Goal: Task Accomplishment & Management: Manage account settings

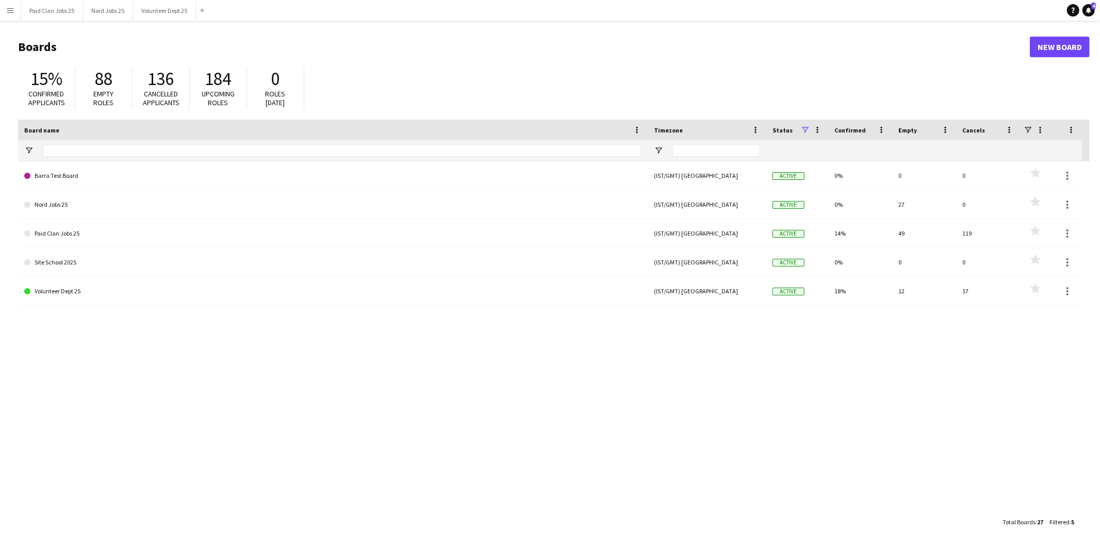
click at [6, 11] on app-icon "Menu" at bounding box center [10, 10] width 8 height 8
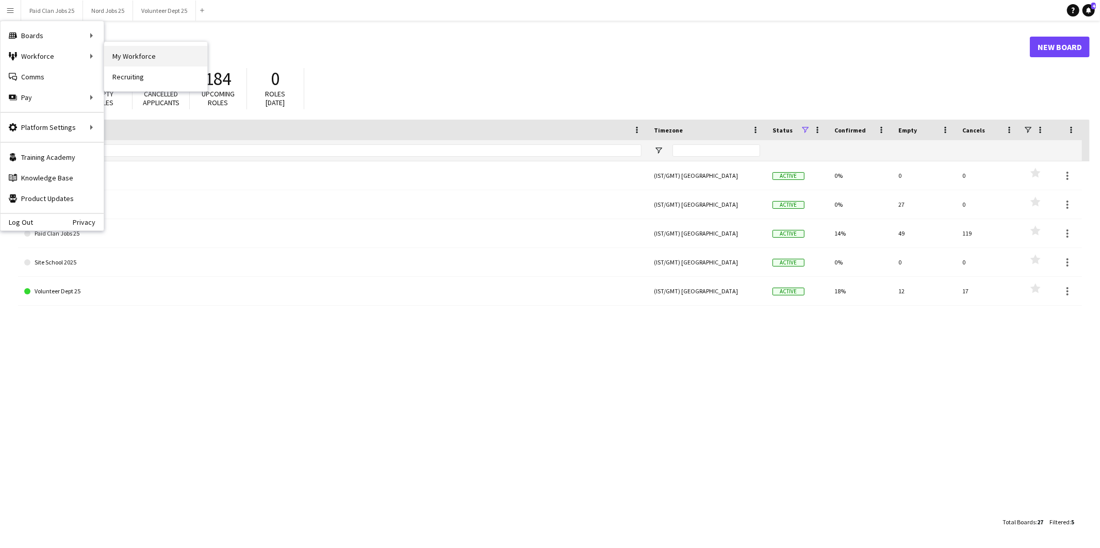
click at [122, 48] on link "My Workforce" at bounding box center [155, 56] width 103 height 21
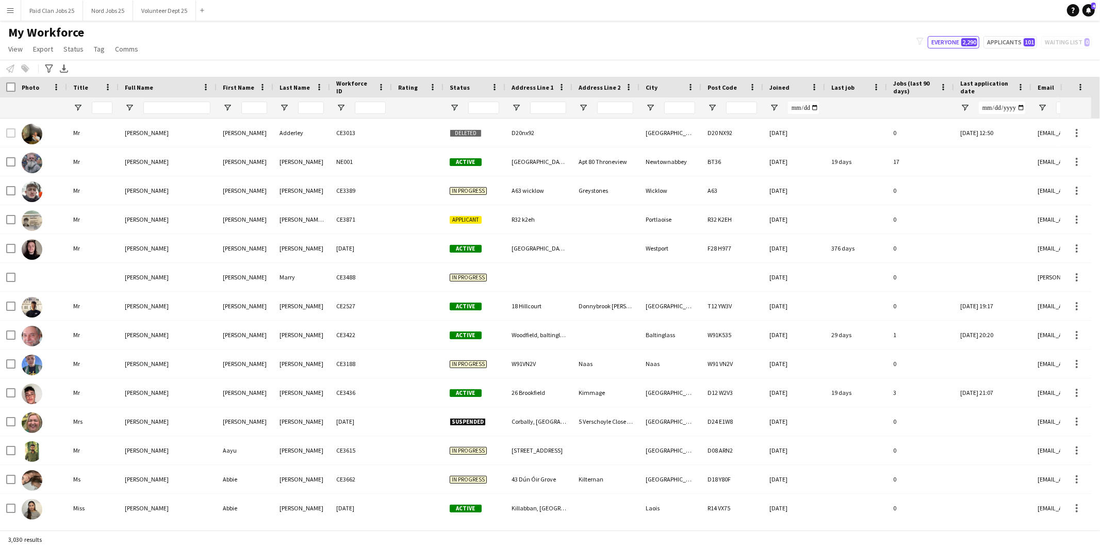
click at [27, 47] on app-page-menu "View Views Default view New view Update view Delete view Edit name Customise vi…" at bounding box center [74, 50] width 149 height 20
click at [25, 48] on link "View" at bounding box center [15, 48] width 23 height 13
click at [38, 155] on span "Reset Filters" at bounding box center [33, 154] width 40 height 9
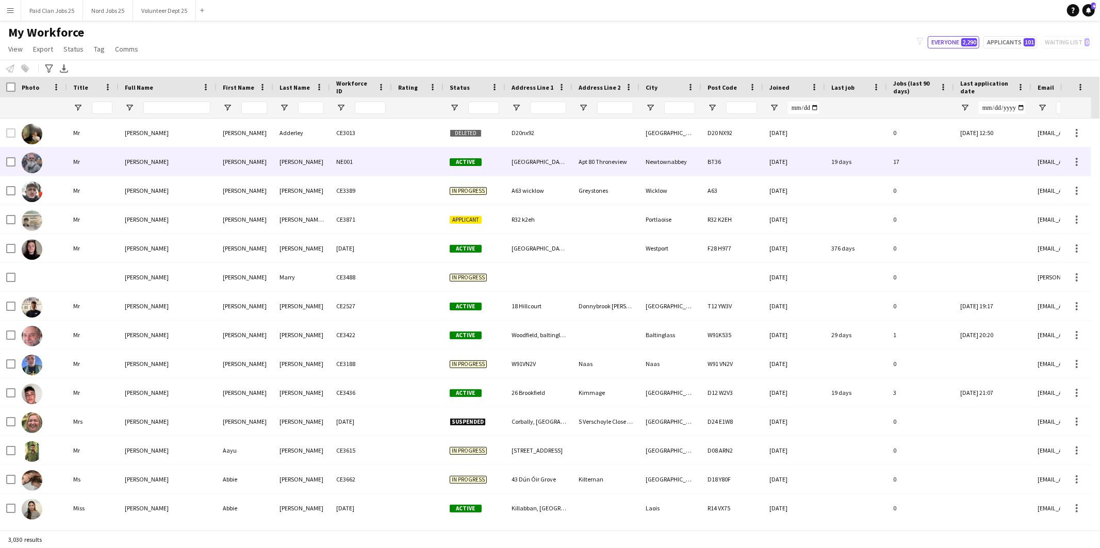
type input "**********"
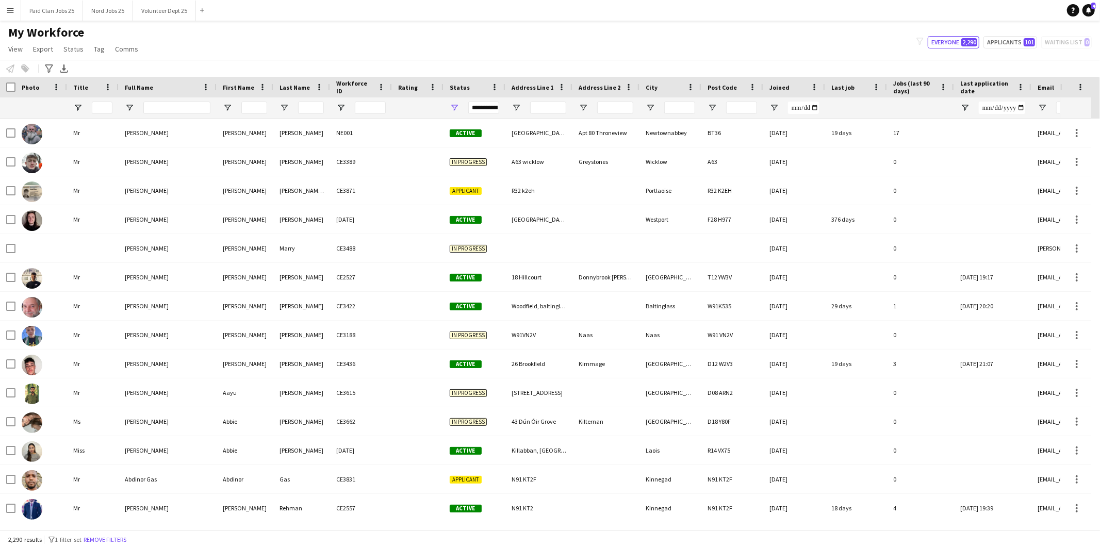
click at [241, 50] on div "My Workforce View Views Default view New view Update view Delete view Edit name…" at bounding box center [550, 42] width 1100 height 35
click at [454, 105] on span "Open Filter Menu" at bounding box center [454, 107] width 9 height 9
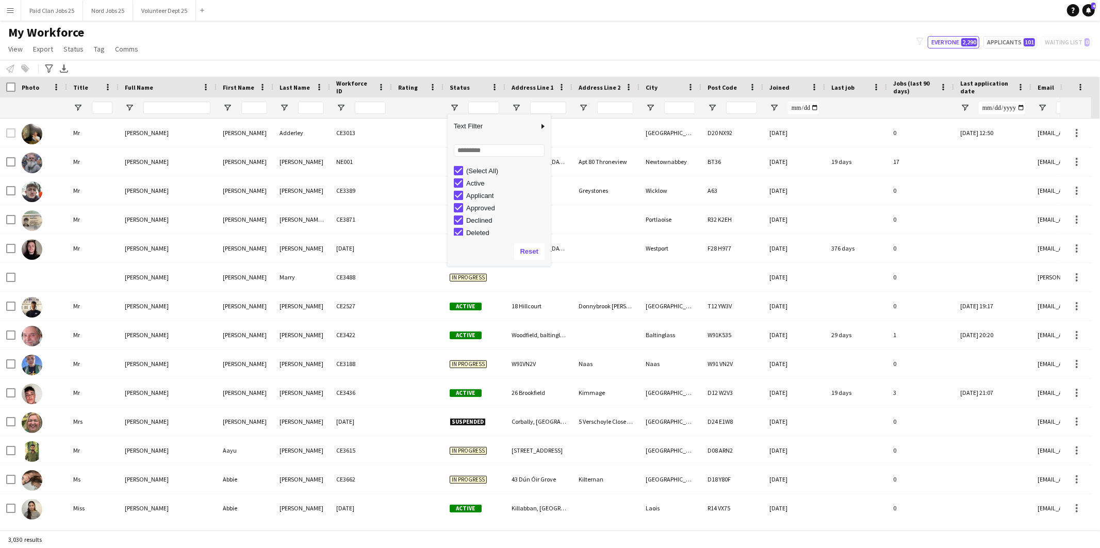
click at [468, 57] on div "My Workforce View Views Default view New view Update view Delete view Edit name…" at bounding box center [550, 42] width 1100 height 35
click at [45, 47] on span "Export" at bounding box center [43, 48] width 20 height 9
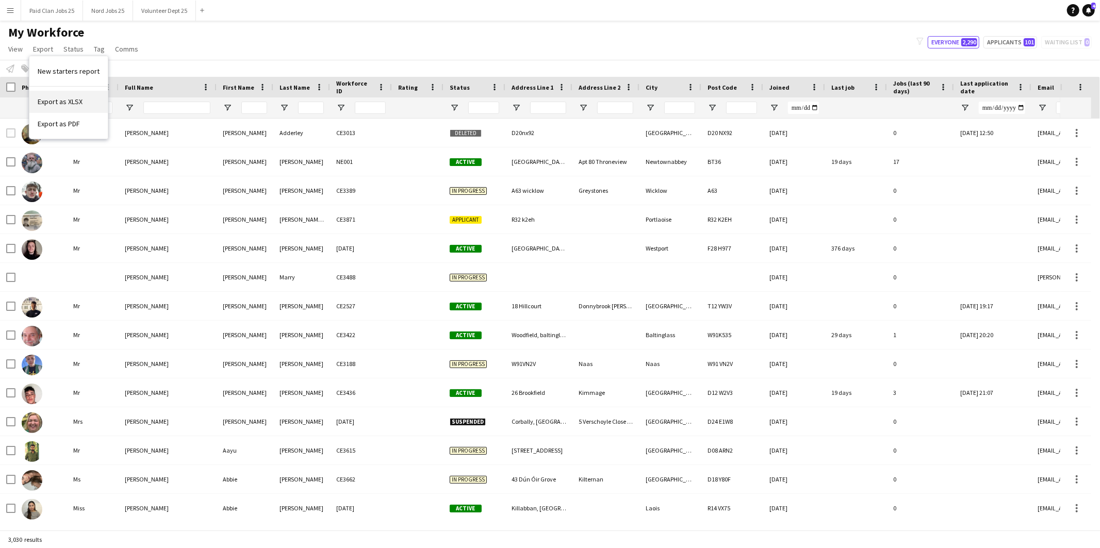
click at [62, 99] on span "Export as XLSX" at bounding box center [60, 101] width 45 height 9
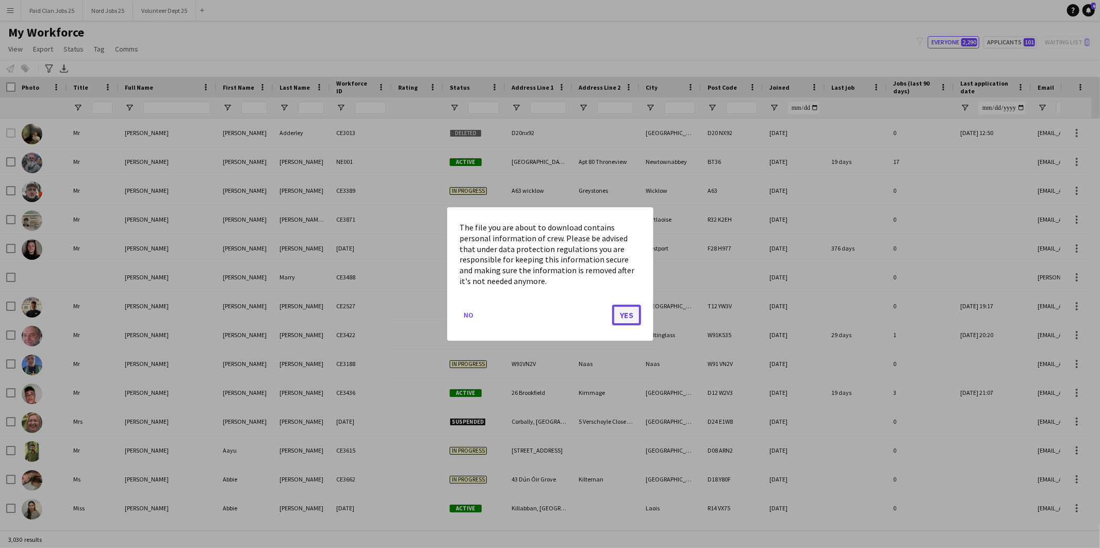
click at [628, 319] on button "Yes" at bounding box center [626, 315] width 29 height 21
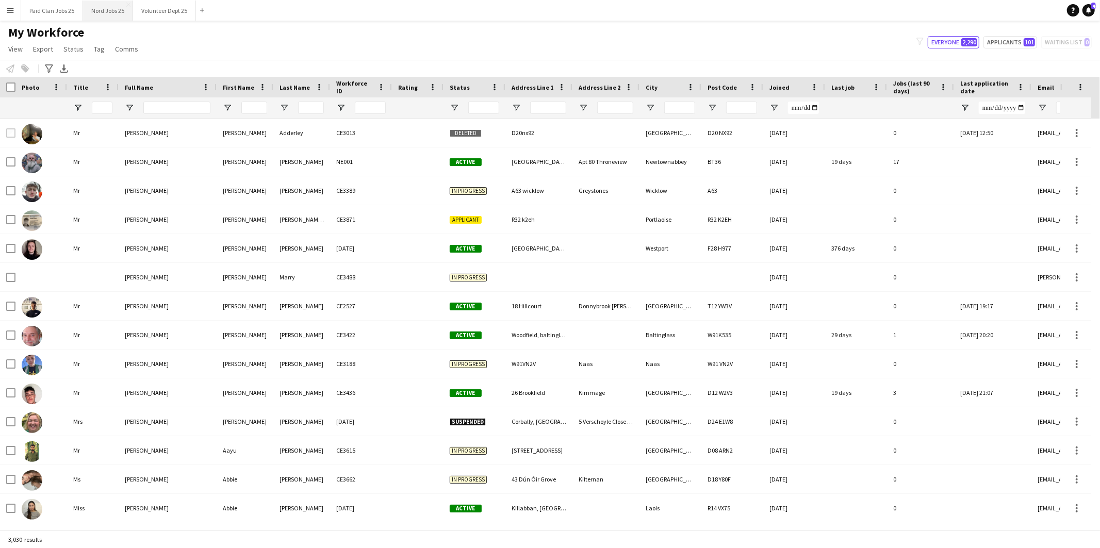
click at [114, 6] on button "Nord Jobs 25 Close" at bounding box center [108, 11] width 50 height 20
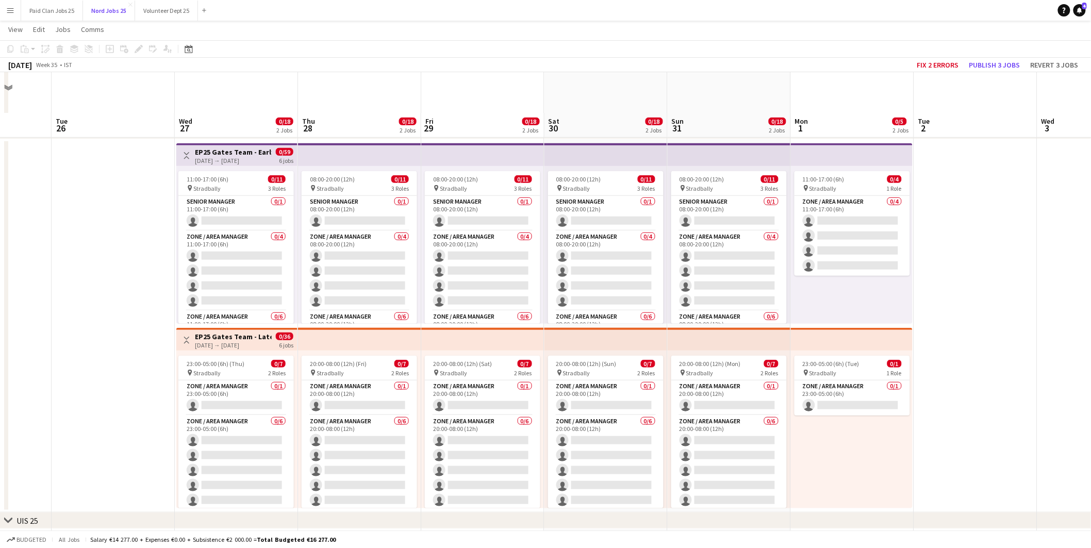
scroll to position [286, 0]
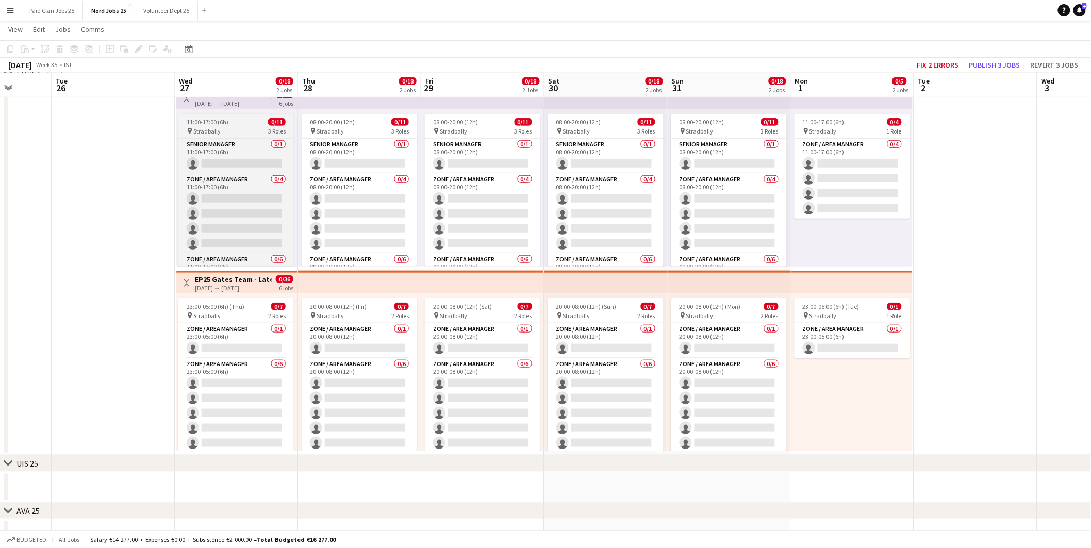
click at [203, 124] on span "11:00-17:00 (6h)" at bounding box center [208, 122] width 42 height 8
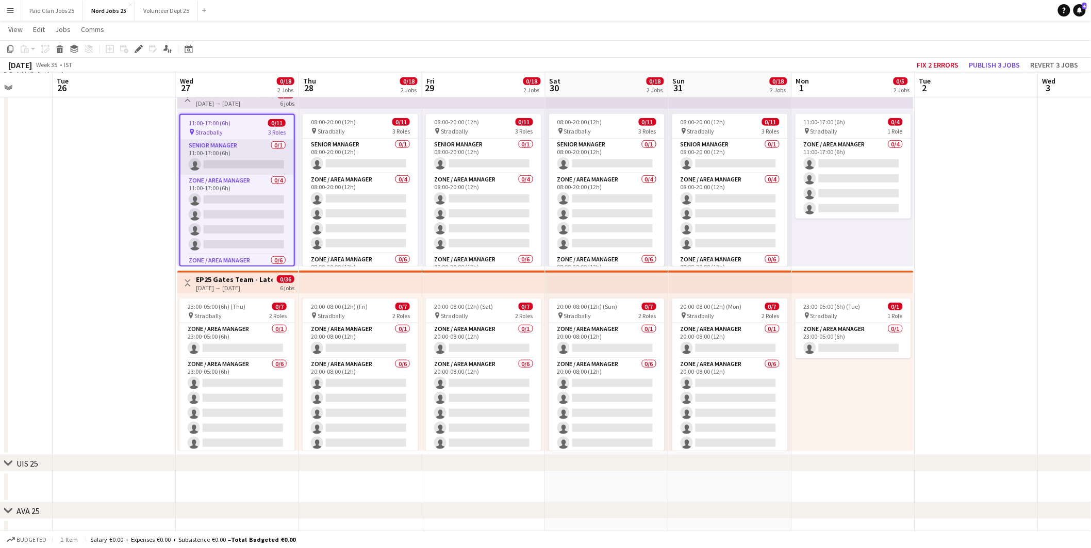
click at [221, 151] on app-card-role "Senior Manager 0/1 11:00-17:00 (6h) single-neutral-actions" at bounding box center [236, 157] width 113 height 35
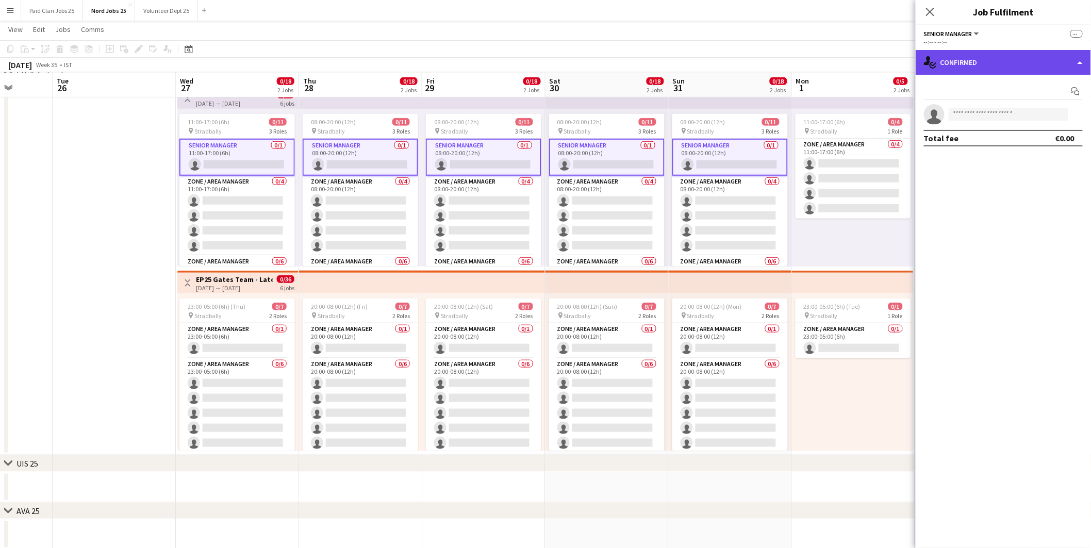
click at [1032, 62] on div "single-neutral-actions-check-2 Confirmed" at bounding box center [1003, 62] width 175 height 25
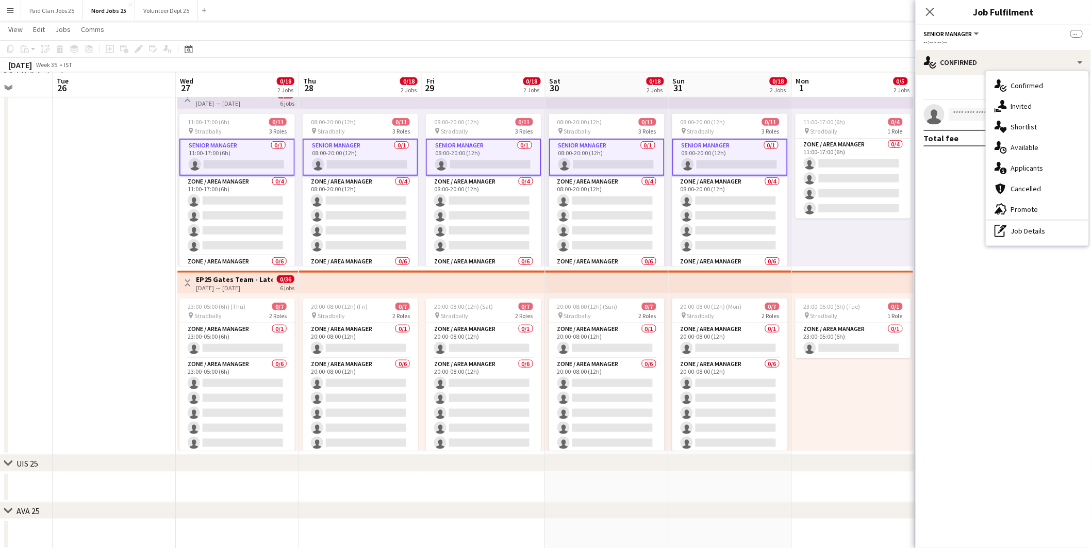
click at [1026, 234] on div "pen-write Job Details" at bounding box center [1037, 231] width 102 height 21
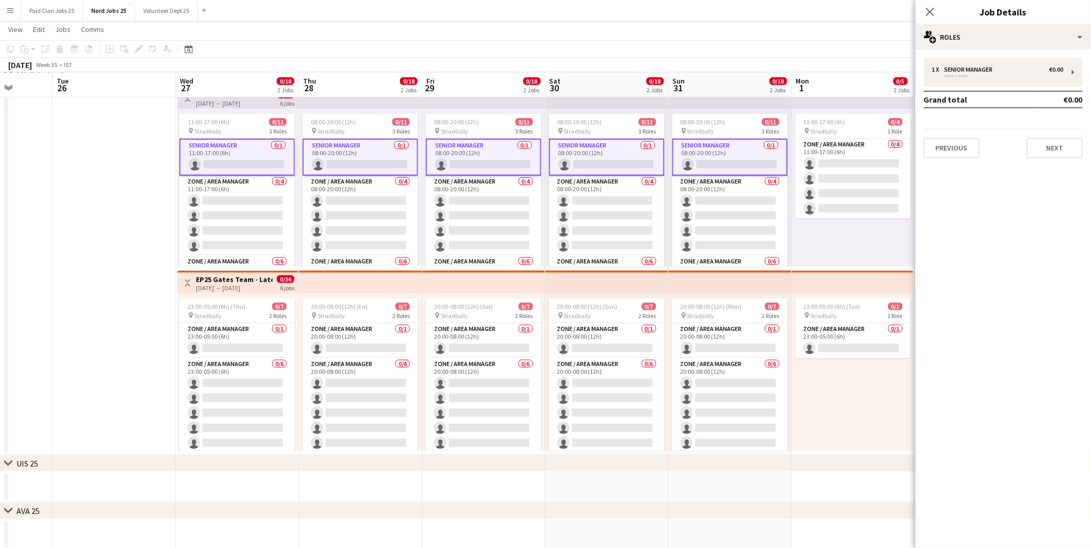
click at [263, 162] on app-card-role "Senior Manager 0/1 11:00-17:00 (6h) single-neutral-actions" at bounding box center [237, 157] width 116 height 37
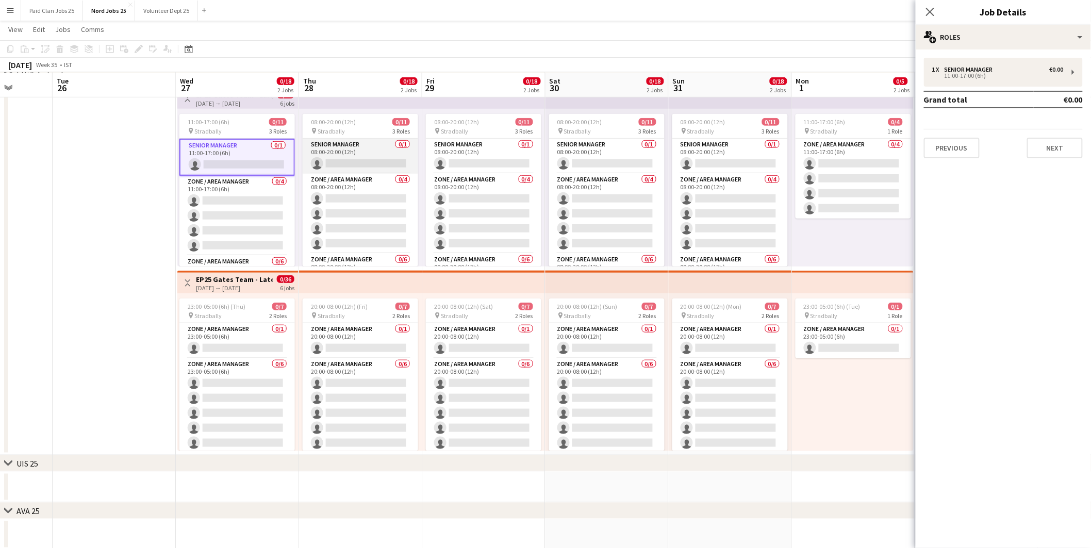
click at [338, 155] on app-card-role "Senior Manager 0/1 08:00-20:00 (12h) single-neutral-actions" at bounding box center [361, 156] width 116 height 35
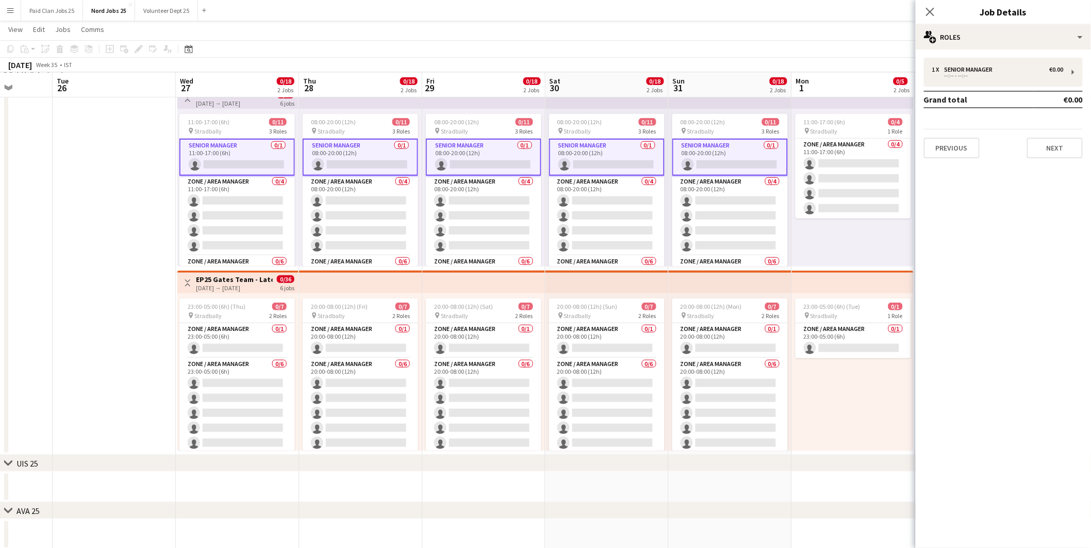
click at [388, 153] on app-card-role "Senior Manager 0/1 08:00-20:00 (12h) single-neutral-actions" at bounding box center [361, 157] width 116 height 37
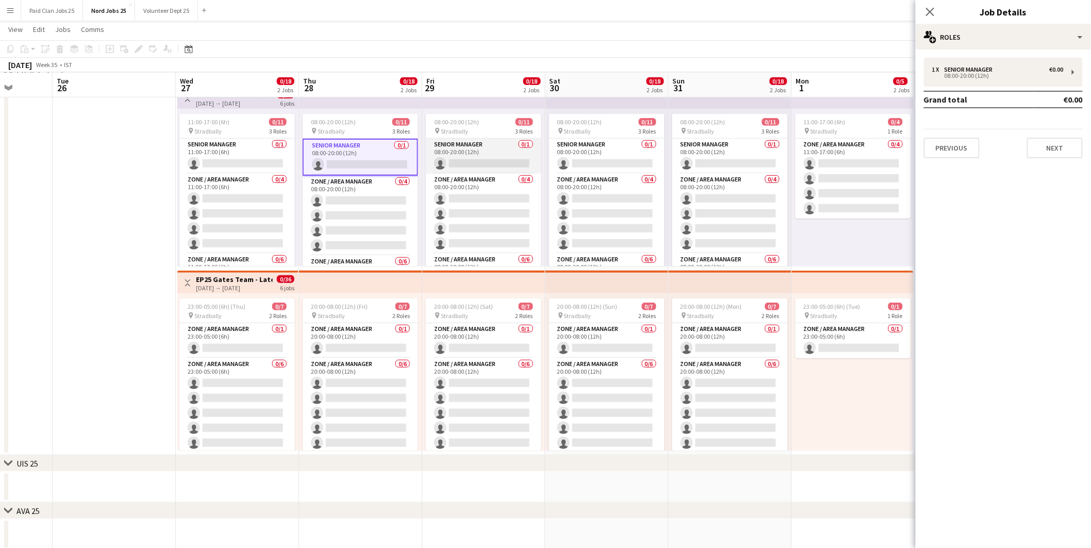
click at [465, 153] on app-card-role "Senior Manager 0/1 08:00-20:00 (12h) single-neutral-actions" at bounding box center [484, 156] width 116 height 35
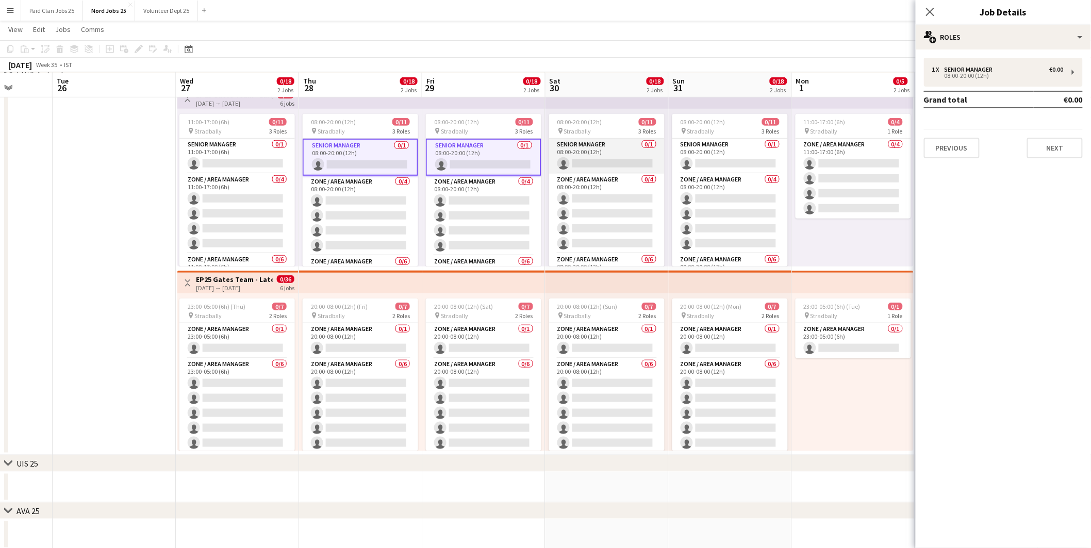
click at [577, 158] on app-card-role "Senior Manager 0/1 08:00-20:00 (12h) single-neutral-actions" at bounding box center [607, 156] width 116 height 35
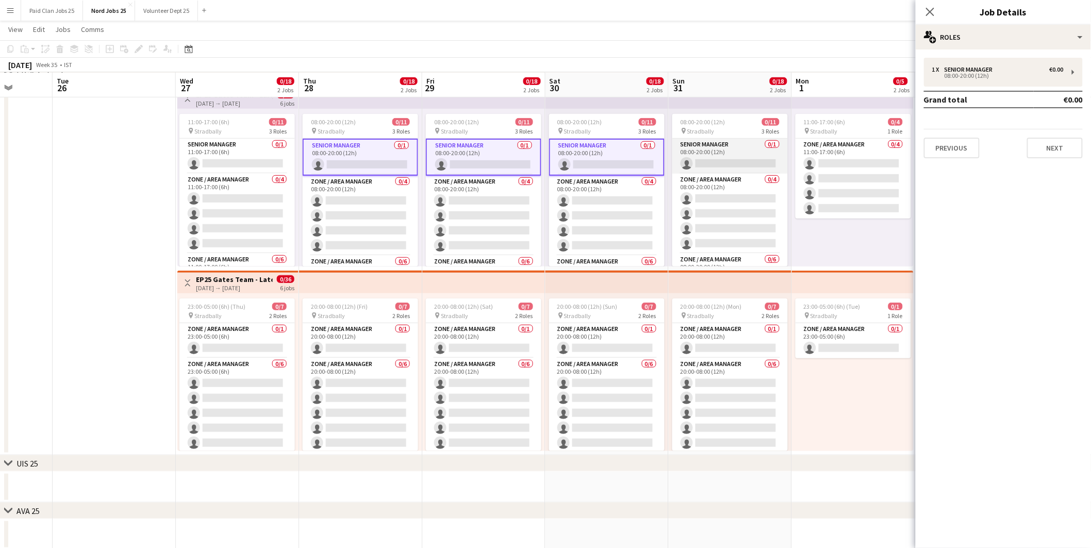
click at [684, 157] on app-card-role "Senior Manager 0/1 08:00-20:00 (12h) single-neutral-actions" at bounding box center [730, 156] width 116 height 35
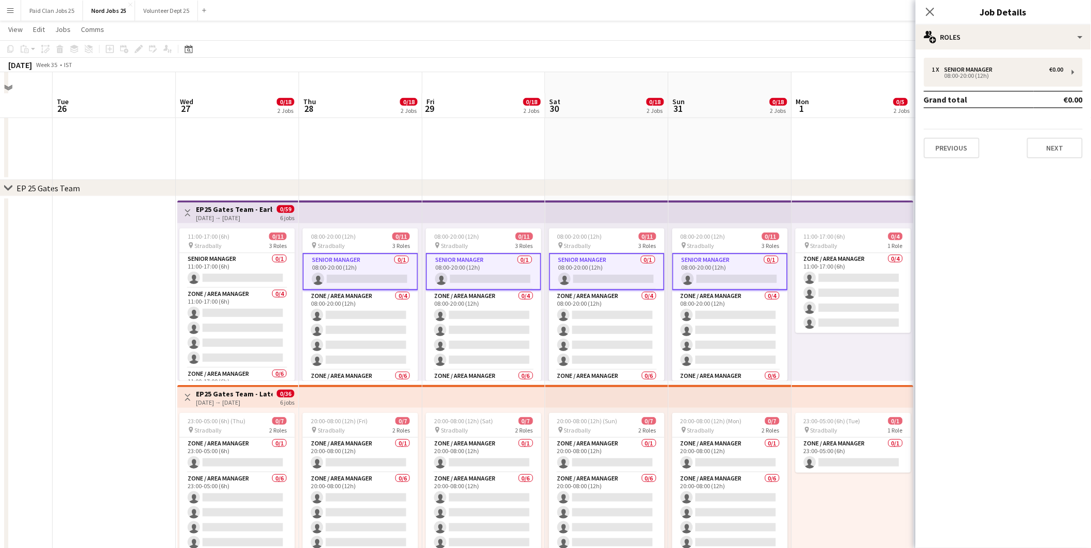
scroll to position [229, 0]
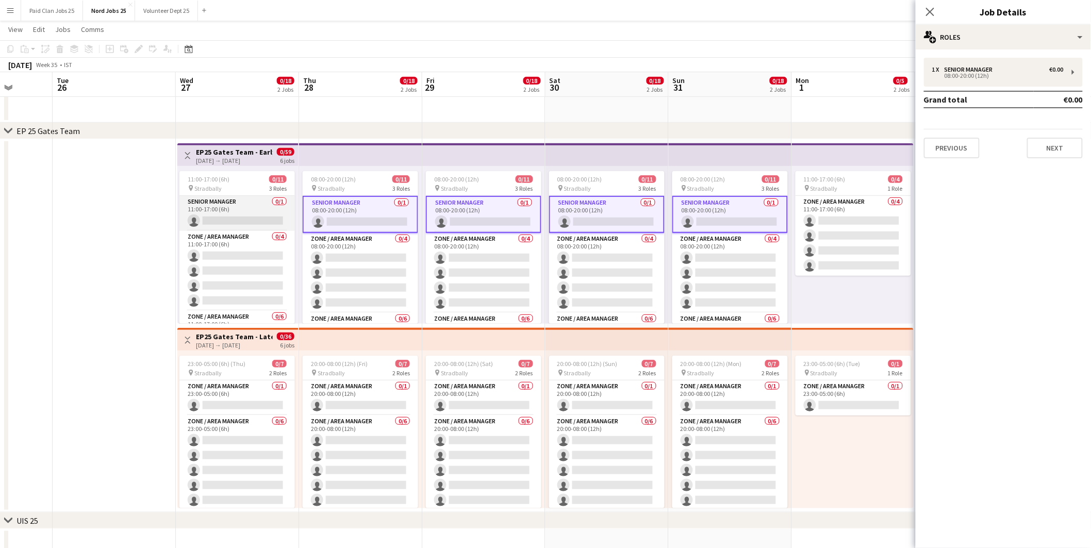
click at [225, 210] on app-card-role "Senior Manager 0/1 11:00-17:00 (6h) single-neutral-actions" at bounding box center [237, 213] width 116 height 35
click at [225, 210] on app-card-role "Senior Manager 0/1 11:00-17:00 (6h) single-neutral-actions" at bounding box center [237, 214] width 116 height 37
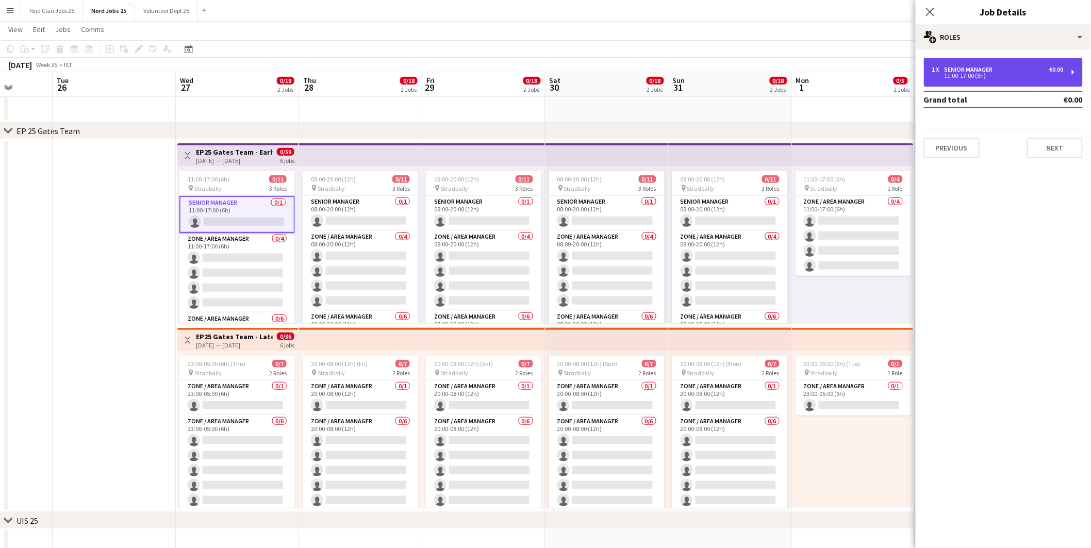
click at [949, 75] on div "11:00-17:00 (6h)" at bounding box center [997, 75] width 131 height 5
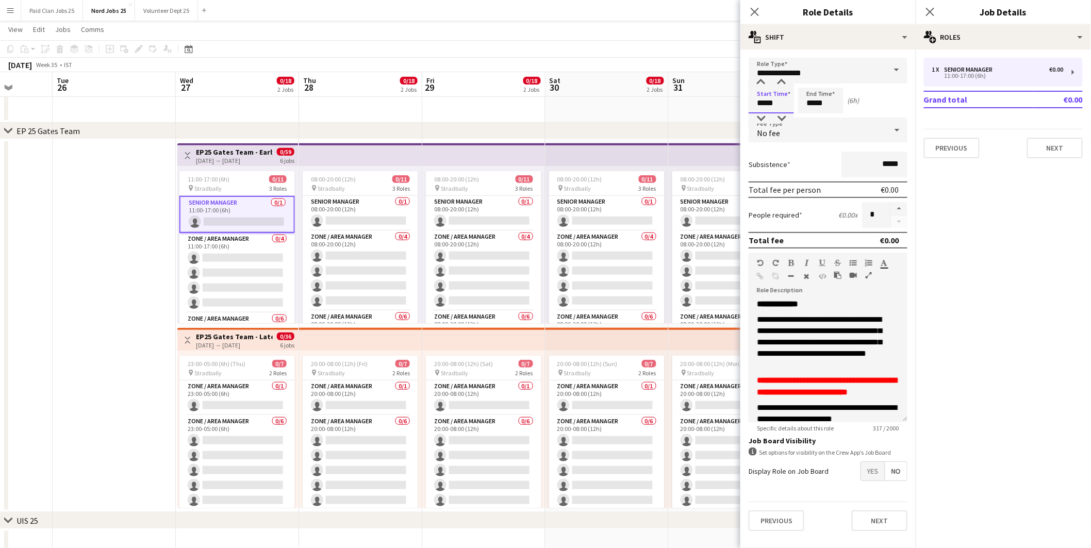
click at [770, 104] on input "*****" at bounding box center [771, 101] width 45 height 26
type input "*****"
click at [757, 77] on div at bounding box center [761, 82] width 21 height 10
click at [821, 100] on input "*****" at bounding box center [820, 101] width 45 height 26
type input "*****"
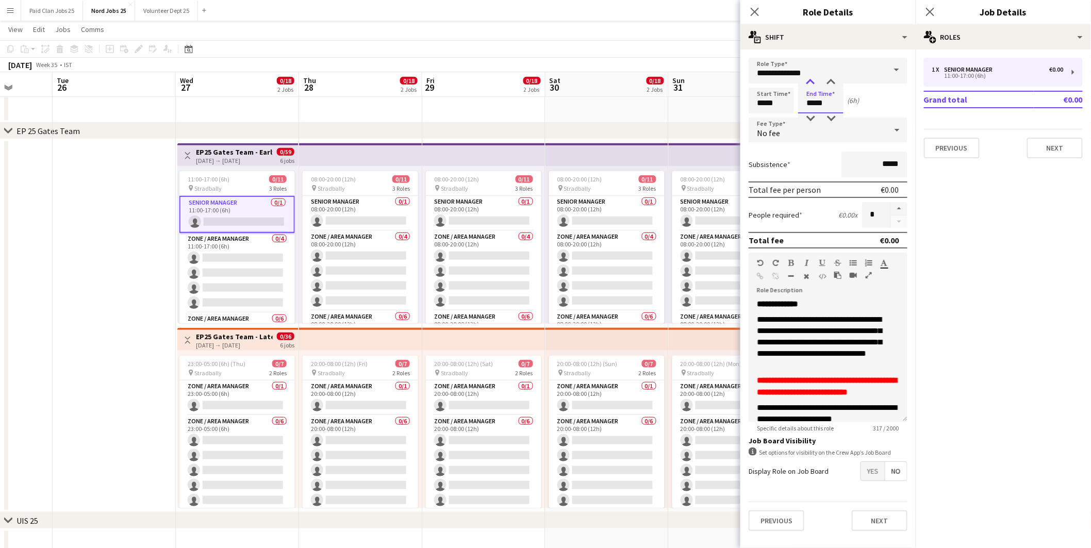
click at [806, 81] on div at bounding box center [810, 82] width 21 height 10
click at [759, 13] on icon "Close pop-in" at bounding box center [755, 12] width 10 height 10
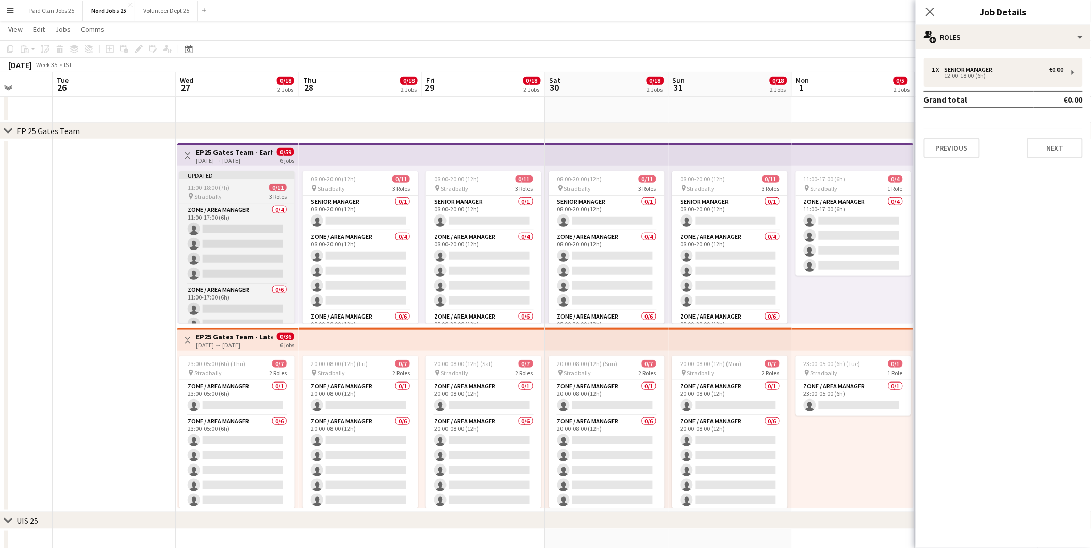
click at [236, 189] on div "11:00-18:00 (7h) 0/11" at bounding box center [237, 188] width 116 height 8
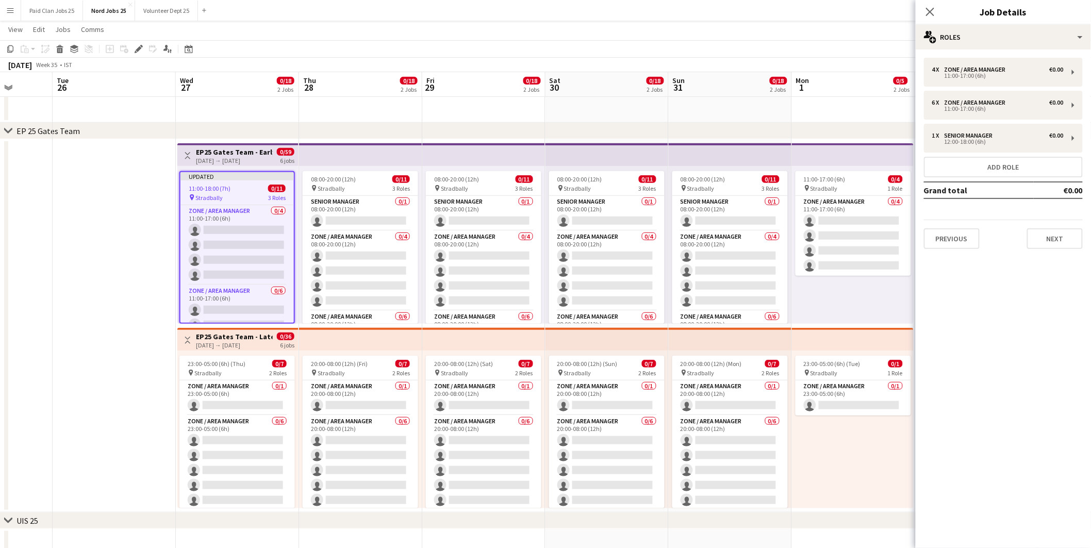
click at [236, 189] on div "11:00-18:00 (7h) 0/11" at bounding box center [236, 189] width 113 height 8
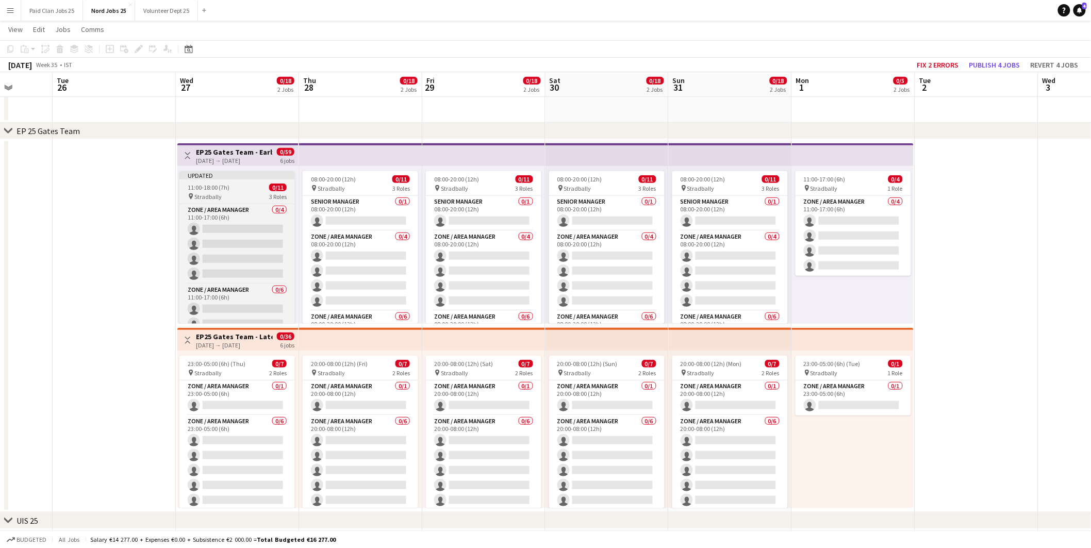
click at [227, 190] on span "11:00-18:00 (7h)" at bounding box center [209, 188] width 42 height 8
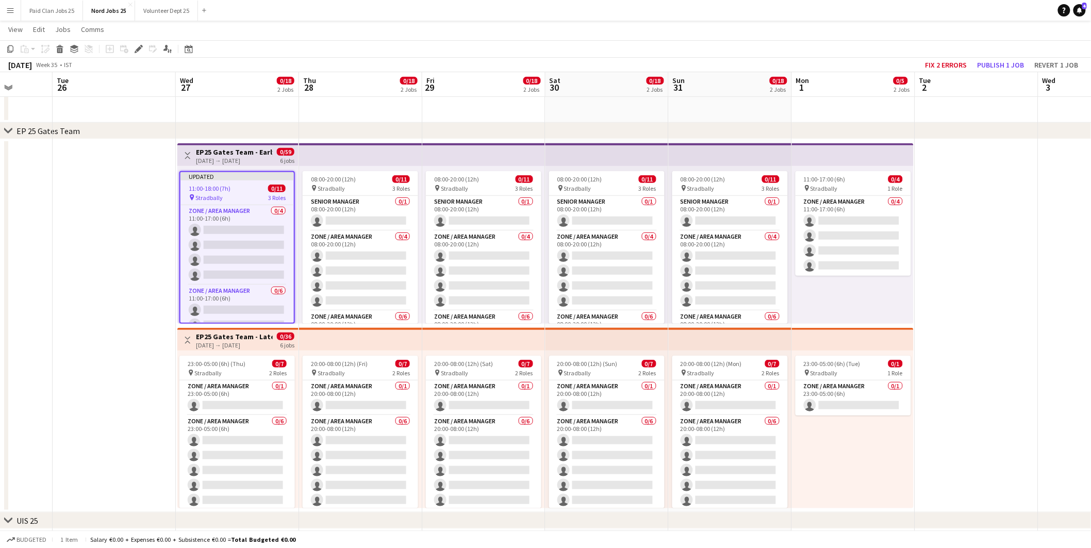
click at [227, 190] on span "11:00-18:00 (7h)" at bounding box center [210, 189] width 42 height 8
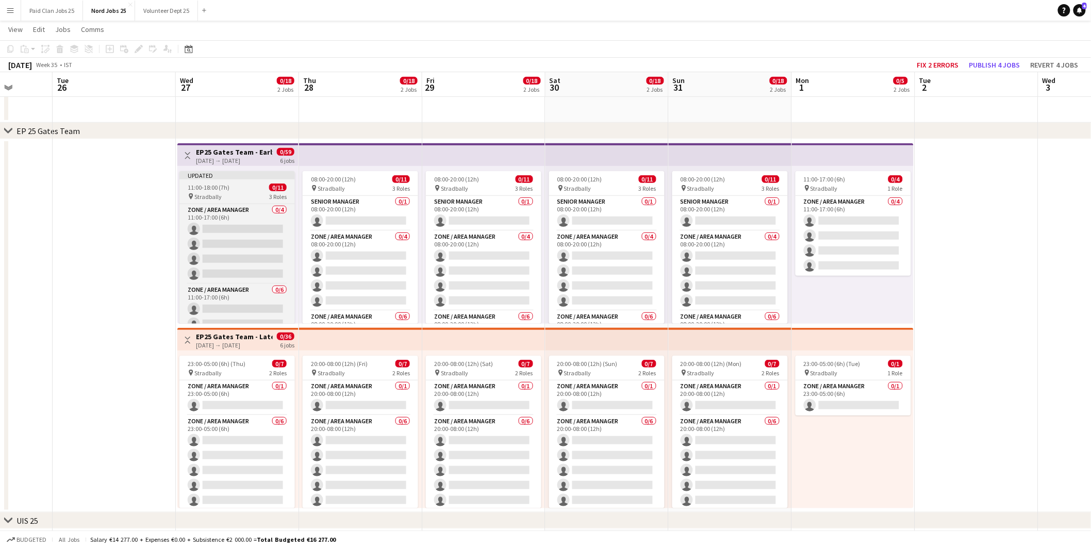
scroll to position [0, 318]
click at [227, 190] on span "11:00-18:00 (7h)" at bounding box center [208, 188] width 42 height 8
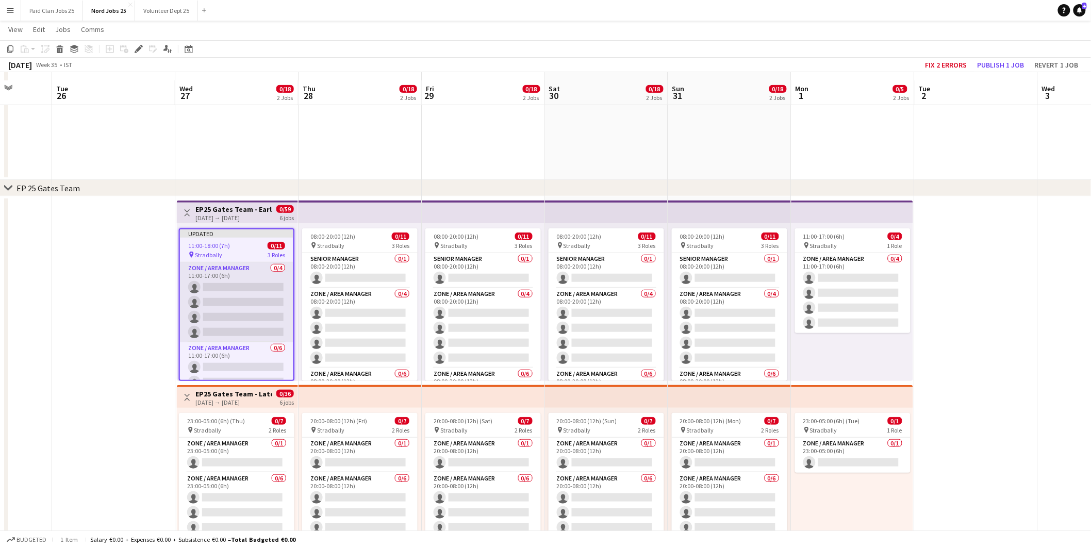
scroll to position [229, 0]
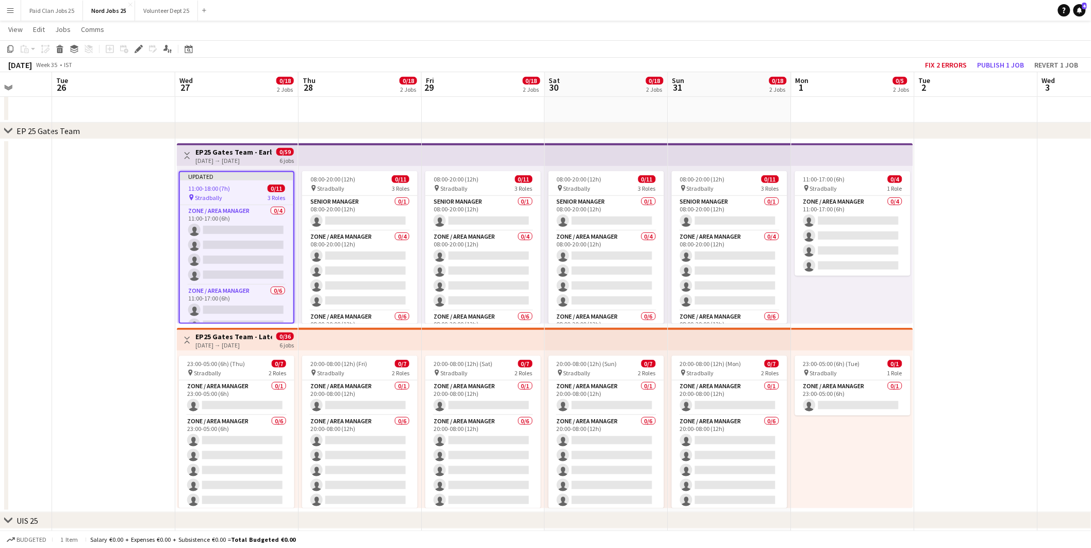
click at [236, 198] on div "pin Stradbally 3 Roles" at bounding box center [236, 197] width 113 height 8
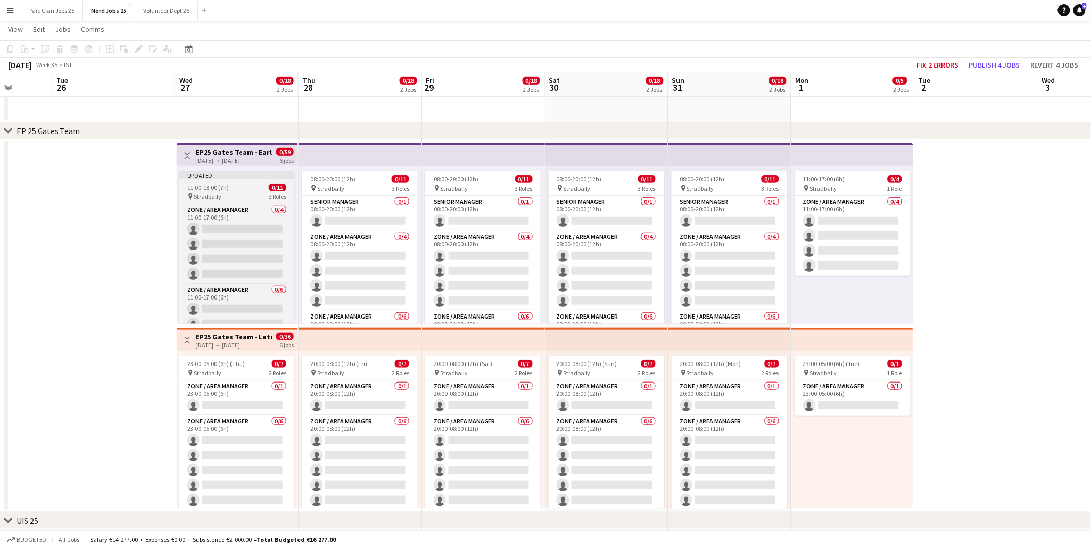
click at [236, 198] on div "pin Stradbally 3 Roles" at bounding box center [237, 196] width 116 height 8
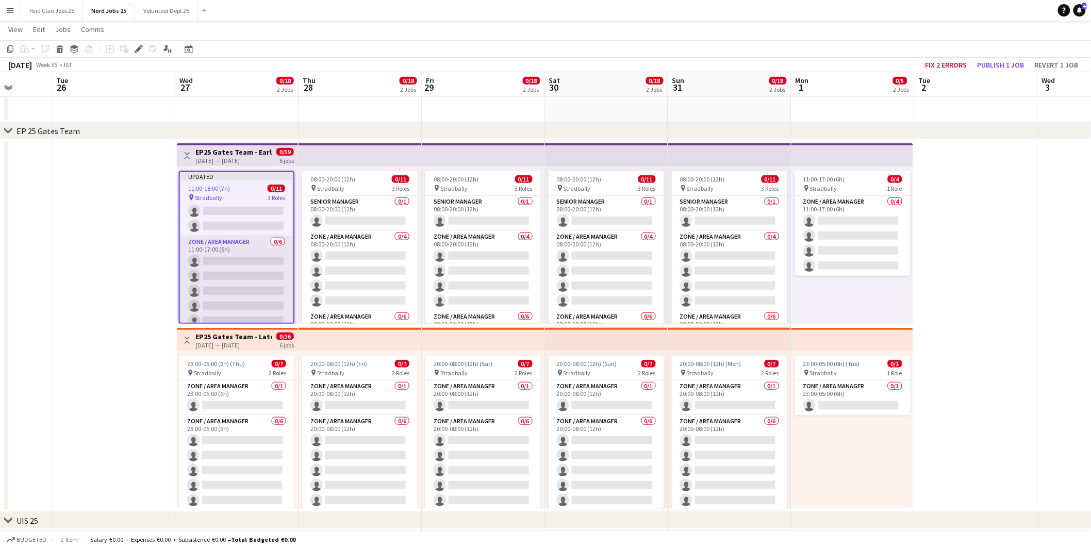
scroll to position [0, 0]
click at [240, 239] on app-card-role "Zone / Area Manager 0/4 11:00-17:00 (6h) single-neutral-actions single-neutral-…" at bounding box center [236, 245] width 113 height 80
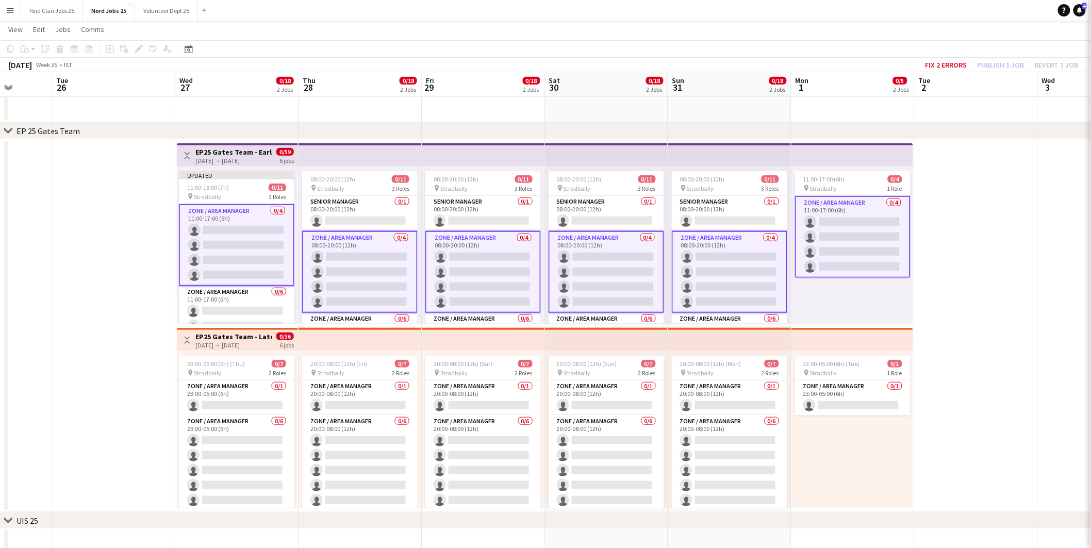
scroll to position [0, 316]
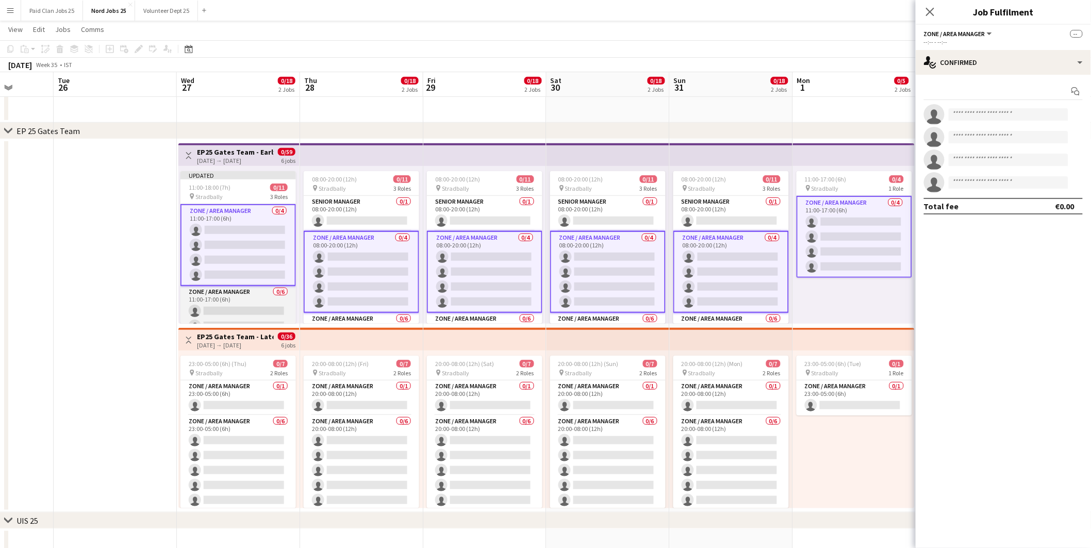
click at [217, 301] on app-card-role "Zone / Area Manager 0/6 11:00-17:00 (6h) single-neutral-actions single-neutral-…" at bounding box center [238, 341] width 116 height 110
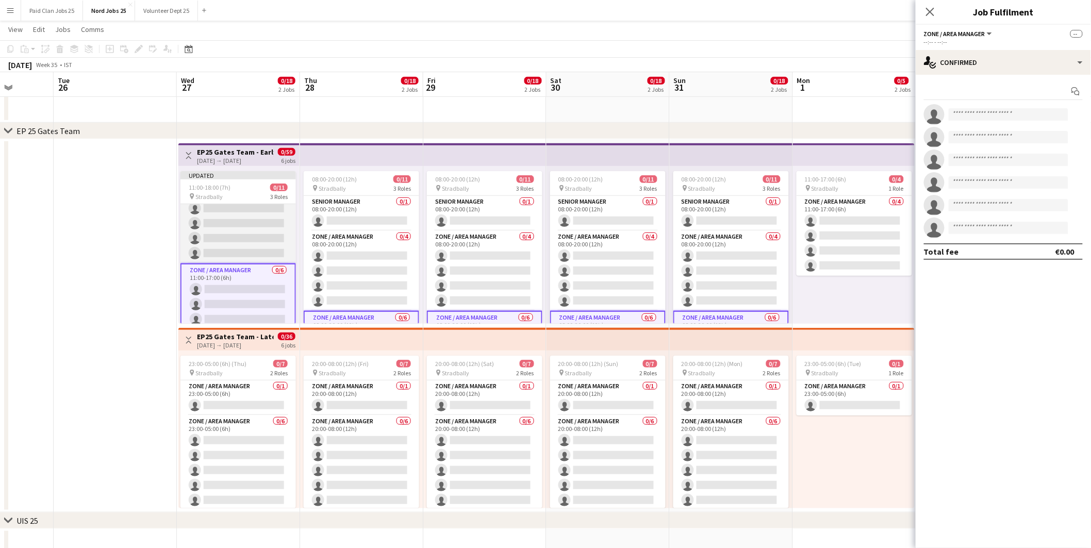
scroll to position [0, 0]
click at [240, 249] on app-card-role "Zone / Area Manager 0/4 11:00-17:00 (6h) single-neutral-actions single-neutral-…" at bounding box center [238, 244] width 116 height 80
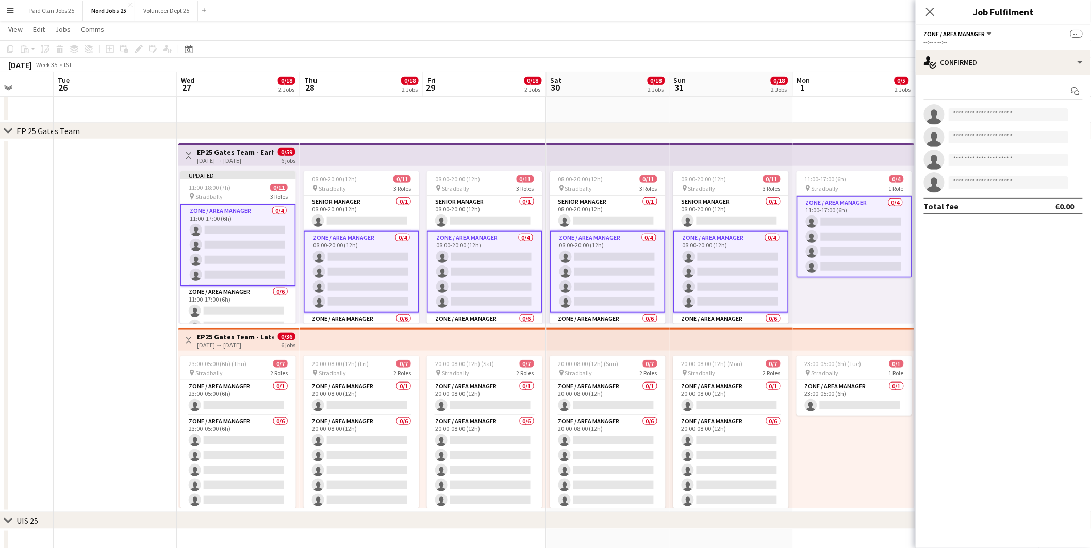
click at [265, 217] on app-card-role "Zone / Area Manager 0/4 11:00-17:00 (6h) single-neutral-actions single-neutral-…" at bounding box center [238, 245] width 116 height 82
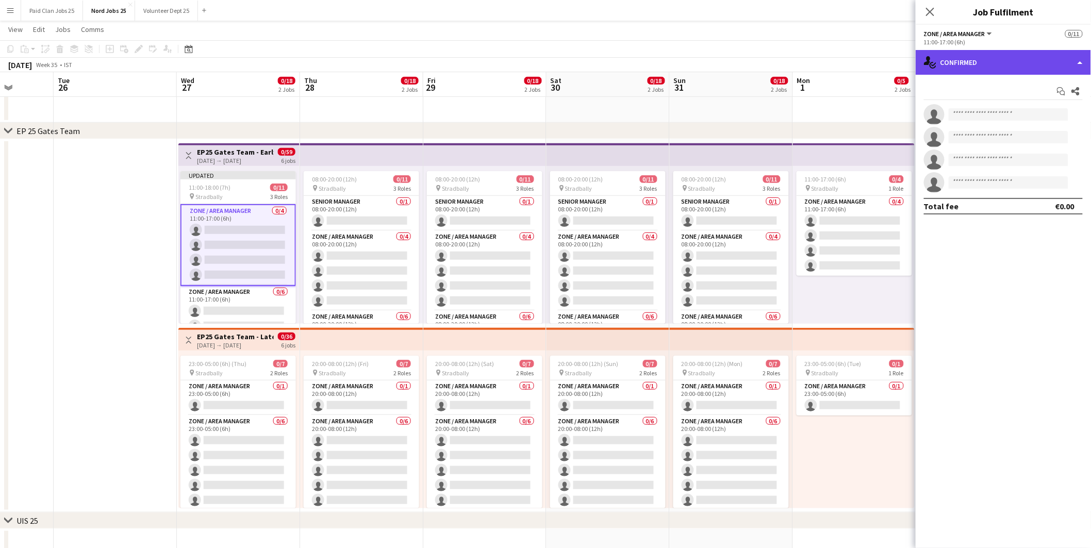
click at [992, 63] on div "single-neutral-actions-check-2 Confirmed" at bounding box center [1003, 62] width 175 height 25
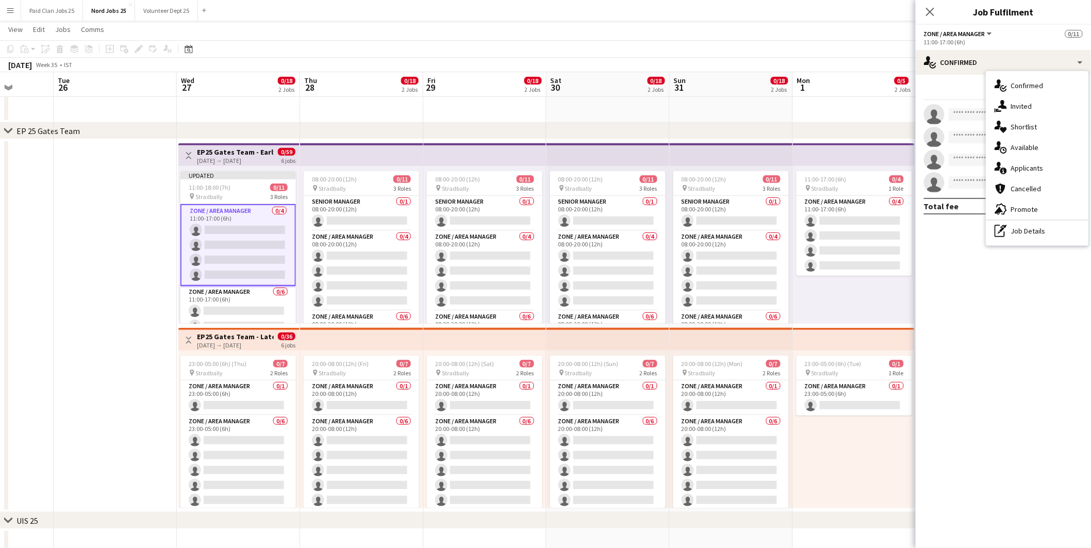
drag, startPoint x: 1031, startPoint y: 224, endPoint x: 1029, endPoint y: 205, distance: 18.7
click at [1032, 224] on div "pen-write Job Details" at bounding box center [1037, 231] width 102 height 21
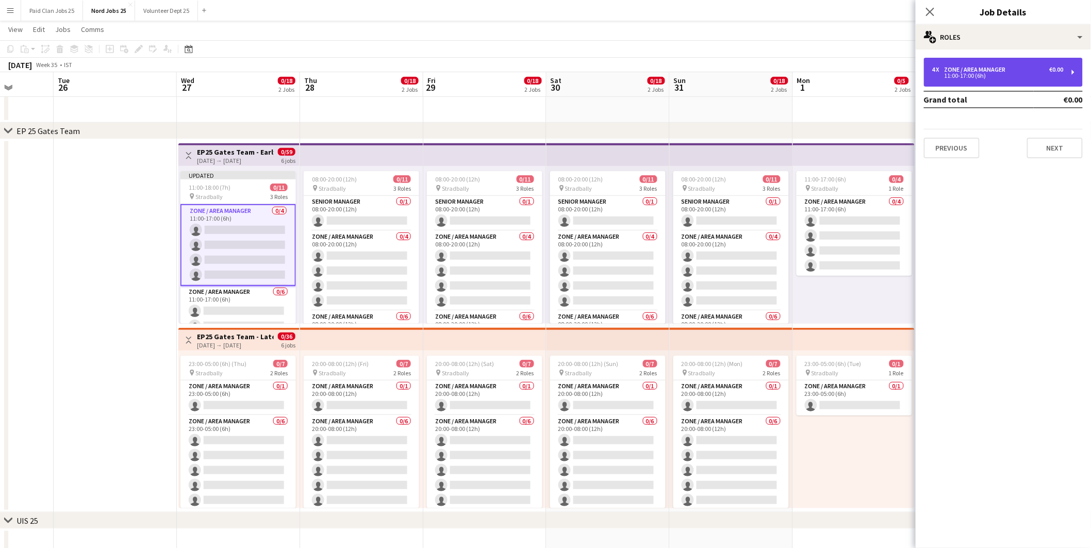
click at [973, 75] on div "11:00-17:00 (6h)" at bounding box center [997, 75] width 131 height 5
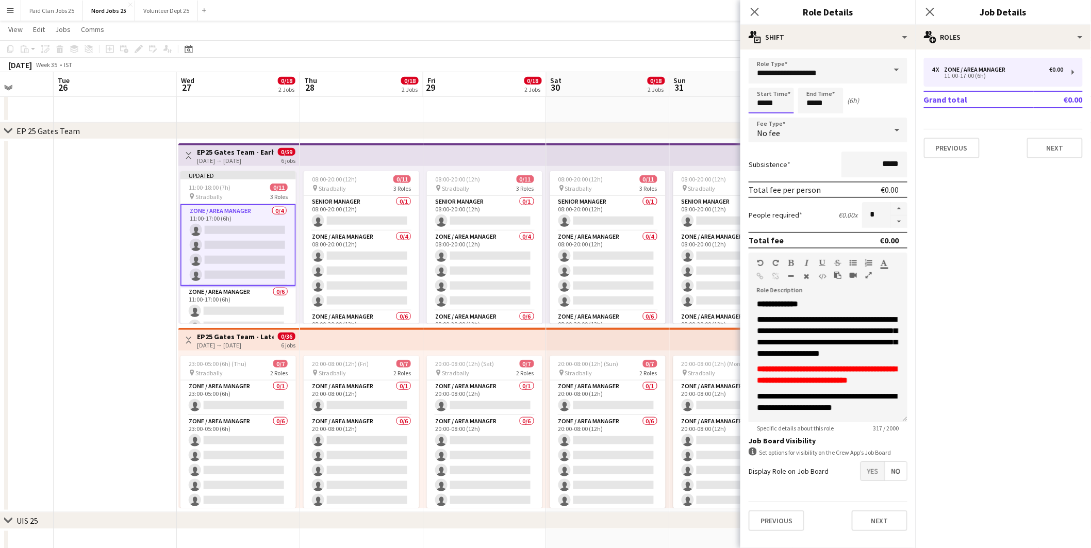
click at [759, 102] on input "*****" at bounding box center [771, 101] width 45 height 26
type input "*****"
click at [760, 80] on div at bounding box center [761, 82] width 21 height 10
click at [820, 105] on input "*****" at bounding box center [820, 101] width 45 height 26
type input "*****"
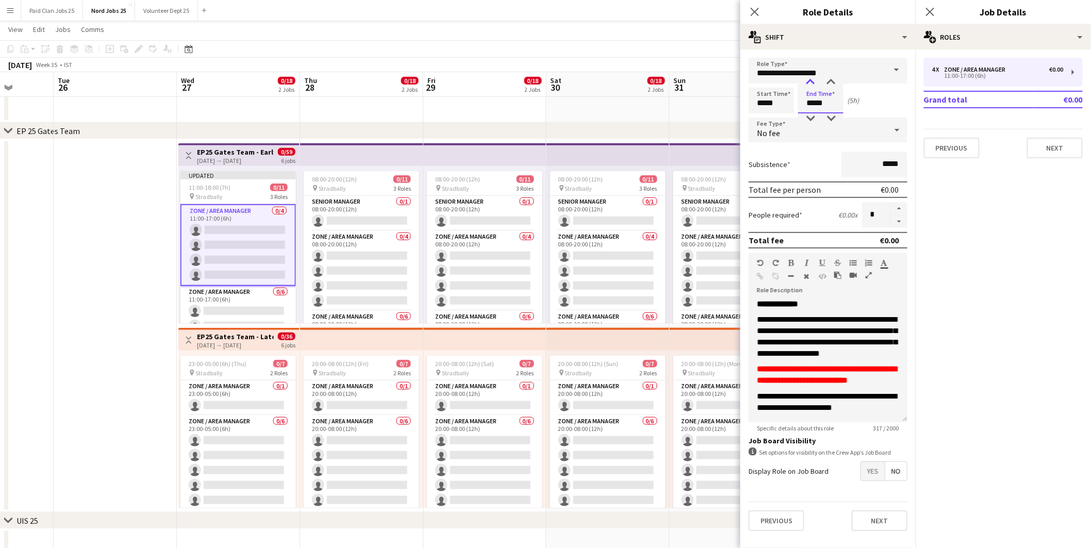
click at [808, 84] on div at bounding box center [810, 82] width 21 height 10
click at [806, 329] on span "**********" at bounding box center [827, 337] width 140 height 42
click at [805, 338] on span "**********" at bounding box center [827, 337] width 140 height 42
click at [807, 326] on span "**********" at bounding box center [827, 337] width 140 height 42
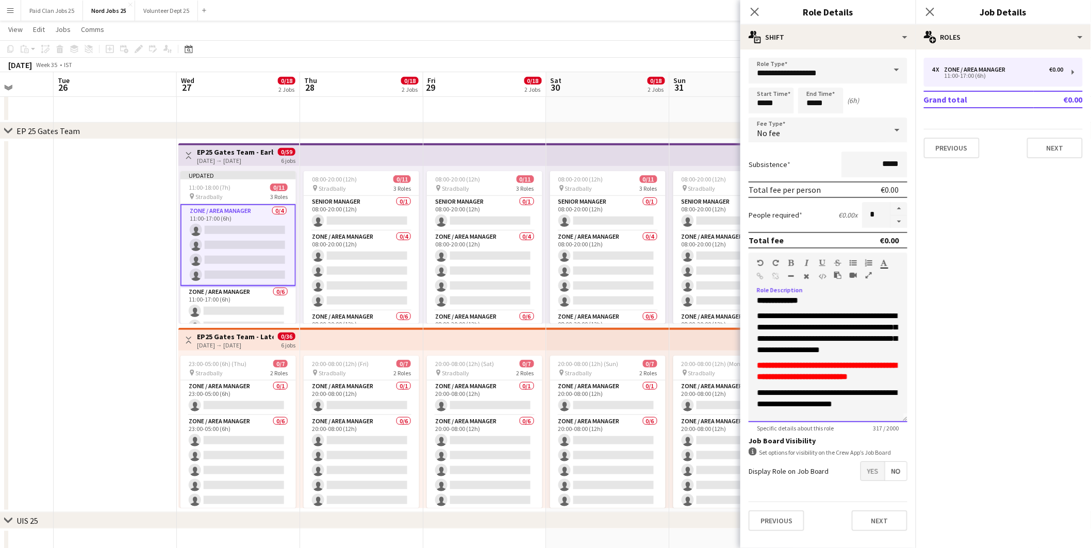
scroll to position [37, 0]
click at [827, 389] on span "**********" at bounding box center [827, 398] width 140 height 19
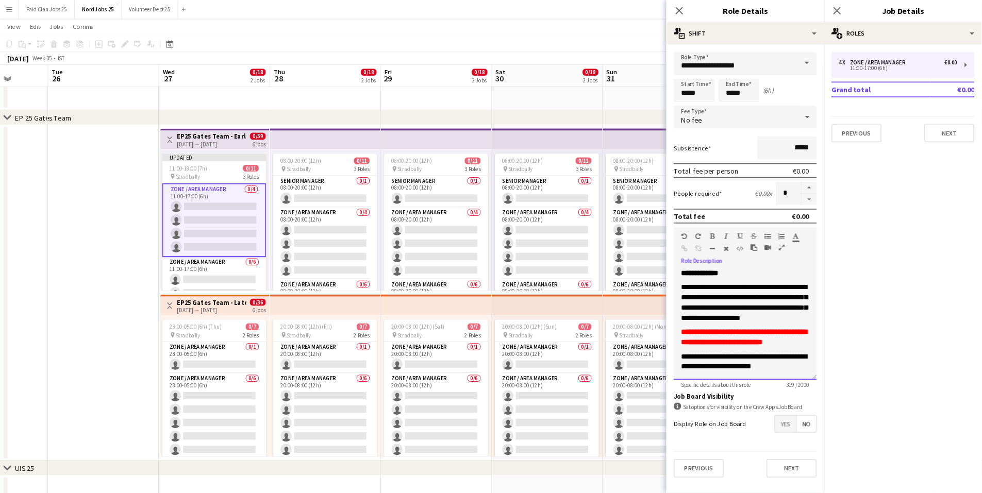
scroll to position [0, 316]
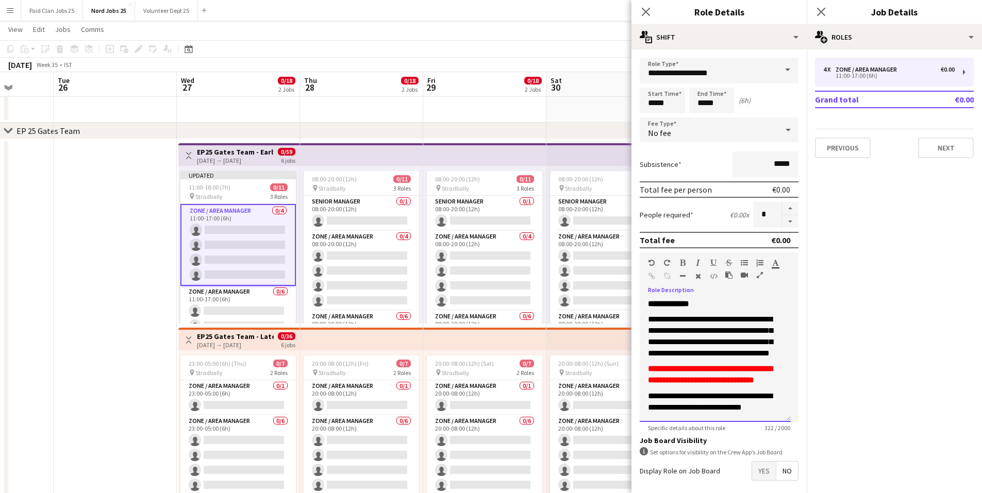
copy div "**********"
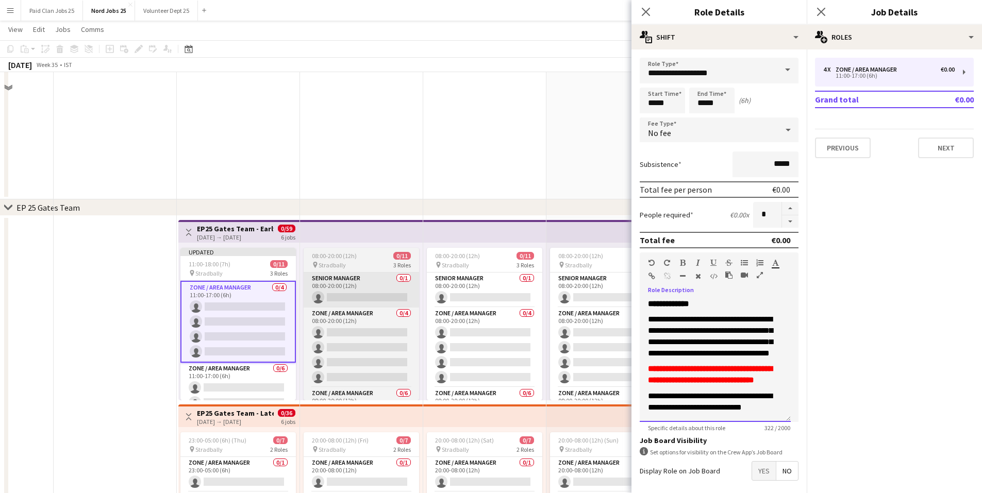
scroll to position [155, 0]
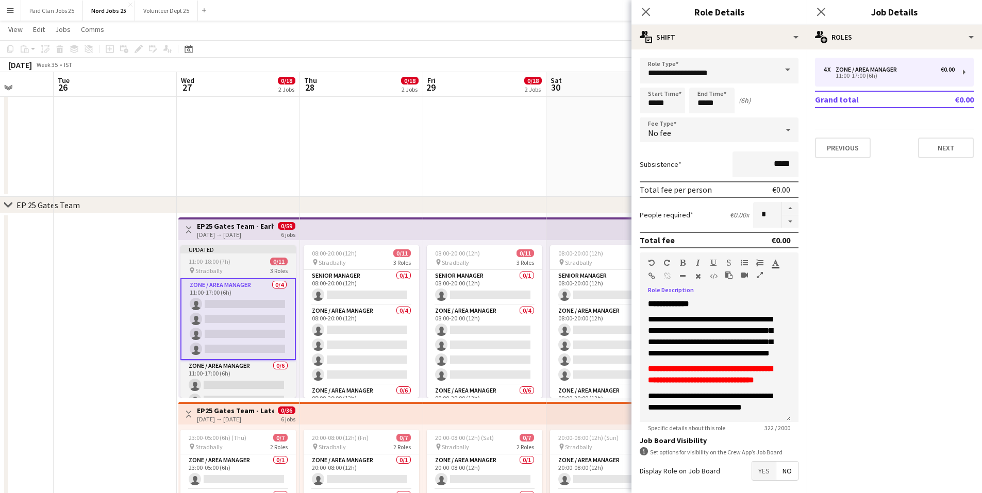
click at [202, 258] on span "11:00-18:00 (7h)" at bounding box center [210, 262] width 42 height 8
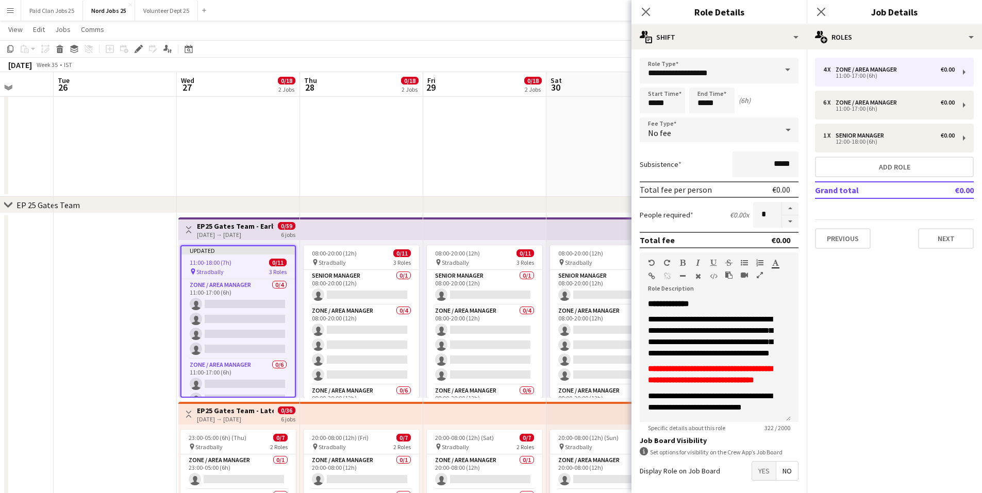
click at [249, 266] on div "11:00-18:00 (7h) 0/11" at bounding box center [238, 263] width 113 height 8
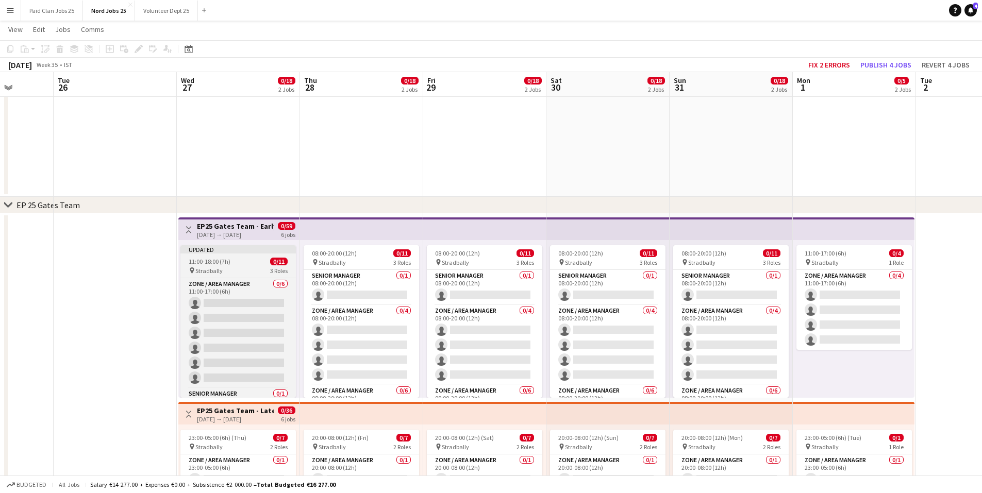
click at [250, 266] on app-job-card "Updated 11:00-18:00 (7h) 0/11 pin Stradbally 3 Roles Zone / Area Manager 0/6 11…" at bounding box center [238, 321] width 116 height 153
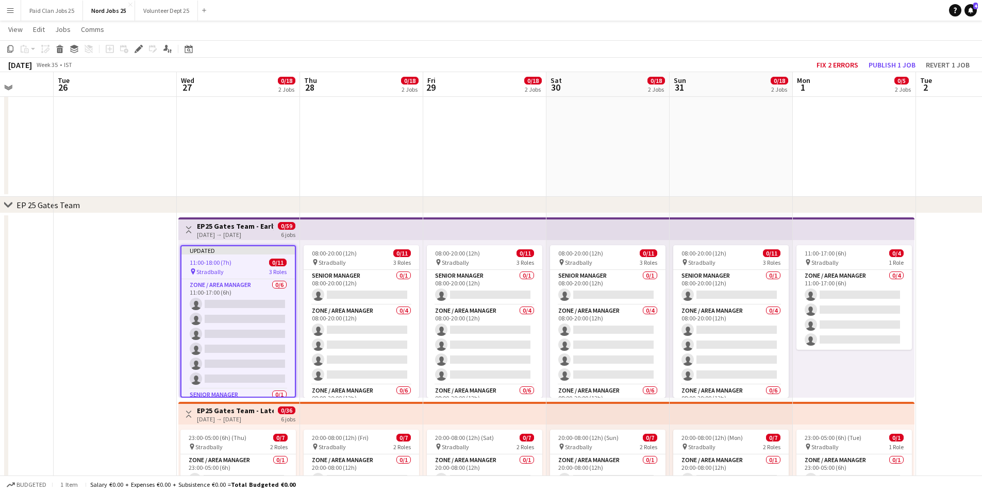
click at [233, 227] on h3 "EP25 Gates Team - Early" at bounding box center [235, 226] width 77 height 9
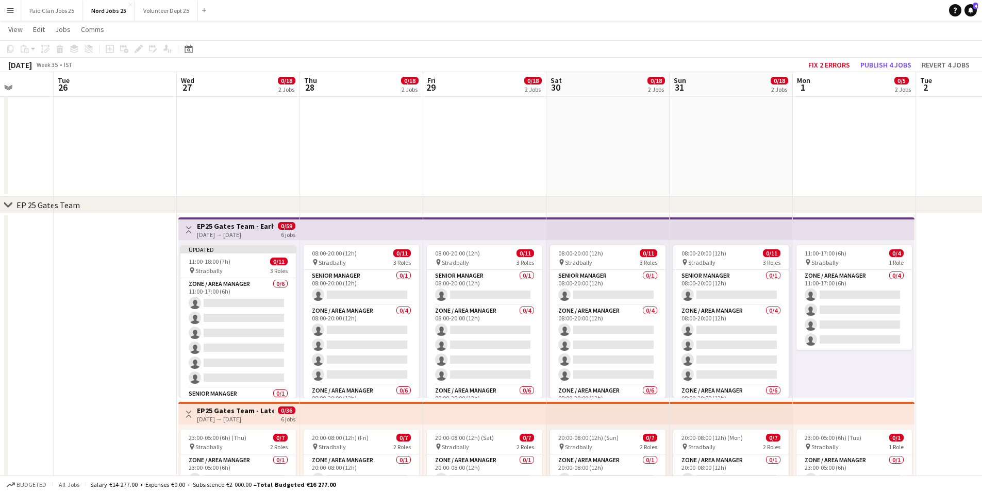
click at [219, 226] on h3 "EP25 Gates Team - Early" at bounding box center [235, 226] width 77 height 9
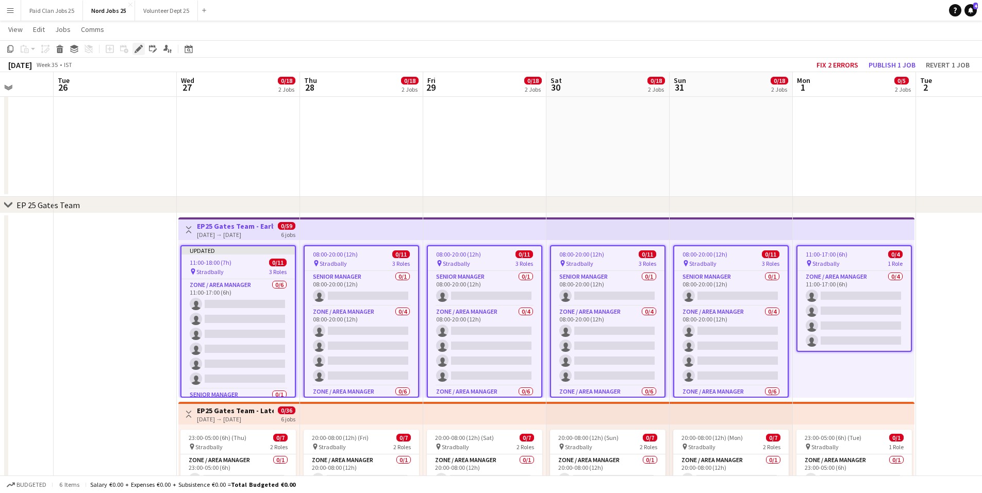
click at [140, 47] on icon at bounding box center [139, 49] width 6 height 6
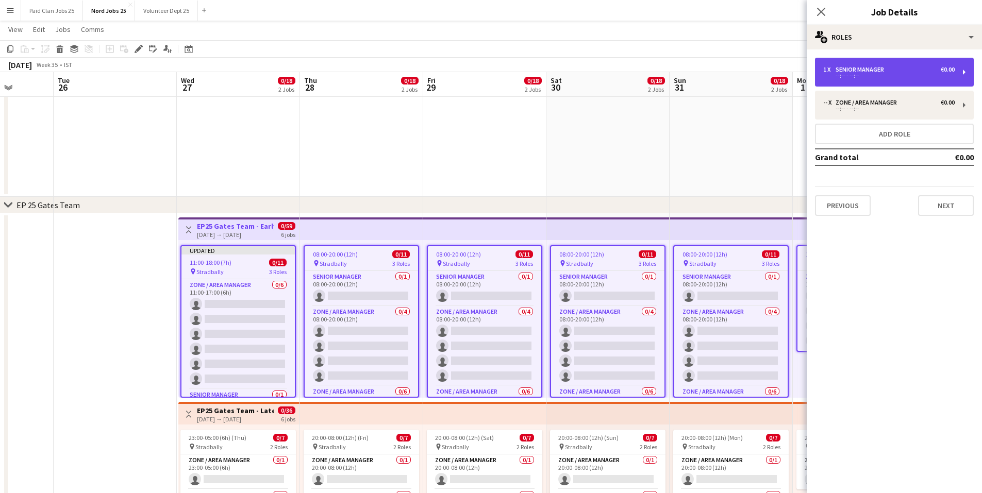
click at [873, 64] on div "1 x Senior Manager €0.00 --:-- - --:--" at bounding box center [894, 72] width 159 height 29
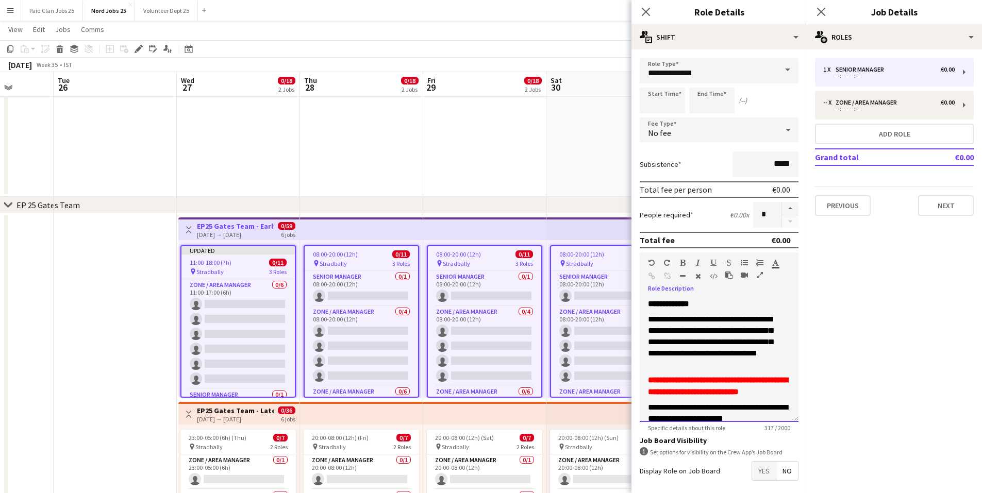
click at [710, 362] on p "**********" at bounding box center [711, 342] width 127 height 57
paste div
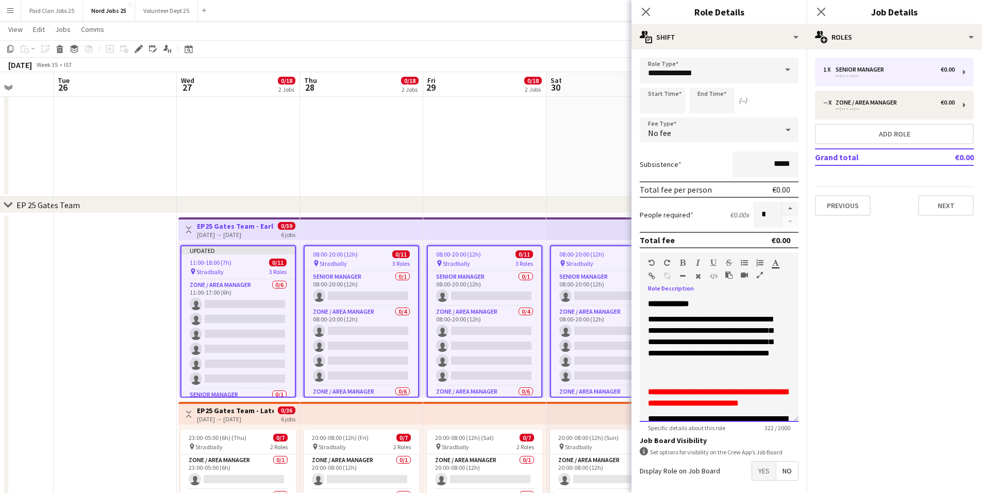
scroll to position [36, 0]
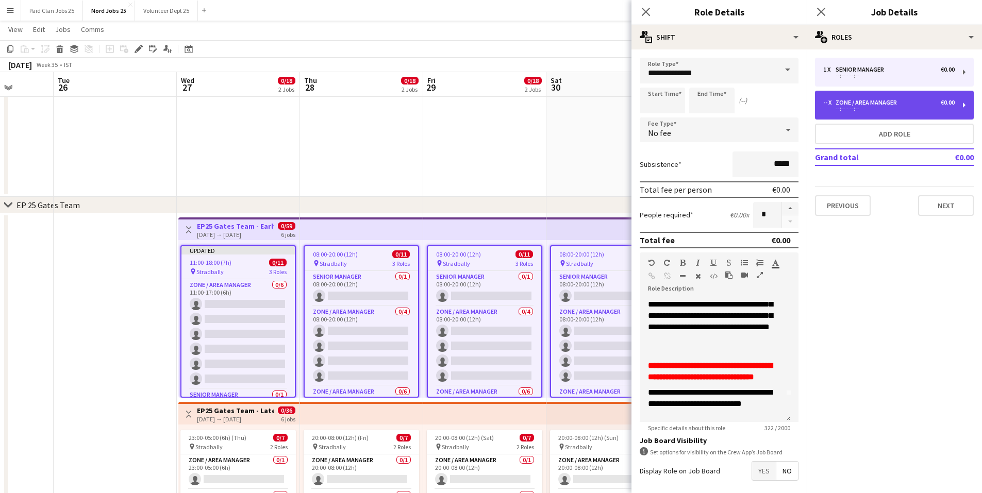
click at [843, 96] on div "-- x Zone / Area Manager €0.00 --:-- - --:--" at bounding box center [894, 105] width 159 height 29
type input "**********"
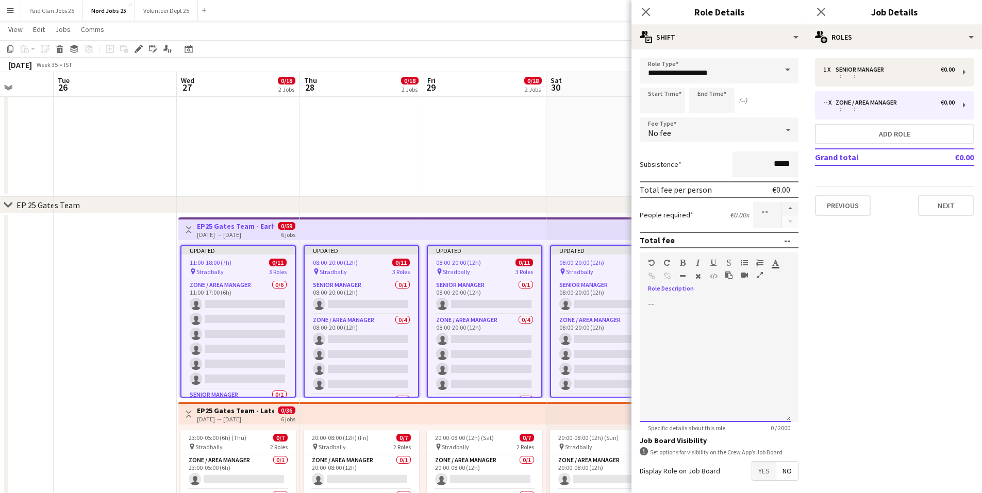
click at [738, 339] on div at bounding box center [715, 361] width 151 height 124
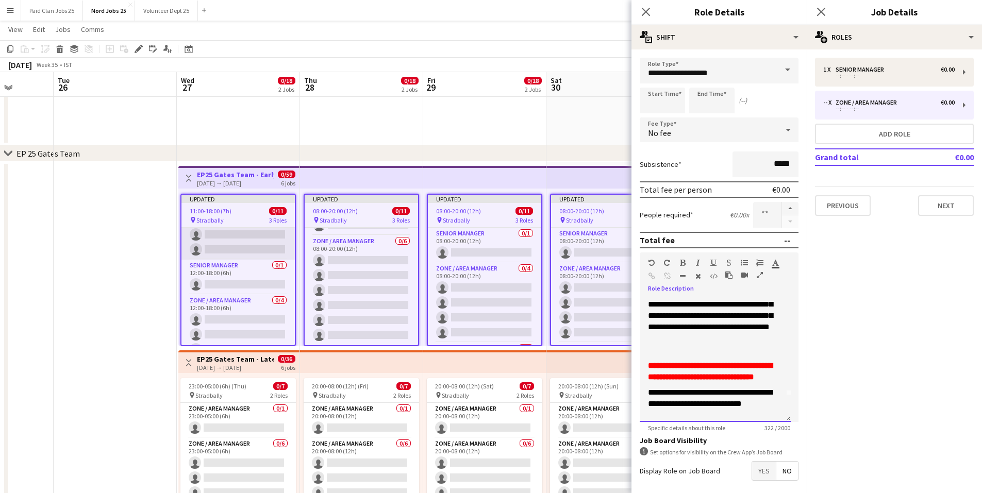
scroll to position [107, 0]
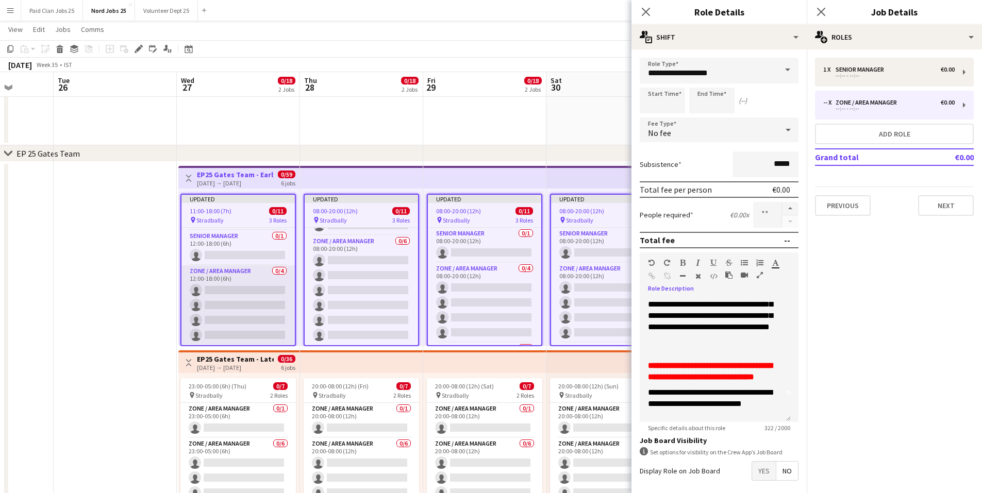
click at [241, 295] on app-card-role "Zone / Area Manager 0/4 12:00-18:00 (6h) single-neutral-actions single-neutral-…" at bounding box center [238, 306] width 113 height 80
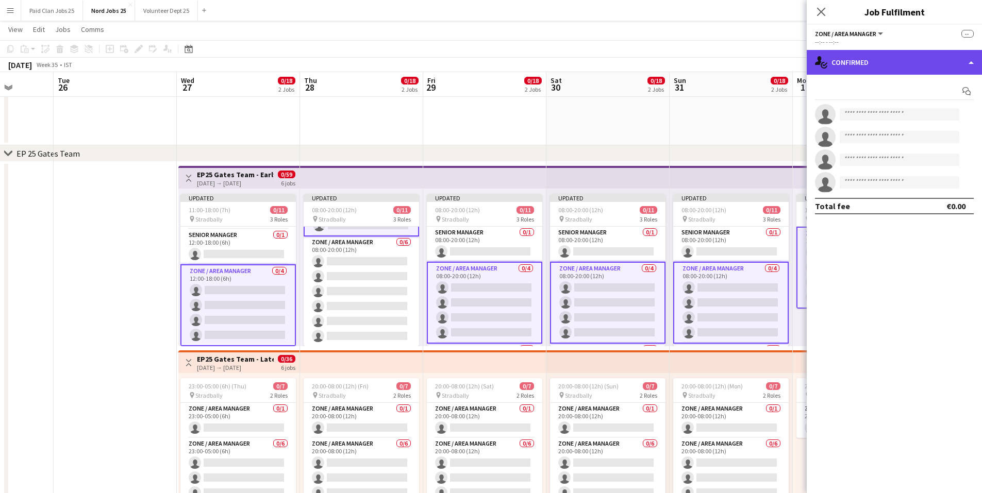
click at [894, 65] on div "single-neutral-actions-check-2 Confirmed" at bounding box center [894, 62] width 175 height 25
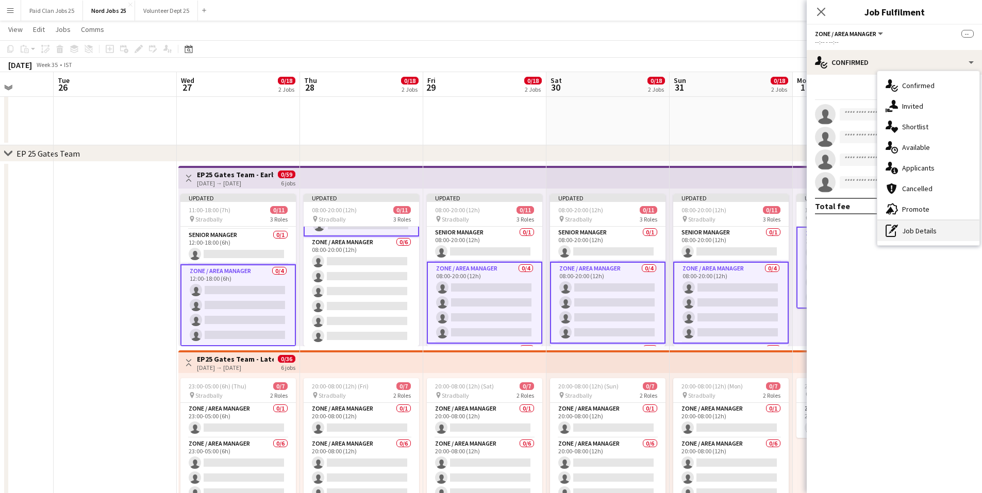
click at [914, 231] on div "pen-write Job Details" at bounding box center [929, 231] width 102 height 21
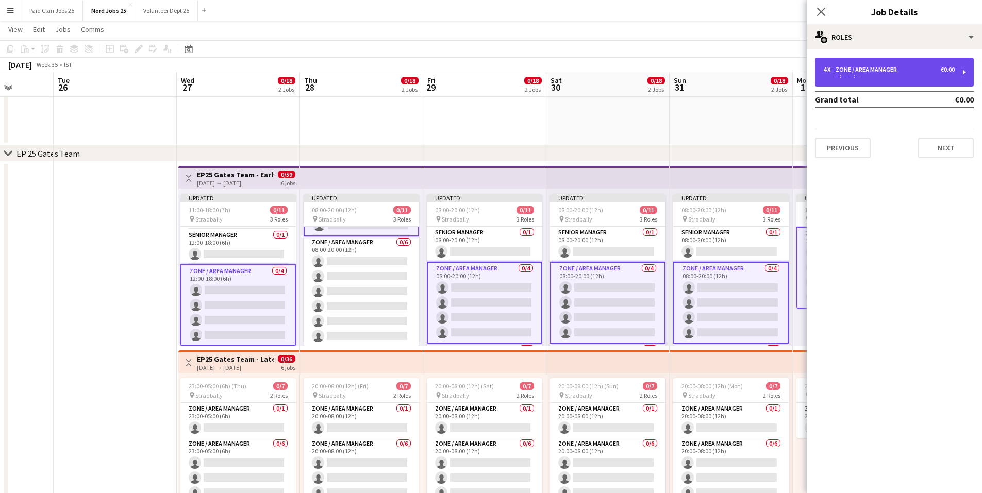
click at [842, 75] on div "--:-- - --:--" at bounding box center [889, 75] width 131 height 5
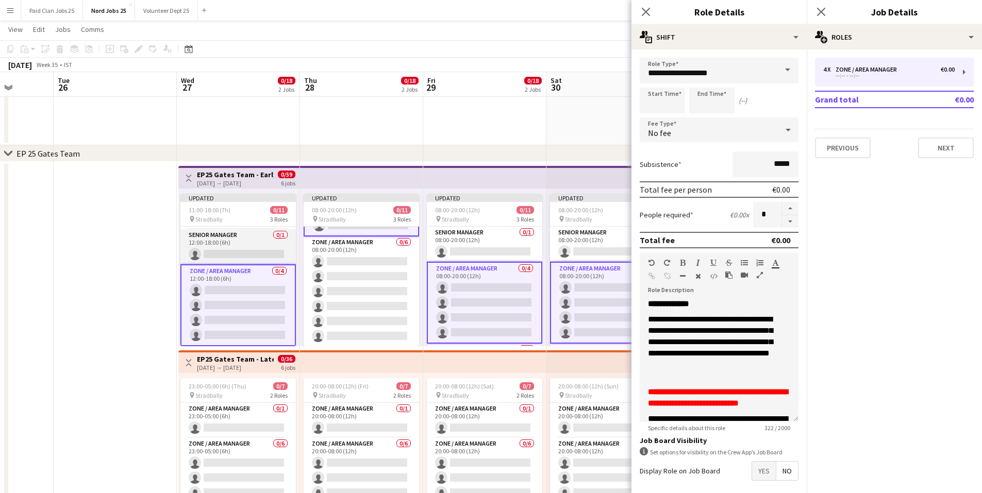
click at [221, 244] on app-card-role "Senior Manager 0/1 12:00-18:00 (6h) single-neutral-actions" at bounding box center [238, 246] width 116 height 35
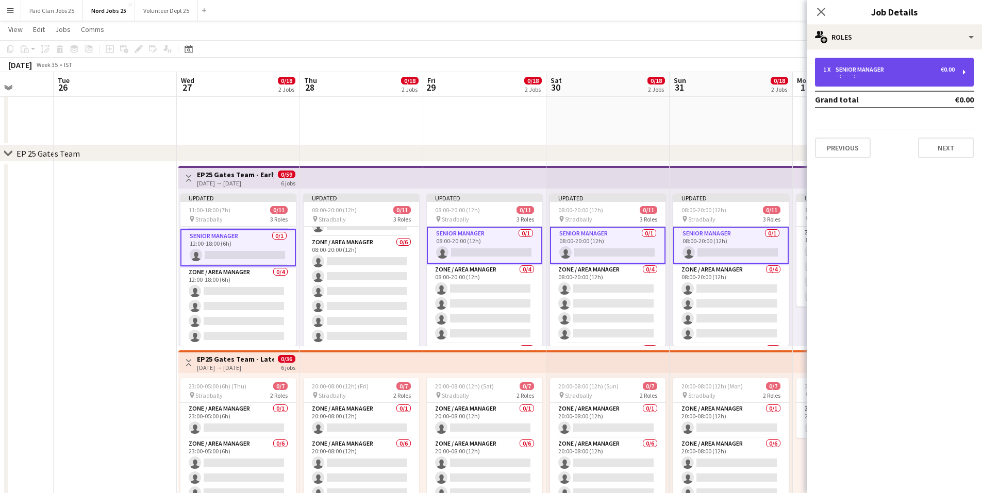
click at [831, 69] on div "1 x" at bounding box center [830, 69] width 12 height 7
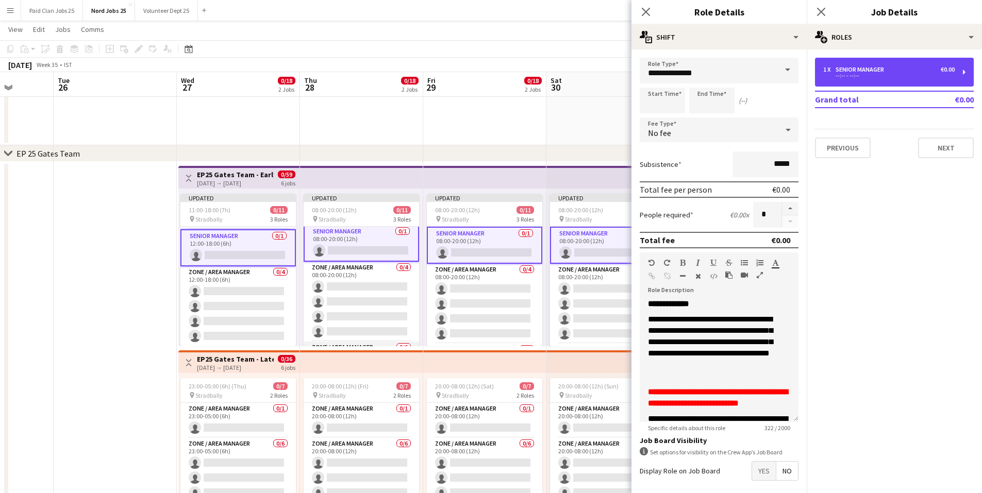
scroll to position [0, 0]
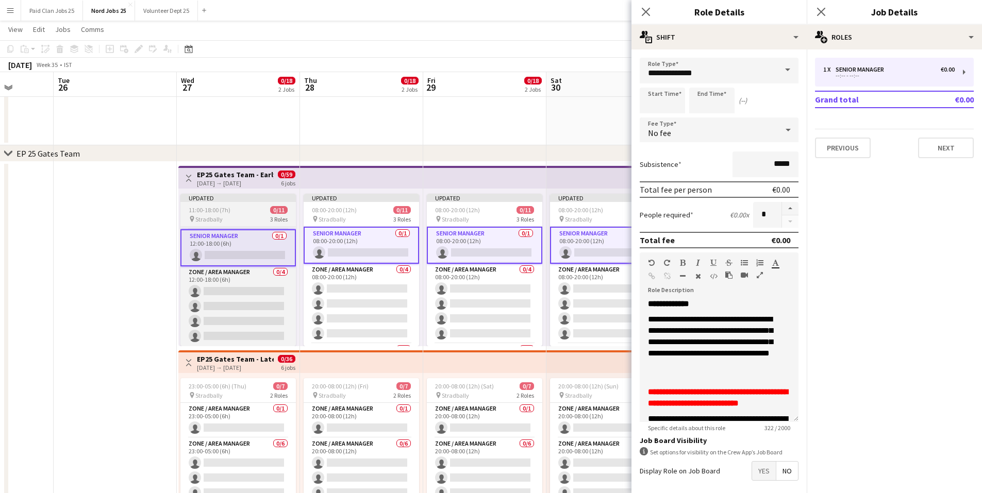
click at [235, 216] on div "pin Stradbally 3 Roles" at bounding box center [238, 219] width 116 height 8
type input "*****"
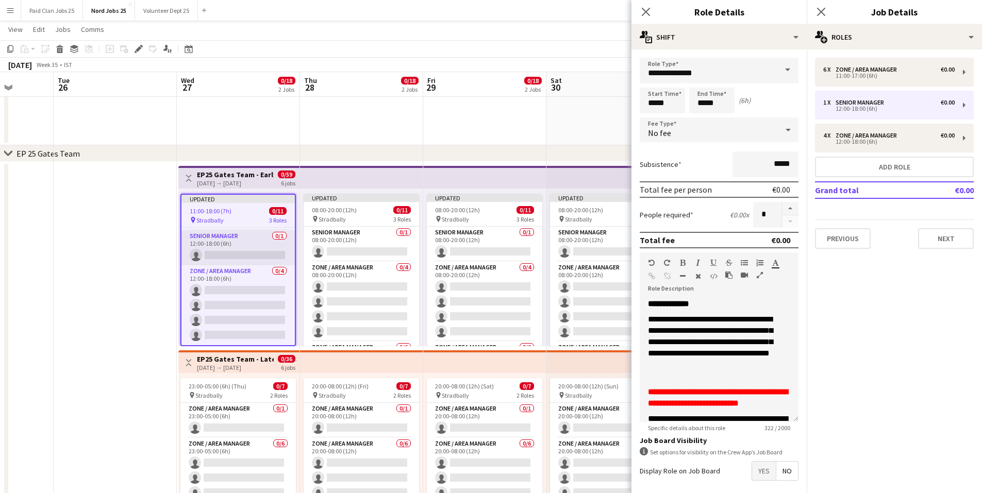
click at [238, 246] on app-card-role "Senior Manager 0/1 12:00-18:00 (6h) single-neutral-actions" at bounding box center [238, 247] width 113 height 35
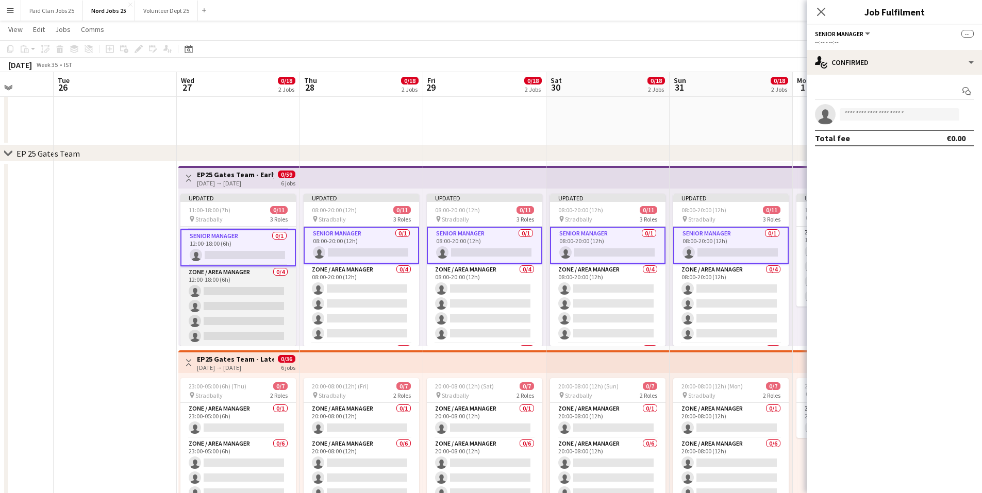
click at [238, 286] on app-card-role "Zone / Area Manager 0/4 12:00-18:00 (6h) single-neutral-actions single-neutral-…" at bounding box center [238, 307] width 116 height 80
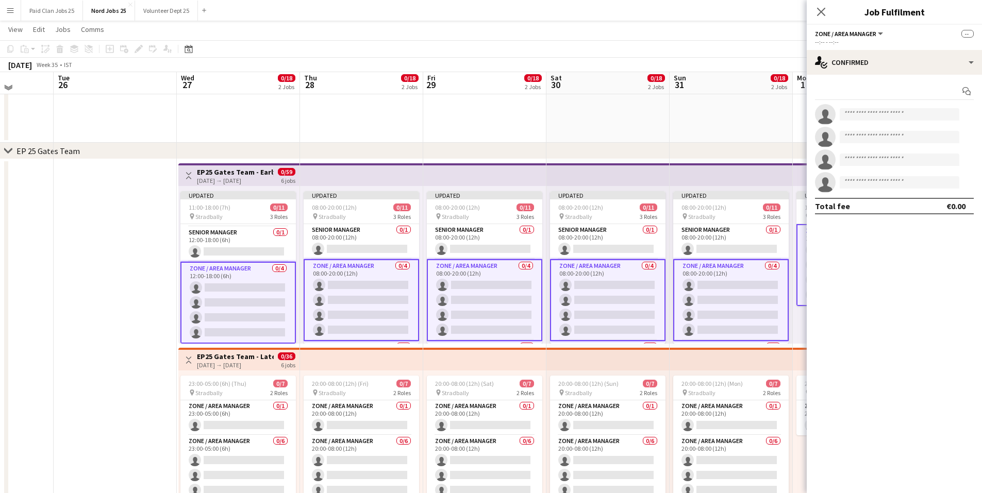
scroll to position [206, 0]
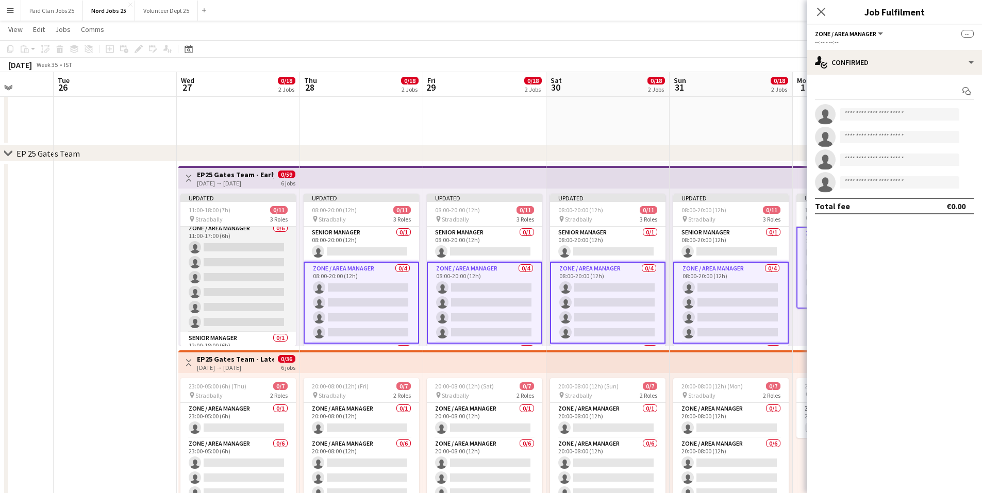
click at [245, 275] on app-card-role "Zone / Area Manager 0/6 11:00-17:00 (6h) single-neutral-actions single-neutral-…" at bounding box center [238, 278] width 116 height 110
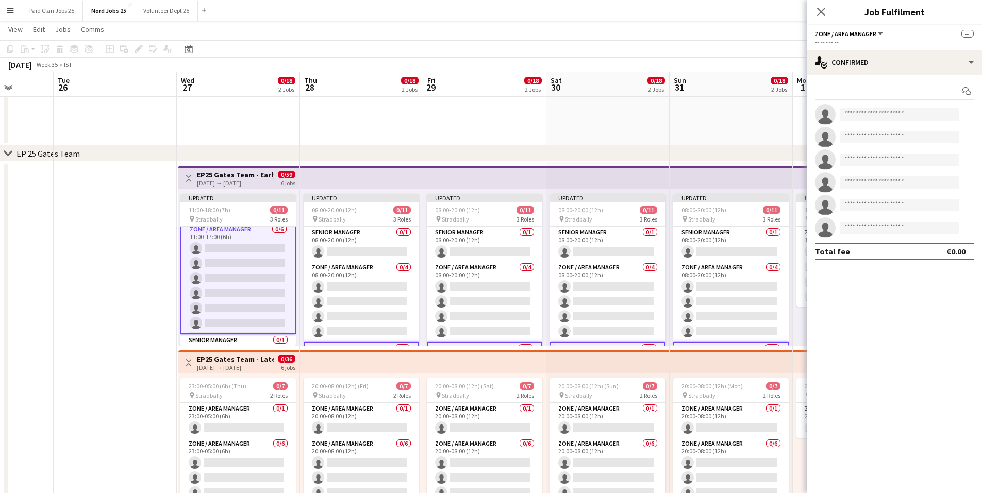
scroll to position [5, 0]
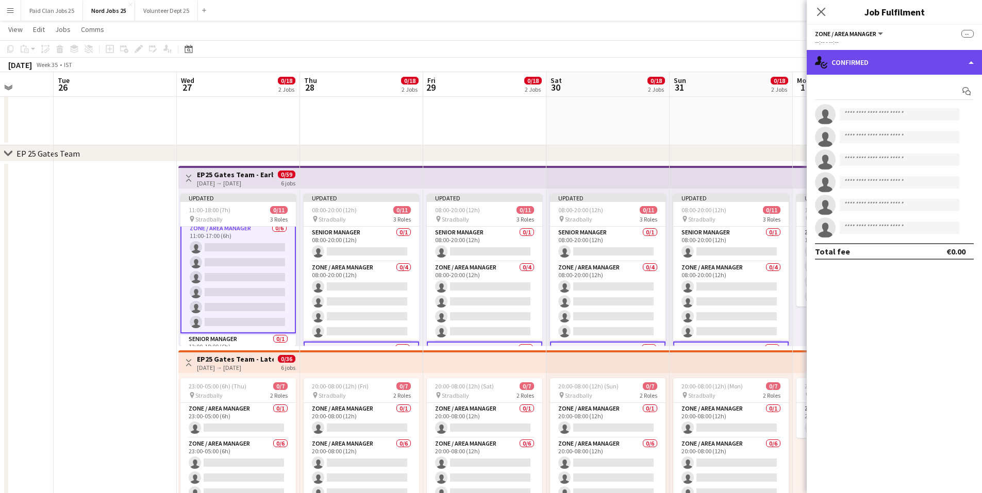
click at [857, 67] on div "single-neutral-actions-check-2 Confirmed" at bounding box center [894, 62] width 175 height 25
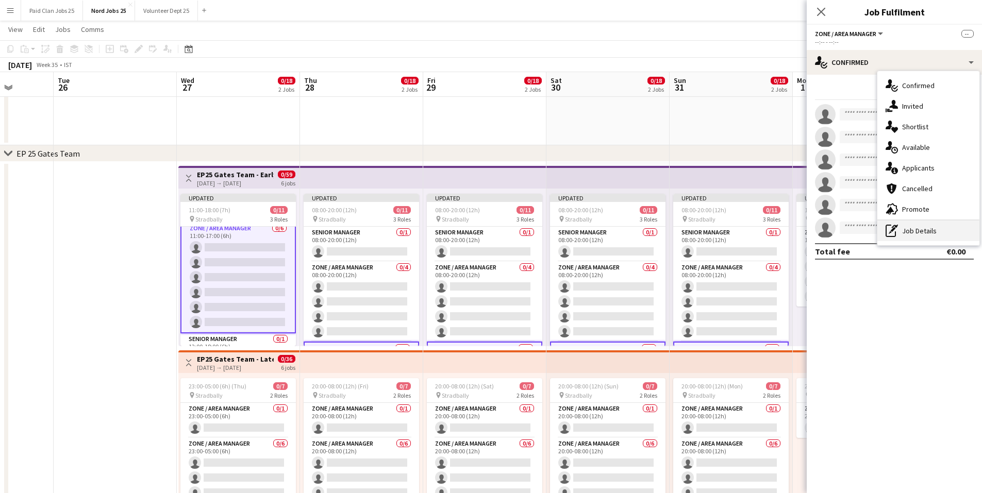
click at [914, 228] on div "pen-write Job Details" at bounding box center [929, 231] width 102 height 21
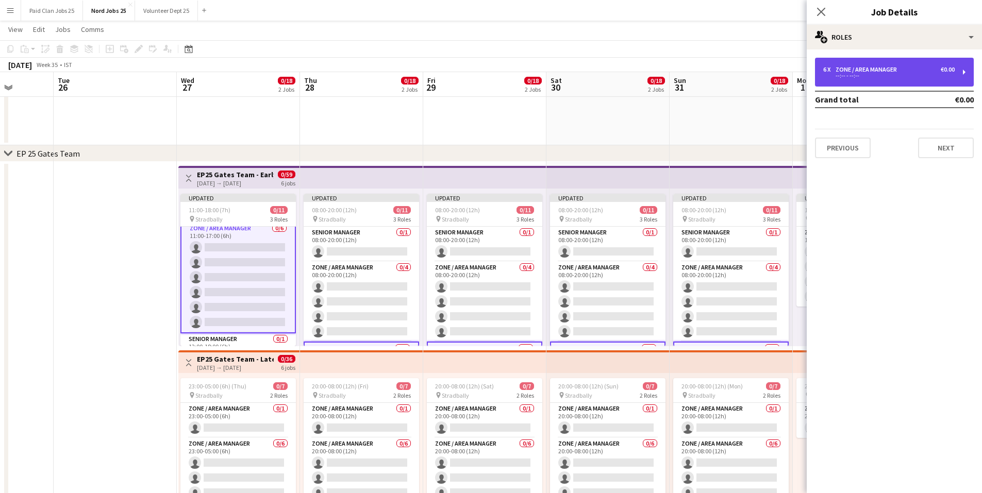
click at [850, 69] on div "Zone / Area Manager" at bounding box center [868, 69] width 65 height 7
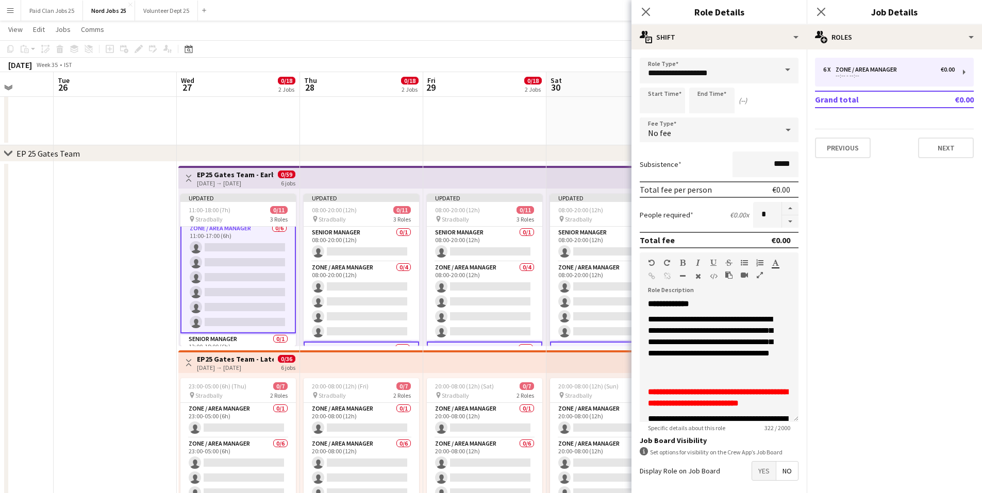
click at [373, 359] on app-top-bar at bounding box center [361, 362] width 123 height 23
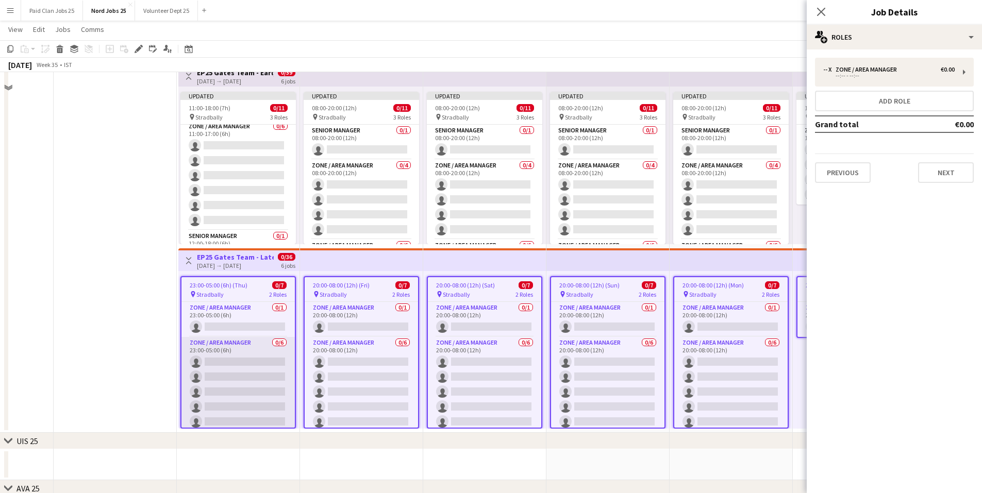
scroll to position [309, 0]
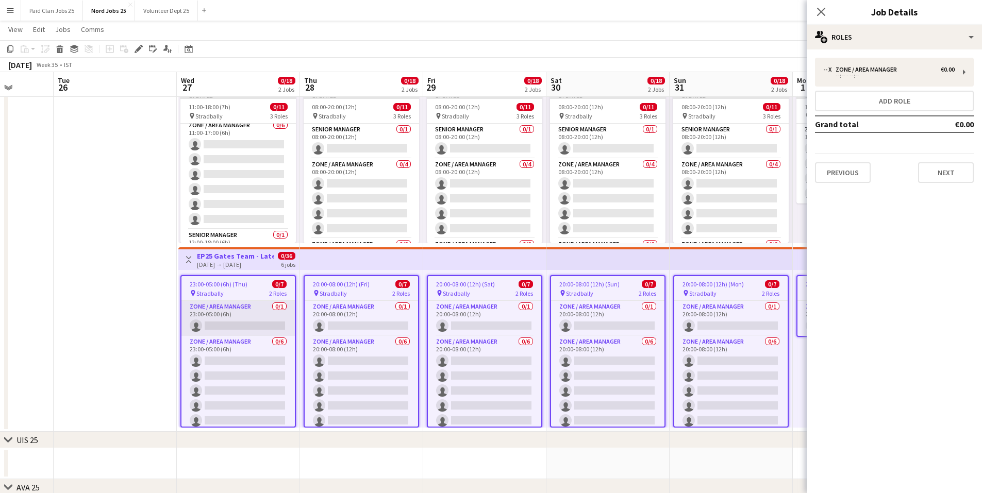
click at [253, 318] on app-card-role "Zone / Area Manager 0/1 23:00-05:00 (6h) single-neutral-actions" at bounding box center [238, 318] width 113 height 35
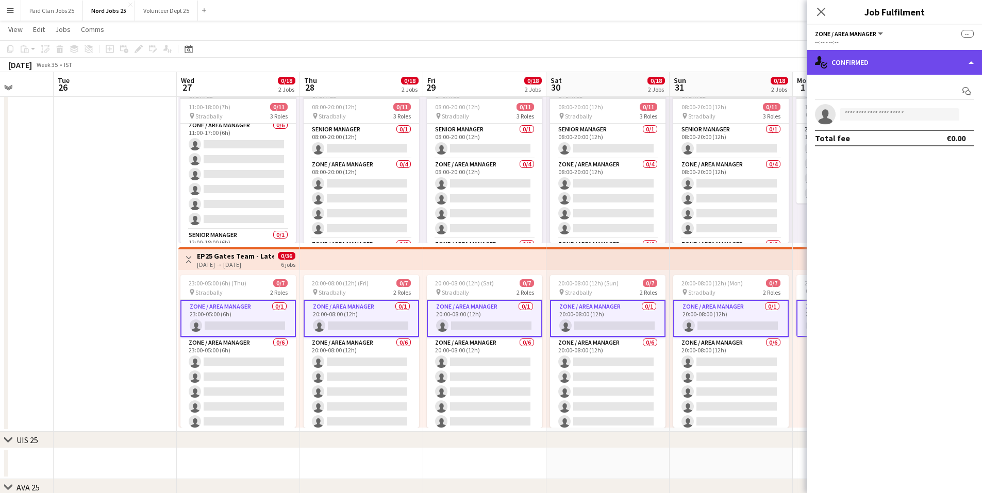
click at [890, 60] on div "single-neutral-actions-check-2 Confirmed" at bounding box center [894, 62] width 175 height 25
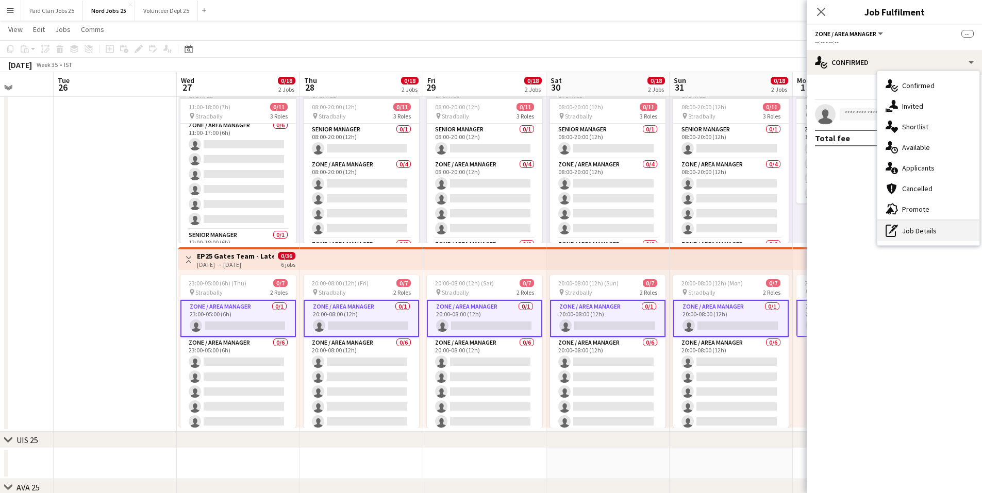
click at [922, 232] on div "pen-write Job Details" at bounding box center [929, 231] width 102 height 21
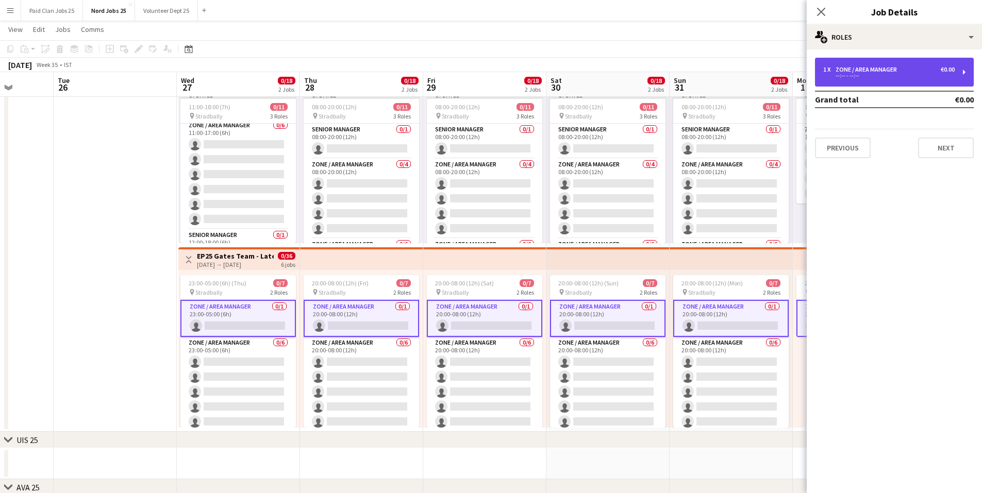
click at [852, 68] on div "Zone / Area Manager" at bounding box center [868, 69] width 65 height 7
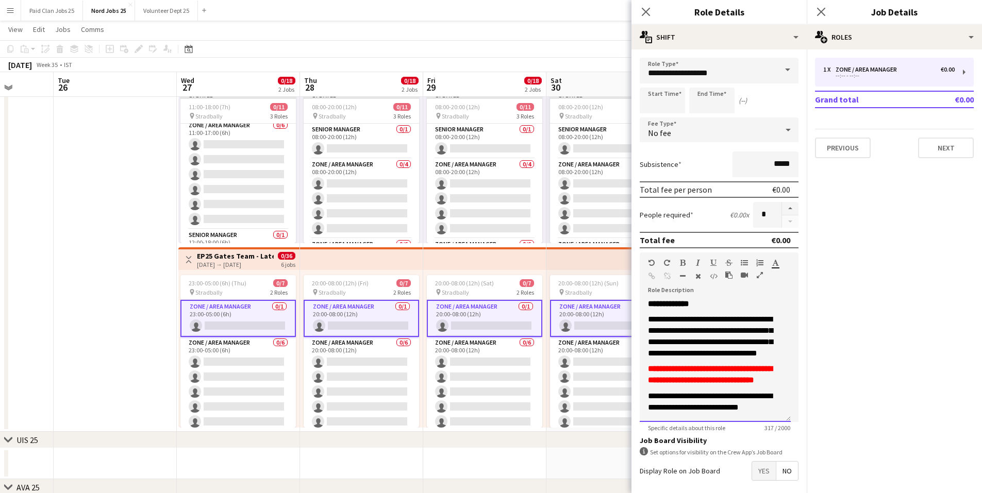
click at [669, 359] on p "**********" at bounding box center [715, 336] width 135 height 45
paste div
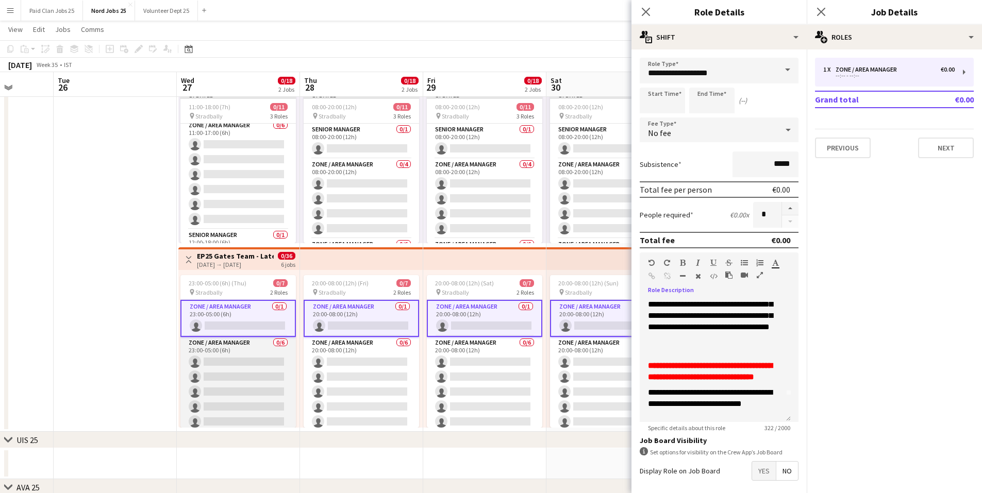
click at [254, 373] on app-card-role "Zone / Area Manager 0/6 23:00-05:00 (6h) single-neutral-actions single-neutral-…" at bounding box center [238, 392] width 116 height 110
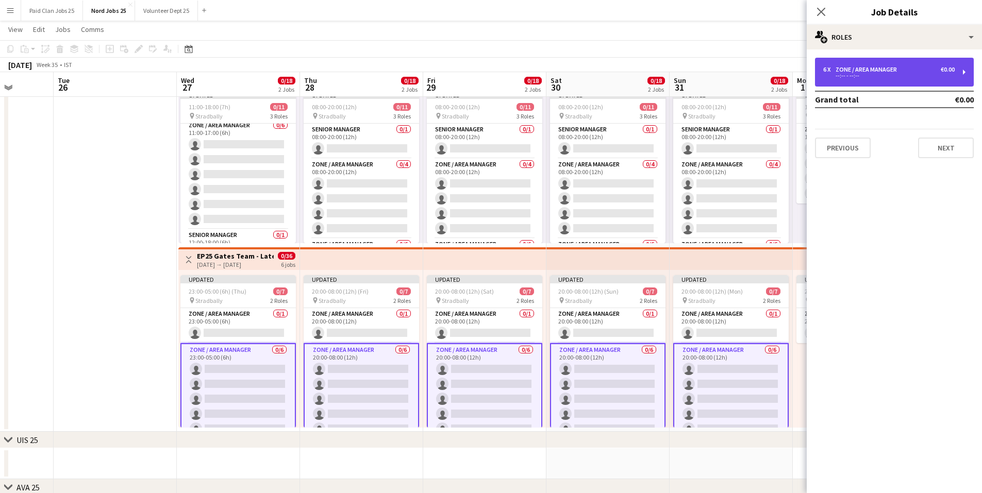
click at [869, 69] on div "Zone / Area Manager" at bounding box center [868, 69] width 65 height 7
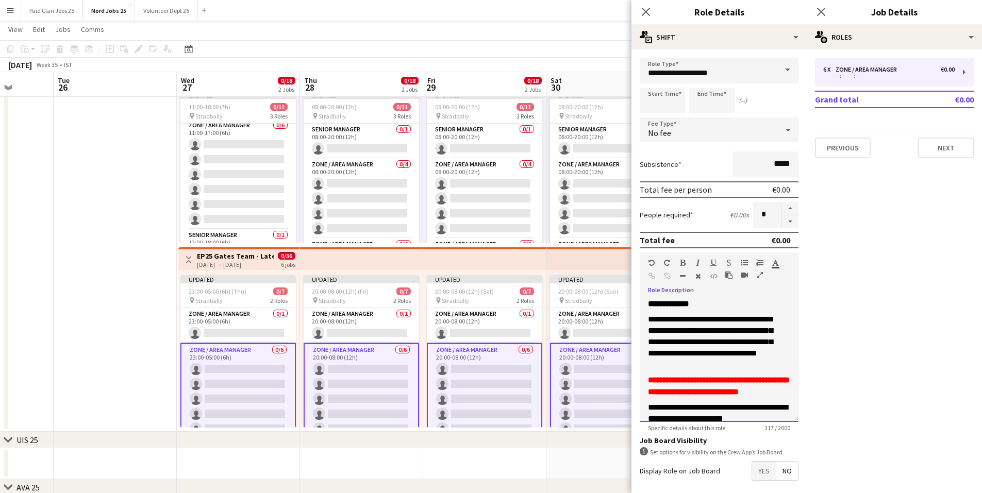
click at [707, 382] on span "**********" at bounding box center [718, 385] width 140 height 19
paste div
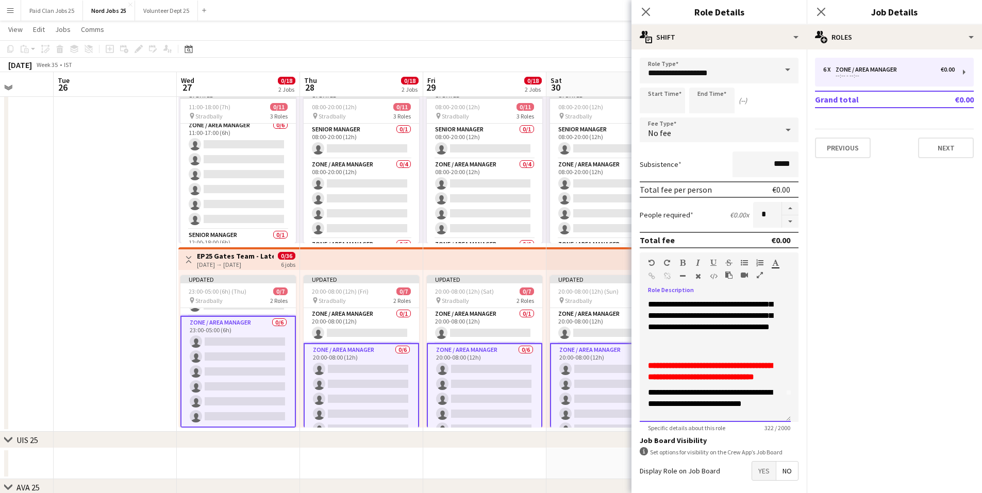
scroll to position [0, 0]
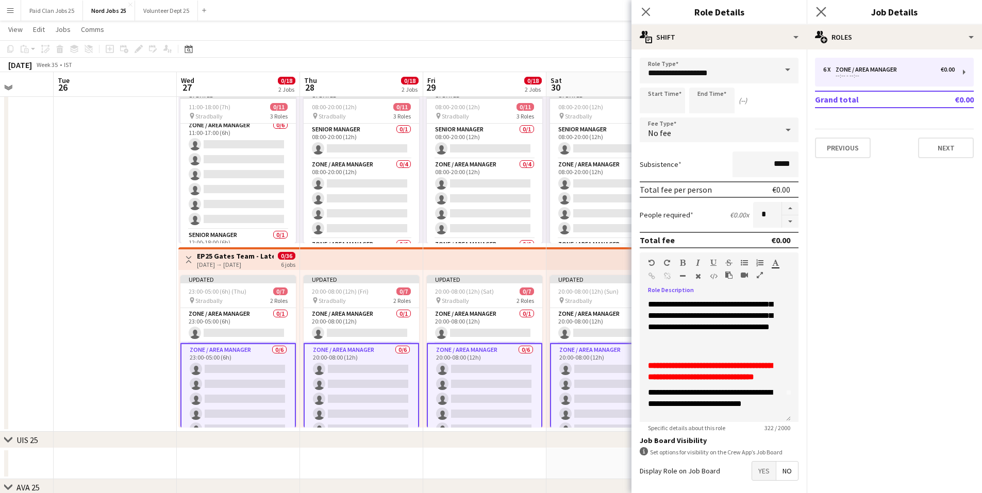
click at [819, 7] on icon "Close pop-in" at bounding box center [821, 12] width 10 height 10
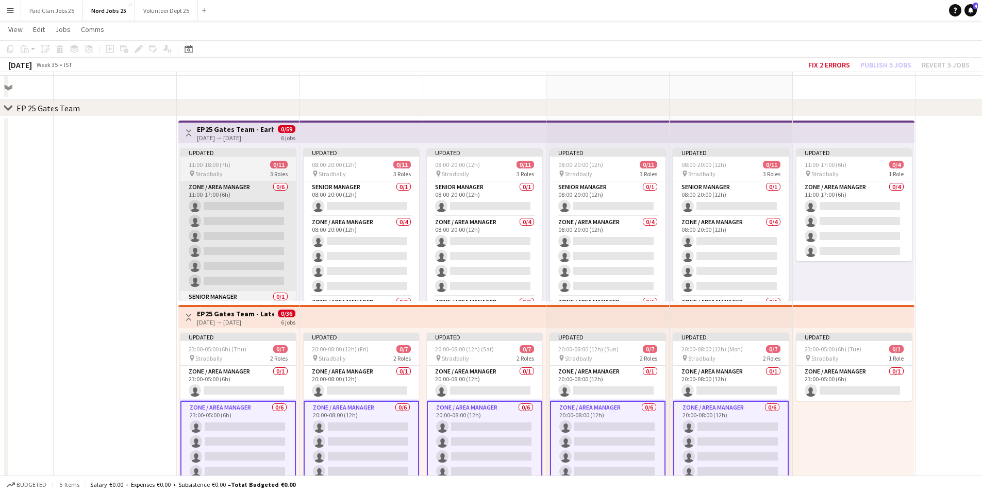
scroll to position [258, 0]
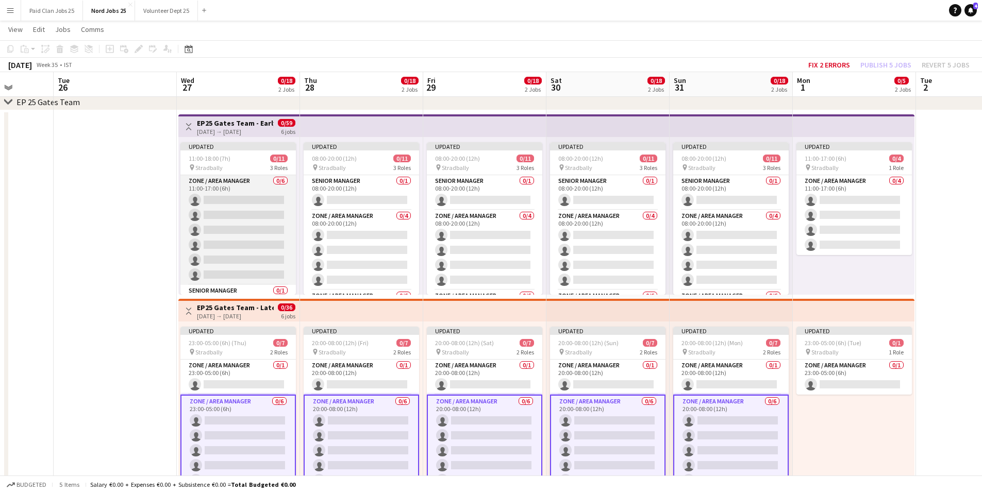
click at [221, 200] on app-card-role "Zone / Area Manager 0/6 11:00-17:00 (6h) single-neutral-actions single-neutral-…" at bounding box center [238, 230] width 116 height 110
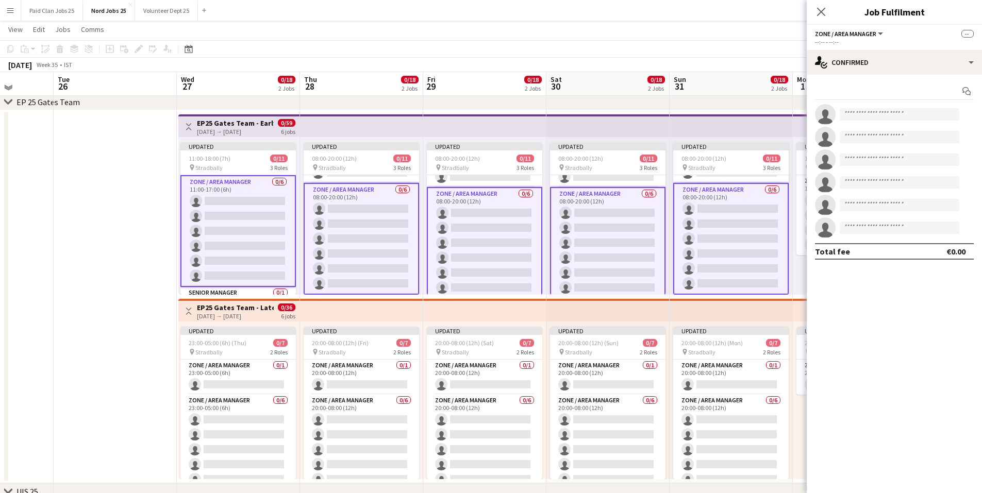
scroll to position [206, 0]
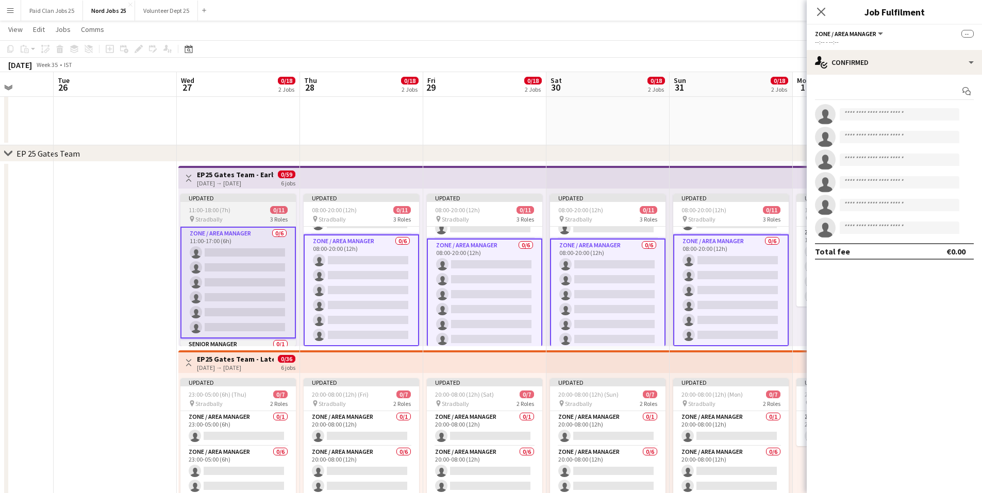
click at [243, 213] on div "11:00-18:00 (7h) 0/11" at bounding box center [238, 210] width 116 height 8
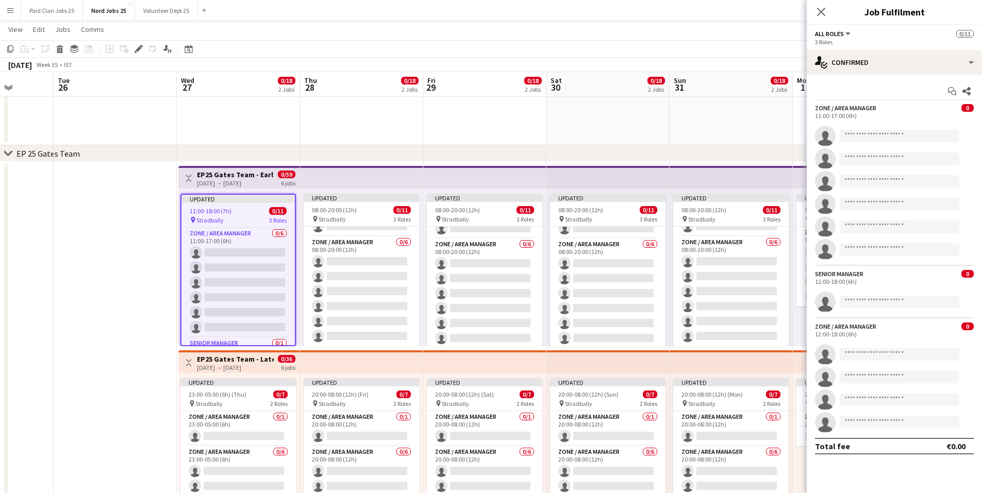
scroll to position [105, 0]
click at [295, 178] on div "6 jobs" at bounding box center [288, 182] width 14 height 9
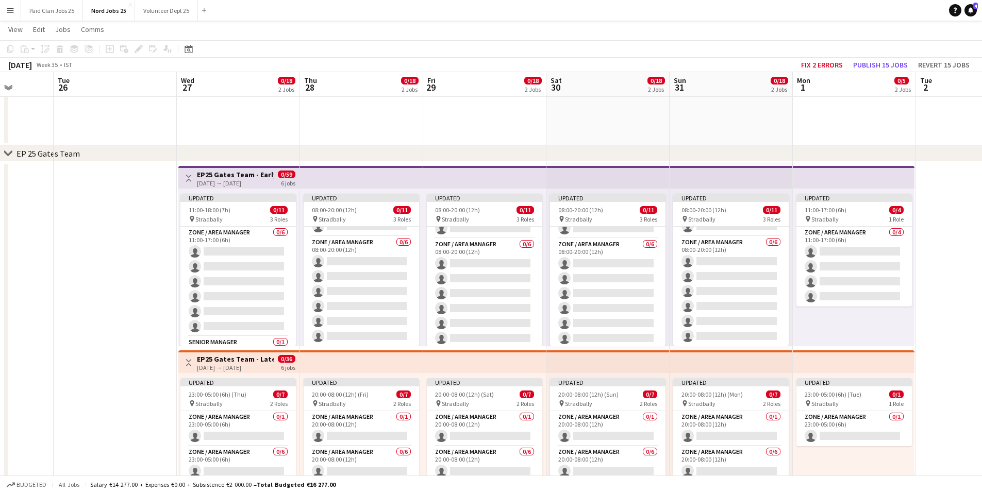
click at [352, 186] on app-top-bar at bounding box center [361, 177] width 123 height 23
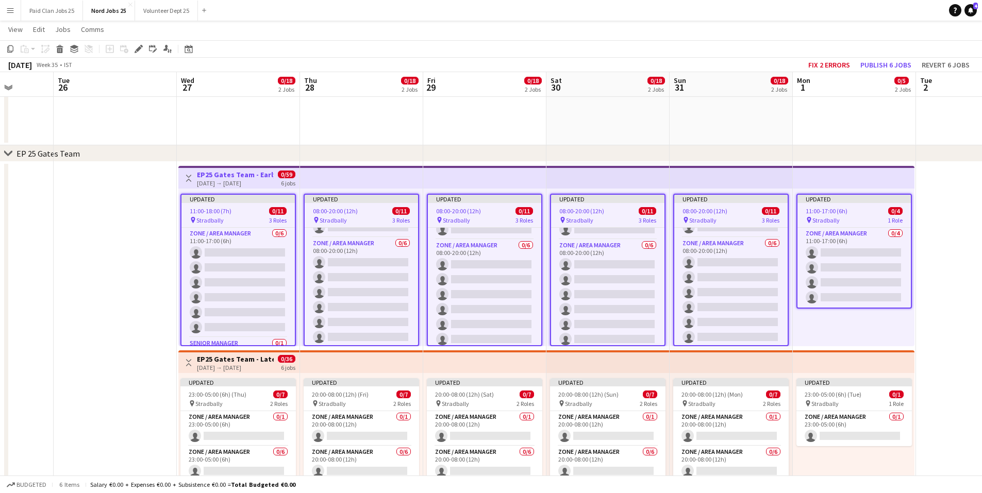
scroll to position [107, 0]
click at [137, 46] on div "Edit" at bounding box center [139, 49] width 12 height 12
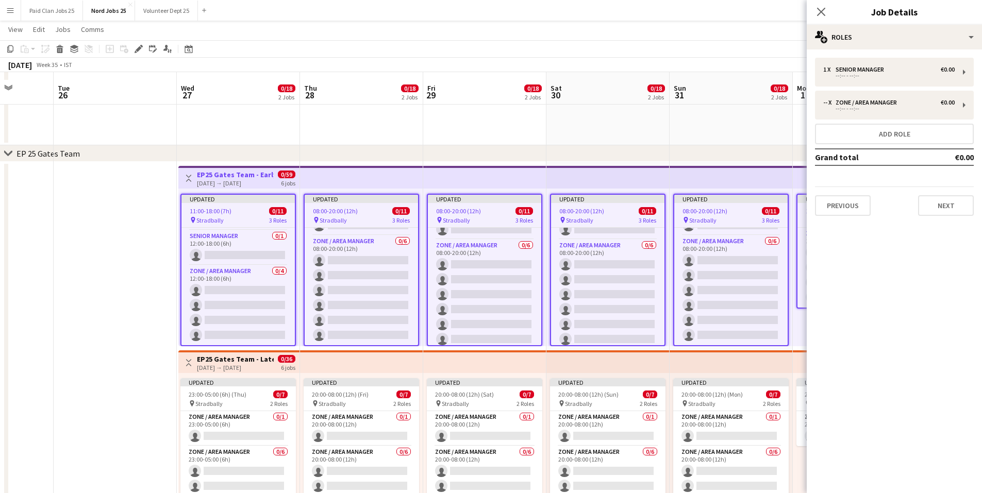
scroll to position [258, 0]
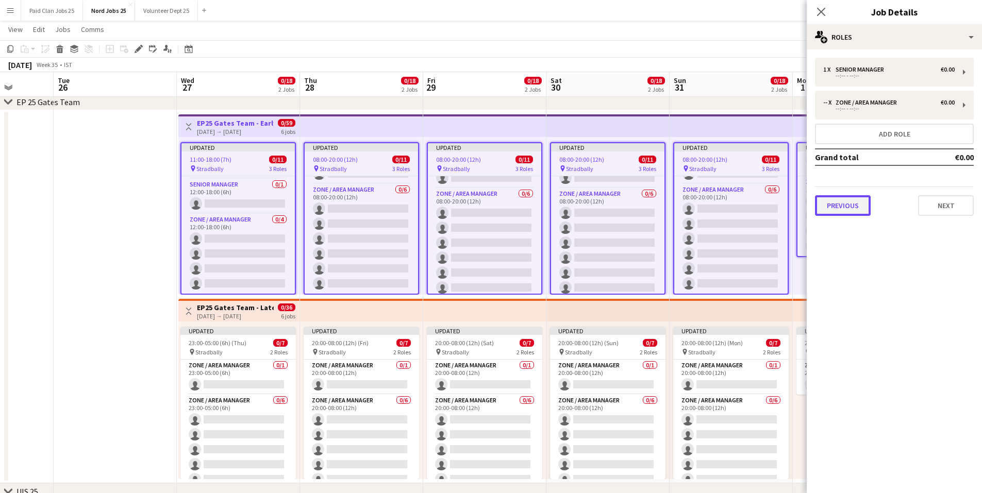
click at [855, 206] on button "Previous" at bounding box center [843, 205] width 56 height 21
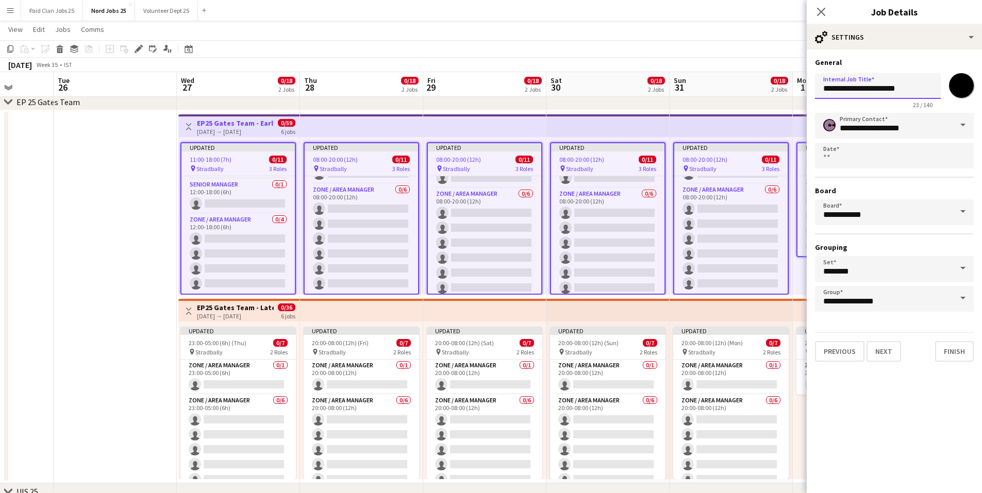
click at [909, 89] on input "**********" at bounding box center [878, 86] width 126 height 26
drag, startPoint x: 911, startPoint y: 87, endPoint x: 890, endPoint y: 87, distance: 21.1
click at [890, 87] on input "**********" at bounding box center [878, 86] width 126 height 26
type input "**********"
click at [885, 355] on button "Next" at bounding box center [884, 351] width 35 height 21
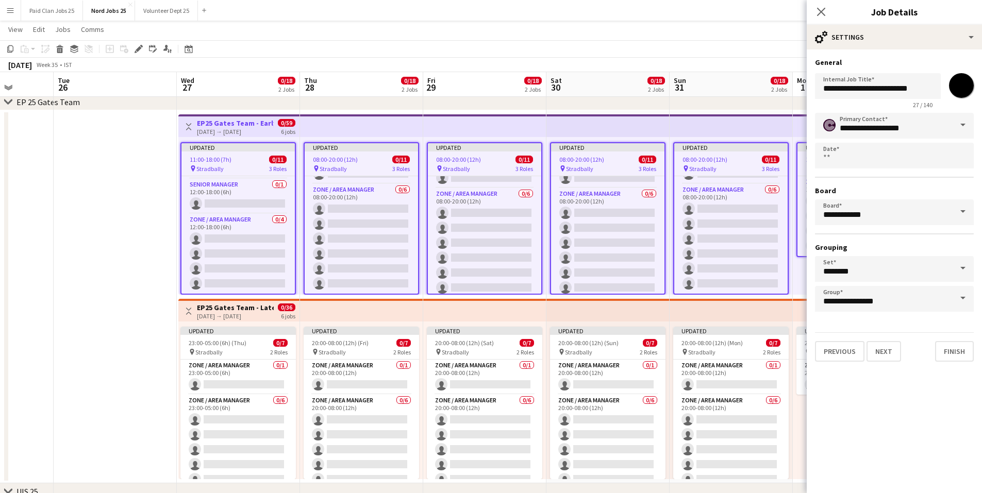
type input "**********"
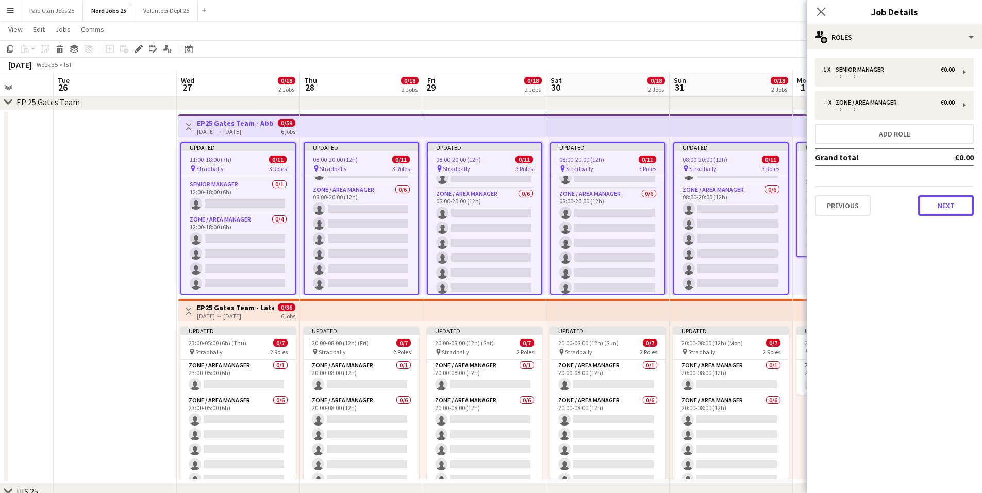
click at [943, 206] on button "Next" at bounding box center [946, 205] width 56 height 21
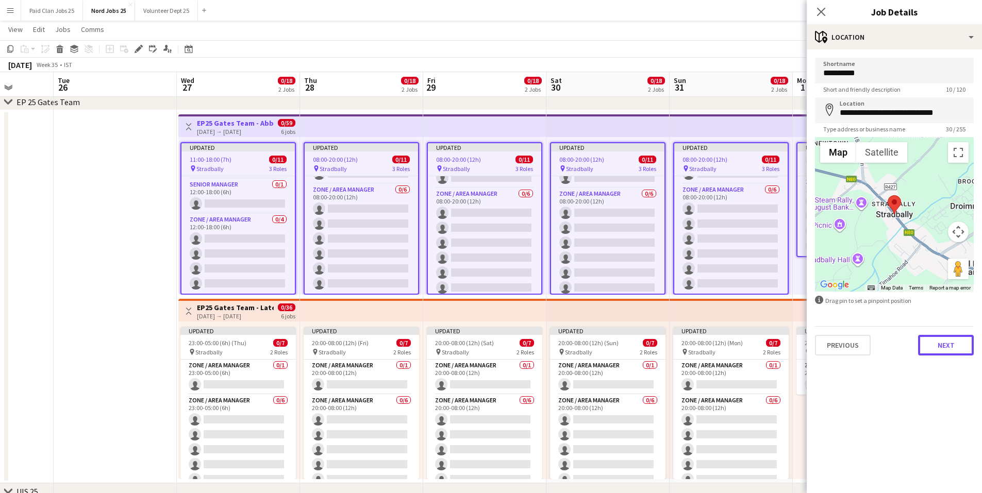
click at [950, 349] on button "Next" at bounding box center [946, 345] width 56 height 21
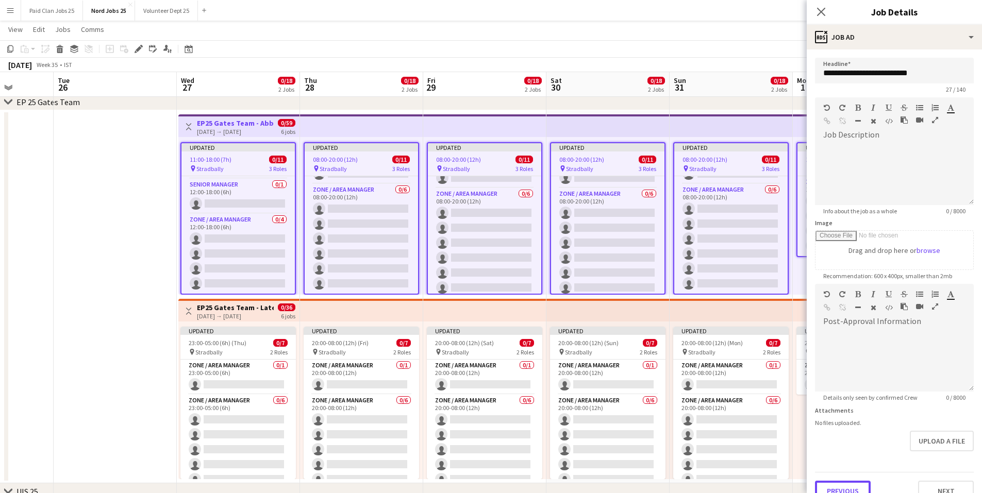
click at [836, 483] on button "Previous" at bounding box center [843, 491] width 56 height 21
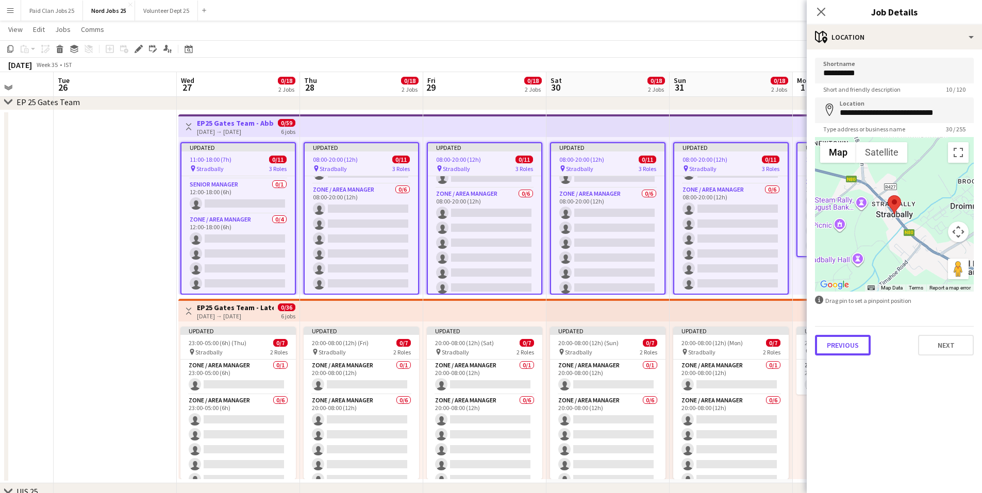
click at [850, 354] on button "Previous" at bounding box center [843, 345] width 56 height 21
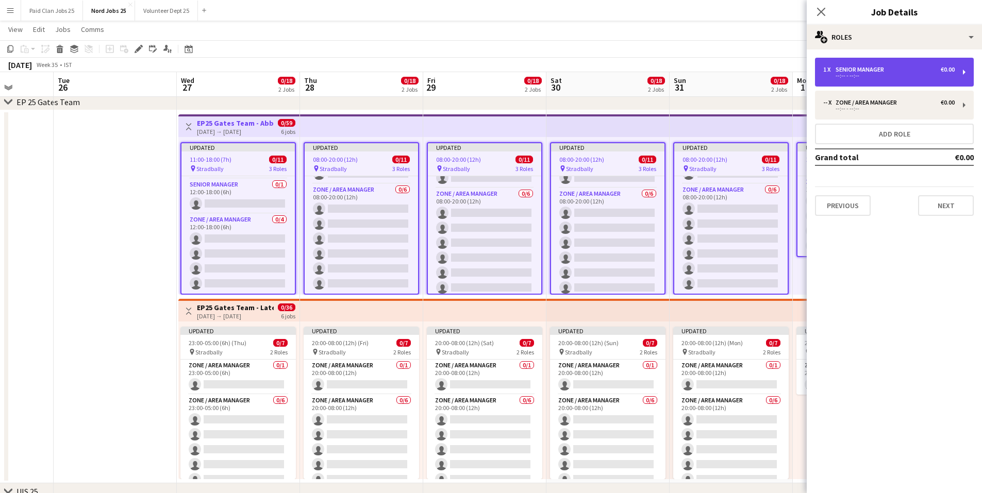
click at [898, 70] on div "1 x Senior Manager €0.00" at bounding box center [889, 69] width 131 height 7
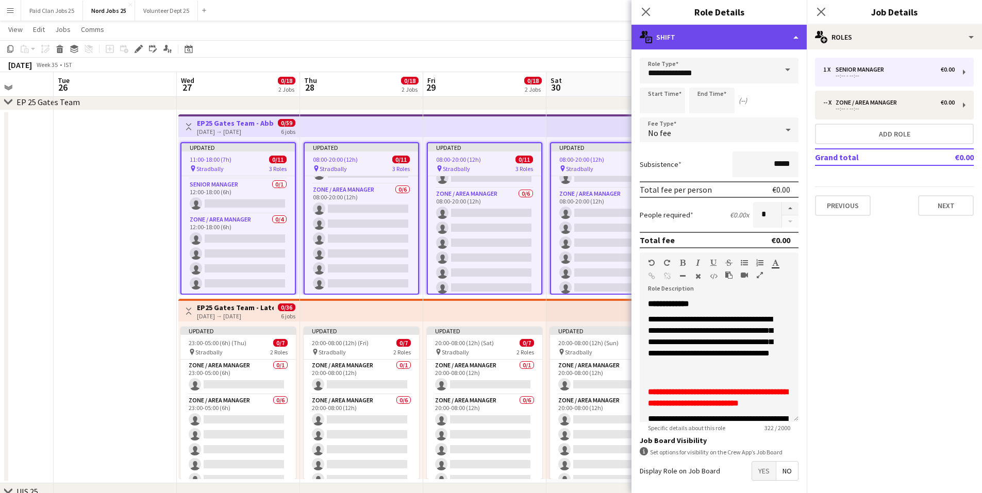
click at [694, 27] on div "multiple-actions-text Shift" at bounding box center [719, 37] width 175 height 25
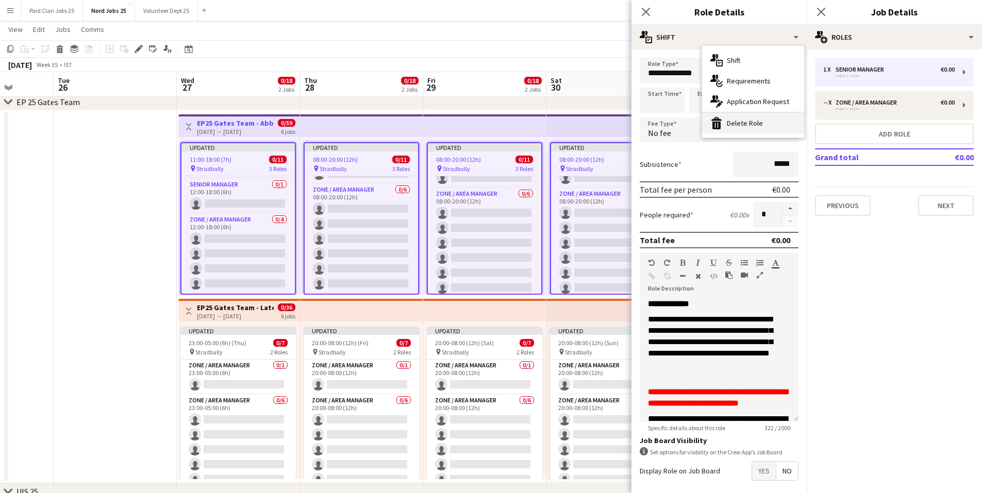
click at [740, 122] on div "bin-2 Delete Role" at bounding box center [753, 123] width 102 height 21
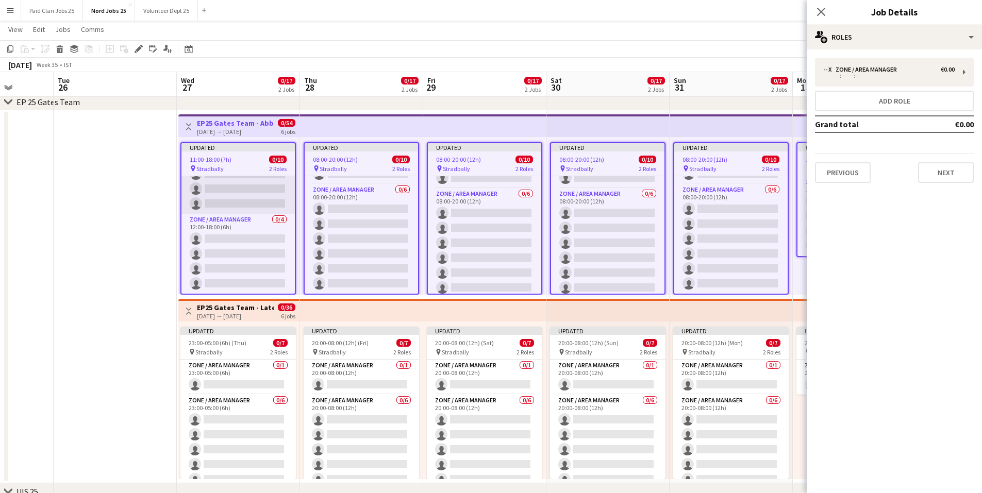
click at [253, 193] on app-card-role "Zone / Area Manager 0/6 11:00-17:00 (6h) single-neutral-actions single-neutral-…" at bounding box center [238, 159] width 113 height 110
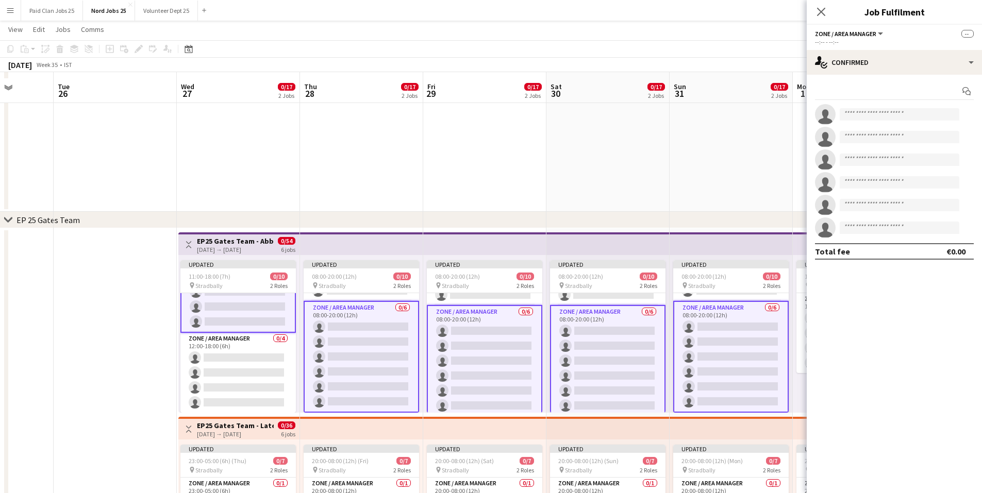
scroll to position [155, 0]
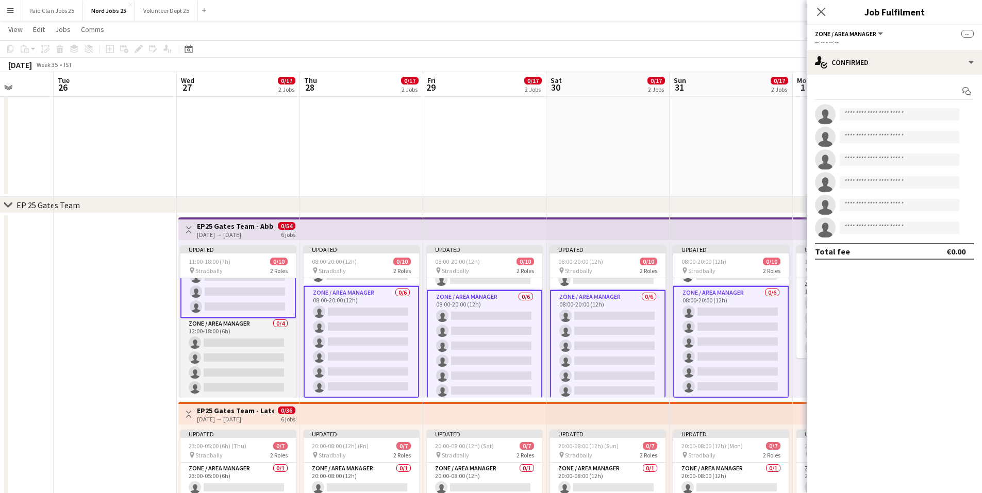
click at [234, 340] on app-card-role "Zone / Area Manager 0/4 12:00-18:00 (6h) single-neutral-actions single-neutral-…" at bounding box center [238, 358] width 116 height 80
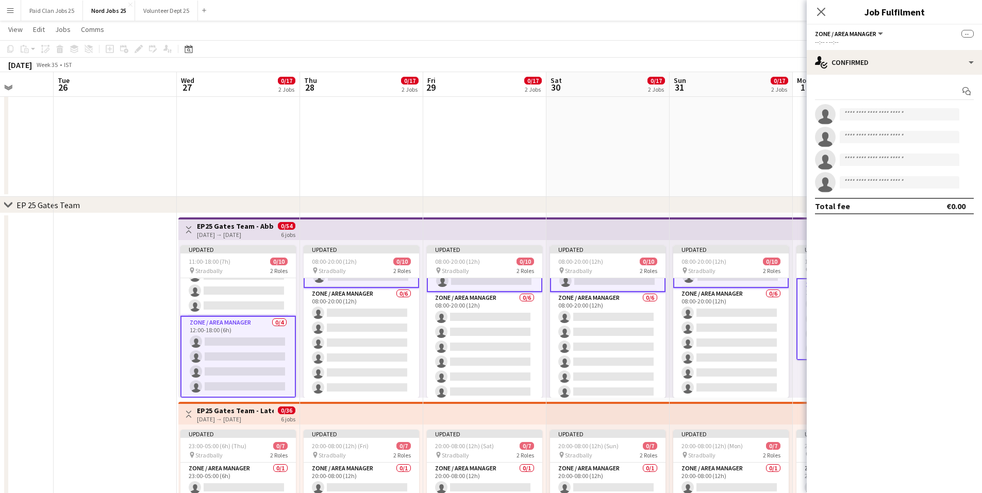
scroll to position [69, 0]
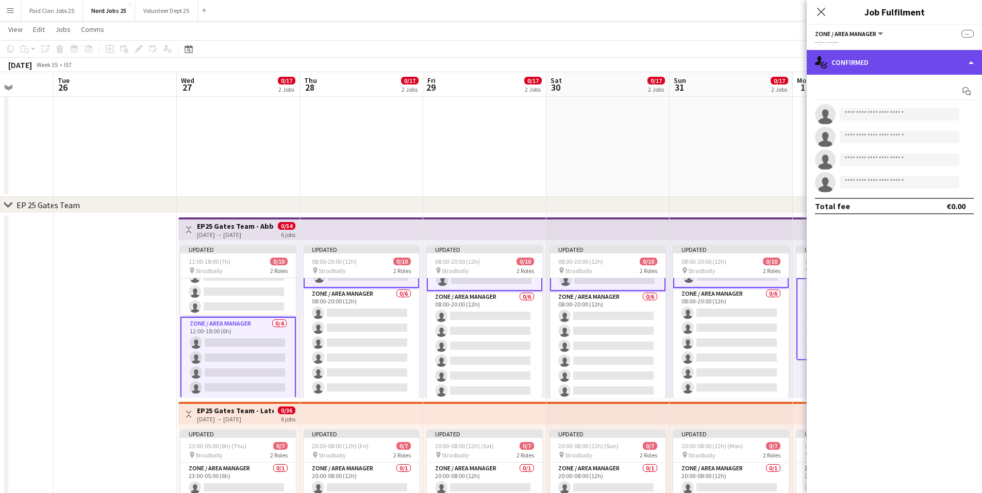
click at [899, 56] on div "single-neutral-actions-check-2 Confirmed" at bounding box center [894, 62] width 175 height 25
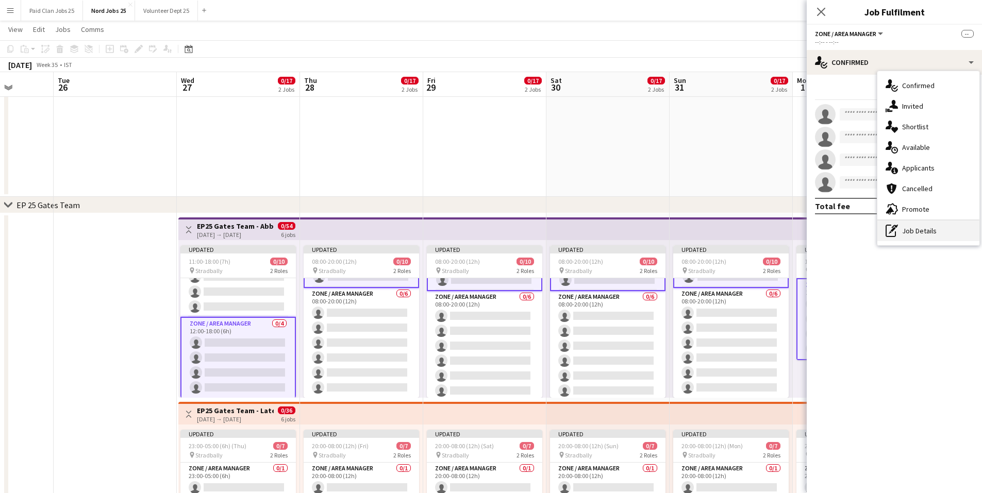
click at [904, 224] on div "pen-write Job Details" at bounding box center [929, 231] width 102 height 21
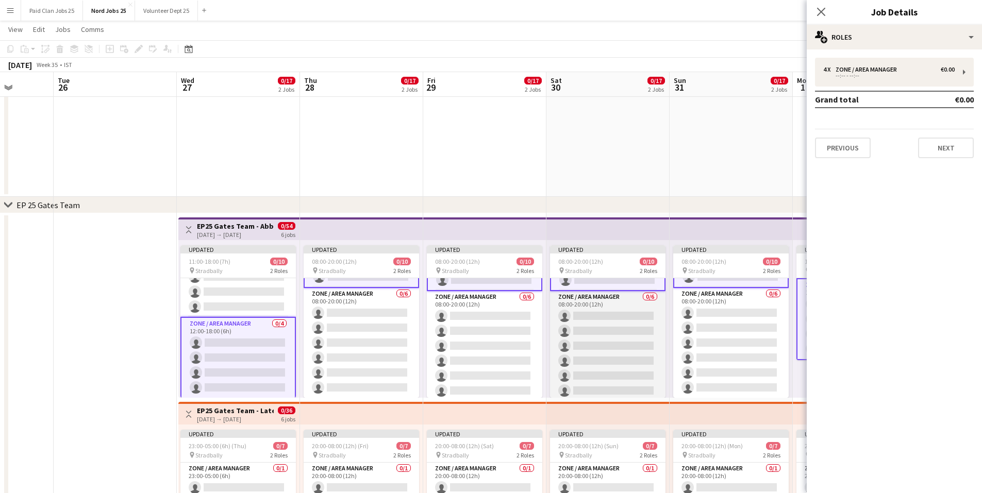
scroll to position [72, 0]
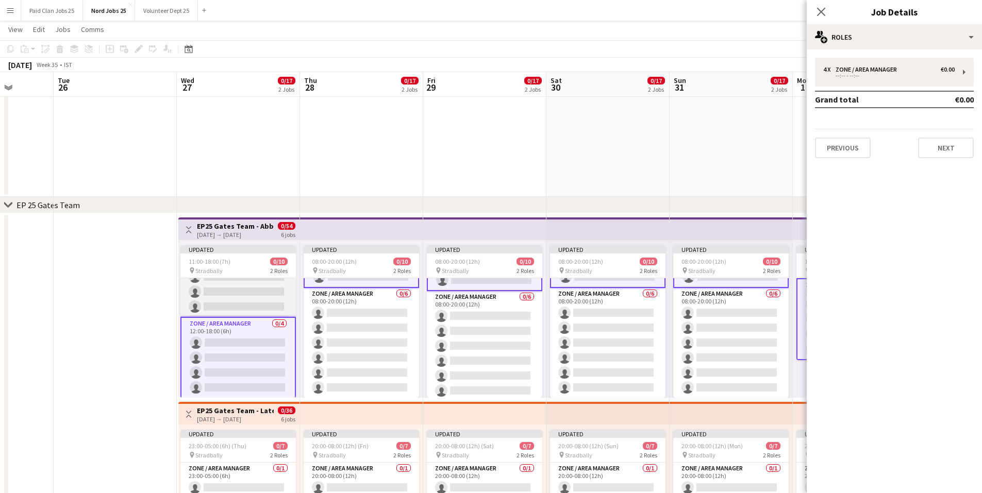
click at [258, 299] on app-card-role "Zone / Area Manager 0/6 11:00-17:00 (6h) single-neutral-actions single-neutral-…" at bounding box center [238, 262] width 116 height 110
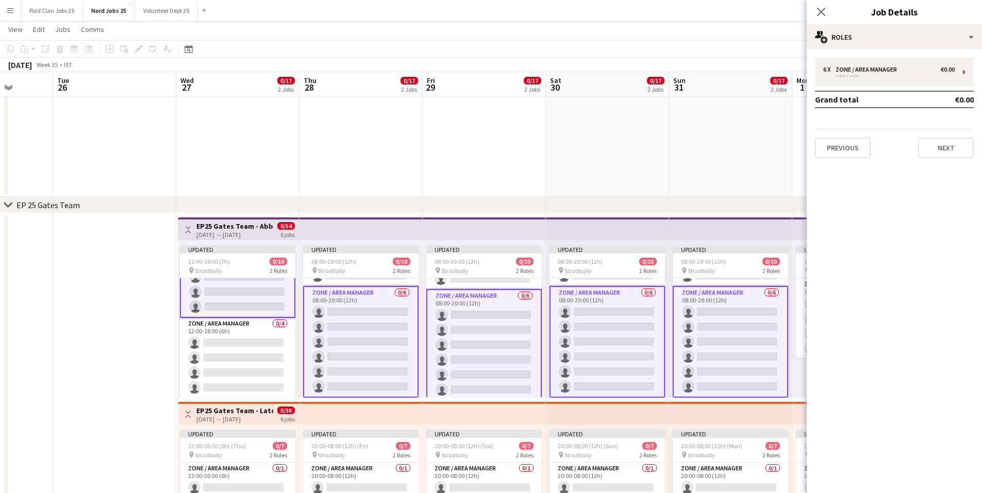
scroll to position [71, 0]
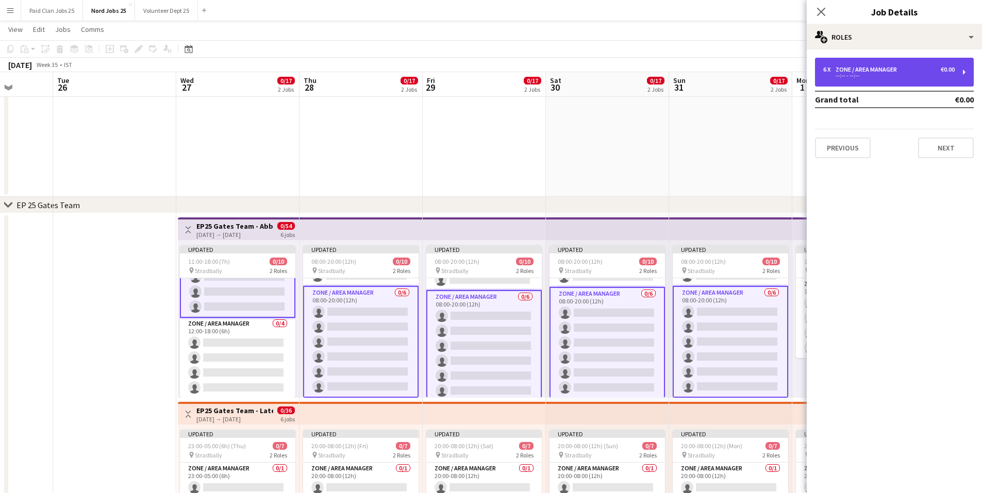
drag, startPoint x: 893, startPoint y: 77, endPoint x: 882, endPoint y: 85, distance: 12.6
click at [892, 77] on div "--:-- - --:--" at bounding box center [889, 75] width 131 height 5
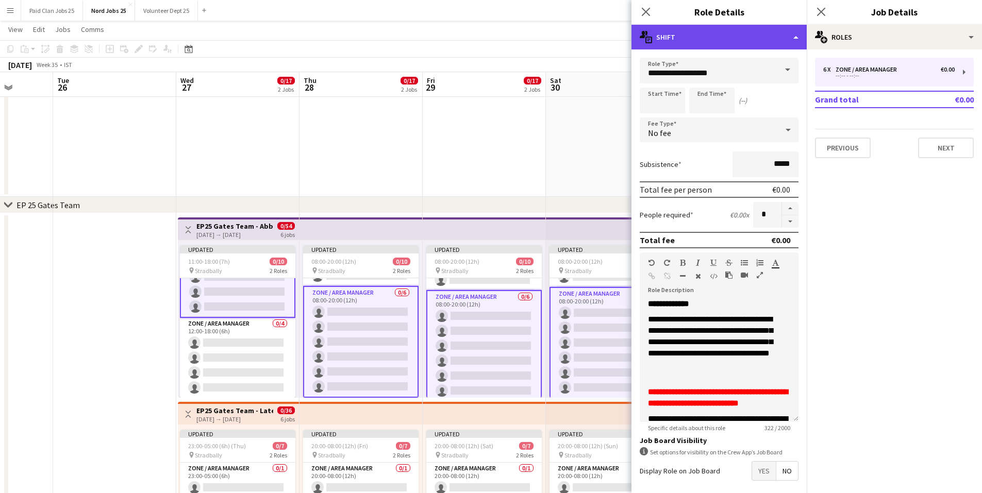
click at [700, 45] on div "multiple-actions-text Shift" at bounding box center [719, 37] width 175 height 25
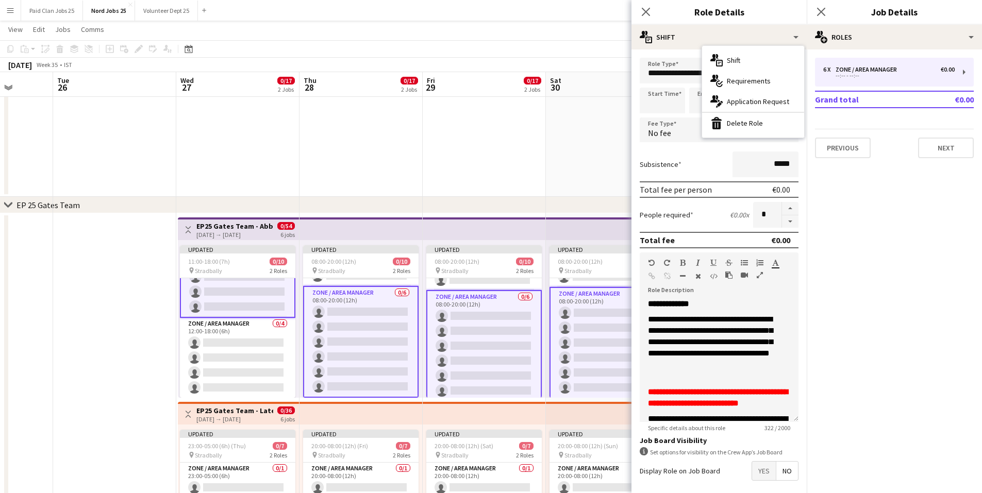
click at [725, 125] on div "bin-2 Delete Role" at bounding box center [753, 123] width 102 height 21
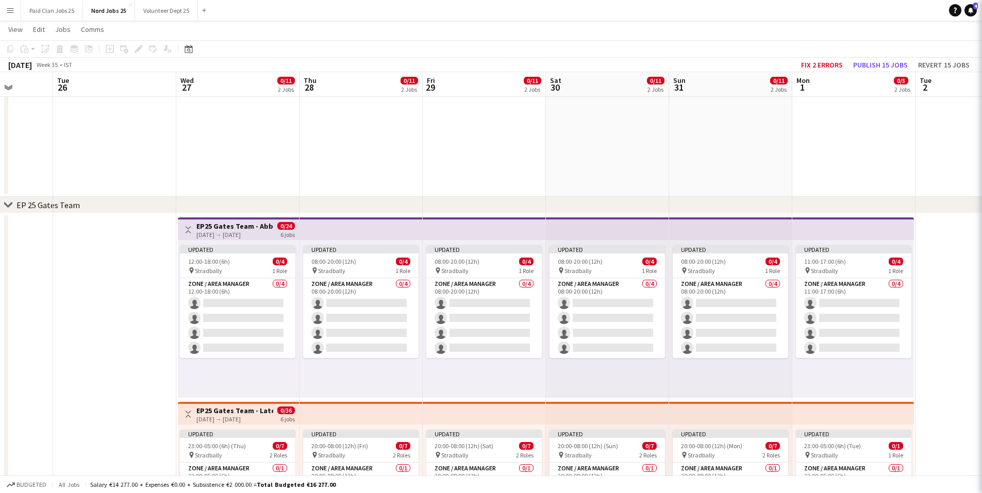
scroll to position [0, 0]
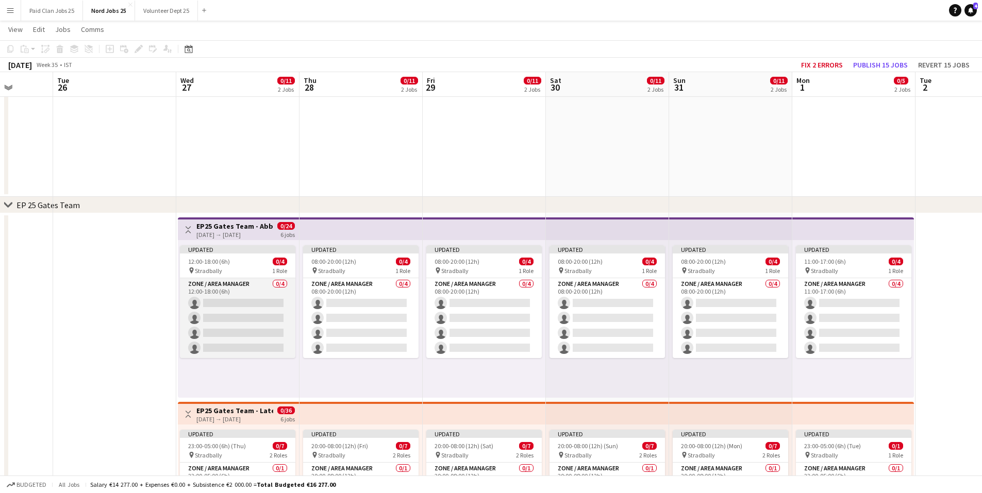
click at [250, 307] on app-card-role "Zone / Area Manager 0/4 12:00-18:00 (6h) single-neutral-actions single-neutral-…" at bounding box center [238, 318] width 116 height 80
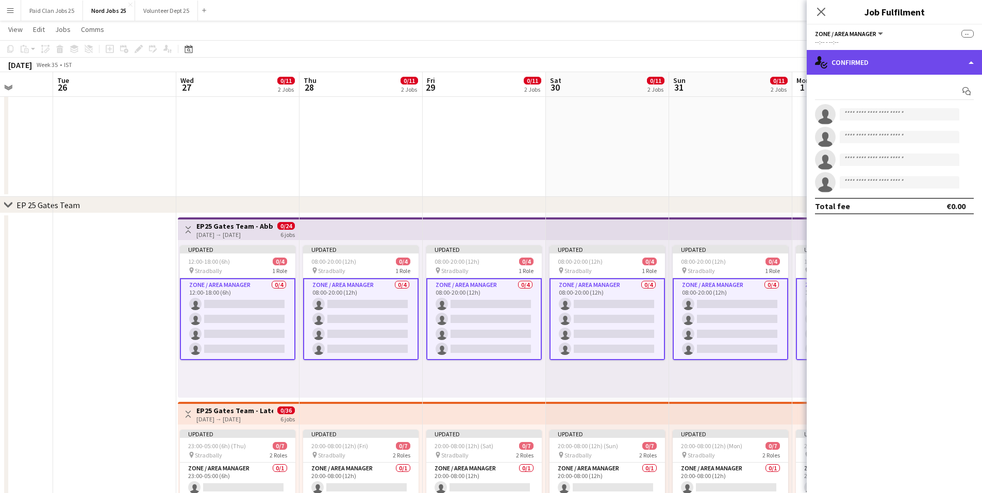
click at [868, 67] on div "single-neutral-actions-check-2 Confirmed" at bounding box center [894, 62] width 175 height 25
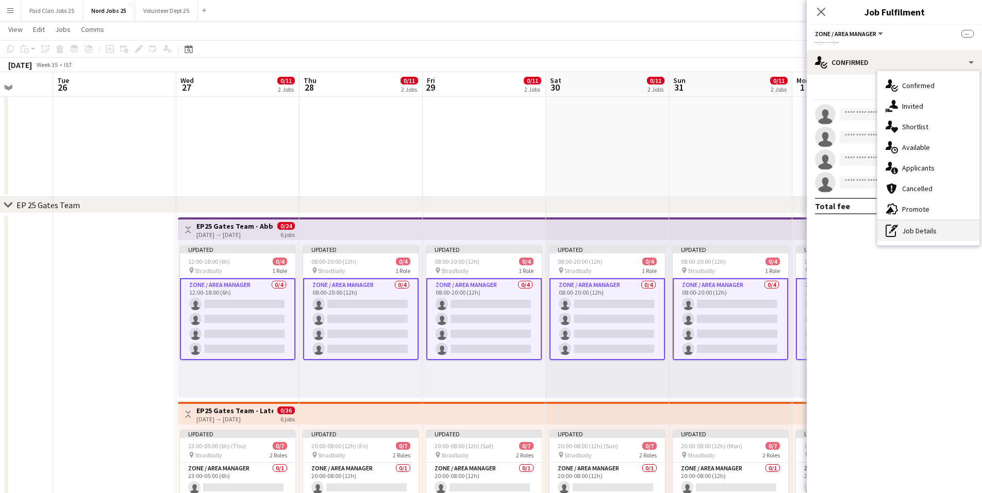
click at [911, 232] on div "pen-write Job Details" at bounding box center [929, 231] width 102 height 21
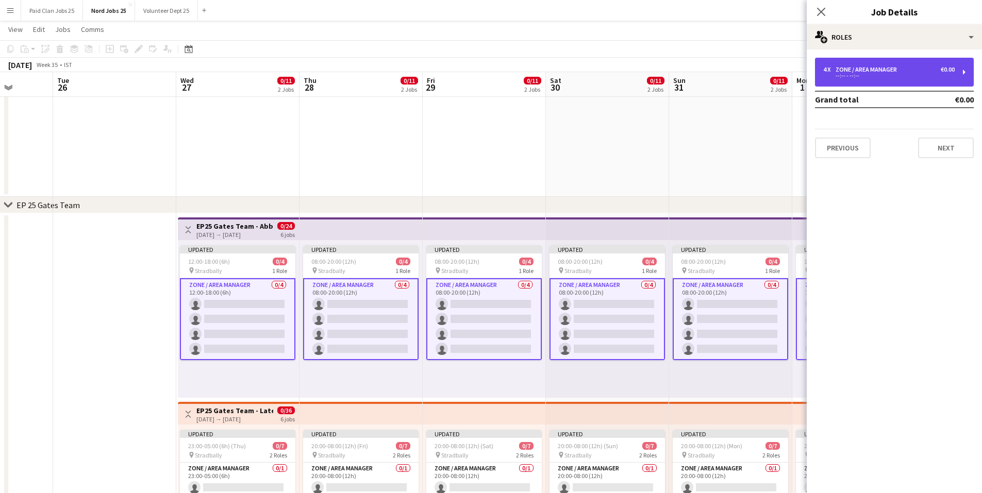
click at [897, 75] on div "--:-- - --:--" at bounding box center [889, 75] width 131 height 5
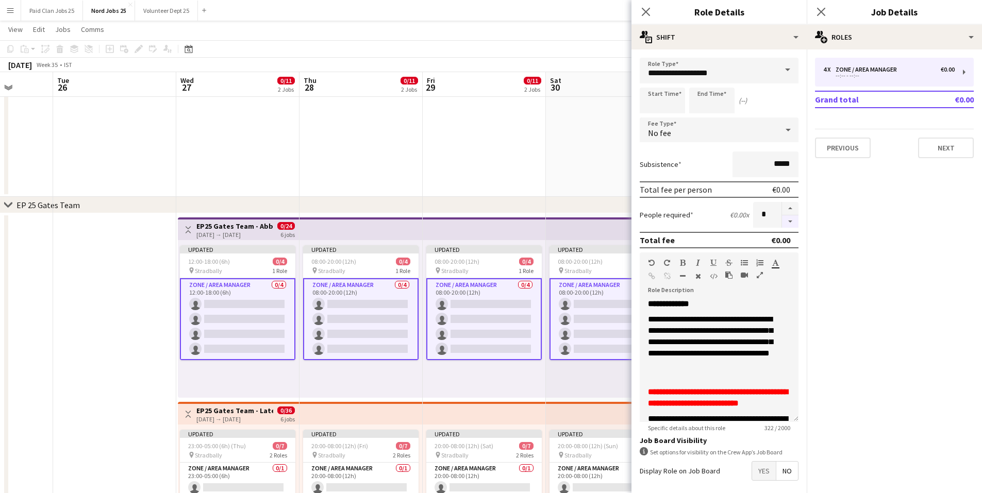
click at [785, 222] on button "button" at bounding box center [790, 222] width 17 height 13
type input "*"
click at [817, 13] on icon "Close pop-in" at bounding box center [821, 12] width 10 height 10
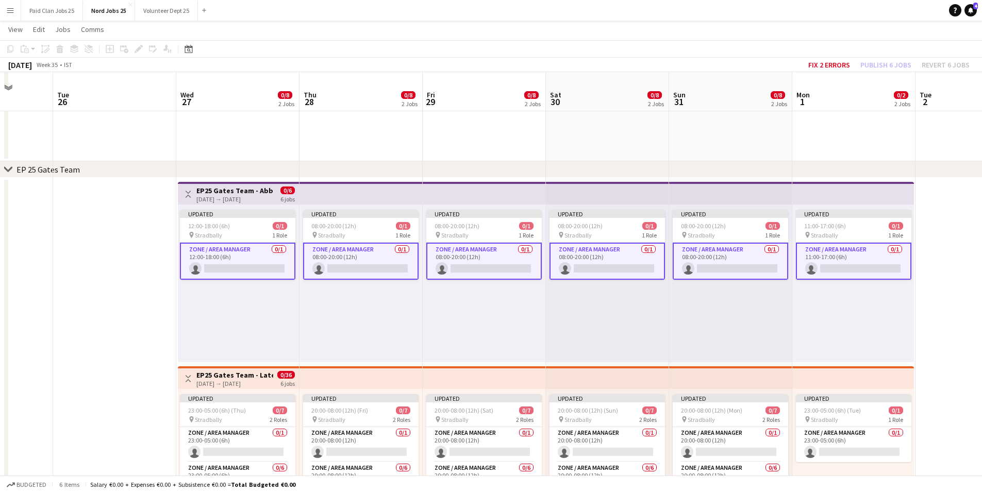
scroll to position [206, 0]
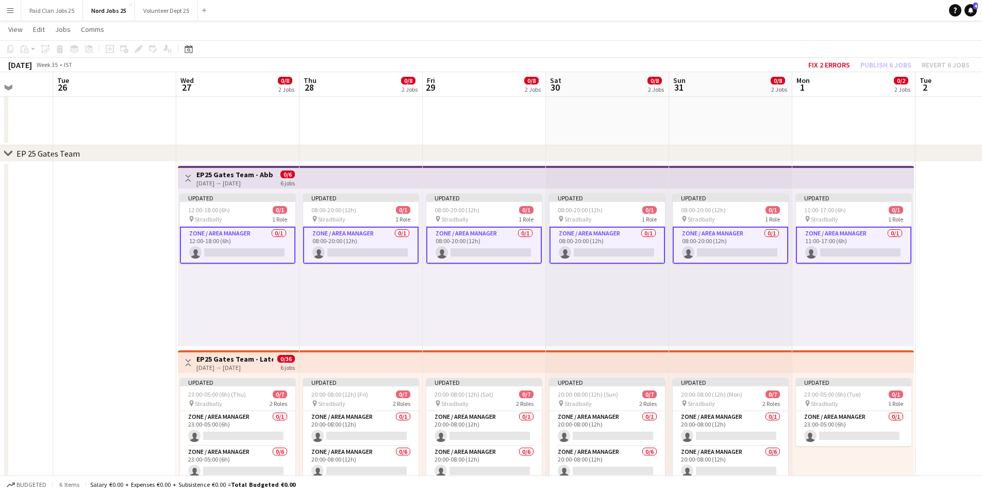
click at [245, 244] on app-card-role "Zone / Area Manager 0/1 12:00-18:00 (6h) single-neutral-actions" at bounding box center [238, 245] width 116 height 37
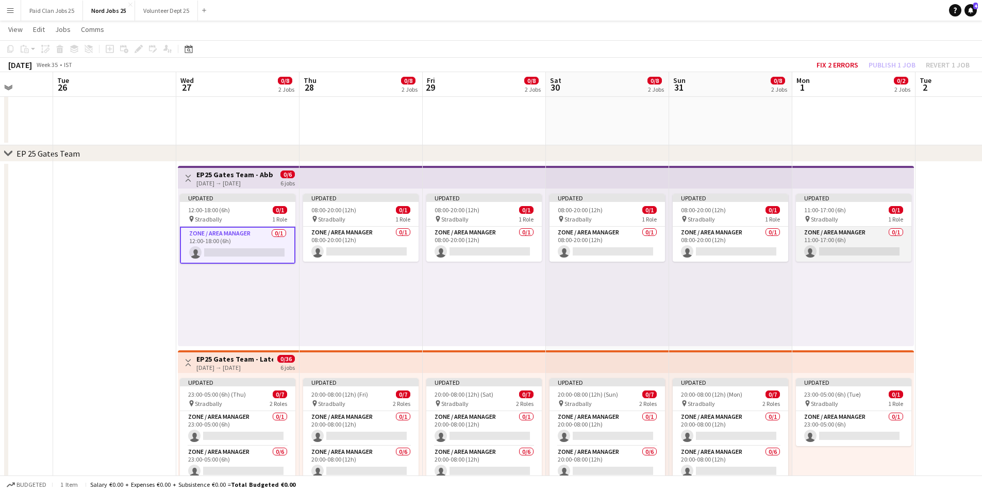
click at [809, 231] on app-card-role "Zone / Area Manager 0/1 11:00-17:00 (6h) single-neutral-actions" at bounding box center [854, 244] width 116 height 35
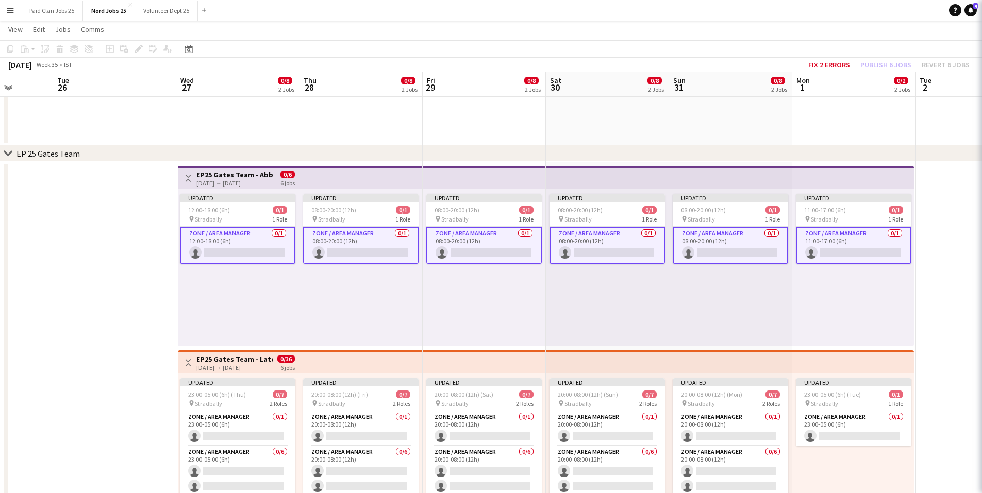
scroll to position [0, 316]
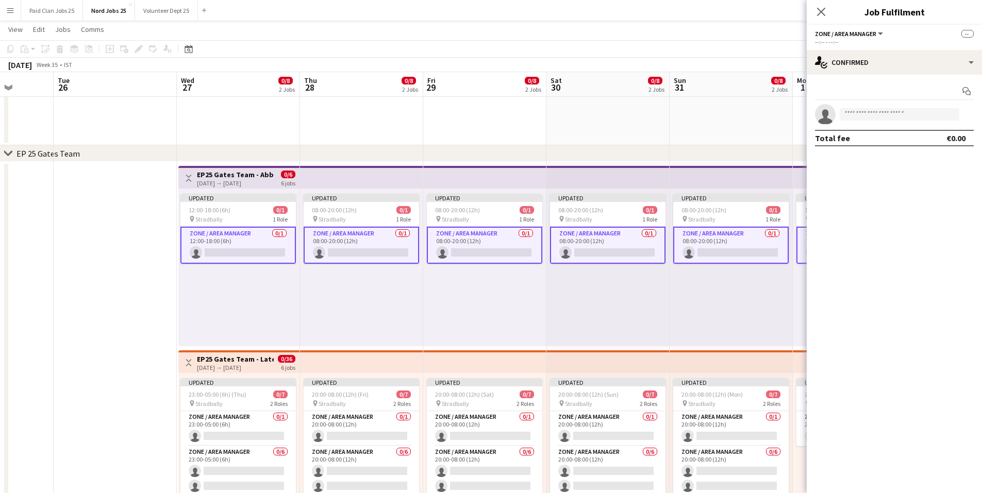
click at [800, 238] on app-card-role "Zone / Area Manager 0/1 11:00-17:00 (6h) single-neutral-actions" at bounding box center [855, 245] width 116 height 37
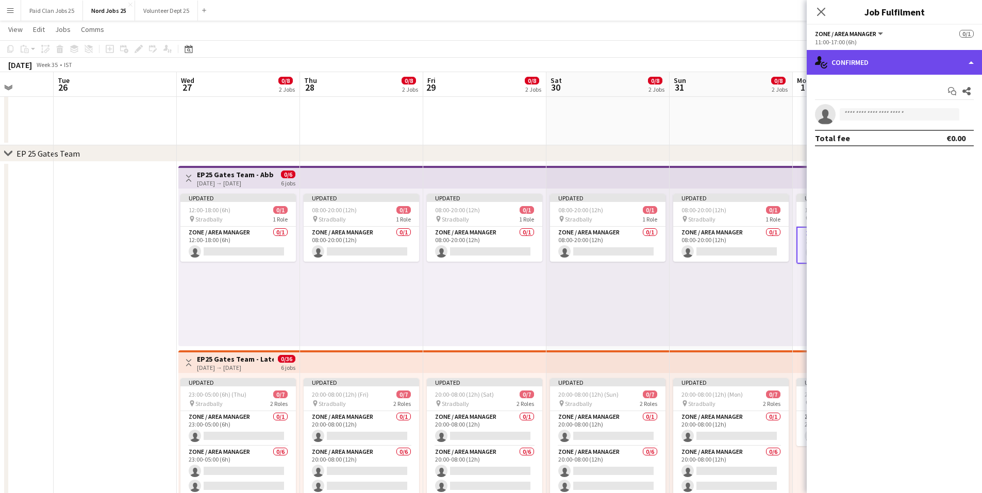
click at [906, 63] on div "single-neutral-actions-check-2 Confirmed" at bounding box center [894, 62] width 175 height 25
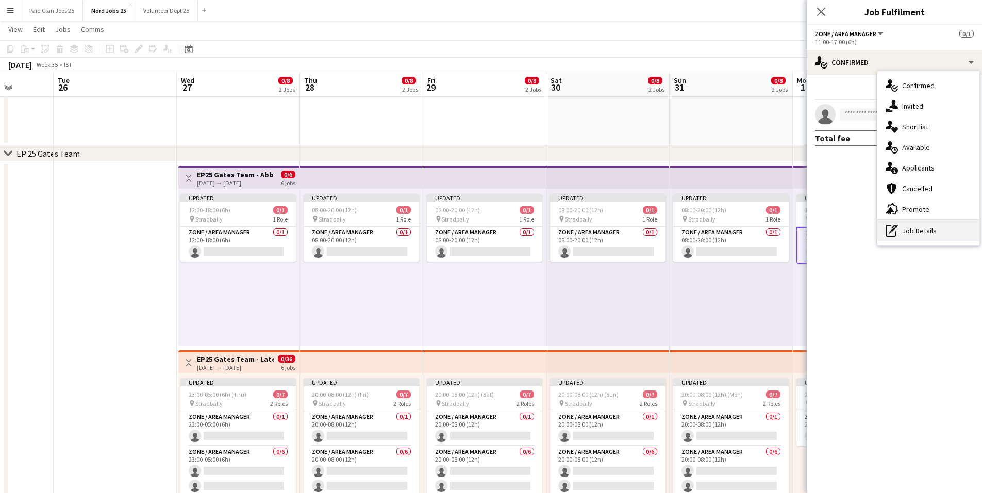
click at [910, 228] on div "pen-write Job Details" at bounding box center [929, 231] width 102 height 21
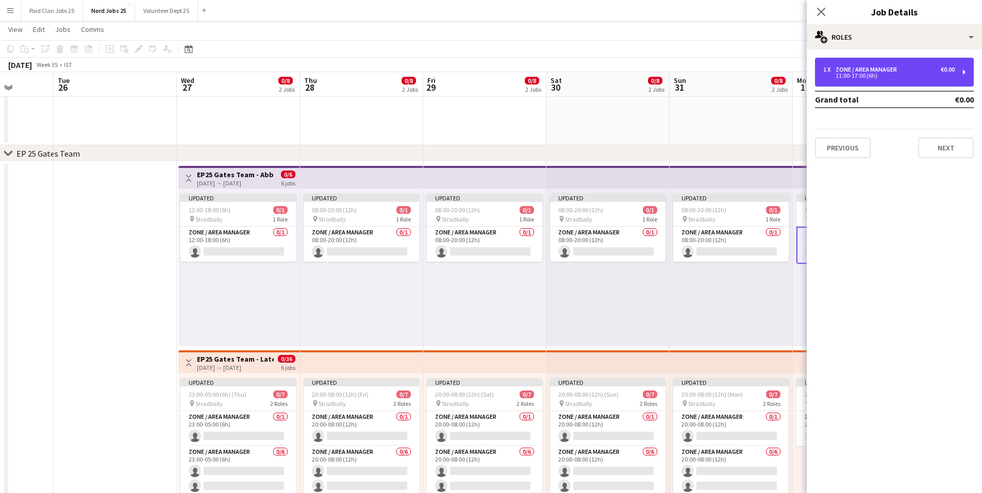
drag, startPoint x: 860, startPoint y: 77, endPoint x: 860, endPoint y: 100, distance: 22.7
click at [859, 76] on div "11:00-17:00 (6h)" at bounding box center [889, 75] width 131 height 5
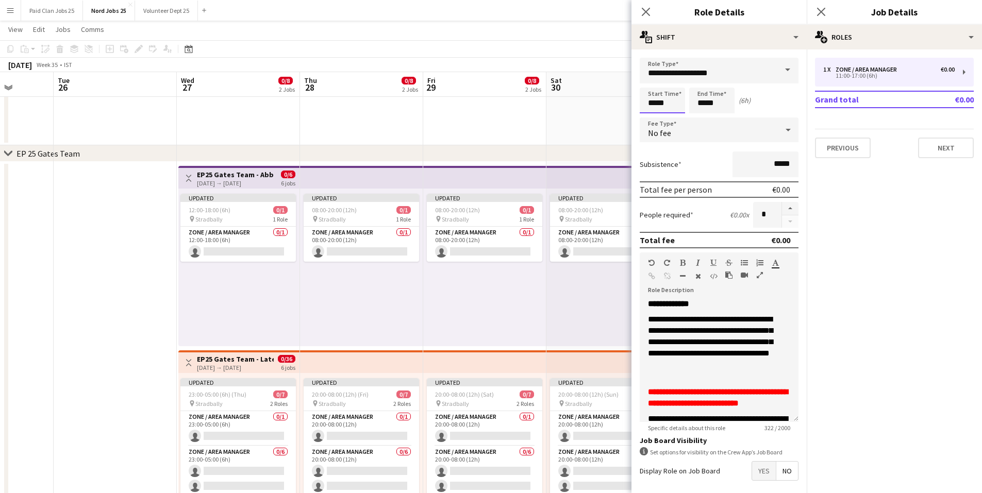
click at [656, 103] on input "*****" at bounding box center [662, 101] width 45 height 26
click at [648, 115] on div at bounding box center [652, 118] width 21 height 10
type input "*****"
click at [648, 115] on div at bounding box center [652, 118] width 21 height 10
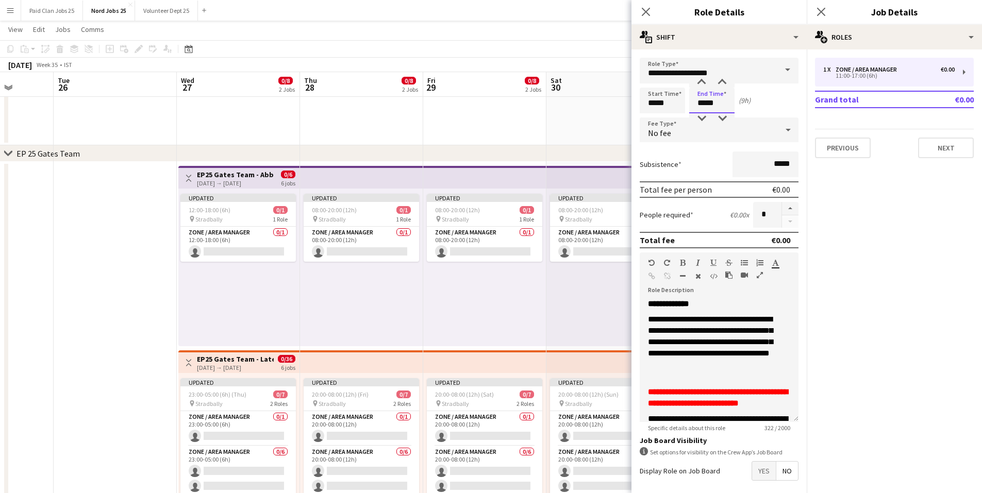
click at [706, 101] on input "*****" at bounding box center [711, 101] width 45 height 26
click at [704, 117] on div at bounding box center [701, 118] width 21 height 10
type input "*****"
click at [704, 117] on div at bounding box center [701, 118] width 21 height 10
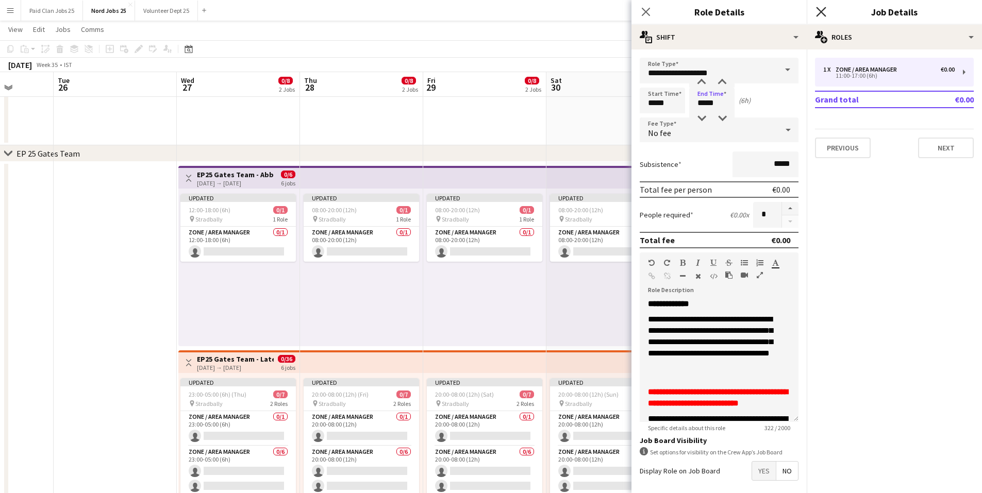
click at [818, 9] on icon at bounding box center [821, 12] width 10 height 10
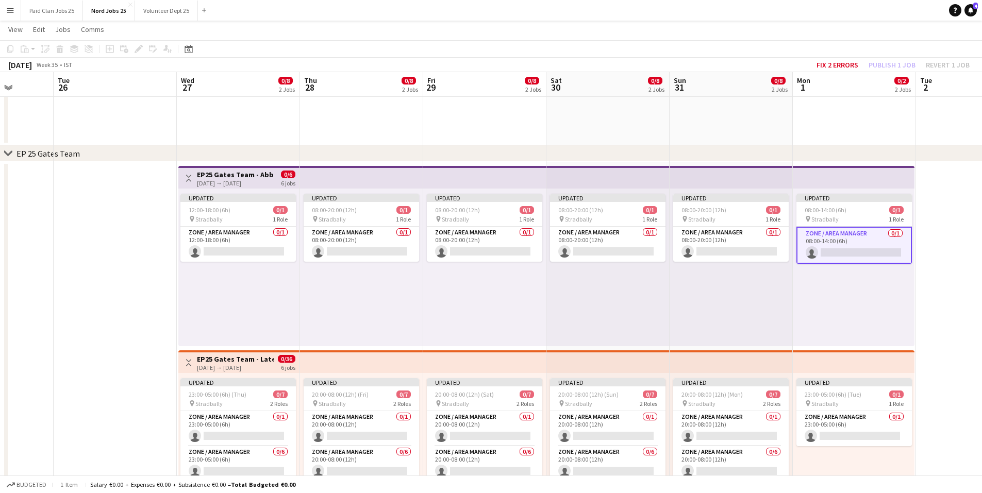
click at [261, 287] on div "Updated 12:00-18:00 (6h) 0/1 pin Stradbally 1 Role Zone / Area Manager 0/1 12:0…" at bounding box center [238, 268] width 121 height 158
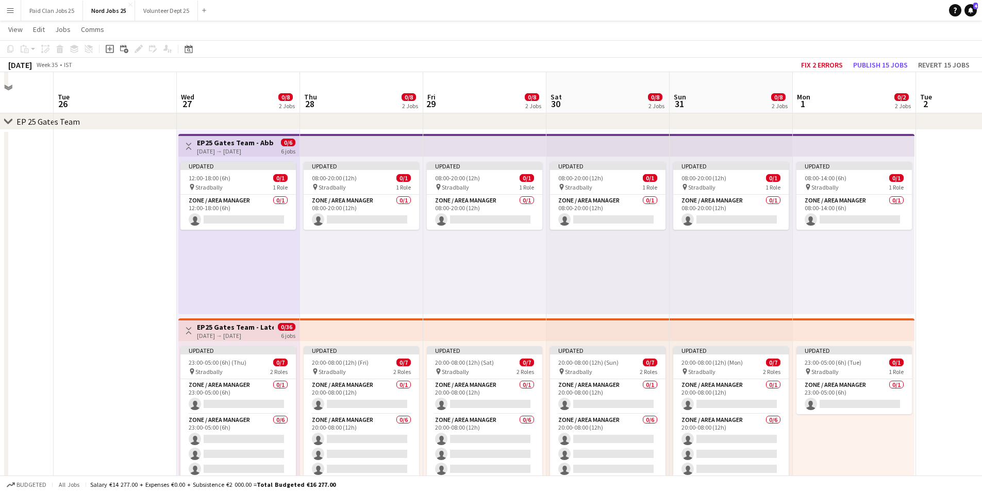
scroll to position [206, 0]
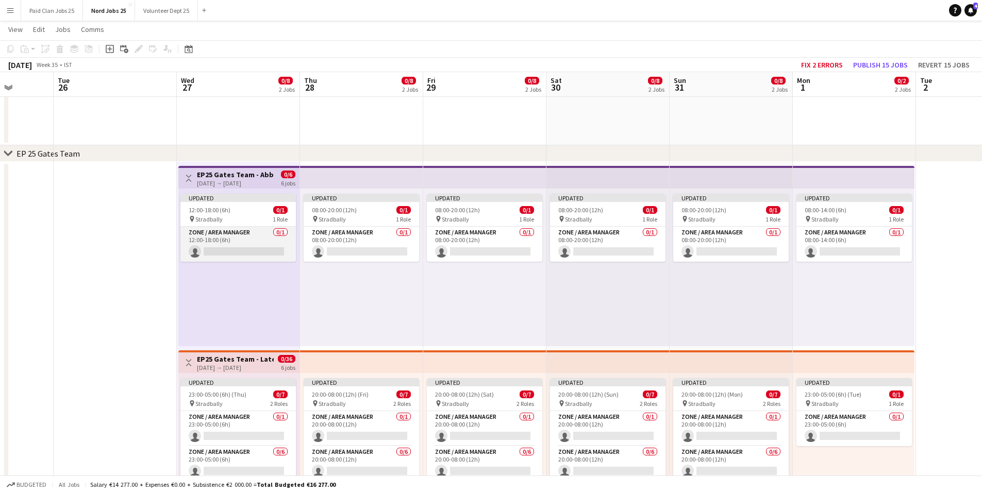
click at [227, 244] on app-card-role "Zone / Area Manager 0/1 12:00-18:00 (6h) single-neutral-actions" at bounding box center [238, 244] width 116 height 35
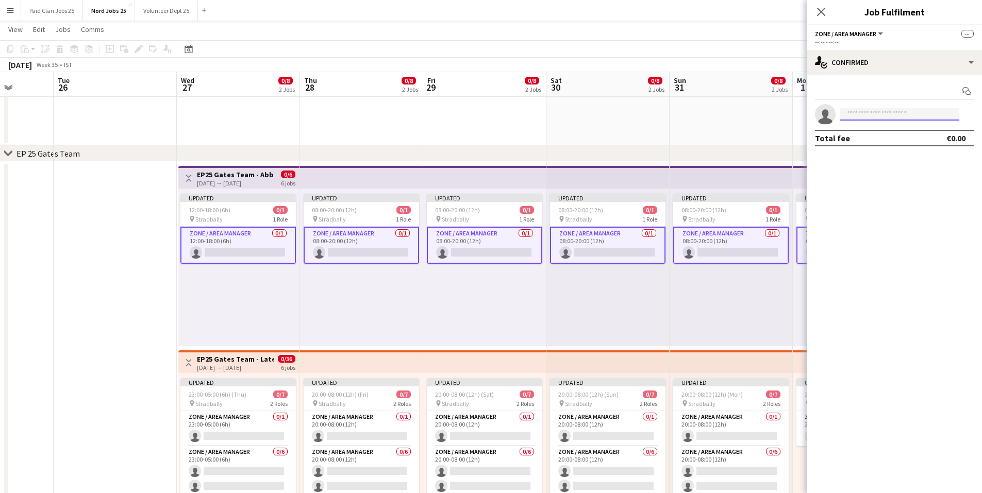
click at [881, 113] on input at bounding box center [900, 114] width 120 height 12
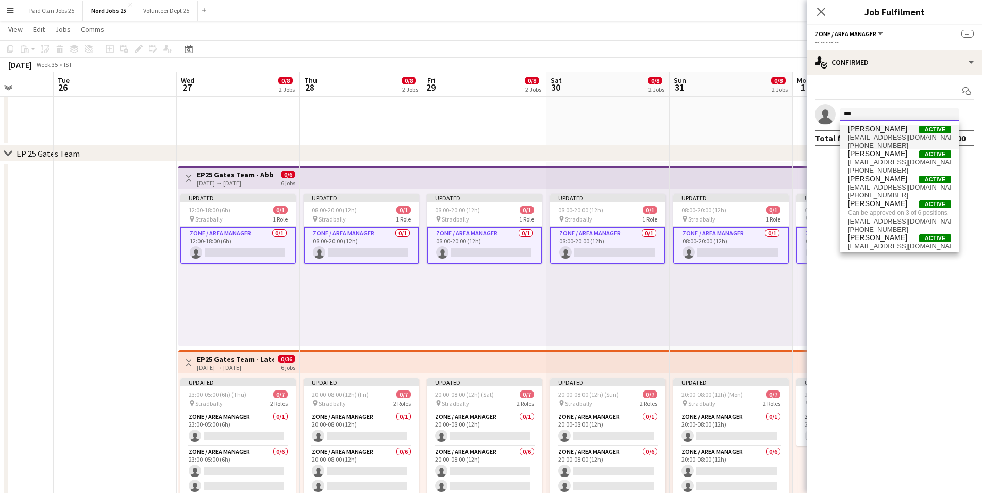
type input "***"
click at [863, 136] on span "[EMAIL_ADDRESS][DOMAIN_NAME]" at bounding box center [899, 138] width 103 height 8
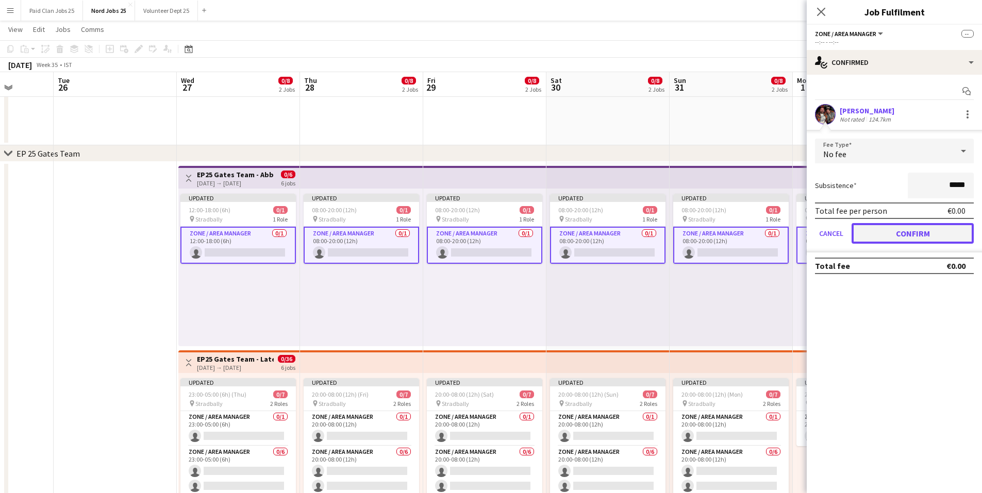
click at [907, 230] on button "Confirm" at bounding box center [913, 233] width 122 height 21
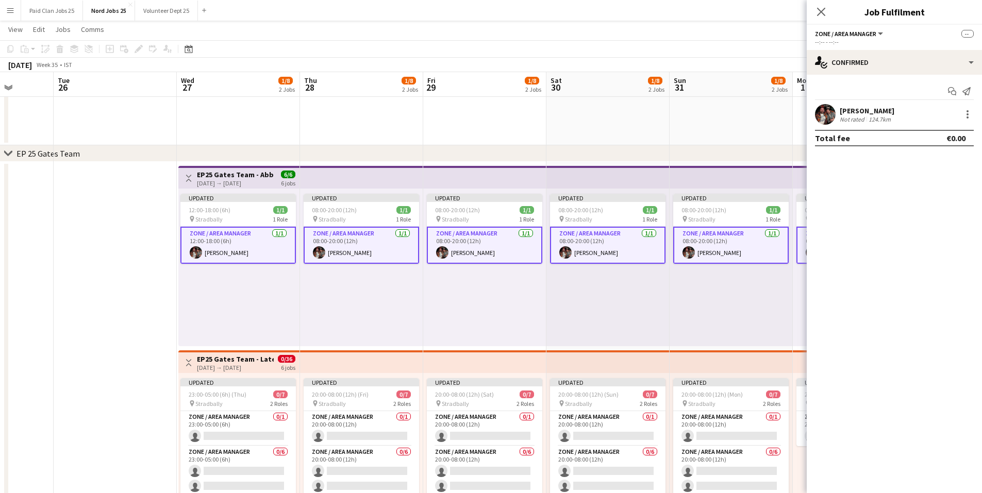
click at [600, 302] on div "Updated 08:00-20:00 (12h) 1/1 pin Stradbally 1 Role Zone / Area Manager [DATE] …" at bounding box center [608, 268] width 123 height 158
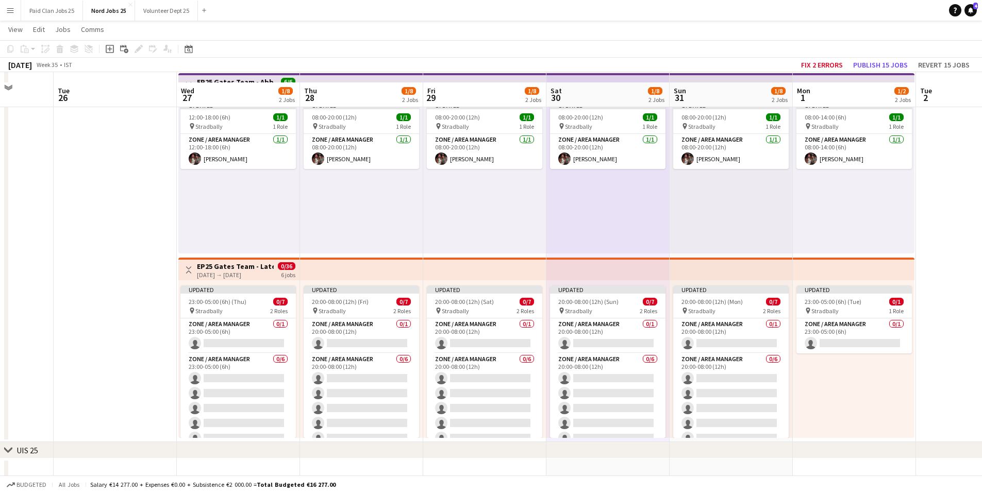
scroll to position [309, 0]
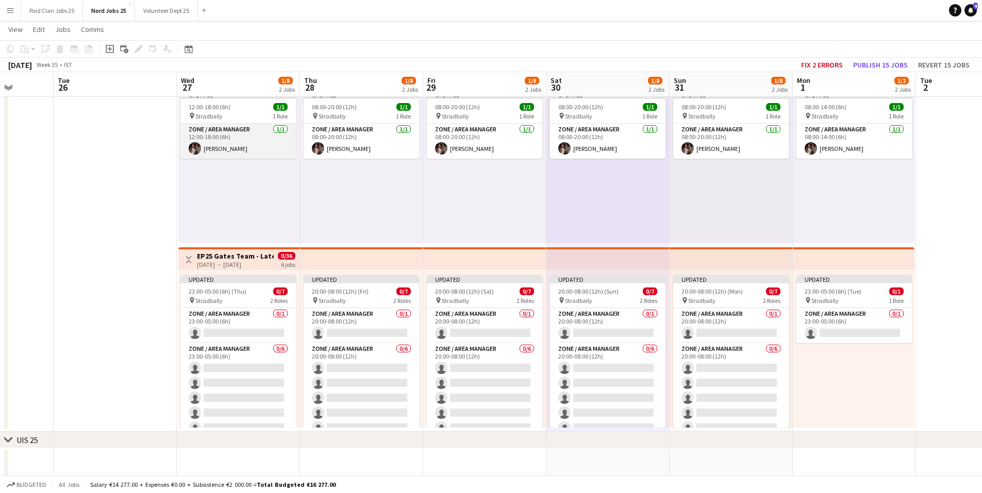
click at [257, 140] on app-card-role "Zone / Area Manager [DATE] 12:00-18:00 (6h) [PERSON_NAME]" at bounding box center [238, 141] width 116 height 35
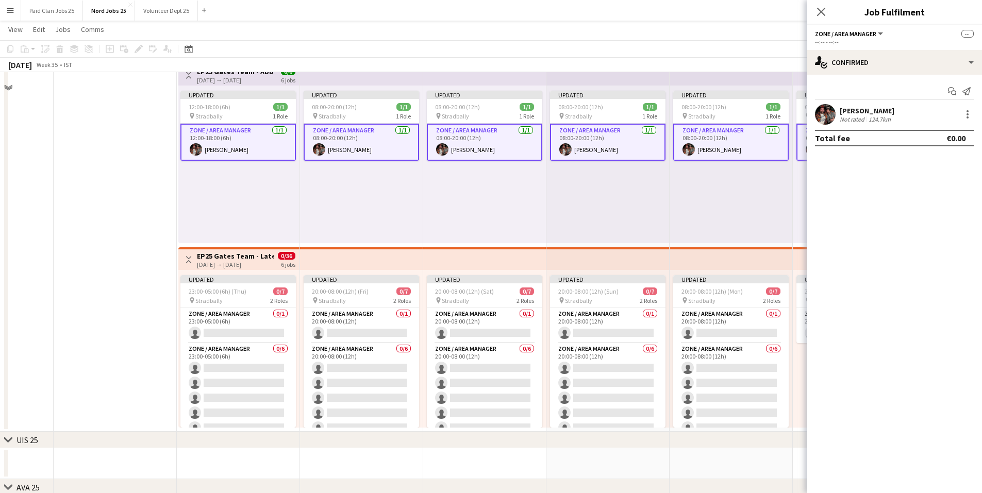
scroll to position [155, 0]
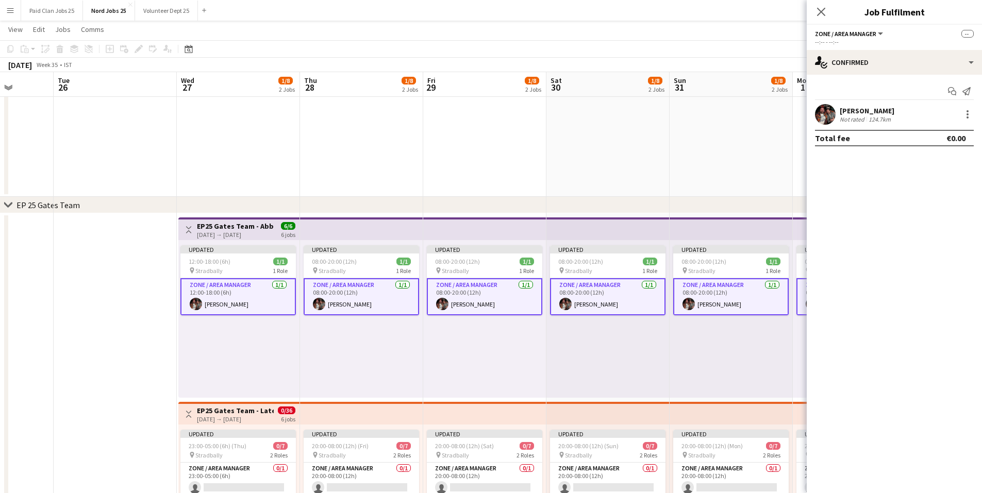
click at [338, 222] on app-top-bar at bounding box center [361, 229] width 123 height 23
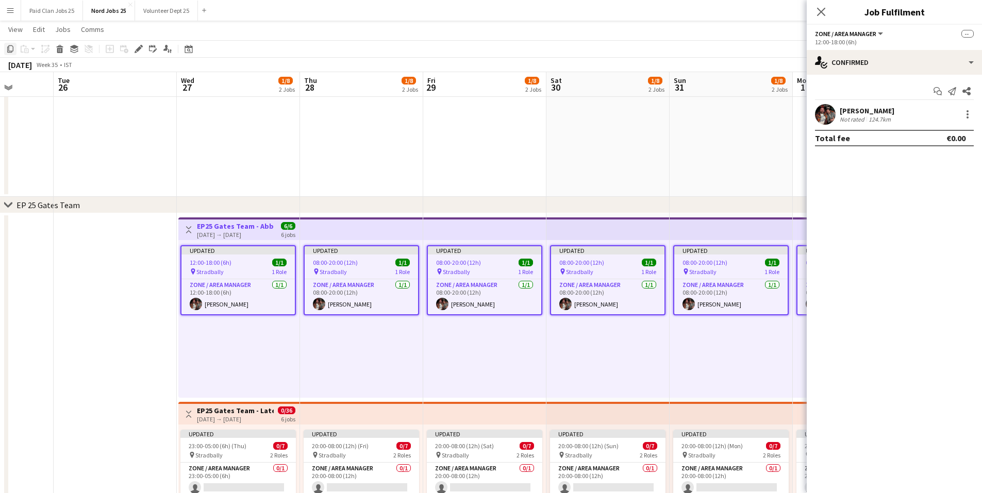
click at [7, 49] on icon "Copy" at bounding box center [10, 49] width 8 height 8
click at [211, 321] on div "Updated 12:00-18:00 (6h) 1/1 pin Stradbally 1 Role Zone / Area Manager [DATE] 1…" at bounding box center [238, 319] width 121 height 158
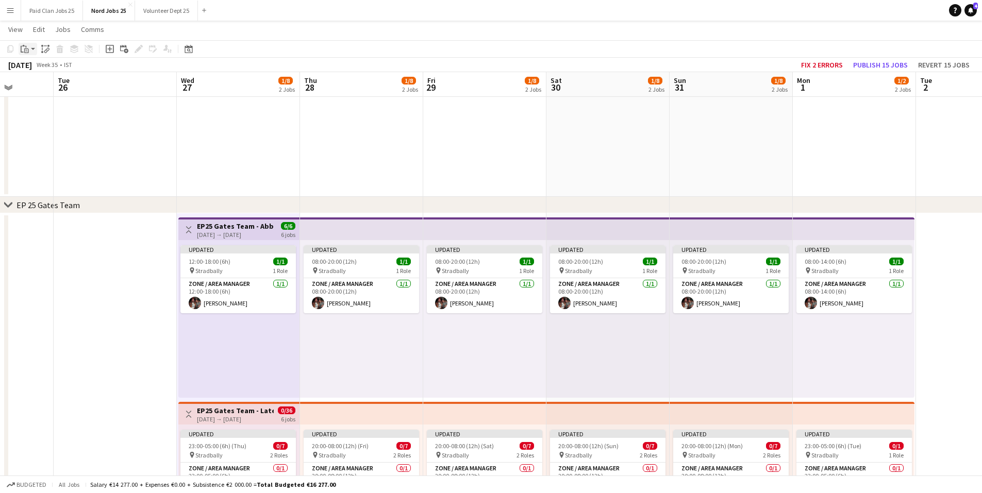
click at [25, 50] on icon "Paste" at bounding box center [25, 49] width 8 height 8
click at [50, 66] on link "Paste Ctrl+V" at bounding box center [75, 68] width 97 height 9
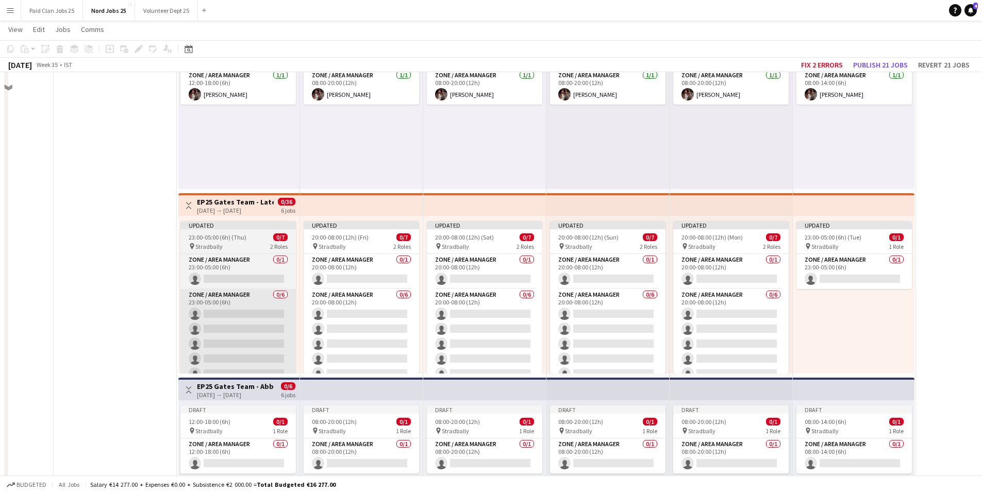
scroll to position [413, 0]
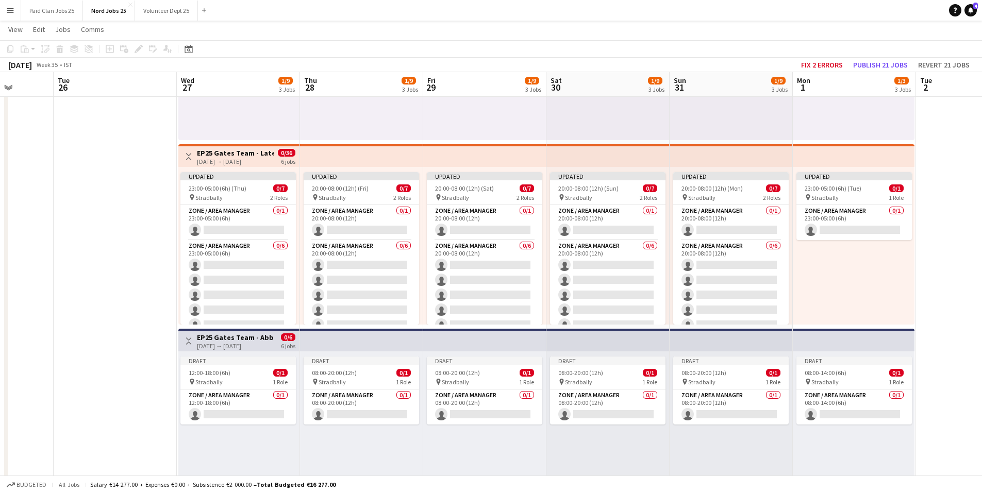
click at [244, 337] on h3 "EP25 Gates Team - Abbeyleix" at bounding box center [235, 337] width 77 height 9
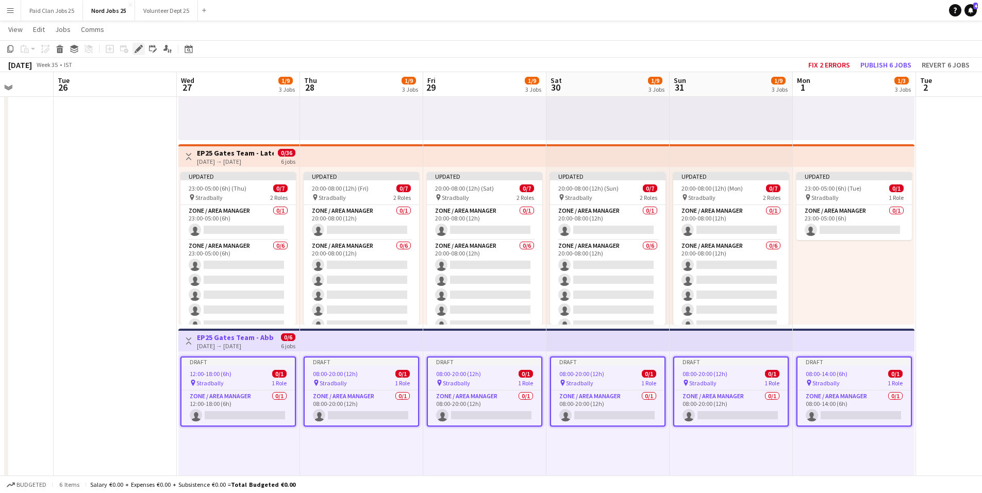
click at [142, 47] on icon at bounding box center [141, 46] width 3 height 3
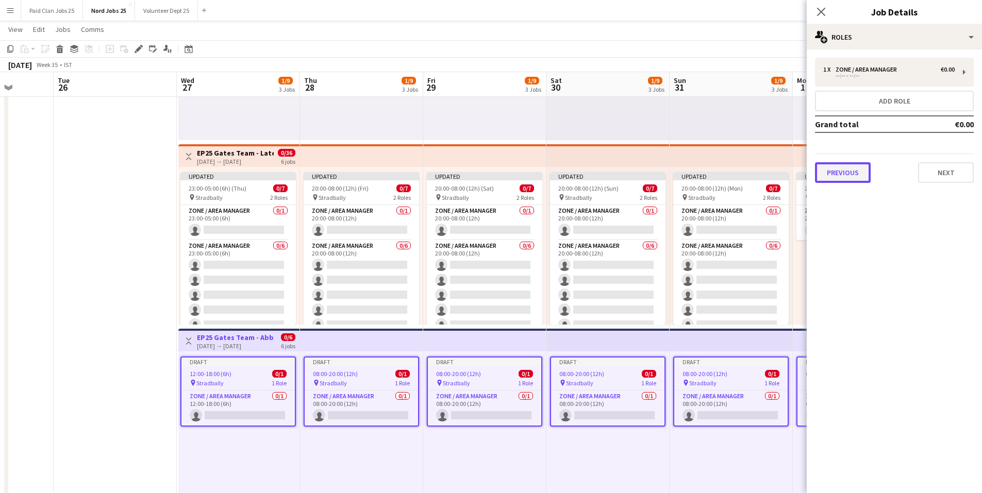
click at [847, 174] on button "Previous" at bounding box center [843, 172] width 56 height 21
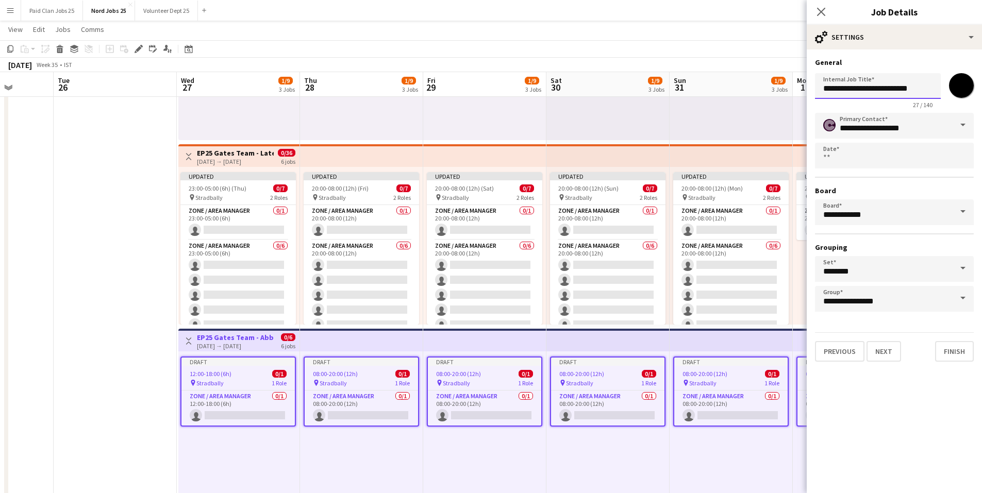
click at [900, 89] on input "**********" at bounding box center [878, 86] width 126 height 26
type input "**********"
click at [893, 354] on button "Next" at bounding box center [884, 351] width 35 height 21
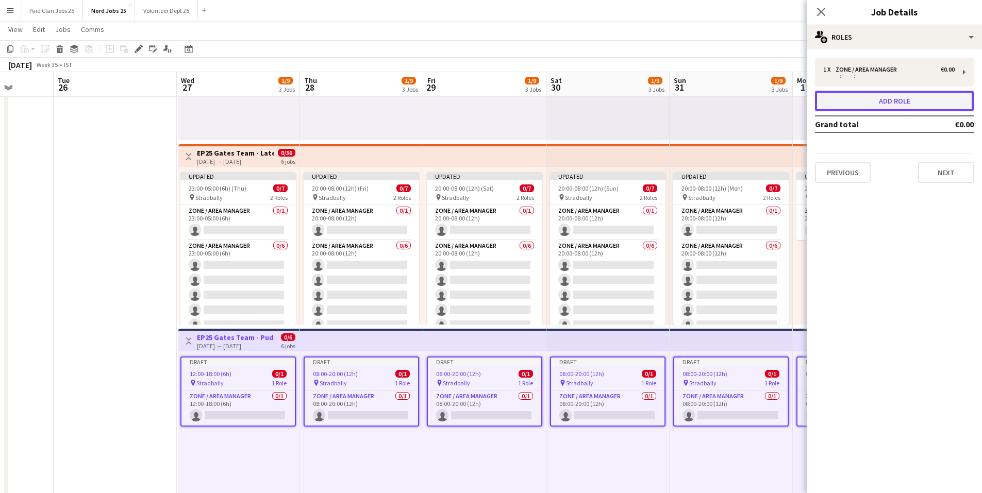
click at [893, 96] on button "Add role" at bounding box center [894, 101] width 159 height 21
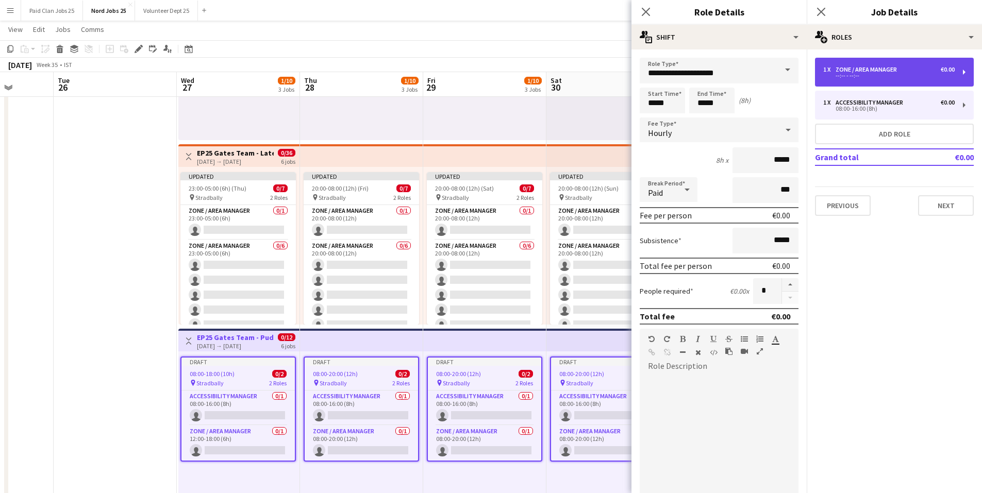
click at [868, 68] on div "Zone / Area Manager" at bounding box center [868, 69] width 65 height 7
type input "**********"
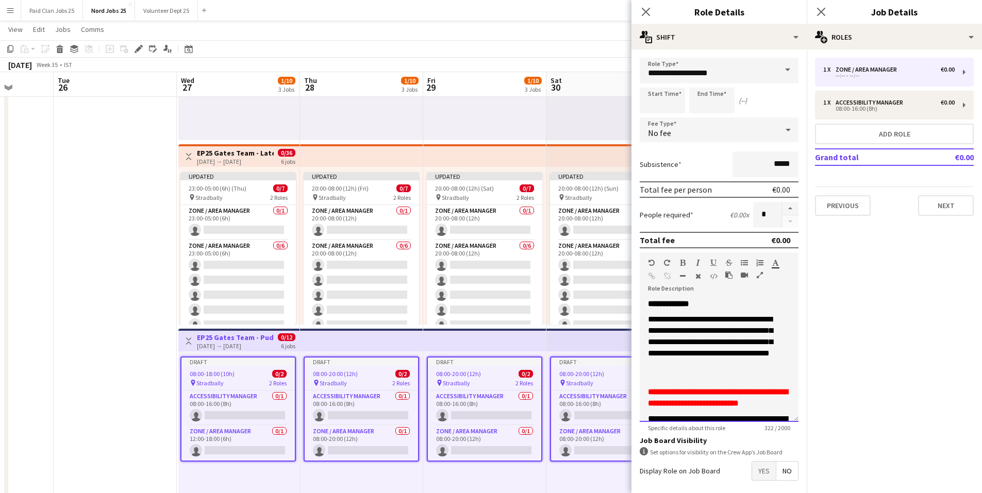
click at [750, 347] on p "**********" at bounding box center [711, 348] width 127 height 68
copy div "**********"
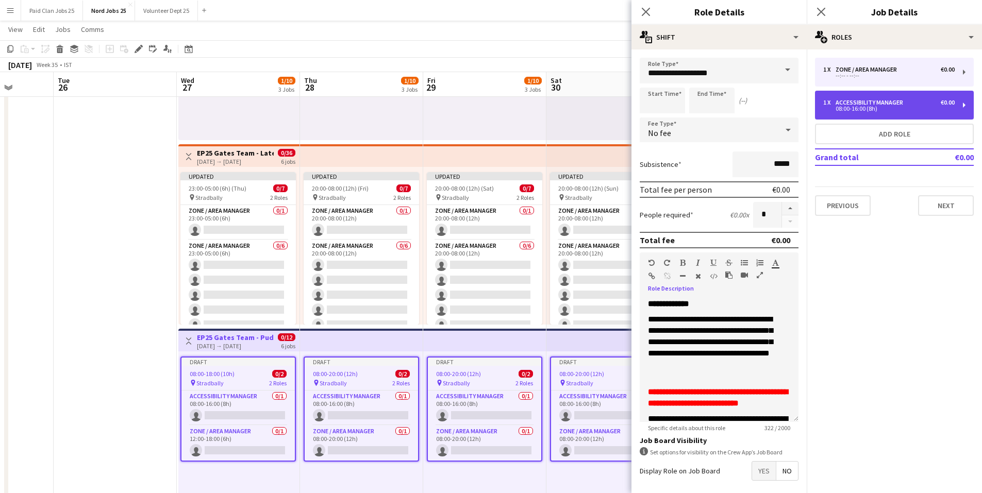
click at [876, 106] on div "08:00-16:00 (8h)" at bounding box center [889, 108] width 131 height 5
type input "**********"
type input "*****"
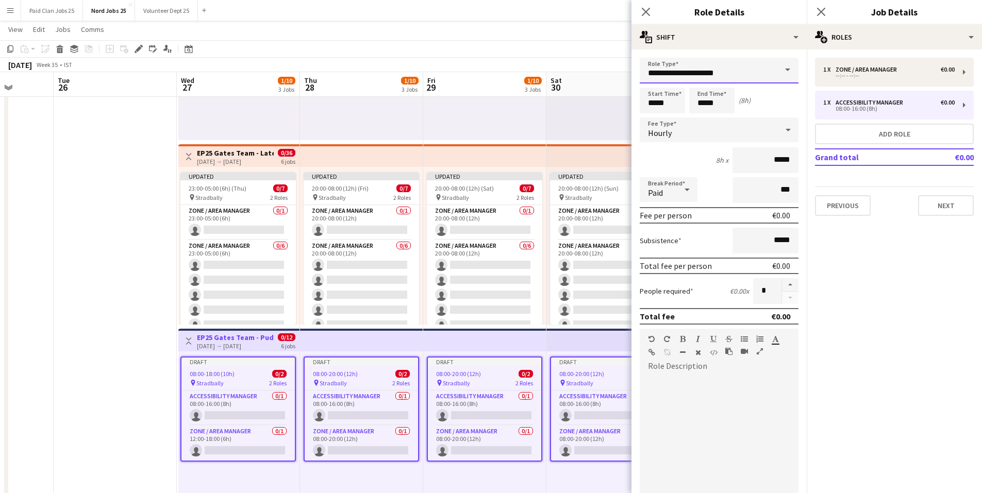
click at [736, 69] on input "**********" at bounding box center [719, 71] width 159 height 26
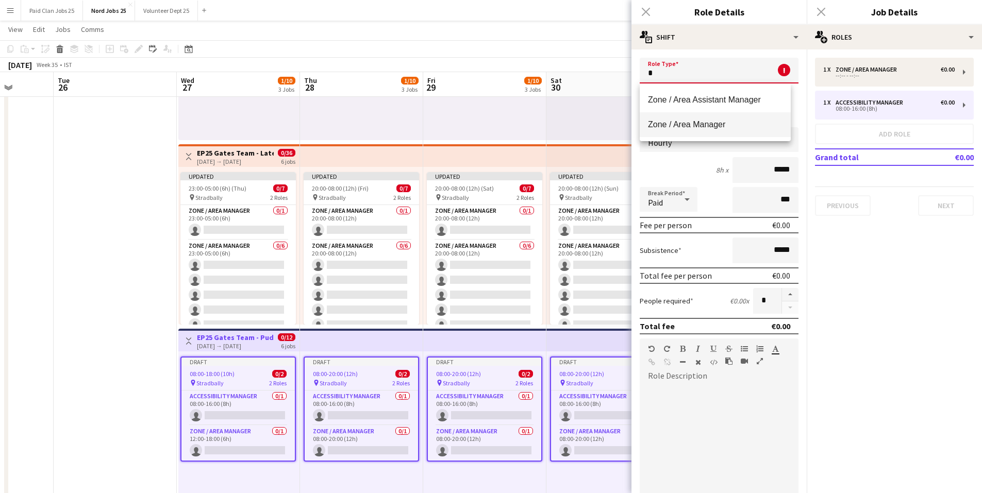
click at [701, 120] on span "Zone / Area Manager" at bounding box center [715, 125] width 135 height 10
type input "**********"
type input "******"
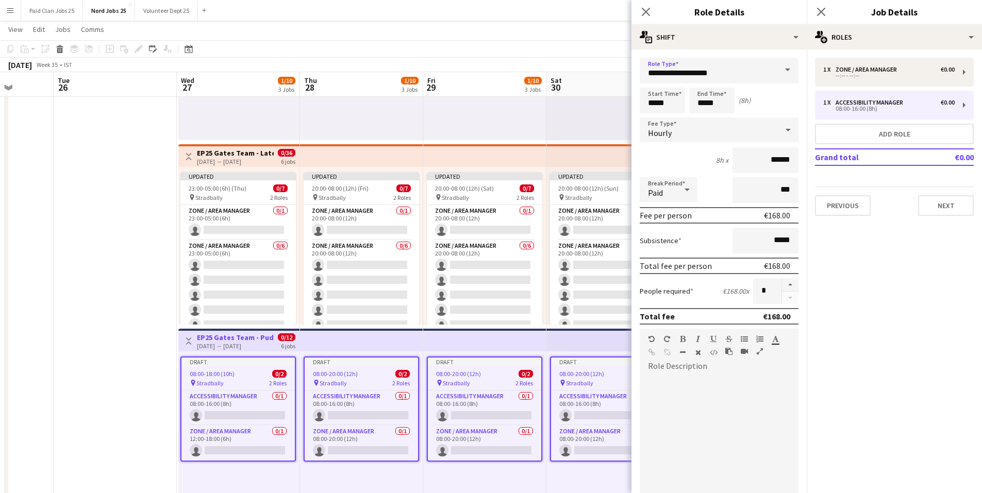
click at [692, 365] on div "Paragraph Heading 1 Heading 2 Heading 3 Heading 4 Heading 5 Heading 6 Heading 7…" at bounding box center [719, 348] width 159 height 39
paste div
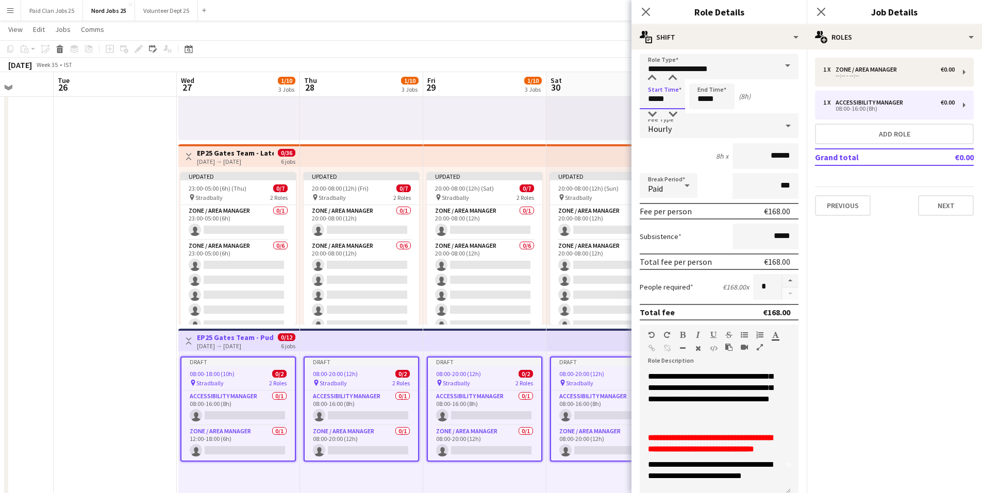
click at [662, 103] on input "*****" at bounding box center [662, 97] width 45 height 26
click at [648, 78] on div at bounding box center [652, 78] width 21 height 10
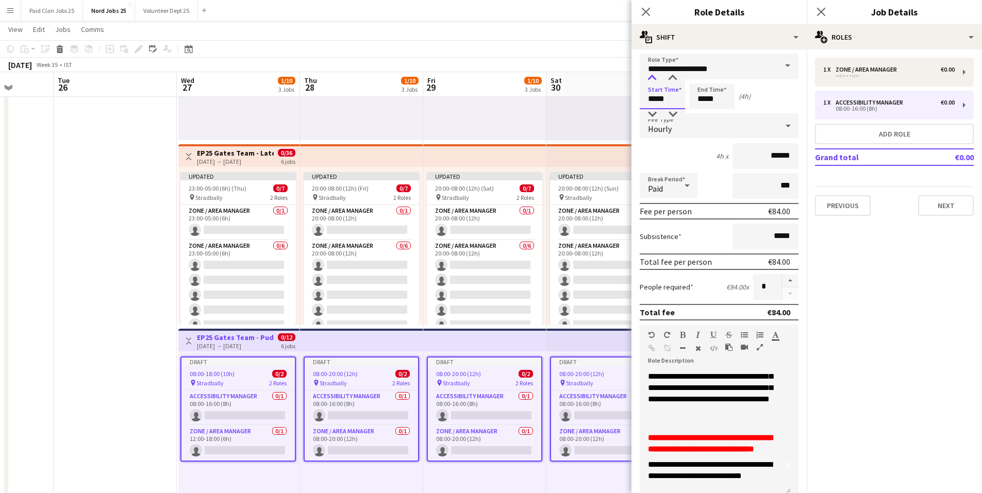
click at [648, 78] on div at bounding box center [652, 78] width 21 height 10
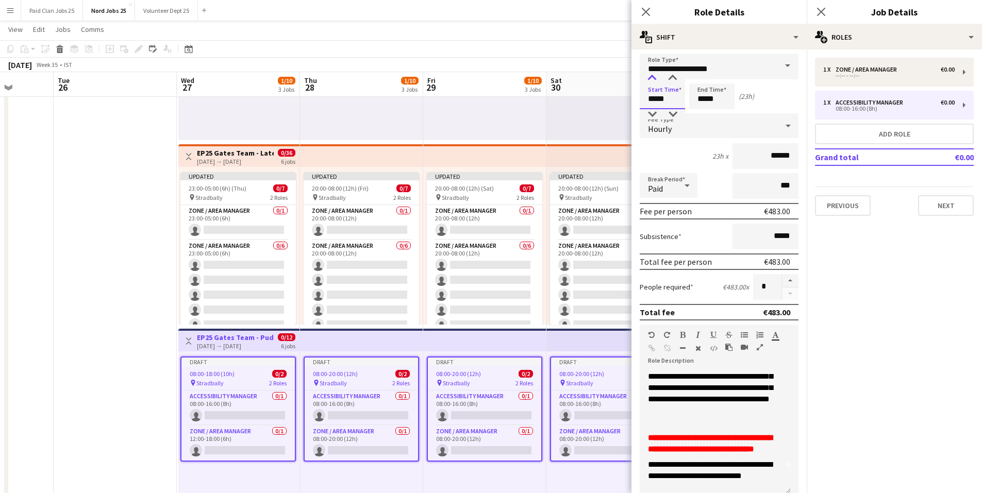
click at [648, 78] on div at bounding box center [652, 78] width 21 height 10
type input "*****"
click at [651, 77] on div at bounding box center [652, 78] width 21 height 10
click at [702, 95] on input "*****" at bounding box center [711, 97] width 45 height 26
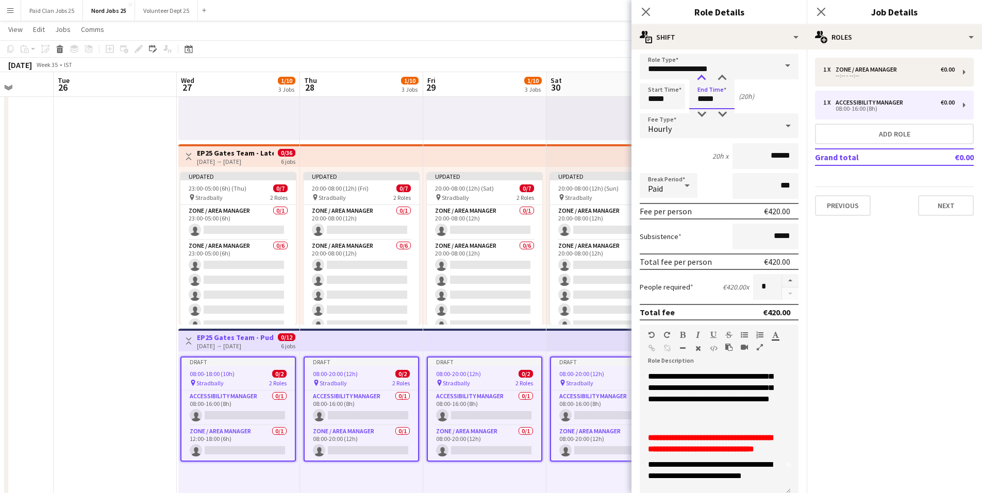
click at [701, 75] on div at bounding box center [701, 78] width 21 height 10
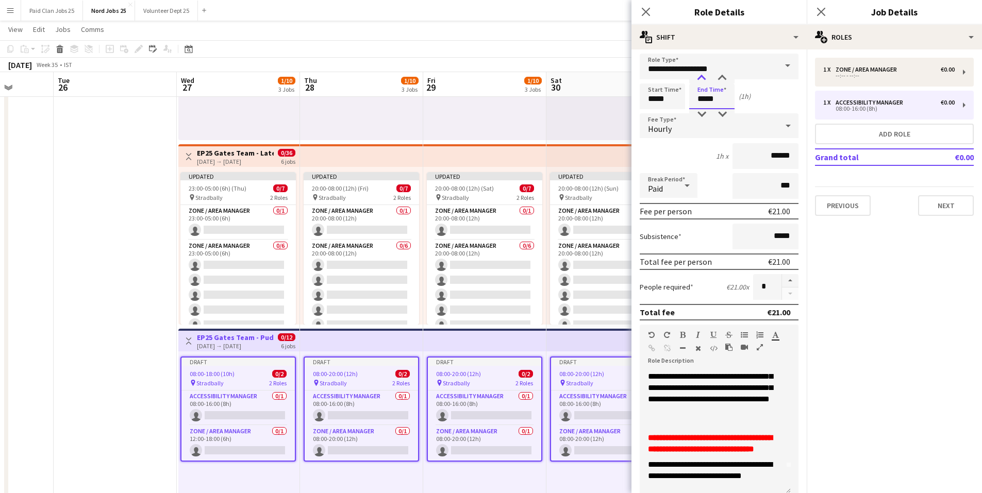
click at [701, 75] on div at bounding box center [701, 78] width 21 height 10
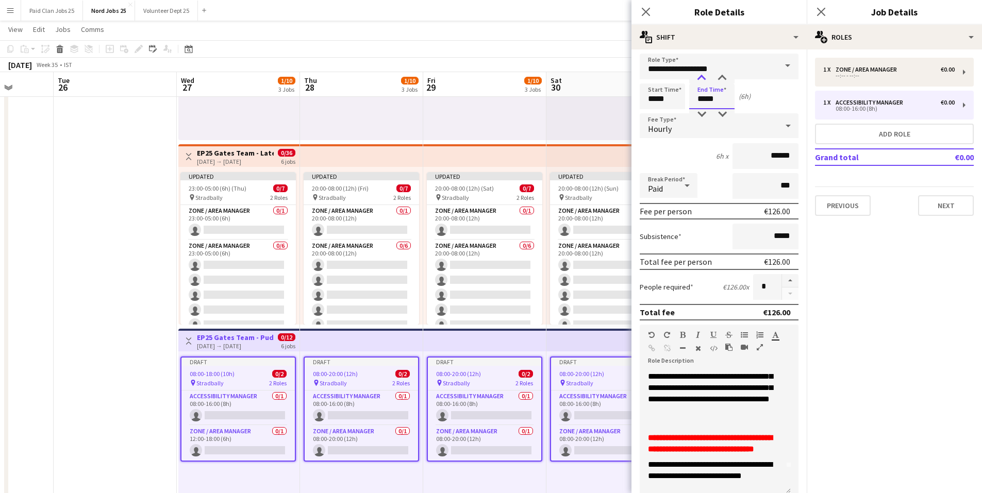
click at [701, 75] on div at bounding box center [701, 78] width 21 height 10
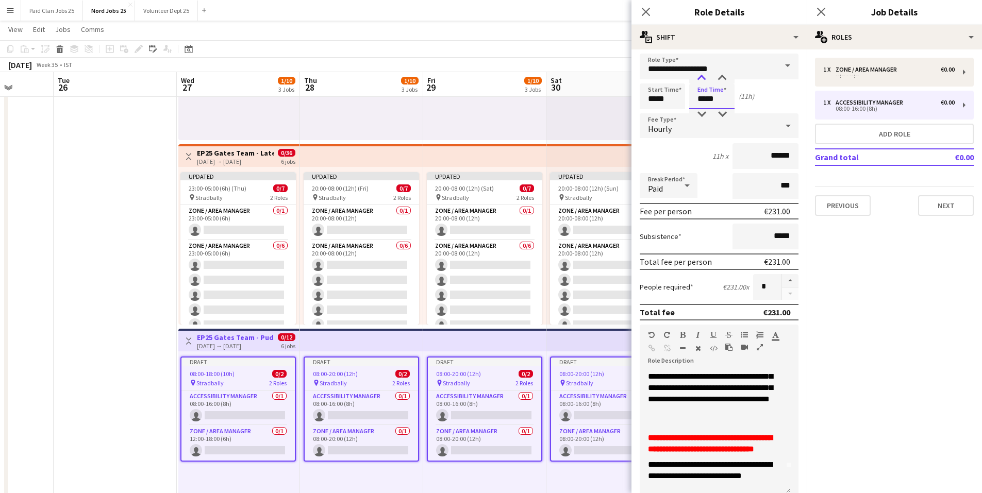
type input "*****"
click at [701, 75] on div at bounding box center [701, 78] width 21 height 10
click at [778, 130] on div at bounding box center [788, 126] width 21 height 21
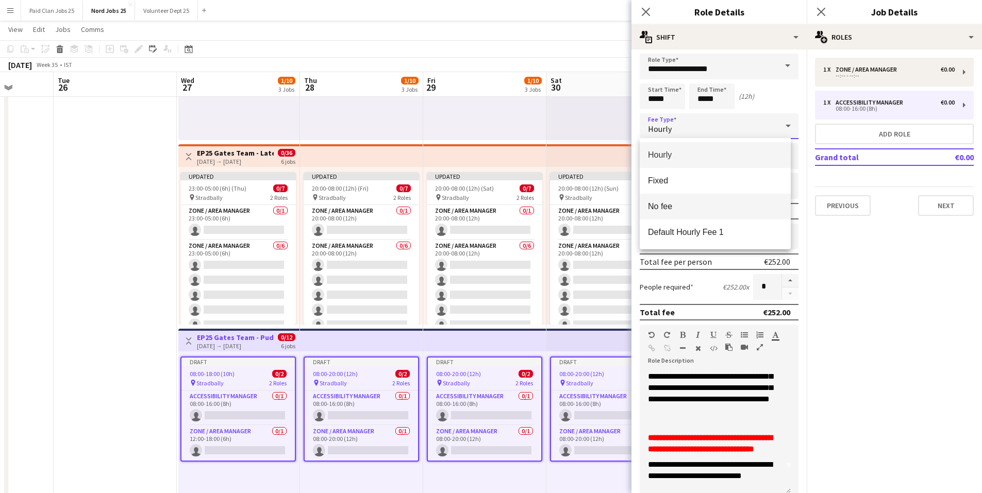
click at [700, 205] on span "No fee" at bounding box center [715, 207] width 135 height 10
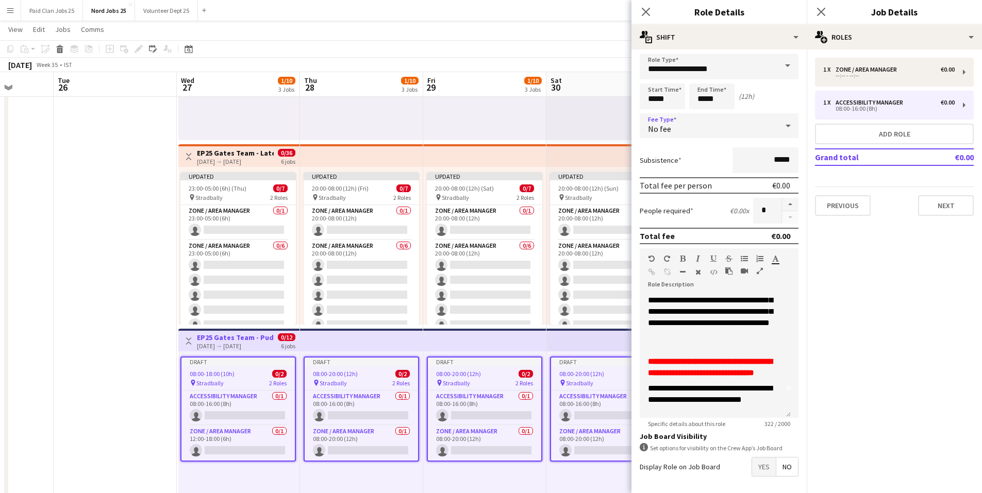
click at [783, 464] on span "No" at bounding box center [788, 467] width 22 height 19
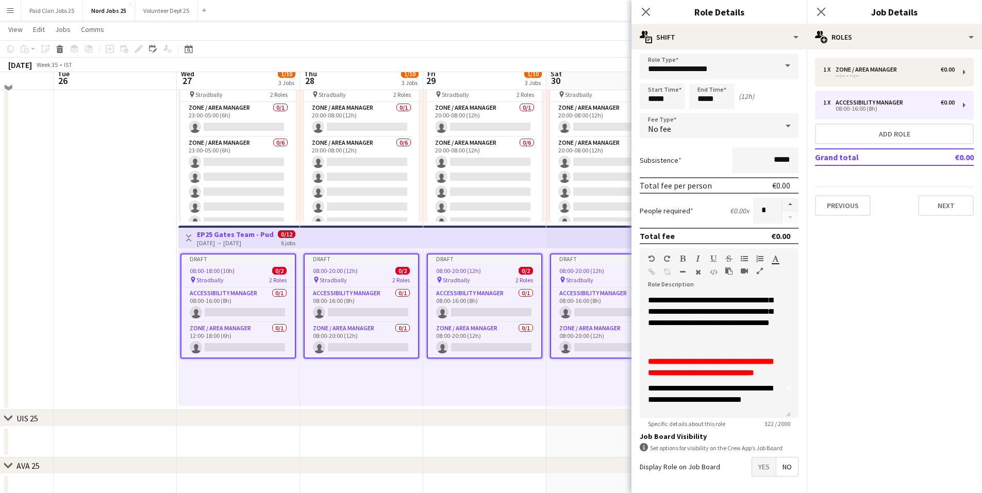
scroll to position [464, 0]
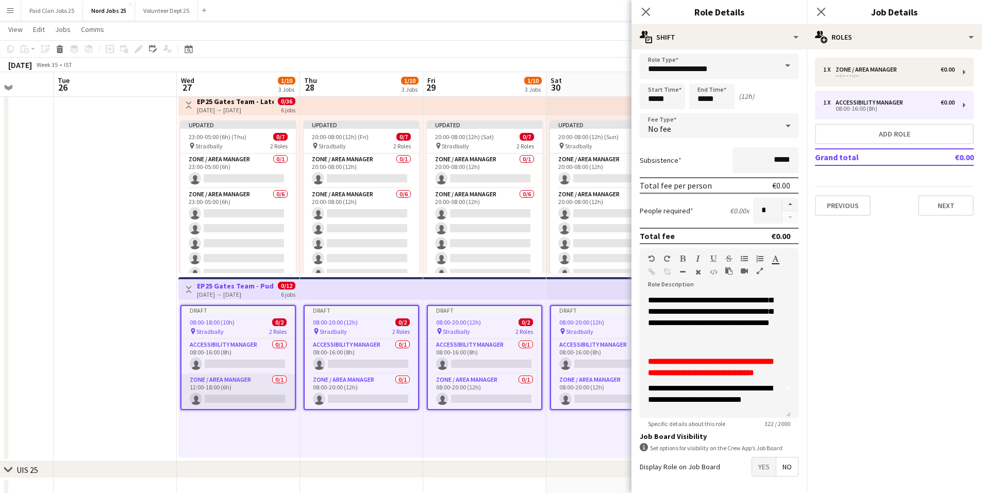
click at [238, 381] on app-card-role "Zone / Area Manager 0/1 12:00-18:00 (6h) single-neutral-actions" at bounding box center [238, 391] width 113 height 35
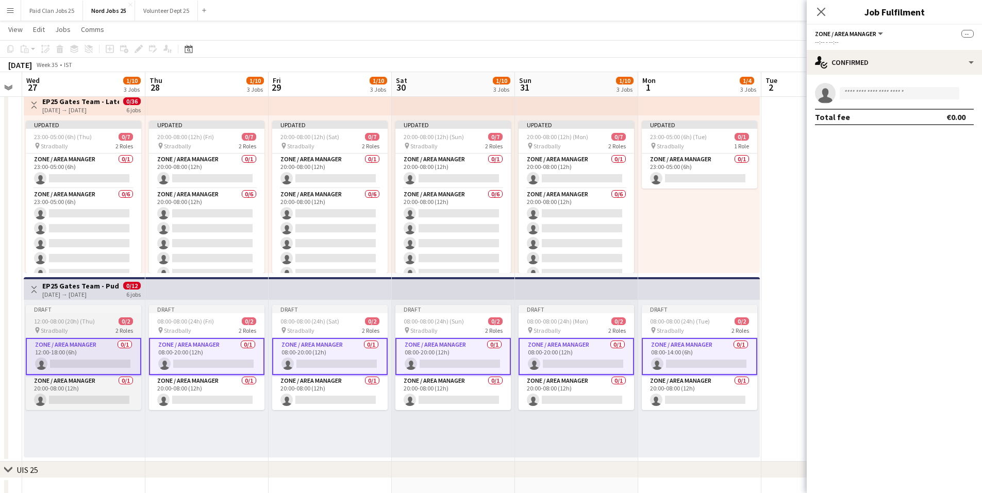
scroll to position [0, 296]
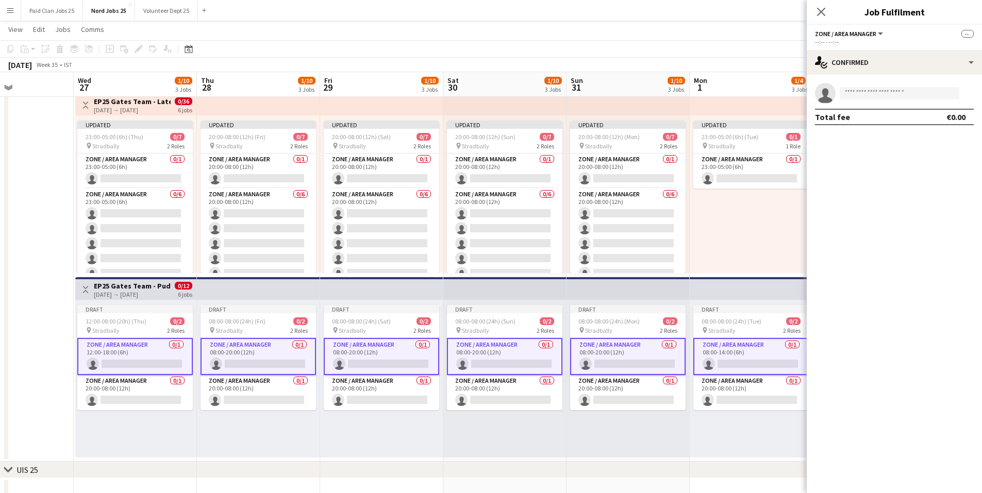
click at [139, 366] on app-card-role "Zone / Area Manager 0/1 12:00-18:00 (6h) single-neutral-actions" at bounding box center [135, 356] width 116 height 37
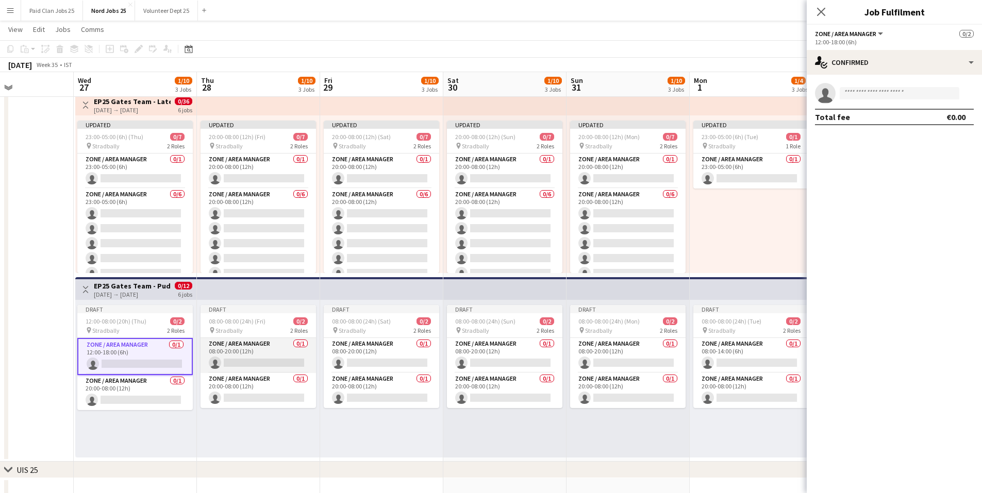
click at [283, 348] on app-card-role "Zone / Area Manager 0/1 08:00-20:00 (12h) single-neutral-actions" at bounding box center [259, 355] width 116 height 35
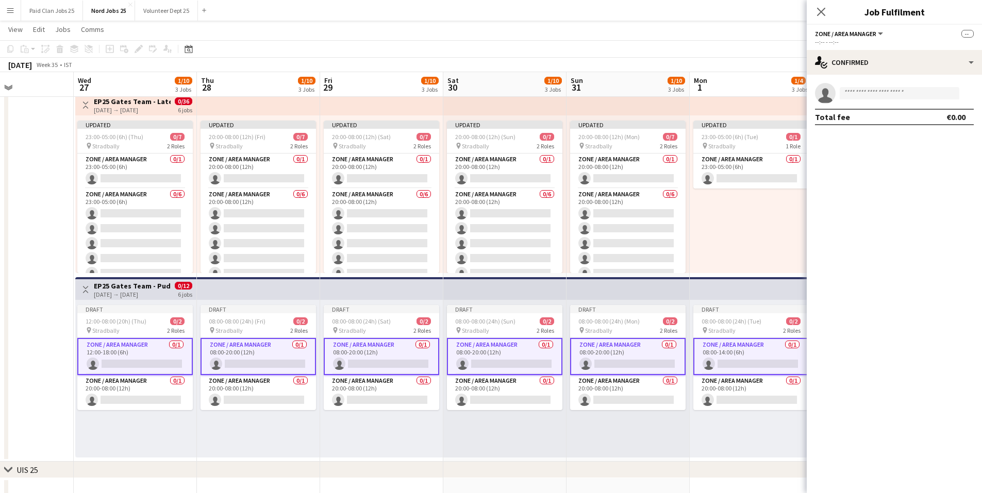
click at [245, 354] on app-card-role "Zone / Area Manager 0/1 08:00-20:00 (12h) single-neutral-actions" at bounding box center [259, 356] width 116 height 37
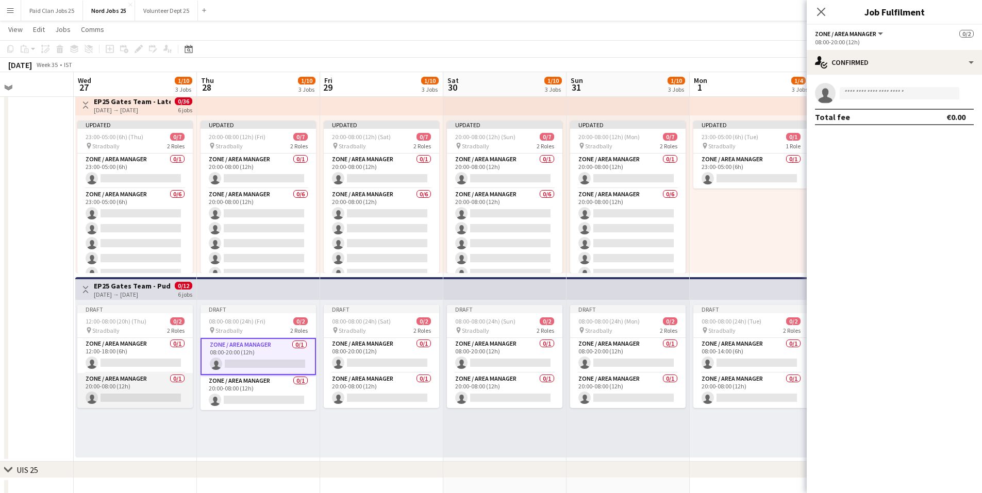
click at [122, 390] on app-card-role "Zone / Area Manager 0/1 20:00-08:00 (12h) single-neutral-actions" at bounding box center [135, 390] width 116 height 35
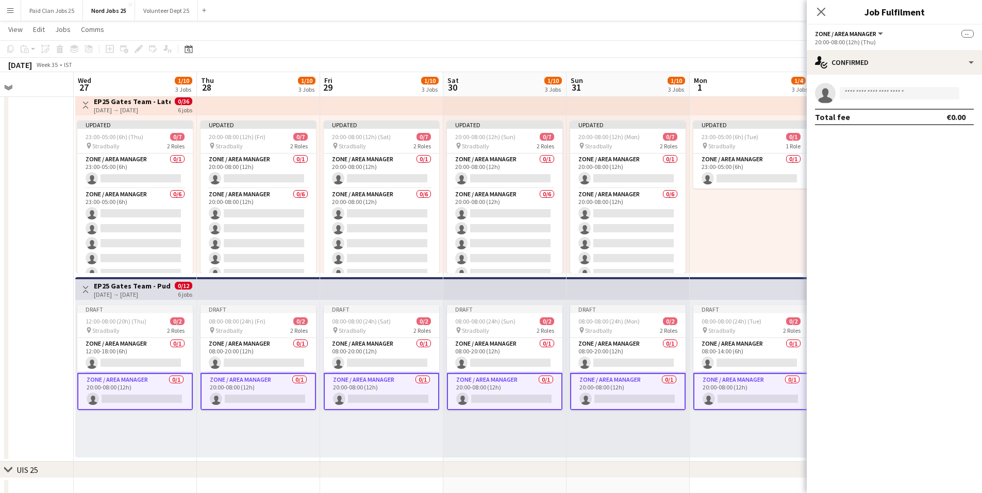
click at [145, 390] on app-card-role "Zone / Area Manager 0/1 20:00-08:00 (12h) single-neutral-actions" at bounding box center [135, 391] width 116 height 37
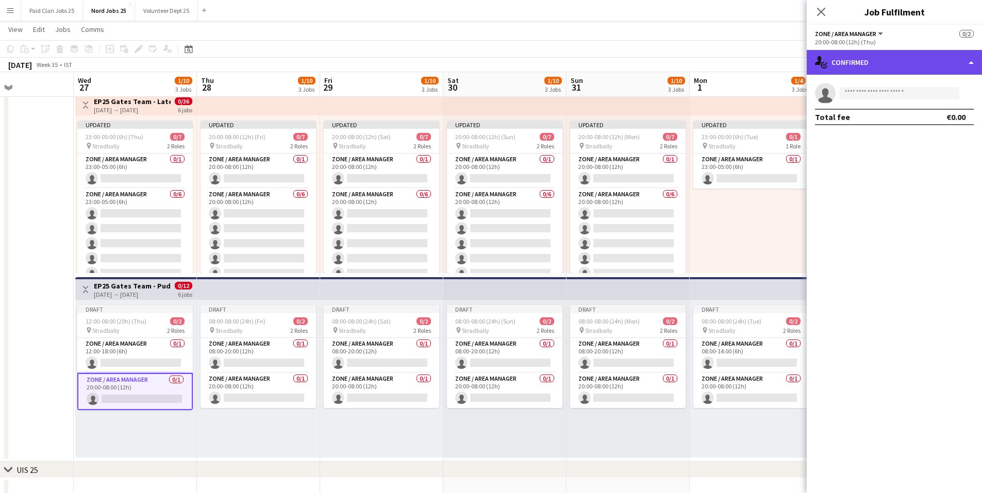
click at [870, 63] on div "single-neutral-actions-check-2 Confirmed" at bounding box center [894, 62] width 175 height 25
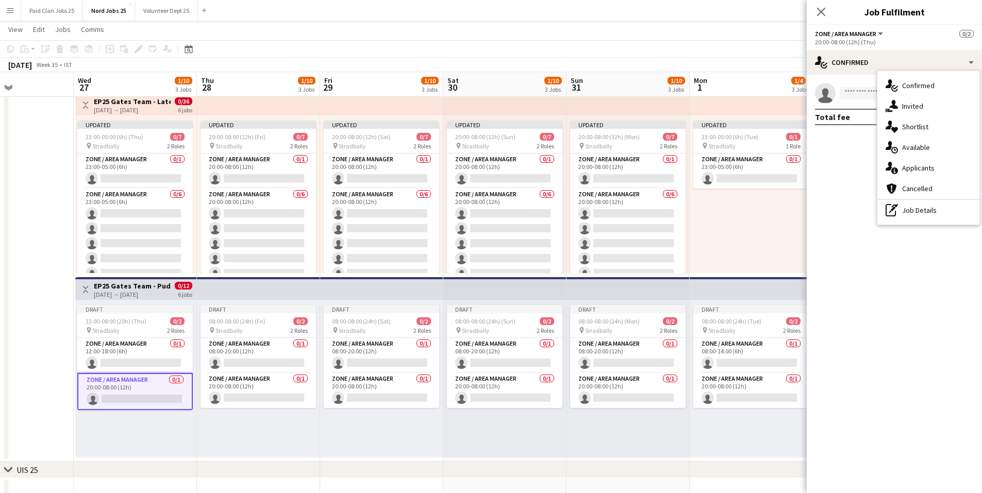
click at [892, 205] on icon "pen-write" at bounding box center [892, 210] width 12 height 12
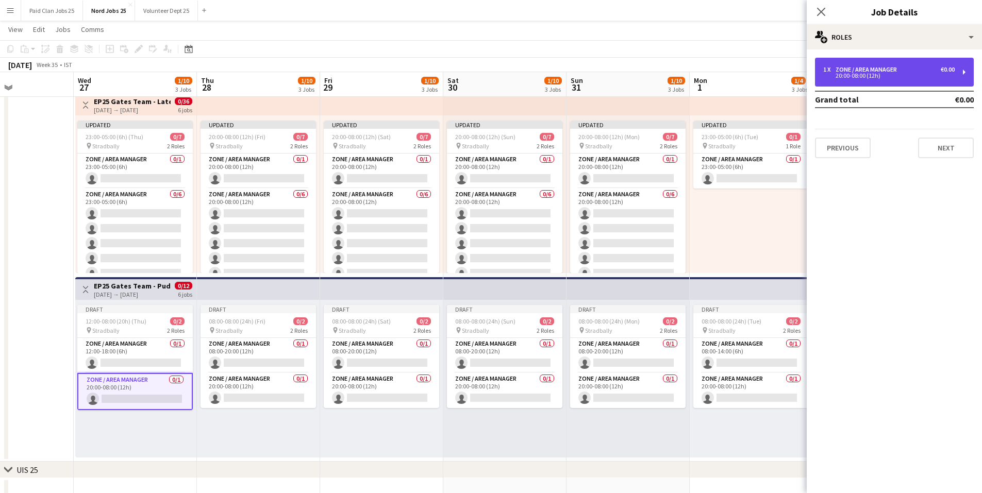
click at [845, 73] on div "20:00-08:00 (12h)" at bounding box center [889, 75] width 131 height 5
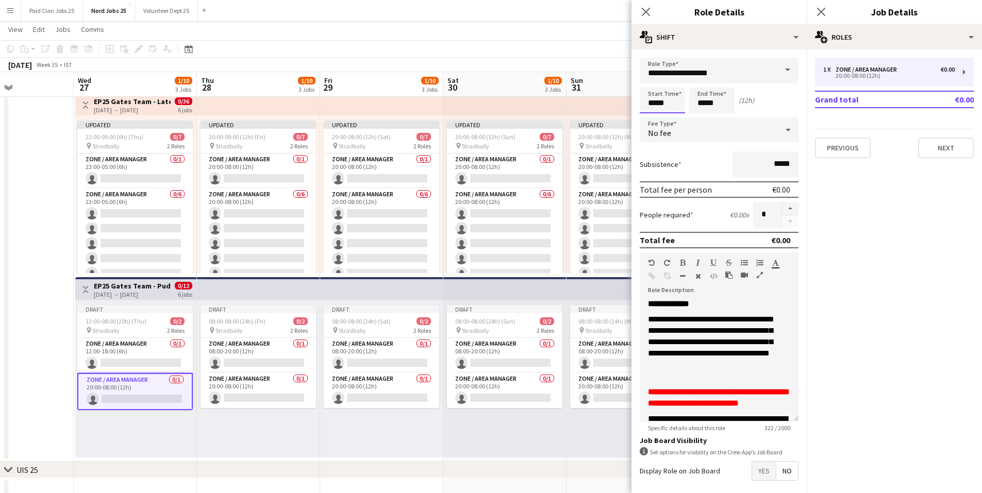
click at [655, 100] on input "*****" at bounding box center [662, 101] width 45 height 26
click at [649, 119] on div at bounding box center [652, 118] width 21 height 10
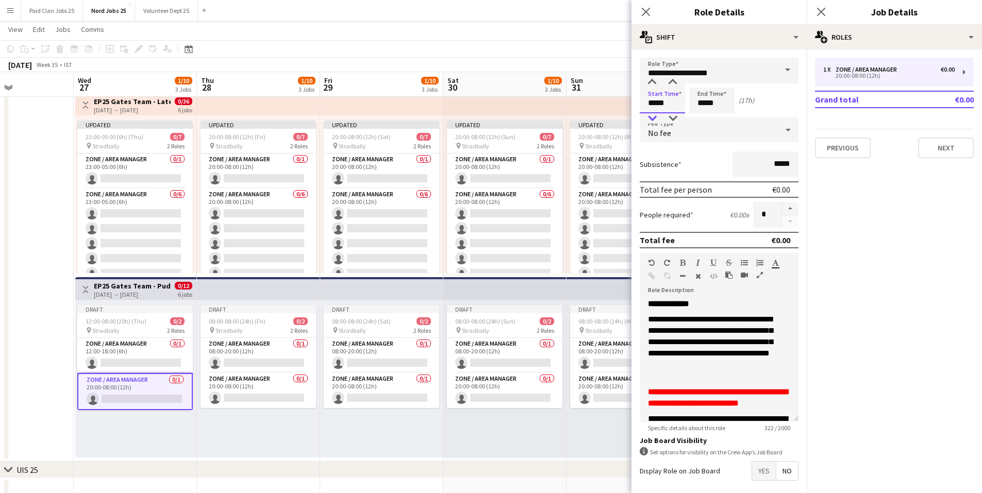
click at [649, 119] on div at bounding box center [652, 118] width 21 height 10
click at [650, 120] on div at bounding box center [652, 118] width 21 height 10
type input "*****"
click at [651, 120] on div at bounding box center [652, 118] width 21 height 10
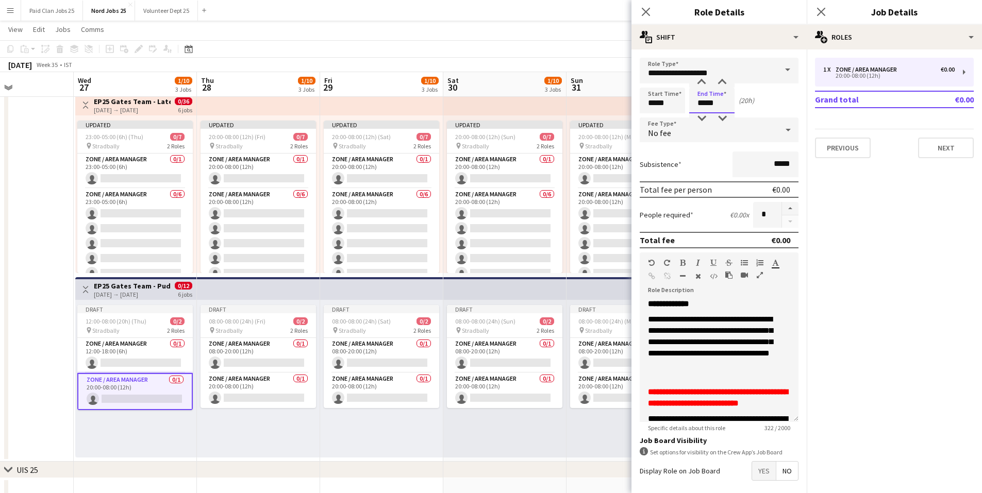
click at [703, 99] on input "*****" at bounding box center [711, 101] width 45 height 26
click at [703, 121] on div at bounding box center [701, 118] width 21 height 10
click at [696, 84] on div at bounding box center [701, 82] width 21 height 10
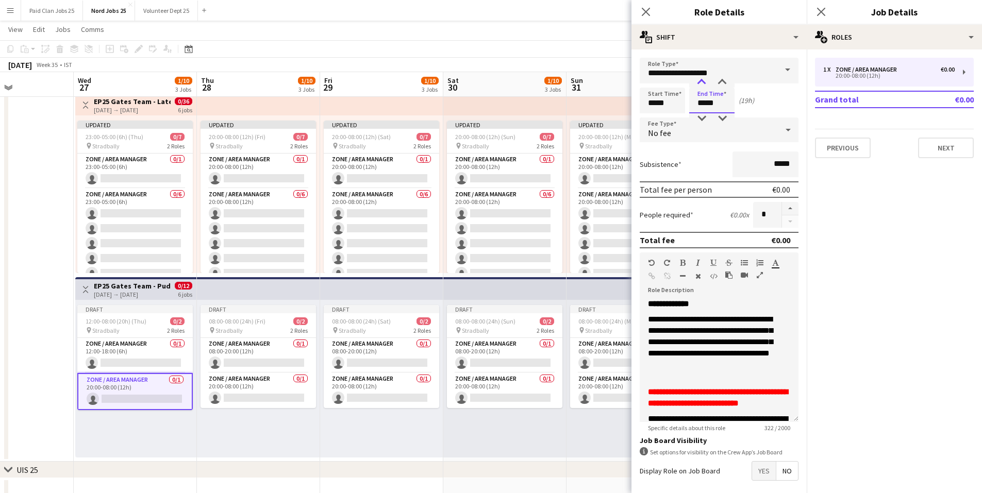
click at [696, 84] on div at bounding box center [701, 82] width 21 height 10
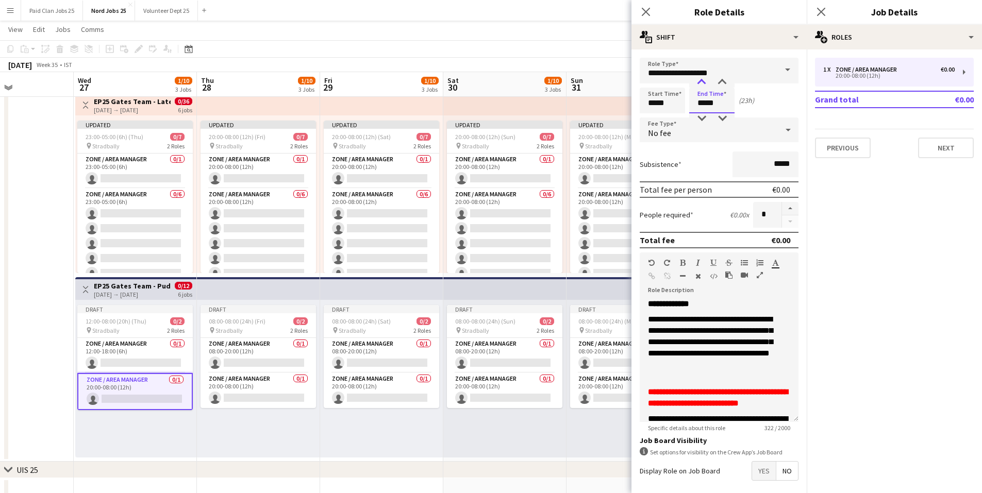
click at [696, 84] on div at bounding box center [701, 82] width 21 height 10
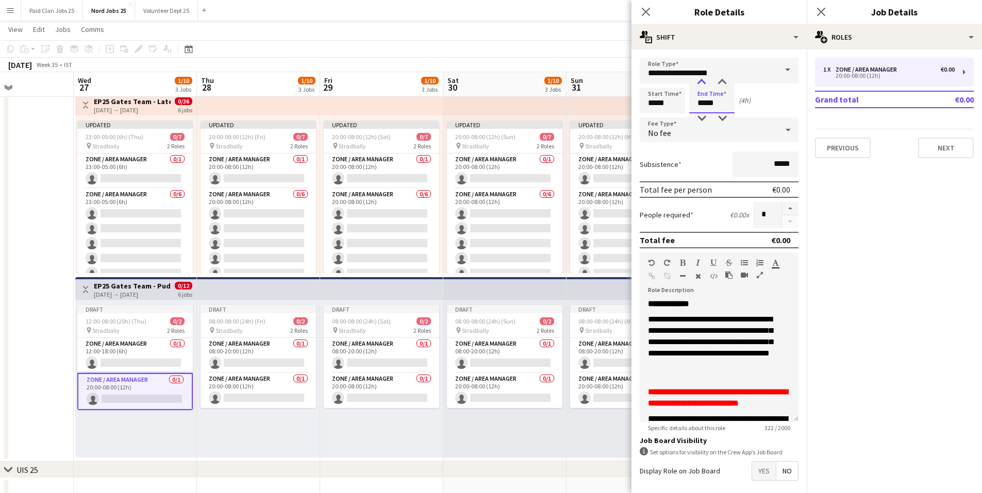
click at [696, 84] on div at bounding box center [701, 82] width 21 height 10
type input "*****"
click at [702, 122] on div at bounding box center [701, 118] width 21 height 10
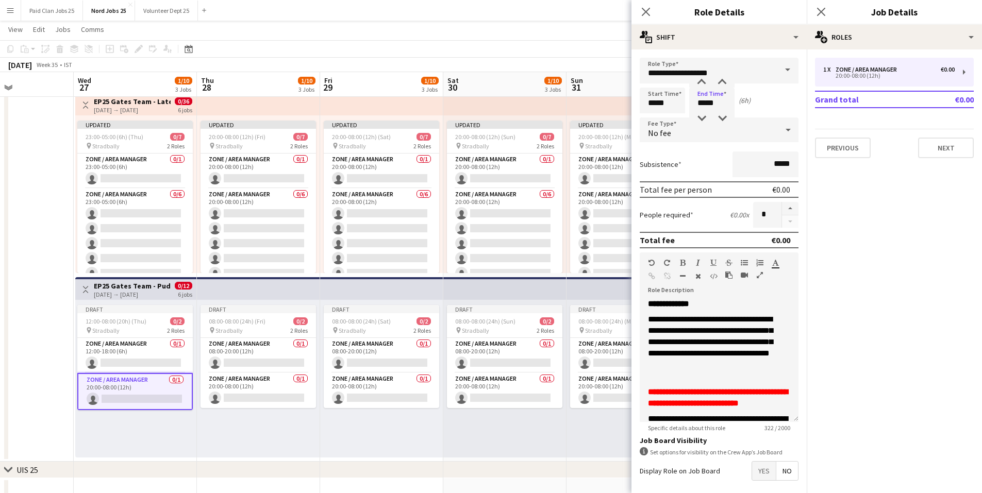
click at [847, 212] on mat-expansion-panel "pencil3 General details 1 x Zone / Area Manager €0.00 20:00-08:00 (12h) Grand t…" at bounding box center [894, 272] width 175 height 444
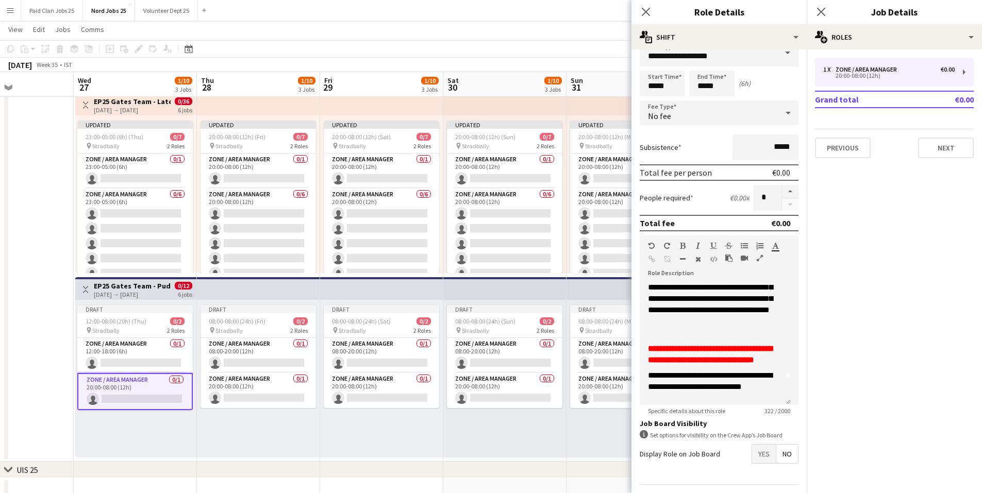
scroll to position [46, 0]
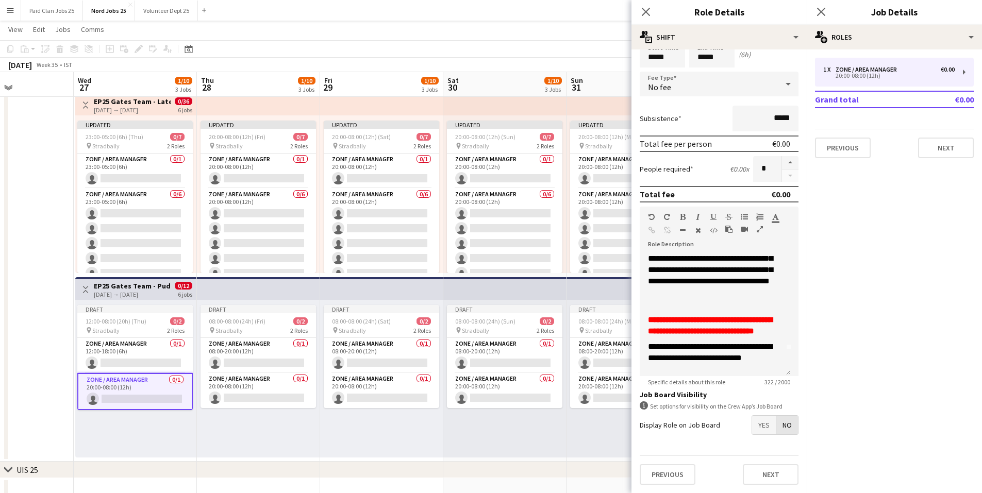
click at [786, 427] on span "No" at bounding box center [788, 425] width 22 height 19
click at [591, 385] on app-card-role "Zone / Area Manager 0/1 20:00-08:00 (12h) single-neutral-actions" at bounding box center [628, 390] width 116 height 35
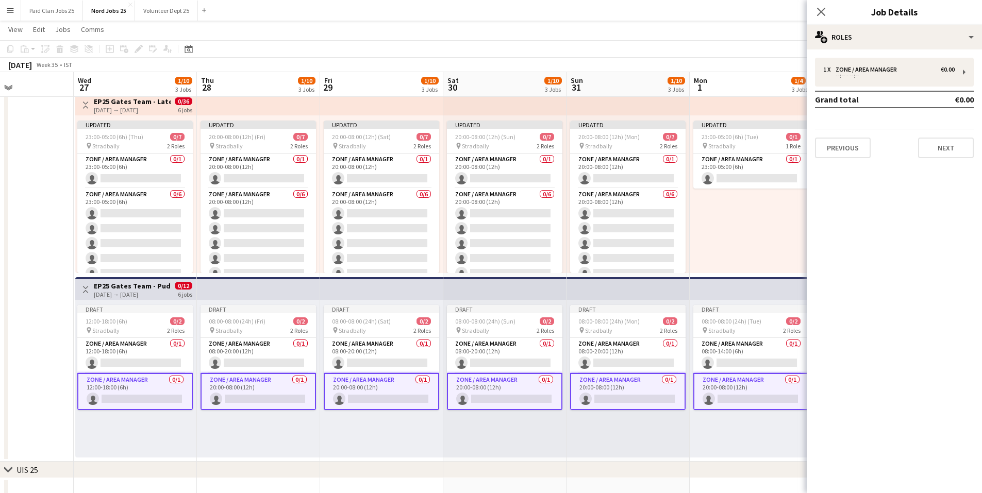
click at [700, 389] on app-card-role "Zone / Area Manager 0/1 20:00-08:00 (12h) single-neutral-actions" at bounding box center [752, 391] width 116 height 37
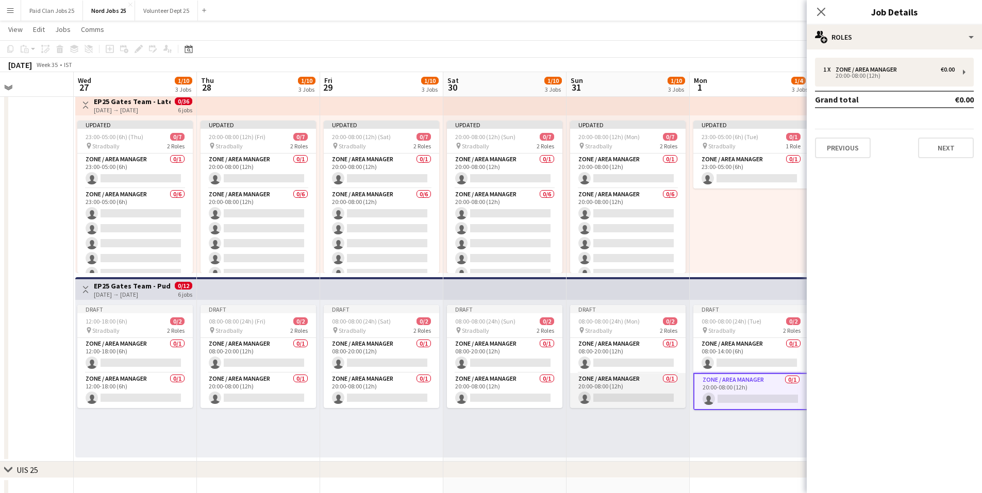
click at [642, 391] on app-card-role "Zone / Area Manager 0/1 20:00-08:00 (12h) single-neutral-actions" at bounding box center [628, 390] width 116 height 35
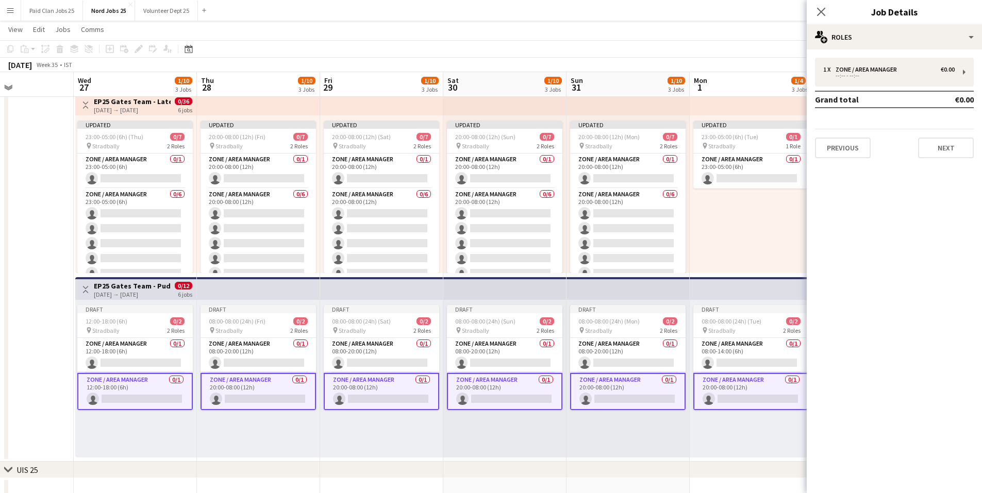
click at [660, 394] on app-card-role "Zone / Area Manager 0/1 20:00-08:00 (12h) single-neutral-actions" at bounding box center [628, 391] width 116 height 37
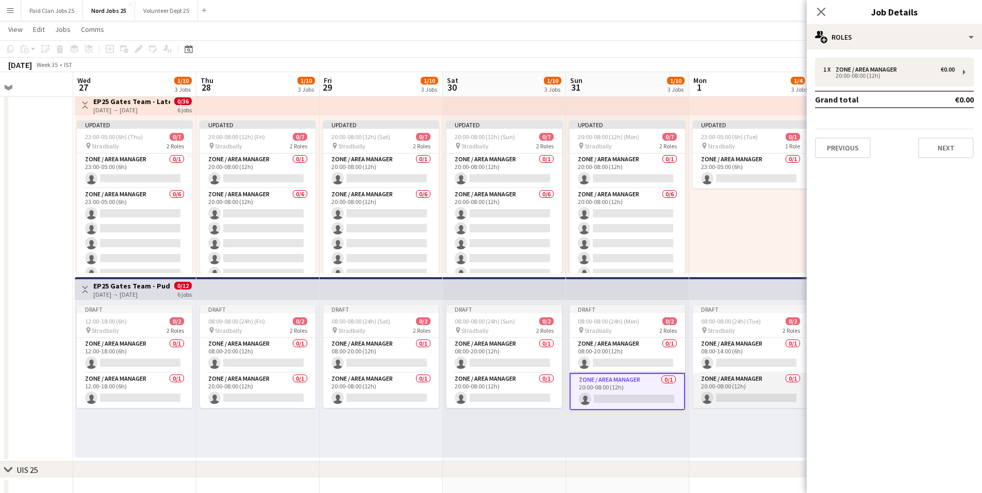
click at [715, 386] on app-card-role "Zone / Area Manager 0/1 20:00-08:00 (12h) single-neutral-actions" at bounding box center [751, 390] width 116 height 35
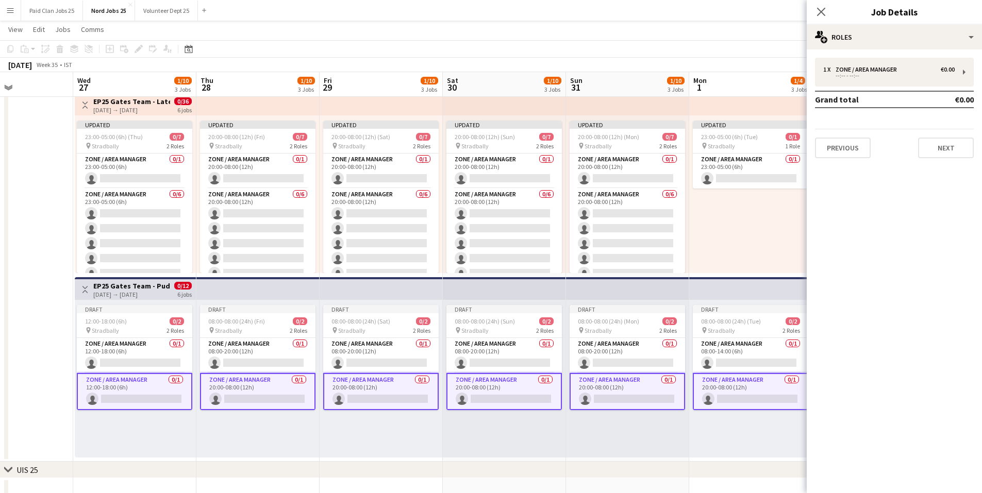
click at [722, 380] on app-card-role "Zone / Area Manager 0/1 20:00-08:00 (12h) single-neutral-actions" at bounding box center [751, 391] width 116 height 37
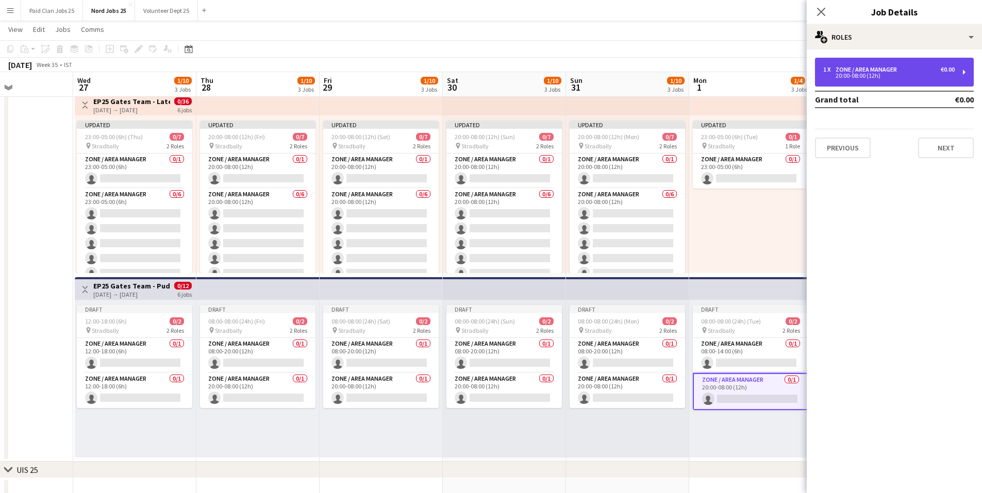
drag, startPoint x: 859, startPoint y: 67, endPoint x: 859, endPoint y: 72, distance: 5.7
click at [859, 67] on div "Zone / Area Manager" at bounding box center [868, 69] width 65 height 7
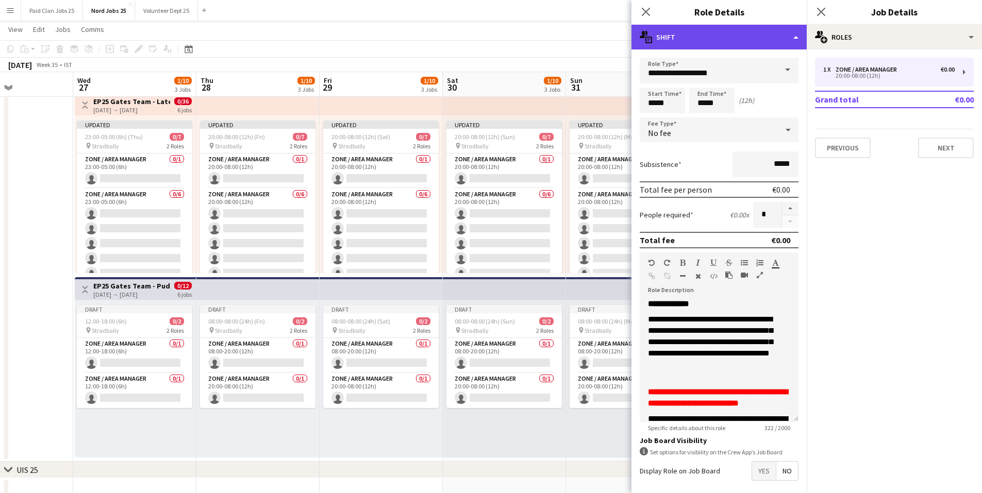
click at [703, 36] on div "multiple-actions-text Shift" at bounding box center [719, 37] width 175 height 25
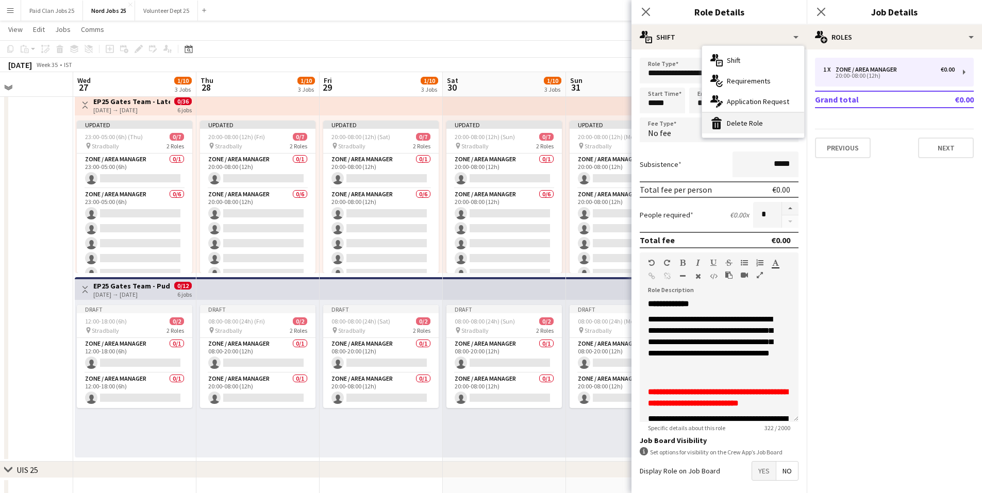
click at [737, 125] on div "bin-2 Delete Role" at bounding box center [753, 123] width 102 height 21
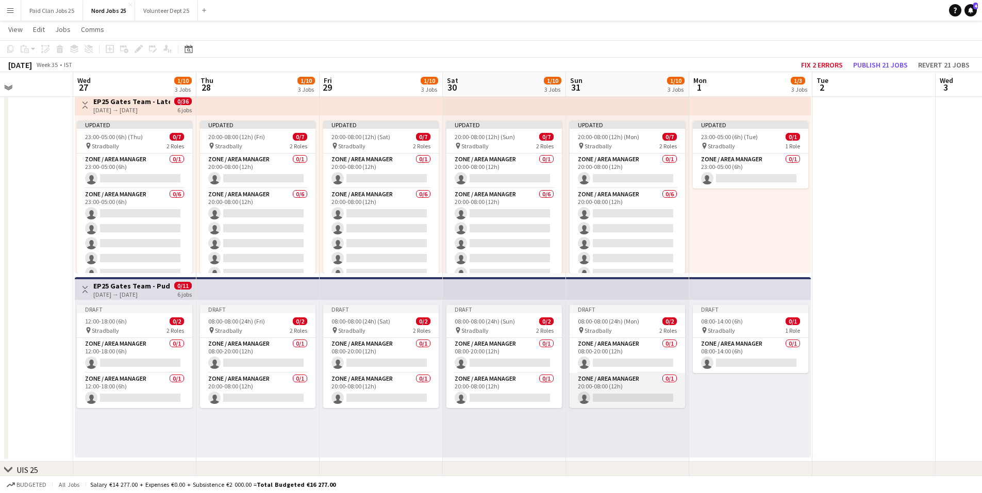
click at [619, 375] on app-card-role "Zone / Area Manager 0/1 20:00-08:00 (12h) single-neutral-actions" at bounding box center [628, 390] width 116 height 35
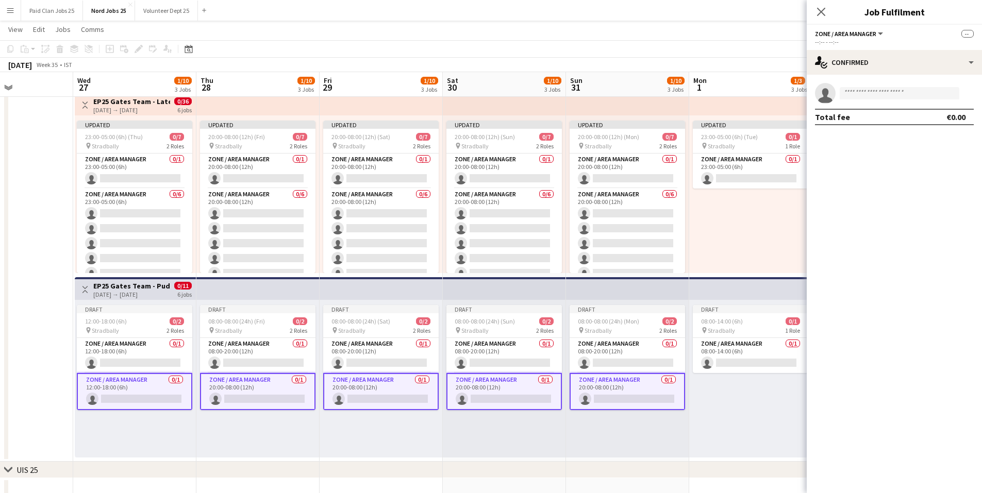
click at [637, 389] on app-card-role "Zone / Area Manager 0/1 20:00-08:00 (12h) single-neutral-actions" at bounding box center [628, 391] width 116 height 37
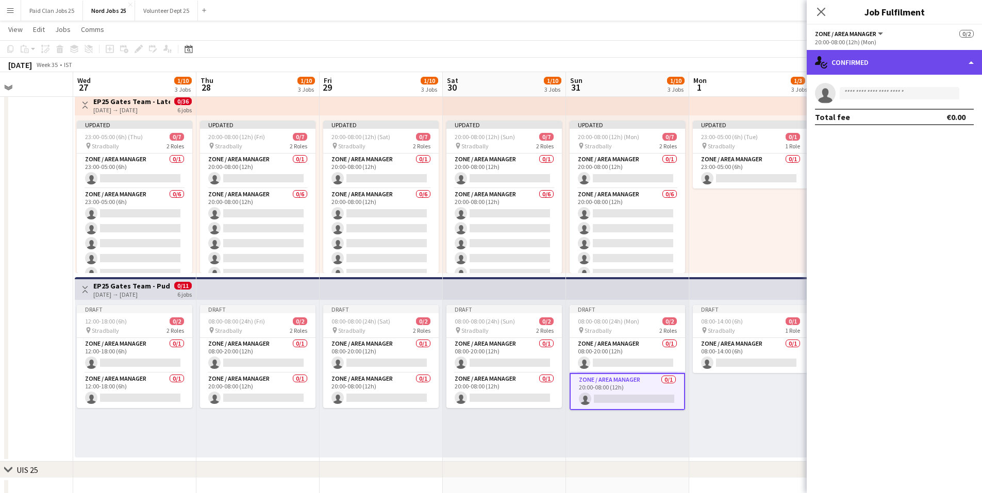
click at [870, 55] on div "single-neutral-actions-check-2 Confirmed" at bounding box center [894, 62] width 175 height 25
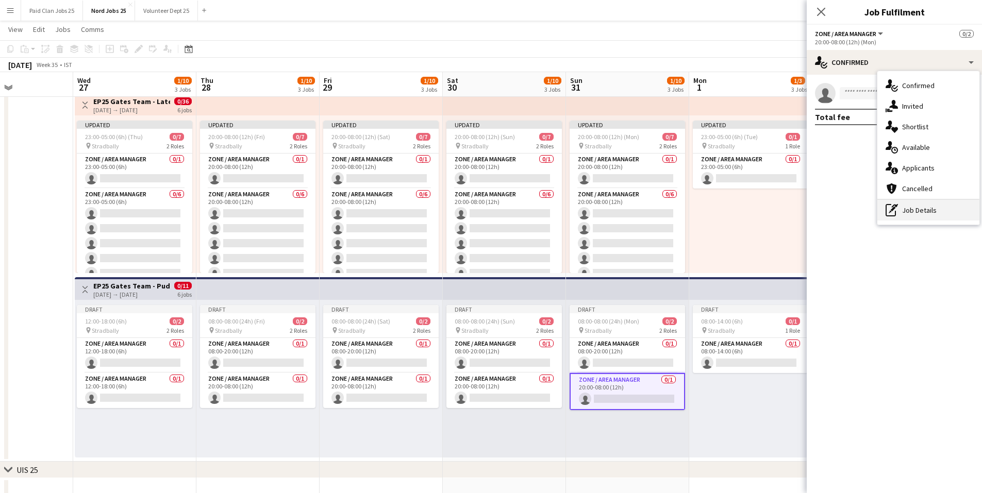
click at [903, 218] on div "pen-write Job Details" at bounding box center [929, 210] width 102 height 21
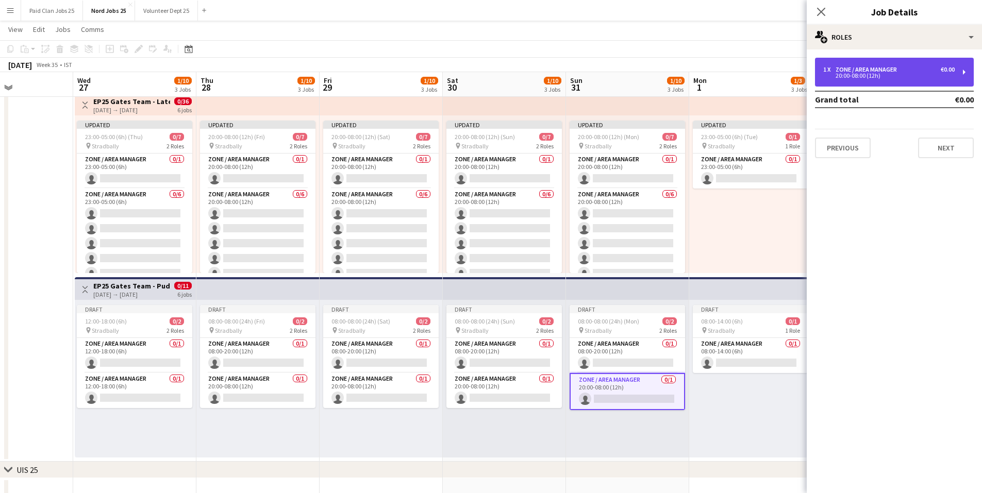
click at [848, 70] on div "Zone / Area Manager" at bounding box center [868, 69] width 65 height 7
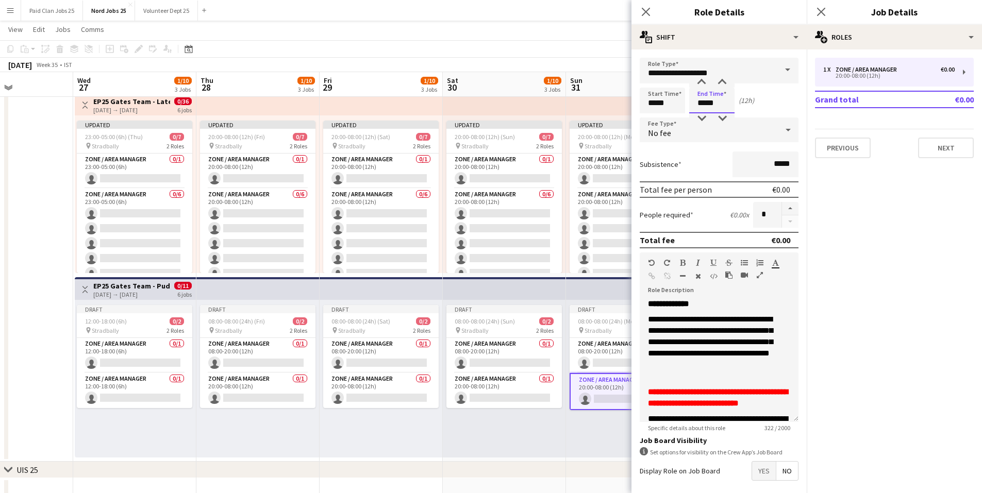
click at [710, 103] on input "*****" at bounding box center [711, 101] width 45 height 26
click at [700, 78] on div at bounding box center [701, 82] width 21 height 10
click at [701, 123] on div at bounding box center [701, 118] width 21 height 10
type input "*****"
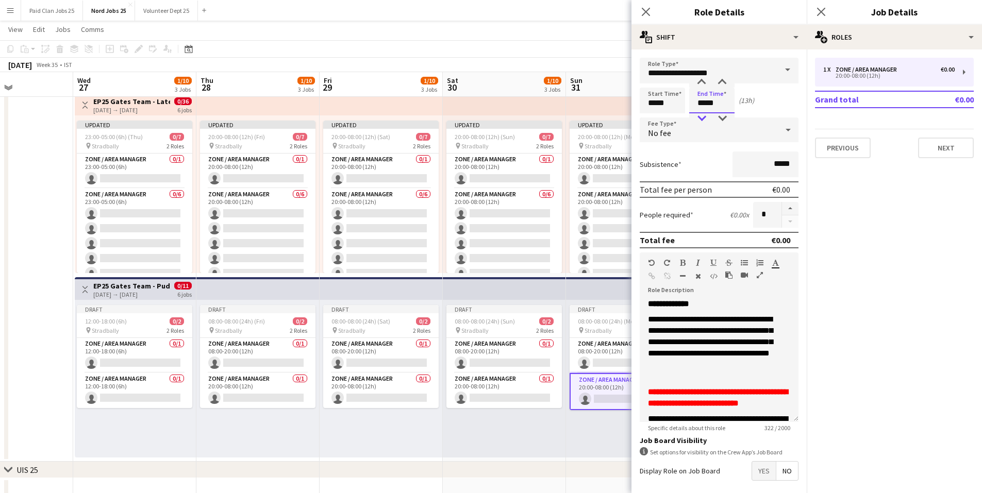
click at [701, 123] on div at bounding box center [701, 118] width 21 height 10
click at [816, 12] on app-icon "Close pop-in" at bounding box center [821, 12] width 15 height 15
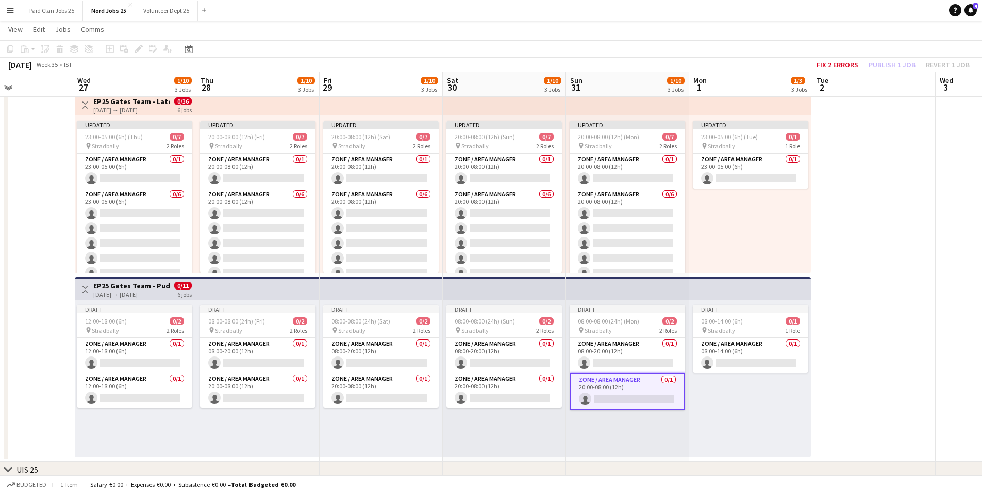
click at [727, 385] on div "Draft 08:00-14:00 (6h) 0/1 pin Stradbally 1 Role Zone / Area Manager 0/1 08:00-…" at bounding box center [750, 379] width 122 height 158
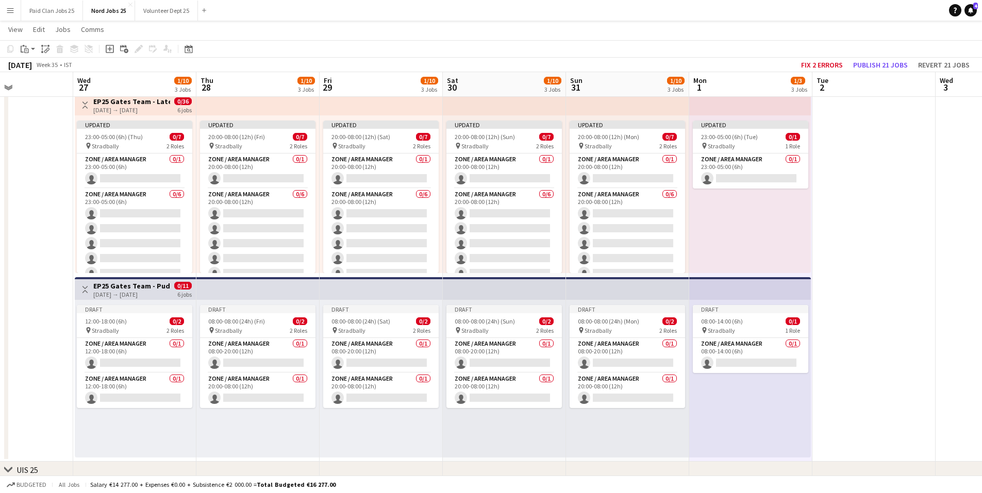
click at [592, 427] on div "Draft 08:00-08:00 (24h) (Mon) 0/2 pin Stradbally 2 Roles Zone / Area Manager 0/…" at bounding box center [627, 379] width 123 height 158
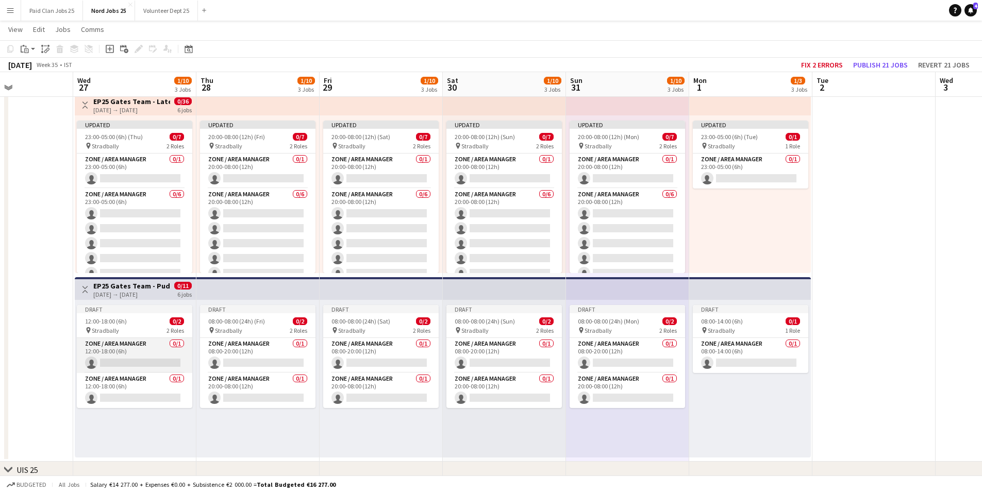
click at [137, 352] on app-card-role "Zone / Area Manager 0/1 12:00-18:00 (6h) single-neutral-actions" at bounding box center [135, 355] width 116 height 35
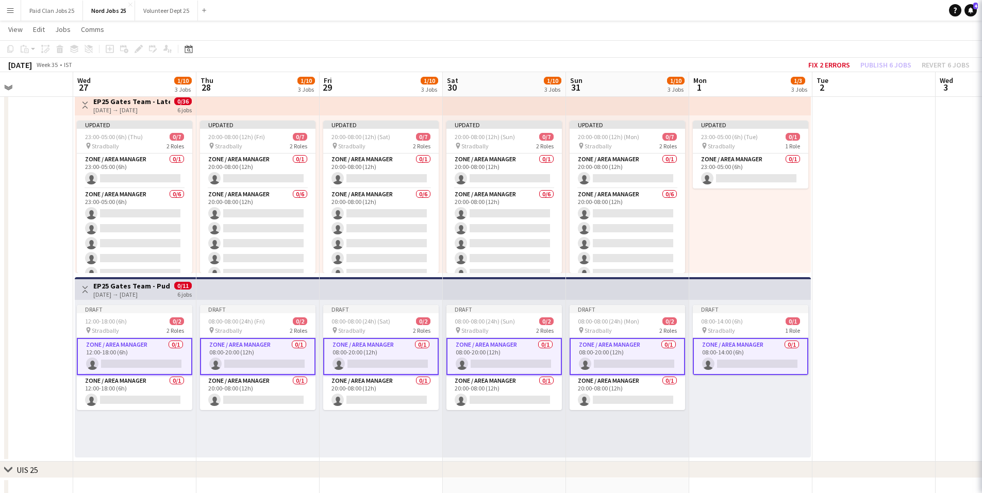
scroll to position [0, 296]
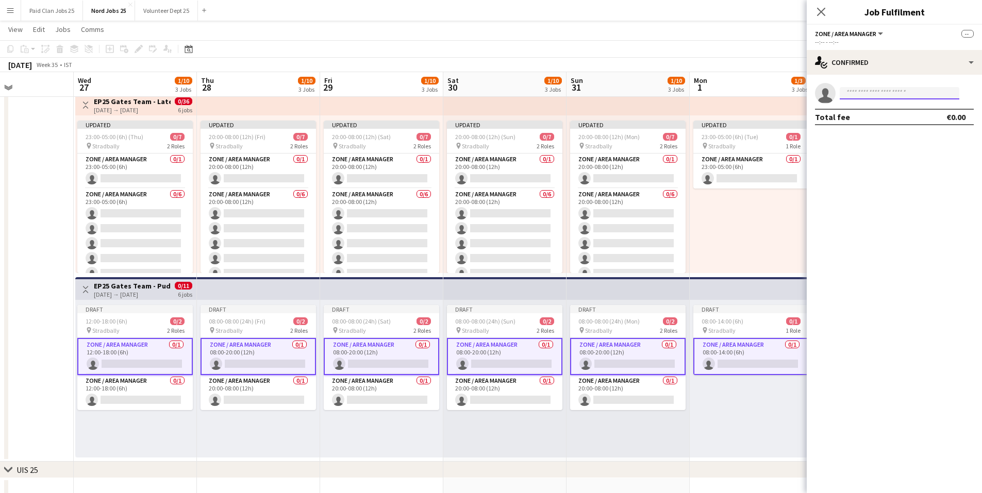
click at [885, 96] on input at bounding box center [900, 93] width 120 height 12
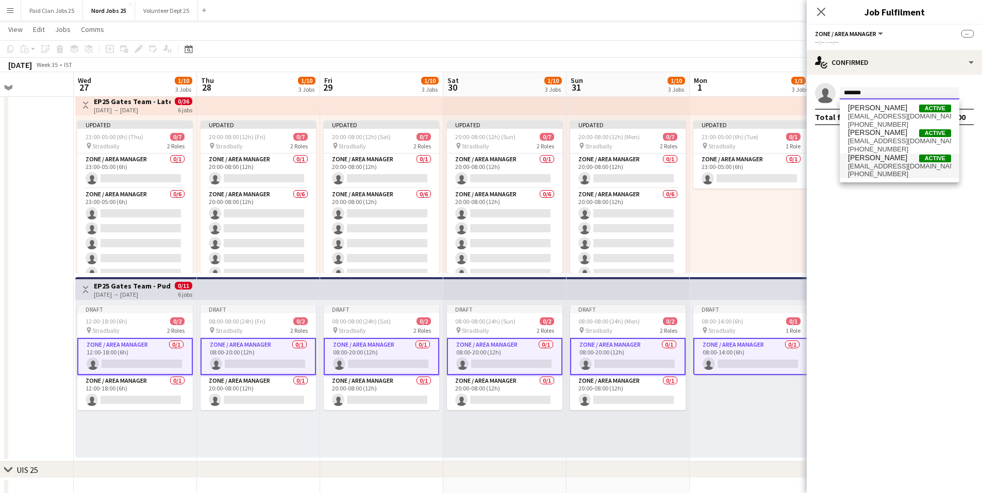
type input "*******"
click at [896, 166] on span "[EMAIL_ADDRESS][DOMAIN_NAME]" at bounding box center [899, 166] width 103 height 8
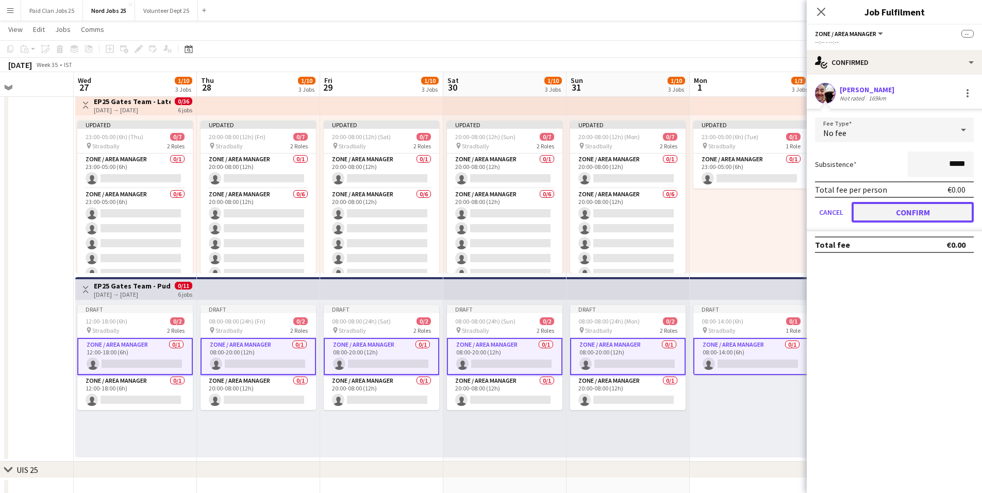
click at [915, 212] on button "Confirm" at bounding box center [913, 212] width 122 height 21
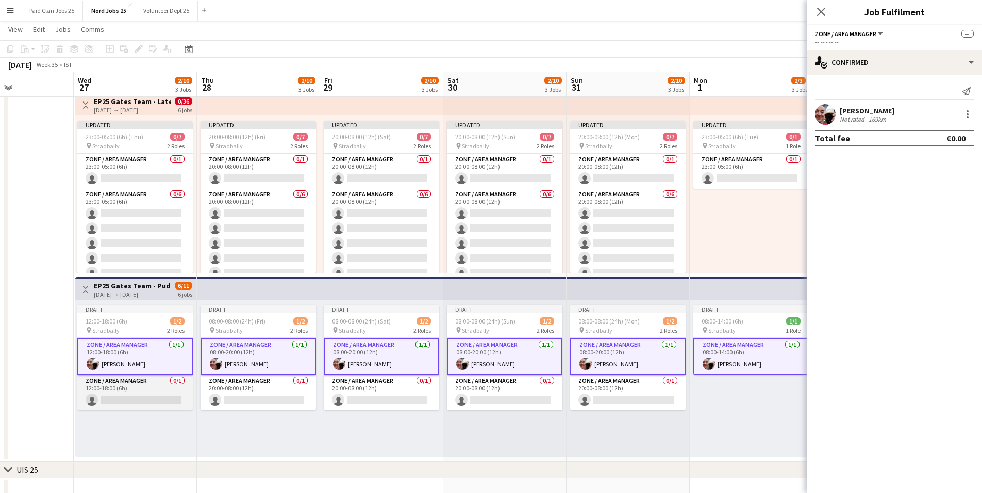
click at [141, 395] on app-card-role "Zone / Area Manager 0/1 12:00-18:00 (6h) single-neutral-actions" at bounding box center [135, 392] width 116 height 35
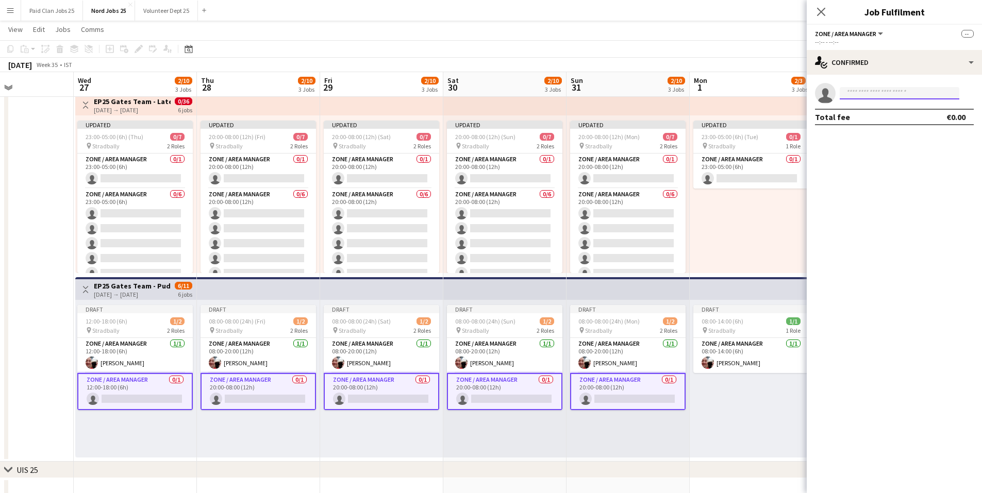
click at [863, 90] on input at bounding box center [900, 93] width 120 height 12
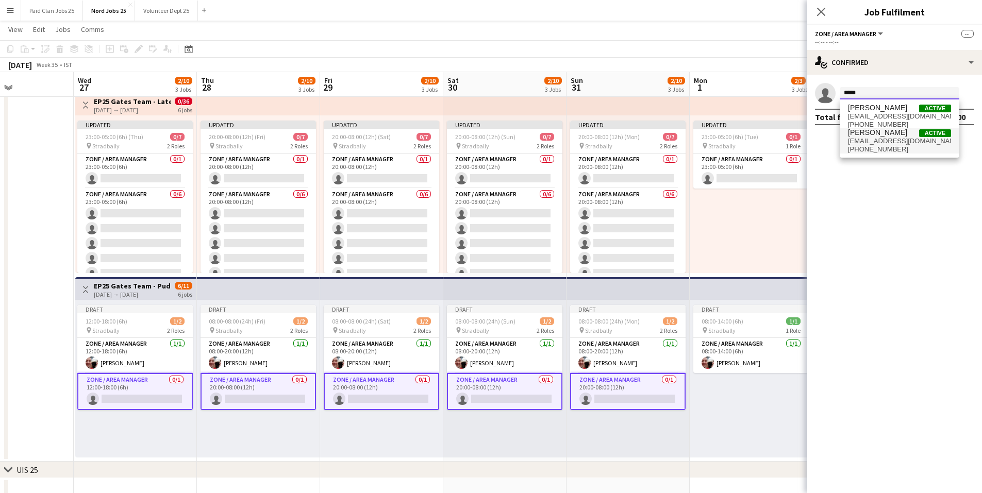
type input "*****"
click at [874, 140] on span "[EMAIL_ADDRESS][DOMAIN_NAME]" at bounding box center [899, 141] width 103 height 8
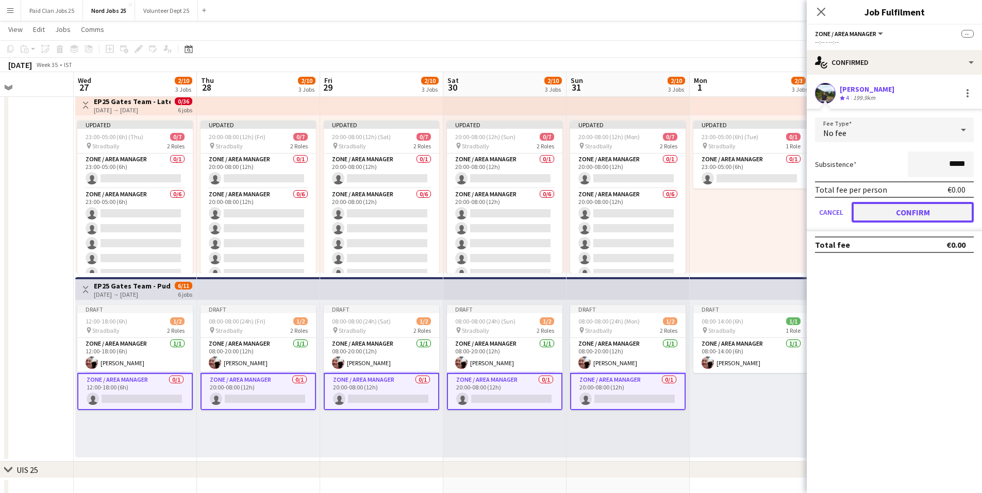
click at [897, 210] on button "Confirm" at bounding box center [913, 212] width 122 height 21
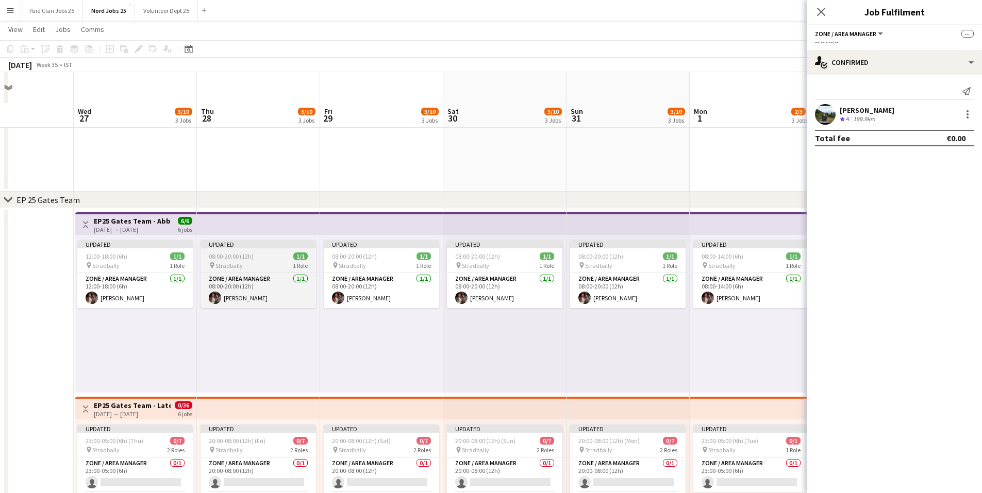
scroll to position [206, 0]
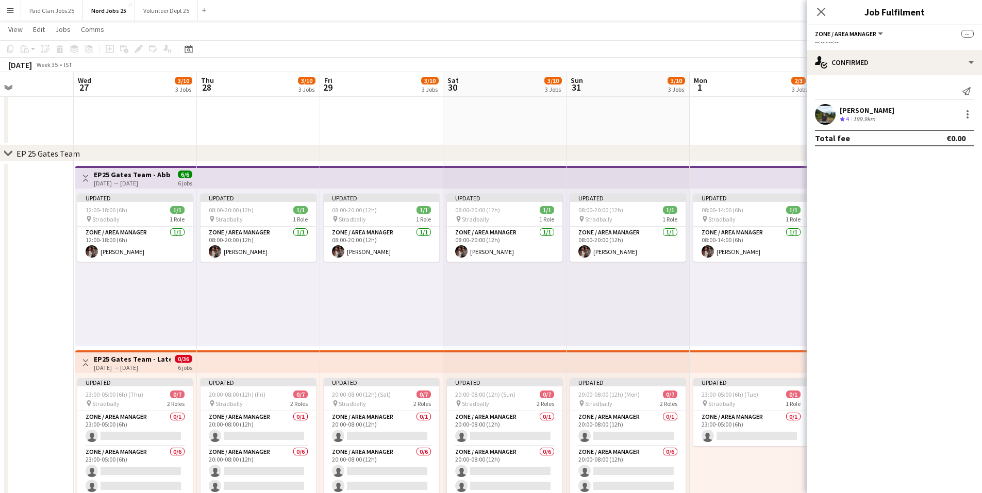
click at [255, 357] on app-top-bar at bounding box center [258, 362] width 123 height 23
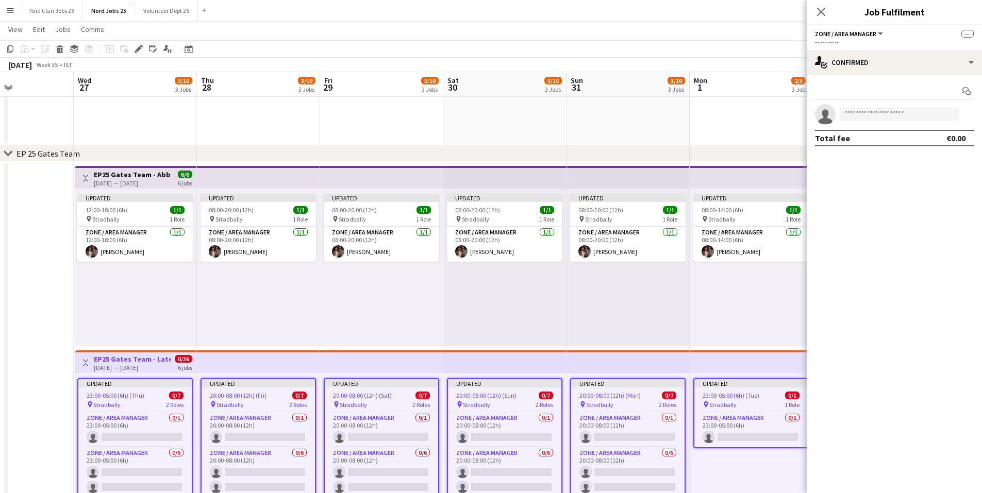
drag, startPoint x: 265, startPoint y: 361, endPoint x: 229, endPoint y: 363, distance: 35.6
click at [229, 363] on app-top-bar at bounding box center [258, 362] width 123 height 23
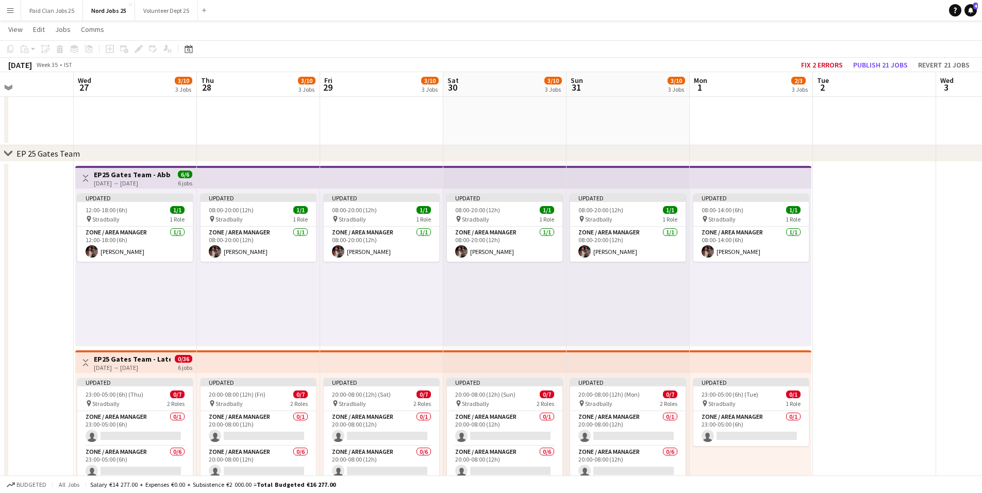
click at [262, 360] on app-top-bar at bounding box center [258, 362] width 123 height 23
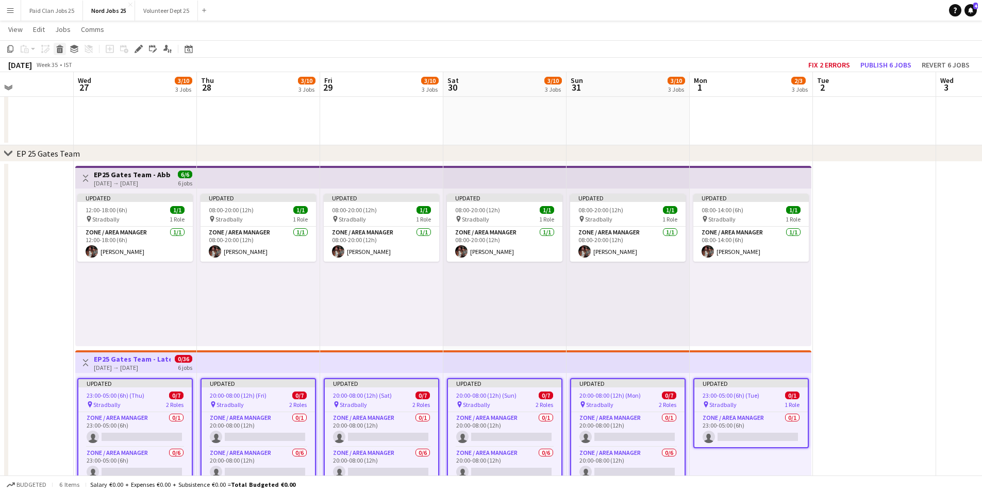
click at [57, 49] on icon at bounding box center [60, 50] width 6 height 5
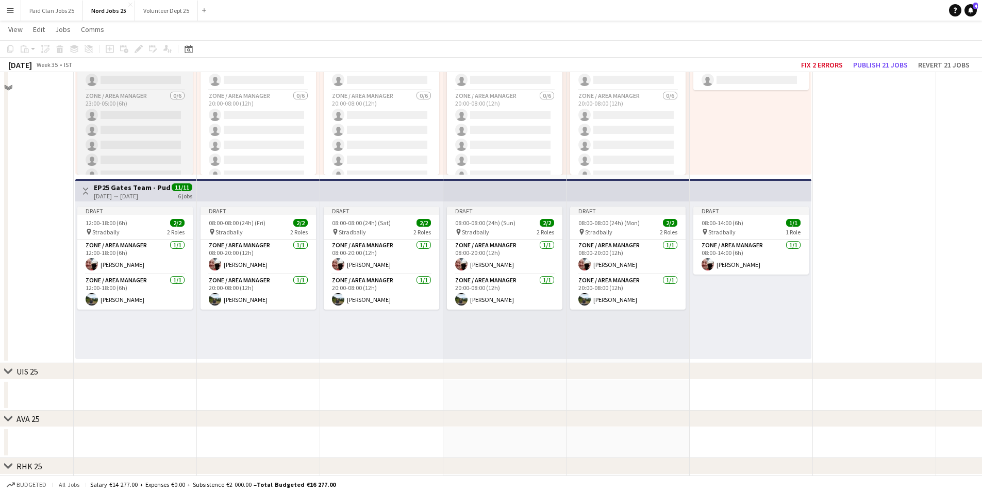
scroll to position [567, 0]
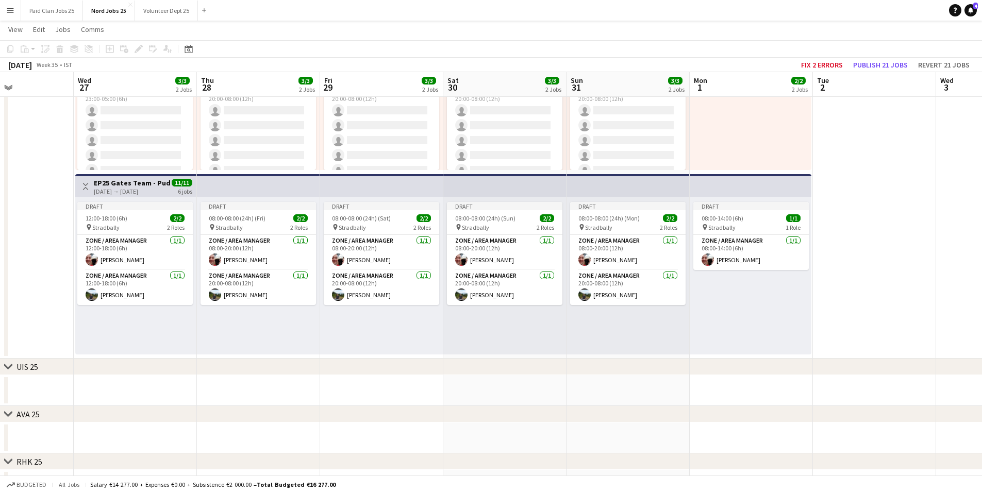
click at [258, 183] on app-top-bar at bounding box center [258, 185] width 123 height 23
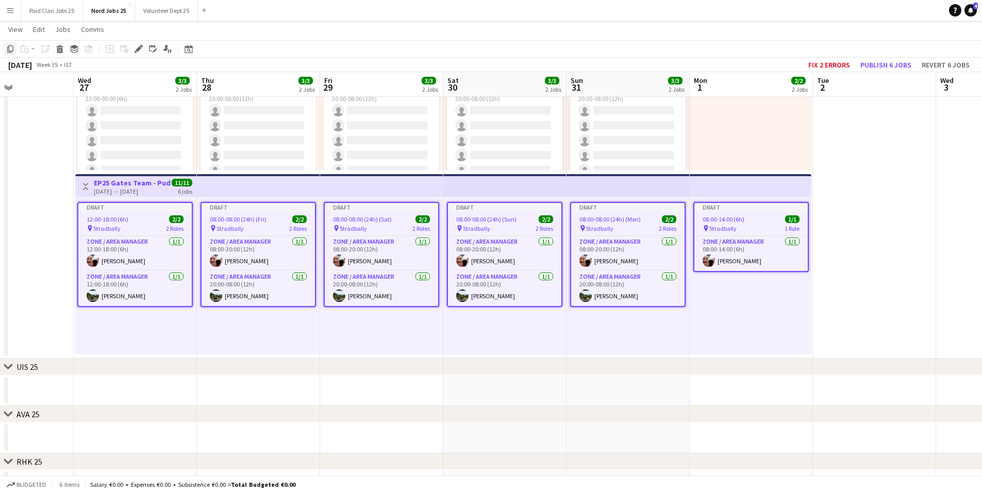
click at [8, 46] on icon "Copy" at bounding box center [10, 49] width 8 height 8
click at [117, 318] on div "Draft 12:00-18:00 (6h) 2/2 pin Stradbally 2 Roles Zone / Area Manager [DATE] 12…" at bounding box center [135, 276] width 121 height 158
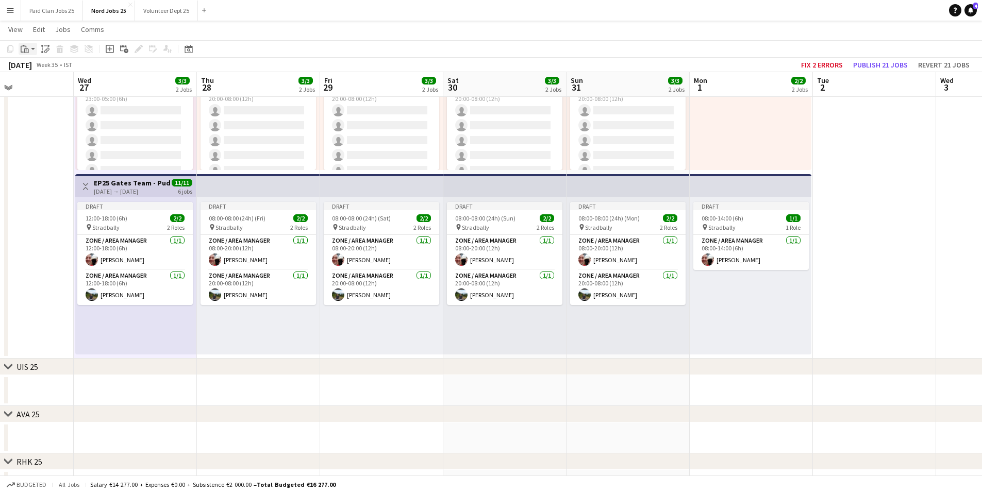
click at [24, 47] on icon "Paste" at bounding box center [25, 49] width 8 height 8
click at [36, 67] on link "Paste Ctrl+V" at bounding box center [75, 68] width 97 height 9
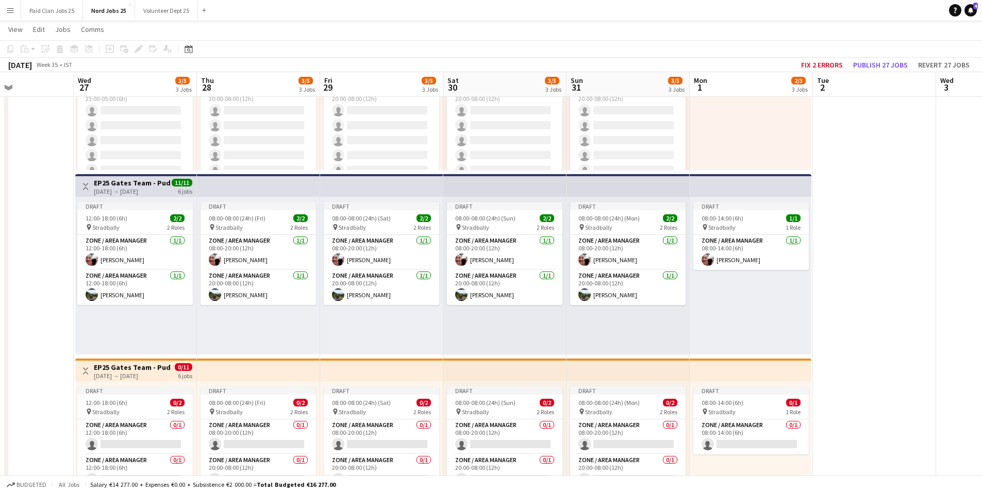
click at [149, 370] on h3 "EP25 Gates Team - Pudo Gate" at bounding box center [132, 367] width 77 height 9
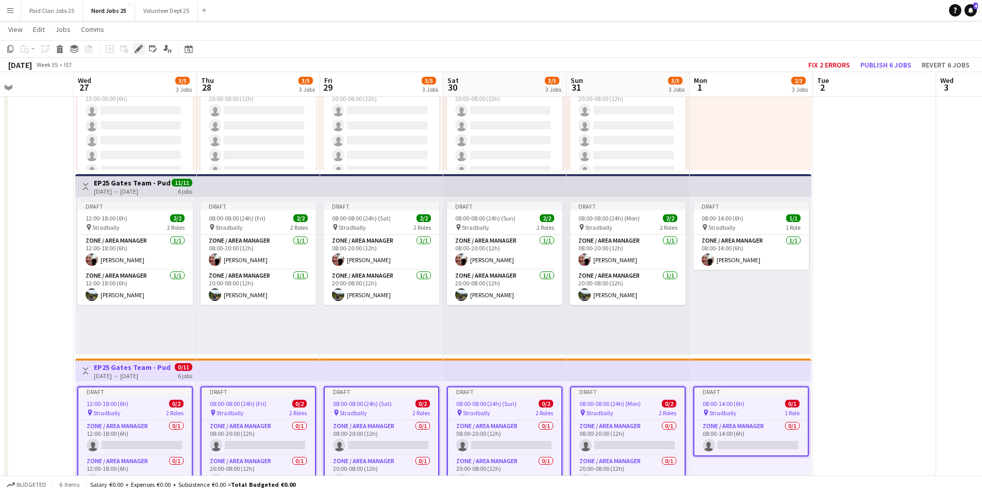
click at [142, 48] on icon "Edit" at bounding box center [139, 49] width 8 height 8
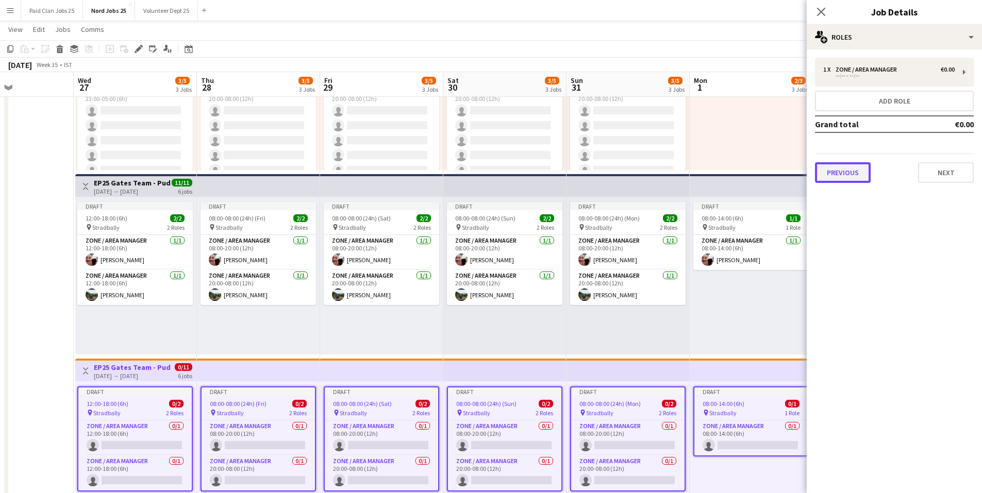
click at [829, 172] on button "Previous" at bounding box center [843, 172] width 56 height 21
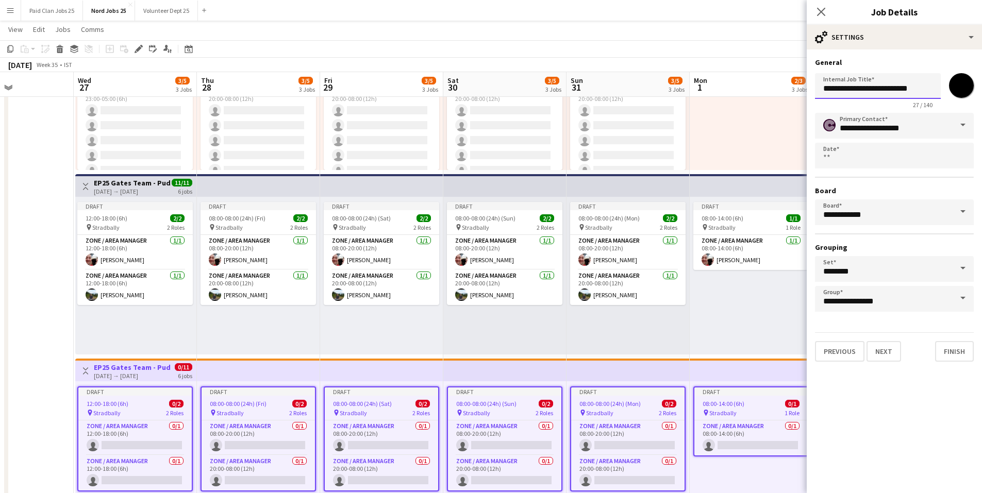
click at [913, 86] on input "**********" at bounding box center [878, 86] width 126 height 26
click at [889, 350] on button "Next" at bounding box center [884, 351] width 35 height 21
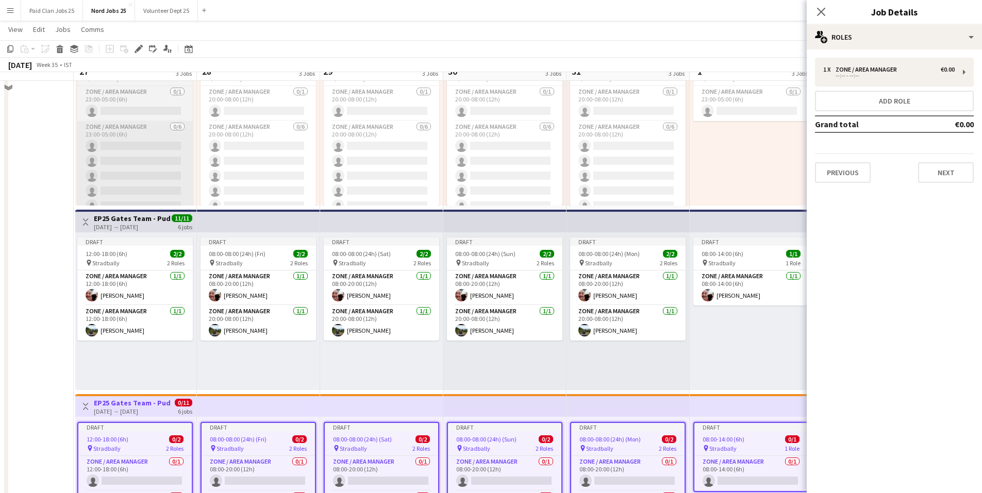
scroll to position [516, 0]
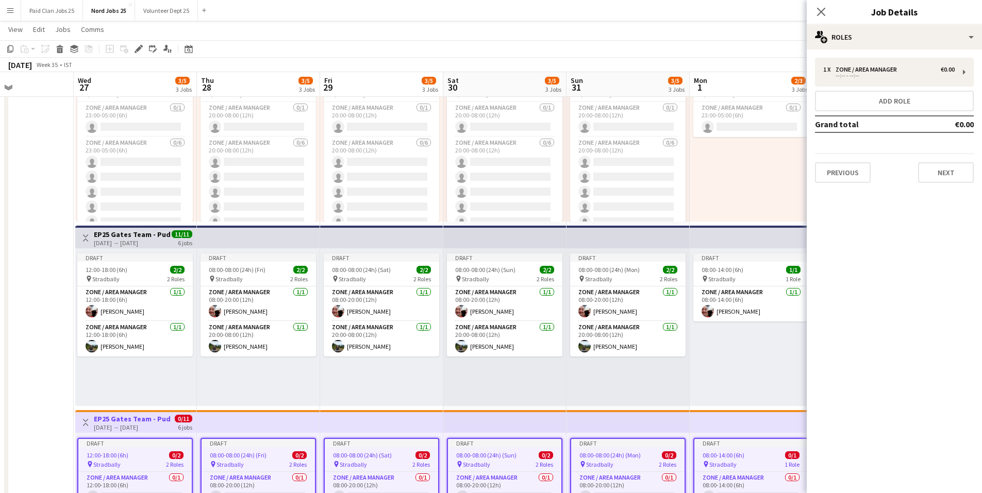
click at [244, 235] on app-top-bar at bounding box center [258, 237] width 123 height 23
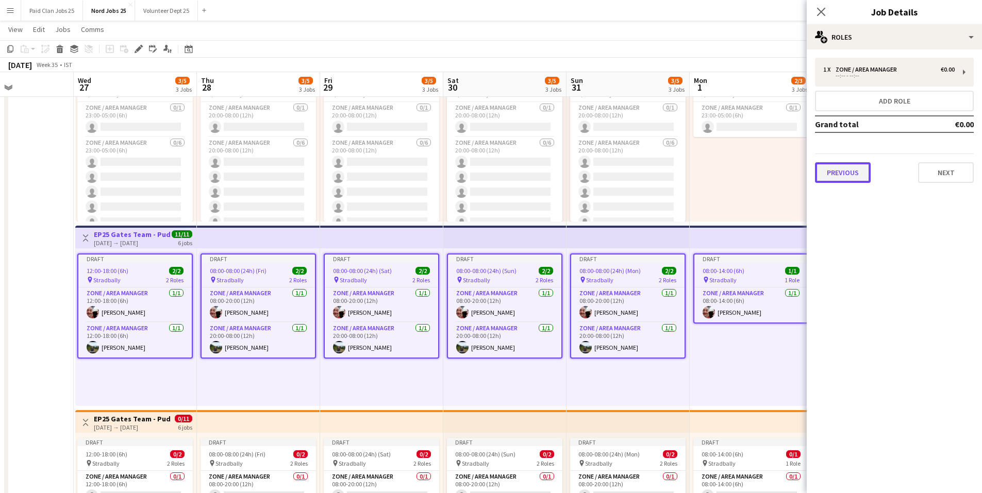
click at [843, 172] on button "Previous" at bounding box center [843, 172] width 56 height 21
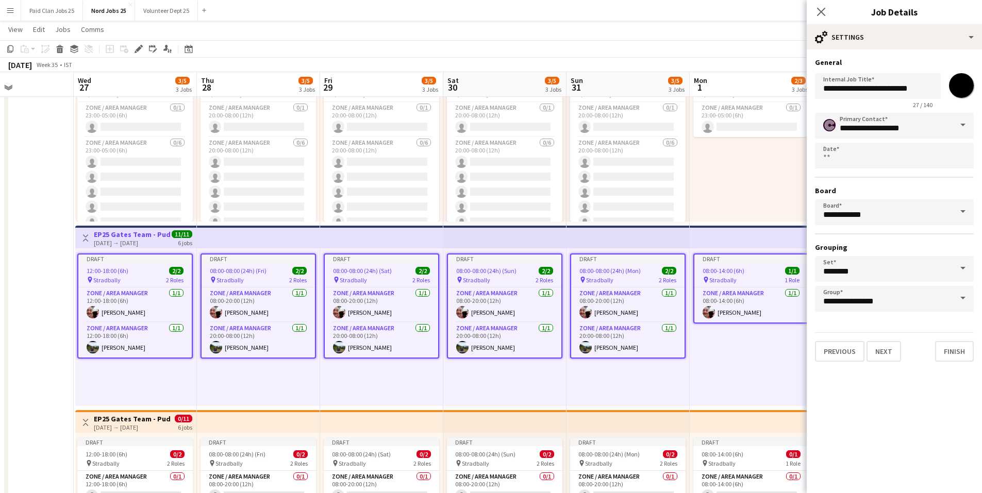
click at [959, 93] on input "*******" at bounding box center [961, 85] width 37 height 37
click at [970, 81] on input "*******" at bounding box center [961, 85] width 37 height 37
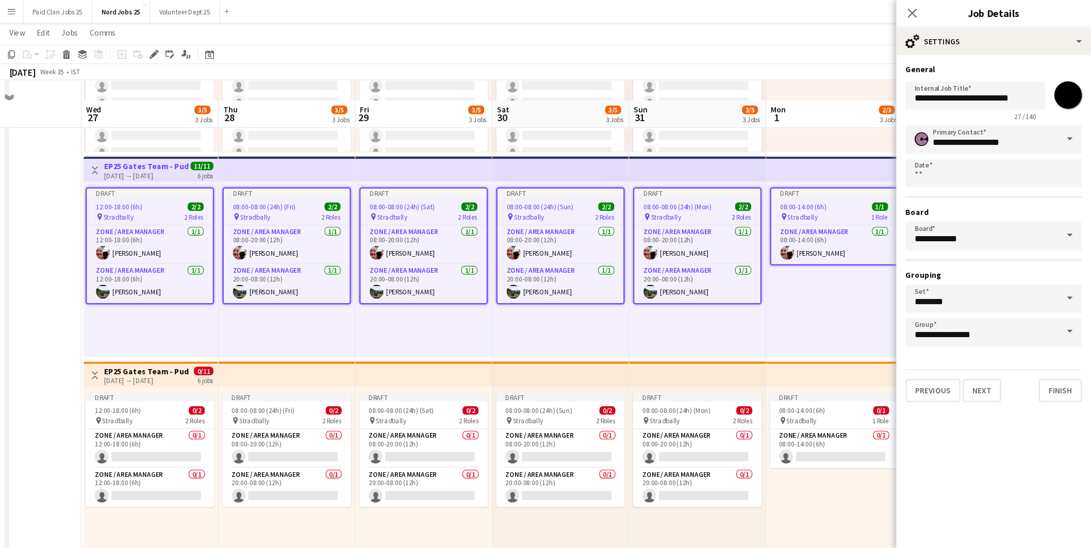
scroll to position [619, 0]
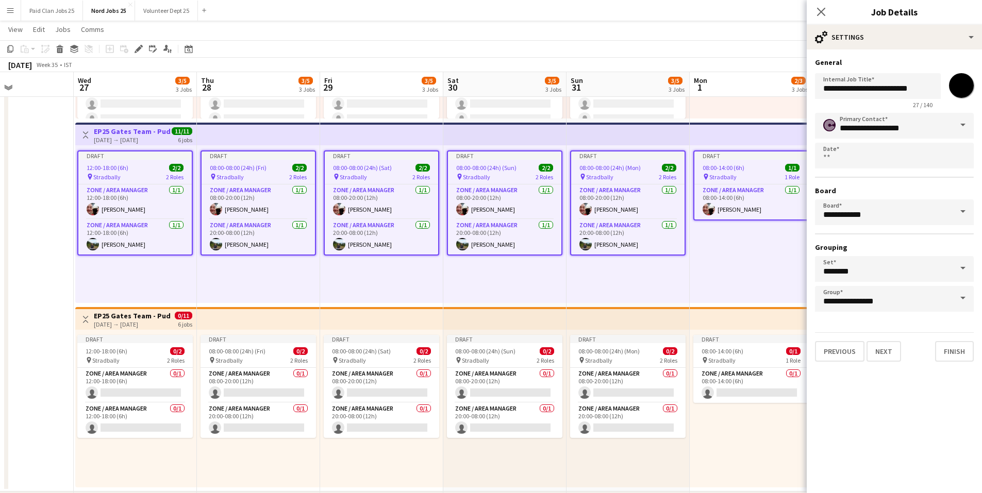
click at [226, 312] on app-top-bar at bounding box center [258, 318] width 123 height 23
type input "**********"
type input "*******"
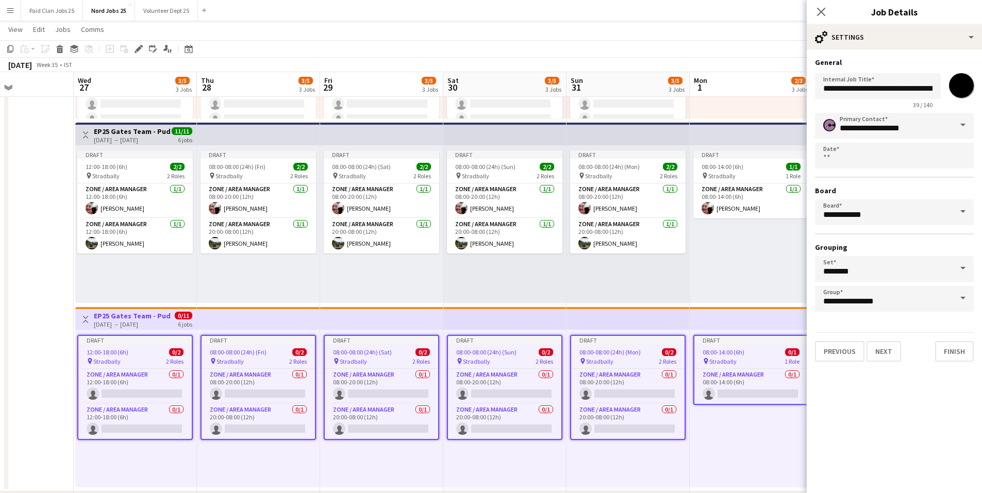
click at [951, 87] on input "*******" at bounding box center [961, 85] width 37 height 37
click at [261, 383] on app-card-role "Zone / Area Manager 0/1 08:00-20:00 (12h) single-neutral-actions" at bounding box center [258, 386] width 113 height 35
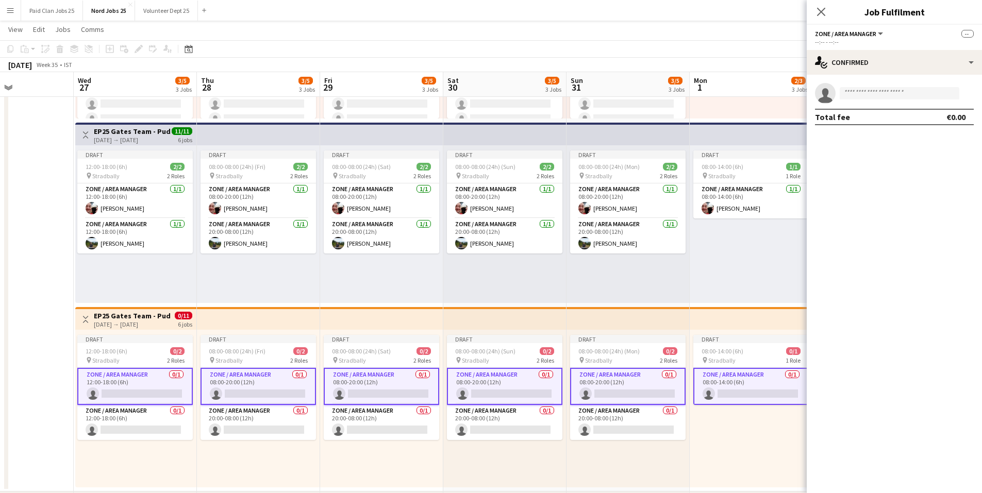
click at [253, 386] on app-card-role "Zone / Area Manager 0/1 08:00-20:00 (12h) single-neutral-actions" at bounding box center [259, 386] width 116 height 37
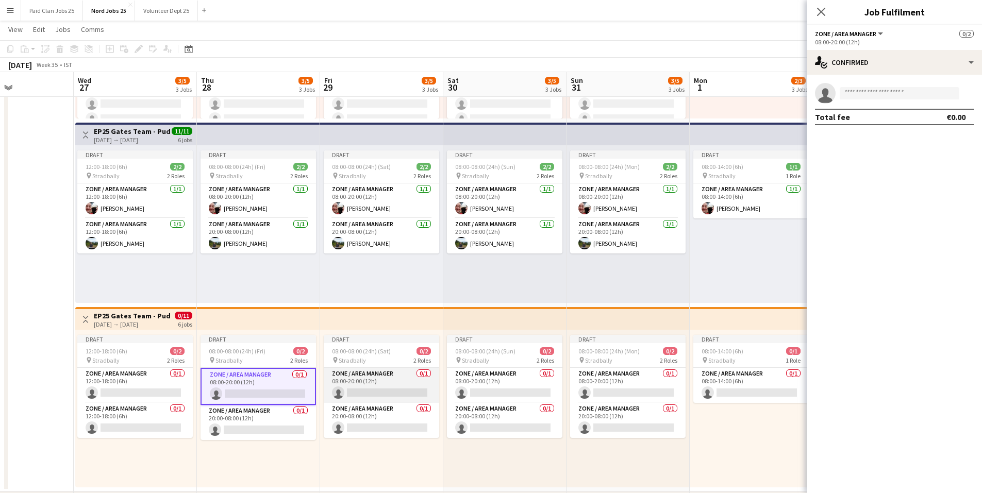
click at [360, 387] on app-card-role "Zone / Area Manager 0/1 08:00-20:00 (12h) single-neutral-actions" at bounding box center [382, 385] width 116 height 35
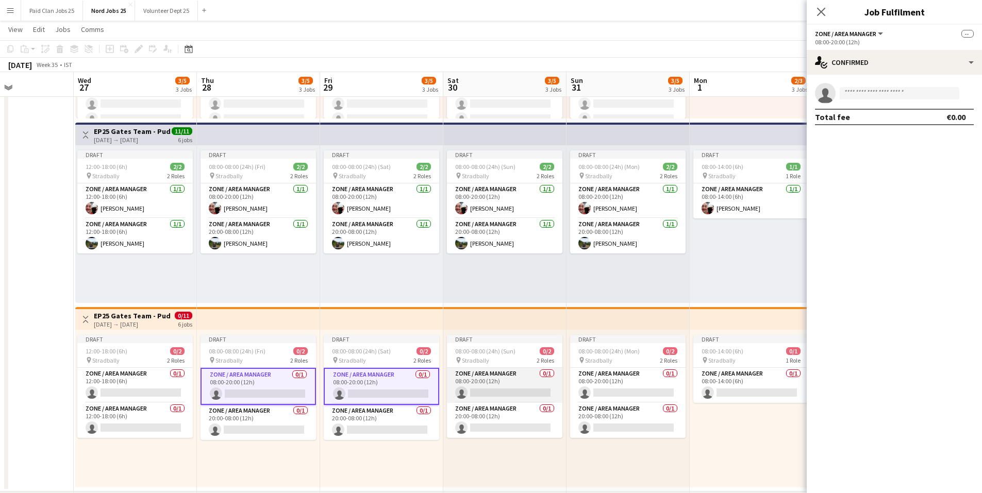
click at [486, 385] on app-card-role "Zone / Area Manager 0/1 08:00-20:00 (12h) single-neutral-actions" at bounding box center [505, 385] width 116 height 35
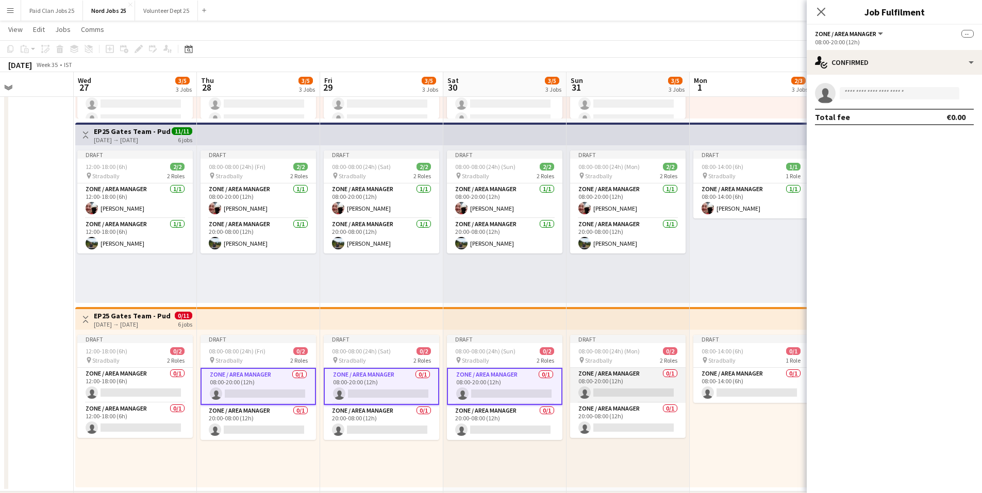
click at [598, 382] on app-card-role "Zone / Area Manager 0/1 08:00-20:00 (12h) single-neutral-actions" at bounding box center [628, 385] width 116 height 35
click at [340, 386] on app-card-role "Zone / Area Manager 0/1 08:00-20:00 (12h) single-neutral-actions" at bounding box center [382, 386] width 116 height 37
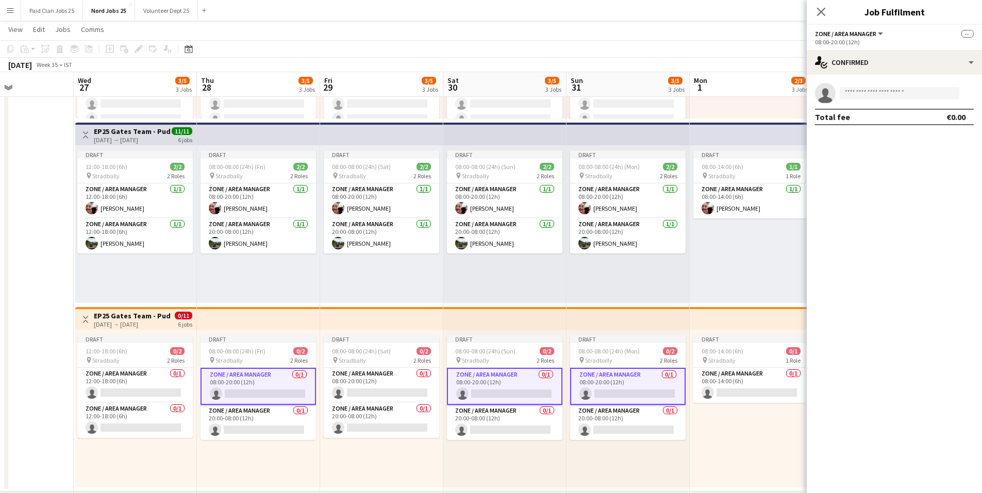
click at [496, 392] on app-card-role "Zone / Area Manager 0/1 08:00-20:00 (12h) single-neutral-actions" at bounding box center [505, 386] width 116 height 37
click at [591, 392] on app-card-role "Zone / Area Manager 0/1 08:00-20:00 (12h) single-neutral-actions" at bounding box center [628, 386] width 116 height 37
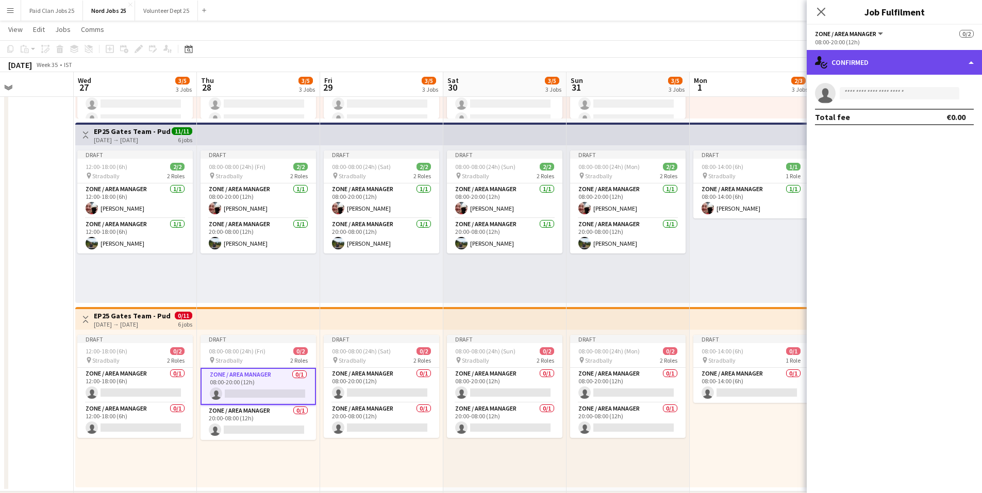
click at [874, 62] on div "single-neutral-actions-check-2 Confirmed" at bounding box center [894, 62] width 175 height 25
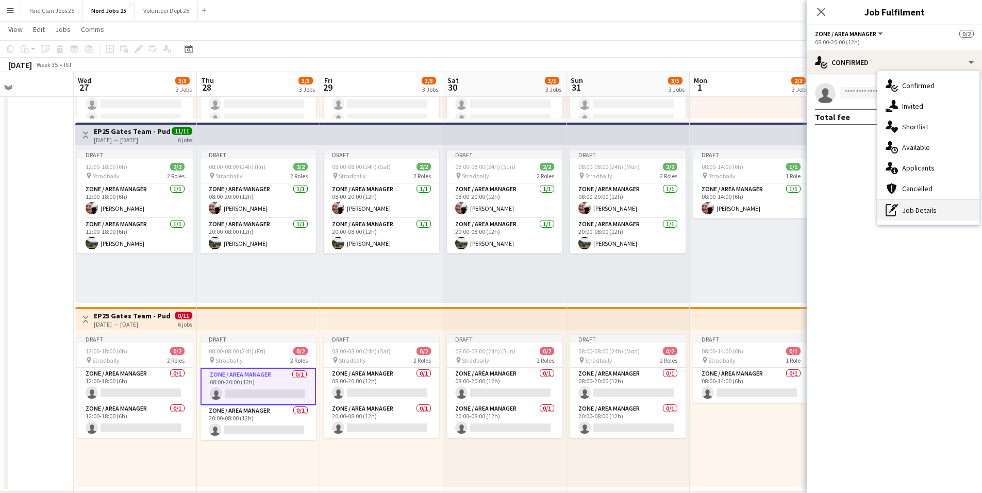
click at [896, 209] on icon "pen-write" at bounding box center [892, 210] width 12 height 12
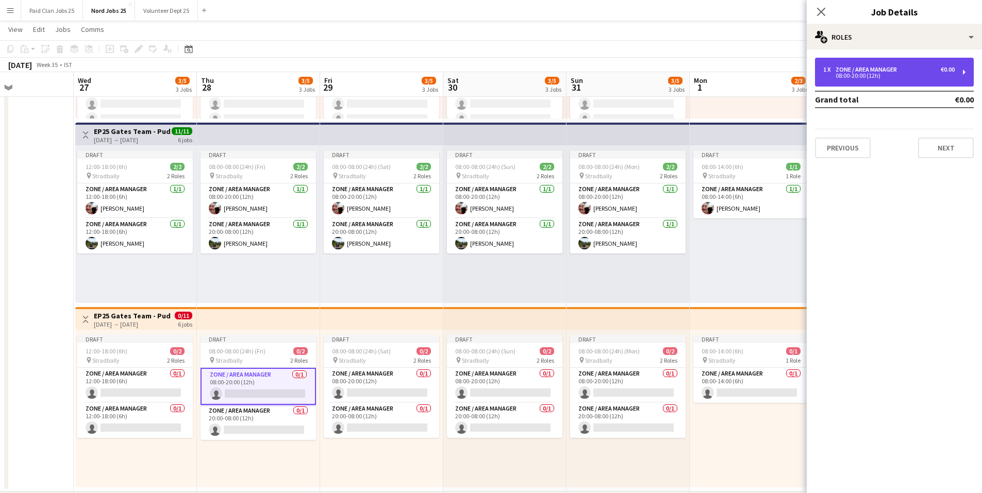
click at [831, 75] on div "08:00-20:00 (12h)" at bounding box center [889, 75] width 131 height 5
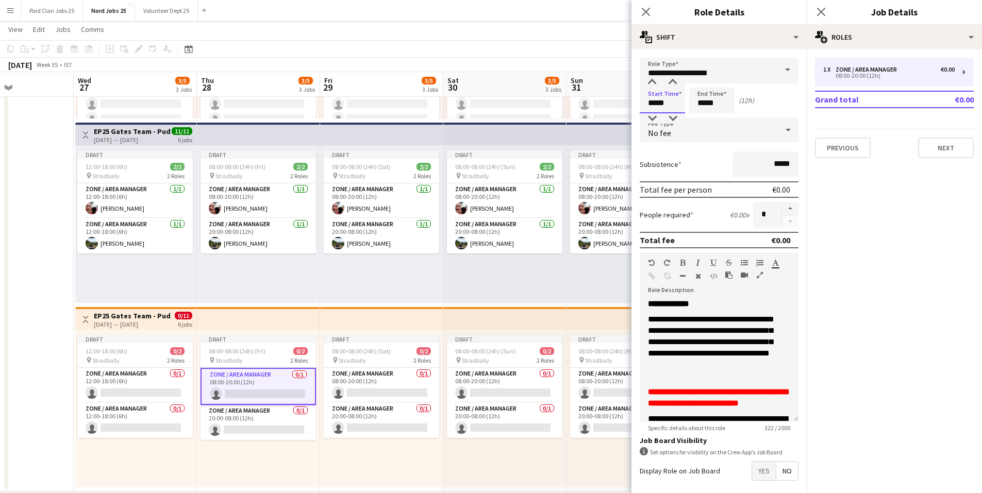
click at [660, 99] on input "*****" at bounding box center [662, 101] width 45 height 26
click at [653, 83] on div at bounding box center [652, 82] width 21 height 10
type input "*****"
click at [653, 83] on div at bounding box center [652, 82] width 21 height 10
click at [700, 103] on input "*****" at bounding box center [711, 101] width 45 height 26
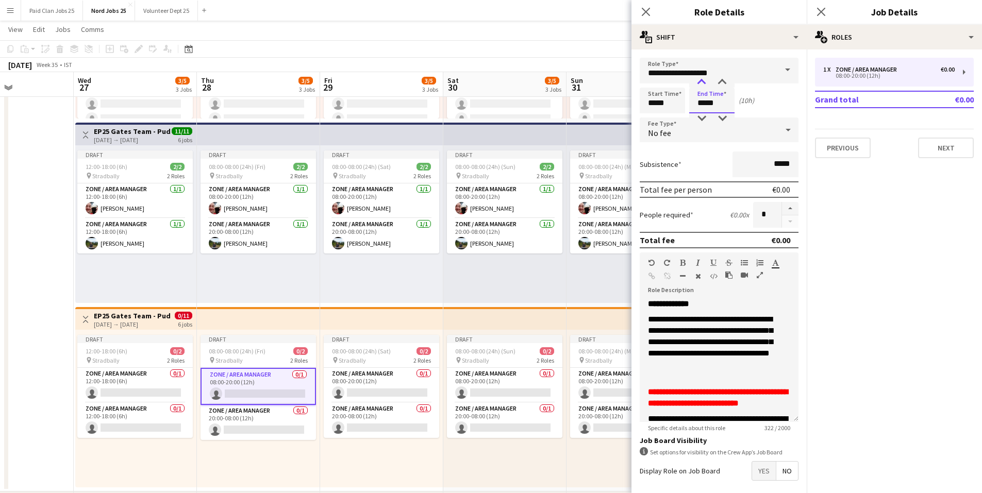
click at [701, 85] on div at bounding box center [701, 82] width 21 height 10
click at [701, 84] on div at bounding box center [701, 82] width 21 height 10
type input "*****"
click at [701, 84] on div at bounding box center [701, 82] width 21 height 10
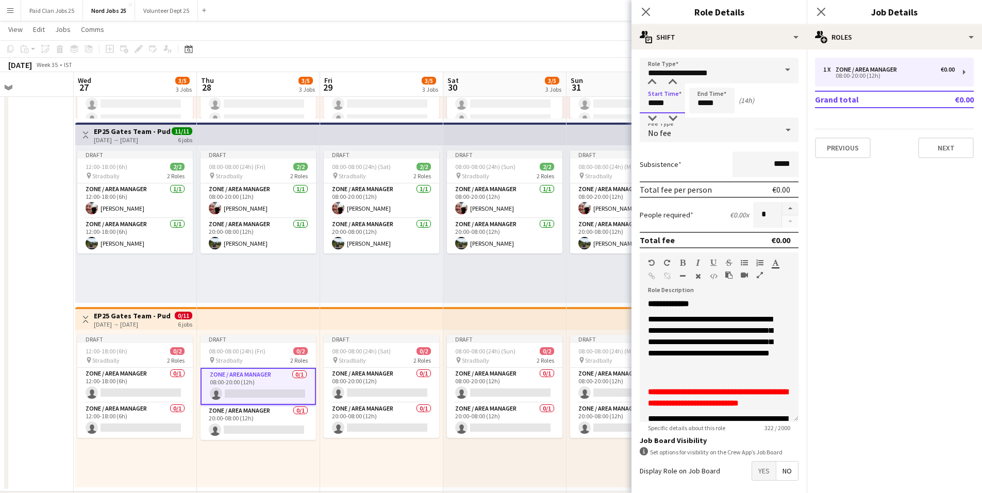
click at [650, 103] on input "*****" at bounding box center [662, 101] width 45 height 26
click at [378, 377] on app-card-role "Zone / Area Manager 0/1 08:00-20:00 (12h) single-neutral-actions" at bounding box center [382, 385] width 116 height 35
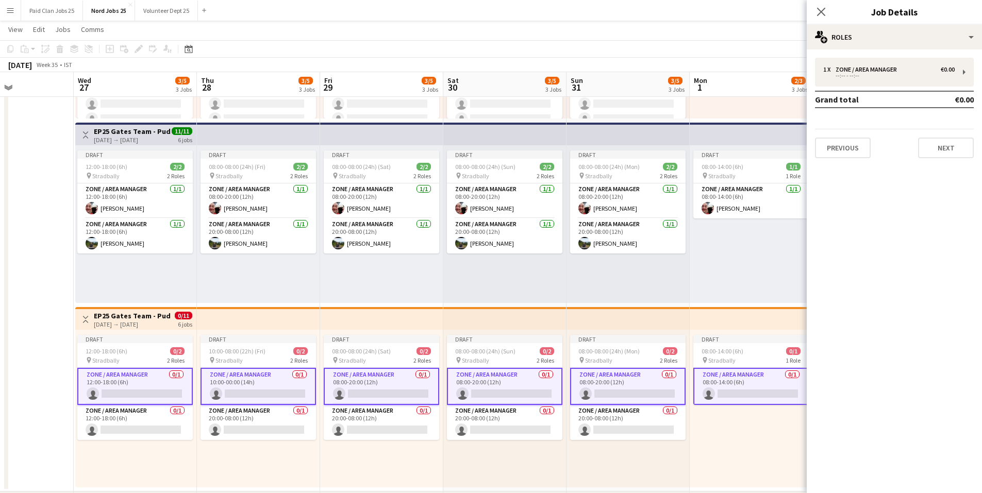
click at [389, 382] on app-card-role "Zone / Area Manager 0/1 08:00-20:00 (12h) single-neutral-actions" at bounding box center [382, 386] width 116 height 37
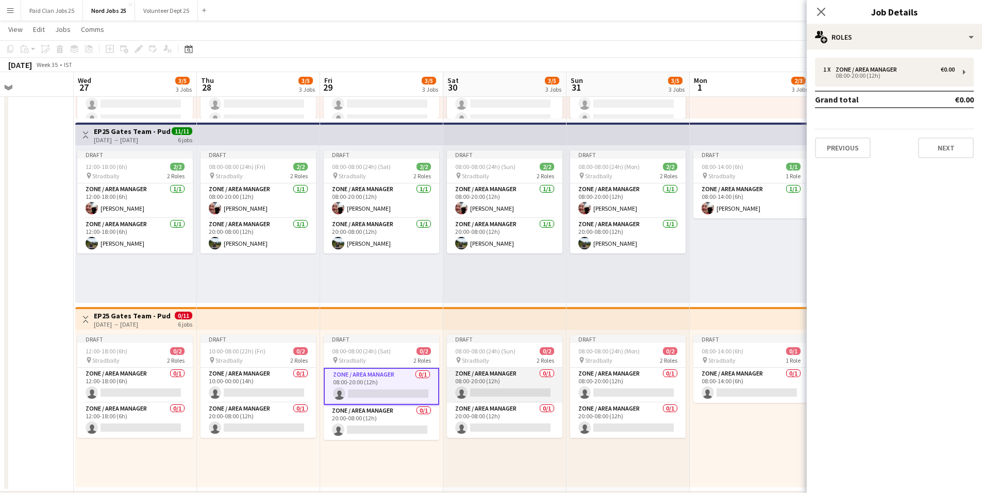
click at [475, 385] on app-card-role "Zone / Area Manager 0/1 08:00-20:00 (12h) single-neutral-actions" at bounding box center [505, 385] width 116 height 35
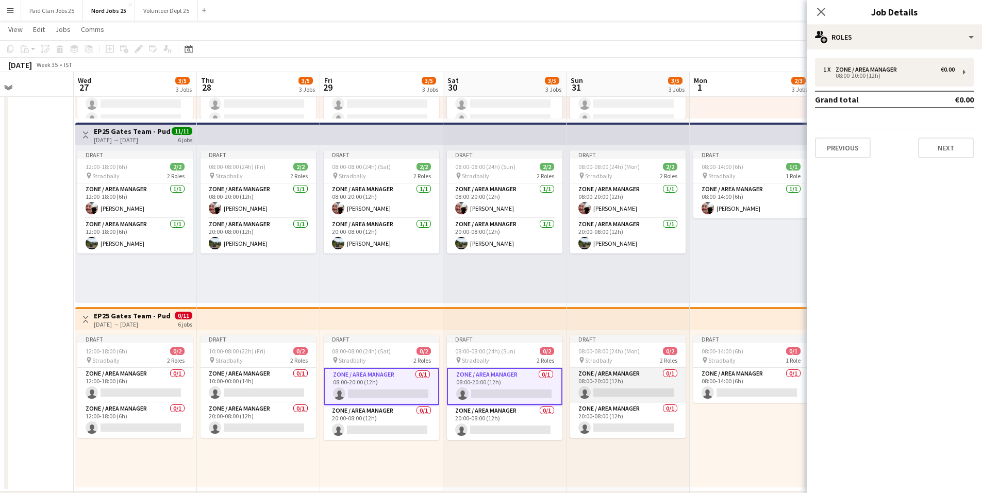
click at [596, 388] on app-card-role "Zone / Area Manager 0/1 08:00-20:00 (12h) single-neutral-actions" at bounding box center [628, 385] width 116 height 35
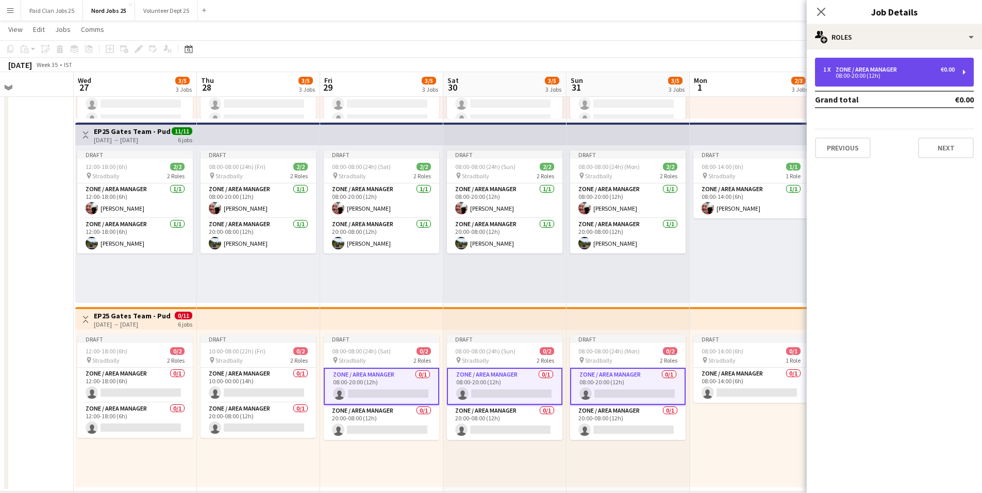
click at [851, 75] on div "08:00-20:00 (12h)" at bounding box center [889, 75] width 131 height 5
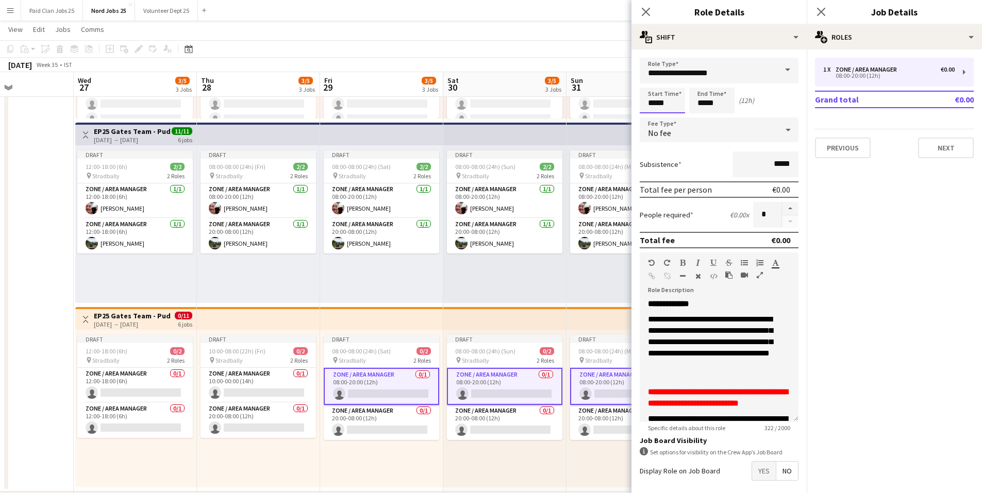
click at [657, 98] on input "*****" at bounding box center [662, 101] width 45 height 26
click at [650, 85] on div at bounding box center [652, 82] width 21 height 10
type input "*****"
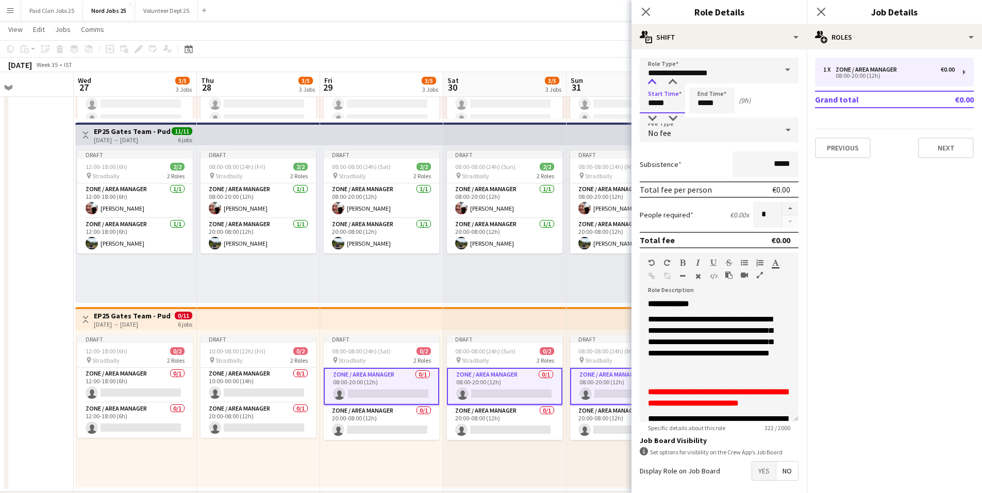
click at [650, 85] on div at bounding box center [652, 82] width 21 height 10
click at [714, 102] on input "*****" at bounding box center [711, 101] width 45 height 26
click at [703, 79] on div at bounding box center [701, 82] width 21 height 10
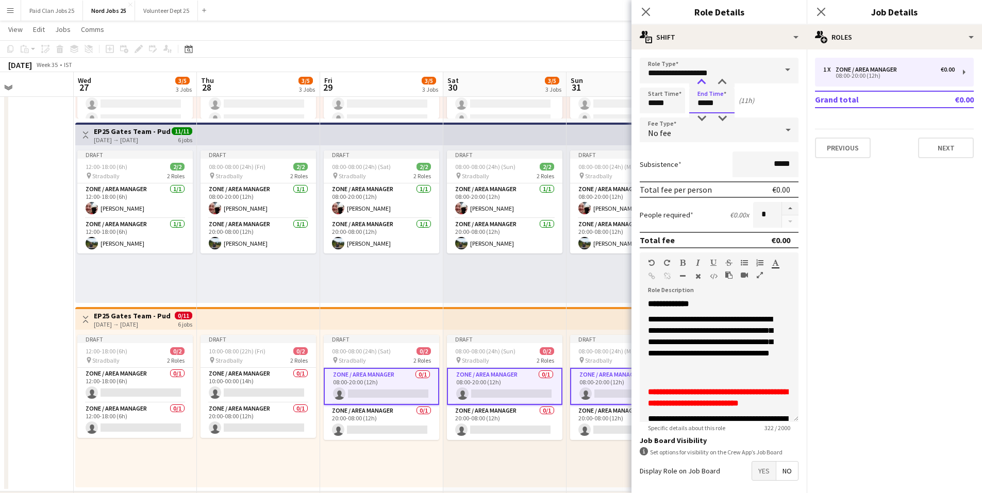
type input "*****"
click at [703, 79] on div at bounding box center [701, 82] width 21 height 10
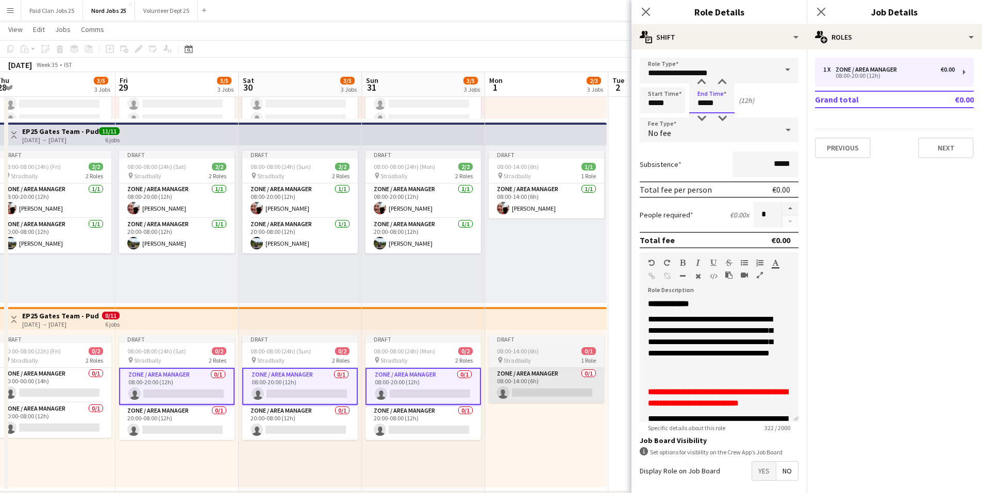
scroll to position [0, 380]
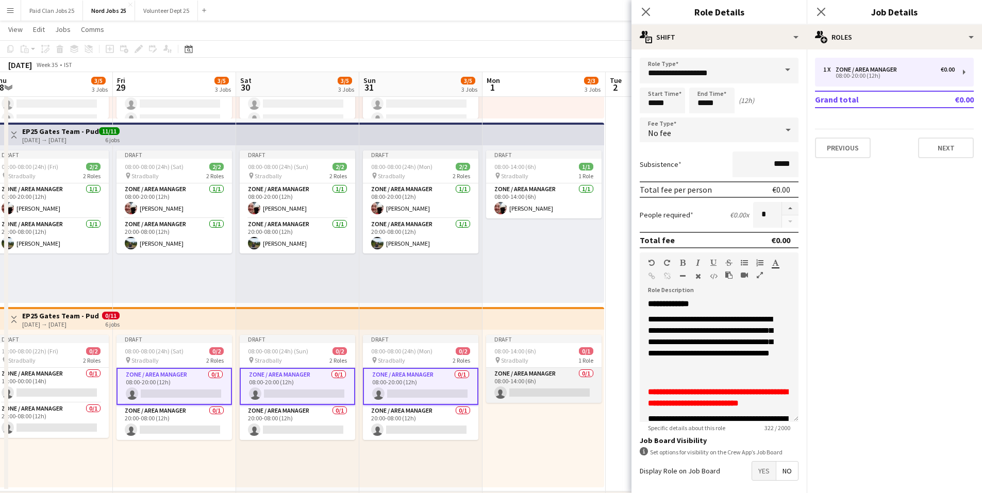
click at [505, 380] on app-card-role "Zone / Area Manager 0/1 08:00-14:00 (6h) single-neutral-actions" at bounding box center [544, 385] width 116 height 35
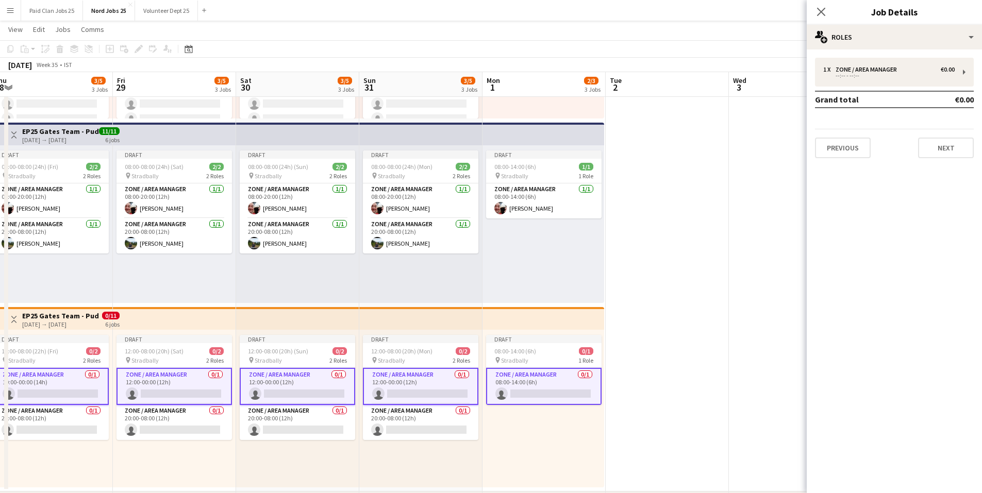
click at [554, 382] on app-card-role "Zone / Area Manager 0/1 08:00-14:00 (6h) single-neutral-actions" at bounding box center [544, 386] width 116 height 37
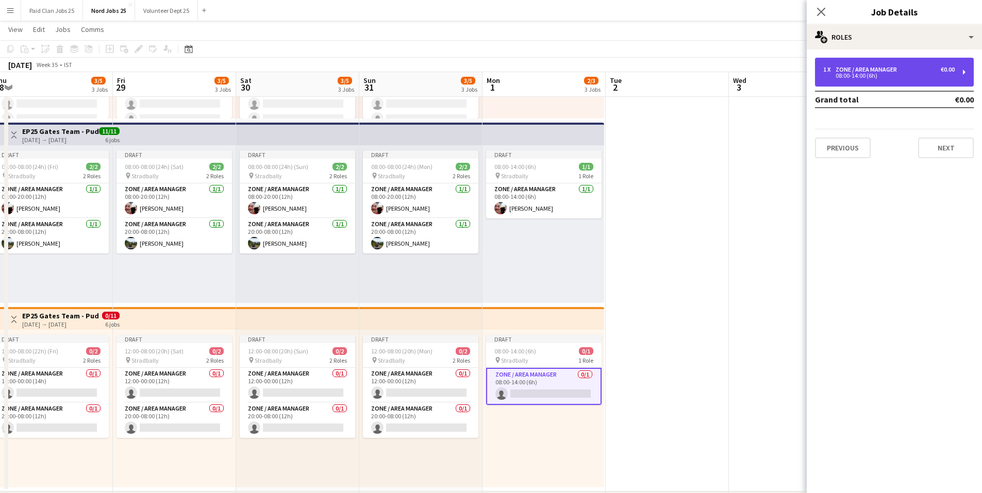
click at [854, 80] on div "1 x Zone / Area Manager €0.00 08:00-14:00 (6h)" at bounding box center [894, 72] width 159 height 29
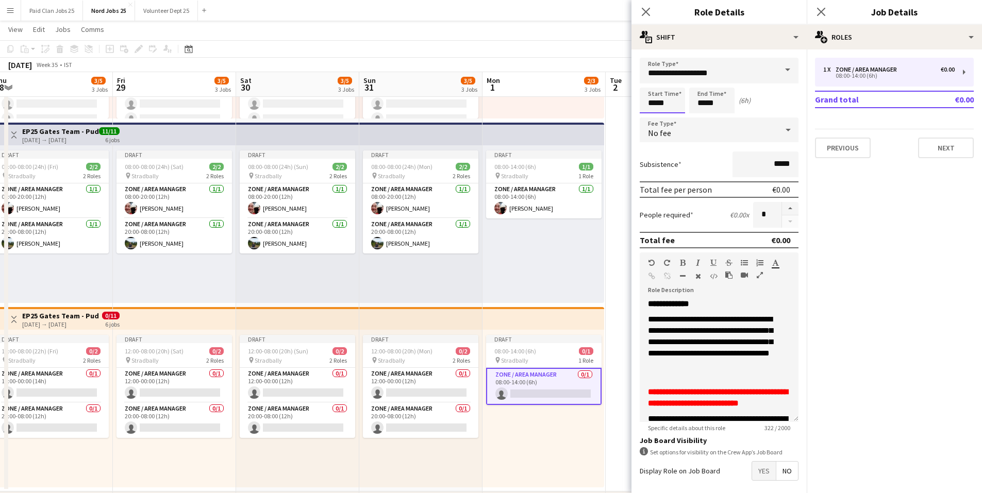
click at [665, 103] on input "*****" at bounding box center [662, 101] width 45 height 26
click at [647, 86] on div at bounding box center [652, 82] width 21 height 10
type input "*****"
click at [647, 86] on div at bounding box center [652, 82] width 21 height 10
click at [834, 205] on mat-expansion-panel "pencil3 General details 1 x Zone / Area Manager €0.00 08:00-14:00 (6h) Grand to…" at bounding box center [894, 272] width 175 height 444
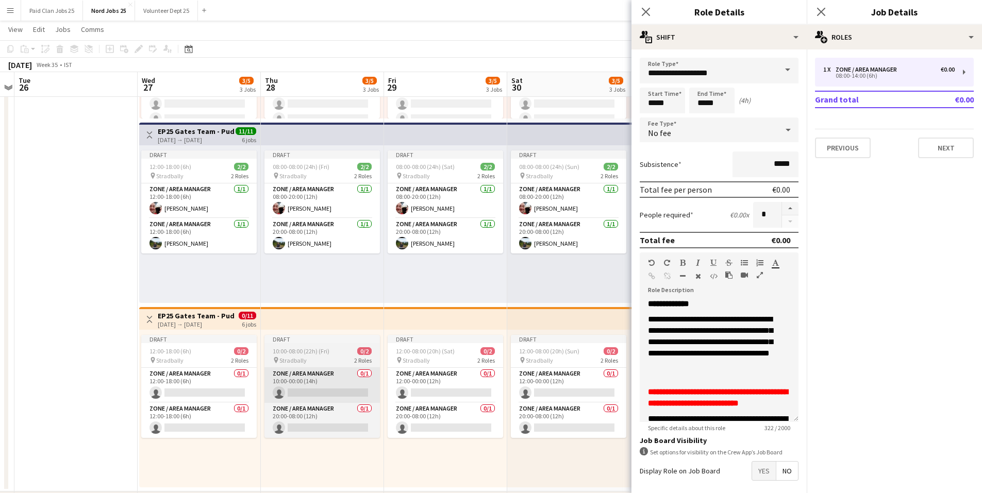
scroll to position [0, 317]
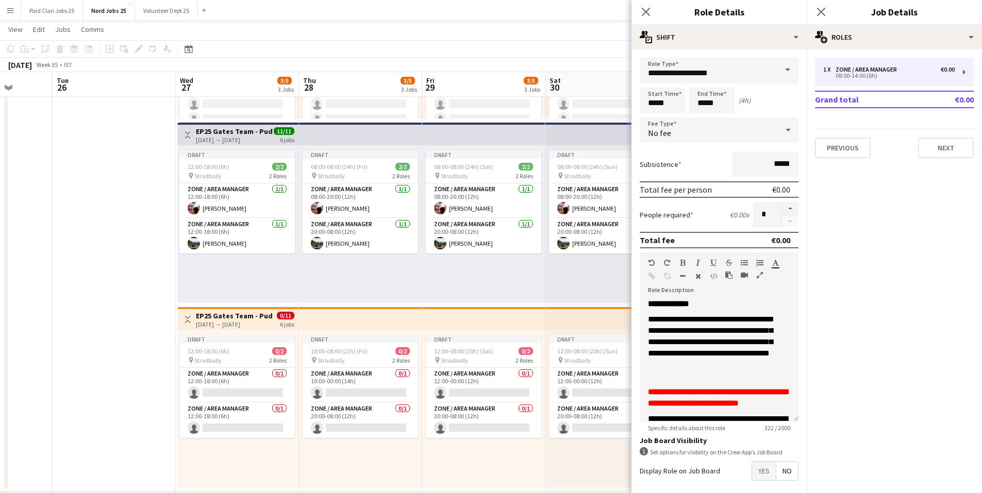
click at [321, 322] on app-top-bar at bounding box center [360, 318] width 123 height 23
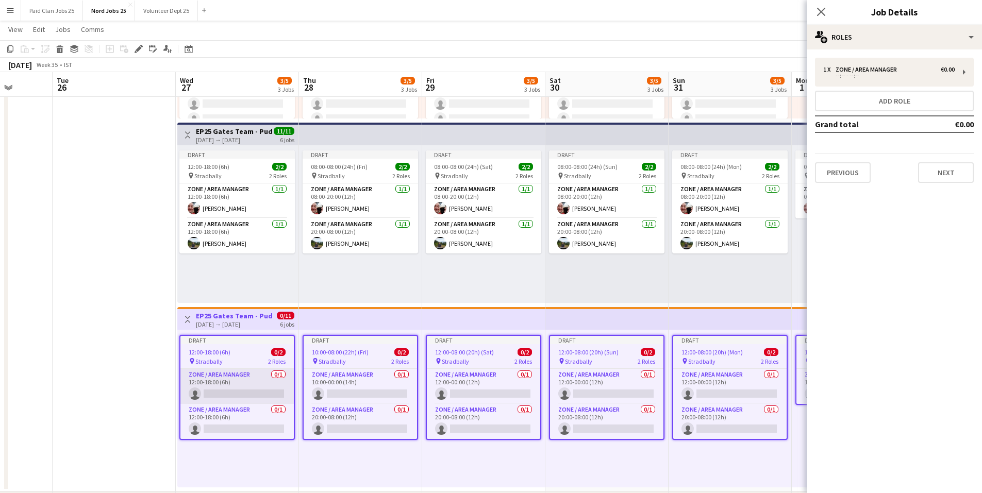
click at [253, 380] on app-card-role "Zone / Area Manager 0/1 12:00-18:00 (6h) single-neutral-actions" at bounding box center [236, 386] width 113 height 35
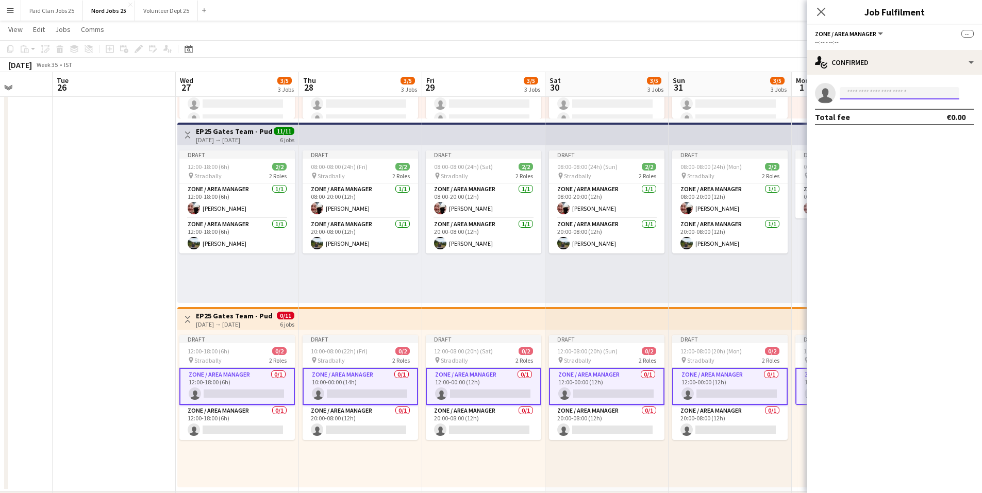
click at [880, 91] on input at bounding box center [900, 93] width 120 height 12
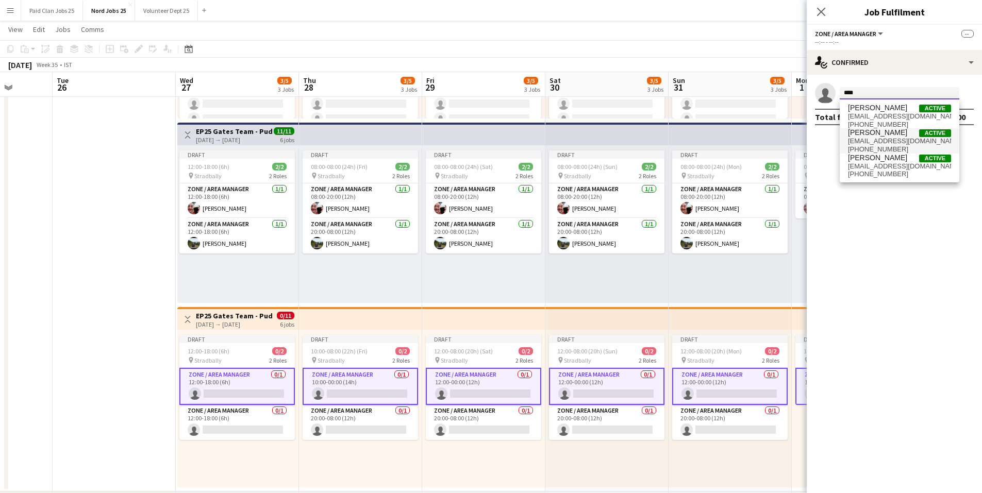
type input "****"
click at [873, 139] on span "[EMAIL_ADDRESS][DOMAIN_NAME]" at bounding box center [899, 141] width 103 height 8
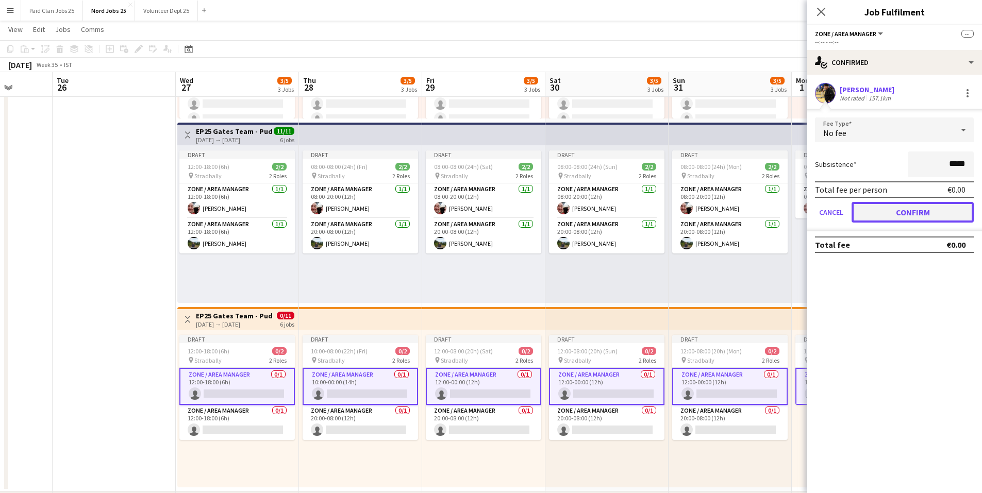
click at [905, 208] on button "Confirm" at bounding box center [913, 212] width 122 height 21
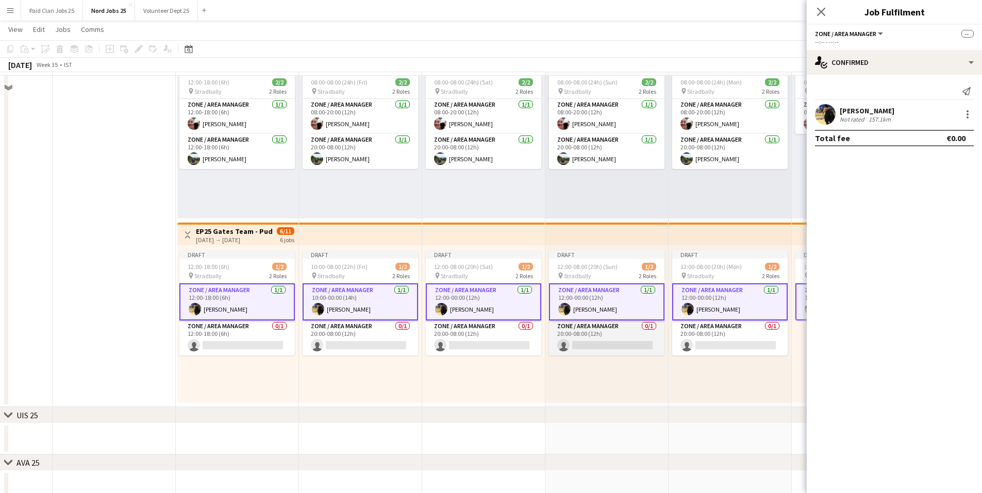
scroll to position [722, 0]
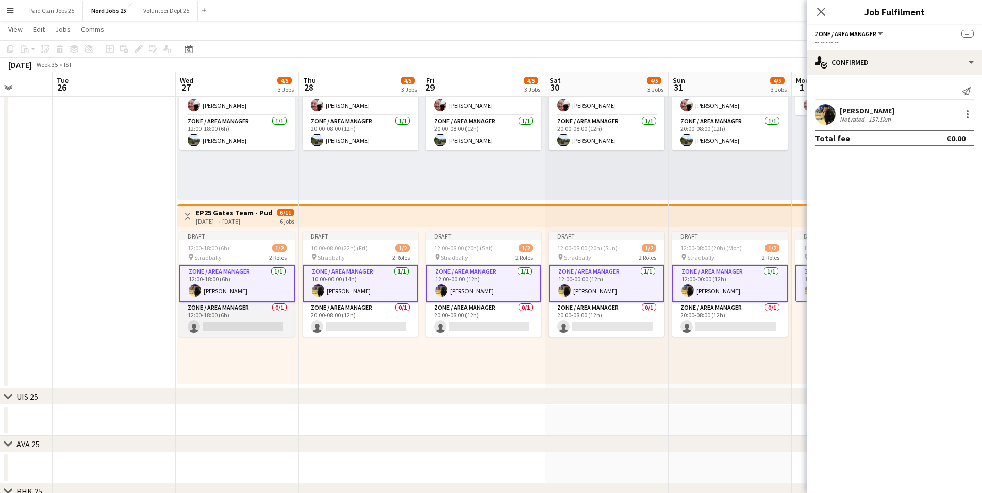
click at [245, 308] on app-card-role "Zone / Area Manager 0/1 12:00-18:00 (6h) single-neutral-actions" at bounding box center [237, 319] width 116 height 35
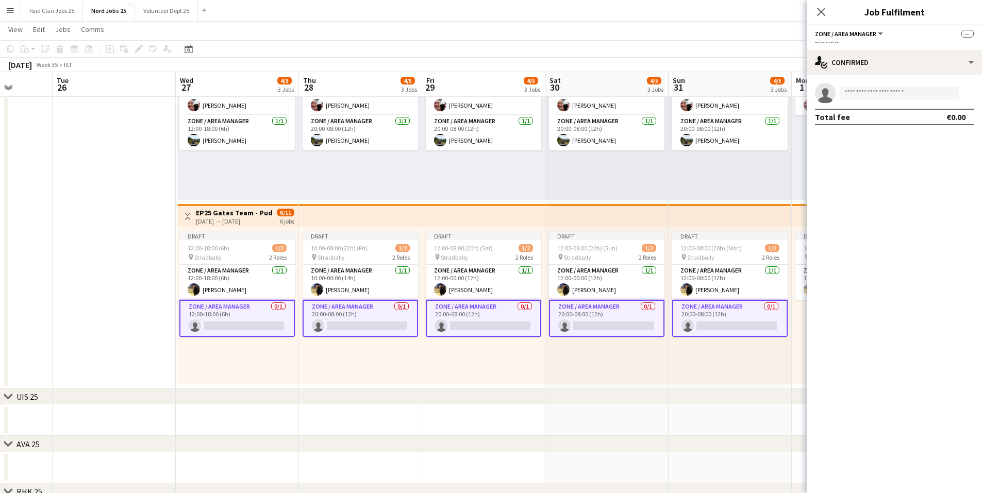
click at [339, 320] on app-card-role "Zone / Area Manager 0/1 20:00-08:00 (12h) single-neutral-actions" at bounding box center [361, 318] width 116 height 37
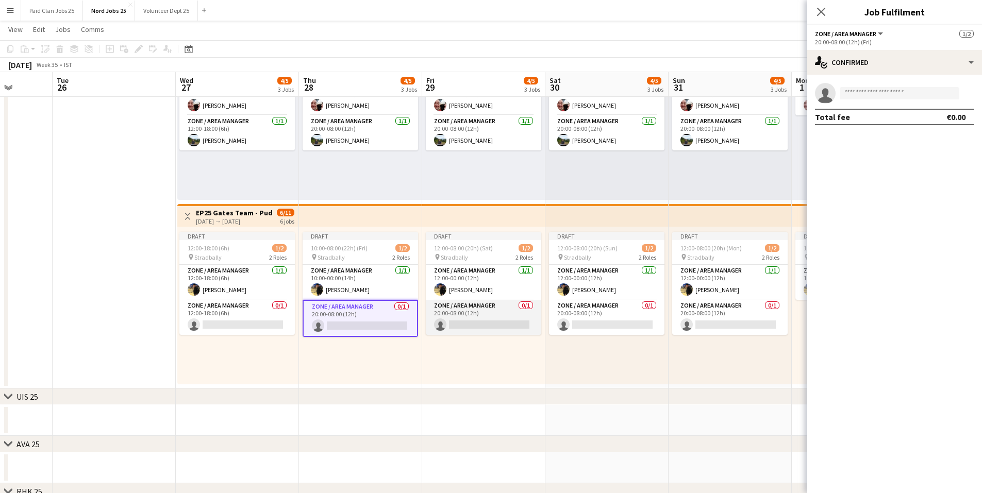
click at [466, 317] on app-card-role "Zone / Area Manager 0/1 20:00-08:00 (12h) single-neutral-actions" at bounding box center [484, 317] width 116 height 35
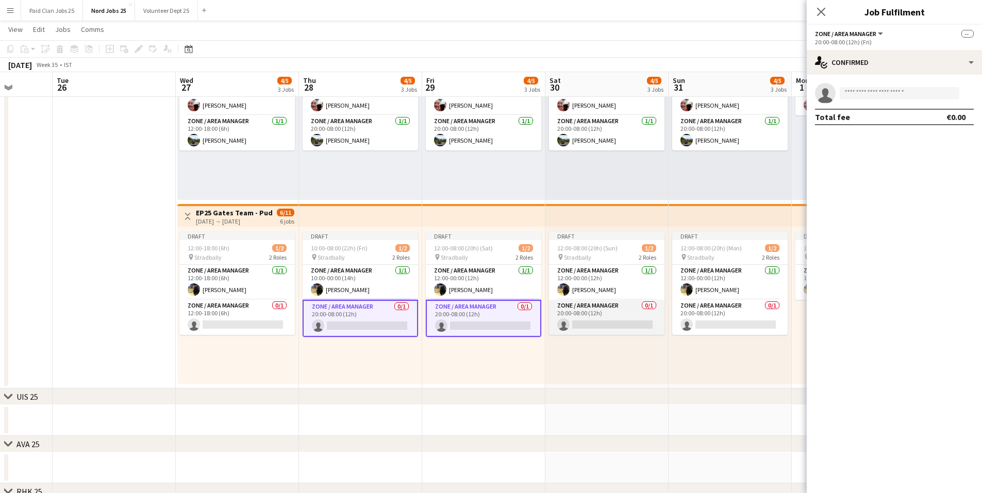
click at [574, 318] on app-card-role "Zone / Area Manager 0/1 20:00-08:00 (12h) single-neutral-actions" at bounding box center [607, 317] width 116 height 35
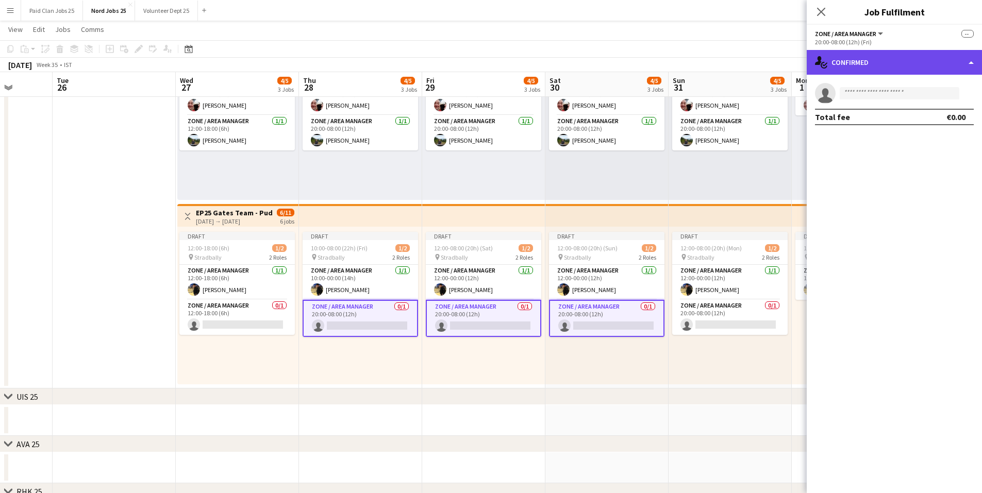
click at [852, 65] on div "single-neutral-actions-check-2 Confirmed" at bounding box center [894, 62] width 175 height 25
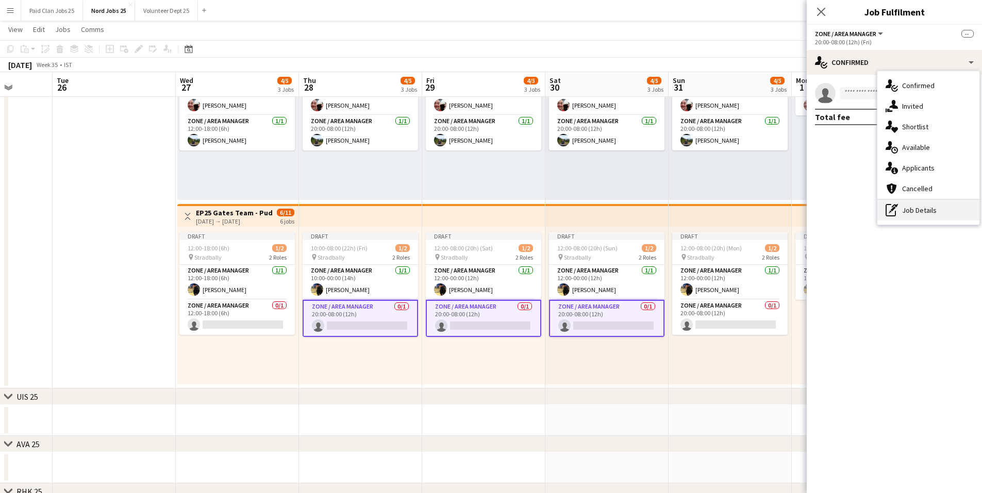
click at [897, 210] on icon "pen-write" at bounding box center [892, 210] width 12 height 12
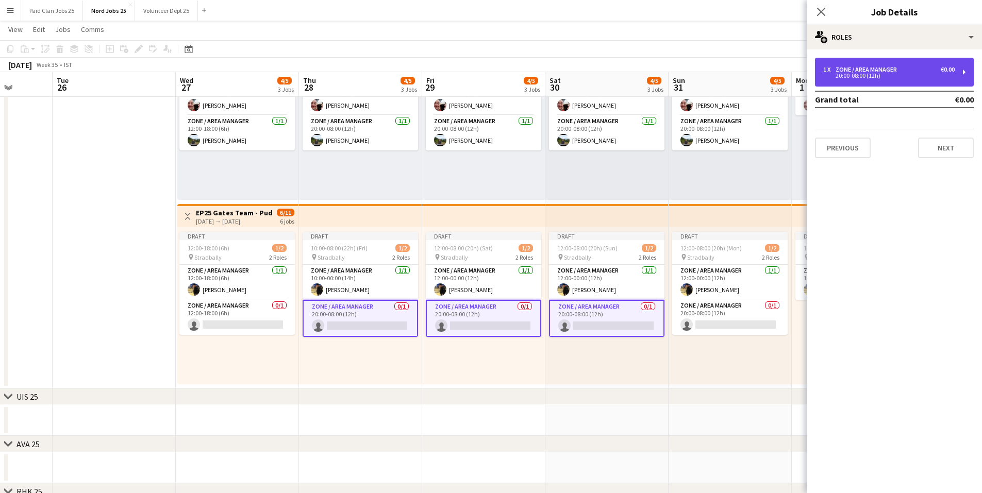
click at [853, 69] on div "Zone / Area Manager" at bounding box center [868, 69] width 65 height 7
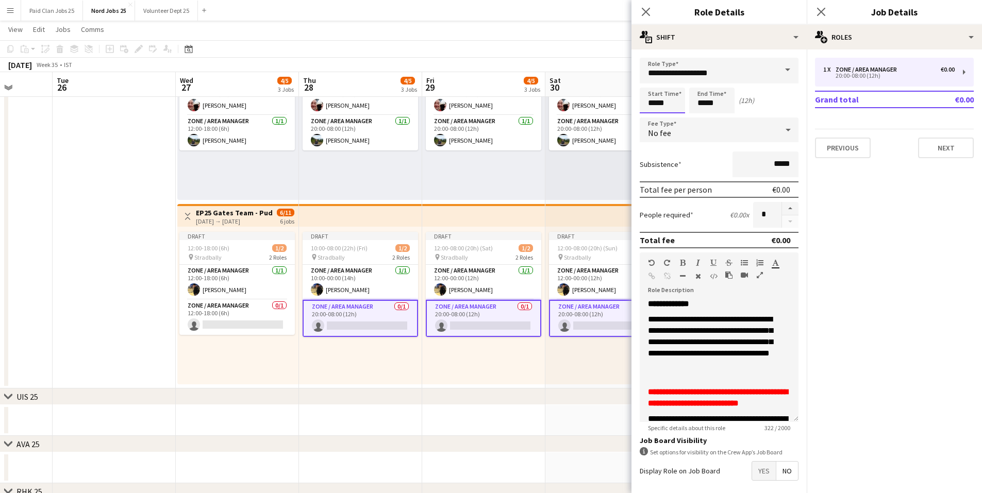
click at [658, 101] on input "*****" at bounding box center [662, 101] width 45 height 26
click at [654, 83] on div at bounding box center [652, 82] width 21 height 10
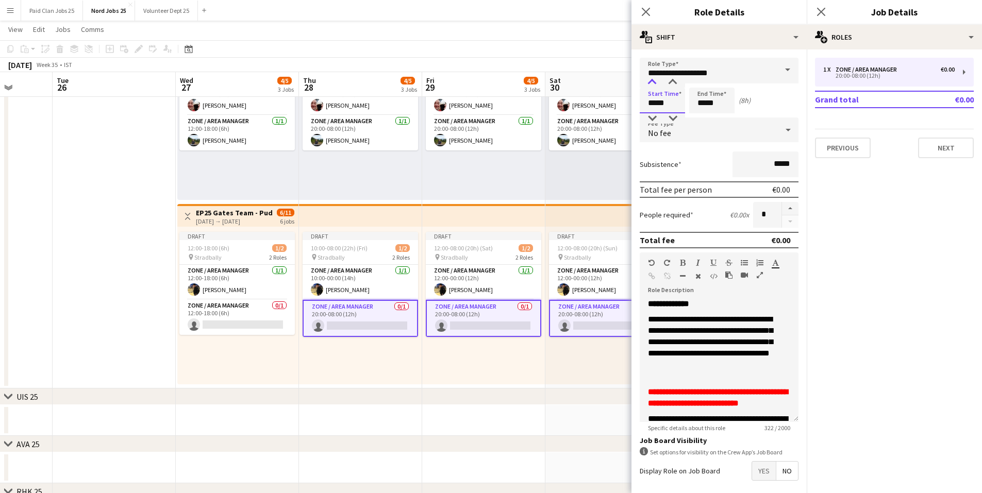
click at [654, 83] on div at bounding box center [652, 82] width 21 height 10
type input "*****"
click at [650, 117] on div at bounding box center [652, 118] width 21 height 10
click at [701, 104] on input "*****" at bounding box center [711, 101] width 45 height 26
click at [701, 82] on div at bounding box center [701, 82] width 21 height 10
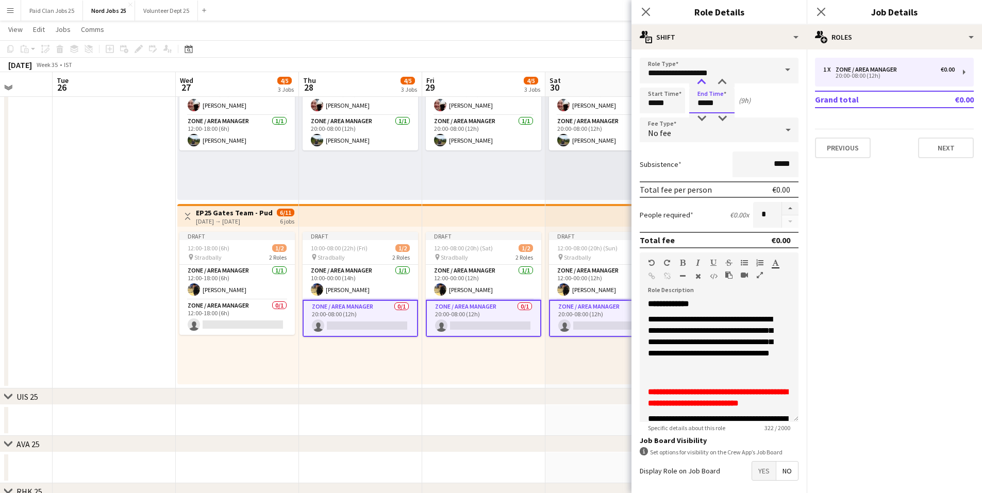
click at [701, 81] on div at bounding box center [701, 82] width 21 height 10
type input "*****"
click at [701, 81] on div at bounding box center [701, 82] width 21 height 10
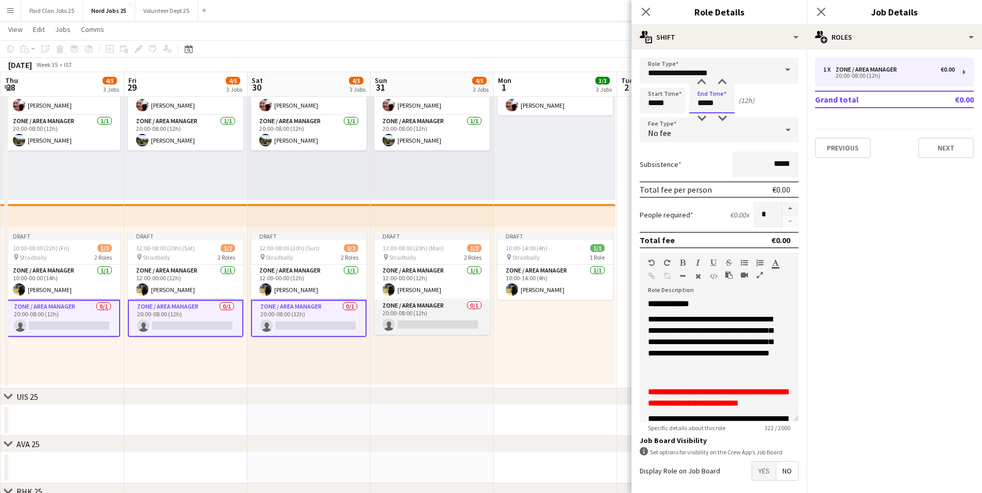
scroll to position [0, 328]
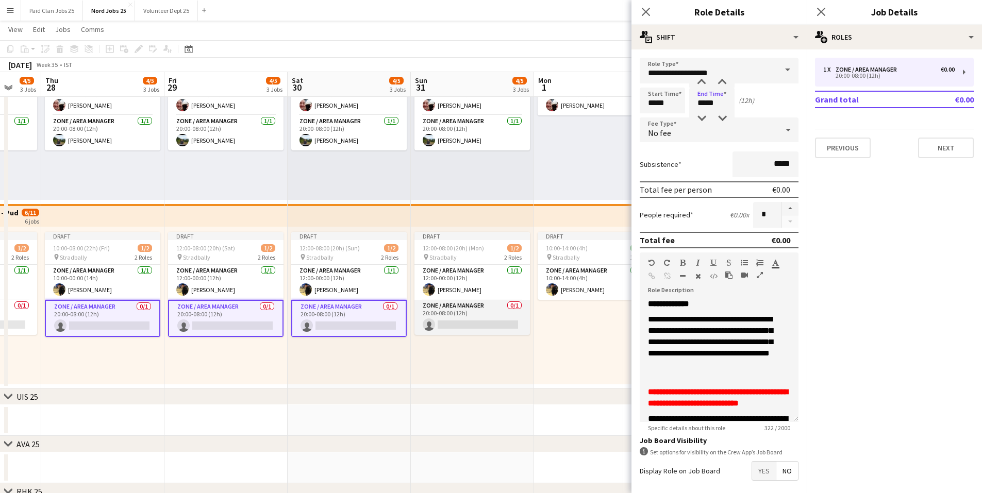
click at [450, 309] on app-card-role "Zone / Area Manager 0/1 20:00-08:00 (12h) single-neutral-actions" at bounding box center [473, 317] width 116 height 35
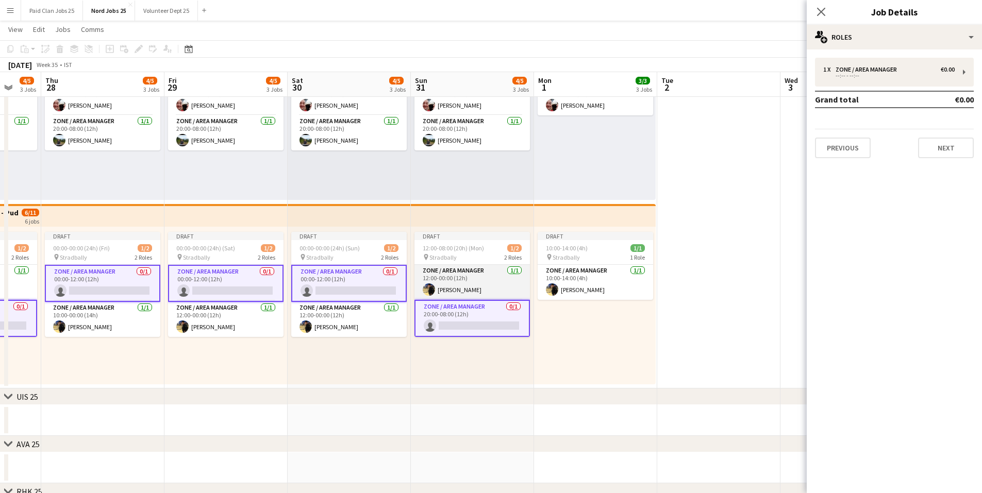
click at [456, 279] on app-card-role "Zone / Area Manager [DATE] 12:00-00:00 (12h) [PERSON_NAME]" at bounding box center [473, 282] width 116 height 35
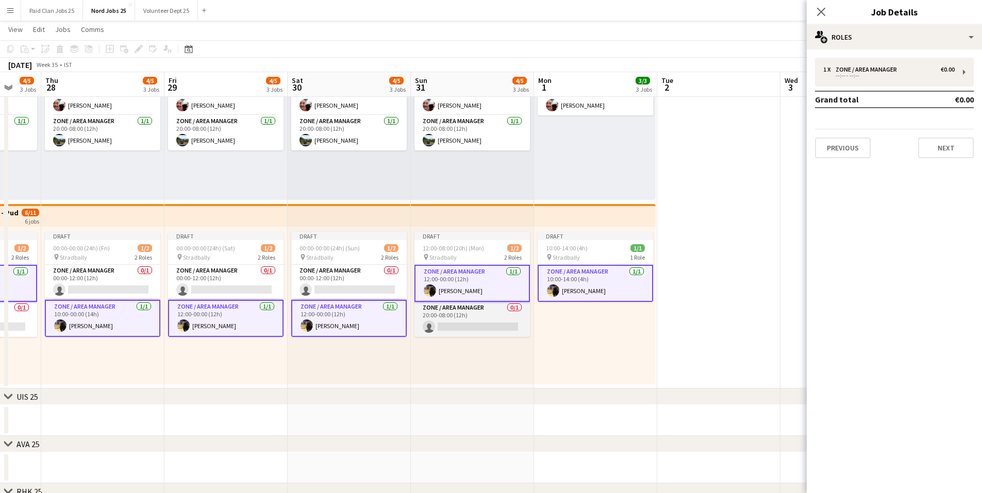
click at [462, 318] on app-card-role "Zone / Area Manager 0/1 20:00-08:00 (12h) single-neutral-actions" at bounding box center [473, 319] width 116 height 35
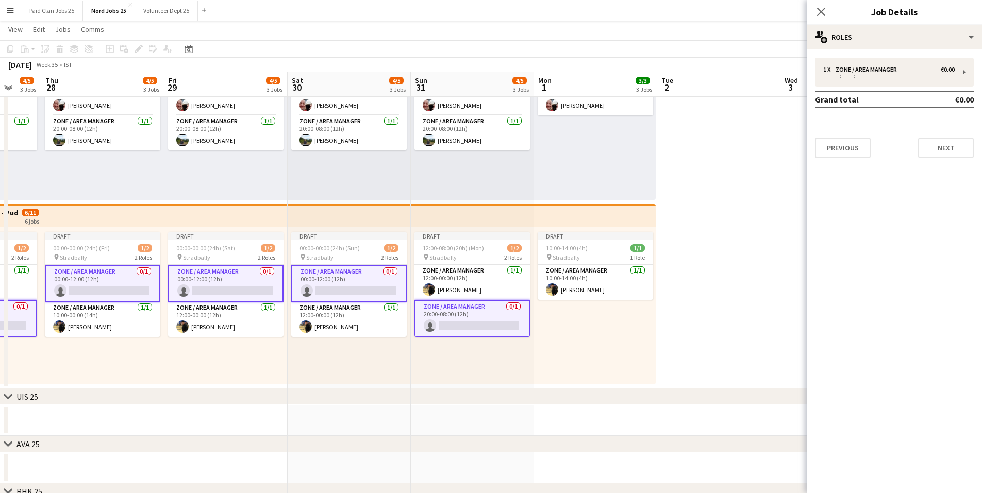
scroll to position [0, 329]
click at [460, 318] on app-card-role "Zone / Area Manager 0/1 20:00-08:00 (12h) single-neutral-actions" at bounding box center [472, 318] width 116 height 37
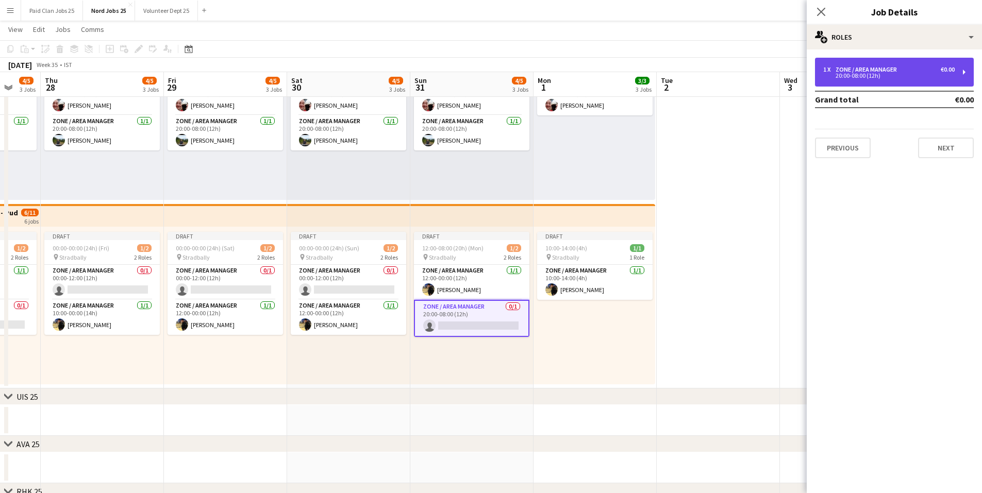
click at [845, 62] on div "1 x Zone / Area Manager €0.00 20:00-08:00 (12h)" at bounding box center [894, 72] width 159 height 29
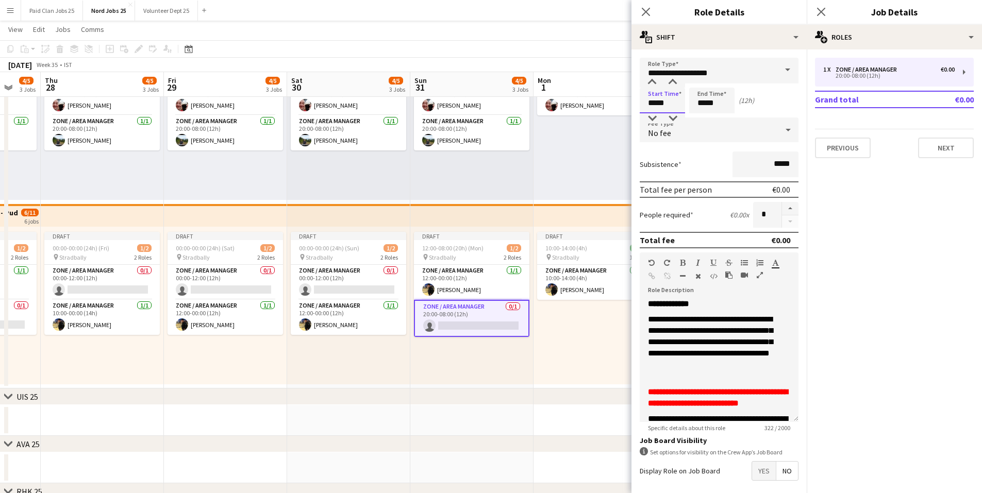
click at [661, 103] on input "*****" at bounding box center [662, 101] width 45 height 26
click at [650, 81] on div at bounding box center [652, 82] width 21 height 10
type input "*****"
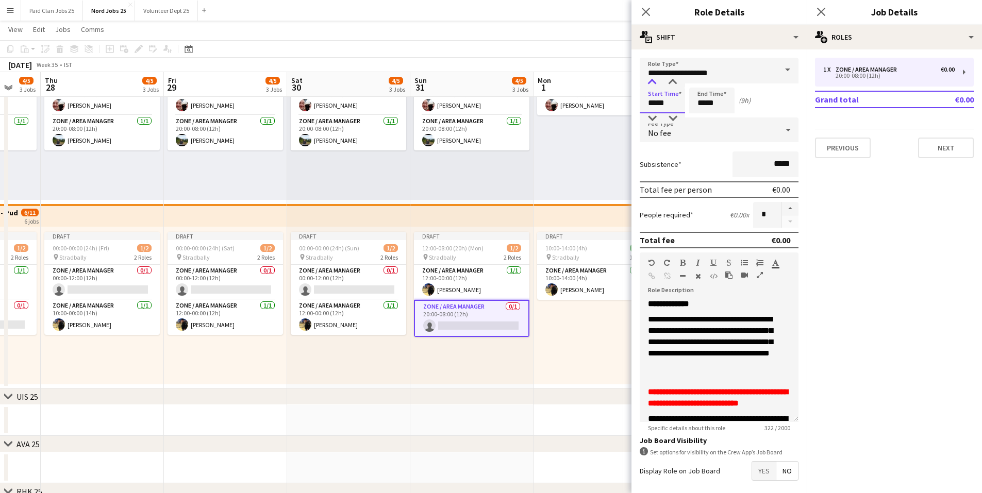
click at [650, 81] on div at bounding box center [652, 82] width 21 height 10
click at [712, 104] on input "*****" at bounding box center [711, 101] width 45 height 26
click at [700, 78] on div at bounding box center [701, 82] width 21 height 10
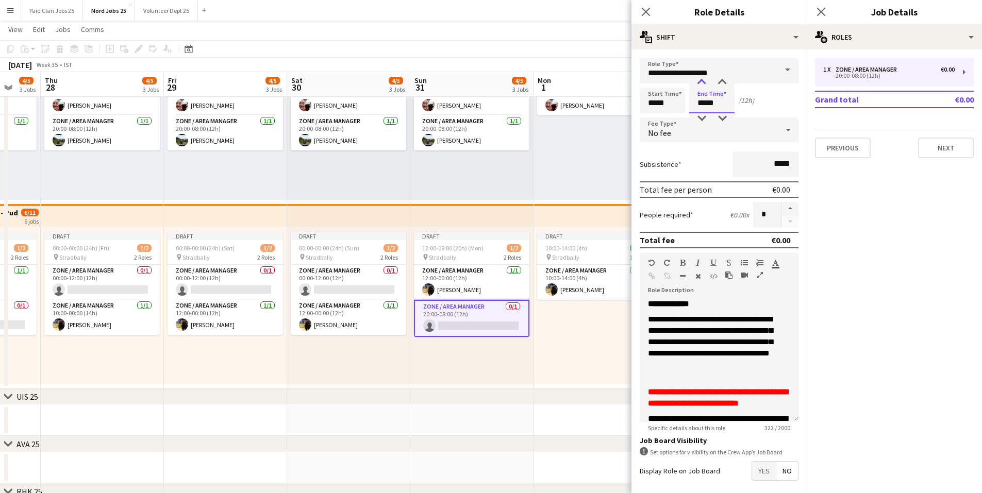
click at [700, 78] on div at bounding box center [701, 82] width 21 height 10
type input "*****"
click at [700, 78] on div at bounding box center [701, 82] width 21 height 10
click at [819, 10] on icon at bounding box center [821, 12] width 10 height 10
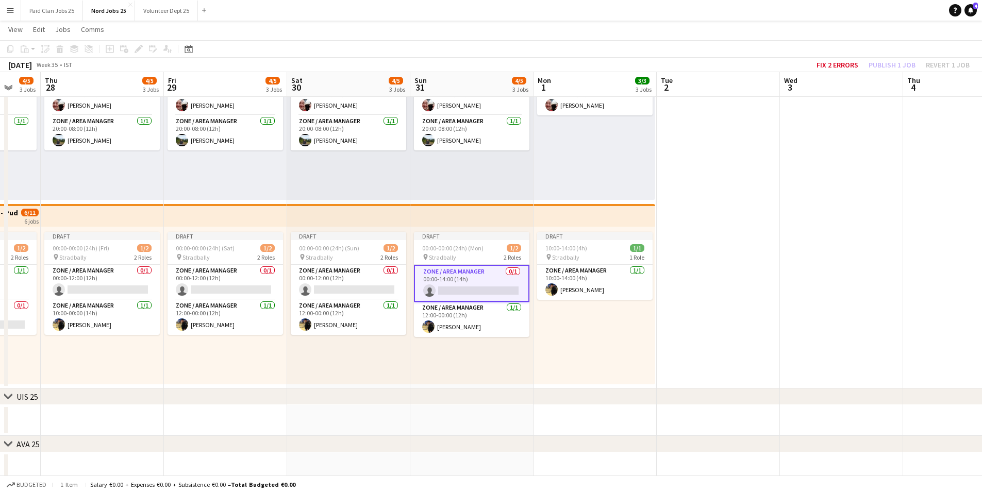
click at [337, 217] on app-top-bar at bounding box center [348, 215] width 123 height 23
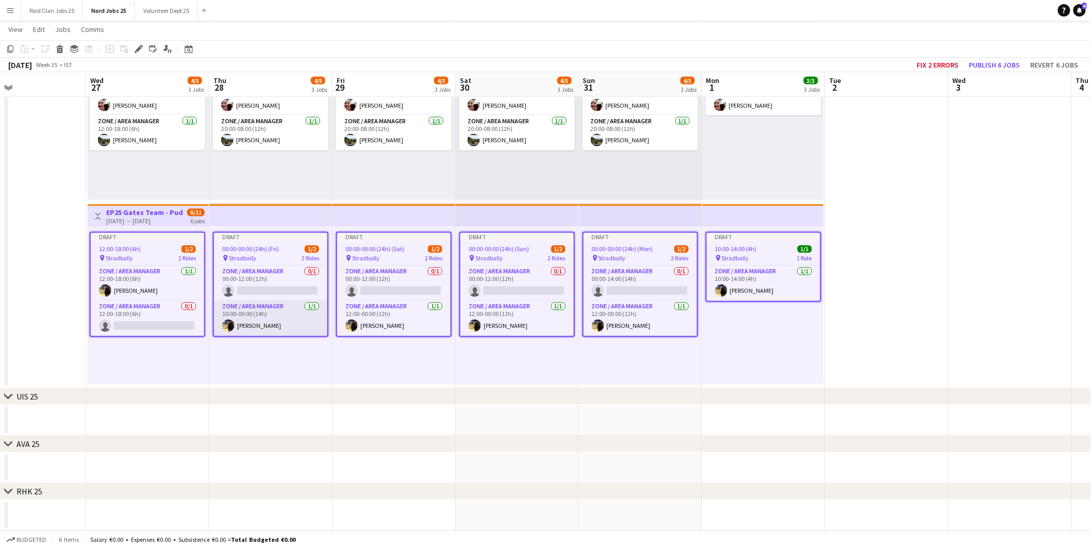
scroll to position [0, 281]
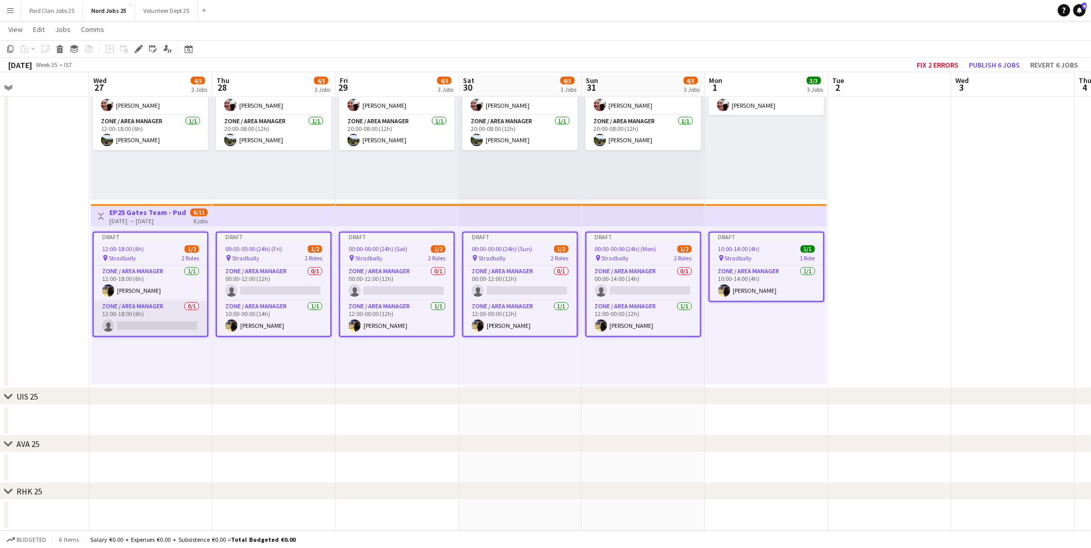
click at [113, 315] on app-card-role "Zone / Area Manager 0/1 12:00-18:00 (6h) single-neutral-actions" at bounding box center [150, 318] width 113 height 35
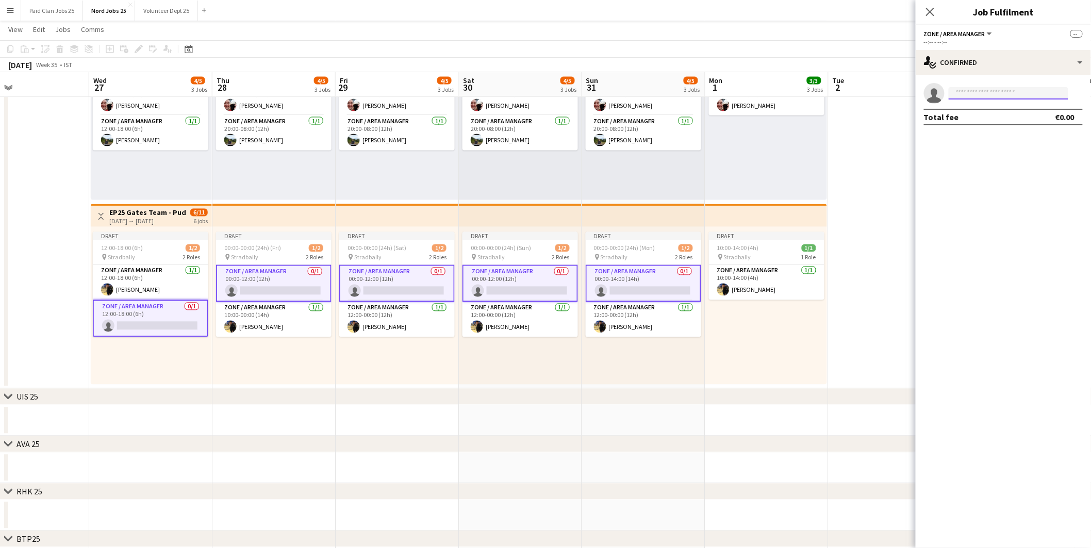
click at [1016, 88] on input at bounding box center [1009, 93] width 120 height 12
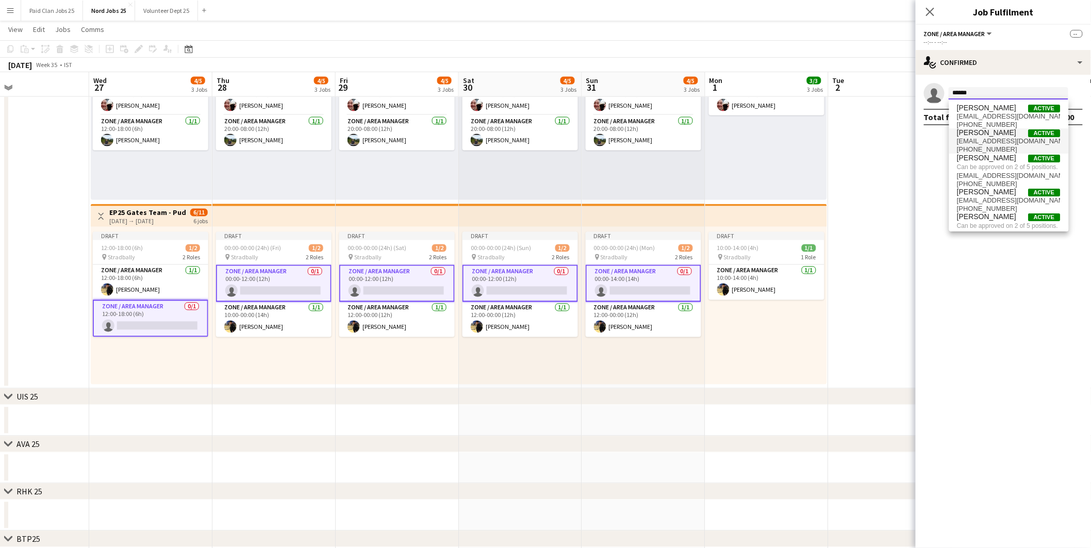
type input "******"
click at [973, 144] on span "[EMAIL_ADDRESS][DOMAIN_NAME]" at bounding box center [1009, 141] width 103 height 8
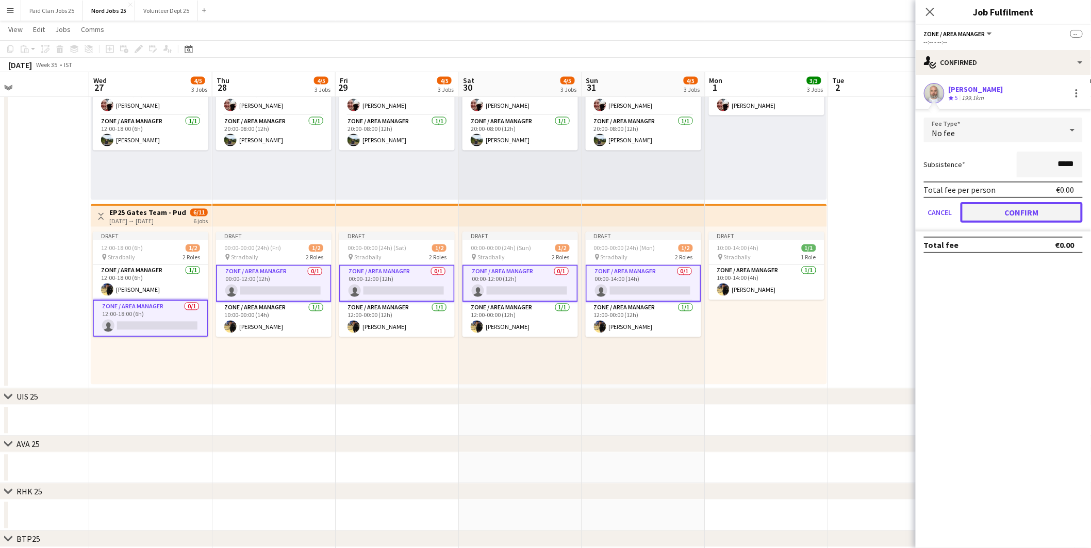
click at [1008, 213] on button "Confirm" at bounding box center [1022, 212] width 122 height 21
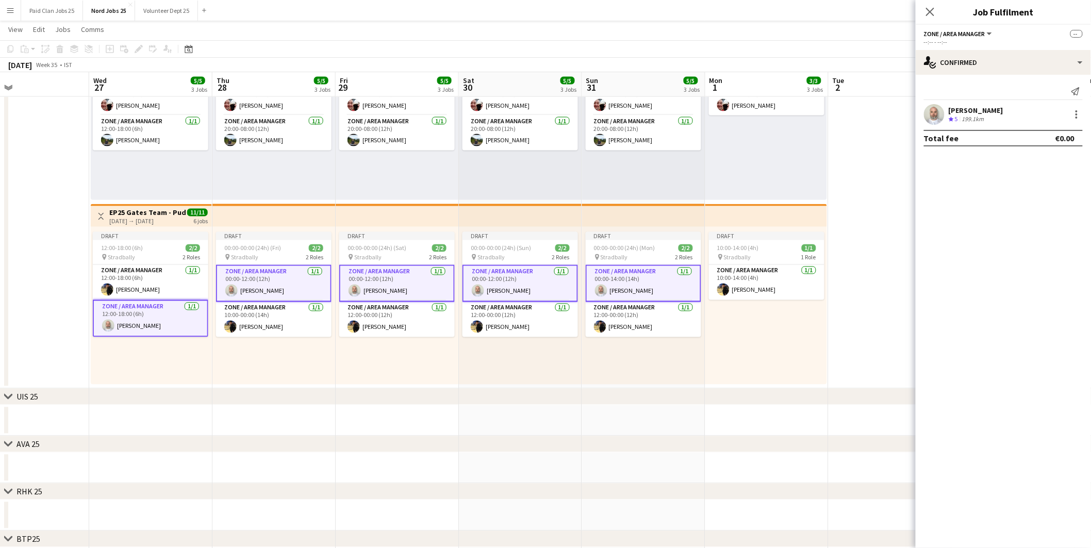
click at [564, 217] on app-top-bar at bounding box center [520, 215] width 123 height 23
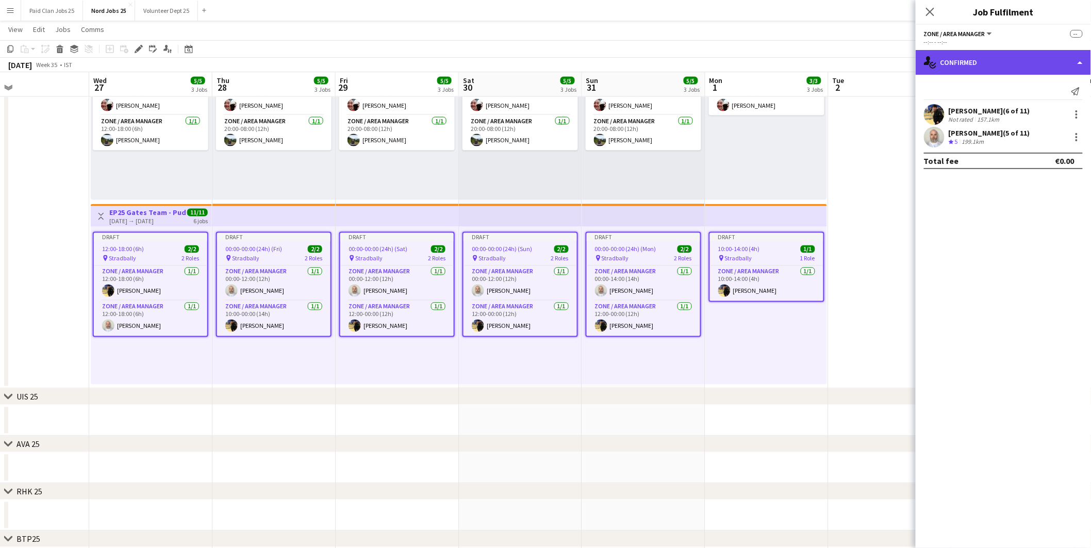
click at [963, 62] on div "single-neutral-actions-check-2 Confirmed" at bounding box center [1003, 62] width 175 height 25
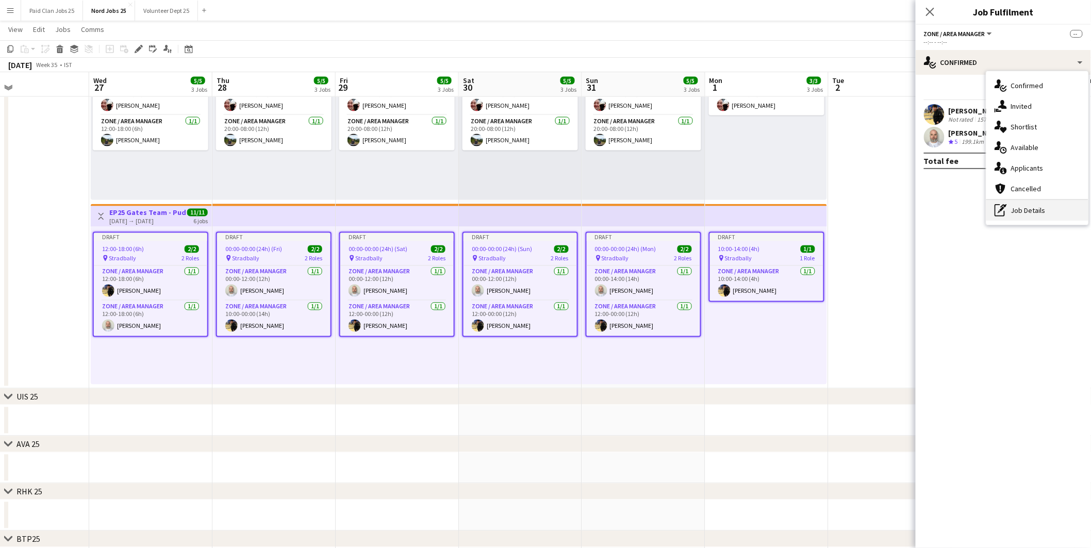
click at [1025, 216] on div "pen-write Job Details" at bounding box center [1037, 210] width 102 height 21
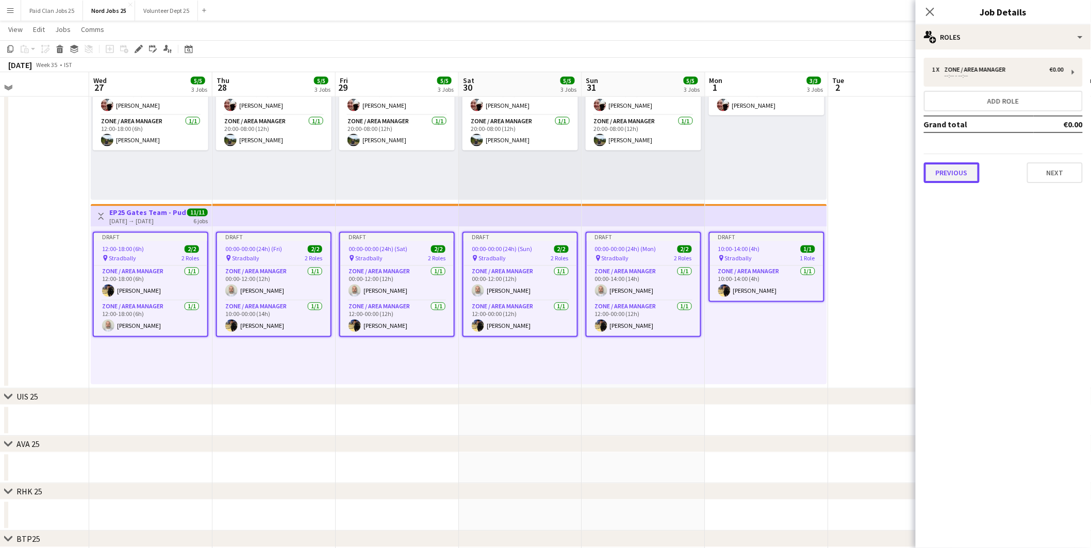
click at [949, 166] on button "Previous" at bounding box center [952, 172] width 56 height 21
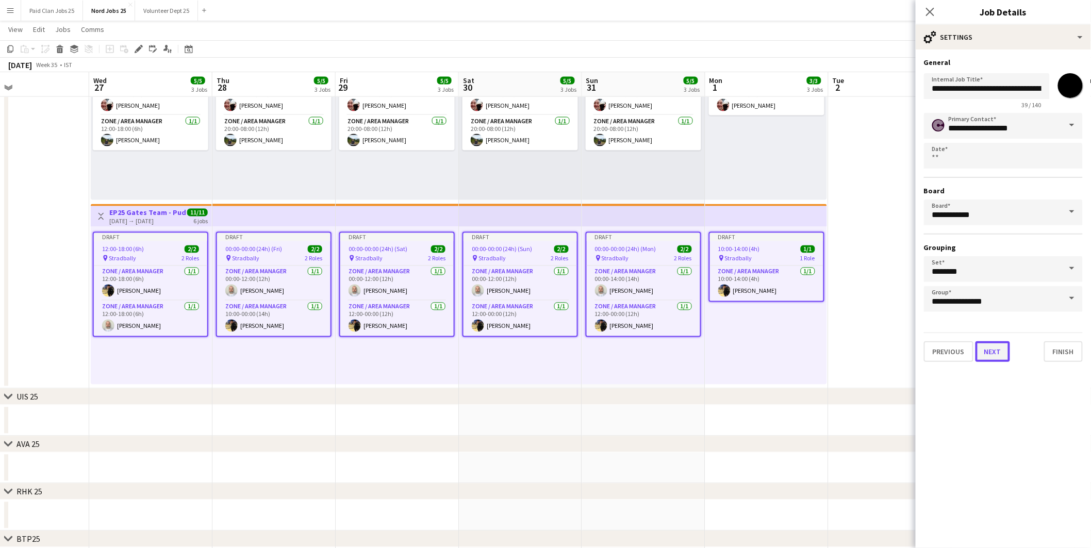
click at [1001, 344] on button "Next" at bounding box center [993, 351] width 35 height 21
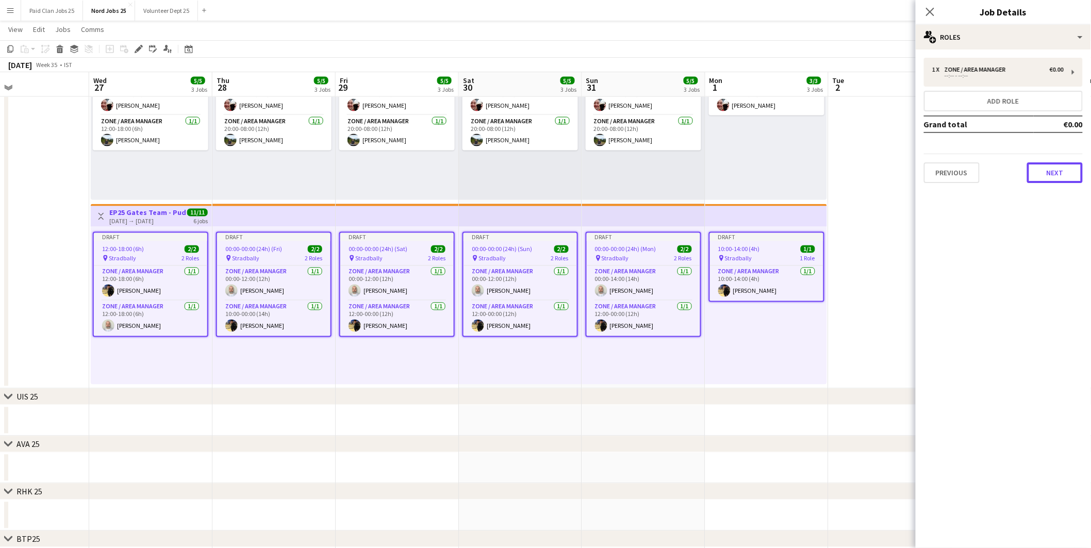
click at [1048, 169] on button "Next" at bounding box center [1055, 172] width 56 height 21
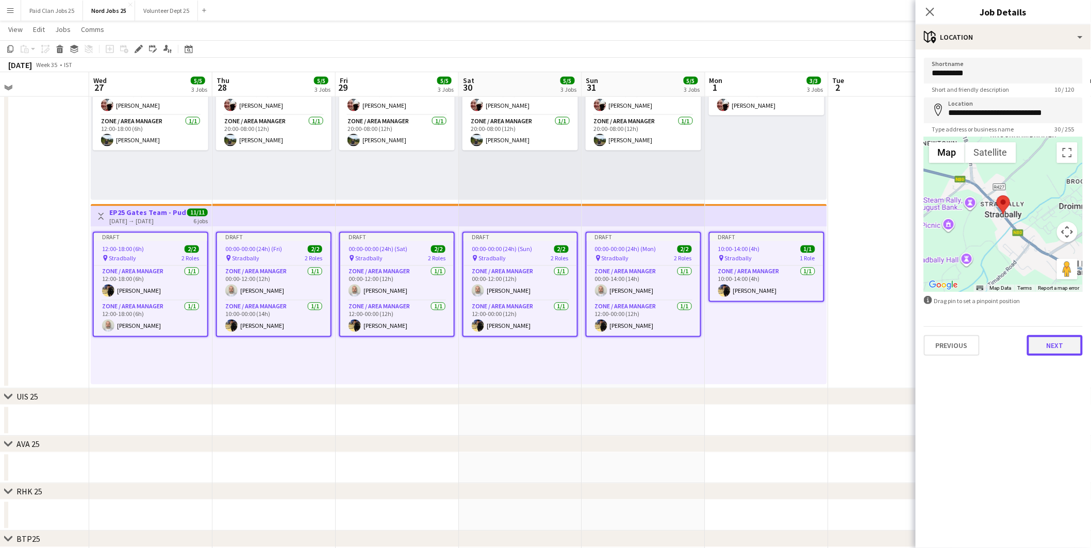
click at [1047, 342] on button "Next" at bounding box center [1055, 345] width 56 height 21
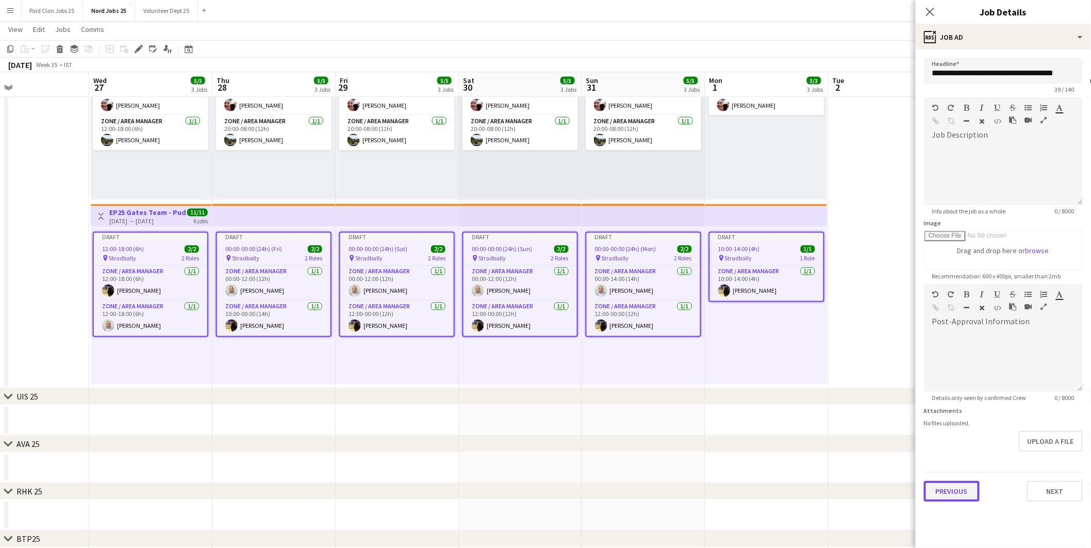
click at [962, 482] on button "Previous" at bounding box center [952, 491] width 56 height 21
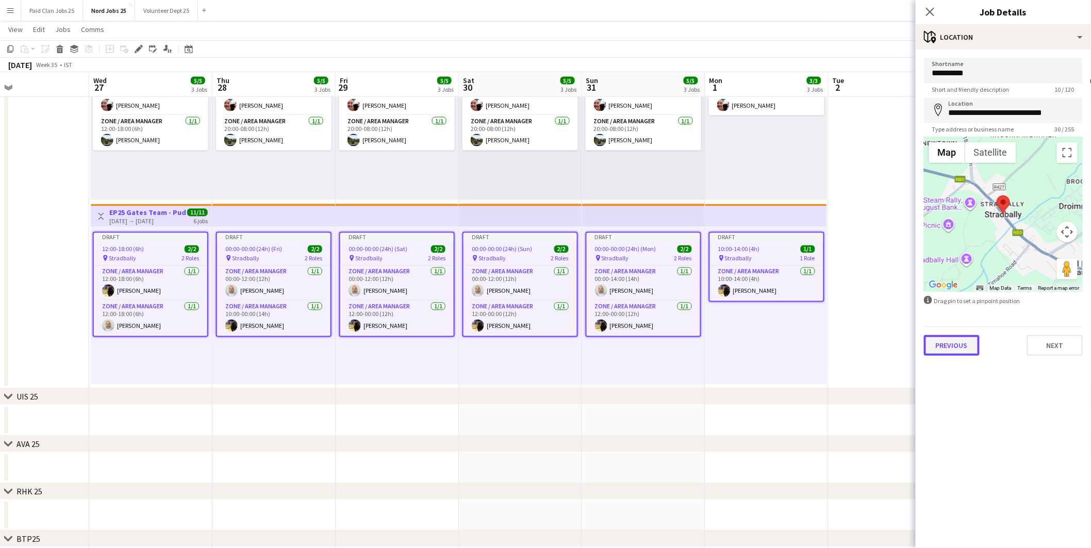
click at [961, 349] on button "Previous" at bounding box center [952, 345] width 56 height 21
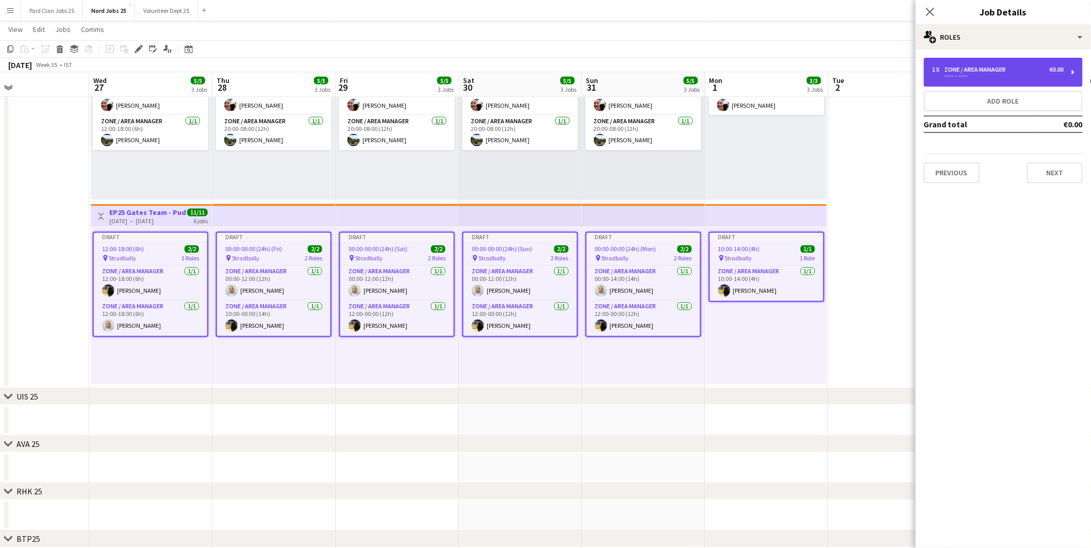
click at [988, 67] on div "Zone / Area Manager" at bounding box center [977, 69] width 65 height 7
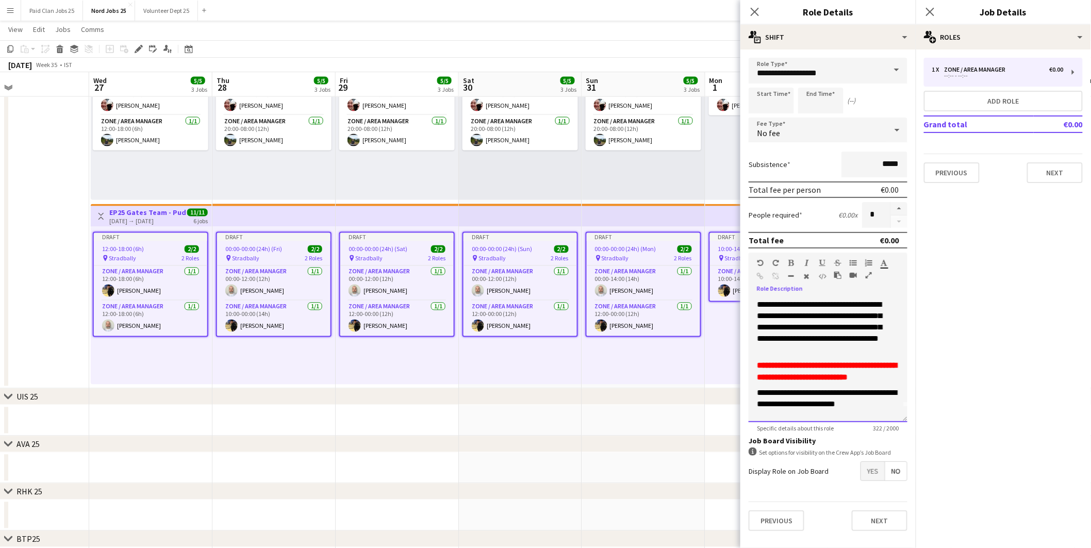
scroll to position [37, 0]
click at [895, 469] on span "No" at bounding box center [896, 471] width 22 height 19
drag, startPoint x: 927, startPoint y: 13, endPoint x: 936, endPoint y: 23, distance: 13.9
click at [927, 13] on icon "Close pop-in" at bounding box center [930, 12] width 8 height 8
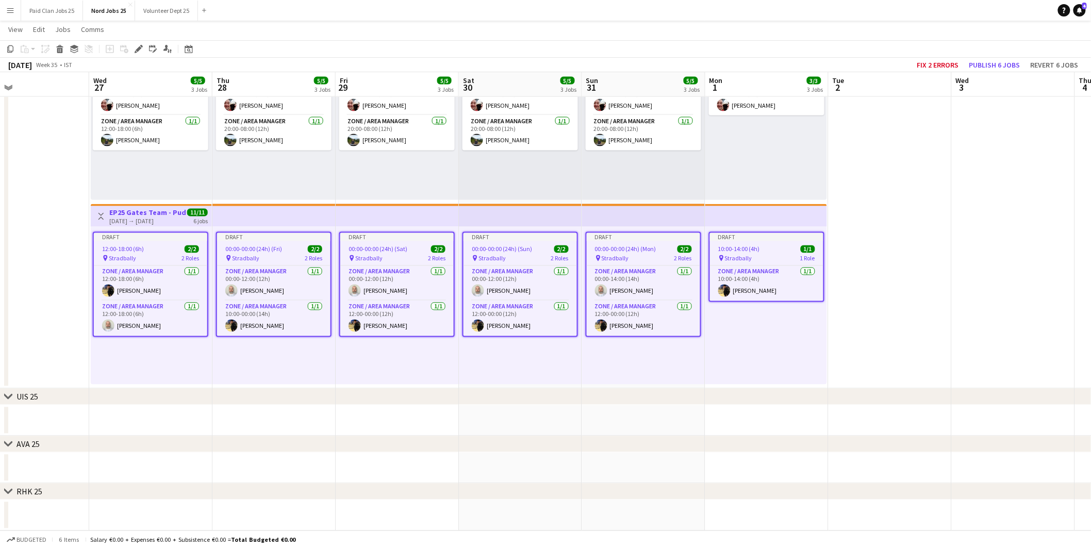
click at [622, 378] on div "Draft 00:00-00:00 (24h) (Mon) 2/2 pin Stradbally 2 Roles Zone / Area Manager [D…" at bounding box center [643, 306] width 123 height 158
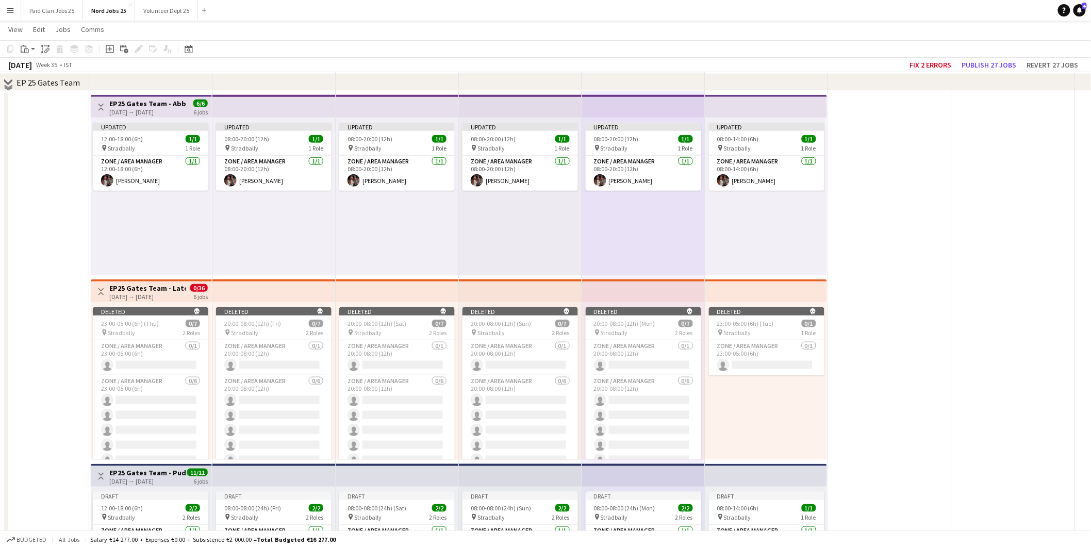
scroll to position [206, 0]
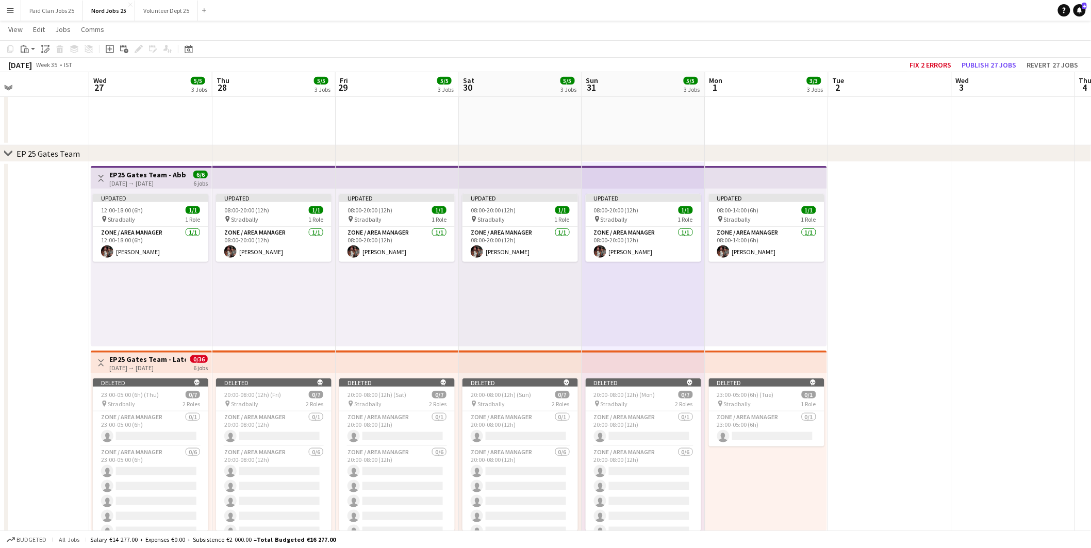
click at [223, 169] on app-top-bar at bounding box center [273, 177] width 123 height 23
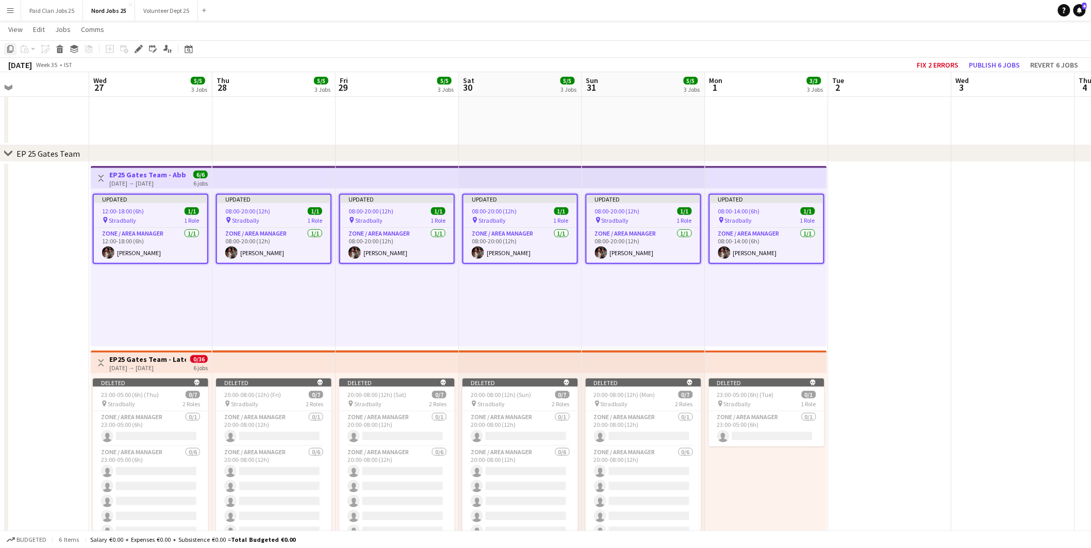
click at [10, 48] on icon "Copy" at bounding box center [10, 49] width 8 height 8
click at [125, 296] on div "Updated 12:00-18:00 (6h) 1/1 pin Stradbally 1 Role Zone / Area Manager [DATE] 1…" at bounding box center [151, 268] width 121 height 158
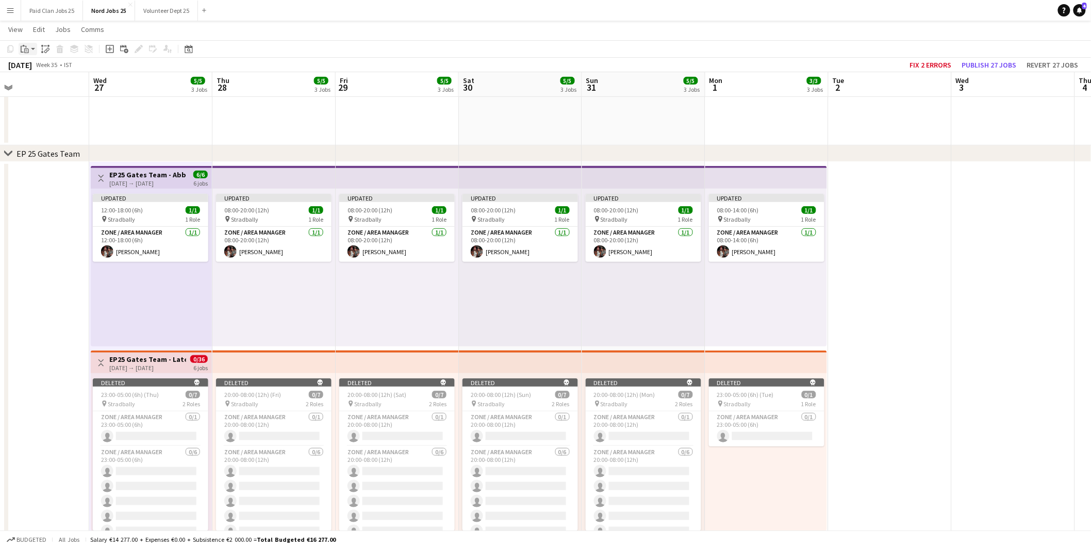
click at [26, 50] on icon at bounding box center [27, 50] width 2 height 1
click at [38, 65] on link "Paste Ctrl+V" at bounding box center [75, 68] width 97 height 9
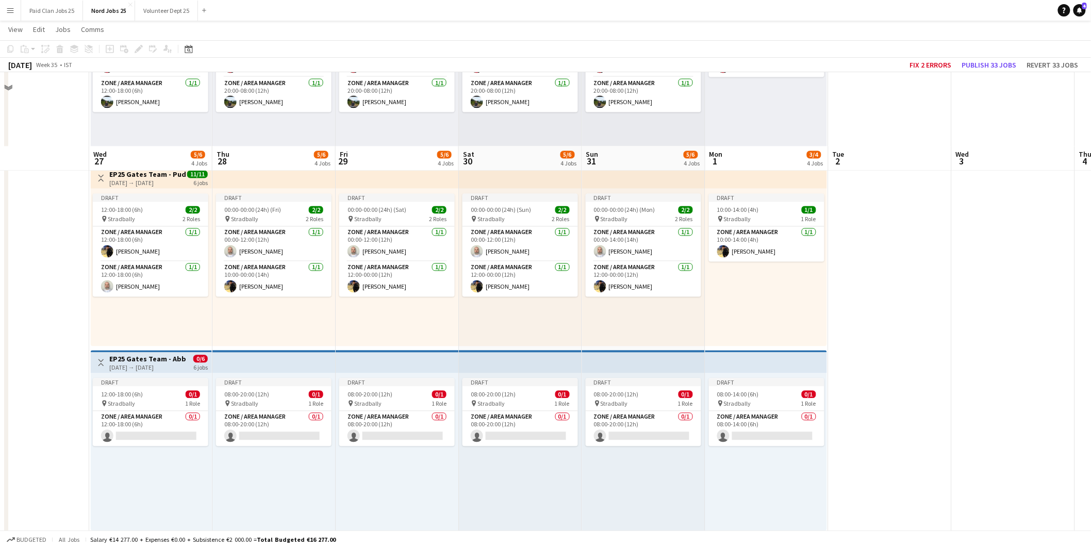
scroll to position [836, 0]
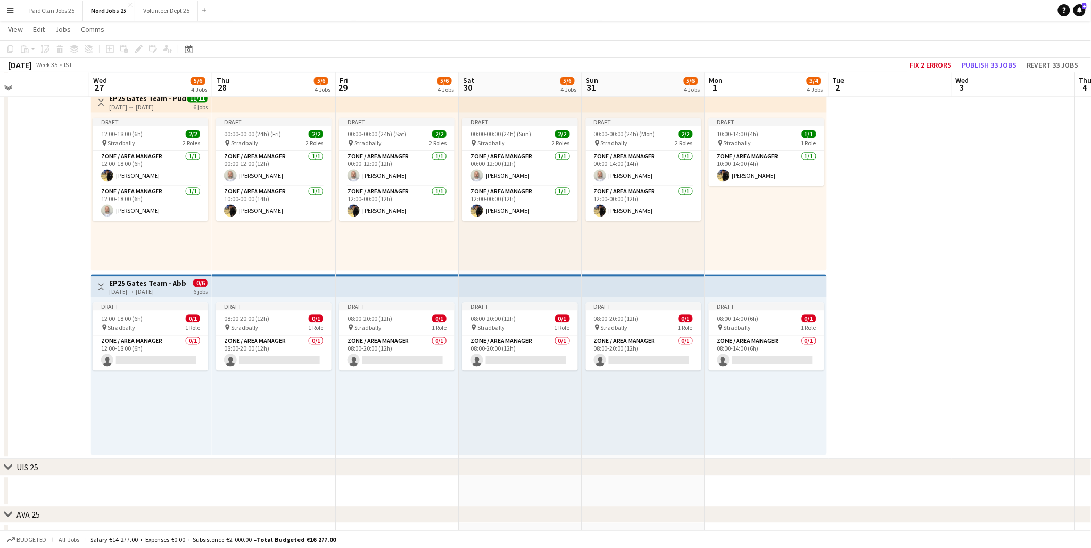
click at [148, 282] on h3 "EP25 Gates Team - Abbeyleix" at bounding box center [147, 282] width 77 height 9
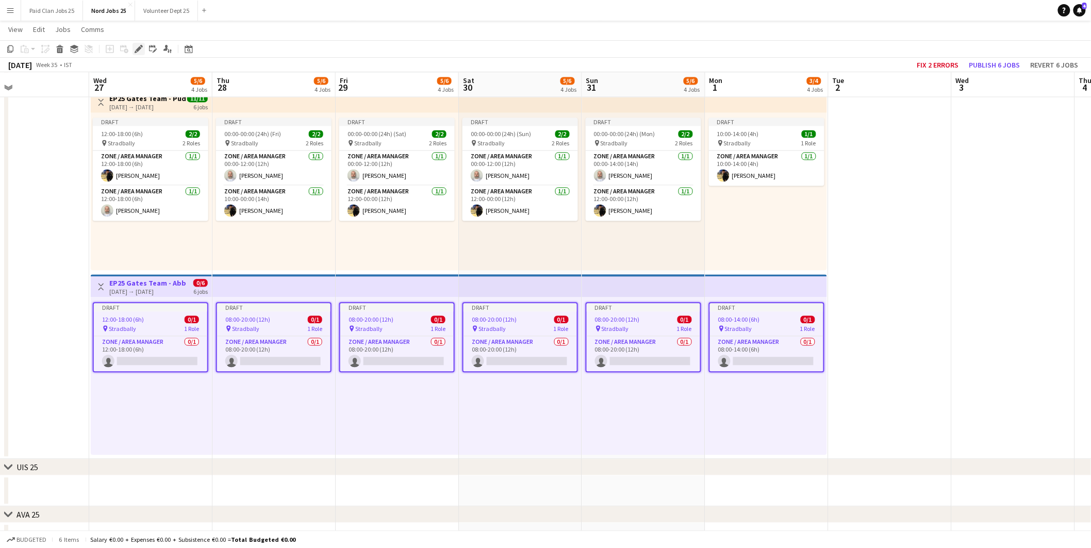
click at [141, 43] on div "Edit" at bounding box center [139, 49] width 12 height 12
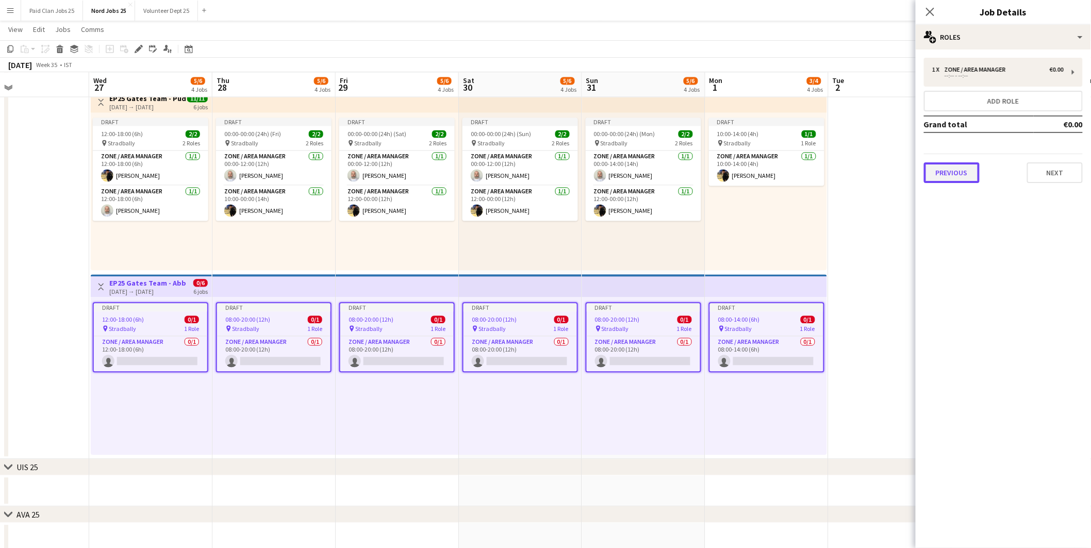
click at [951, 167] on button "Previous" at bounding box center [952, 172] width 56 height 21
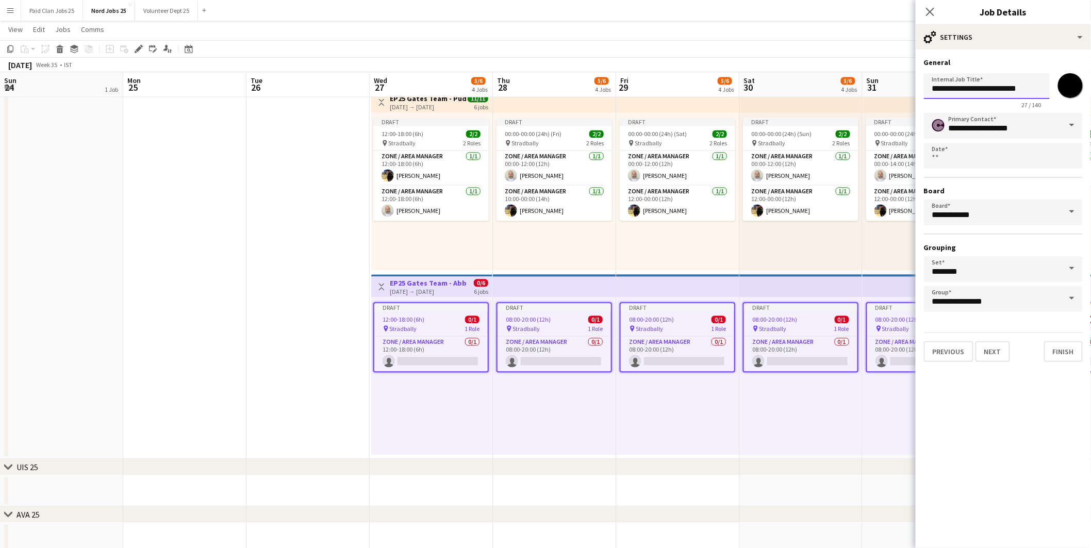
scroll to position [25, 0]
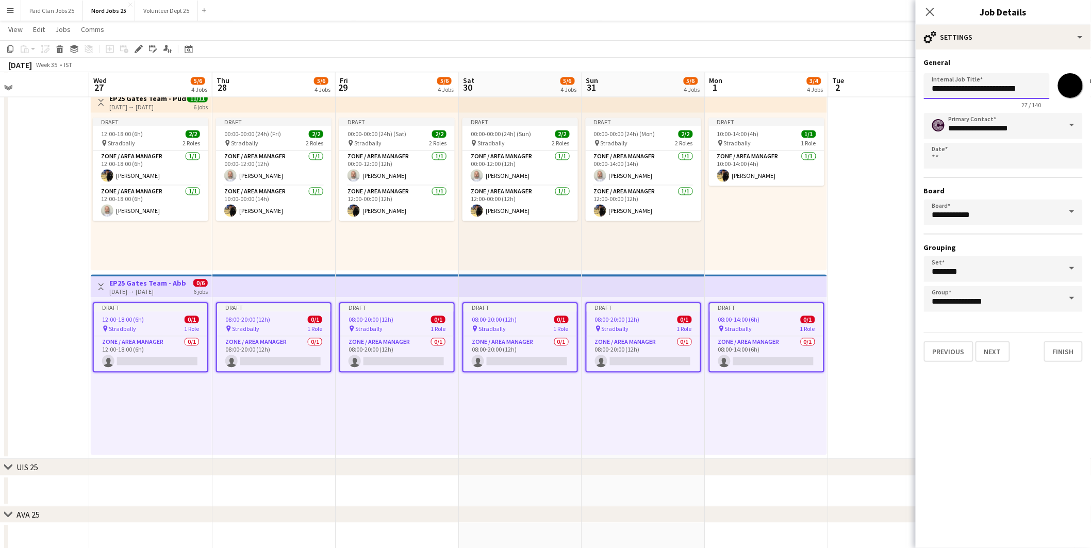
click at [1012, 84] on input "**********" at bounding box center [987, 86] width 126 height 26
type input "**********"
click at [1066, 91] on input "*******" at bounding box center [1070, 85] width 37 height 37
click at [270, 351] on app-card-role "Zone / Area Manager 0/1 08:00-20:00 (12h) single-neutral-actions" at bounding box center [273, 353] width 113 height 35
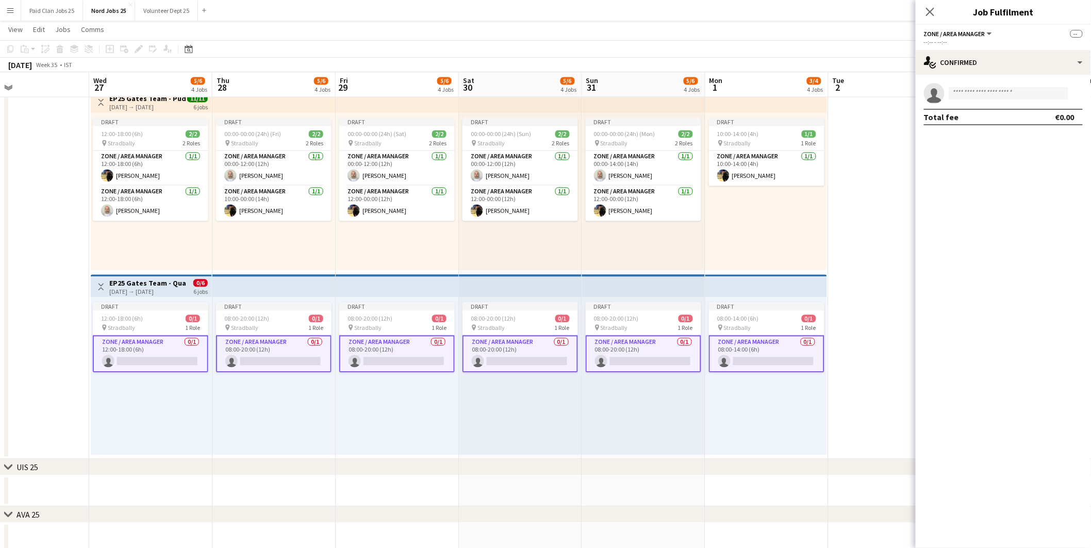
click at [279, 352] on app-card-role "Zone / Area Manager 0/1 08:00-20:00 (12h) single-neutral-actions" at bounding box center [274, 353] width 116 height 37
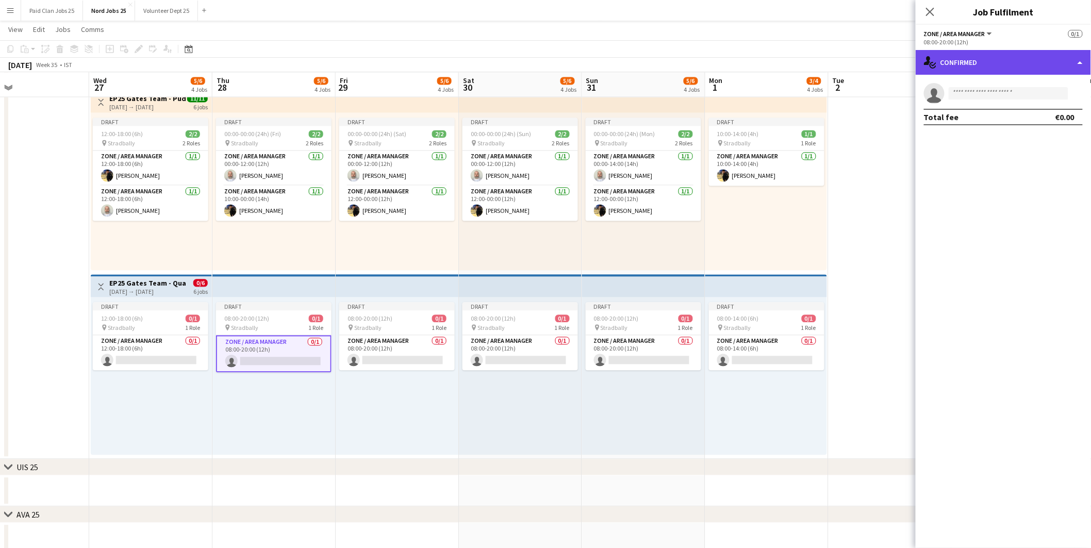
click at [986, 54] on div "single-neutral-actions-check-2 Confirmed" at bounding box center [1003, 62] width 175 height 25
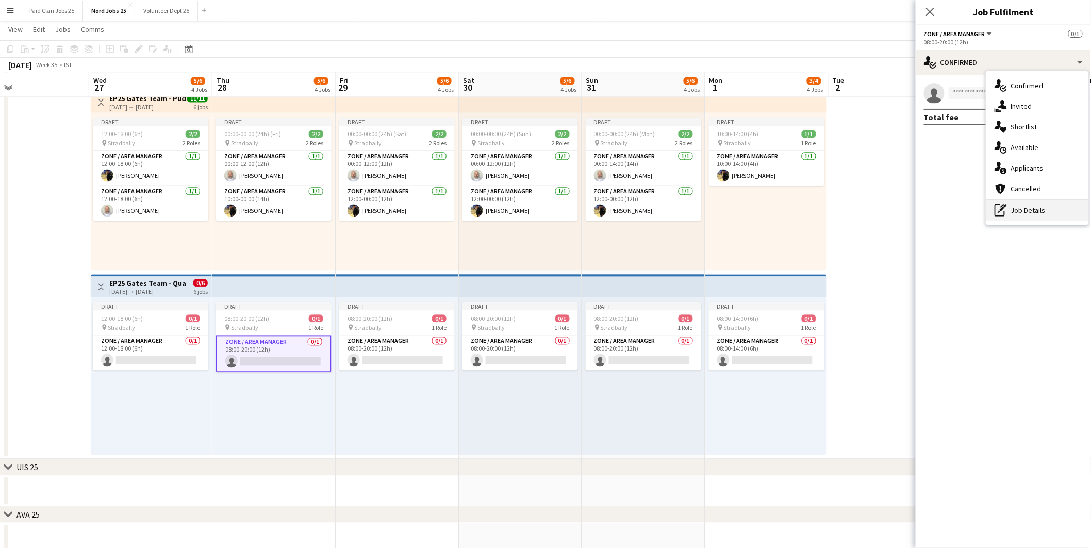
click at [1039, 215] on div "pen-write Job Details" at bounding box center [1037, 210] width 102 height 21
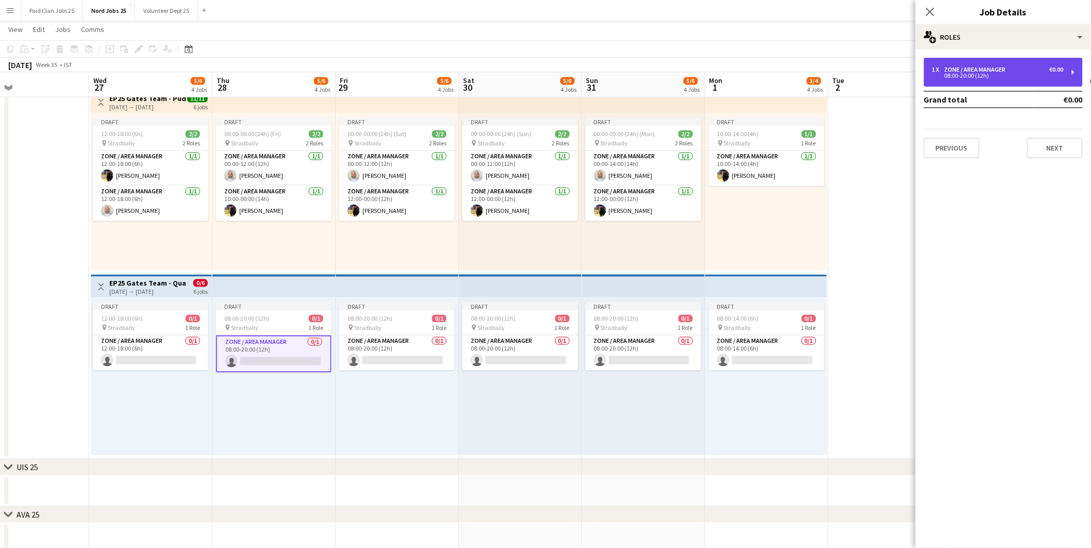
click at [992, 68] on div "Zone / Area Manager" at bounding box center [977, 69] width 65 height 7
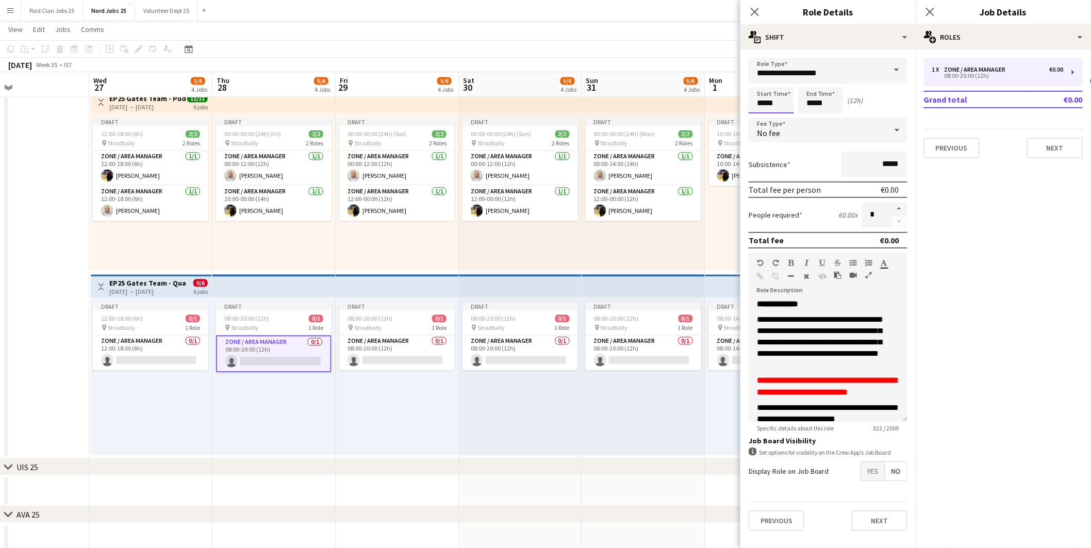
click at [769, 99] on input "*****" at bounding box center [771, 101] width 45 height 26
click at [759, 83] on div at bounding box center [761, 82] width 21 height 10
type input "*****"
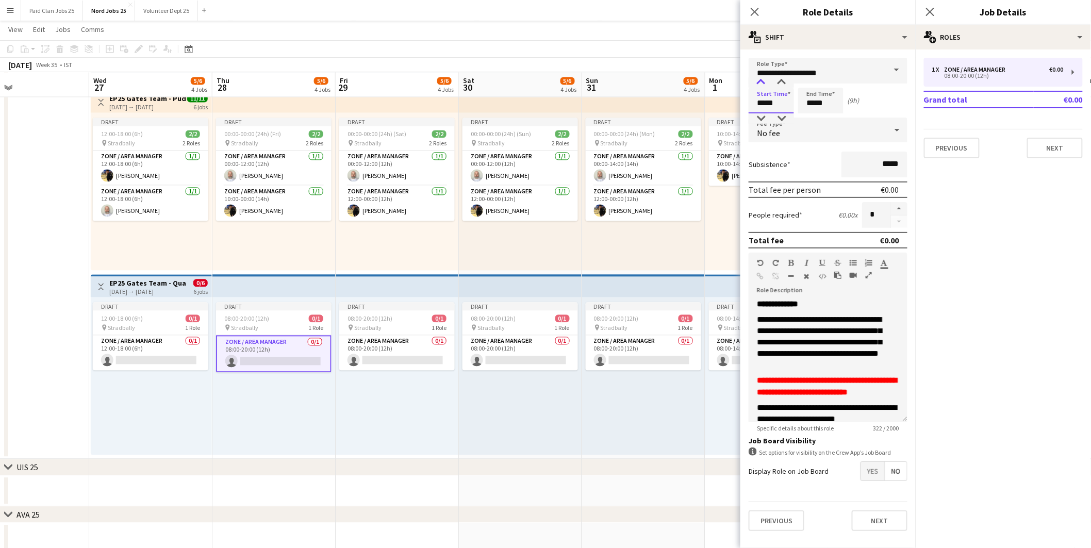
click at [759, 83] on div at bounding box center [761, 82] width 21 height 10
click at [826, 95] on input "*****" at bounding box center [820, 101] width 45 height 26
click at [929, 9] on icon "Close pop-in" at bounding box center [930, 12] width 10 height 10
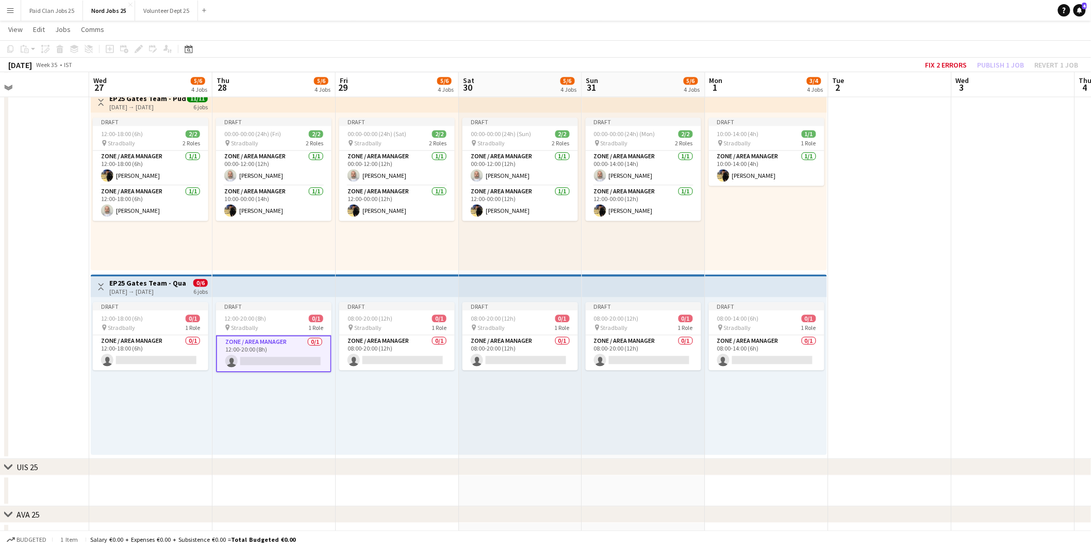
click at [263, 419] on div "Draft 12:00-20:00 (8h) 0/1 pin Stradbally 1 Role Zone / Area Manager 0/1 12:00-…" at bounding box center [273, 376] width 123 height 158
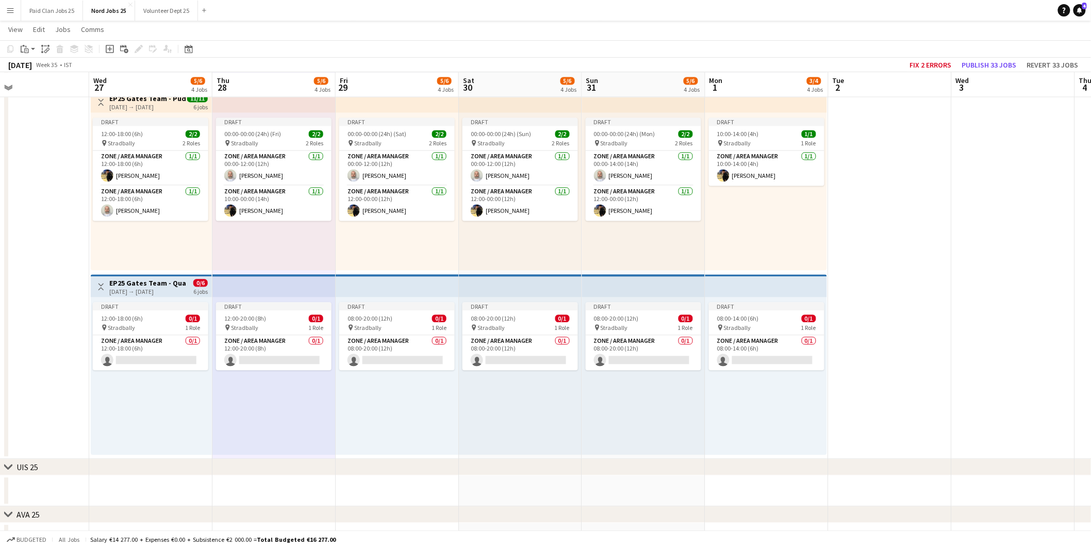
click at [263, 418] on div "Draft 12:00-20:00 (8h) 0/1 pin Stradbally 1 Role Zone / Area Manager 0/1 12:00-…" at bounding box center [273, 376] width 123 height 158
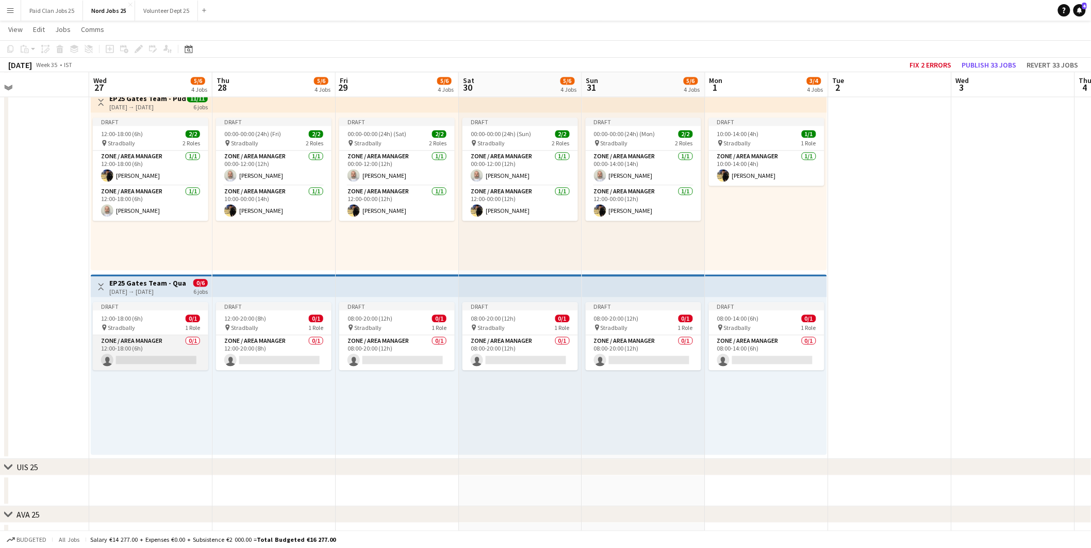
click at [168, 355] on app-card-role "Zone / Area Manager 0/1 12:00-18:00 (6h) single-neutral-actions" at bounding box center [151, 352] width 116 height 35
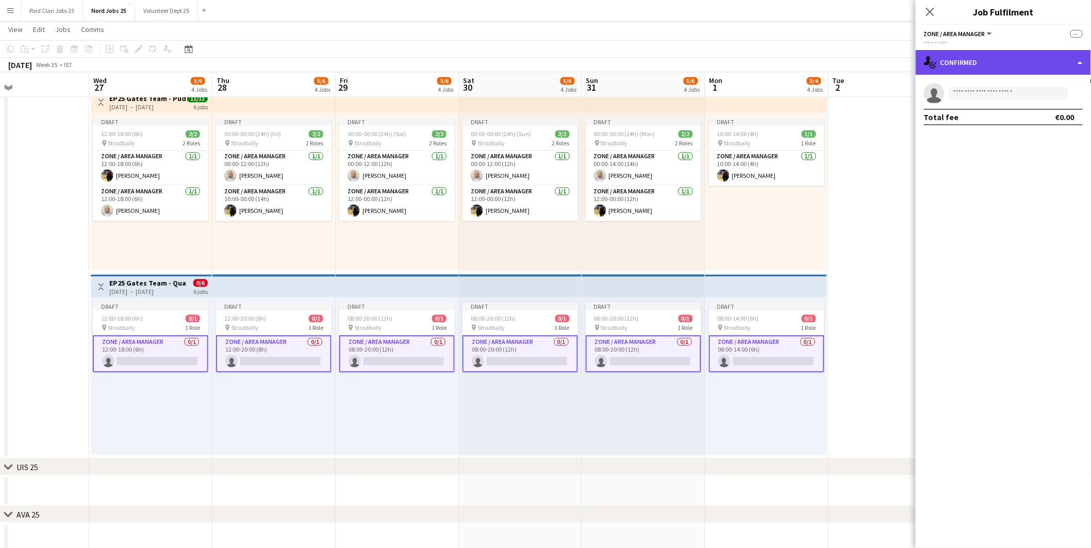
click at [1008, 68] on div "single-neutral-actions-check-2 Confirmed" at bounding box center [1003, 62] width 175 height 25
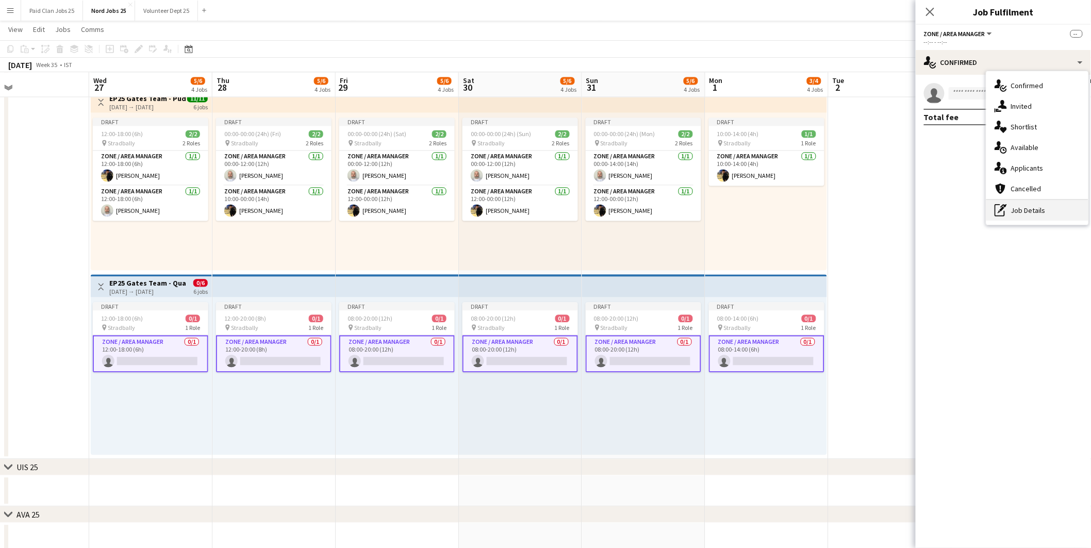
click at [1027, 208] on div "pen-write Job Details" at bounding box center [1037, 210] width 102 height 21
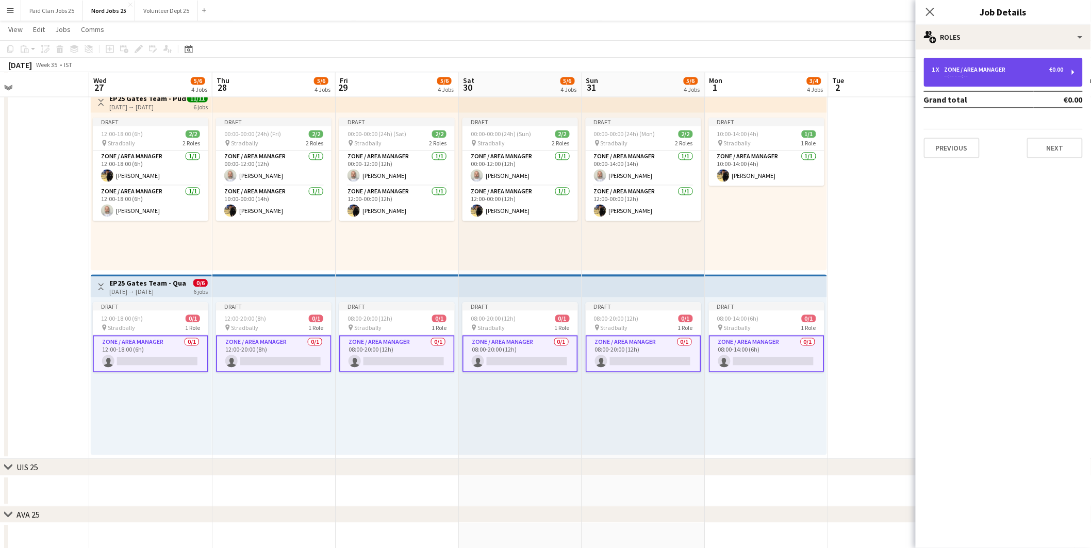
click at [1018, 77] on div "--:-- - --:--" at bounding box center [997, 75] width 131 height 5
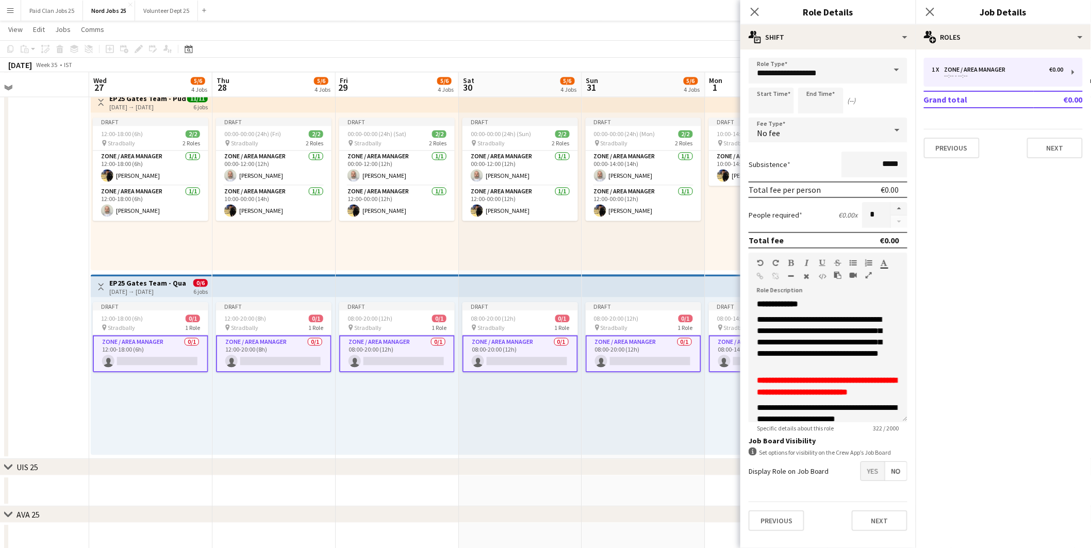
click at [270, 358] on app-card-role "Zone / Area Manager 0/1 12:00-20:00 (8h) single-neutral-actions" at bounding box center [274, 353] width 116 height 37
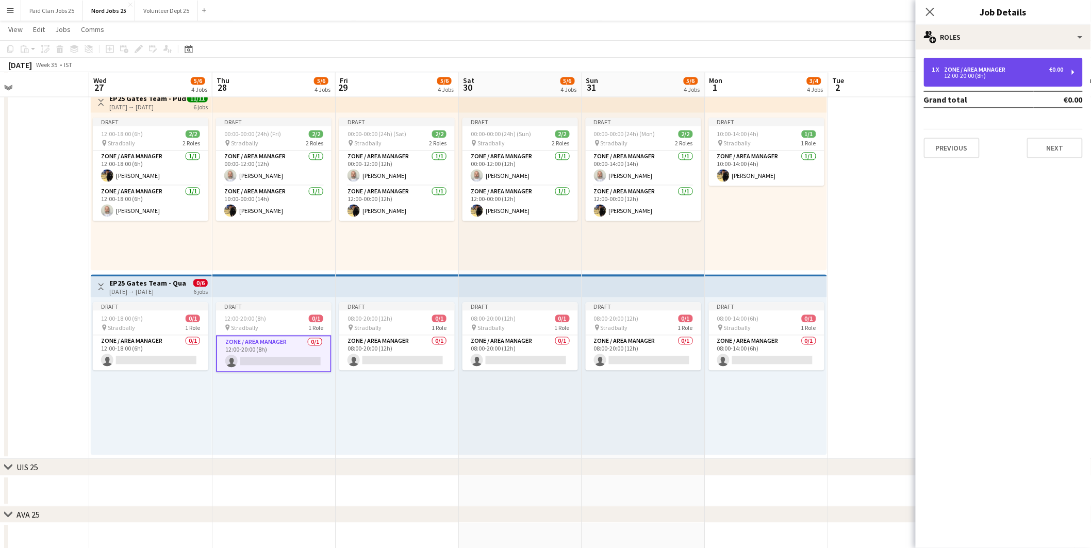
click at [987, 78] on div "1 x Zone / Area Manager €0.00 12:00-20:00 (8h)" at bounding box center [1003, 72] width 159 height 29
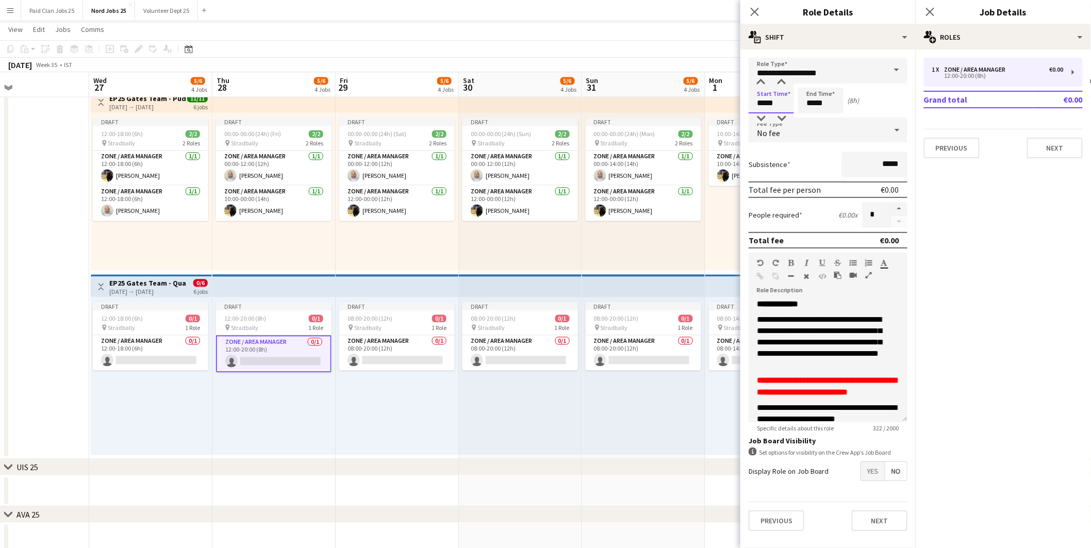
click at [776, 100] on input "*****" at bounding box center [771, 101] width 45 height 26
click at [756, 80] on div at bounding box center [761, 82] width 21 height 10
type input "*****"
click at [756, 80] on div at bounding box center [761, 82] width 21 height 10
click at [813, 104] on input "*****" at bounding box center [820, 101] width 45 height 26
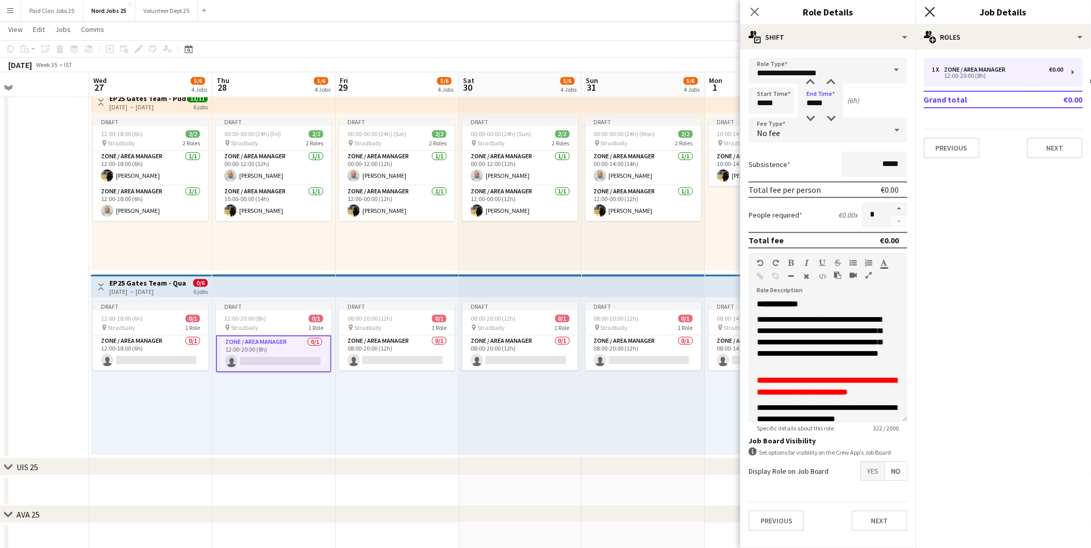
click at [934, 12] on icon "Close pop-in" at bounding box center [930, 12] width 10 height 10
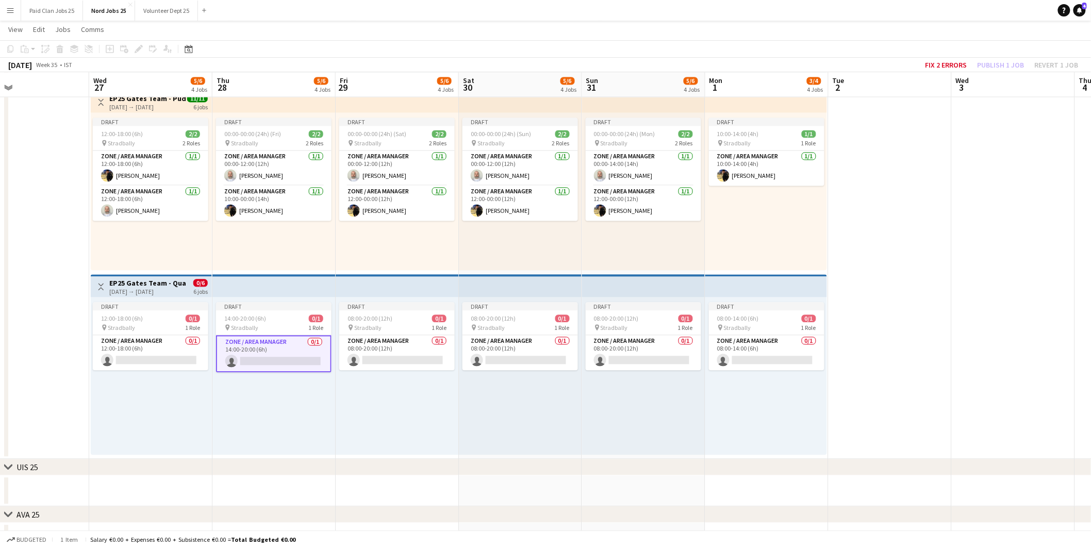
click at [285, 361] on app-card-role "Zone / Area Manager 0/1 14:00-20:00 (6h) single-neutral-actions" at bounding box center [274, 353] width 116 height 37
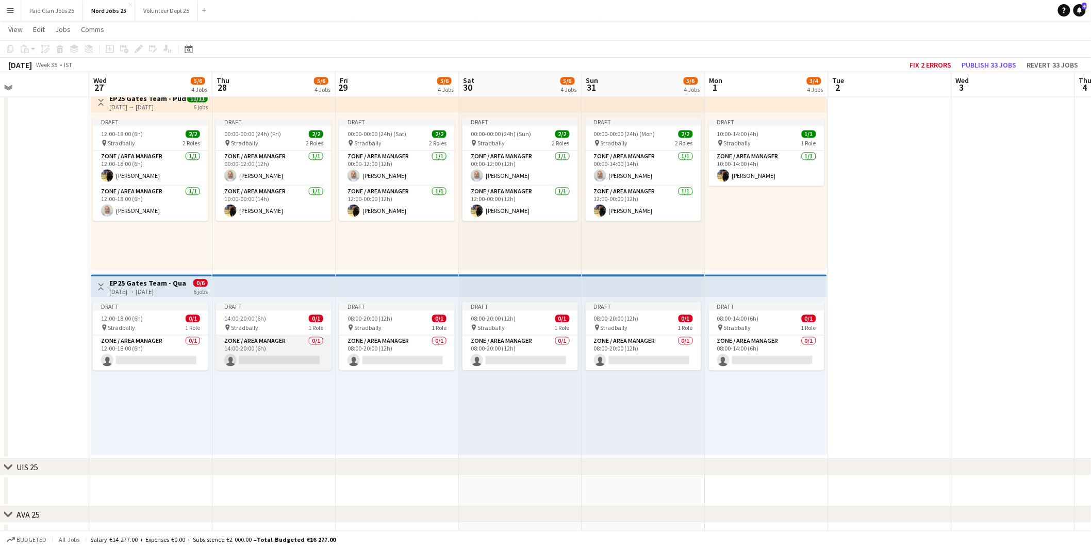
click at [275, 355] on app-card-role "Zone / Area Manager 0/1 14:00-20:00 (6h) single-neutral-actions" at bounding box center [274, 352] width 116 height 35
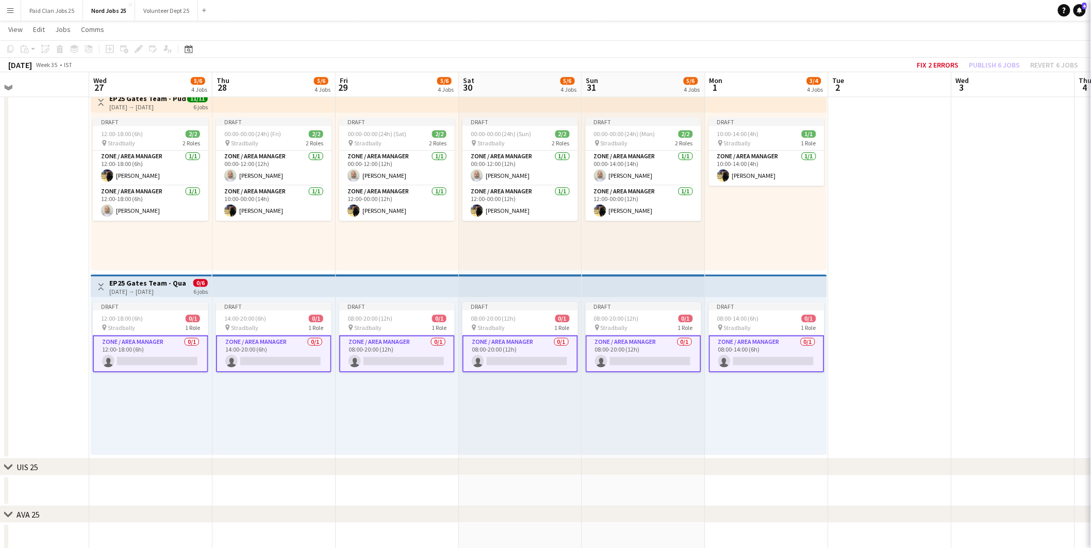
scroll to position [0, 280]
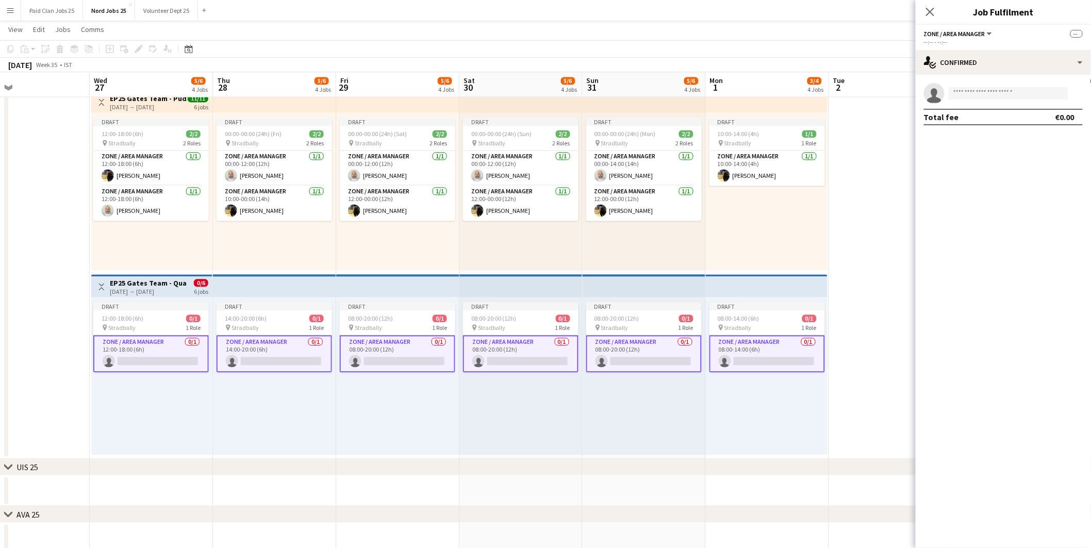
click at [305, 359] on app-card-role "Zone / Area Manager 0/1 14:00-20:00 (6h) single-neutral-actions" at bounding box center [275, 353] width 116 height 37
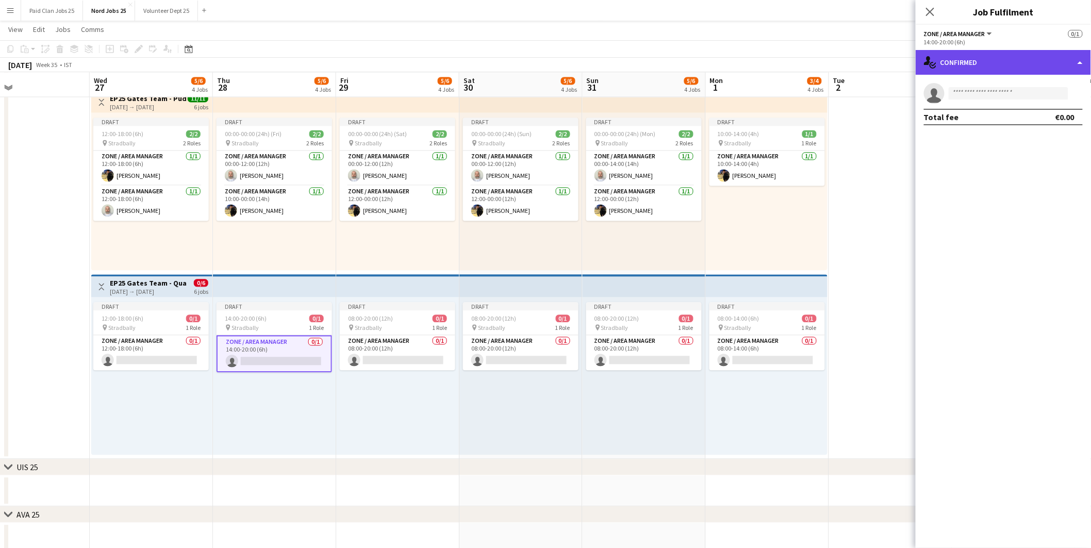
click at [973, 66] on div "single-neutral-actions-check-2 Confirmed" at bounding box center [1003, 62] width 175 height 25
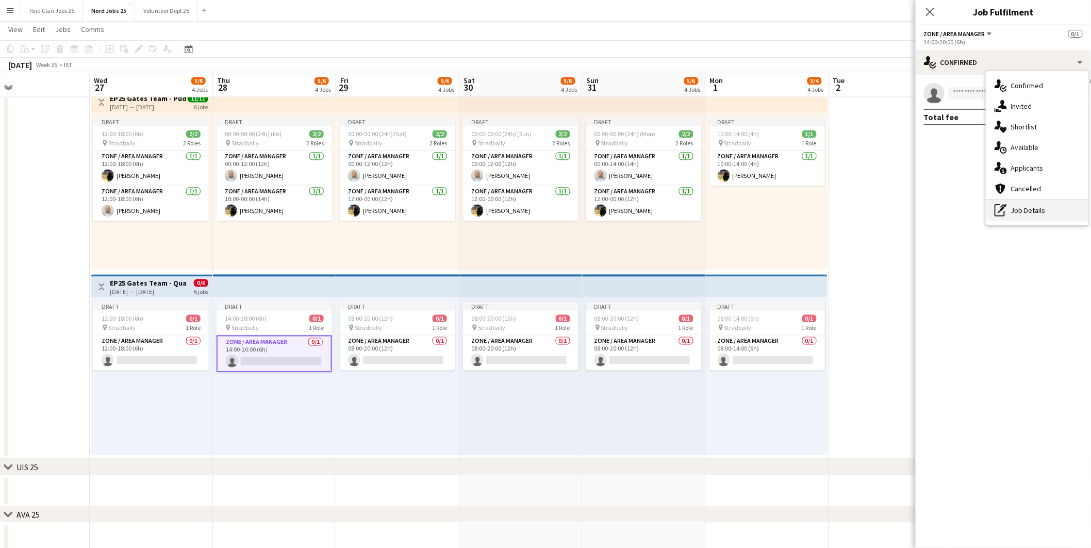
click at [1019, 215] on div "pen-write Job Details" at bounding box center [1037, 210] width 102 height 21
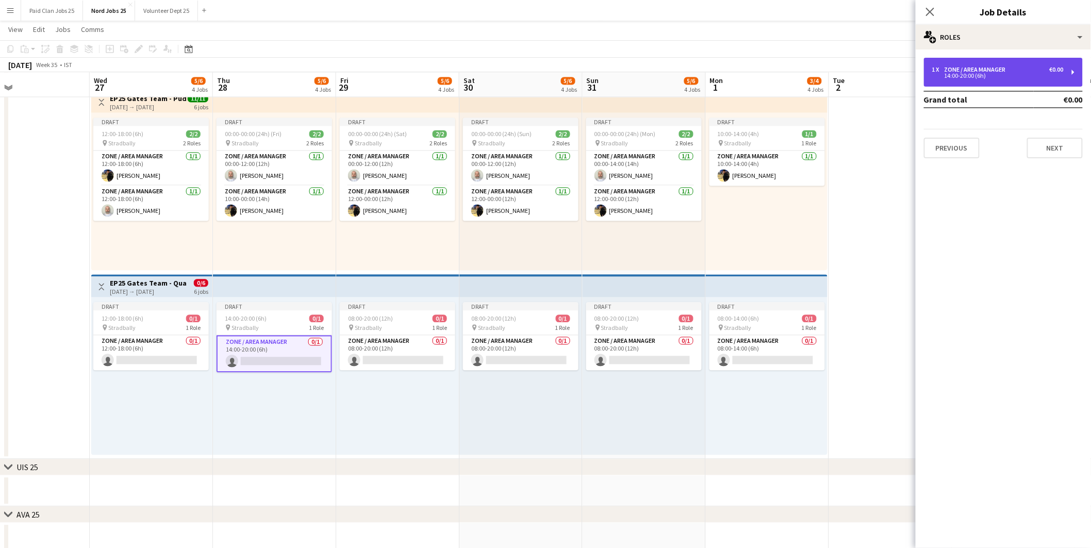
click at [974, 68] on div "Zone / Area Manager" at bounding box center [977, 69] width 65 height 7
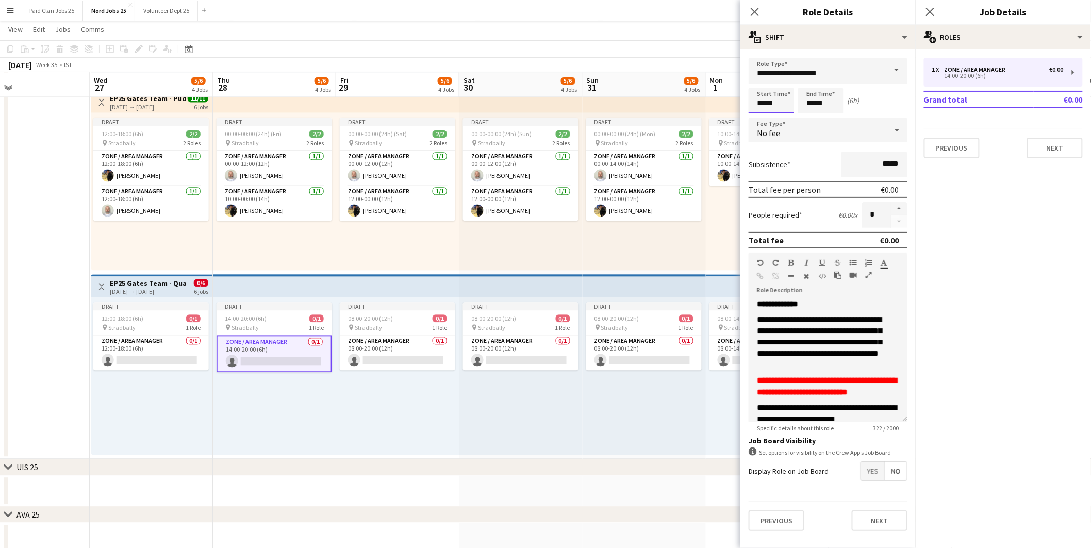
click at [758, 107] on input "*****" at bounding box center [771, 101] width 45 height 26
click at [761, 119] on div at bounding box center [761, 118] width 21 height 10
type input "*****"
click at [761, 119] on div at bounding box center [761, 118] width 21 height 10
click at [966, 227] on mat-expansion-panel "pencil3 General details 1 x Zone / Area Manager €0.00 14:00-20:00 (6h) Grand to…" at bounding box center [1003, 299] width 175 height 499
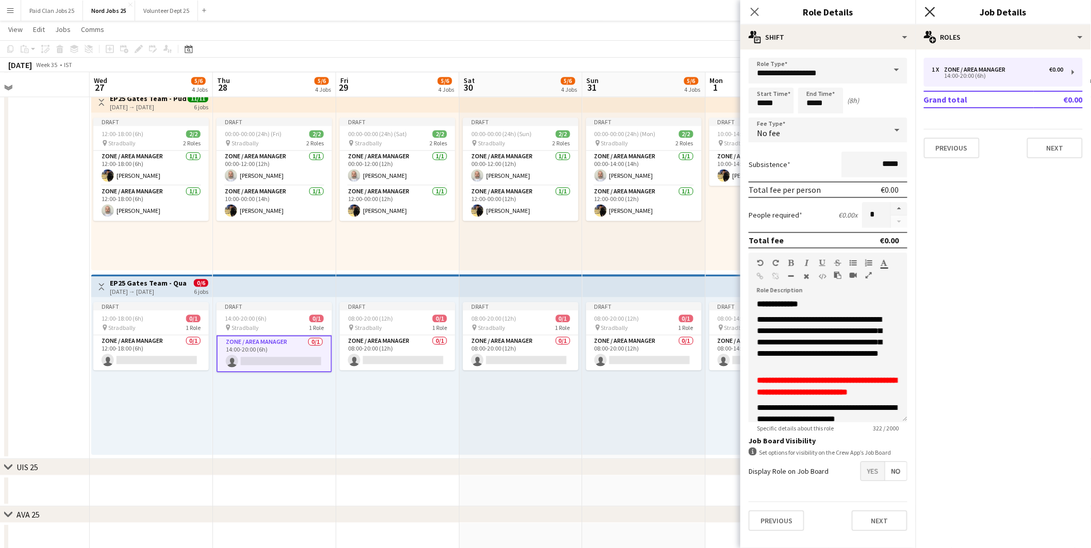
click at [927, 8] on icon at bounding box center [930, 12] width 10 height 10
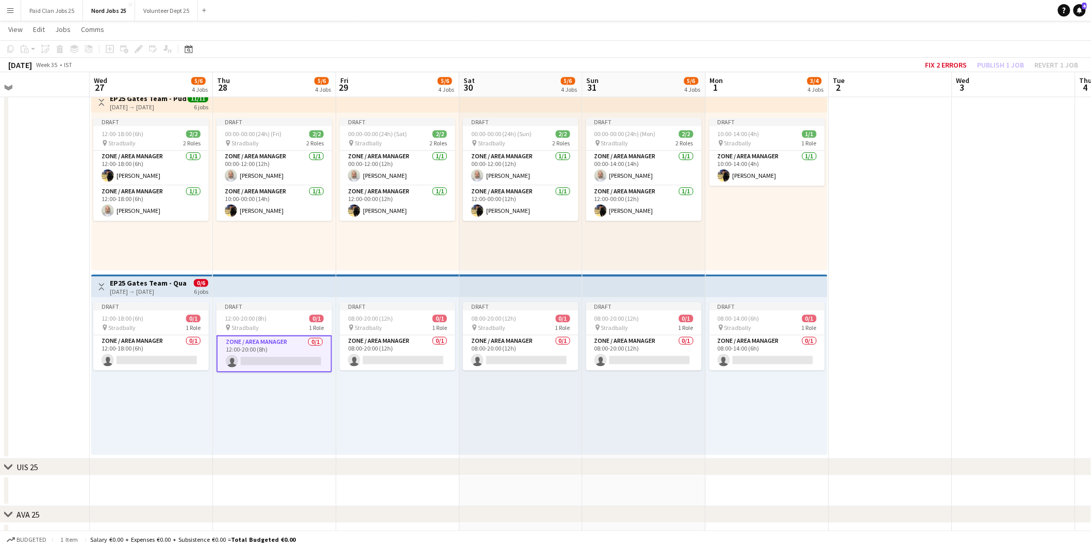
click at [404, 424] on div "Draft 08:00-20:00 (12h) 0/1 pin Stradbally 1 Role Zone / Area Manager 0/1 08:00…" at bounding box center [397, 376] width 123 height 158
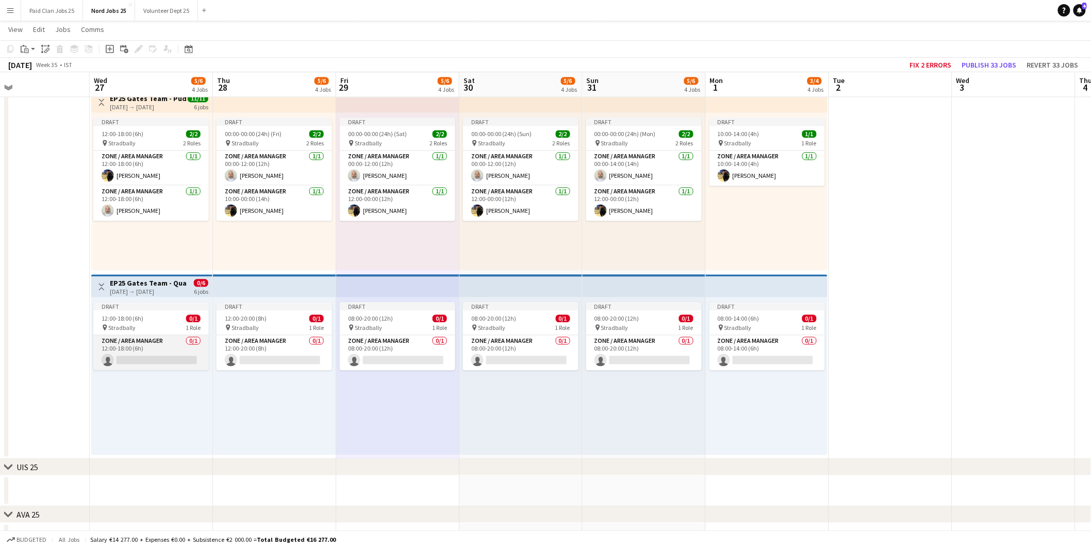
click at [152, 335] on app-card-role "Zone / Area Manager 0/1 12:00-18:00 (6h) single-neutral-actions" at bounding box center [151, 352] width 116 height 35
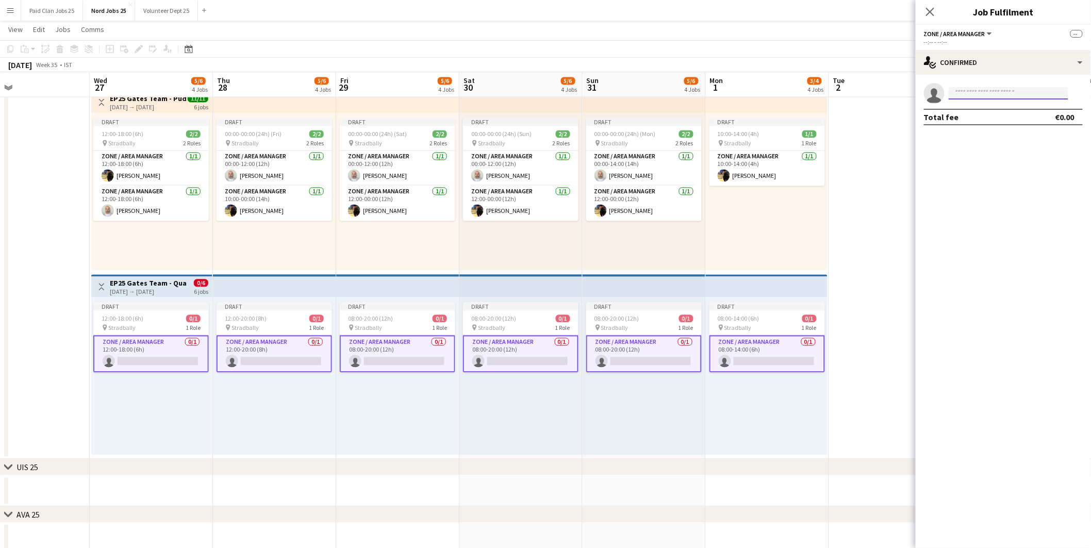
click at [986, 95] on input at bounding box center [1009, 93] width 120 height 12
type input "****"
click at [1001, 116] on span "carolanjustin@gmail.com" at bounding box center [1009, 116] width 103 height 8
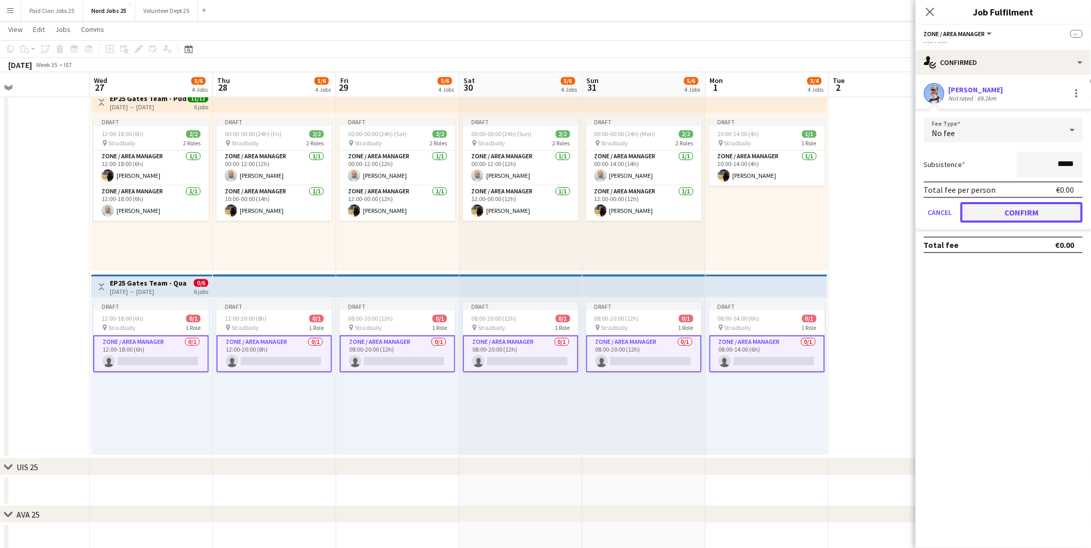
click at [1019, 206] on button "Confirm" at bounding box center [1022, 212] width 122 height 21
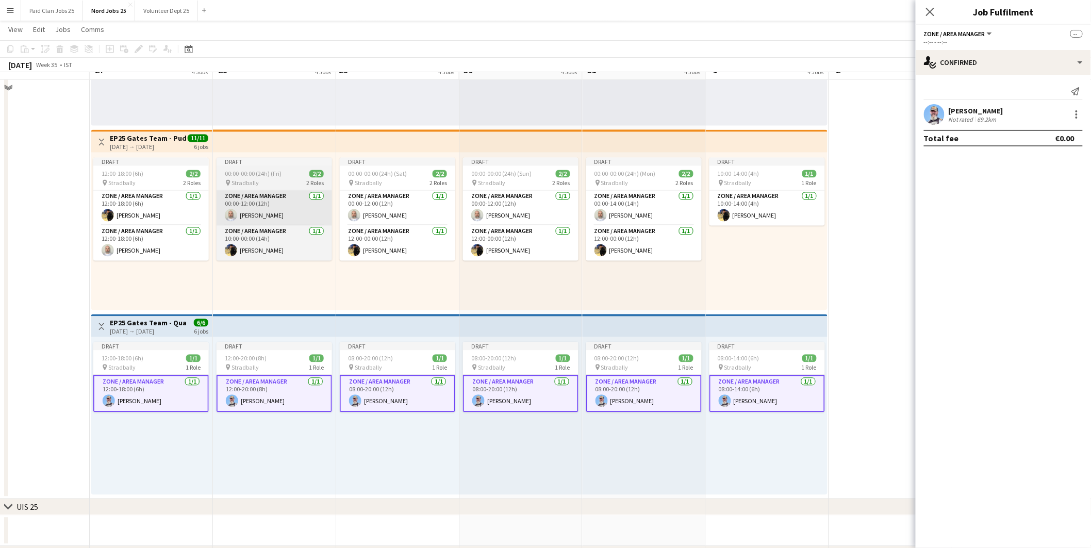
scroll to position [779, 0]
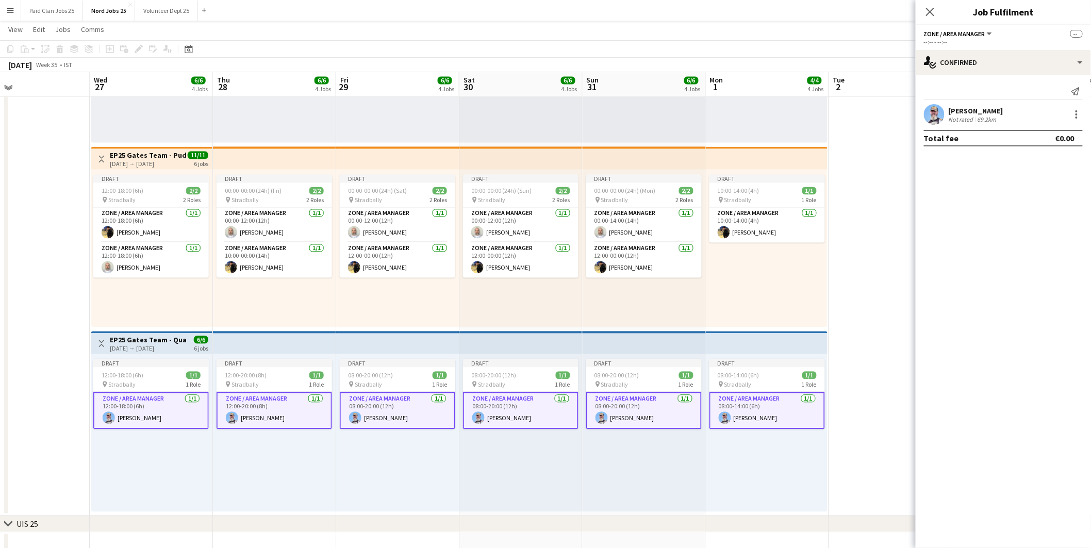
click at [250, 156] on app-top-bar at bounding box center [274, 158] width 123 height 23
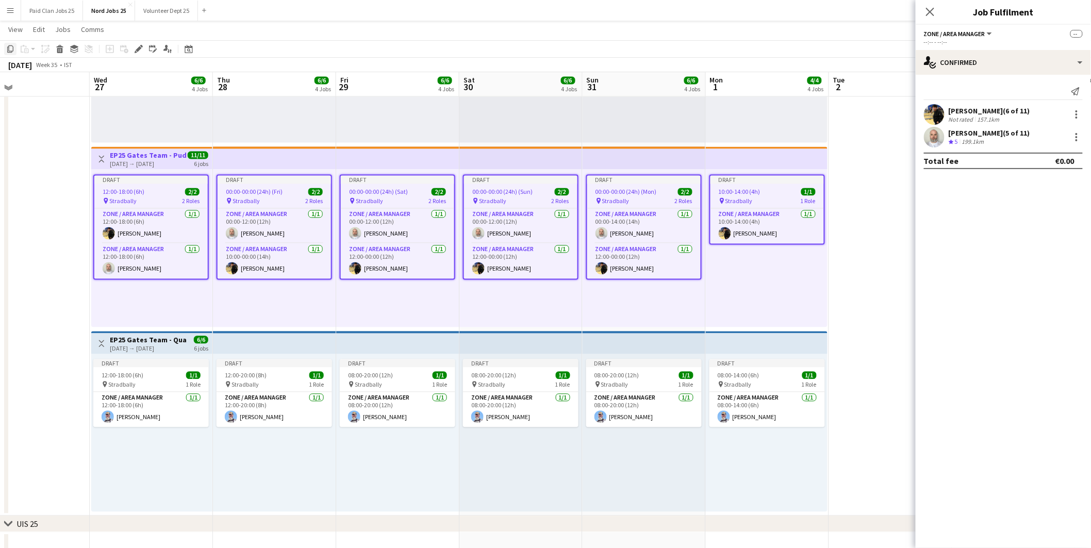
click at [10, 50] on icon "Copy" at bounding box center [10, 49] width 8 height 8
click at [140, 466] on div "Draft 12:00-18:00 (6h) 1/1 pin Stradbally 1 Role Zone / Area Manager 1/1 12:00-…" at bounding box center [151, 433] width 121 height 158
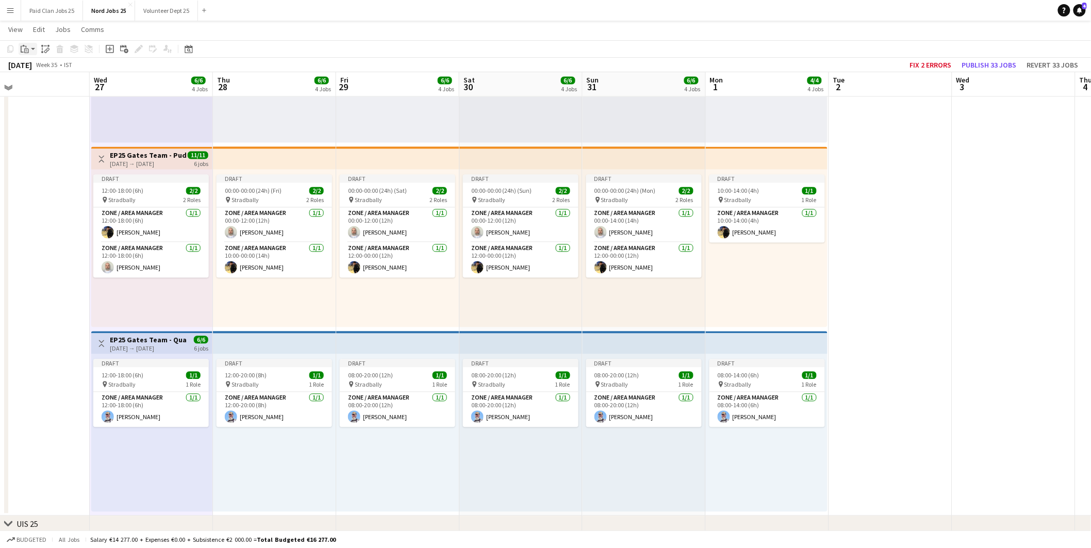
click at [32, 48] on app-action-btn "Paste" at bounding box center [28, 49] width 19 height 12
click at [40, 69] on link "Paste Ctrl+V" at bounding box center [75, 68] width 97 height 9
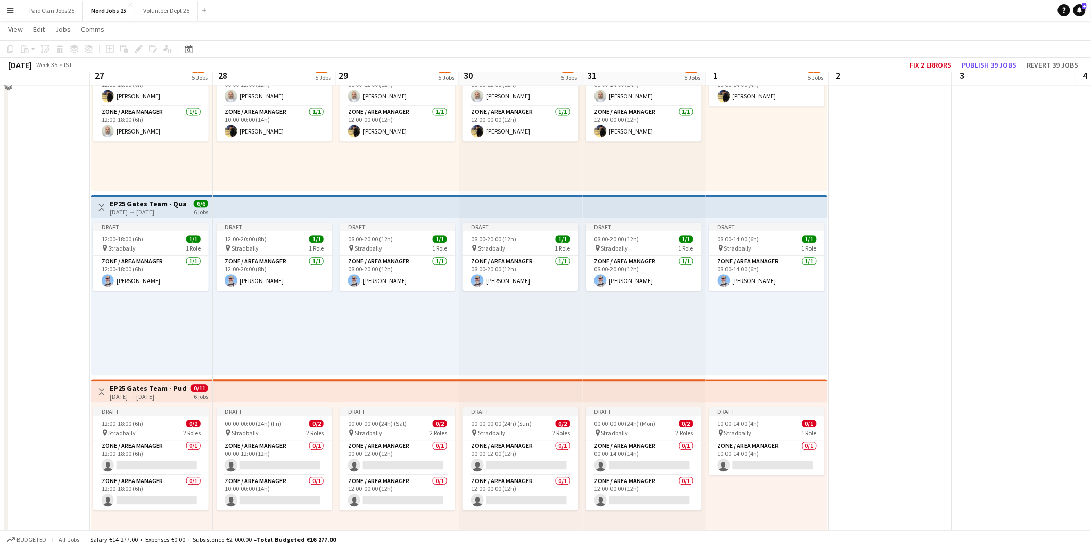
scroll to position [951, 0]
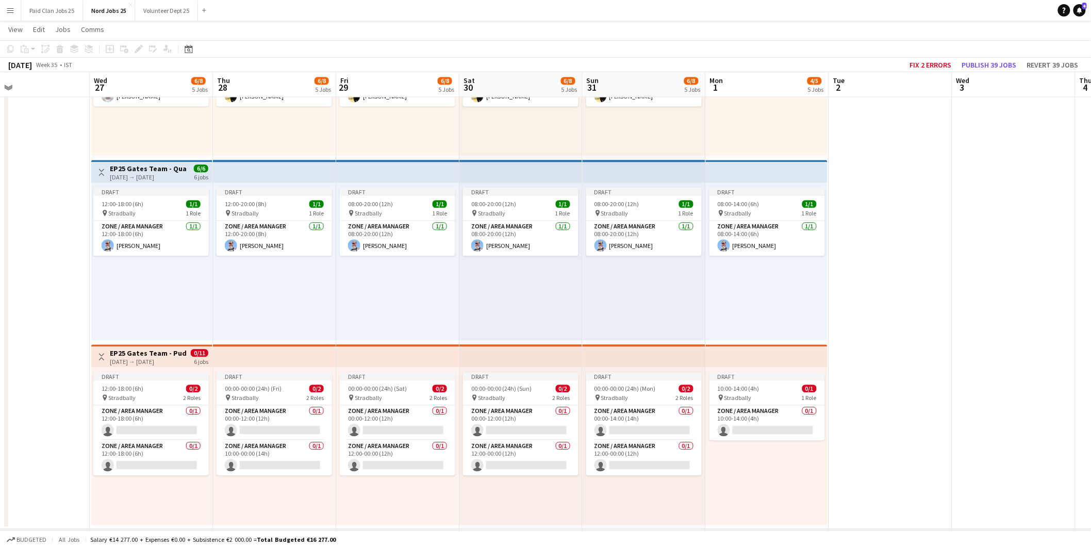
click at [166, 351] on h3 "EP25 Gates Team - Pudo Traffic Managers" at bounding box center [148, 353] width 77 height 9
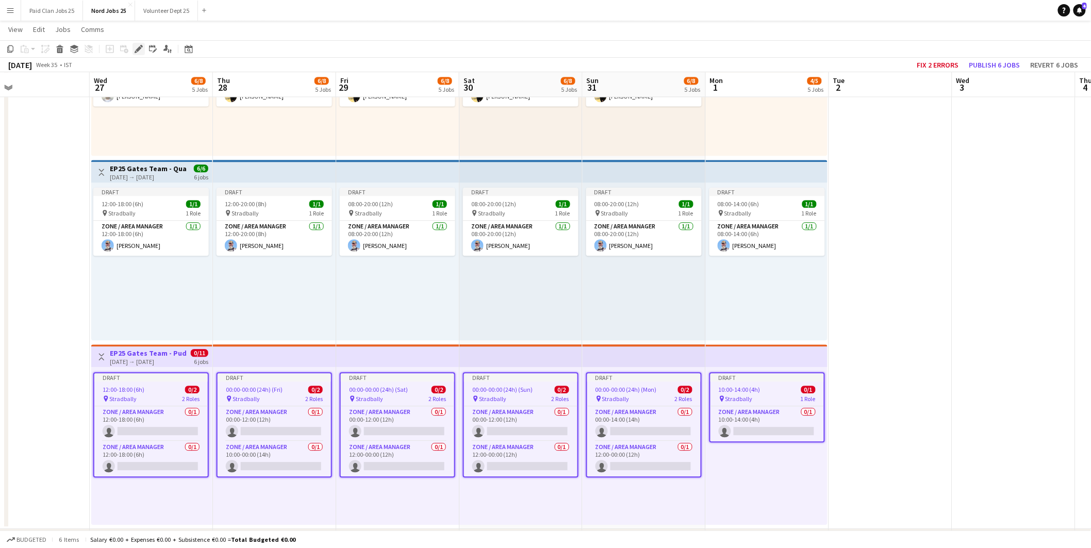
click at [137, 45] on icon "Edit" at bounding box center [139, 49] width 8 height 8
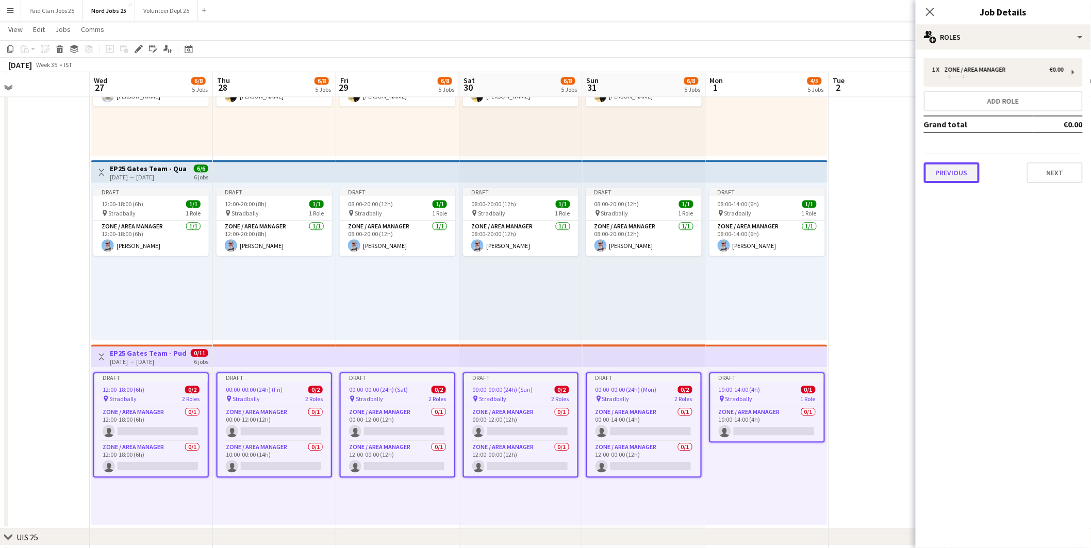
click at [941, 176] on button "Previous" at bounding box center [952, 172] width 56 height 21
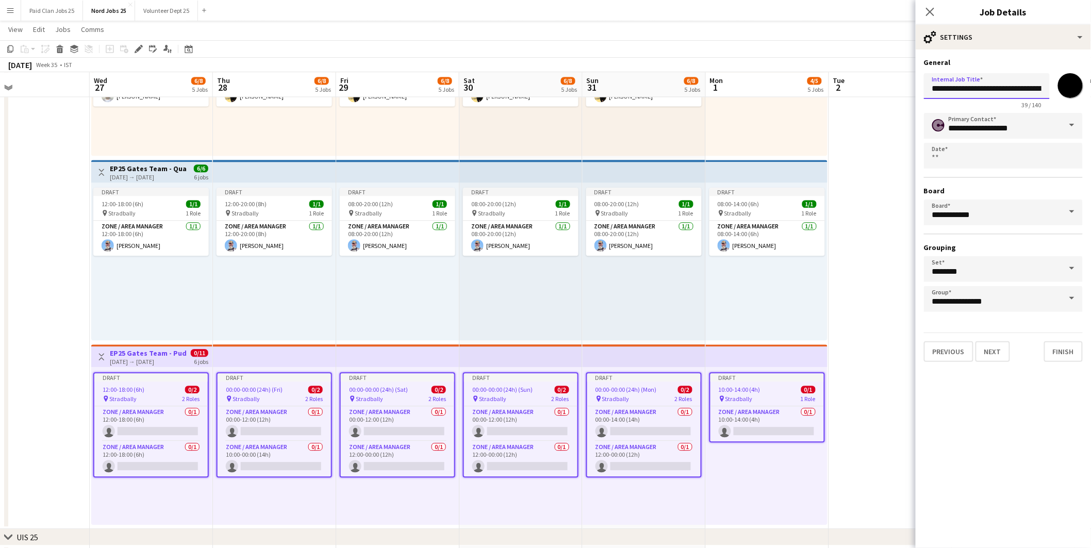
scroll to position [0, 31]
drag, startPoint x: 998, startPoint y: 87, endPoint x: 1099, endPoint y: 90, distance: 101.1
click at [1091, 90] on html "Menu Boards Boards Boards All jobs Status Workforce Workforce My Workforce Recr…" at bounding box center [545, 82] width 1091 height 2067
type input "**********"
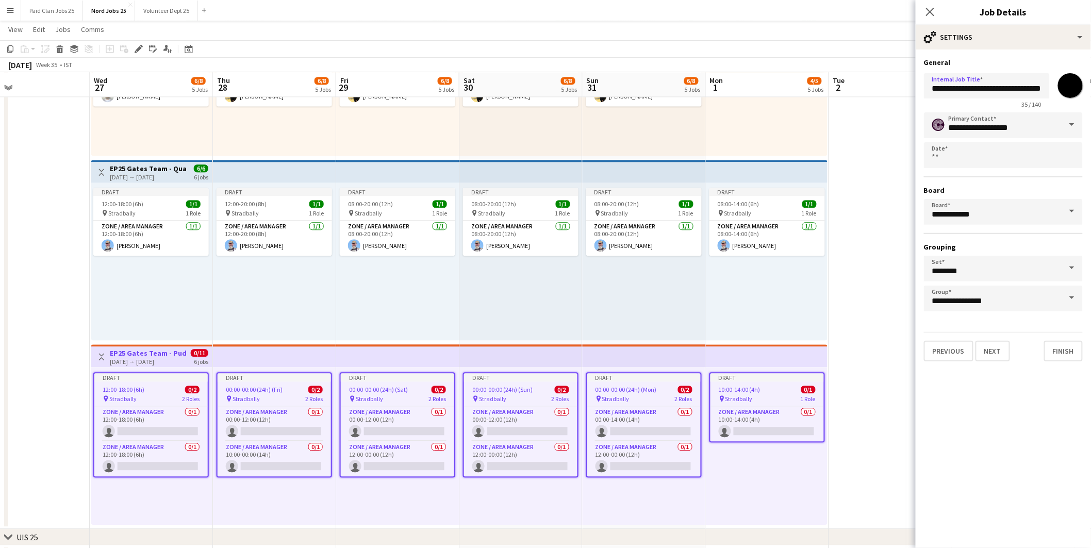
click at [1072, 85] on input "*******" at bounding box center [1070, 85] width 37 height 37
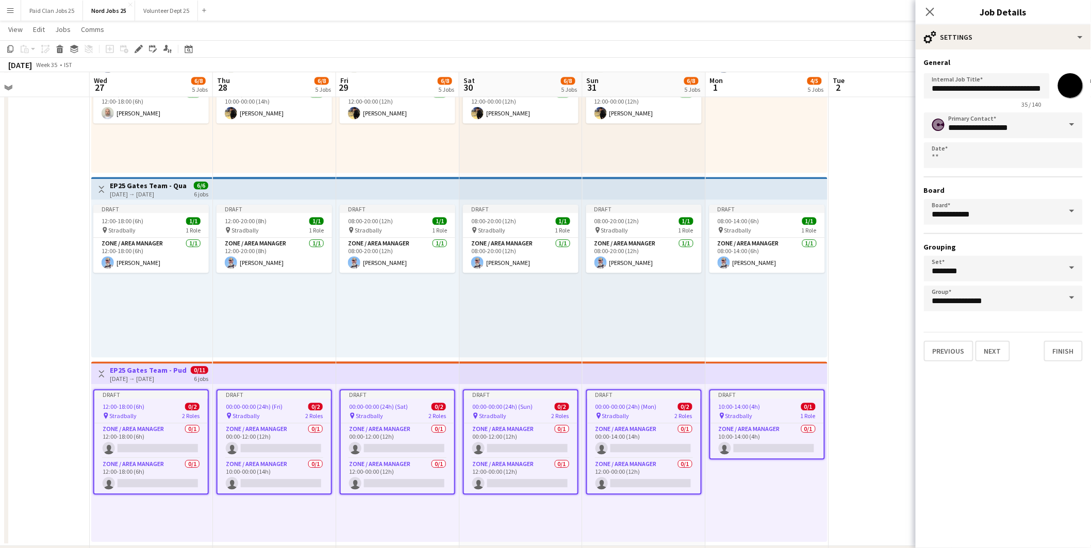
scroll to position [951, 0]
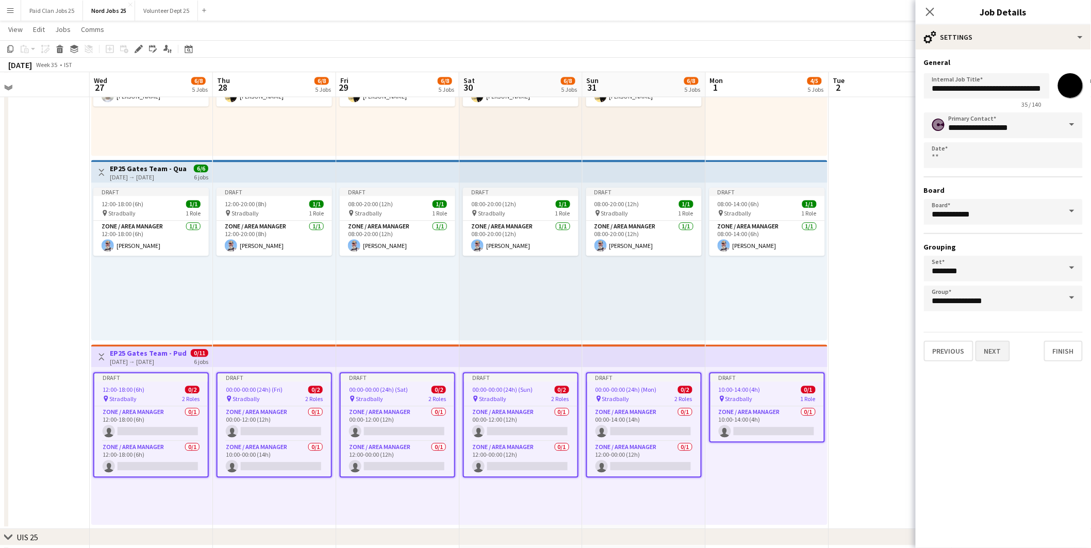
drag, startPoint x: 982, startPoint y: 336, endPoint x: 983, endPoint y: 342, distance: 5.9
click at [982, 337] on div "Previous Next Finish" at bounding box center [1003, 346] width 159 height 29
click at [990, 346] on button "Next" at bounding box center [993, 351] width 35 height 21
type input "**********"
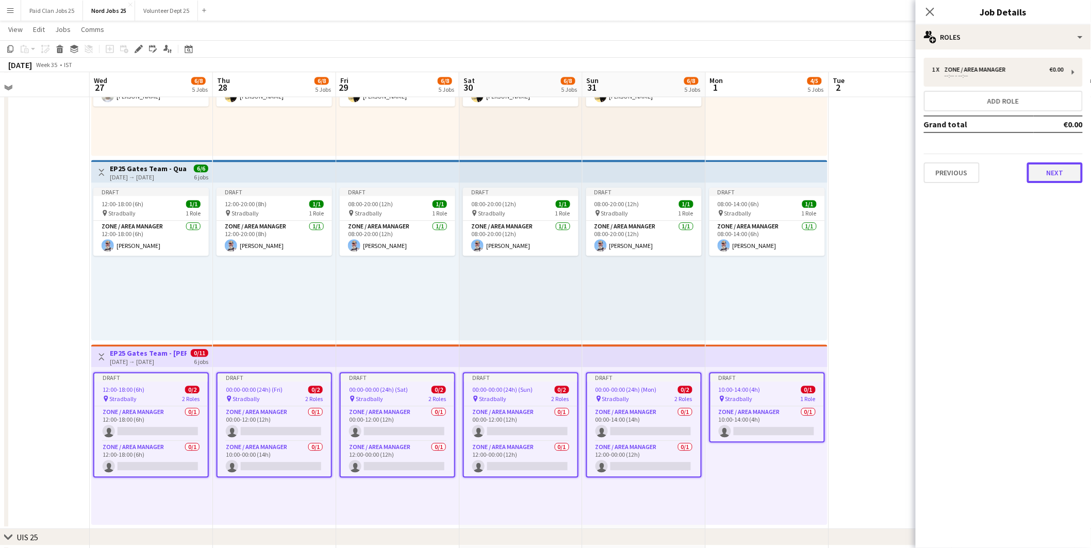
click at [1061, 167] on button "Next" at bounding box center [1055, 172] width 56 height 21
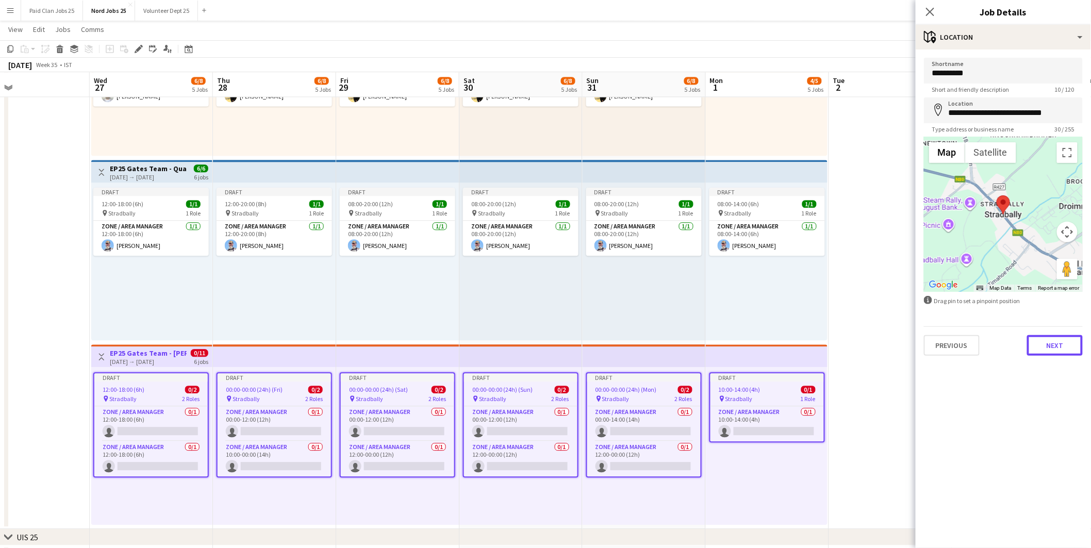
click at [1049, 342] on button "Next" at bounding box center [1055, 345] width 56 height 21
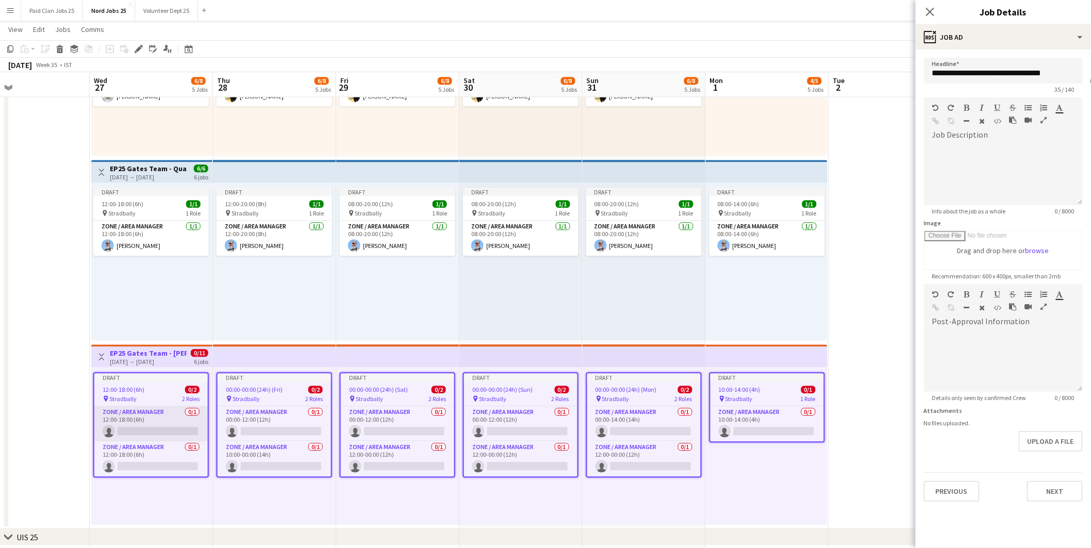
click at [156, 417] on app-card-role "Zone / Area Manager 0/1 12:00-18:00 (6h) single-neutral-actions" at bounding box center [150, 423] width 113 height 35
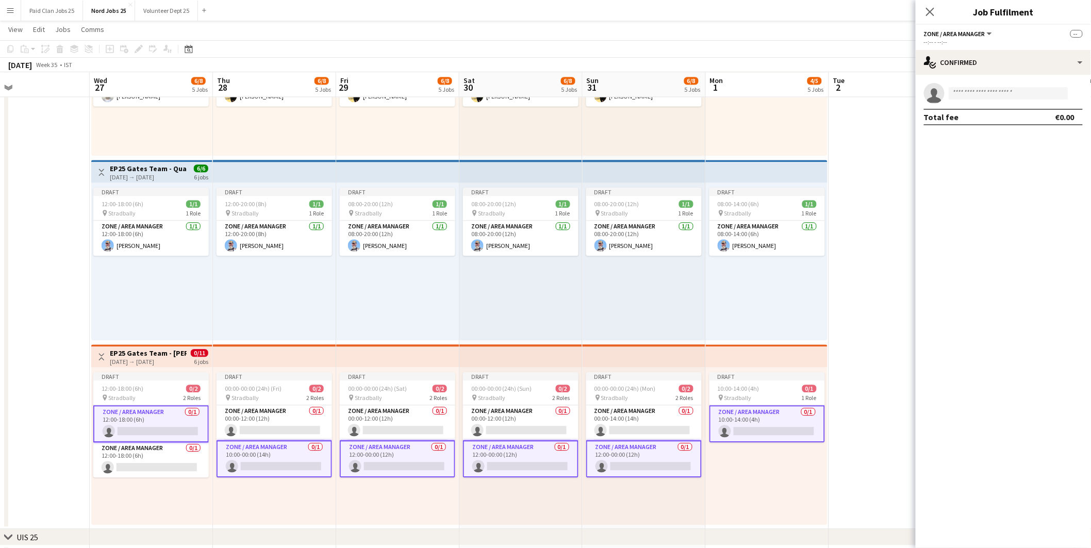
click at [728, 418] on app-card-role "Zone / Area Manager 0/1 10:00-14:00 (4h) single-neutral-actions" at bounding box center [768, 423] width 116 height 37
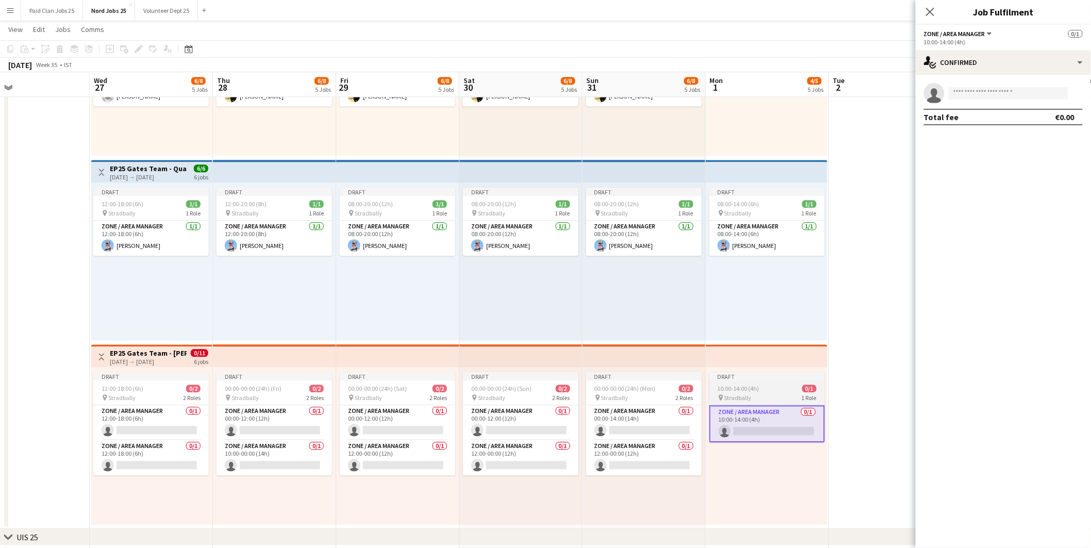
click at [753, 377] on div "Draft" at bounding box center [768, 376] width 116 height 8
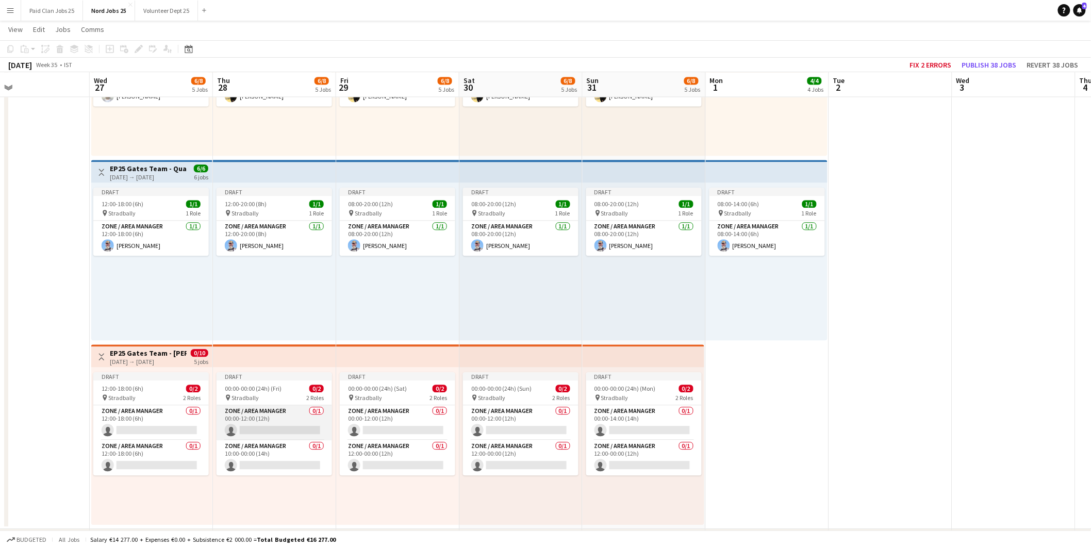
click at [253, 408] on app-card-role "Zone / Area Manager 0/1 00:00-12:00 (12h) single-neutral-actions" at bounding box center [275, 422] width 116 height 35
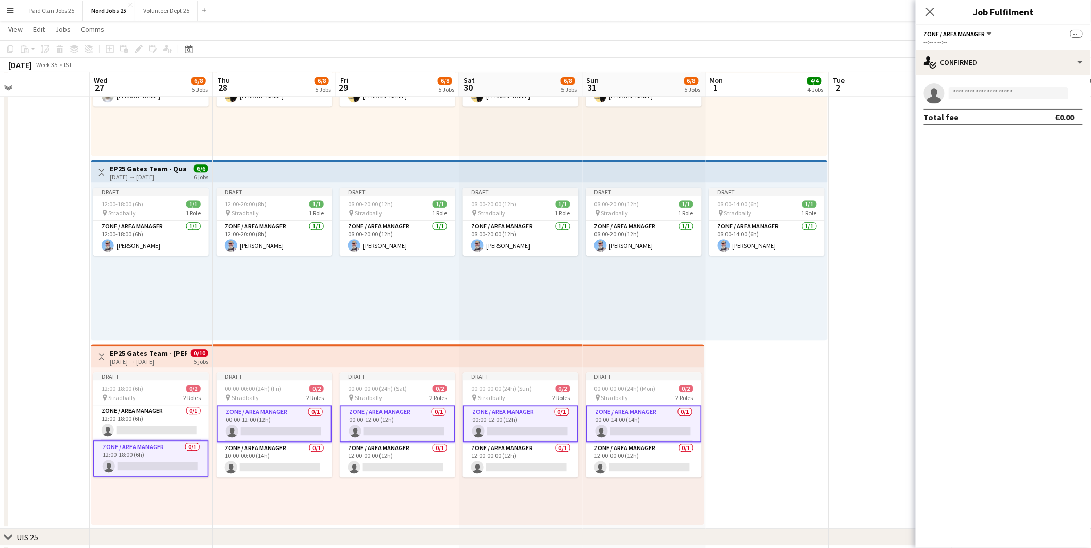
click at [265, 421] on app-card-role "Zone / Area Manager 0/1 00:00-12:00 (12h) single-neutral-actions" at bounding box center [275, 423] width 116 height 37
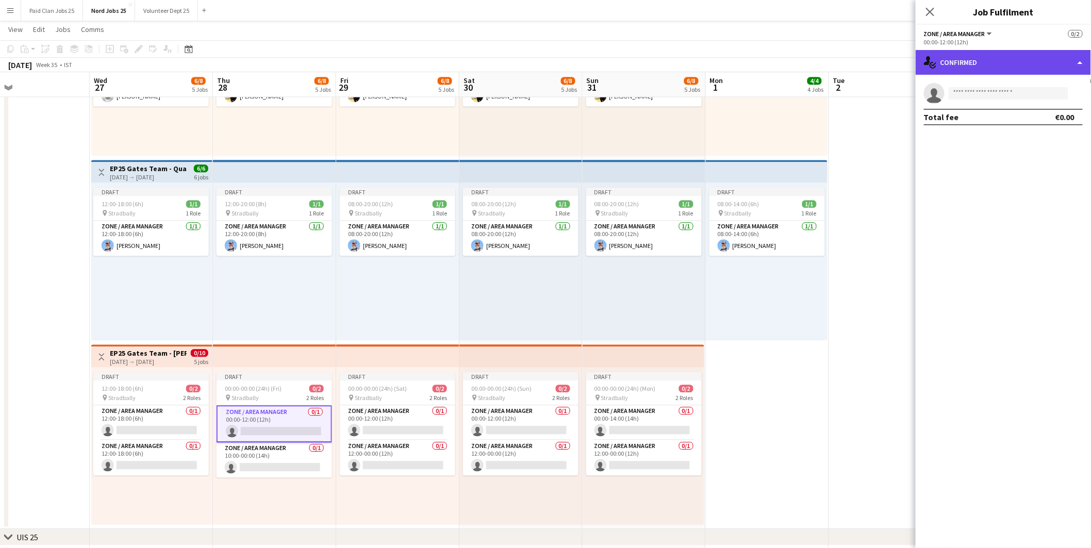
click at [999, 53] on div "single-neutral-actions-check-2 Confirmed" at bounding box center [1003, 62] width 175 height 25
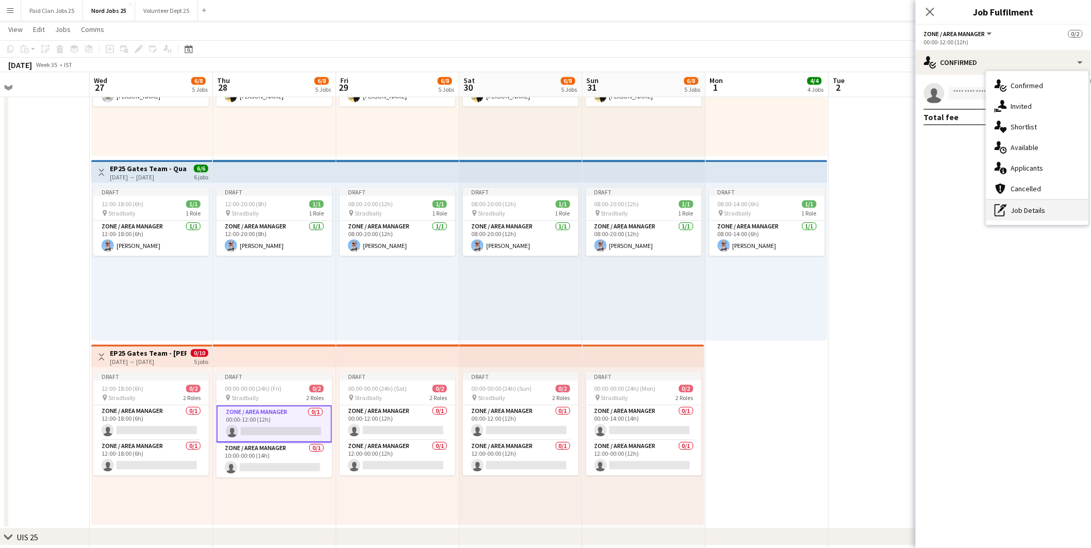
click at [1019, 213] on div "pen-write Job Details" at bounding box center [1037, 210] width 102 height 21
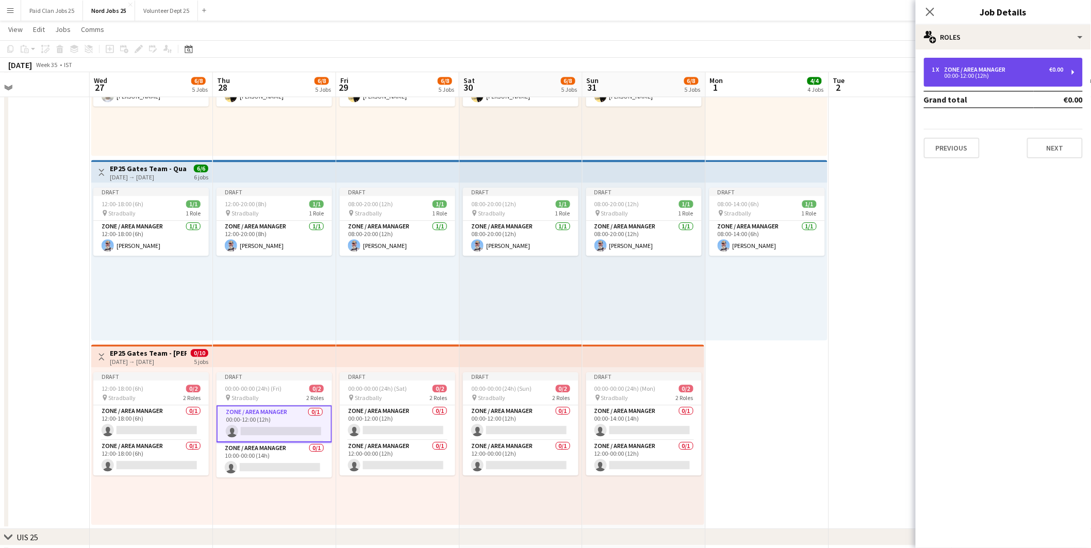
click at [946, 71] on div "Zone / Area Manager" at bounding box center [977, 69] width 65 height 7
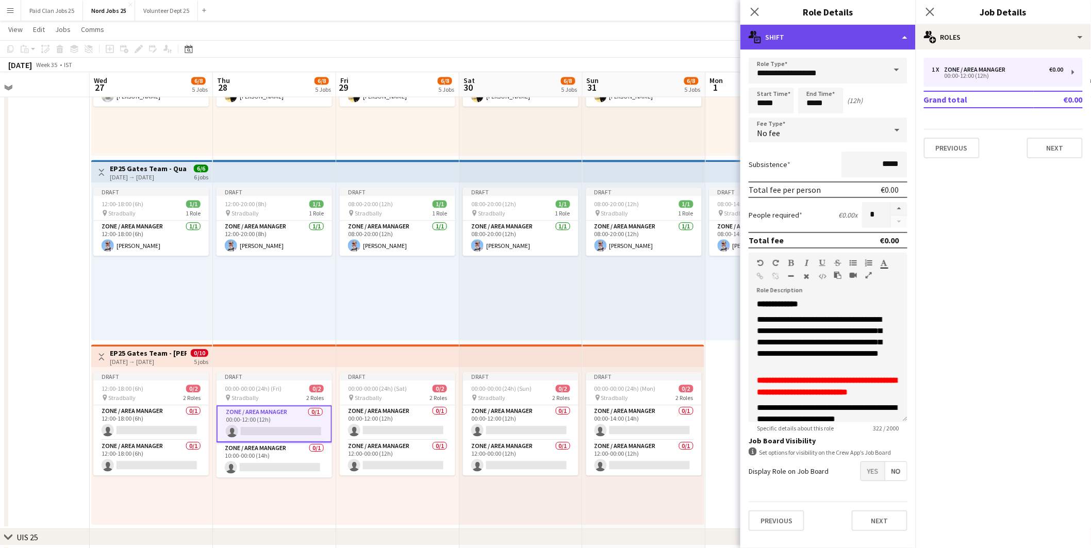
click at [828, 39] on div "multiple-actions-text Shift" at bounding box center [827, 37] width 175 height 25
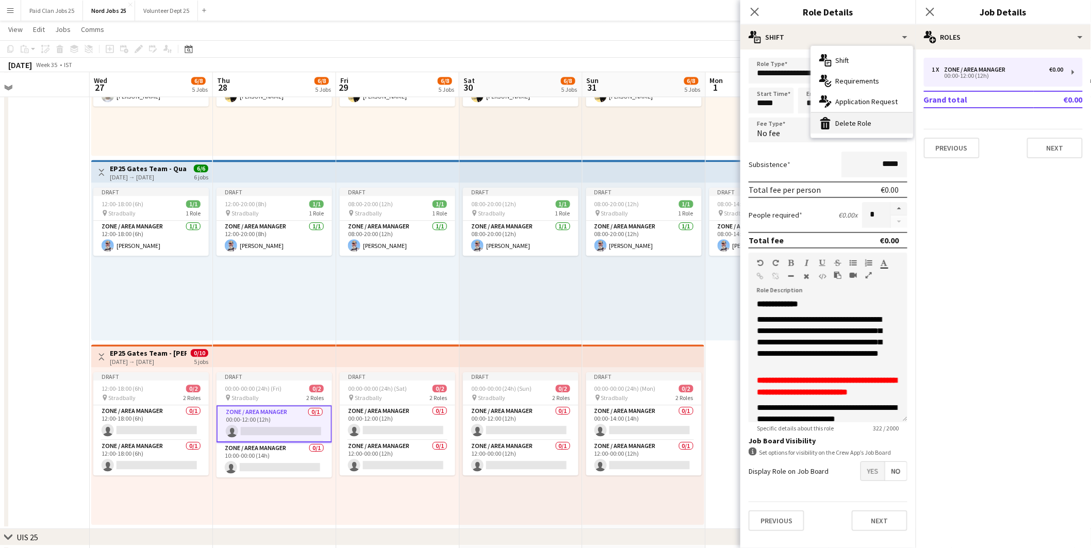
click at [845, 120] on div "bin-2 Delete Role" at bounding box center [862, 123] width 102 height 21
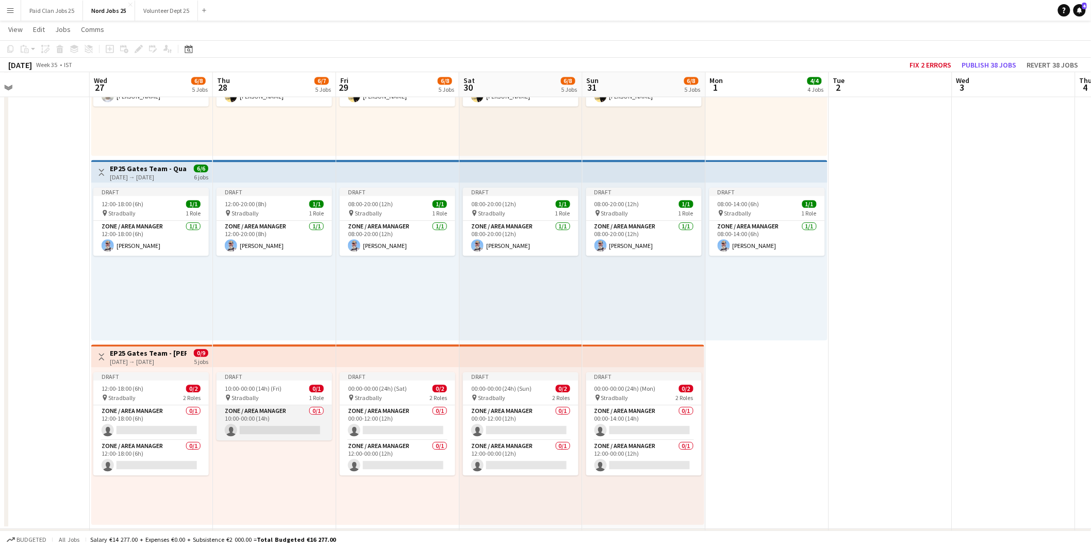
click at [291, 423] on app-card-role "Zone / Area Manager 0/1 10:00-00:00 (14h) single-neutral-actions" at bounding box center [275, 422] width 116 height 35
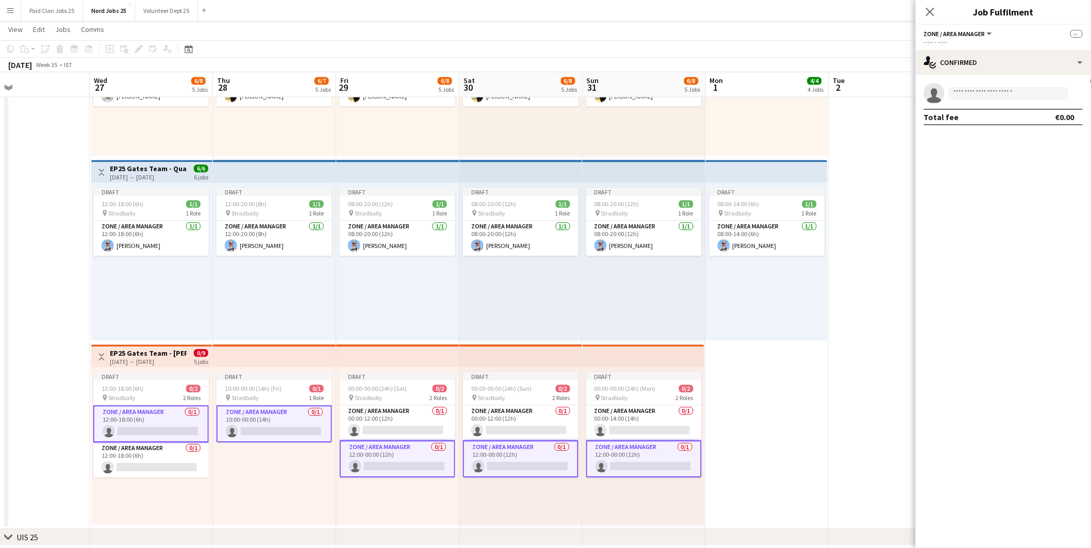
click at [281, 418] on app-card-role "Zone / Area Manager 0/1 10:00-00:00 (14h) single-neutral-actions" at bounding box center [275, 423] width 116 height 37
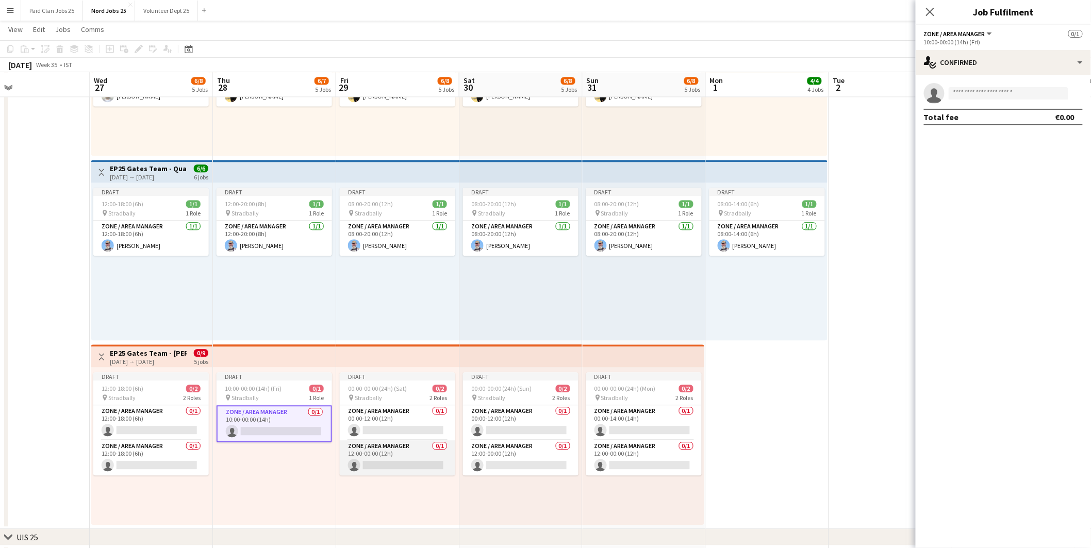
click at [388, 459] on app-card-role "Zone / Area Manager 0/1 12:00-00:00 (12h) single-neutral-actions" at bounding box center [398, 457] width 116 height 35
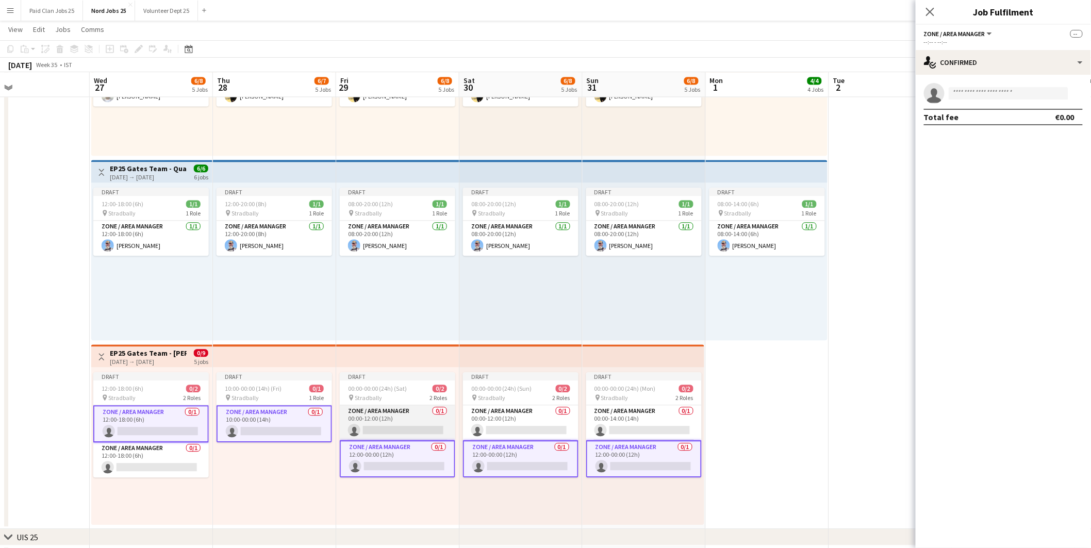
click at [376, 419] on app-card-role "Zone / Area Manager 0/1 00:00-12:00 (12h) single-neutral-actions" at bounding box center [398, 422] width 116 height 35
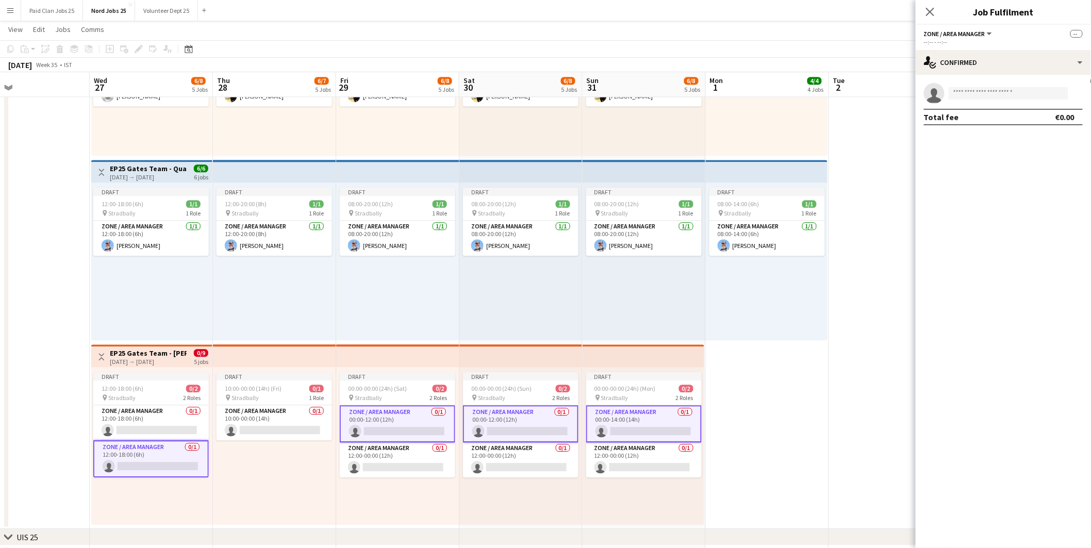
click at [375, 420] on app-card-role "Zone / Area Manager 0/1 00:00-12:00 (12h) single-neutral-actions" at bounding box center [398, 423] width 116 height 37
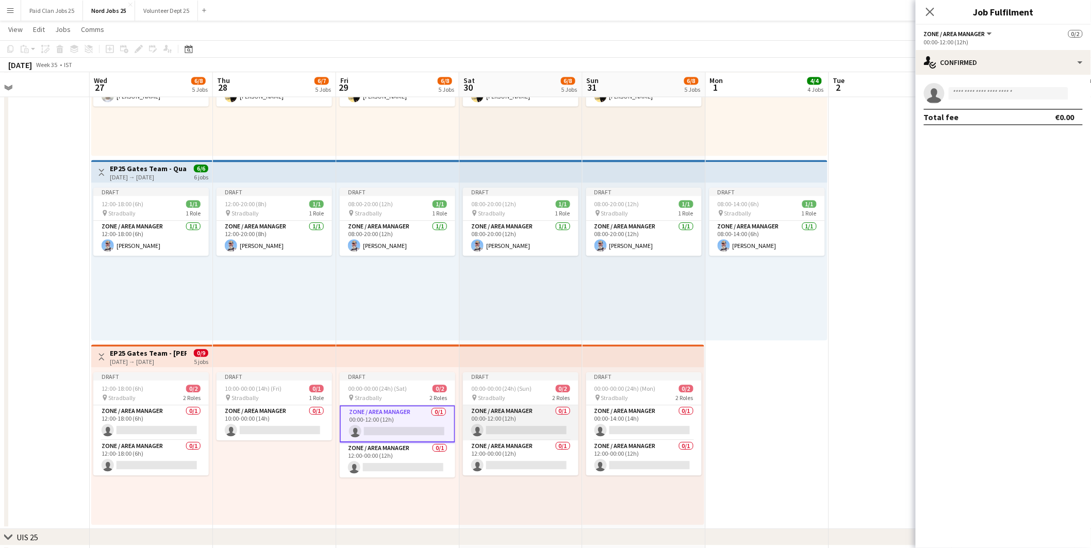
click at [480, 415] on app-card-role "Zone / Area Manager 0/1 00:00-12:00 (12h) single-neutral-actions" at bounding box center [521, 422] width 116 height 35
click at [617, 416] on app-card-role "Zone / Area Manager 0/1 00:00-14:00 (14h) single-neutral-actions" at bounding box center [644, 422] width 116 height 35
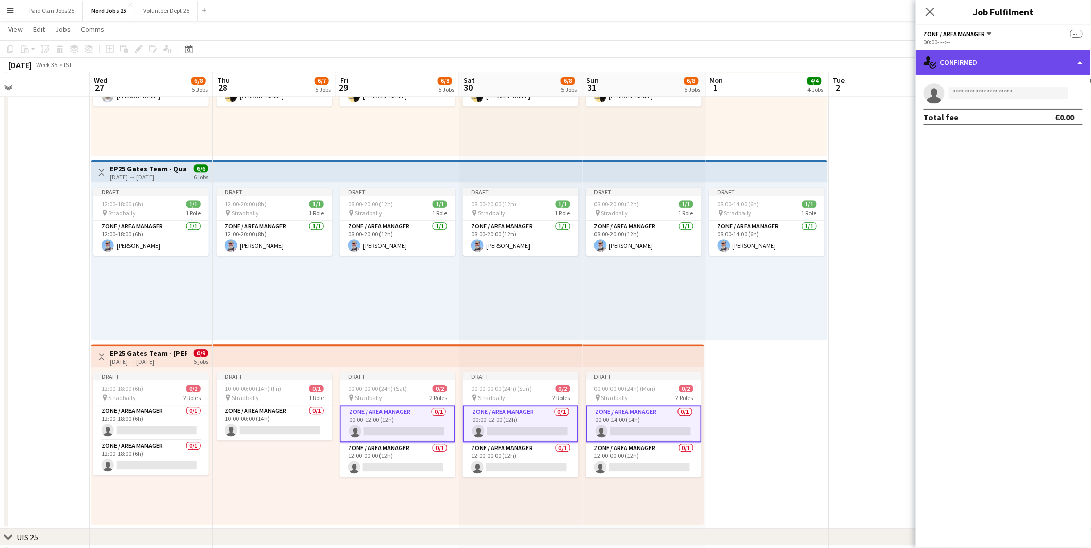
click at [994, 65] on div "single-neutral-actions-check-2 Confirmed" at bounding box center [1003, 62] width 175 height 25
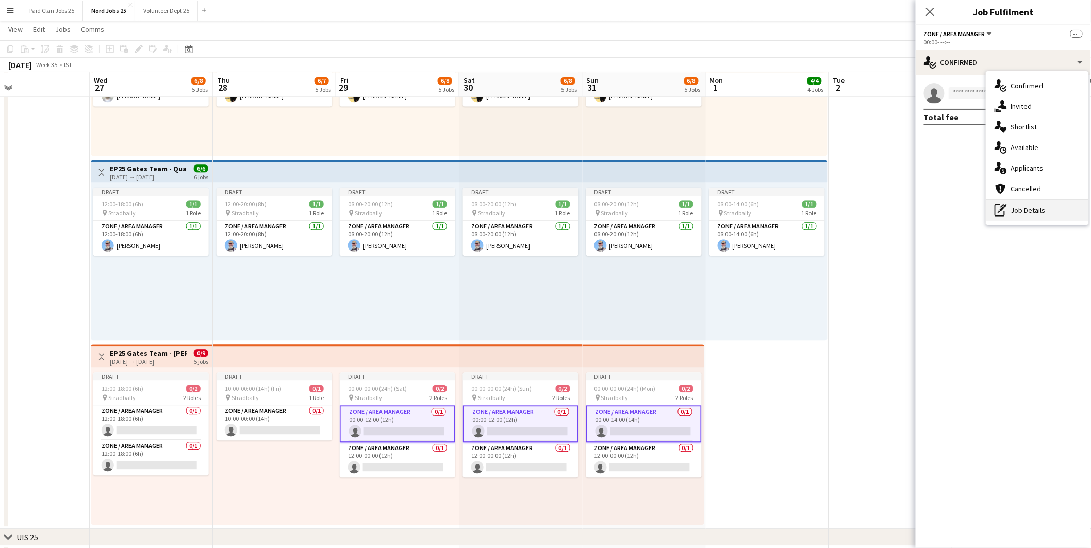
click at [1014, 207] on div "pen-write Job Details" at bounding box center [1037, 210] width 102 height 21
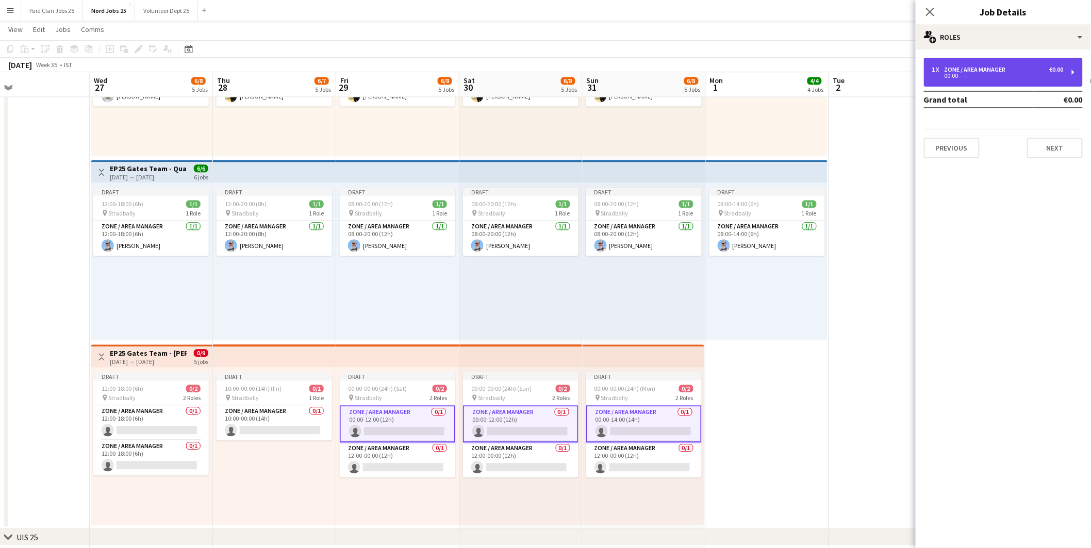
click at [968, 74] on div "00:00- --:--" at bounding box center [997, 75] width 131 height 5
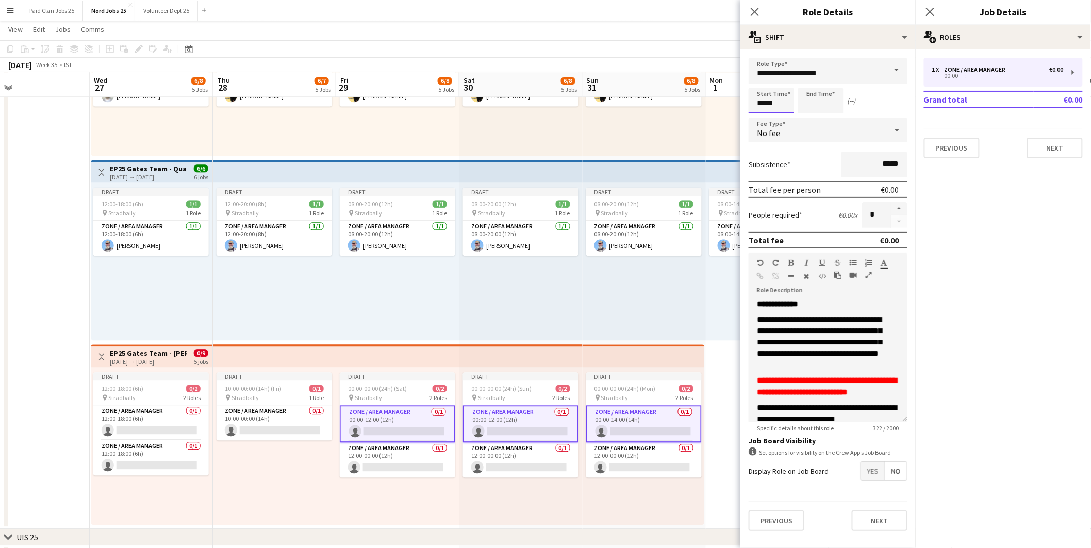
click at [775, 102] on input "*****" at bounding box center [771, 101] width 45 height 26
click at [760, 83] on div at bounding box center [761, 82] width 21 height 10
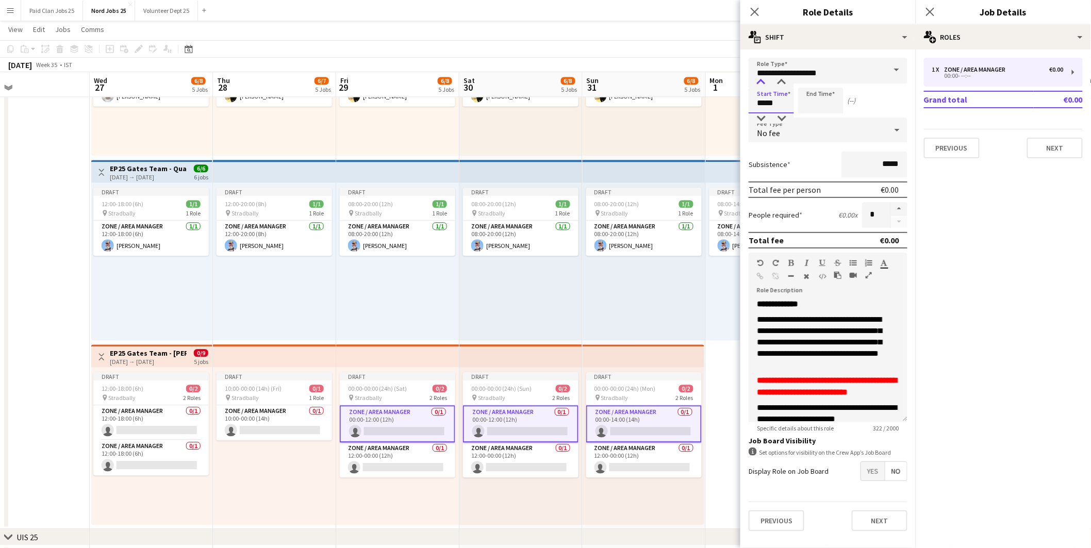
click at [760, 83] on div at bounding box center [761, 82] width 21 height 10
type input "*****"
click at [760, 83] on div at bounding box center [761, 82] width 21 height 10
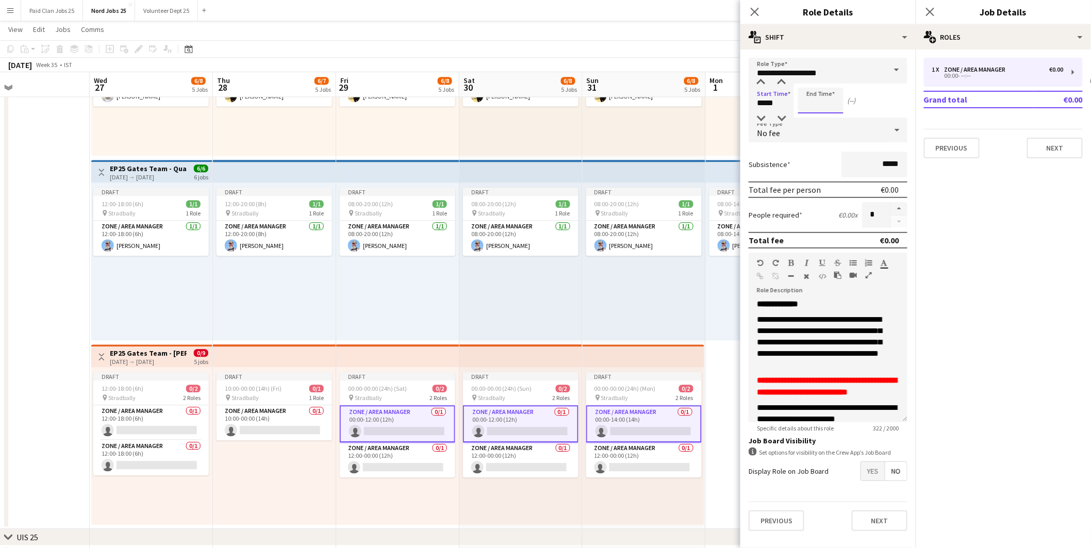
click at [821, 99] on input at bounding box center [820, 101] width 45 height 26
click at [805, 78] on div at bounding box center [810, 82] width 21 height 10
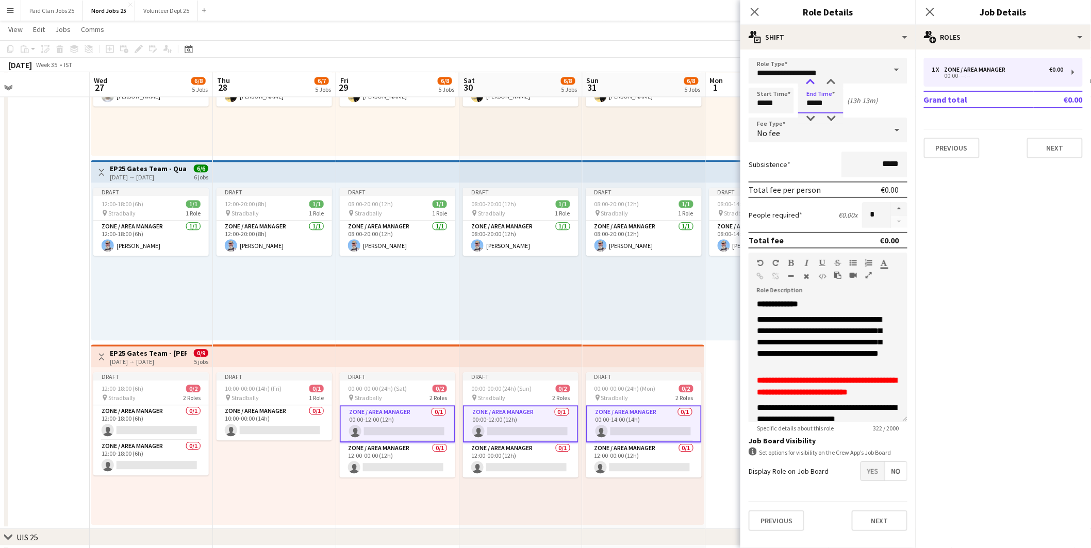
click at [805, 78] on div at bounding box center [810, 82] width 21 height 10
click at [812, 117] on div at bounding box center [810, 118] width 21 height 10
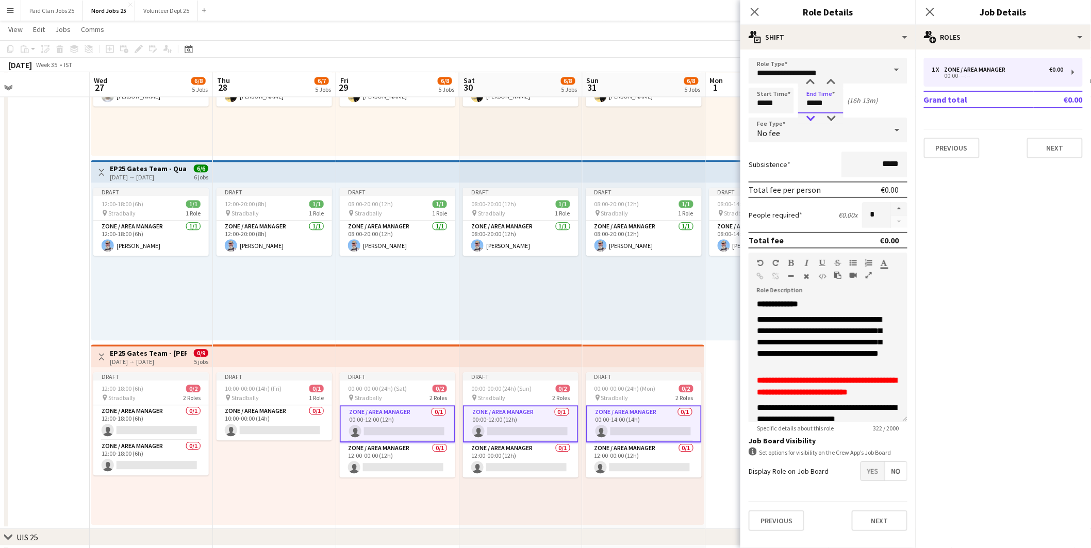
click at [812, 117] on div at bounding box center [810, 118] width 21 height 10
click at [805, 116] on div at bounding box center [810, 118] width 21 height 10
click at [832, 117] on div at bounding box center [831, 118] width 21 height 10
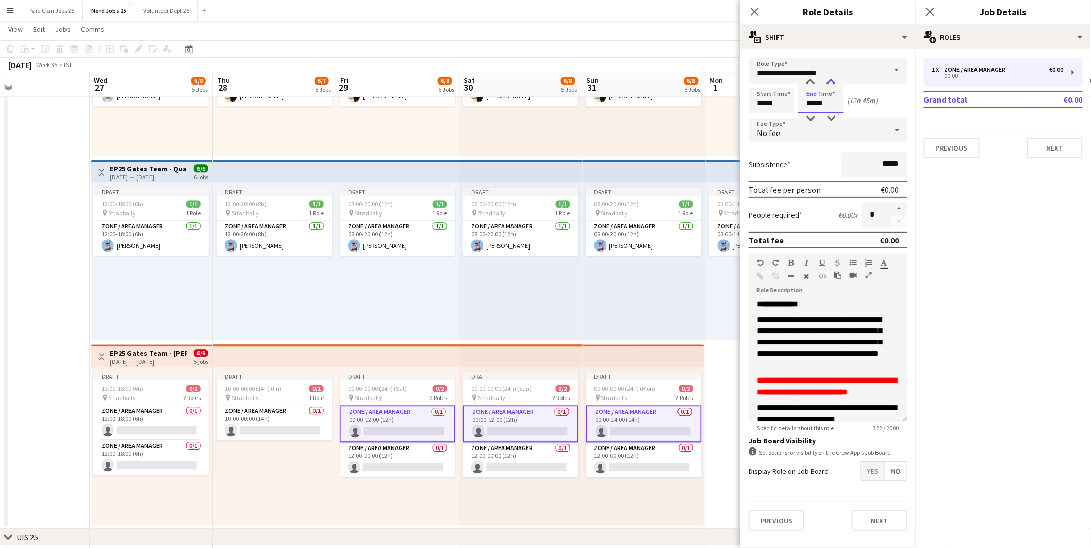
type input "*****"
click at [836, 77] on div at bounding box center [831, 82] width 21 height 10
click at [926, 7] on icon at bounding box center [930, 12] width 10 height 10
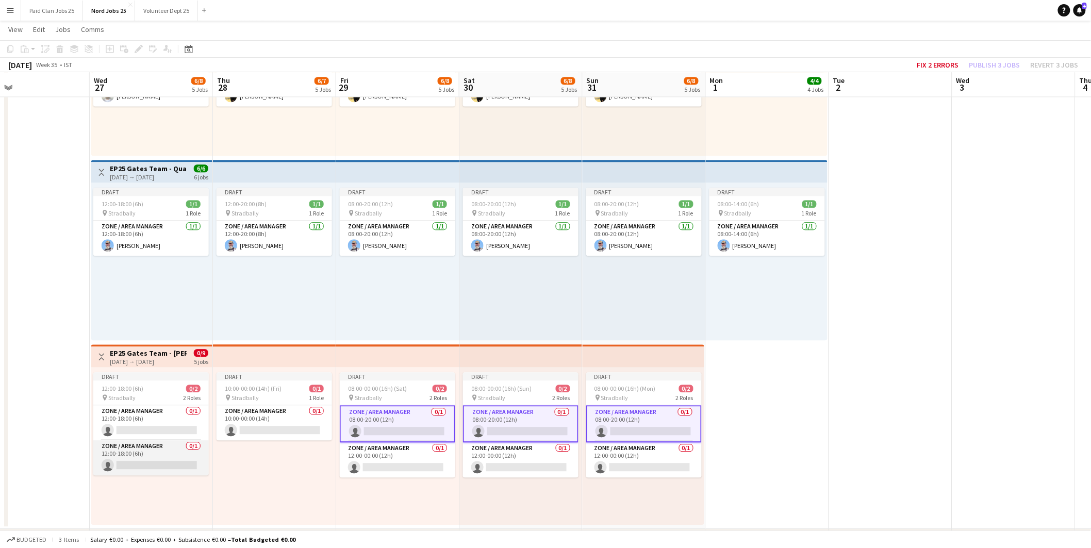
click at [155, 459] on app-card-role "Zone / Area Manager 0/1 12:00-18:00 (6h) single-neutral-actions" at bounding box center [151, 457] width 116 height 35
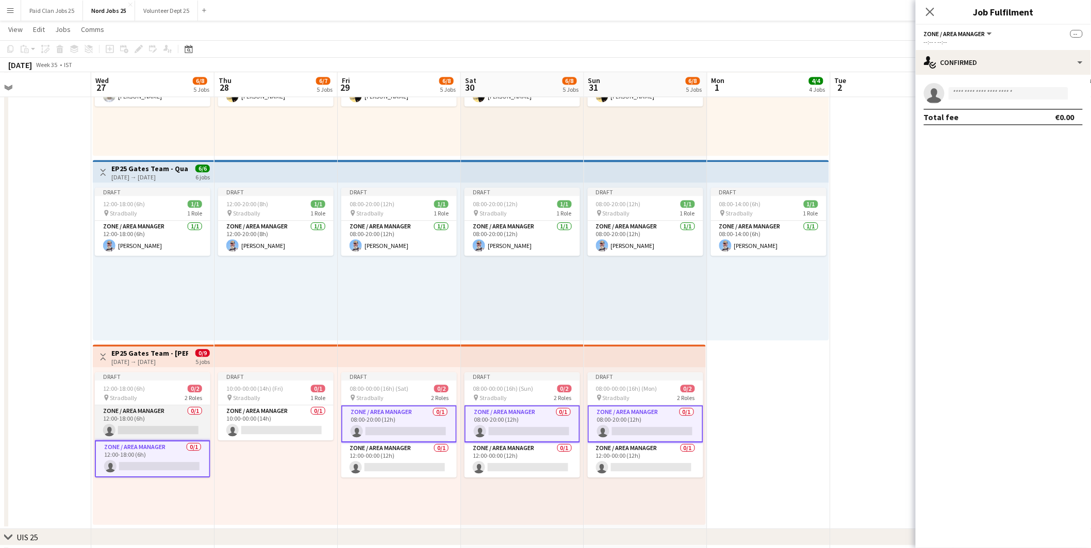
click at [152, 439] on app-card-role "Zone / Area Manager 0/1 12:00-18:00 (6h) single-neutral-actions" at bounding box center [153, 422] width 116 height 35
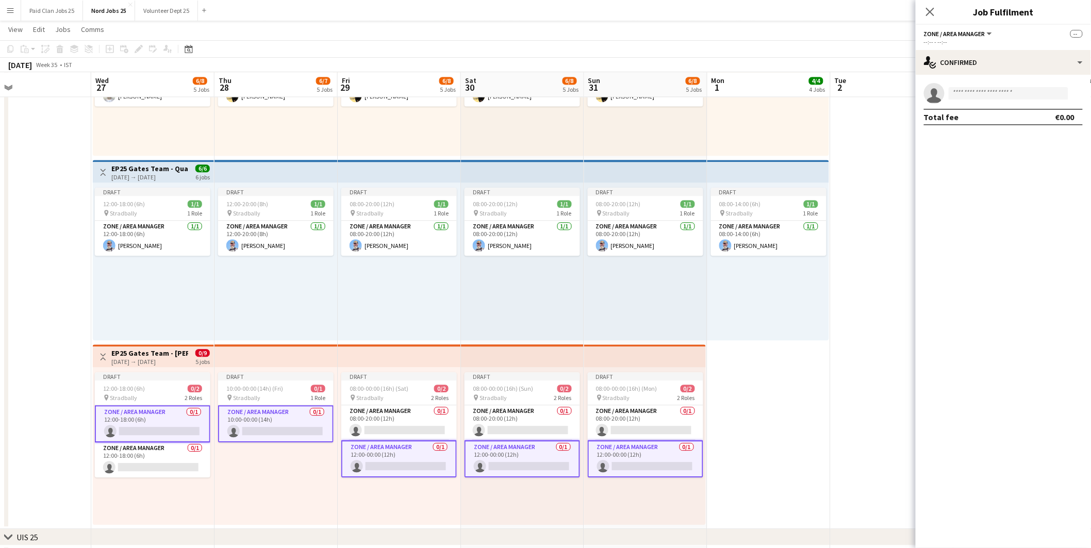
click at [238, 423] on app-card-role "Zone / Area Manager 0/1 10:00-00:00 (14h) single-neutral-actions" at bounding box center [276, 423] width 116 height 37
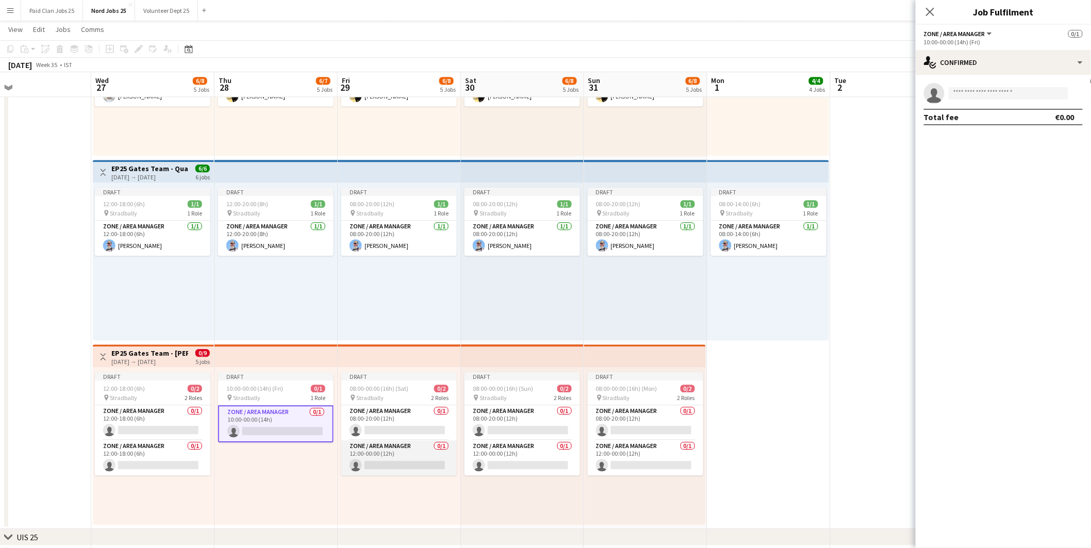
click at [383, 463] on app-card-role "Zone / Area Manager 0/1 12:00-00:00 (12h) single-neutral-actions" at bounding box center [399, 457] width 116 height 35
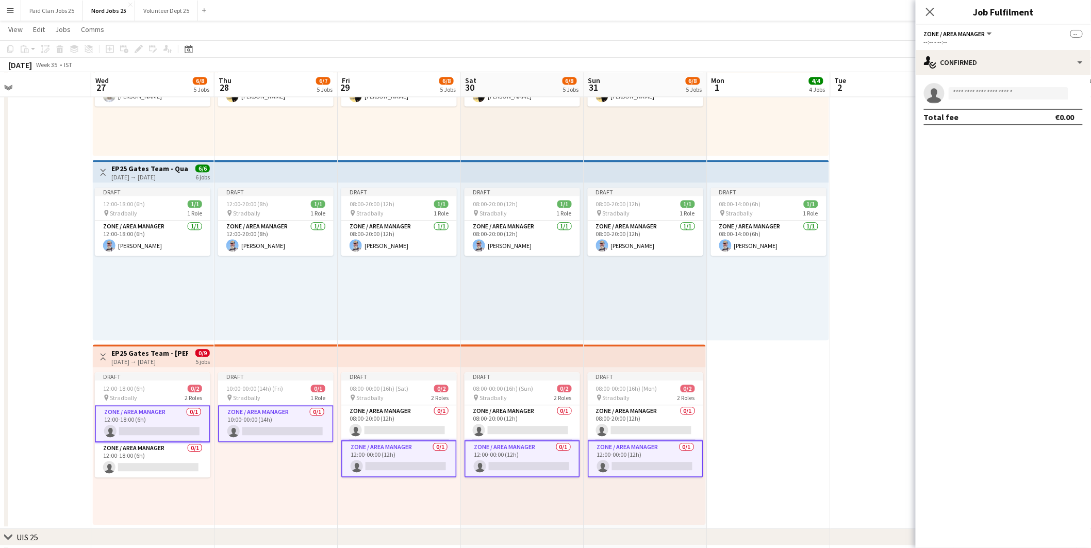
click at [387, 457] on app-card-role "Zone / Area Manager 0/1 12:00-00:00 (12h) single-neutral-actions" at bounding box center [399, 458] width 116 height 37
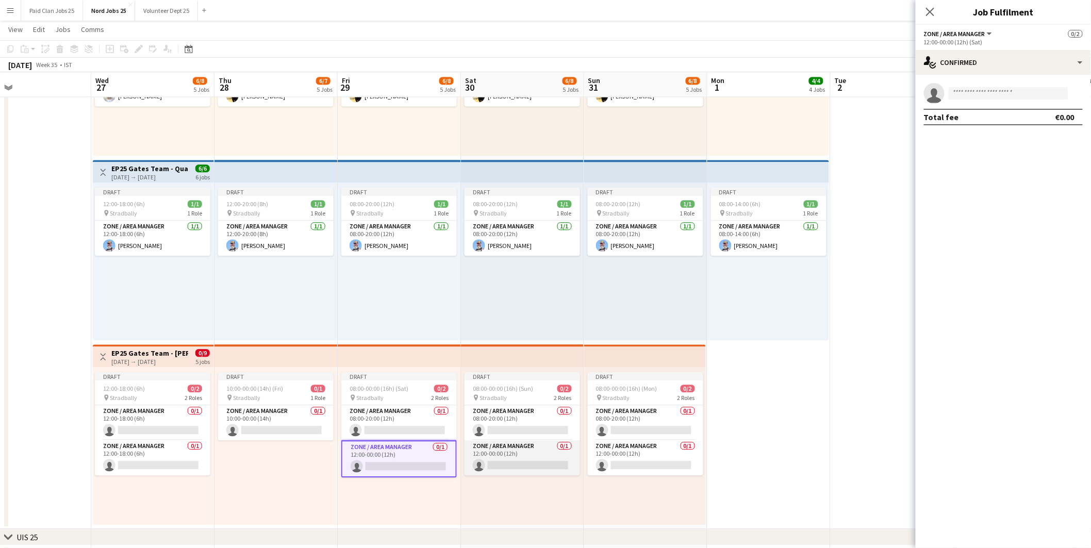
click at [482, 460] on app-card-role "Zone / Area Manager 0/1 12:00-00:00 (12h) single-neutral-actions" at bounding box center [523, 457] width 116 height 35
click at [634, 450] on app-card-role "Zone / Area Manager 0/1 12:00-00:00 (12h) single-neutral-actions" at bounding box center [646, 457] width 116 height 35
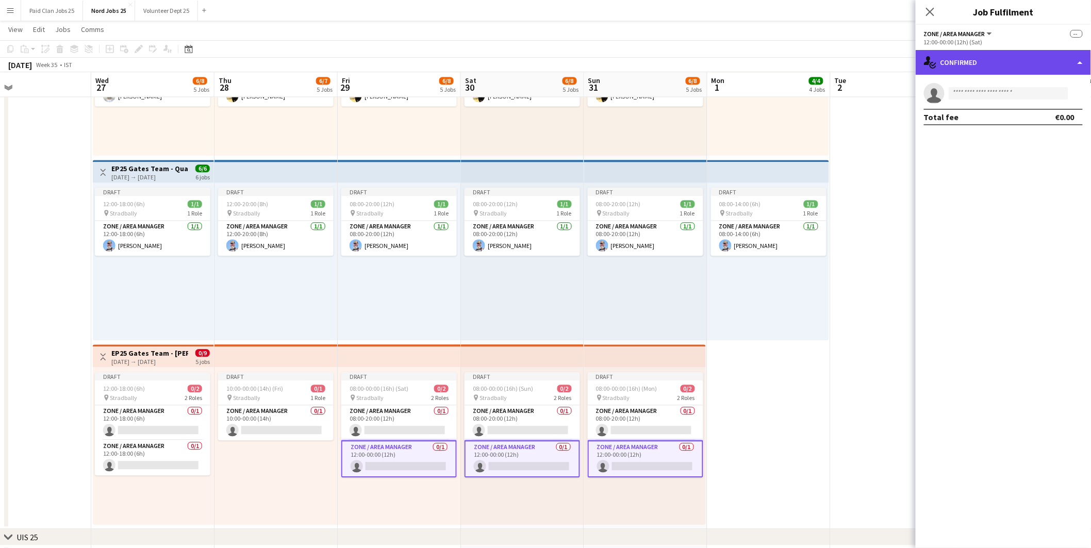
click at [990, 61] on div "single-neutral-actions-check-2 Confirmed" at bounding box center [1003, 62] width 175 height 25
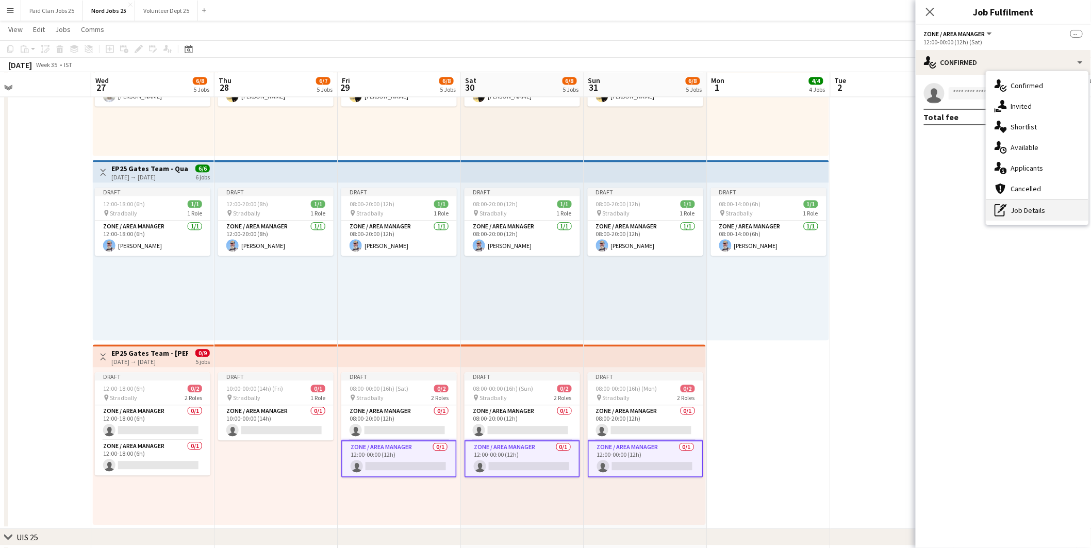
click at [1011, 218] on div "pen-write Job Details" at bounding box center [1037, 210] width 102 height 21
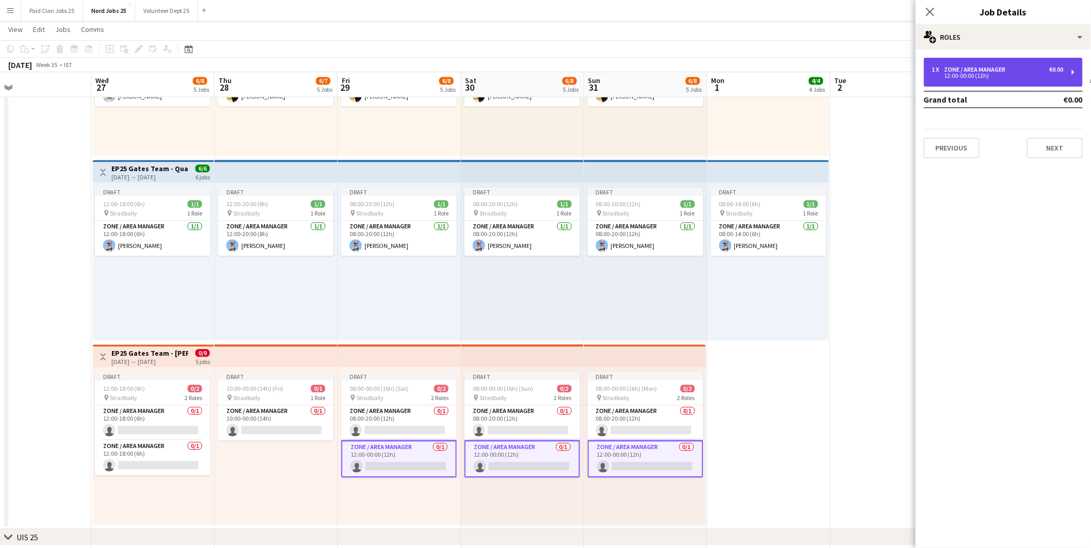
click at [972, 70] on div "Zone / Area Manager" at bounding box center [977, 69] width 65 height 7
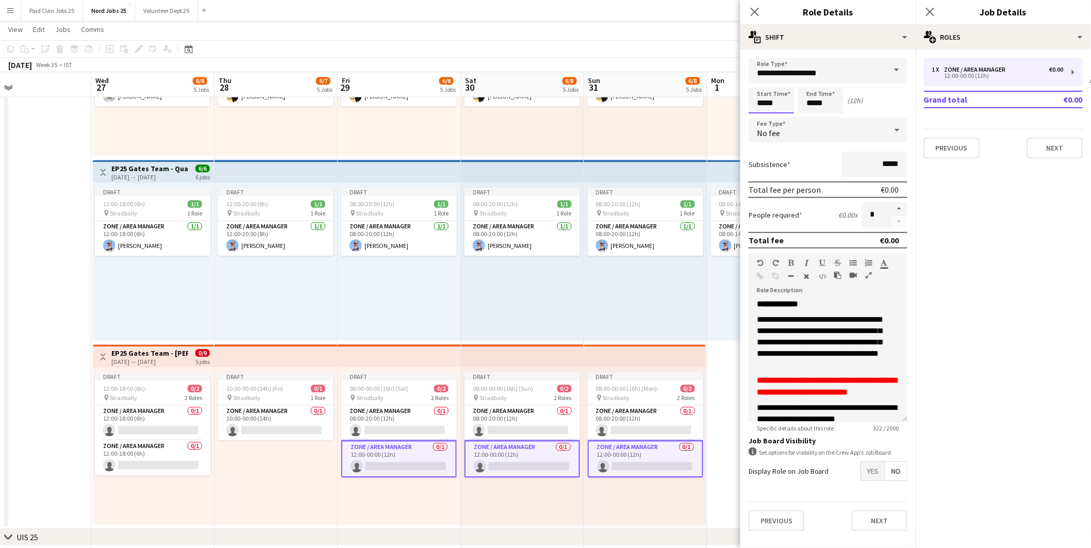
click at [756, 98] on input "*****" at bounding box center [771, 101] width 45 height 26
click at [762, 81] on div at bounding box center [761, 82] width 21 height 10
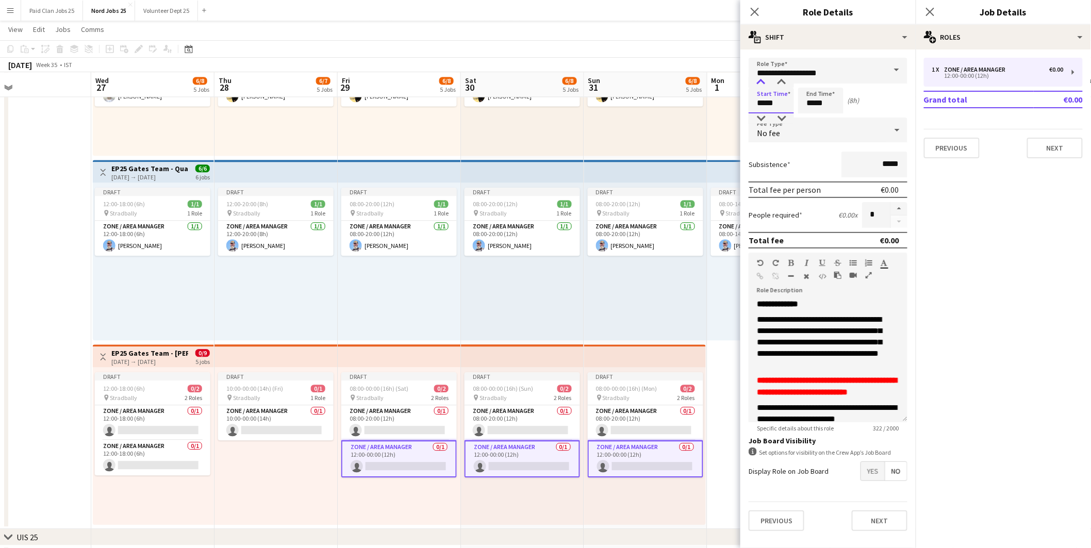
type input "*****"
click at [761, 81] on div at bounding box center [761, 82] width 21 height 10
click at [820, 105] on input "*****" at bounding box center [820, 101] width 45 height 26
click at [807, 77] on div at bounding box center [810, 82] width 21 height 10
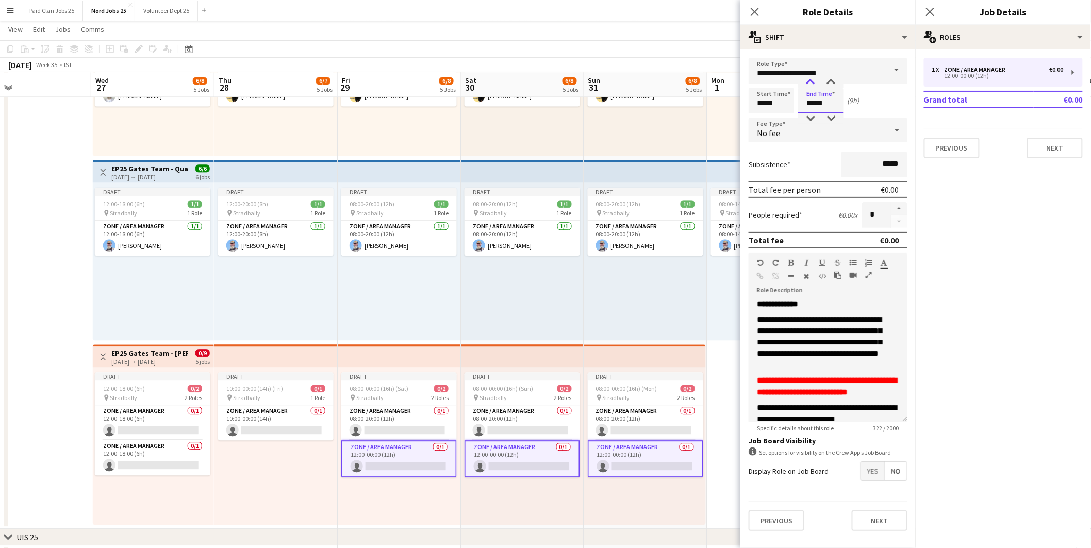
click at [807, 77] on div at bounding box center [810, 82] width 21 height 10
type input "*****"
click at [807, 77] on div at bounding box center [810, 82] width 21 height 10
click at [887, 101] on div "Start Time ***** End Time ***** (12h)" at bounding box center [828, 101] width 159 height 26
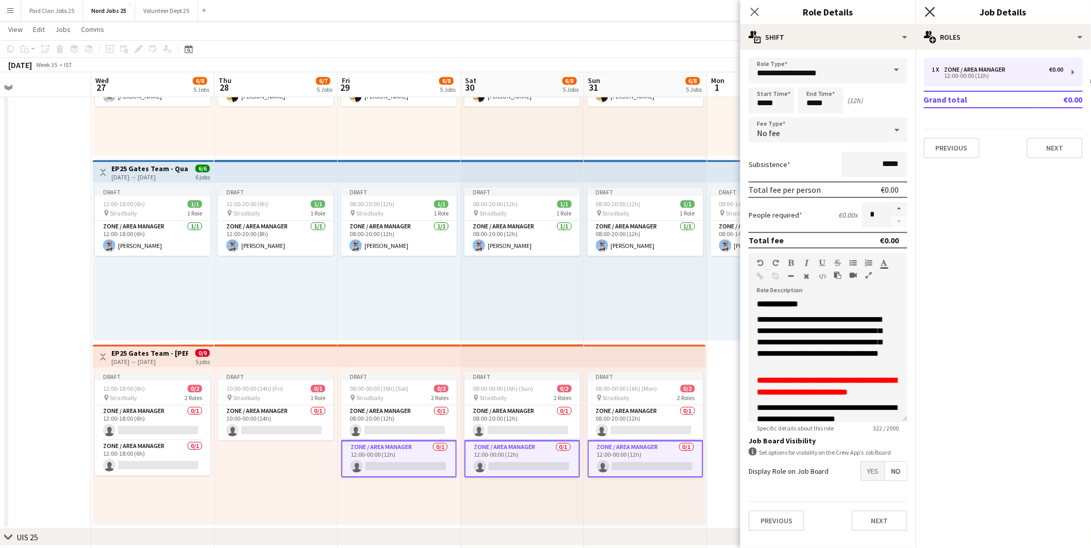
click at [929, 12] on icon "Close pop-in" at bounding box center [930, 12] width 10 height 10
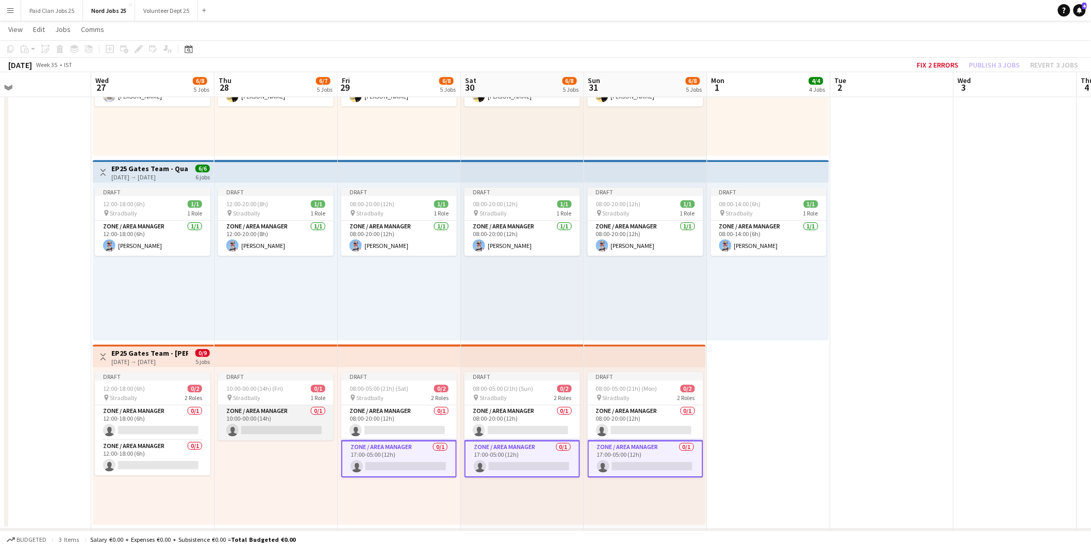
click at [282, 419] on app-card-role "Zone / Area Manager 0/1 10:00-00:00 (14h) single-neutral-actions" at bounding box center [276, 422] width 116 height 35
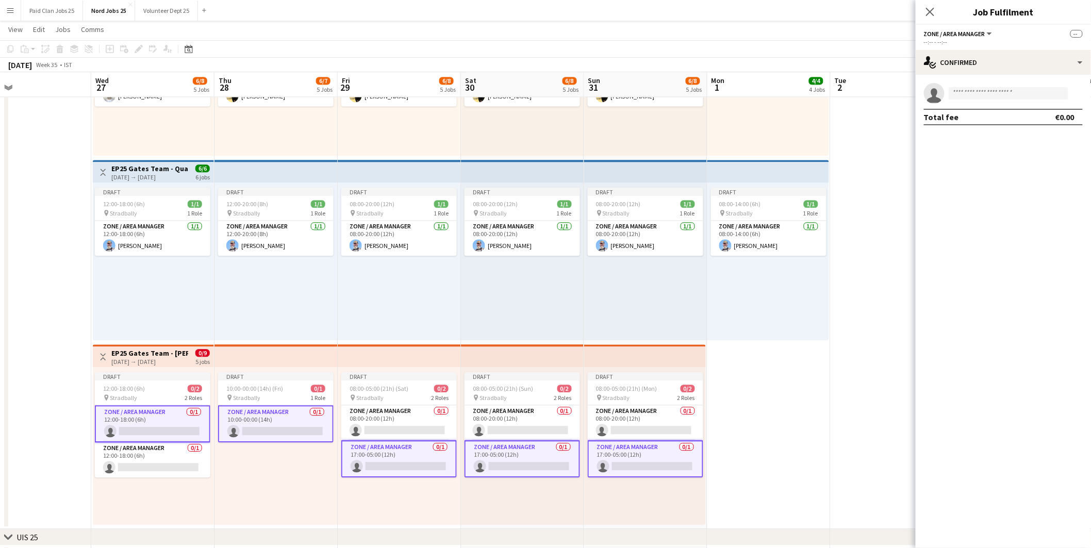
click at [284, 423] on app-card-role "Zone / Area Manager 0/1 10:00-00:00 (14h) single-neutral-actions" at bounding box center [276, 423] width 116 height 37
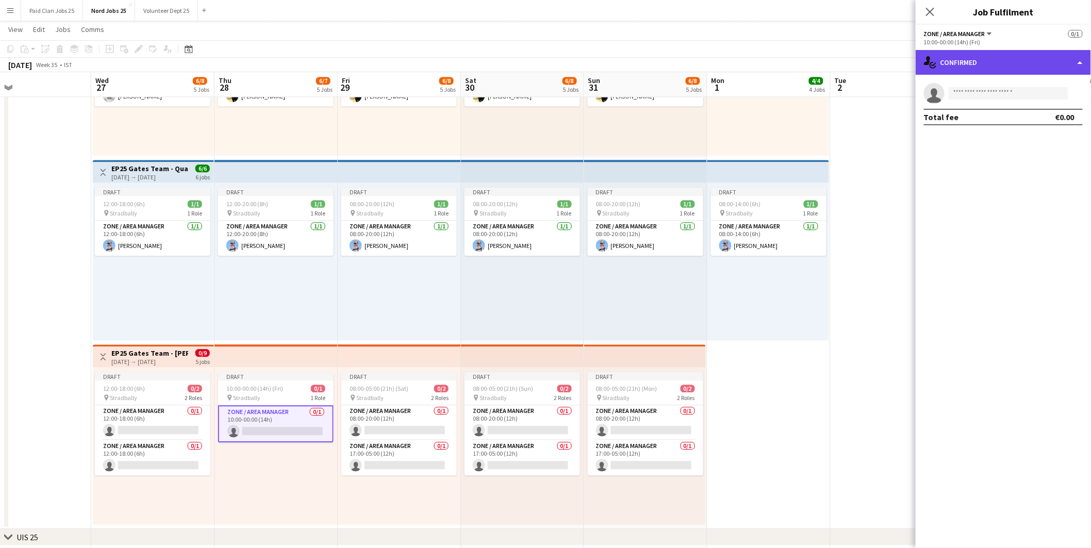
click at [980, 65] on div "single-neutral-actions-check-2 Confirmed" at bounding box center [1003, 62] width 175 height 25
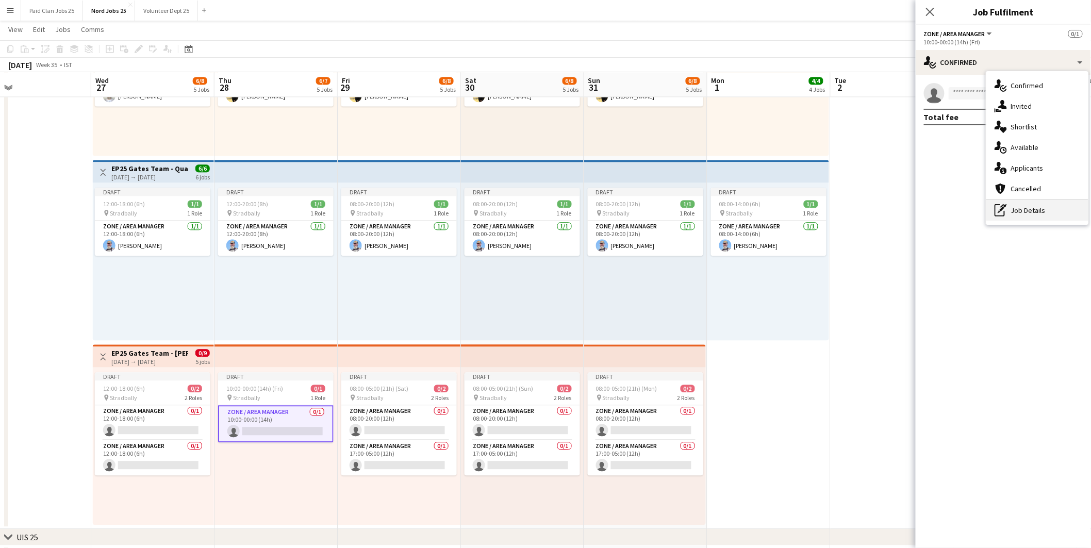
click at [1016, 211] on div "pen-write Job Details" at bounding box center [1037, 210] width 102 height 21
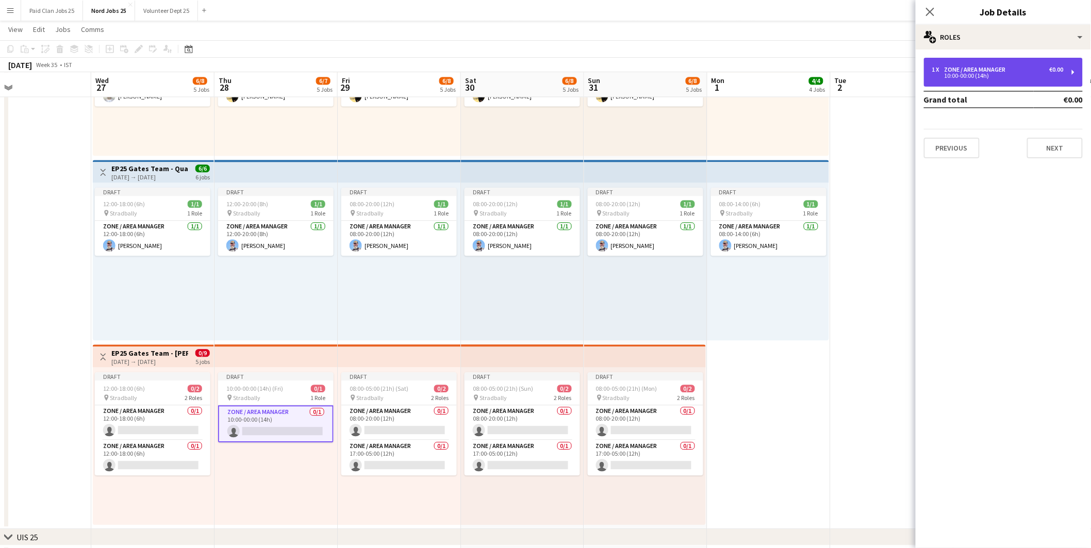
click at [951, 68] on div "Zone / Area Manager" at bounding box center [977, 69] width 65 height 7
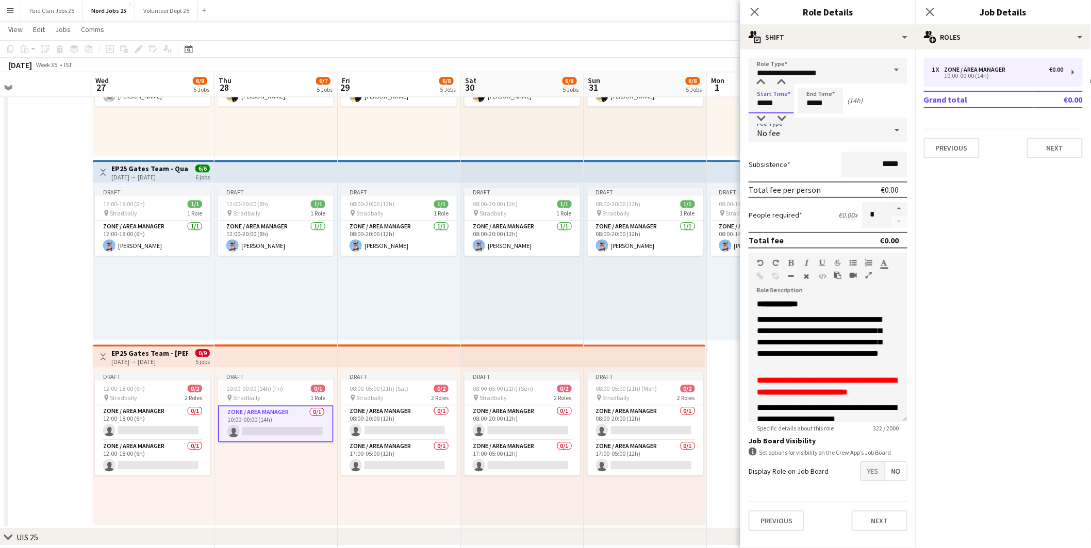
click at [764, 104] on input "*****" at bounding box center [771, 101] width 45 height 26
click at [761, 78] on div at bounding box center [761, 82] width 21 height 10
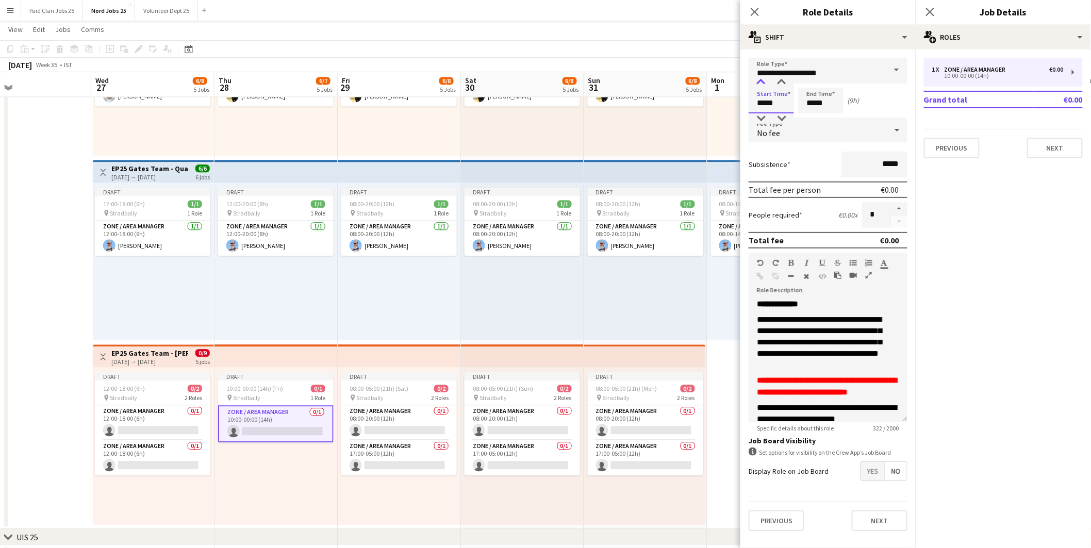
click at [761, 77] on div at bounding box center [761, 82] width 21 height 10
type input "*****"
click at [762, 77] on div at bounding box center [761, 82] width 21 height 10
click at [821, 99] on input "*****" at bounding box center [820, 101] width 45 height 26
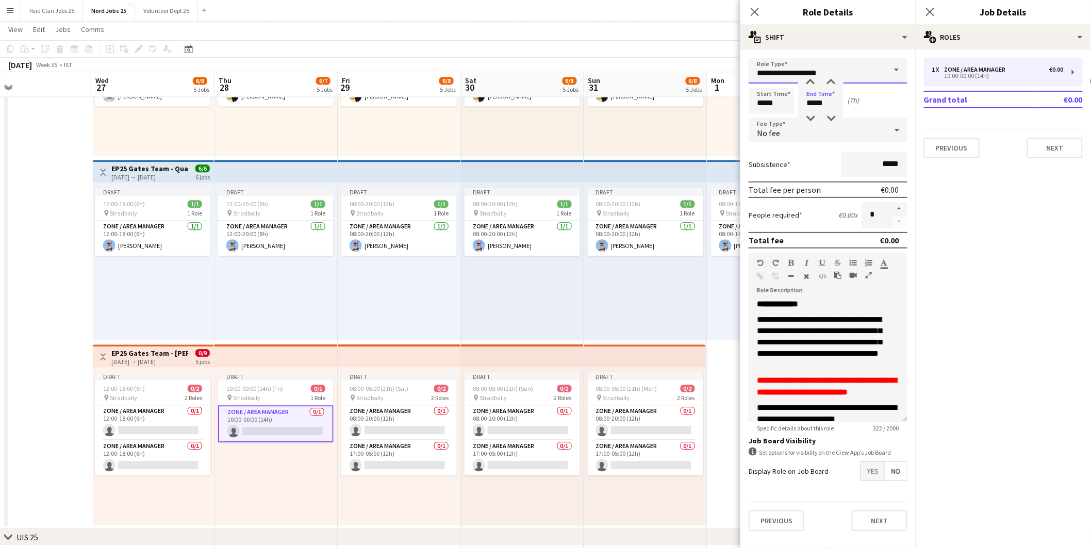
click at [806, 75] on input "**********" at bounding box center [828, 71] width 159 height 26
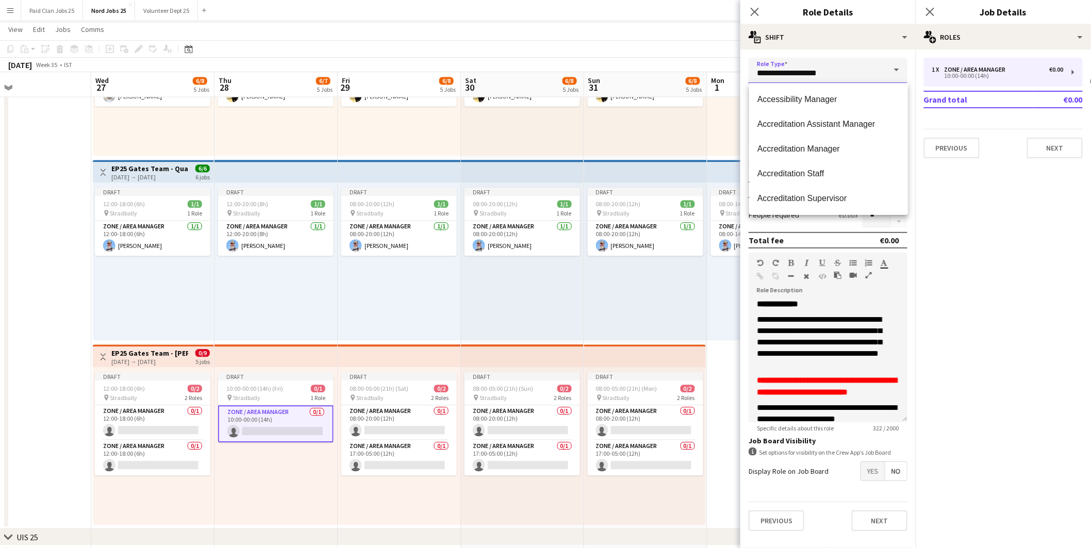
click at [806, 75] on input "**********" at bounding box center [828, 71] width 159 height 26
click at [828, 27] on div "multiple-actions-text Shift" at bounding box center [827, 37] width 175 height 25
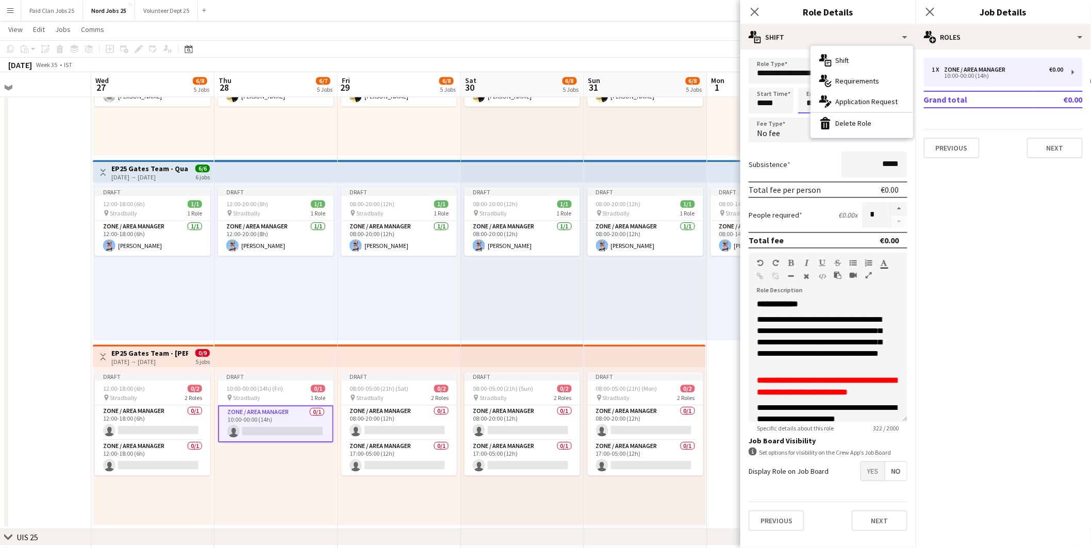
click at [808, 101] on input "*****" at bounding box center [820, 101] width 45 height 26
type input "*****"
click at [812, 85] on div at bounding box center [810, 82] width 21 height 10
click at [879, 96] on div "Start Time ***** End Time ***** (8h)" at bounding box center [828, 101] width 159 height 26
click at [929, 13] on icon at bounding box center [930, 12] width 10 height 10
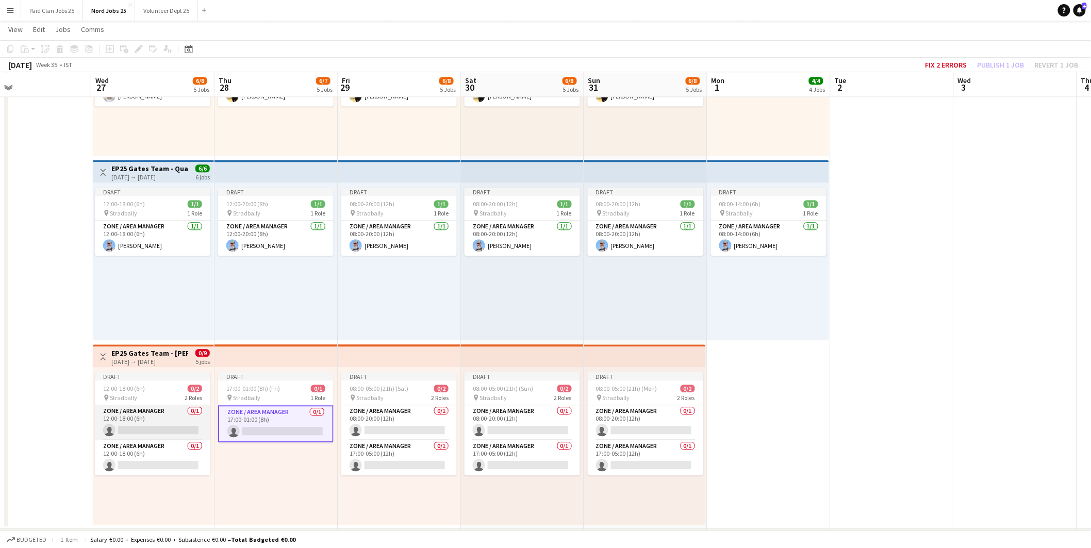
click at [172, 414] on app-card-role "Zone / Area Manager 0/1 12:00-18:00 (6h) single-neutral-actions" at bounding box center [153, 422] width 116 height 35
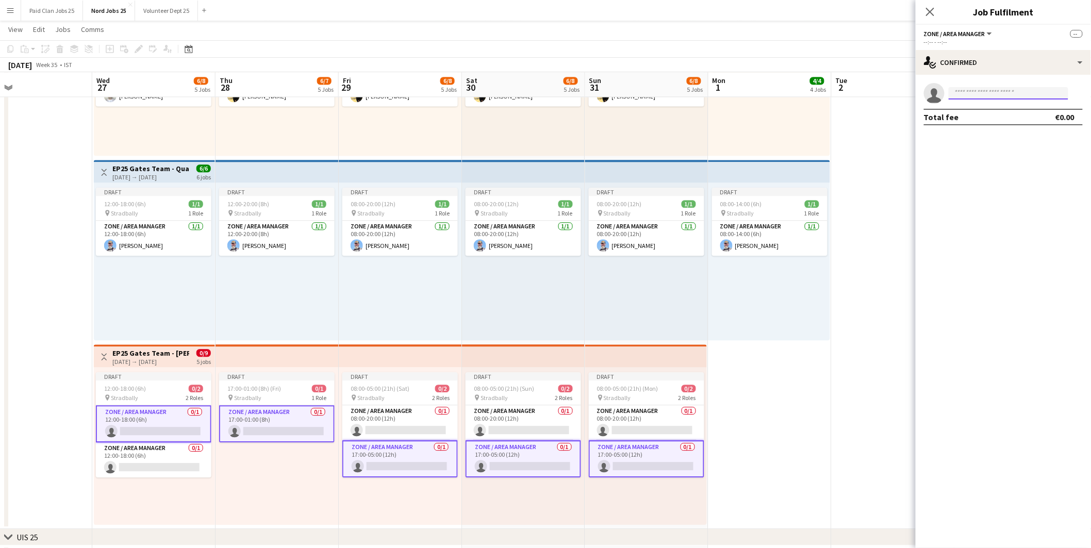
click at [990, 90] on input at bounding box center [1009, 93] width 120 height 12
type input "*****"
click at [1000, 122] on span "+353852435217" at bounding box center [1009, 125] width 103 height 8
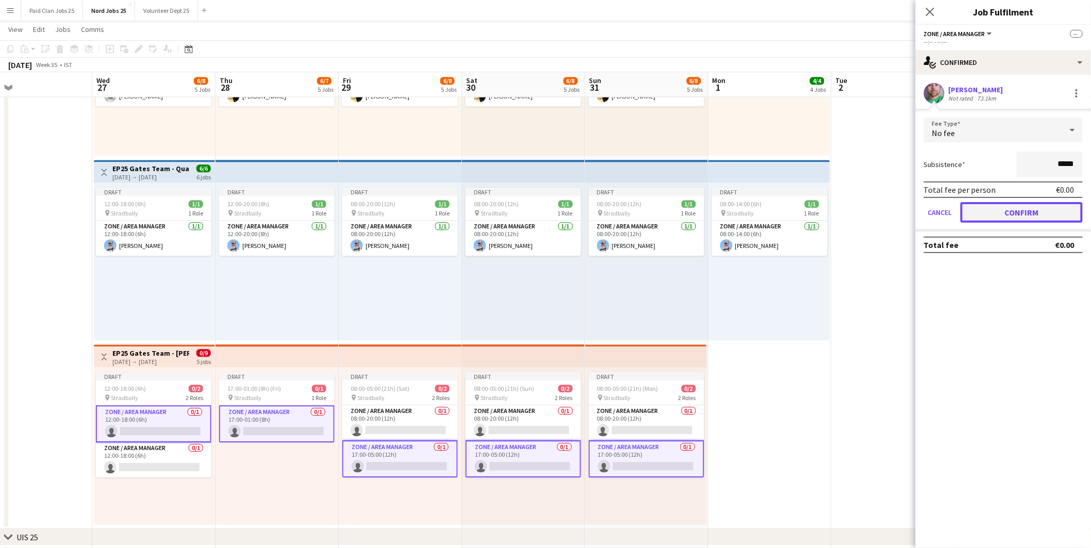
click at [1027, 217] on button "Confirm" at bounding box center [1022, 212] width 122 height 21
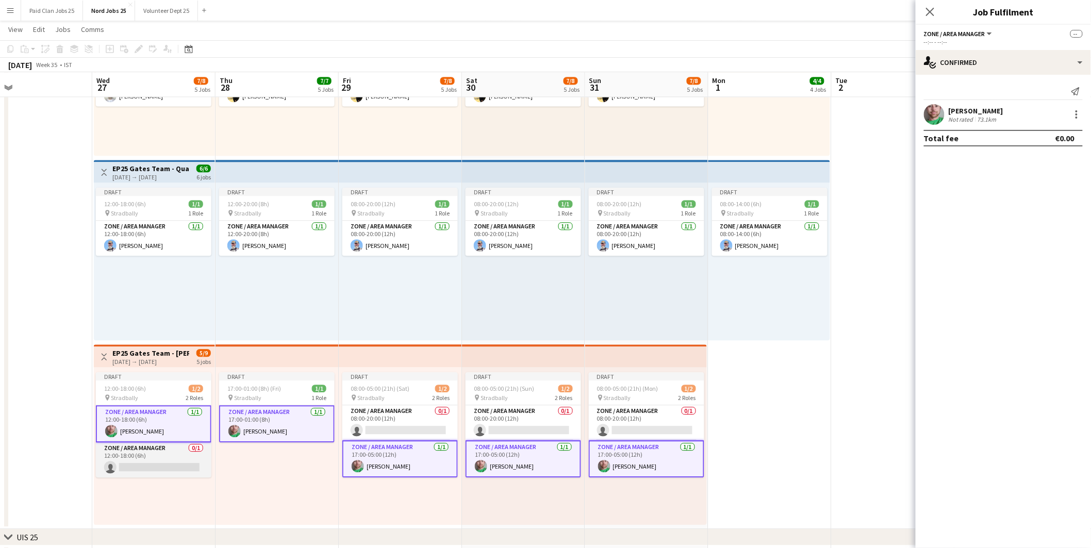
click at [161, 456] on app-card-role "Zone / Area Manager 0/1 12:00-18:00 (6h) single-neutral-actions" at bounding box center [154, 459] width 116 height 35
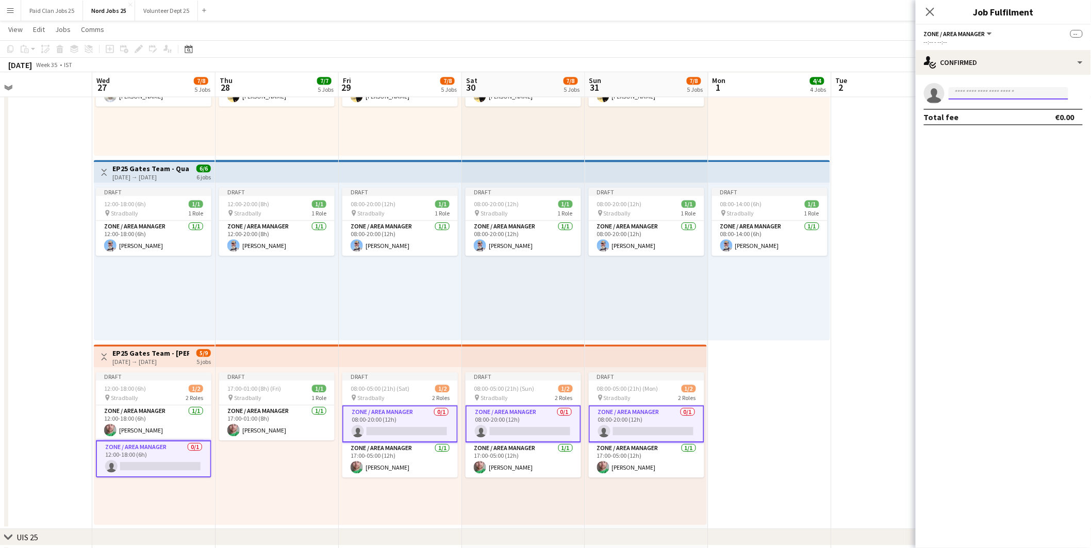
click at [989, 90] on input at bounding box center [1009, 93] width 120 height 12
type input "****"
click at [977, 112] on span "sandiehickey@gmail.com" at bounding box center [1009, 116] width 103 height 8
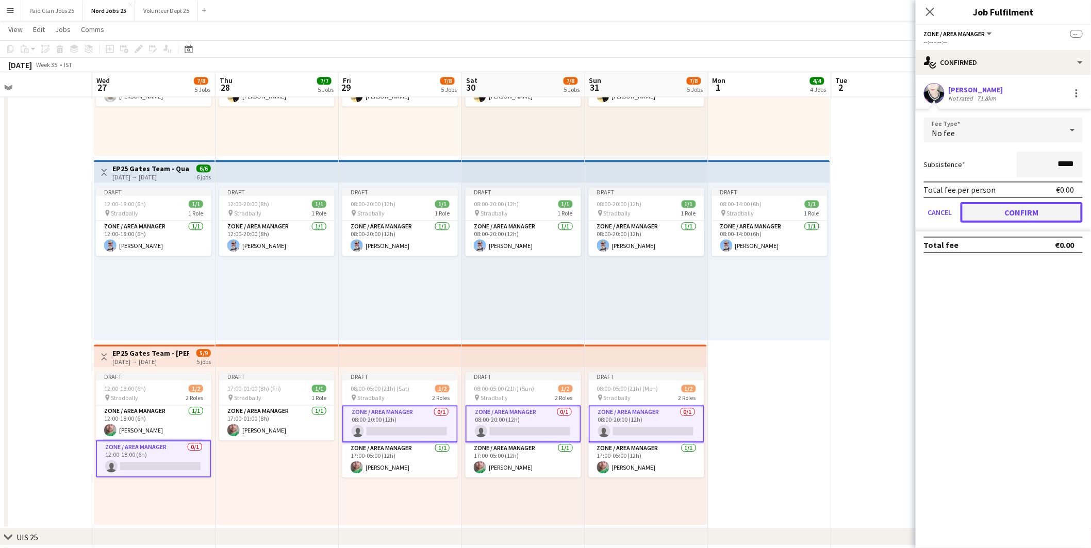
click at [1004, 208] on button "Confirm" at bounding box center [1022, 212] width 122 height 21
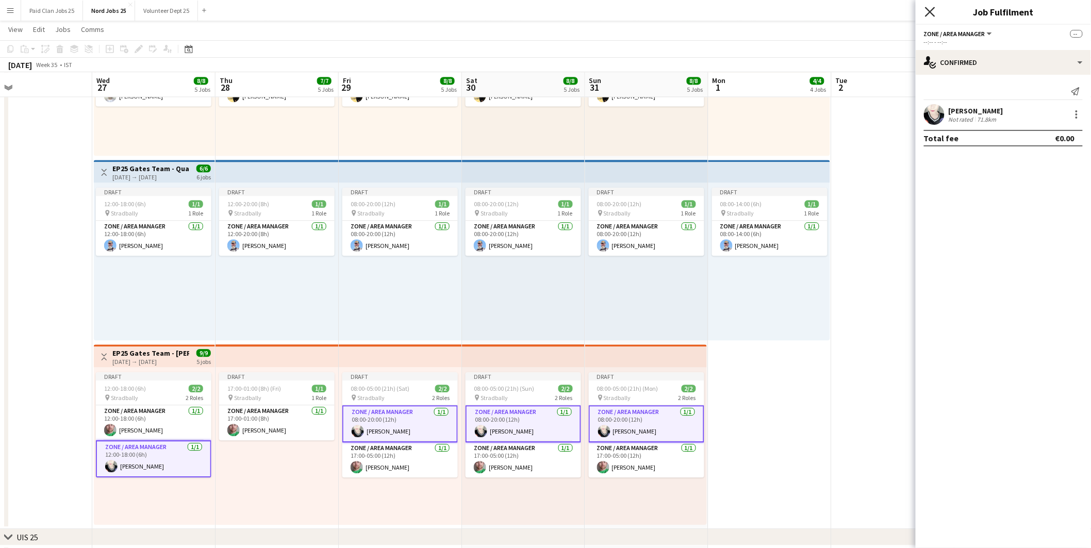
click at [930, 11] on icon "Close pop-in" at bounding box center [930, 12] width 10 height 10
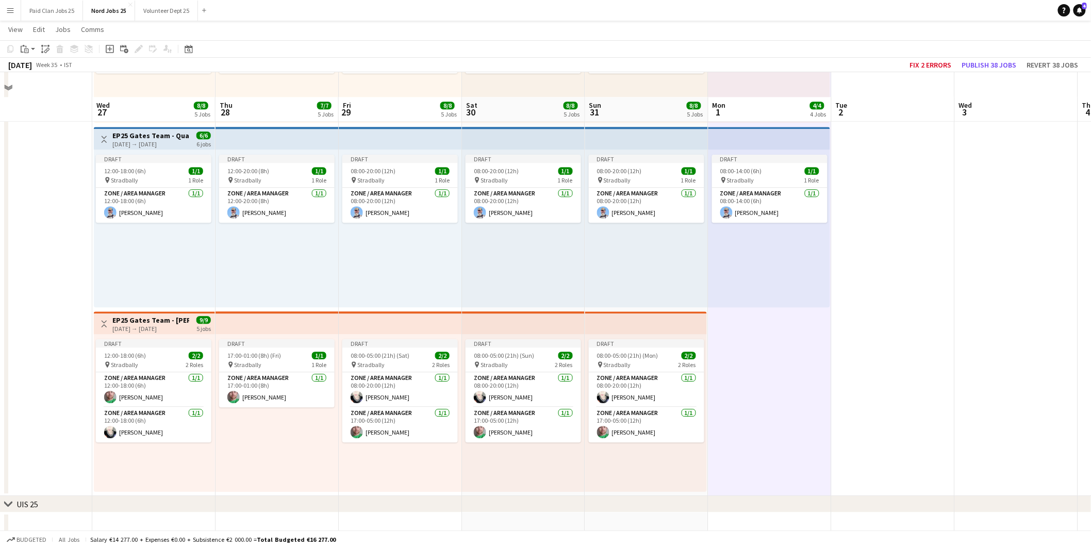
scroll to position [1008, 0]
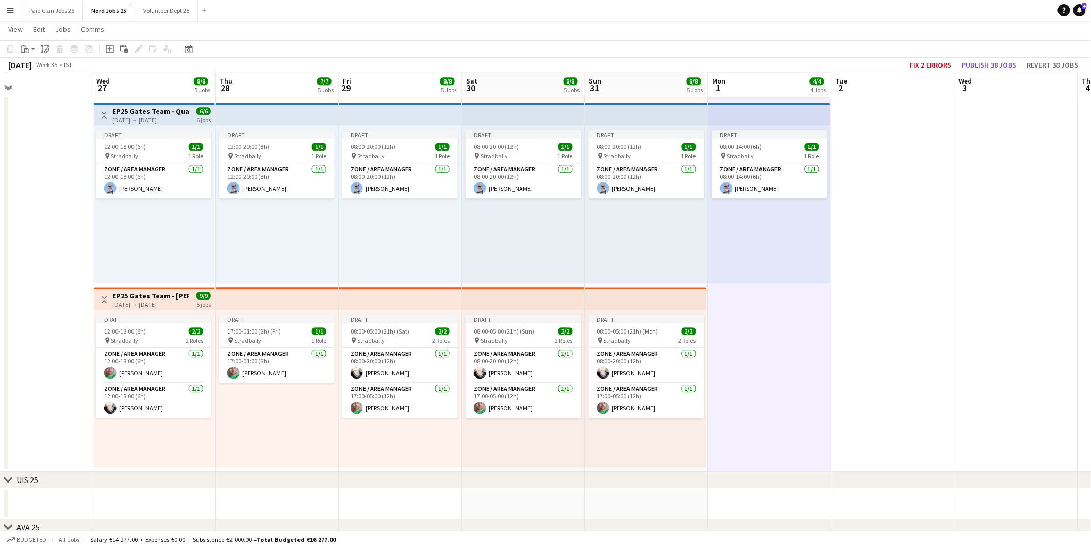
click at [263, 293] on app-top-bar at bounding box center [277, 298] width 123 height 23
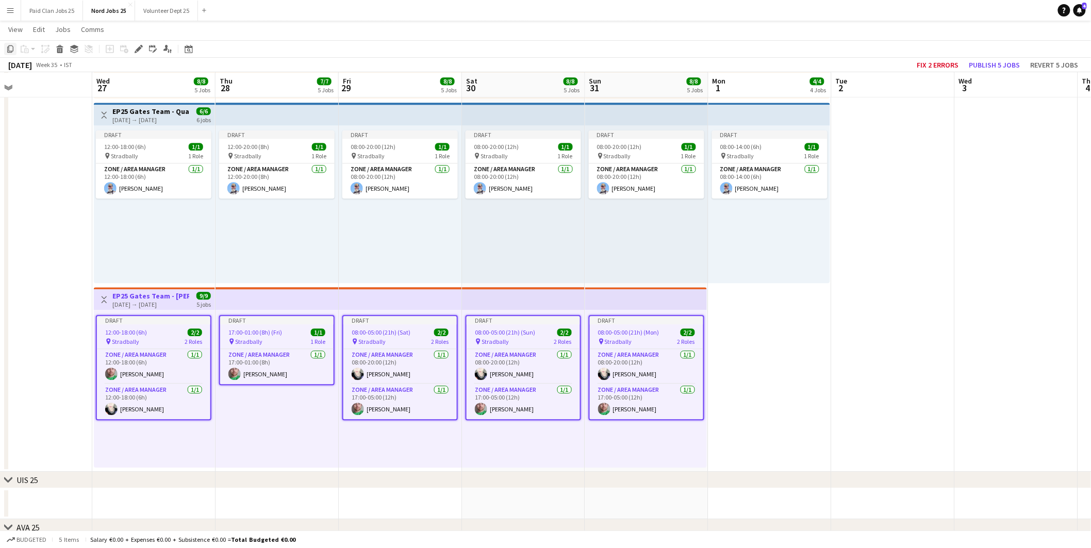
click at [7, 48] on icon "Copy" at bounding box center [10, 49] width 8 height 8
drag, startPoint x: 147, startPoint y: 433, endPoint x: 156, endPoint y: 430, distance: 9.3
click at [147, 432] on div "Draft 12:00-18:00 (6h) 2/2 pin Stradbally 2 Roles Zone / Area Manager 1/1 12:00…" at bounding box center [154, 389] width 121 height 158
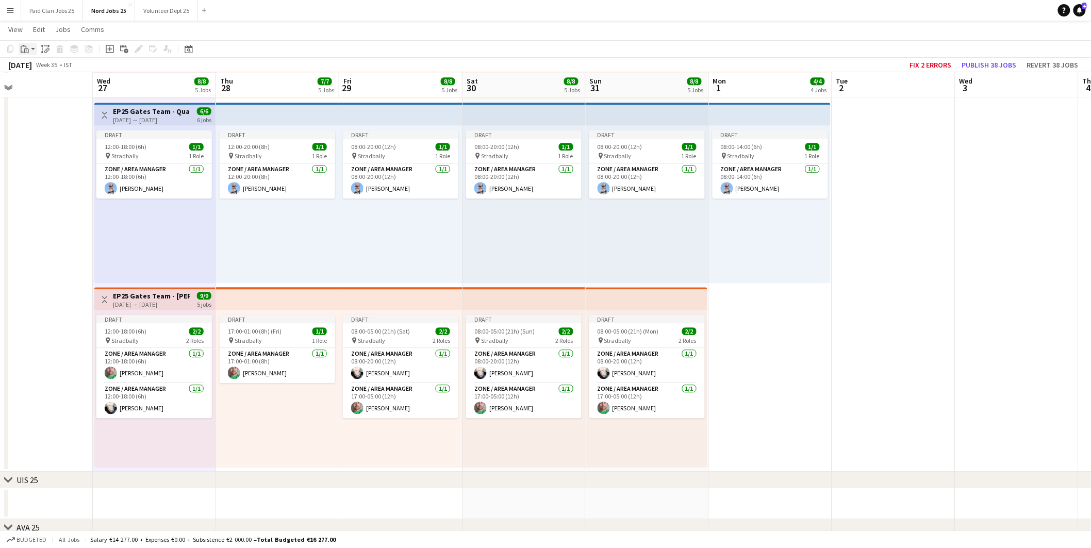
click at [28, 45] on icon "Paste" at bounding box center [25, 49] width 8 height 8
click at [42, 67] on link "Paste Ctrl+V" at bounding box center [75, 68] width 97 height 9
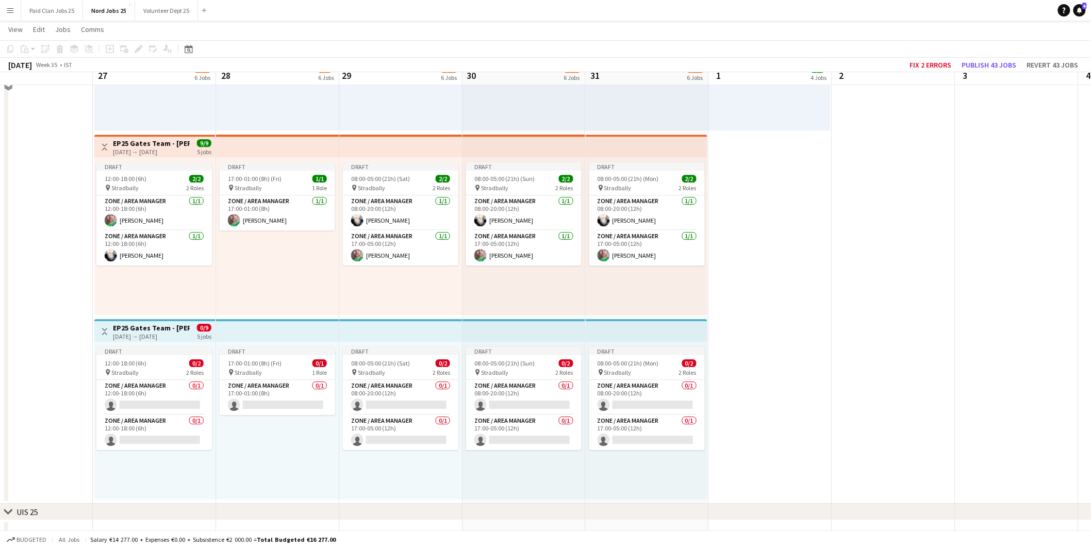
scroll to position [1180, 0]
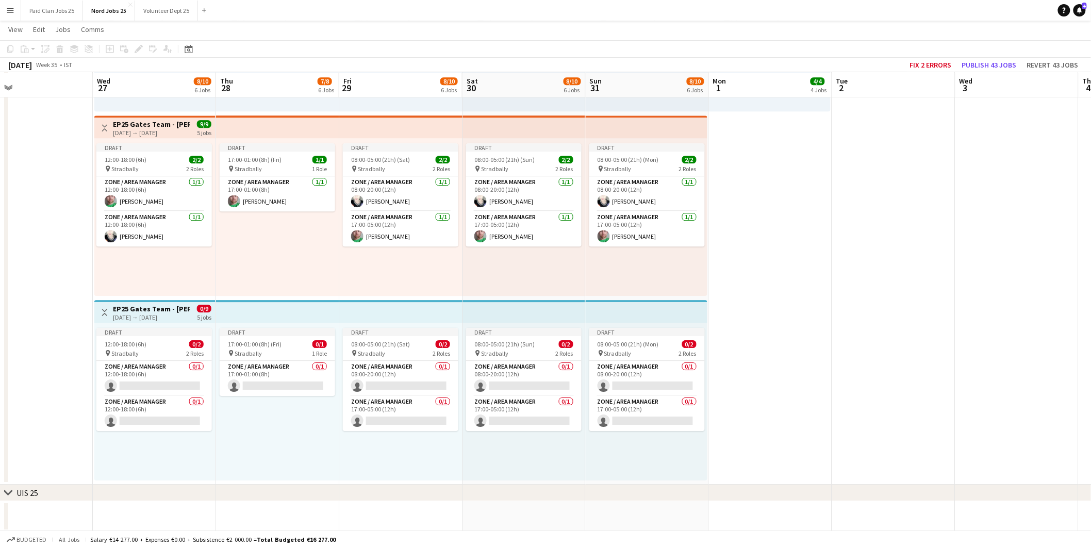
click at [172, 310] on h3 "EP25 Gates Team - Jimi Hendrix Gate" at bounding box center [151, 308] width 77 height 9
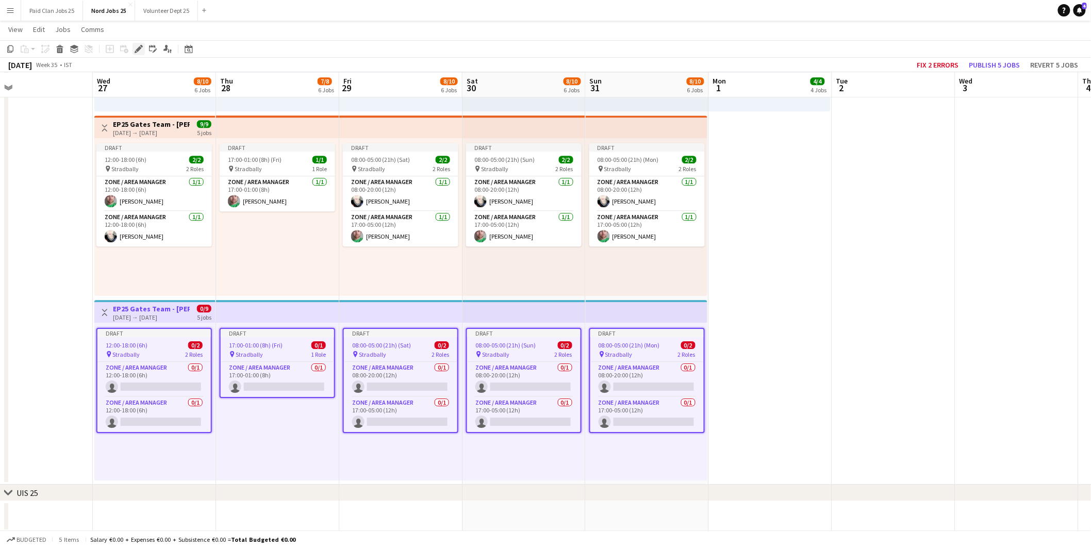
click at [133, 53] on div "Edit" at bounding box center [139, 49] width 12 height 12
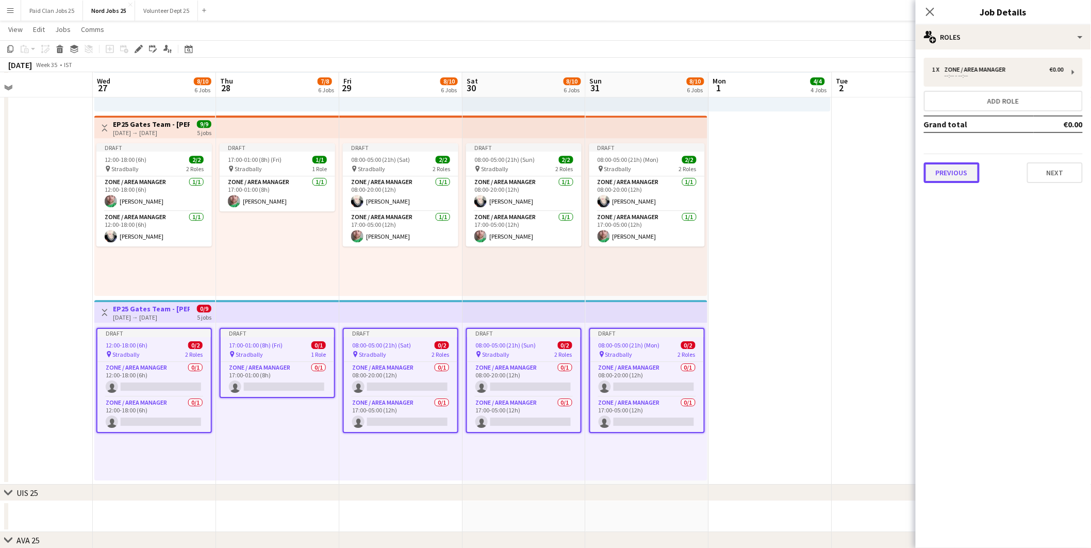
click at [942, 179] on button "Previous" at bounding box center [952, 172] width 56 height 21
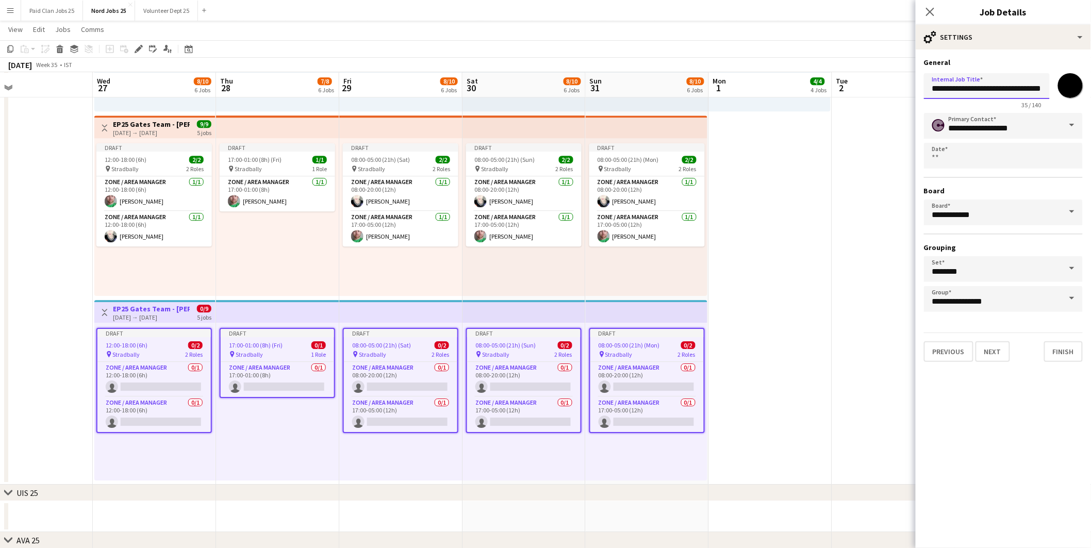
scroll to position [0, 17]
drag, startPoint x: 998, startPoint y: 86, endPoint x: 1076, endPoint y: 85, distance: 78.4
click at [1073, 85] on div "**********" at bounding box center [1003, 88] width 159 height 39
type input "**********"
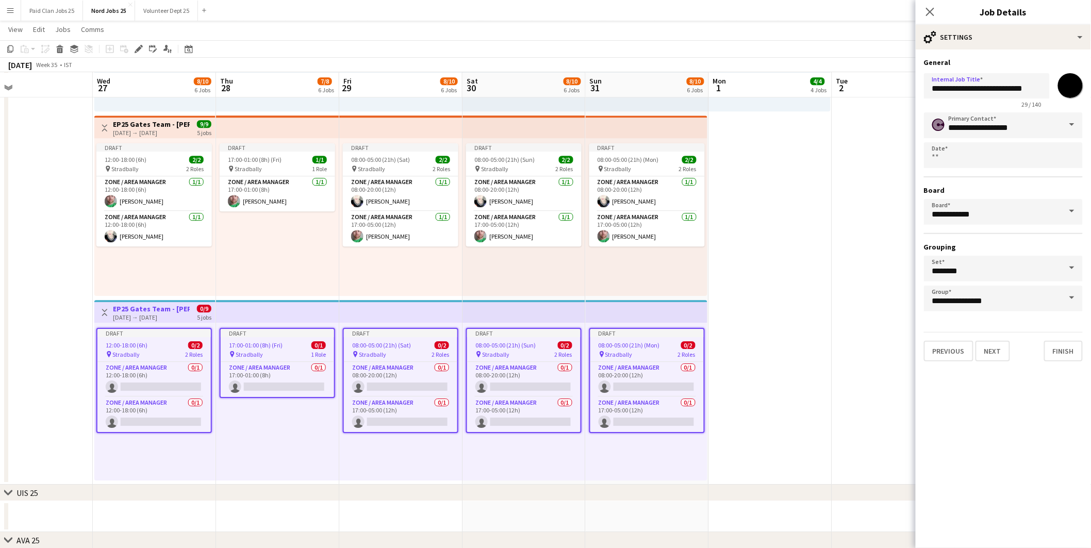
drag, startPoint x: 1061, startPoint y: 85, endPoint x: 1064, endPoint y: 98, distance: 14.3
click at [1061, 85] on input "*******" at bounding box center [1070, 85] width 37 height 37
click at [141, 371] on app-card-role "Zone / Area Manager 0/1 12:00-18:00 (6h) single-neutral-actions" at bounding box center [153, 379] width 113 height 35
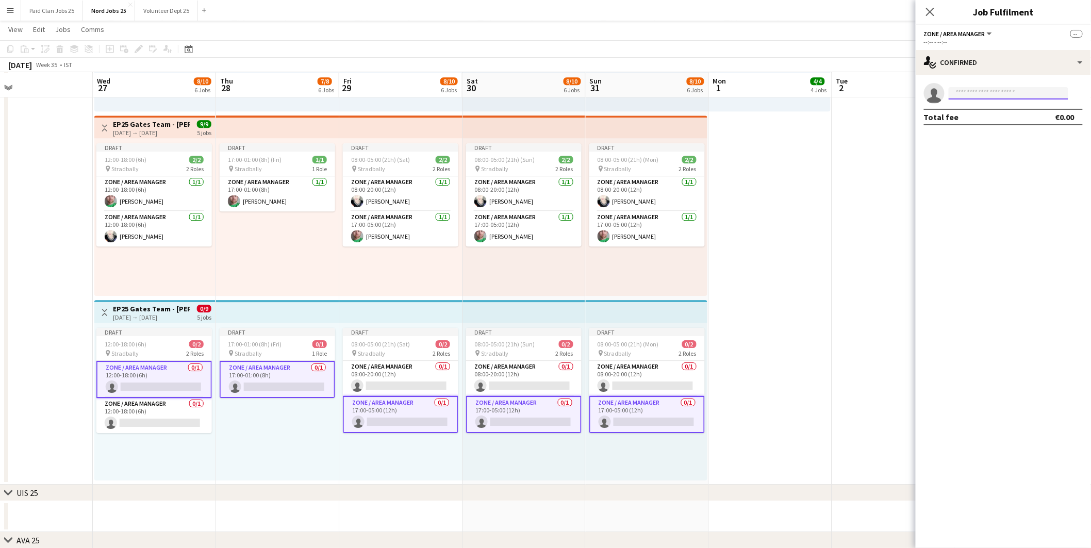
click at [1002, 93] on input at bounding box center [1009, 93] width 120 height 12
click at [983, 92] on input at bounding box center [1009, 93] width 120 height 12
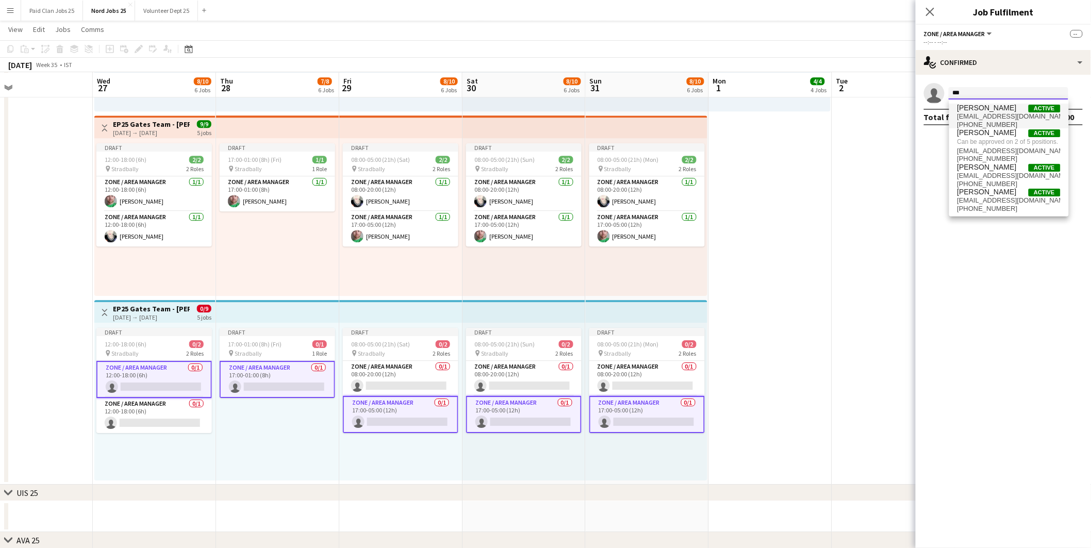
type input "***"
click at [1001, 111] on span "Síle Ryan Active" at bounding box center [1009, 108] width 103 height 9
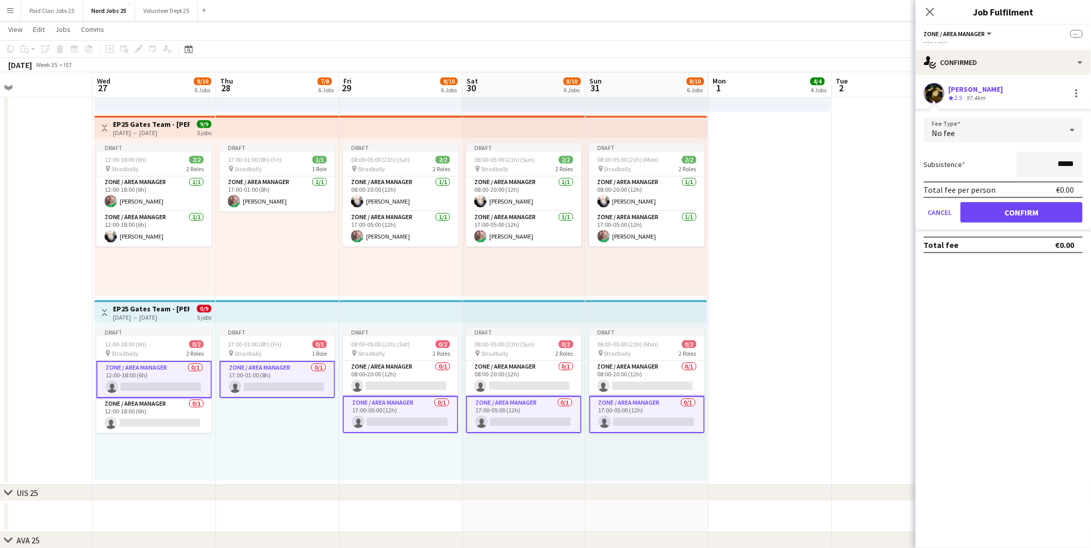
click at [1032, 222] on form "Fee Type No fee Subsistence ***** Total fee per person €0.00 Cancel Confirm" at bounding box center [1003, 175] width 175 height 114
click at [1001, 209] on button "Confirm" at bounding box center [1022, 212] width 122 height 21
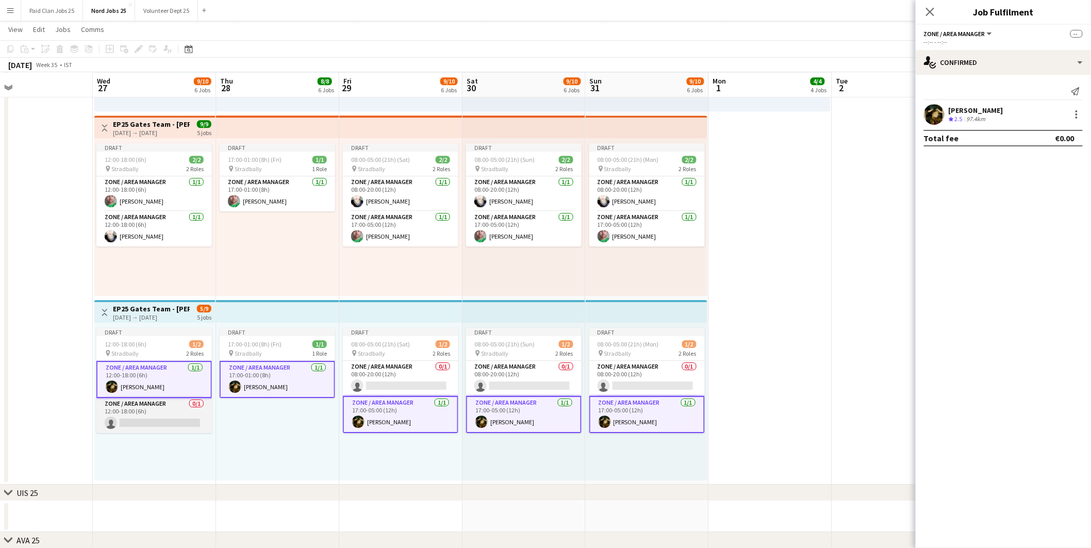
click at [141, 408] on app-card-role "Zone / Area Manager 0/1 12:00-18:00 (6h) single-neutral-actions" at bounding box center [154, 415] width 116 height 35
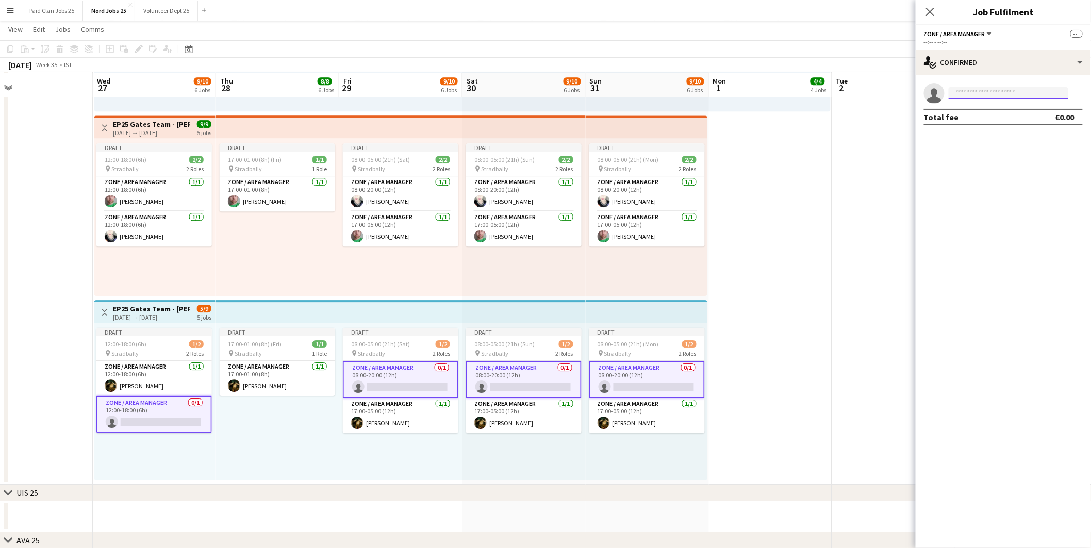
click at [966, 91] on input at bounding box center [1009, 93] width 120 height 12
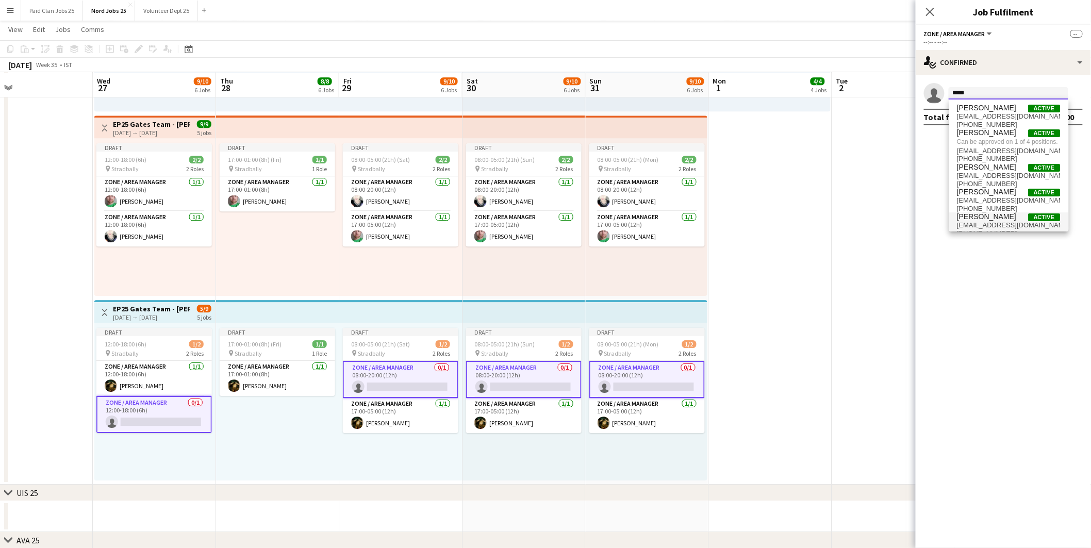
type input "*****"
click at [991, 221] on span "Conor Lawell" at bounding box center [987, 216] width 59 height 9
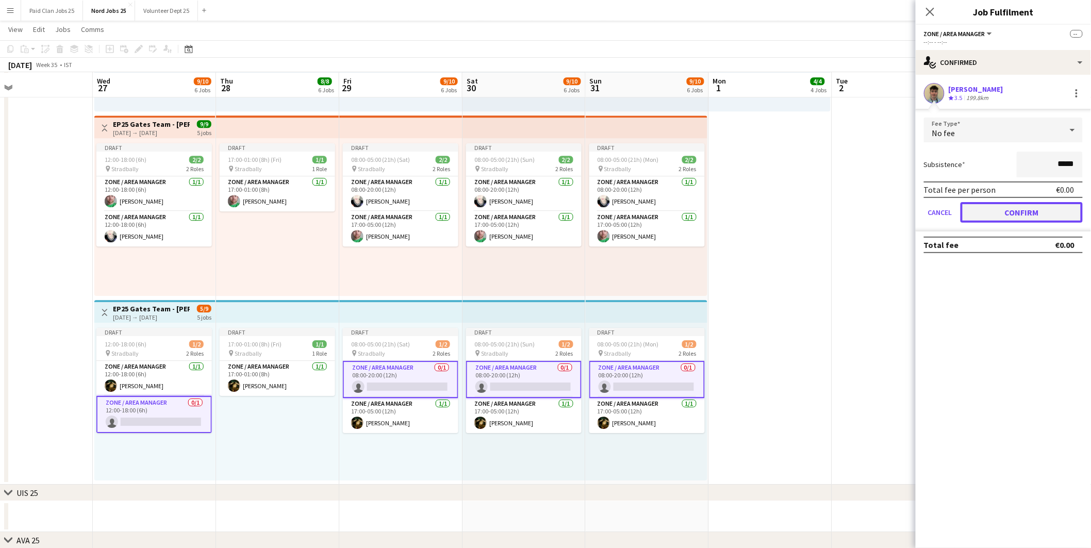
click at [1002, 203] on button "Confirm" at bounding box center [1022, 212] width 122 height 21
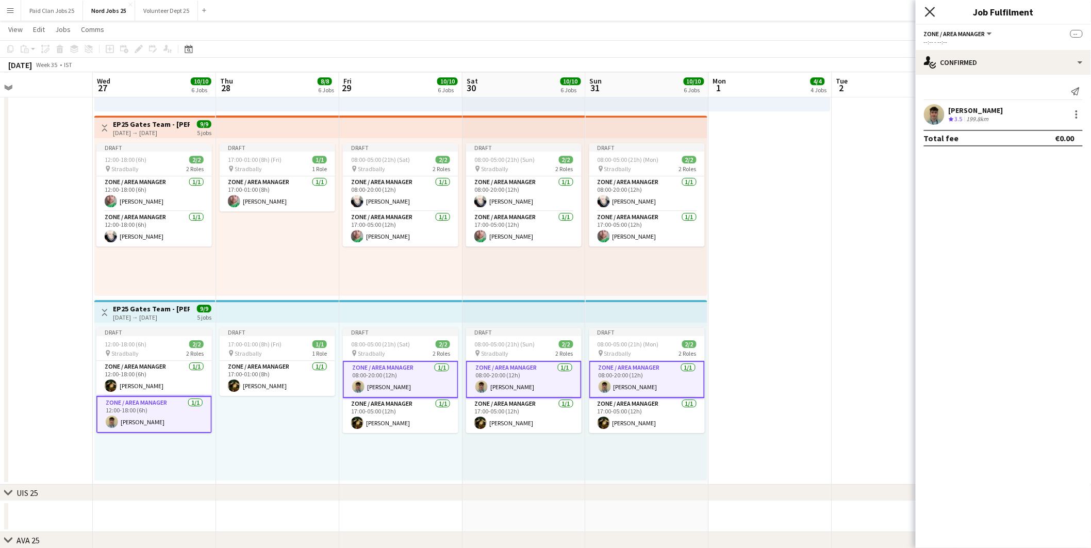
click at [928, 9] on icon at bounding box center [930, 12] width 10 height 10
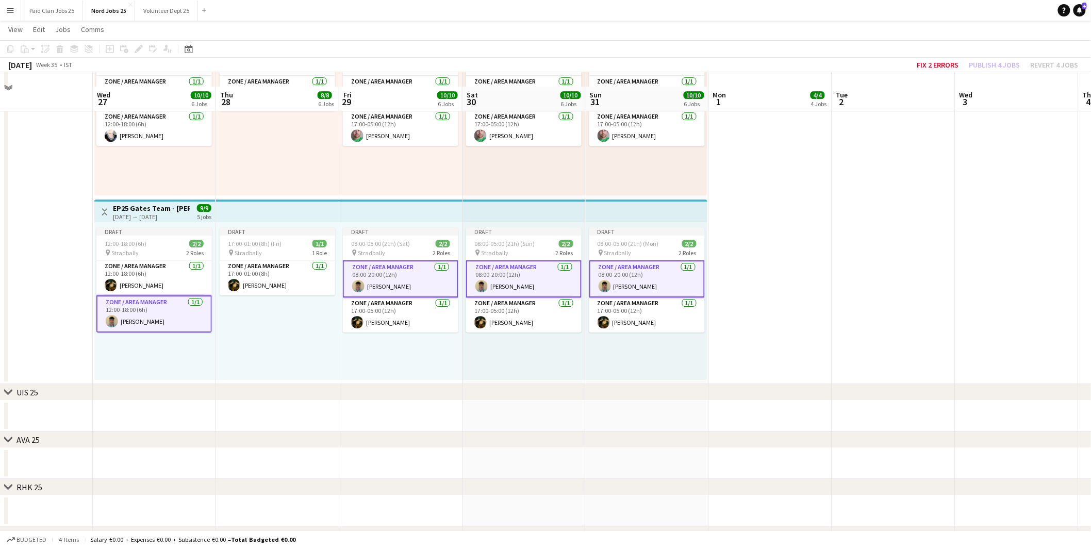
scroll to position [1295, 0]
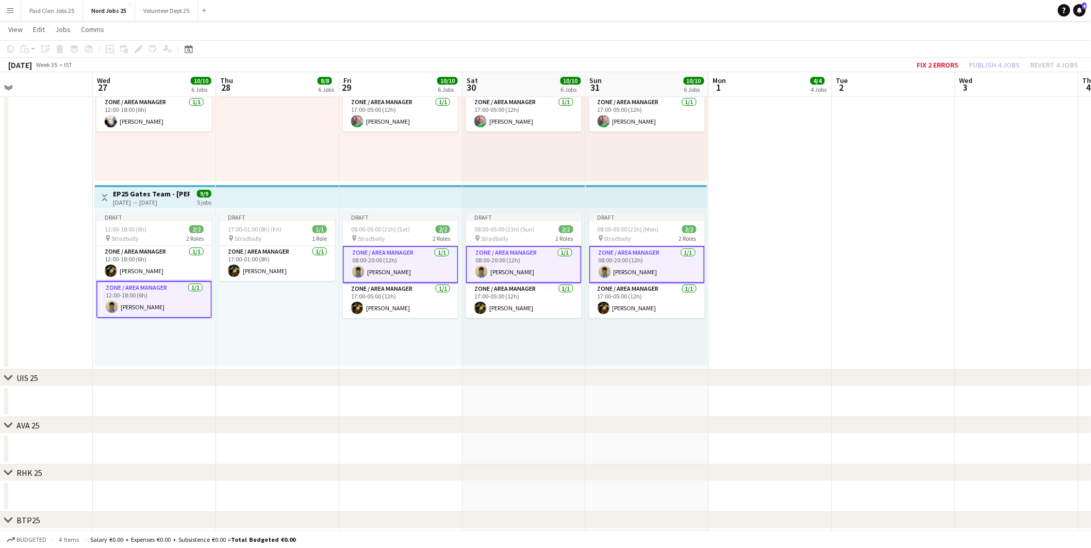
click at [265, 328] on div "Draft 17:00-01:00 (8h) (Fri) 1/1 pin Stradbally 1 Role Zone / Area Manager 1/1 …" at bounding box center [277, 287] width 123 height 158
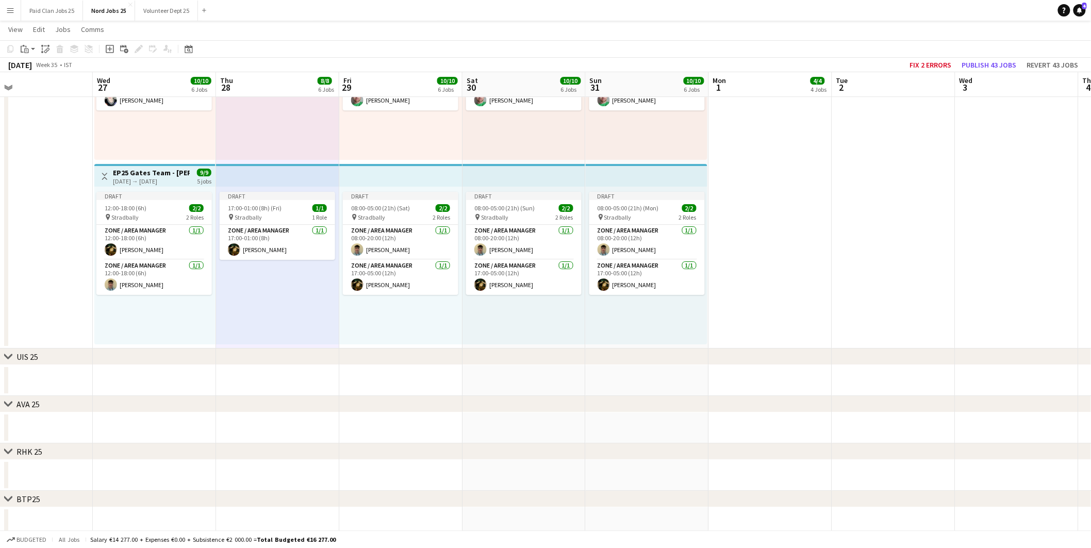
scroll to position [1317, 0]
click at [269, 167] on app-top-bar at bounding box center [277, 173] width 123 height 23
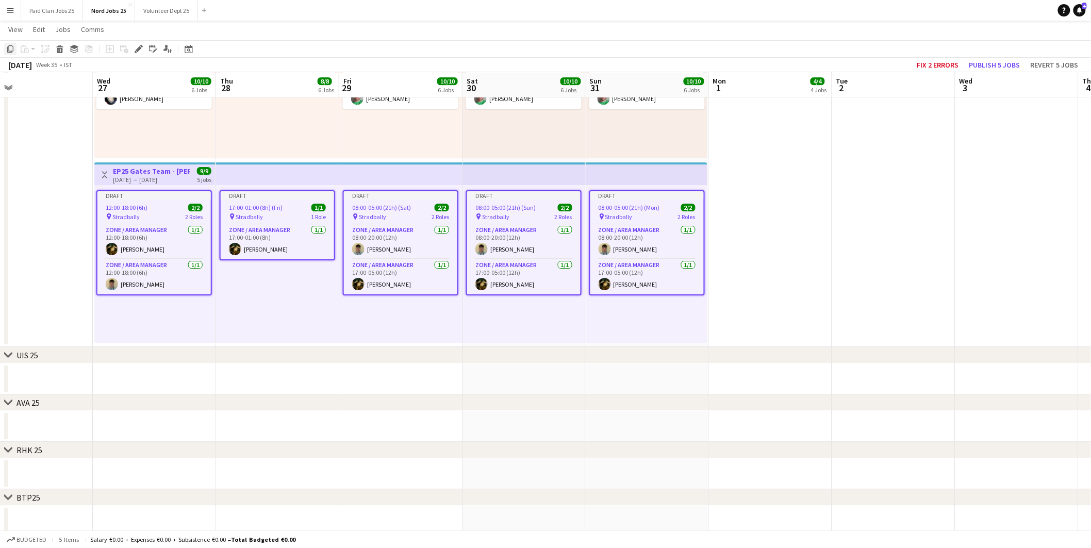
click at [11, 45] on icon "Copy" at bounding box center [10, 49] width 8 height 8
click at [153, 316] on div "Draft 12:00-18:00 (6h) 2/2 pin Stradbally 2 Roles Zone / Area Manager 1/1 12:00…" at bounding box center [154, 264] width 121 height 158
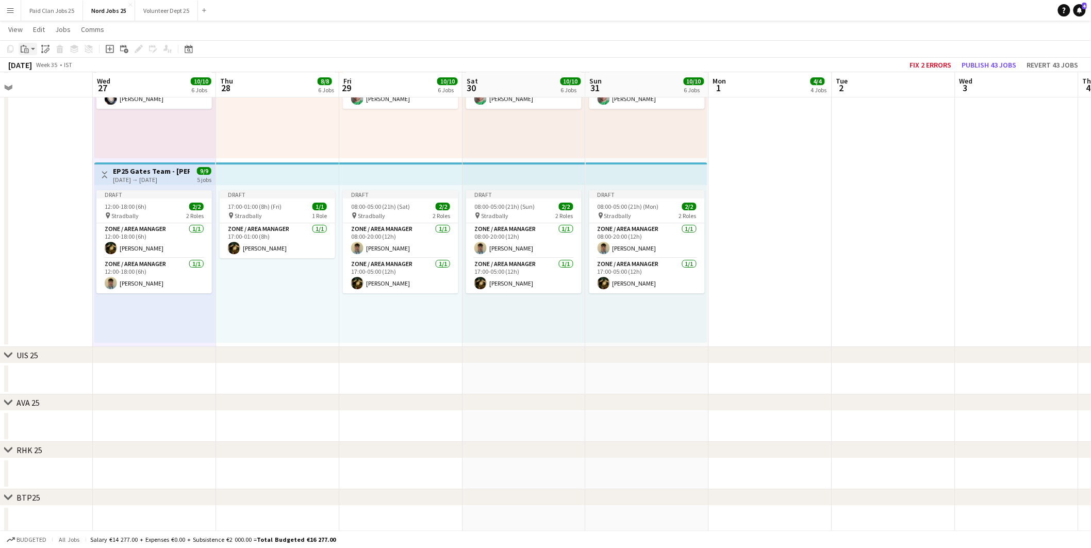
click at [22, 47] on icon "Paste" at bounding box center [25, 49] width 8 height 8
click at [31, 67] on link "Paste Ctrl+V" at bounding box center [75, 68] width 97 height 9
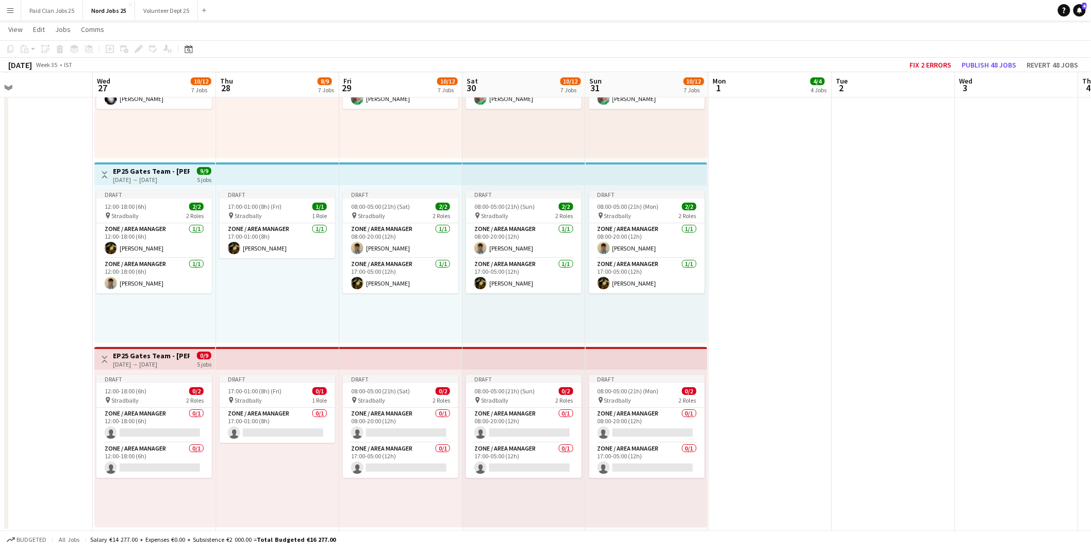
click at [147, 349] on app-top-bar "Toggle View EP25 Gates Team - Crosby Gate 27-08-2025 → 31-08-2025 0/9 5 jobs" at bounding box center [154, 358] width 121 height 23
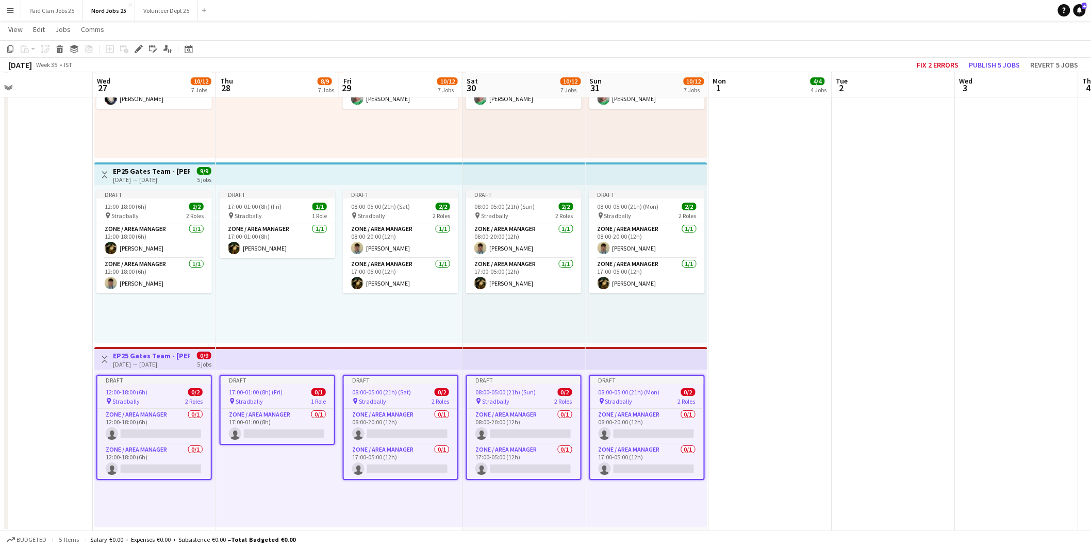
drag, startPoint x: 140, startPoint y: 43, endPoint x: 186, endPoint y: 58, distance: 48.3
click at [140, 43] on div "Edit" at bounding box center [139, 49] width 12 height 12
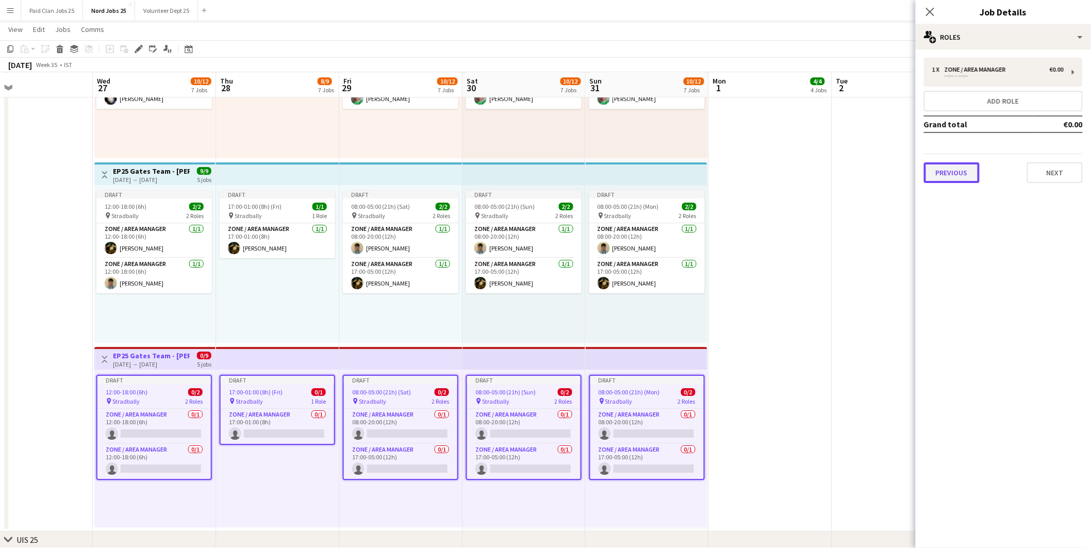
click at [961, 173] on button "Previous" at bounding box center [952, 172] width 56 height 21
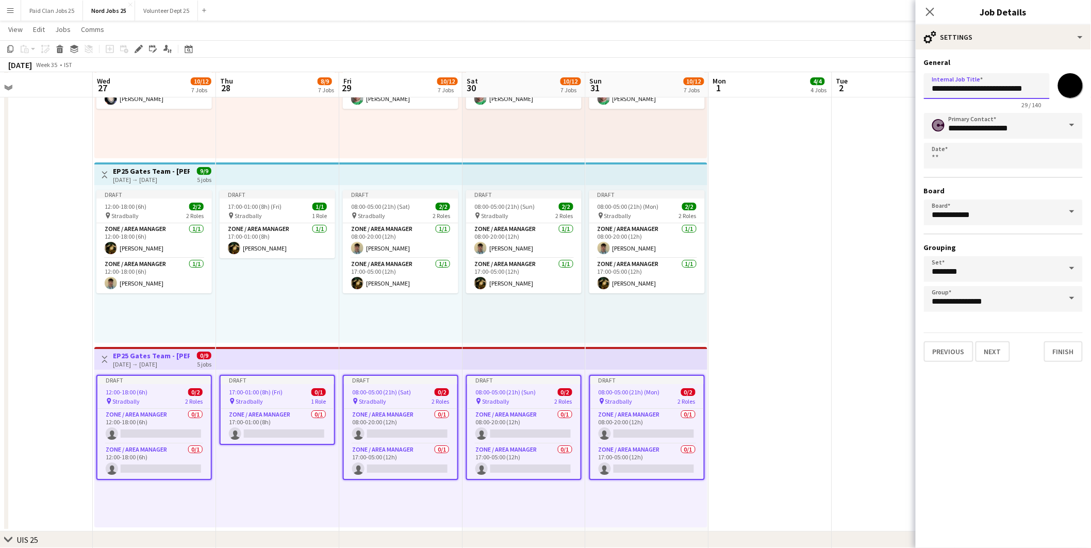
click at [1001, 88] on input "**********" at bounding box center [987, 86] width 126 height 26
type input "**********"
click at [1073, 84] on input "*******" at bounding box center [1070, 85] width 37 height 37
click at [153, 417] on app-card-role "Zone / Area Manager 0/1 12:00-18:00 (6h) single-neutral-actions" at bounding box center [153, 426] width 113 height 35
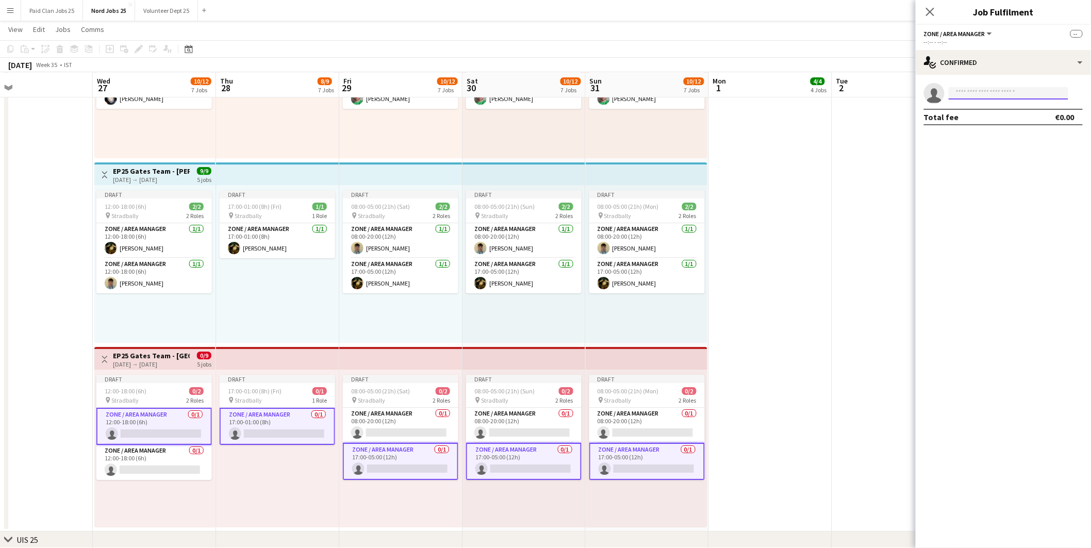
click at [959, 94] on input at bounding box center [1009, 93] width 120 height 12
click at [961, 66] on div "single-neutral-actions-check-2 Confirmed" at bounding box center [1003, 62] width 175 height 25
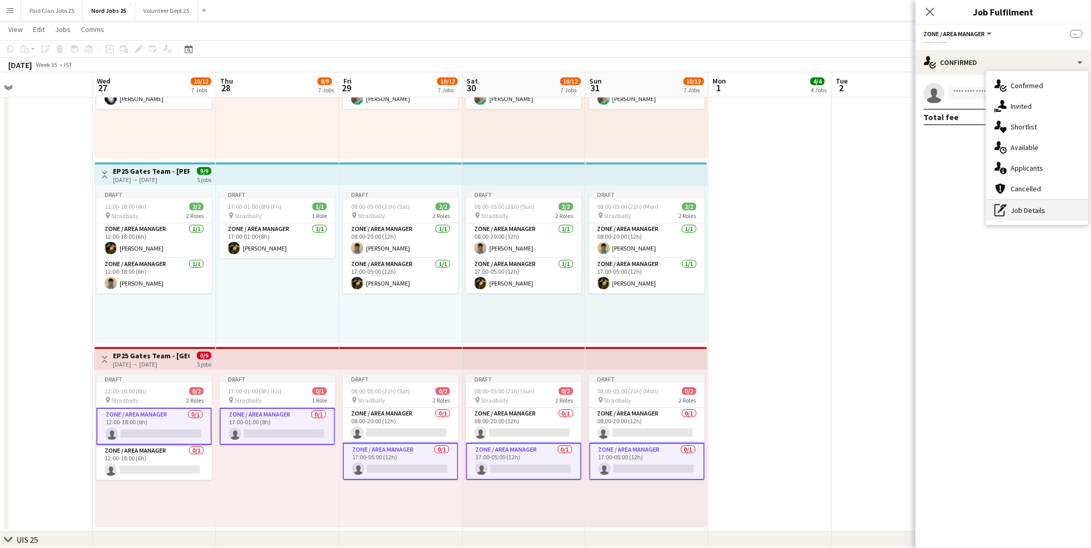
click at [1023, 214] on div "pen-write Job Details" at bounding box center [1037, 210] width 102 height 21
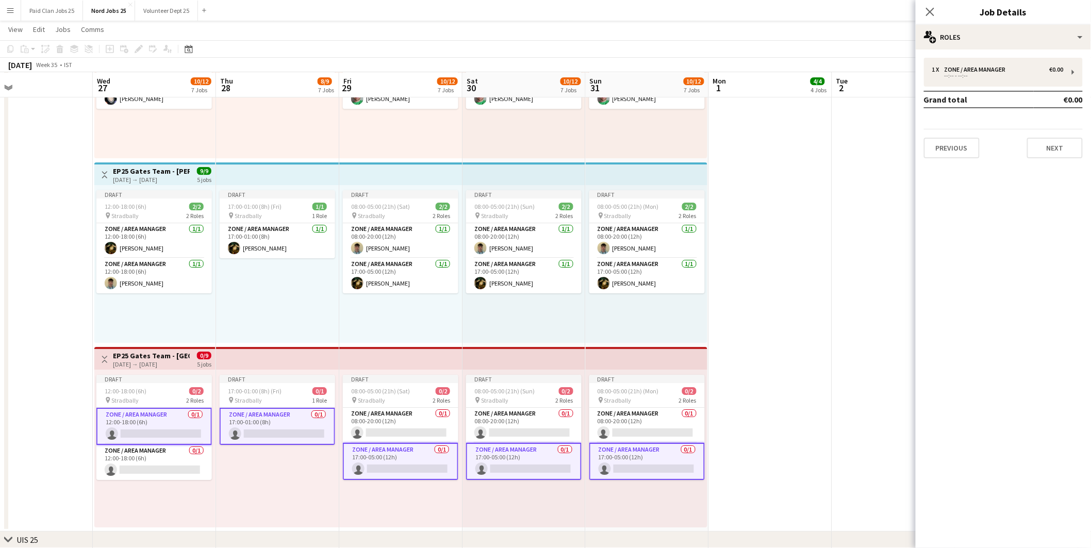
click at [236, 354] on app-top-bar at bounding box center [277, 358] width 123 height 23
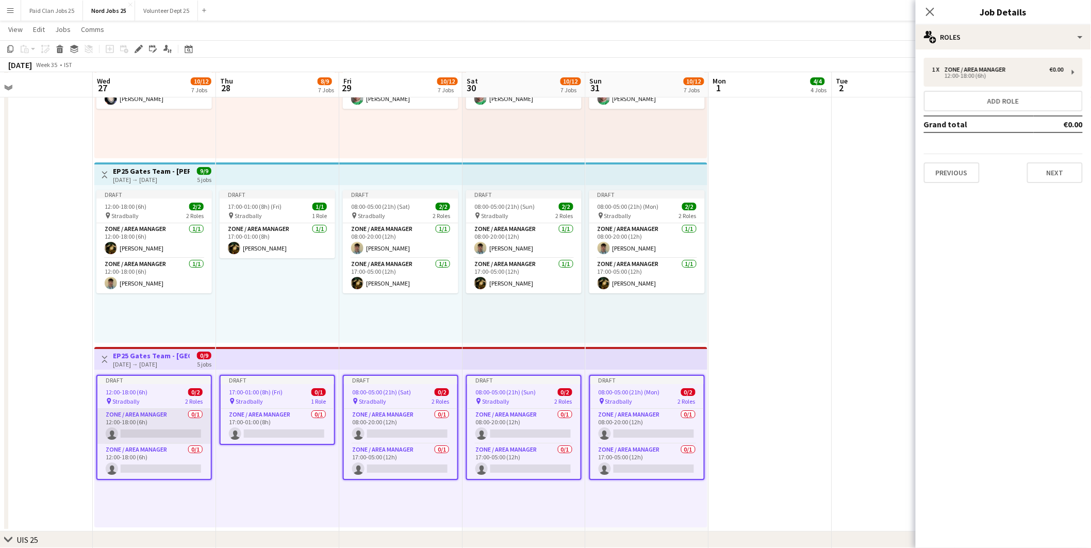
click at [151, 428] on app-card-role "Zone / Area Manager 0/1 12:00-18:00 (6h) single-neutral-actions" at bounding box center [153, 426] width 113 height 35
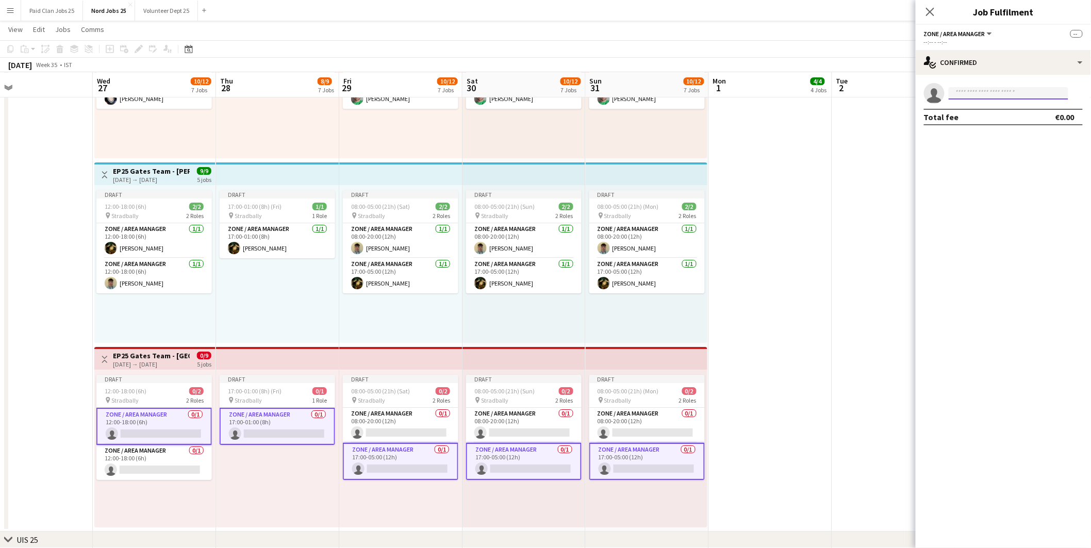
click at [983, 94] on input at bounding box center [1009, 93] width 120 height 12
type input "****"
click at [980, 114] on span "barryjean747@gmail.com" at bounding box center [1009, 116] width 103 height 8
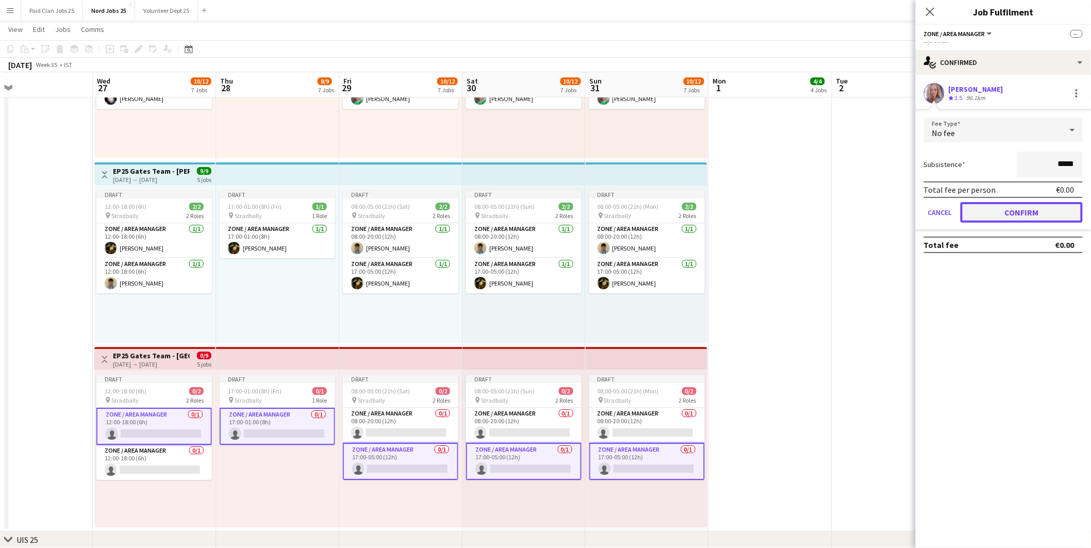
click at [990, 213] on button "Confirm" at bounding box center [1022, 212] width 122 height 21
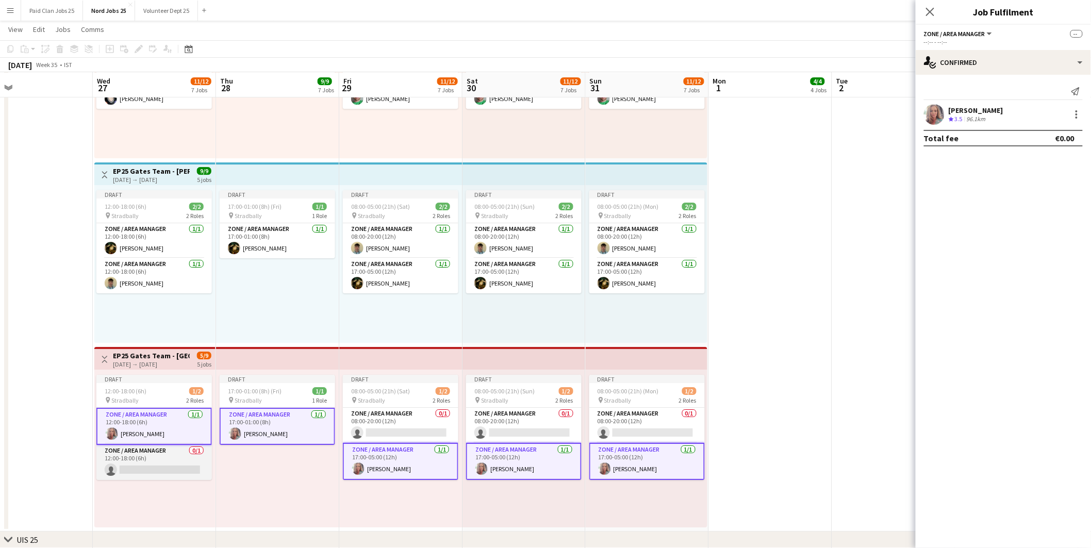
click at [152, 465] on app-card-role "Zone / Area Manager 0/1 12:00-18:00 (6h) single-neutral-actions" at bounding box center [154, 462] width 116 height 35
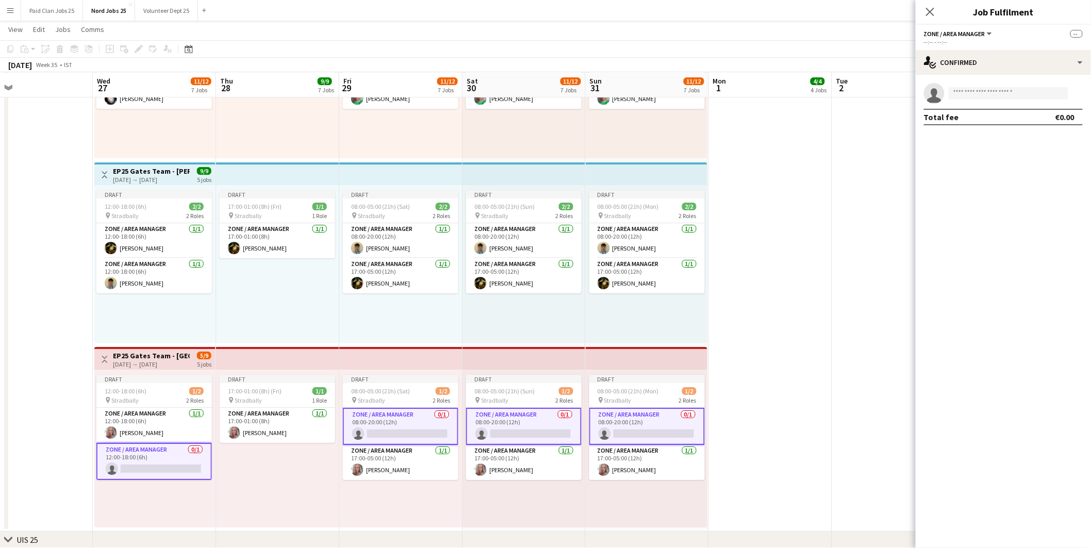
scroll to position [0, 276]
click at [962, 93] on input at bounding box center [1009, 93] width 120 height 12
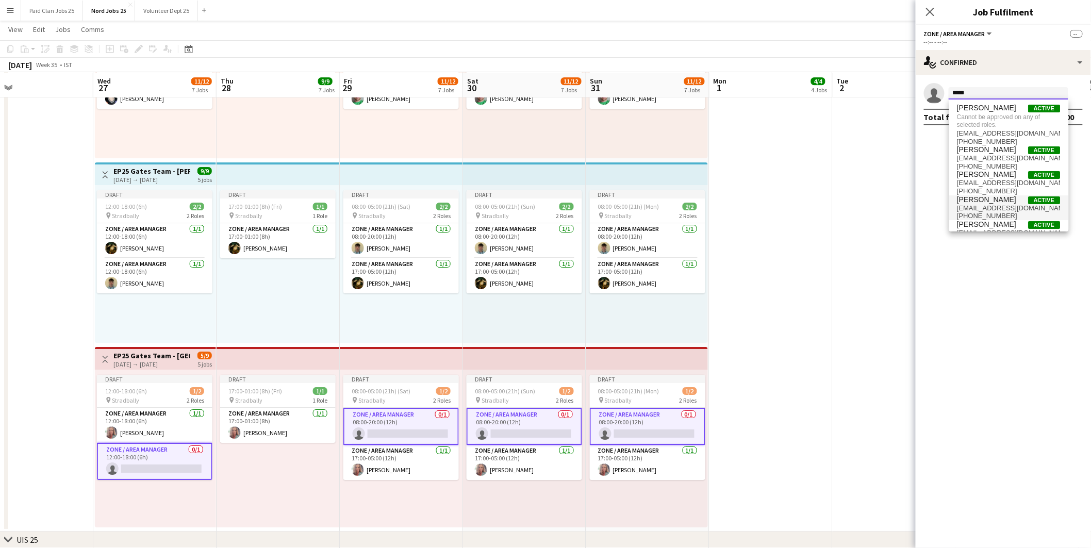
type input "*****"
click at [996, 218] on span "+353876078600" at bounding box center [1009, 216] width 103 height 8
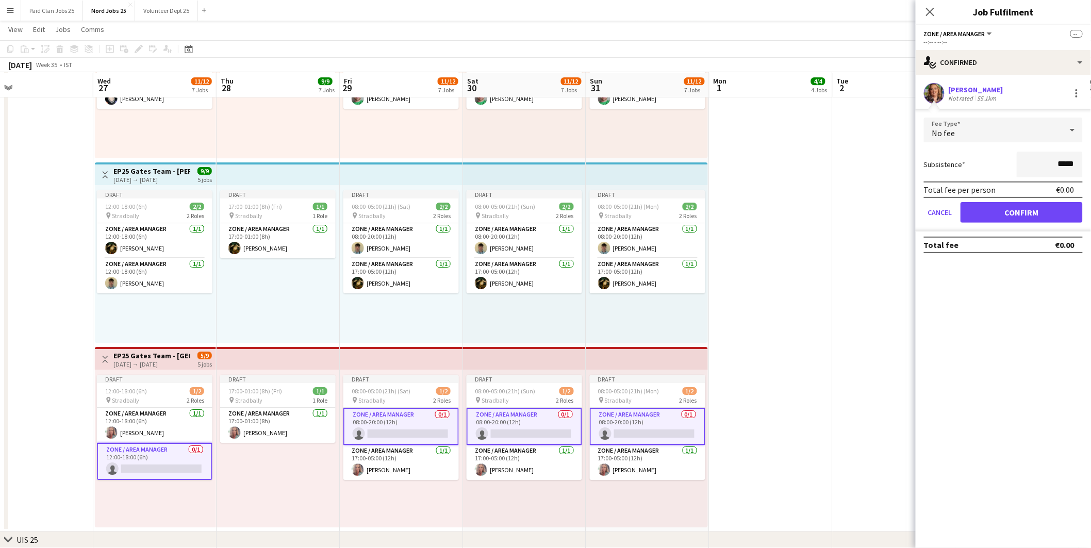
click at [992, 95] on div "55.1km" at bounding box center [987, 98] width 23 height 8
click at [1076, 94] on div at bounding box center [1076, 93] width 12 height 12
click at [1033, 191] on span "Remove" at bounding box center [1026, 186] width 31 height 9
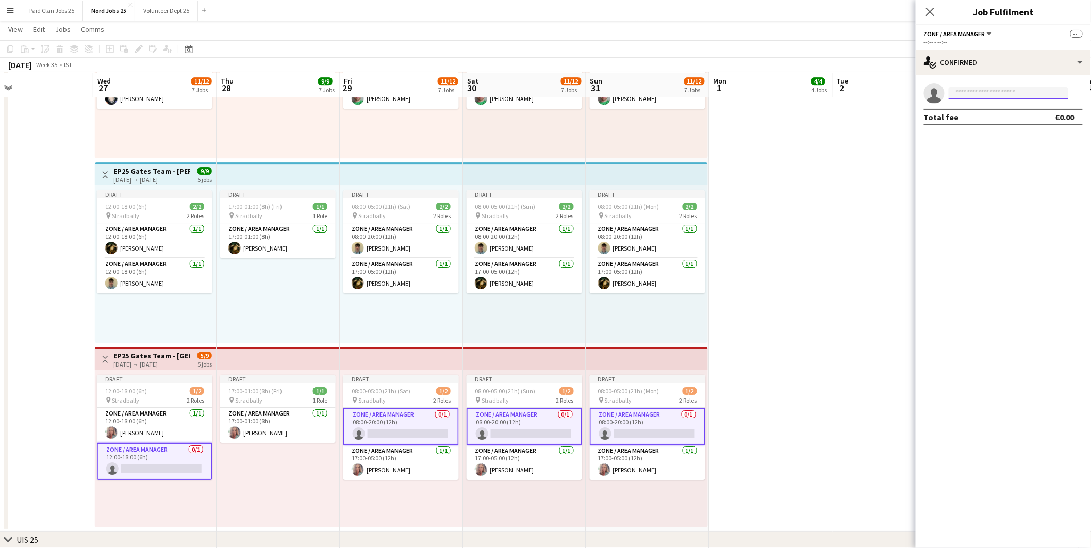
click at [998, 94] on input at bounding box center [1009, 93] width 120 height 12
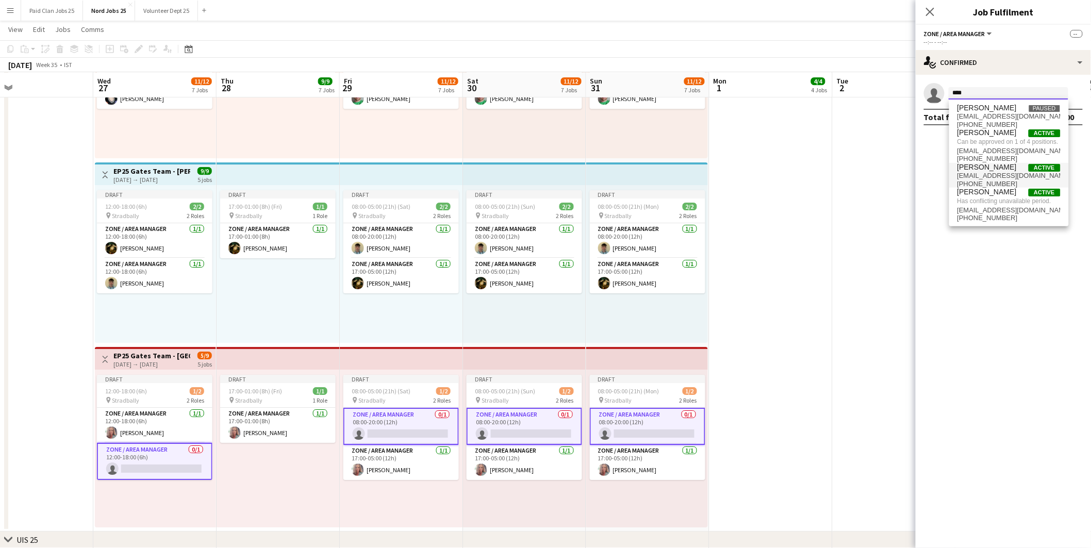
type input "****"
click at [980, 172] on span "carolkav@live.ie" at bounding box center [1009, 176] width 103 height 8
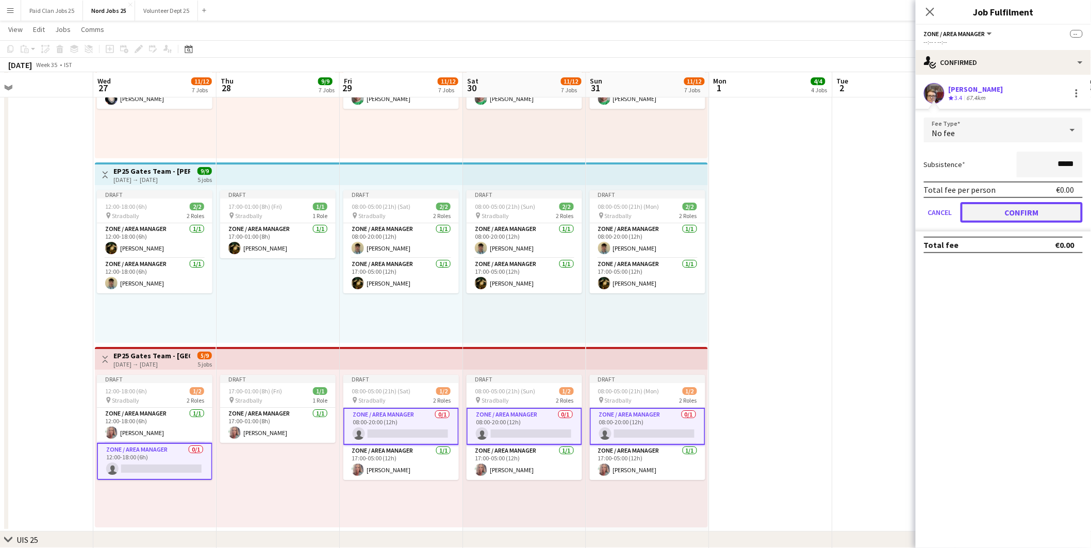
click at [1011, 202] on button "Confirm" at bounding box center [1022, 212] width 122 height 21
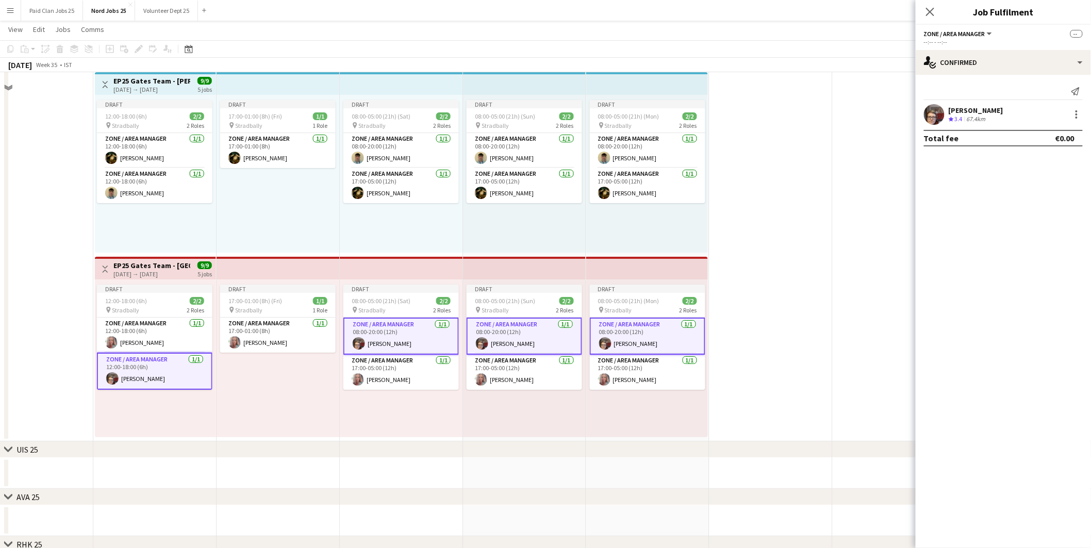
scroll to position [1432, 0]
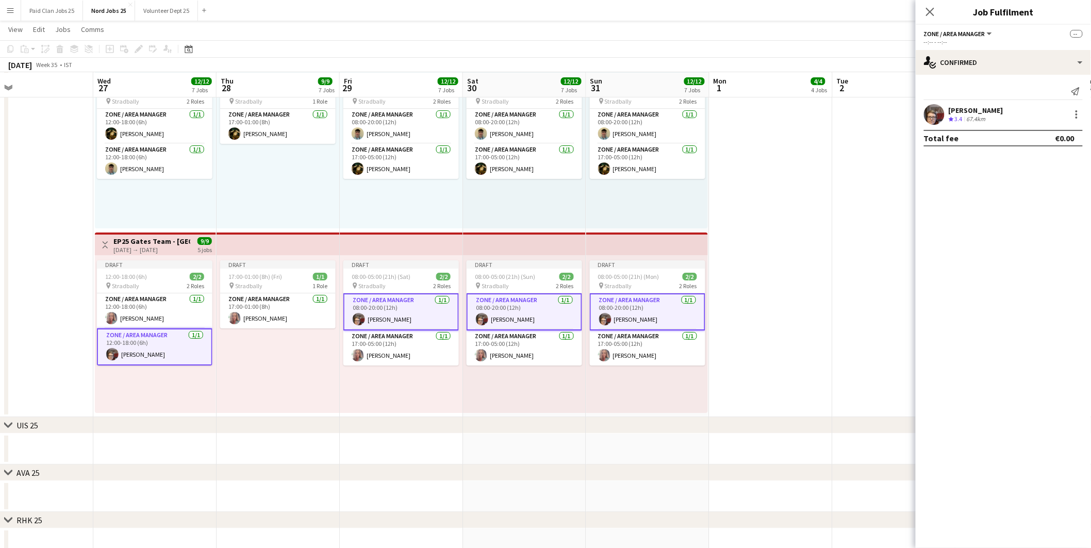
click at [272, 244] on app-top-bar at bounding box center [278, 244] width 123 height 23
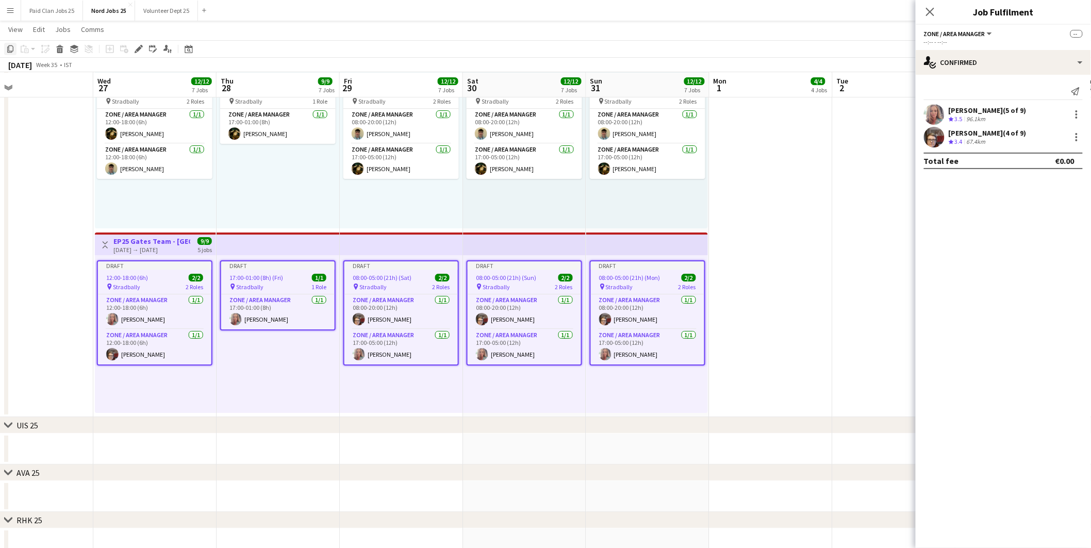
click at [8, 50] on icon at bounding box center [10, 48] width 6 height 7
drag, startPoint x: 132, startPoint y: 393, endPoint x: 155, endPoint y: 377, distance: 27.9
click at [133, 393] on div "Draft 12:00-18:00 (6h) 2/2 pin Stradbally 2 Roles Zone / Area Manager 1/1 12:00…" at bounding box center [155, 334] width 121 height 158
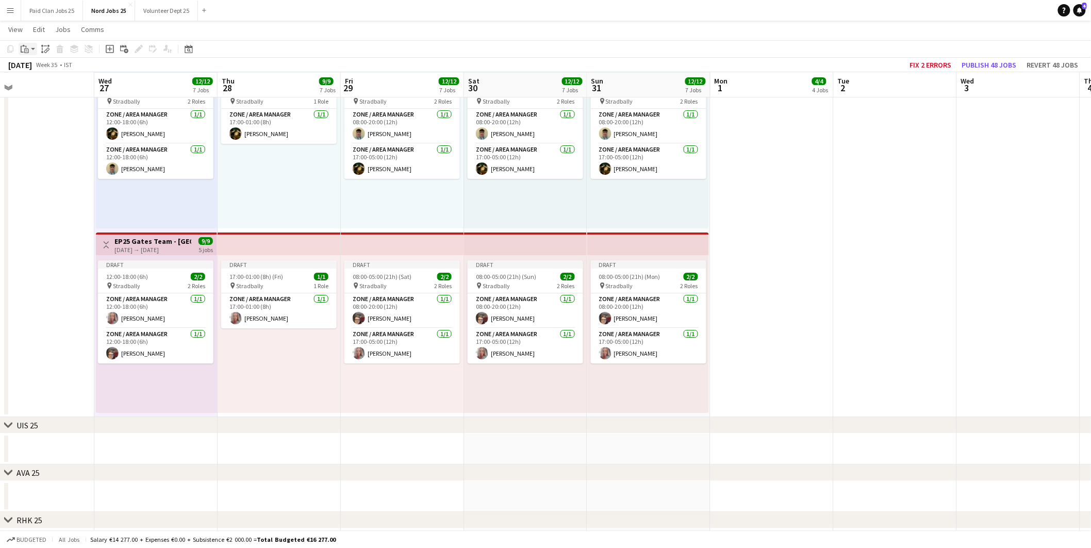
click at [31, 50] on app-action-btn "Paste" at bounding box center [28, 49] width 19 height 12
click at [40, 69] on link "Paste Ctrl+V" at bounding box center [75, 68] width 97 height 9
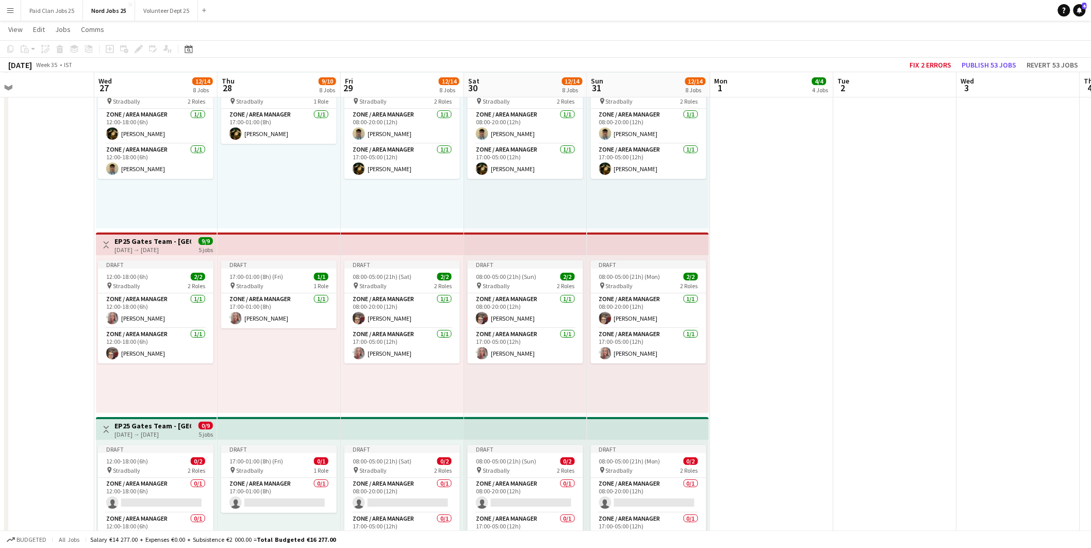
click at [253, 430] on app-top-bar at bounding box center [279, 428] width 123 height 23
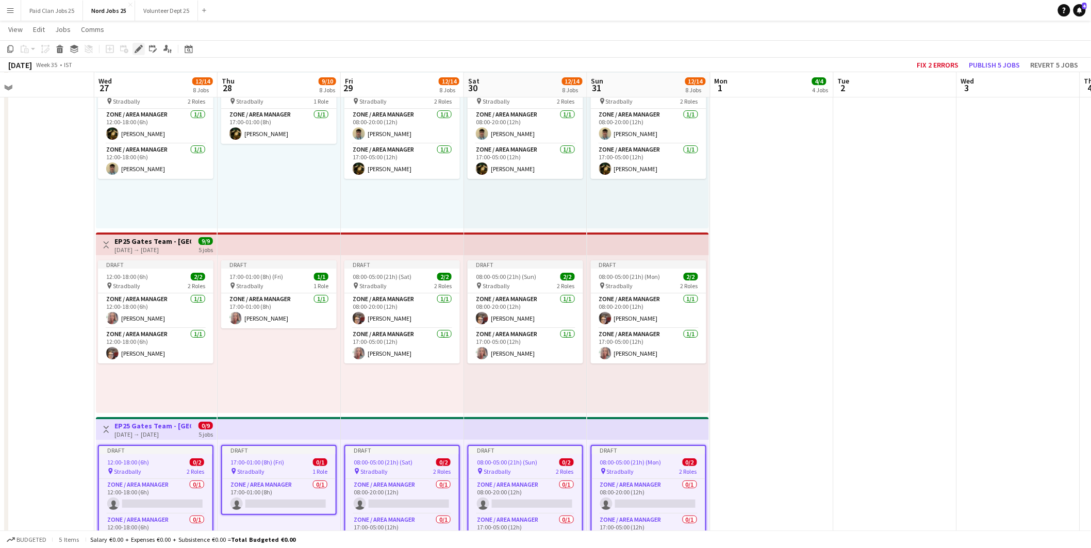
click at [136, 45] on icon "Edit" at bounding box center [139, 49] width 8 height 8
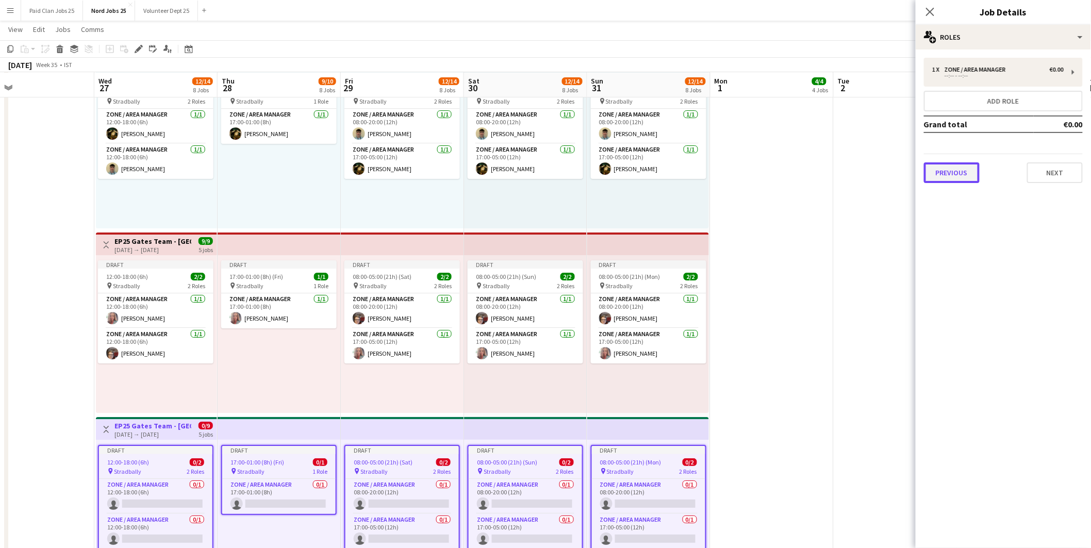
click at [963, 168] on button "Previous" at bounding box center [952, 172] width 56 height 21
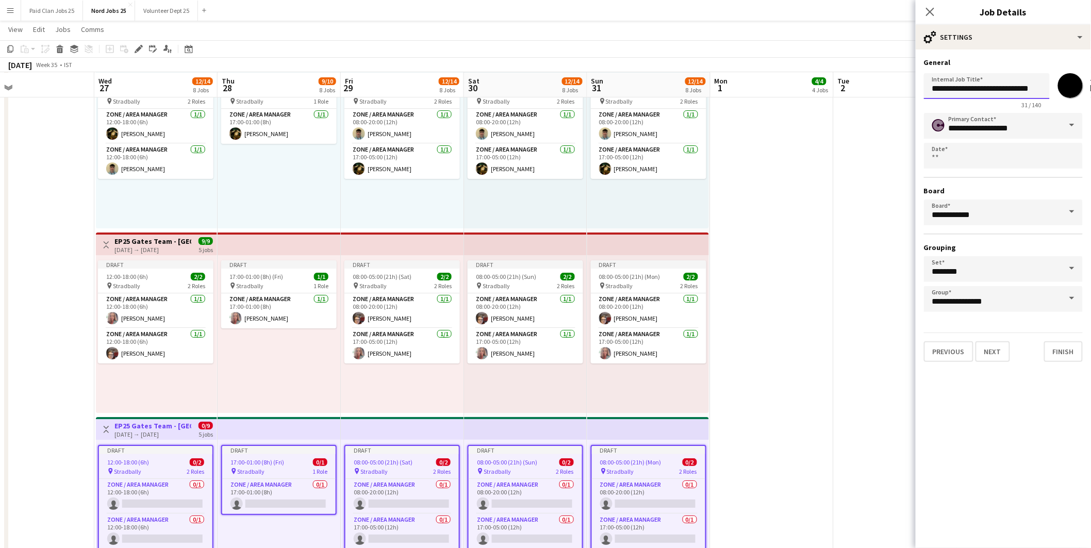
click at [1011, 90] on input "**********" at bounding box center [987, 86] width 126 height 26
type input "**********"
click at [998, 342] on button "Next" at bounding box center [993, 351] width 35 height 21
type input "**********"
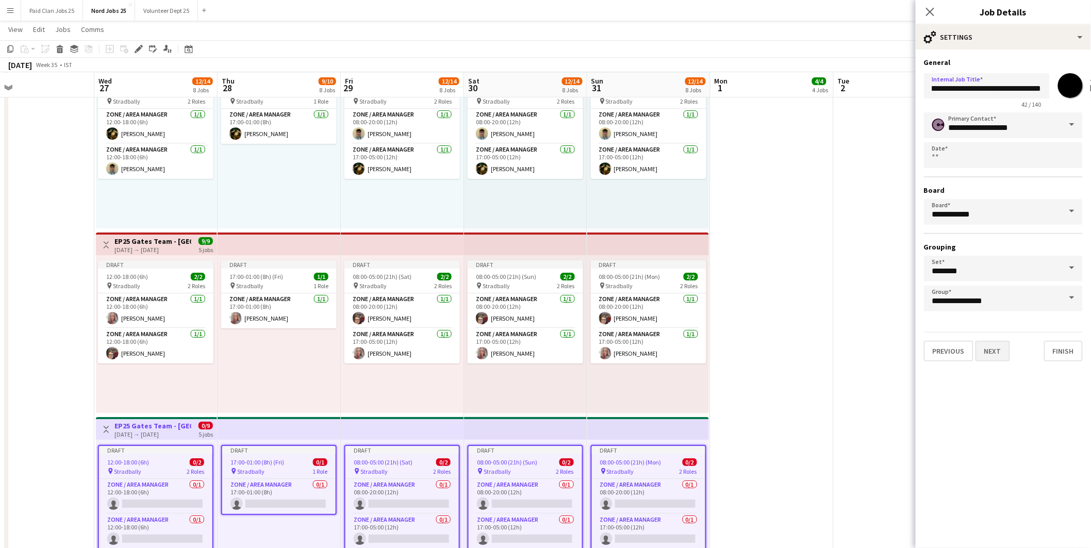
scroll to position [0, 0]
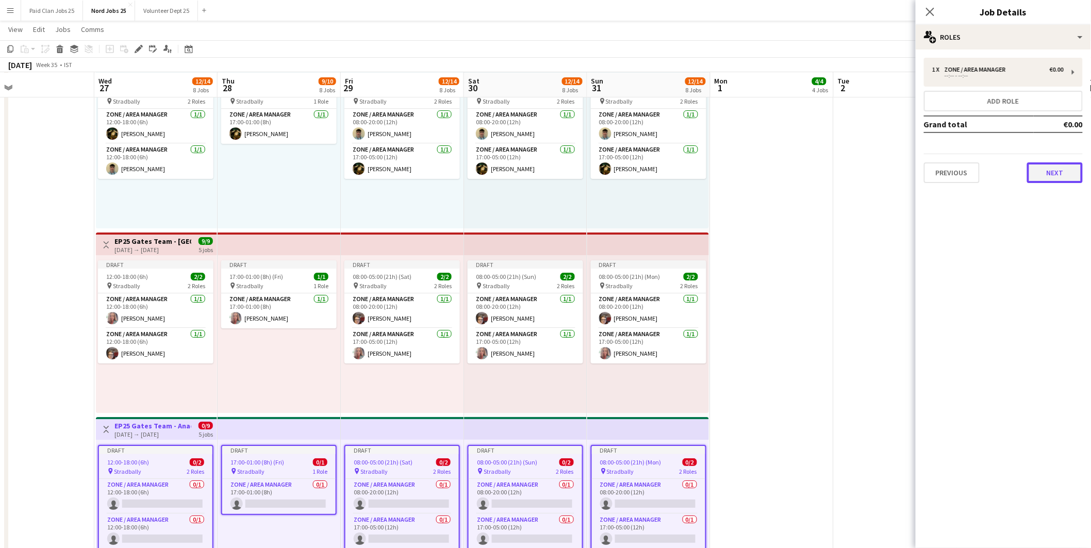
click at [1049, 171] on button "Next" at bounding box center [1055, 172] width 56 height 21
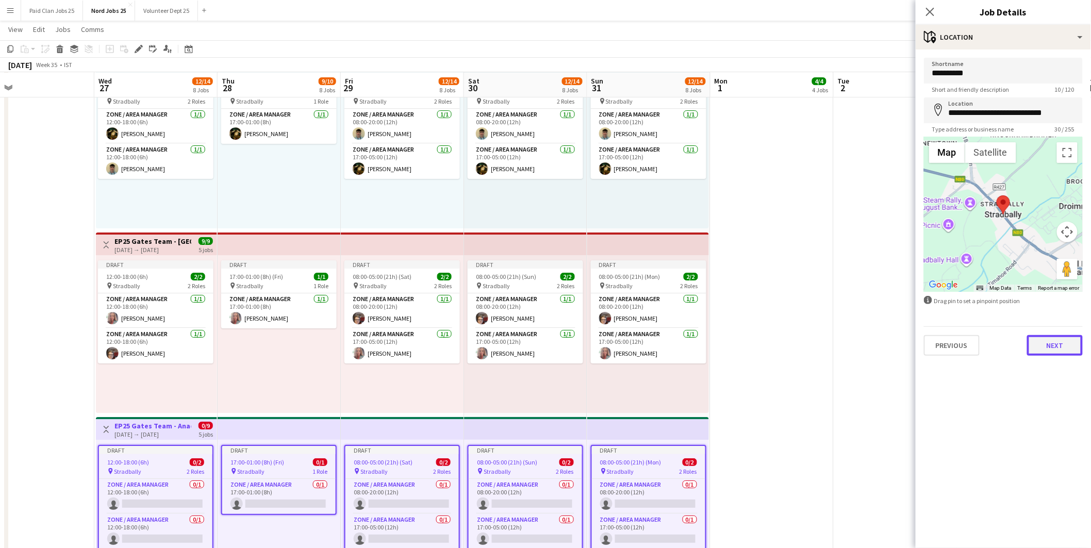
click at [1057, 343] on button "Next" at bounding box center [1055, 345] width 56 height 21
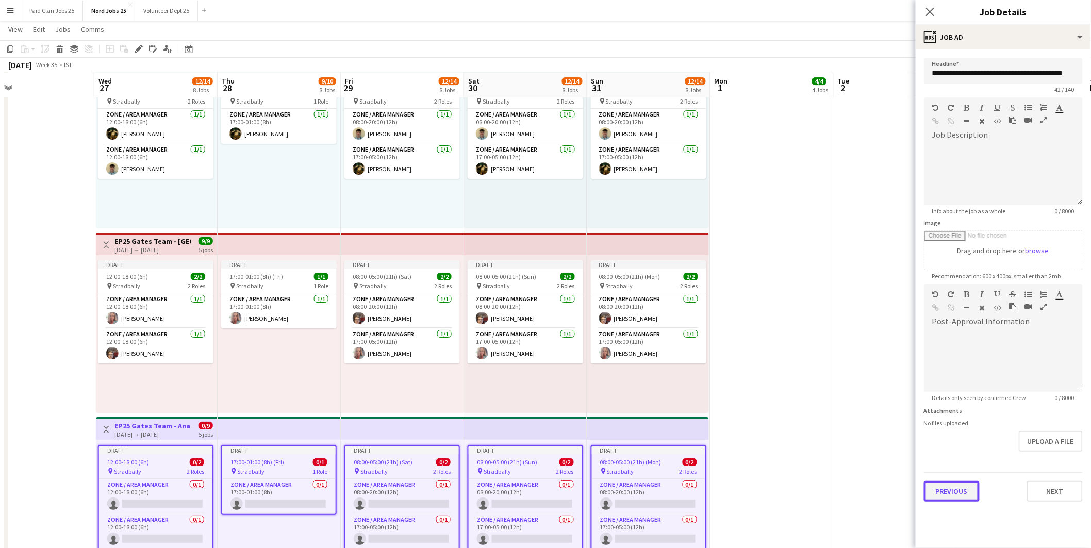
click at [951, 484] on button "Previous" at bounding box center [952, 491] width 56 height 21
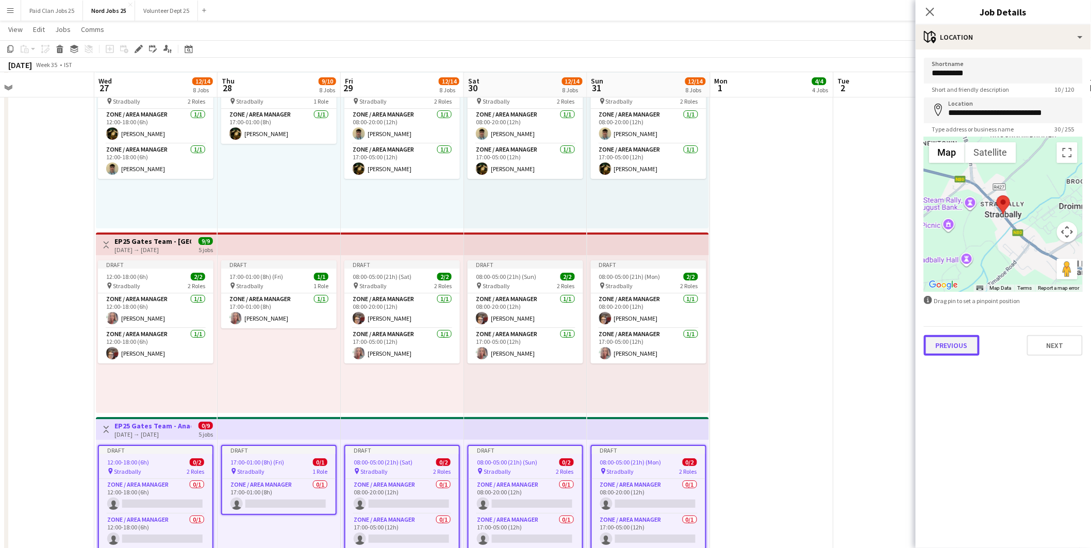
click at [951, 354] on button "Previous" at bounding box center [952, 345] width 56 height 21
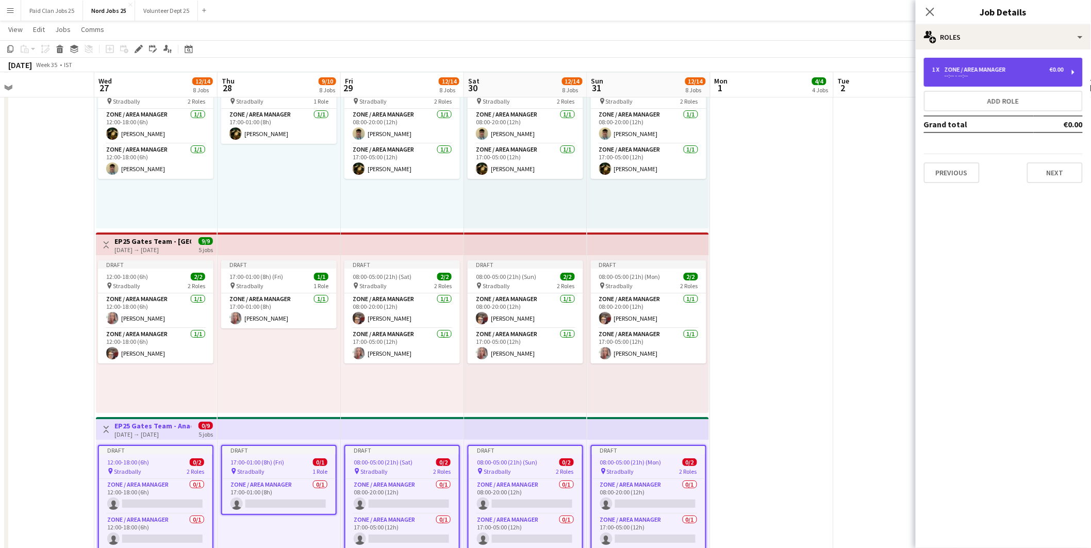
click at [968, 74] on div "--:-- - --:--" at bounding box center [997, 75] width 131 height 5
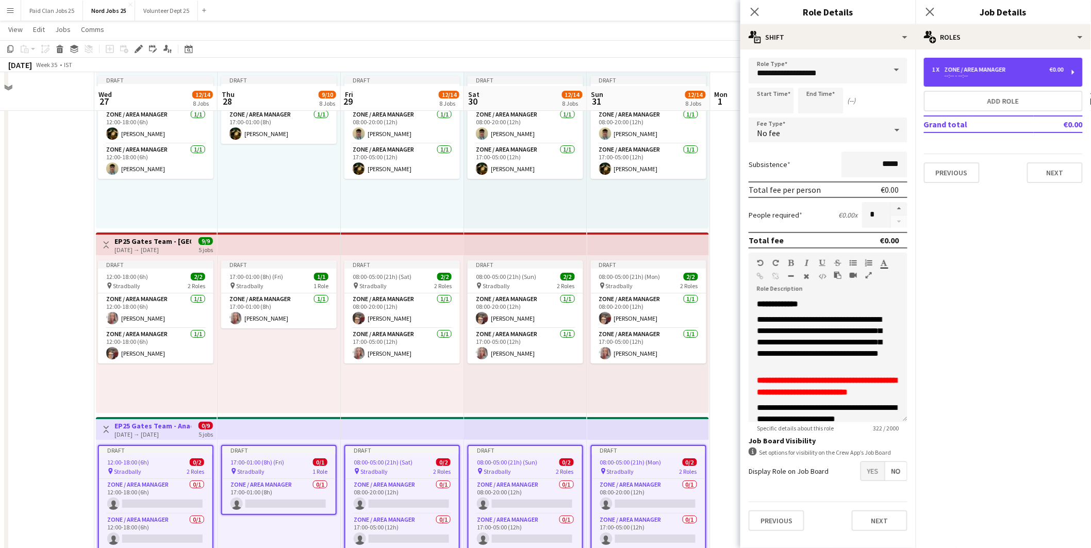
scroll to position [1489, 0]
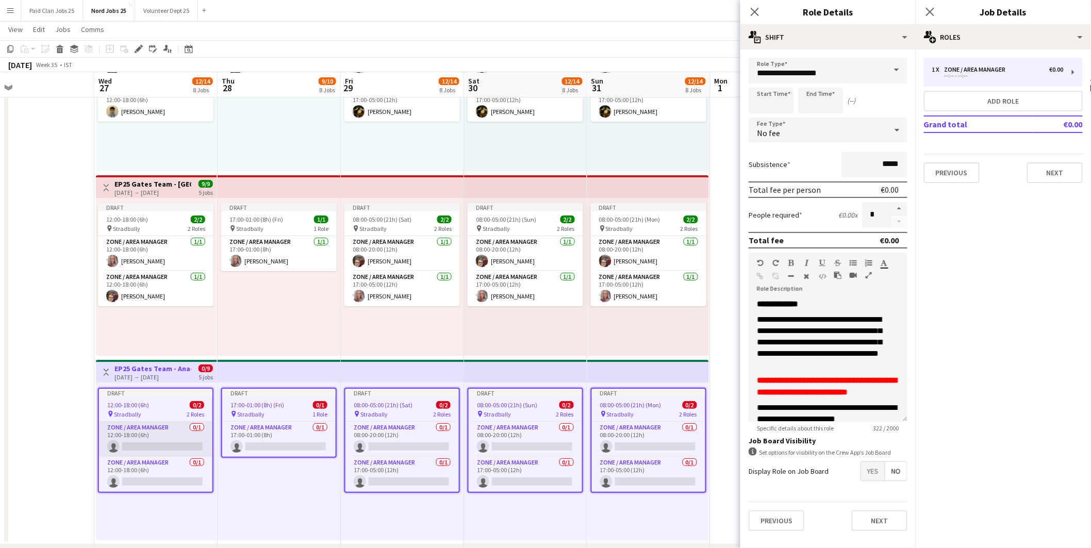
click at [148, 426] on app-card-role "Zone / Area Manager 0/1 12:00-18:00 (6h) single-neutral-actions" at bounding box center [155, 439] width 113 height 35
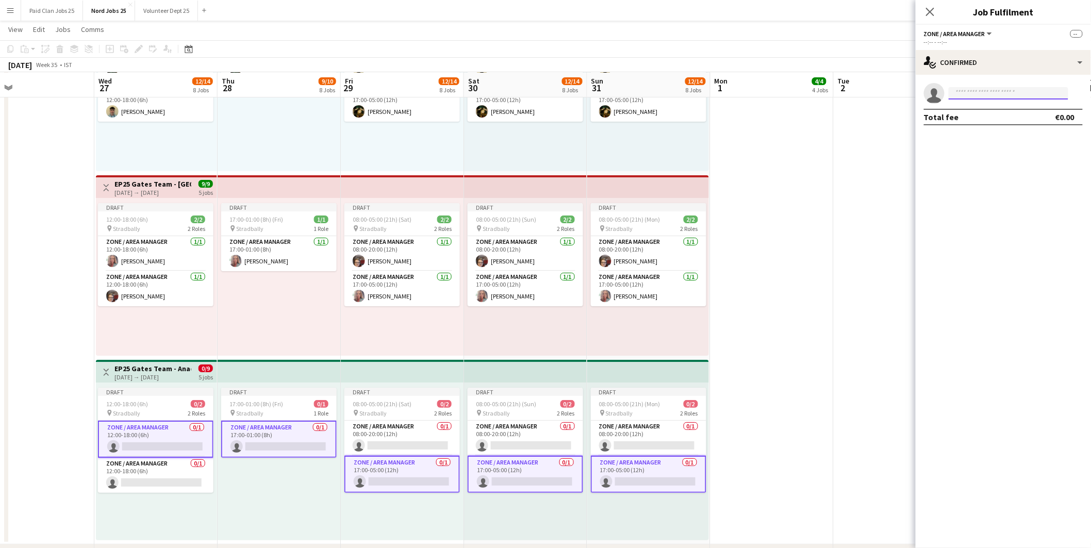
click at [971, 95] on input at bounding box center [1009, 93] width 120 height 12
drag, startPoint x: 301, startPoint y: 424, endPoint x: 307, endPoint y: 424, distance: 6.2
click at [303, 424] on app-card-role "Zone / Area Manager 0/1 17:00-01:00 (8h) single-neutral-actions" at bounding box center [279, 439] width 116 height 37
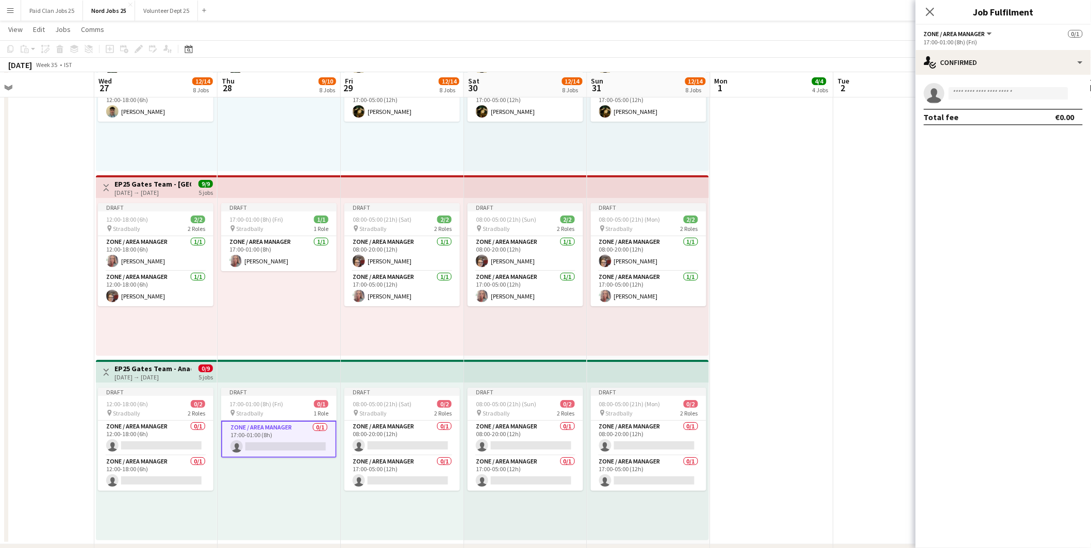
scroll to position [0, 274]
click at [285, 402] on div "17:00-01:00 (8h) (Fri) 0/1" at bounding box center [281, 404] width 116 height 8
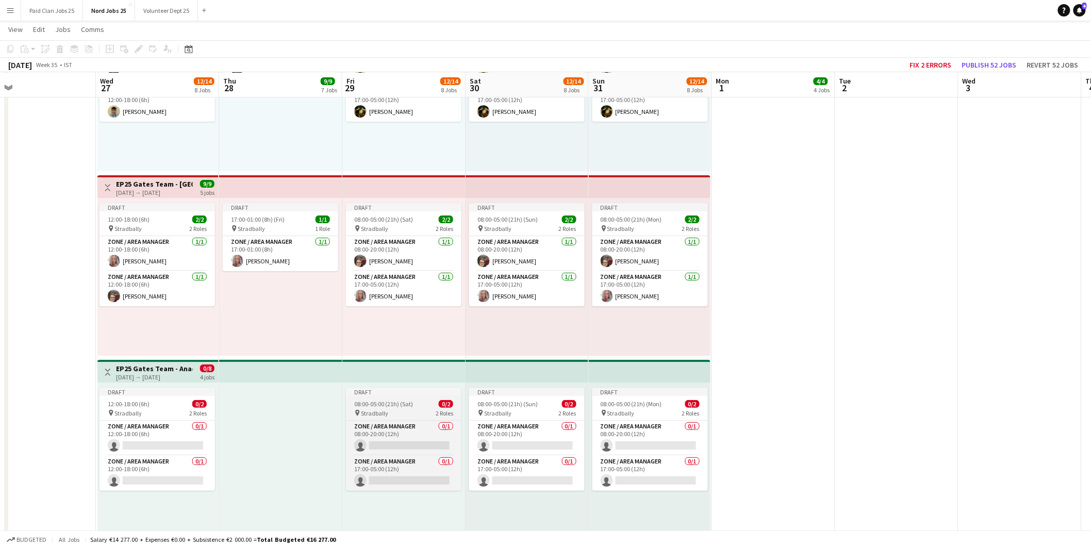
click at [388, 413] on div "pin Stradbally 2 Roles" at bounding box center [404, 413] width 116 height 8
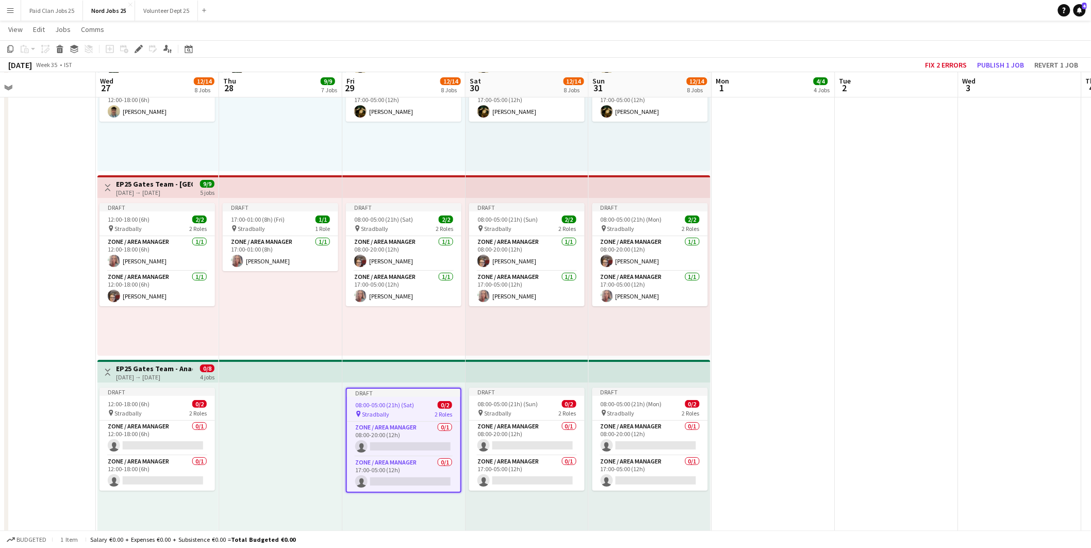
click at [403, 415] on div "pin Stradbally 2 Roles" at bounding box center [403, 414] width 113 height 8
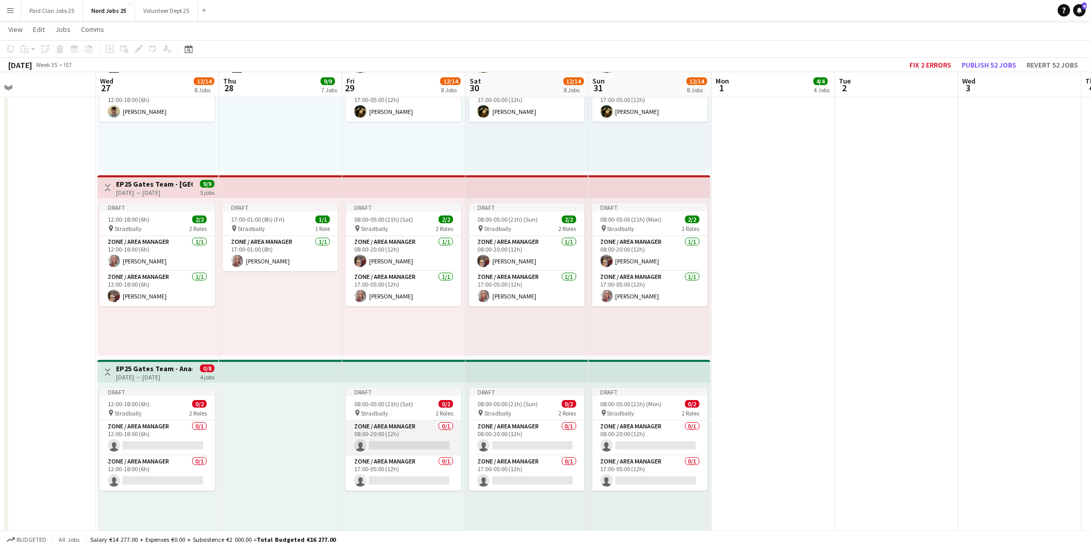
click at [411, 434] on app-card-role "Zone / Area Manager 0/1 08:00-20:00 (12h) single-neutral-actions" at bounding box center [404, 438] width 116 height 35
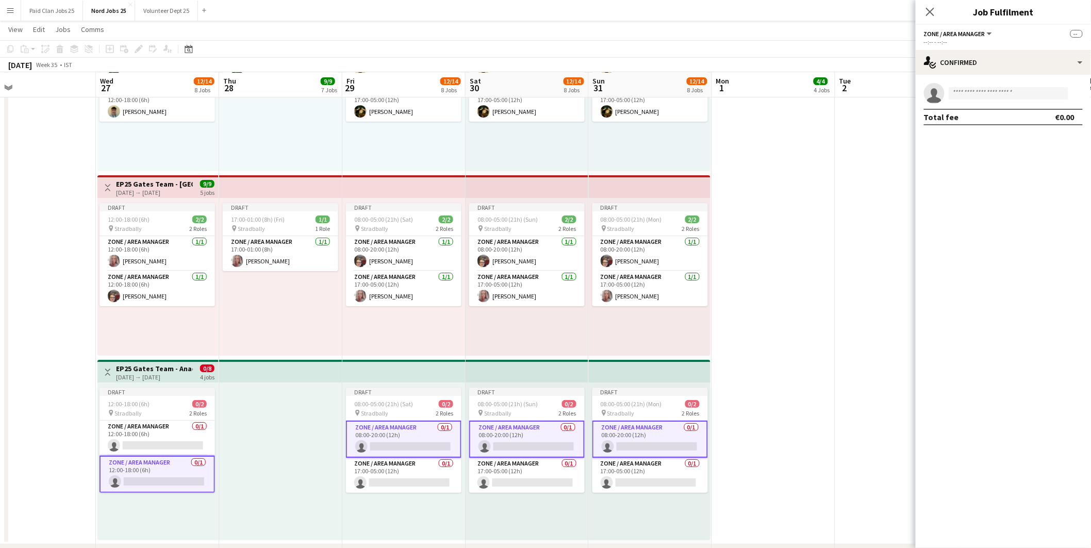
click at [407, 440] on app-card-role "Zone / Area Manager 0/1 08:00-20:00 (12h) single-neutral-actions" at bounding box center [404, 439] width 116 height 37
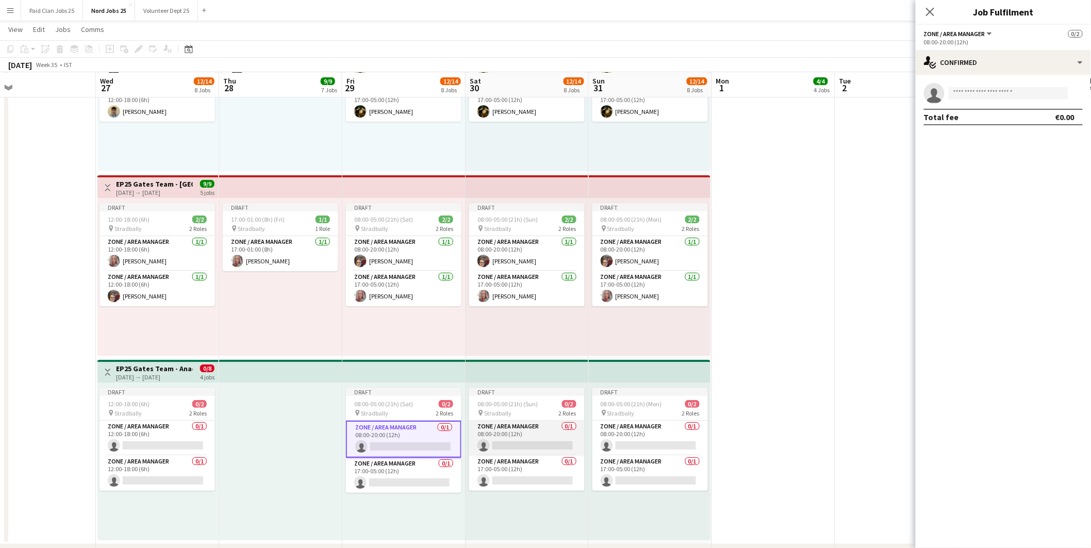
click at [504, 441] on app-card-role "Zone / Area Manager 0/1 08:00-20:00 (12h) single-neutral-actions" at bounding box center [527, 438] width 116 height 35
click at [628, 440] on app-card-role "Zone / Area Manager 0/1 08:00-20:00 (12h) single-neutral-actions" at bounding box center [650, 438] width 116 height 35
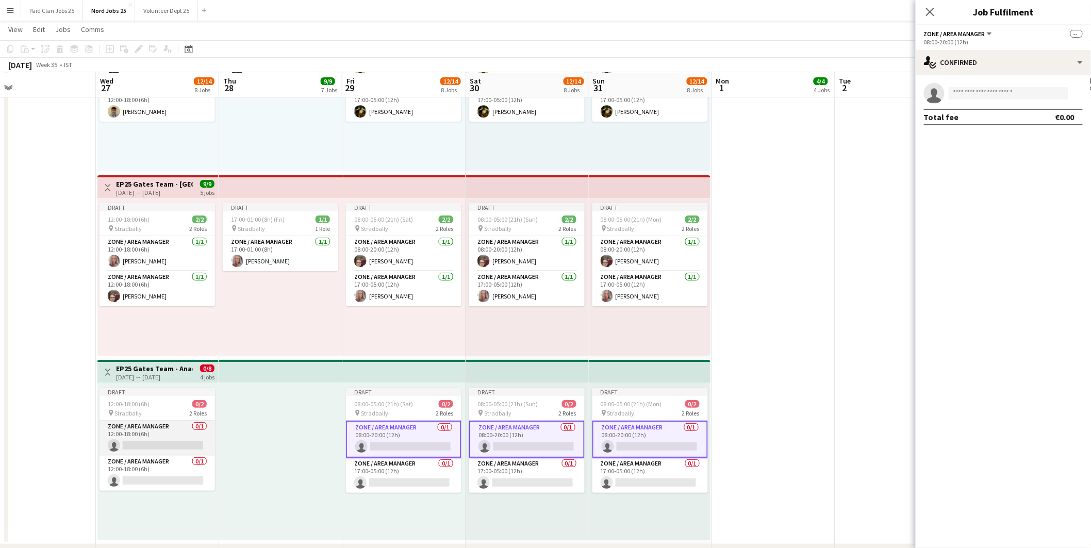
click at [113, 433] on app-card-role "Zone / Area Manager 0/1 12:00-18:00 (6h) single-neutral-actions" at bounding box center [158, 438] width 116 height 35
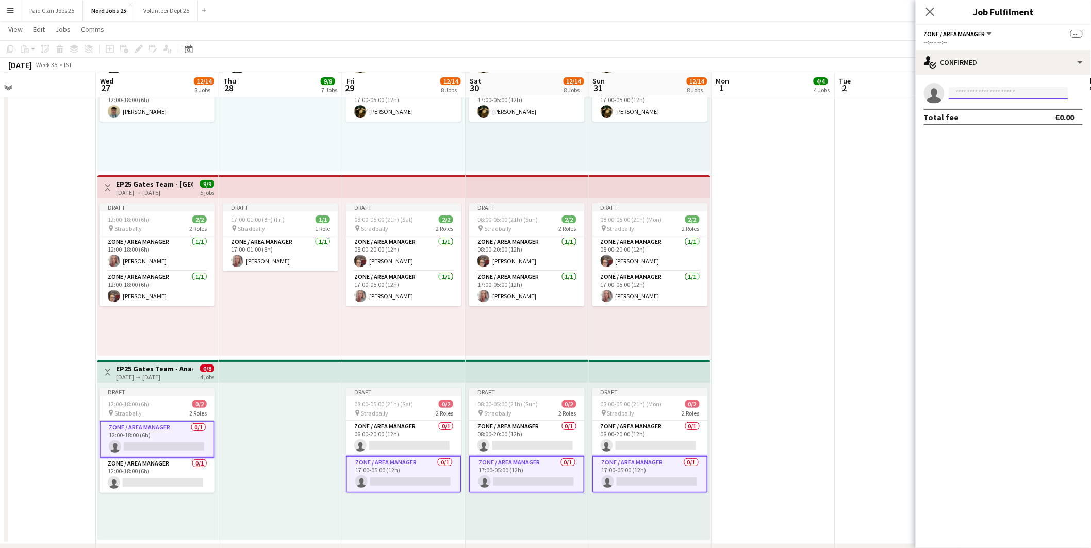
click at [991, 95] on input at bounding box center [1009, 93] width 120 height 12
type input "********"
click at [990, 123] on span "+447564839980" at bounding box center [1009, 125] width 103 height 8
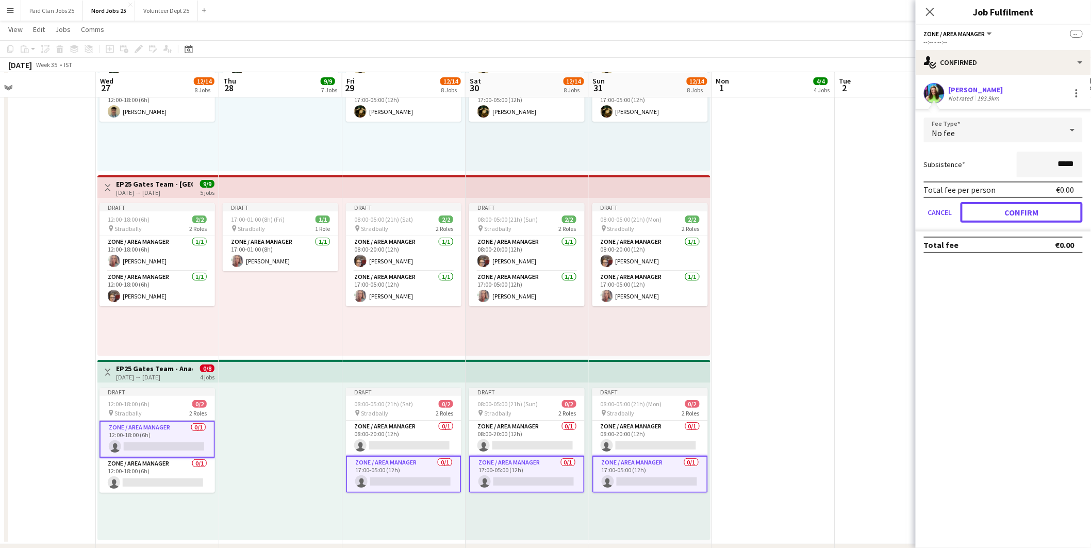
click at [1004, 213] on button "Confirm" at bounding box center [1022, 212] width 122 height 21
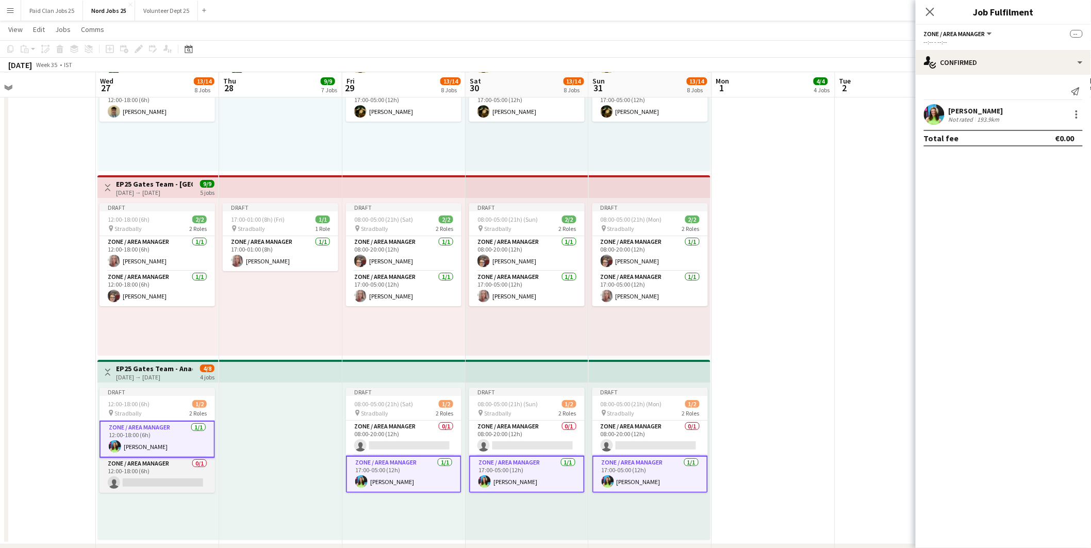
click at [171, 474] on app-card-role "Zone / Area Manager 0/1 12:00-18:00 (6h) single-neutral-actions" at bounding box center [158, 475] width 116 height 35
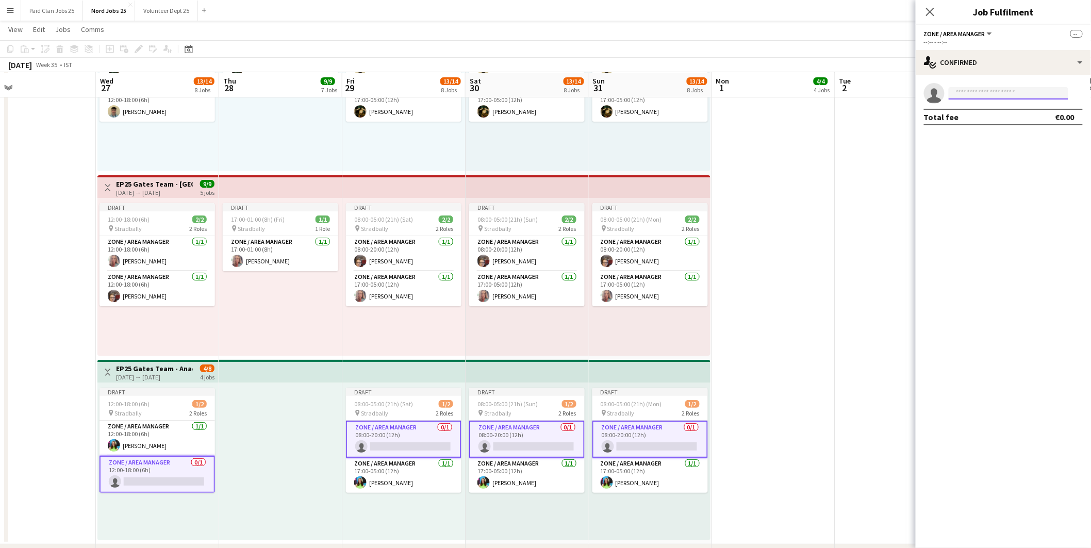
click at [999, 88] on input at bounding box center [1009, 93] width 120 height 12
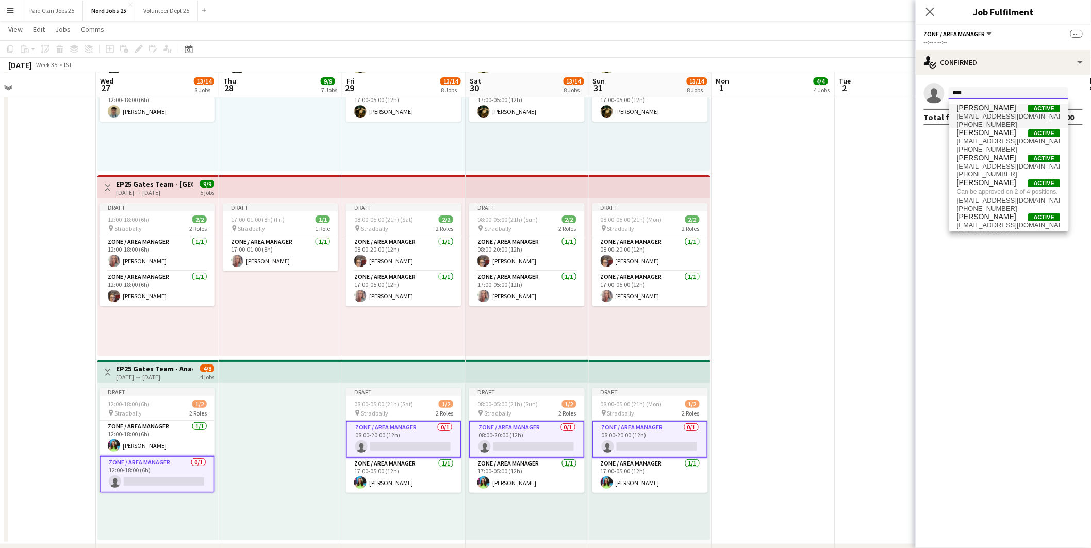
type input "****"
click at [1000, 109] on span "Mark Cleary Active" at bounding box center [1009, 108] width 103 height 9
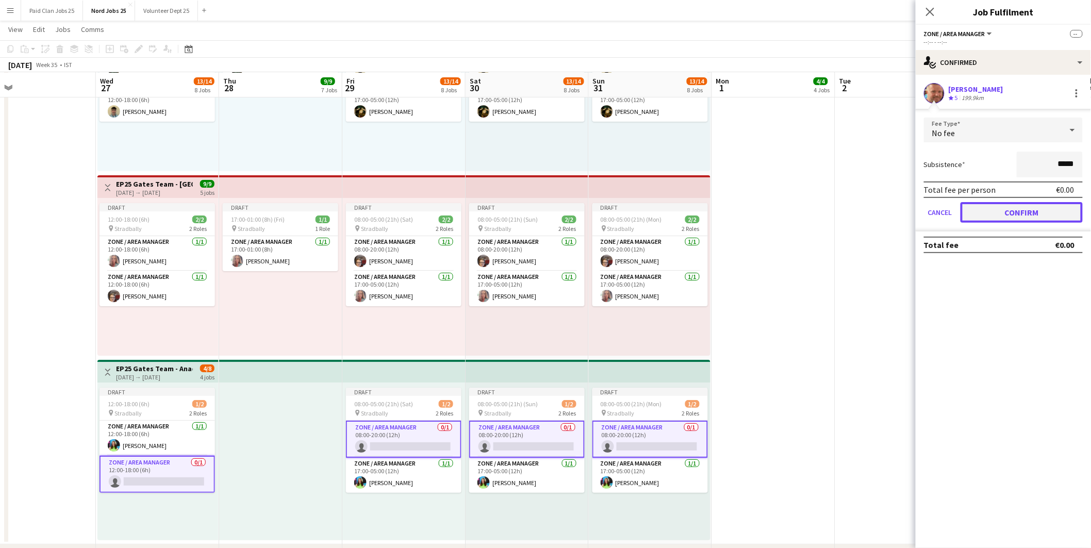
click at [1029, 212] on button "Confirm" at bounding box center [1022, 212] width 122 height 21
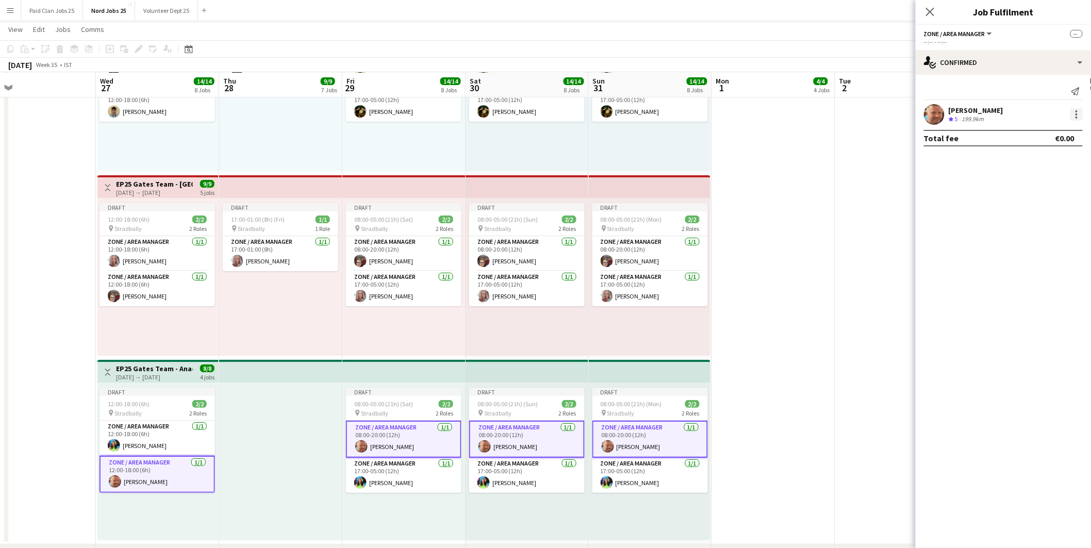
click at [1081, 114] on div at bounding box center [1076, 114] width 12 height 12
click at [1031, 203] on span "Remove" at bounding box center [1026, 207] width 31 height 9
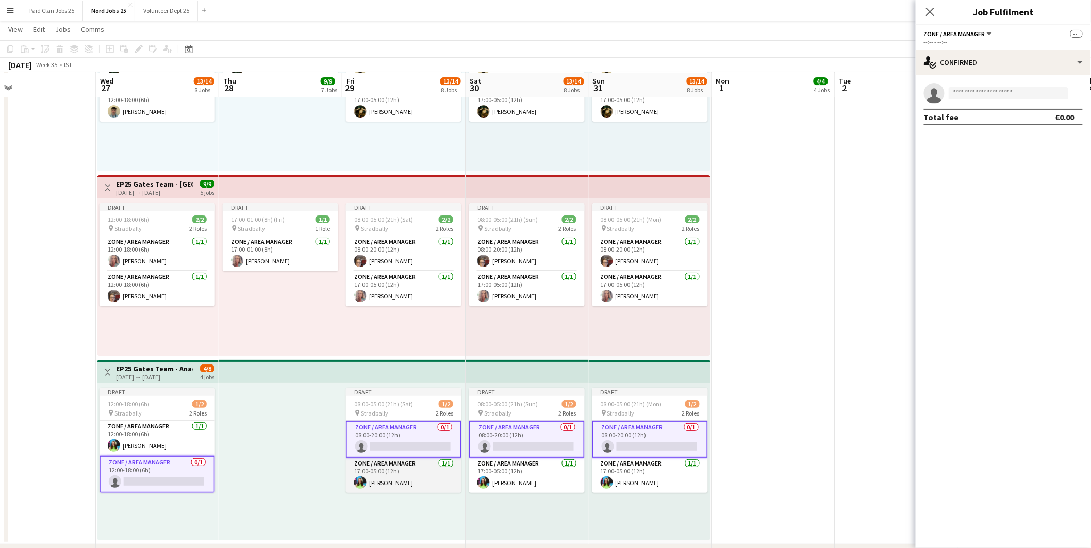
click at [411, 471] on app-card-role "Zone / Area Manager 1/1 17:00-05:00 (12h) Aoife Maguire" at bounding box center [404, 475] width 116 height 35
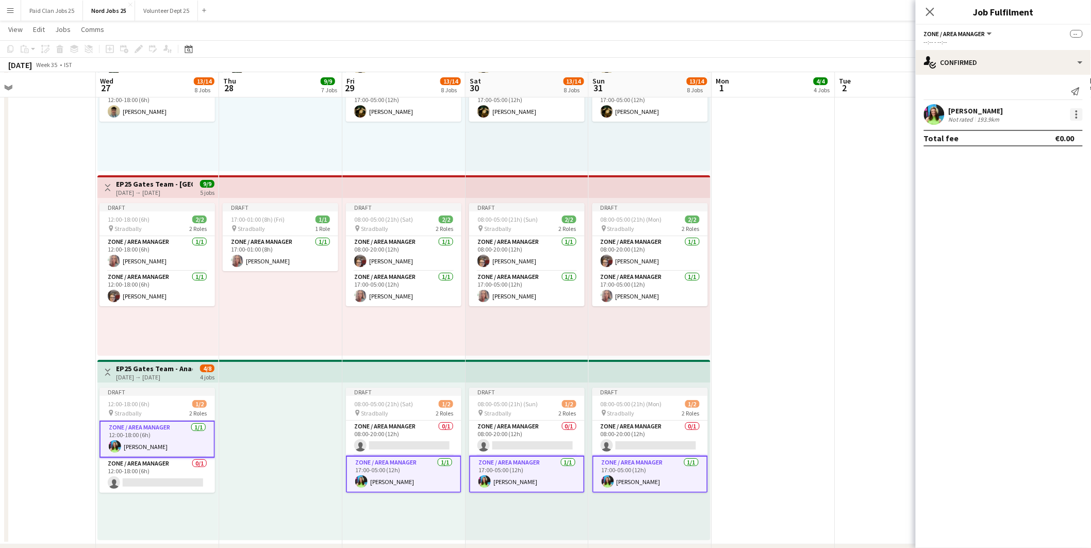
click at [1076, 112] on div at bounding box center [1076, 114] width 12 height 12
click at [1027, 212] on span "Remove" at bounding box center [1043, 207] width 64 height 9
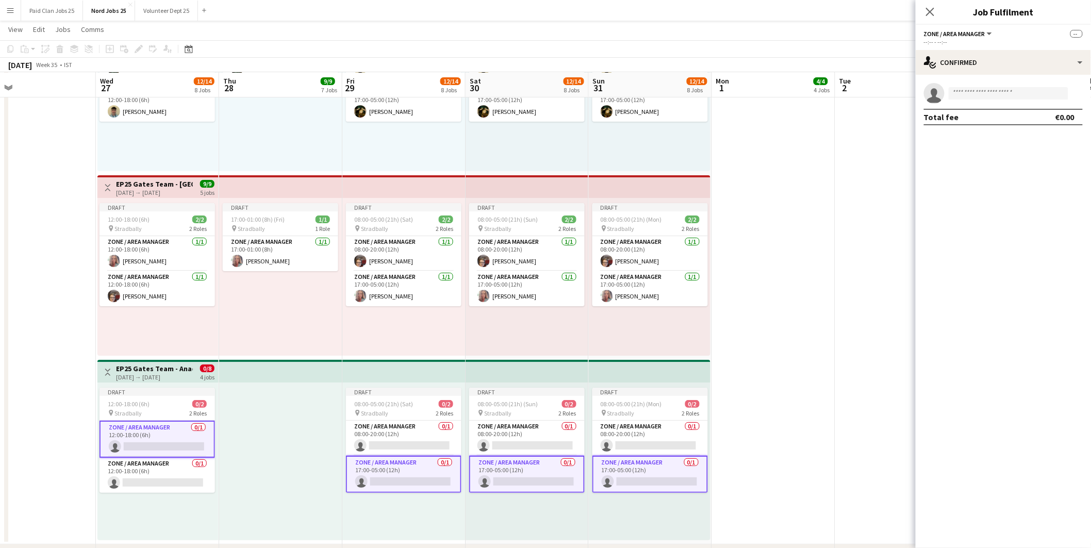
click at [407, 471] on app-card-role "Zone / Area Manager 0/1 17:00-05:00 (12h) single-neutral-actions" at bounding box center [404, 474] width 116 height 37
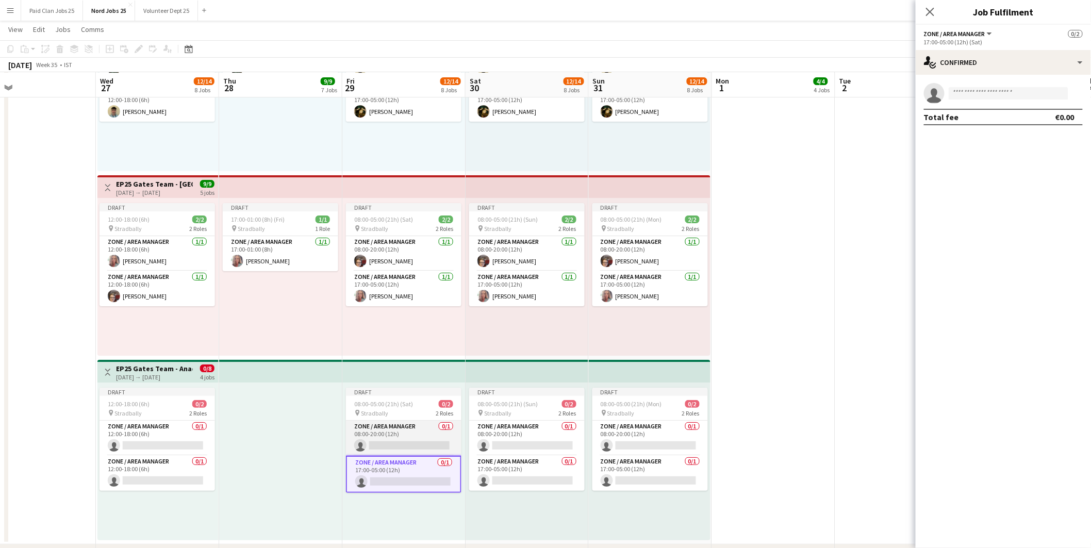
click at [423, 426] on app-card-role "Zone / Area Manager 0/1 08:00-20:00 (12h) single-neutral-actions" at bounding box center [404, 438] width 116 height 35
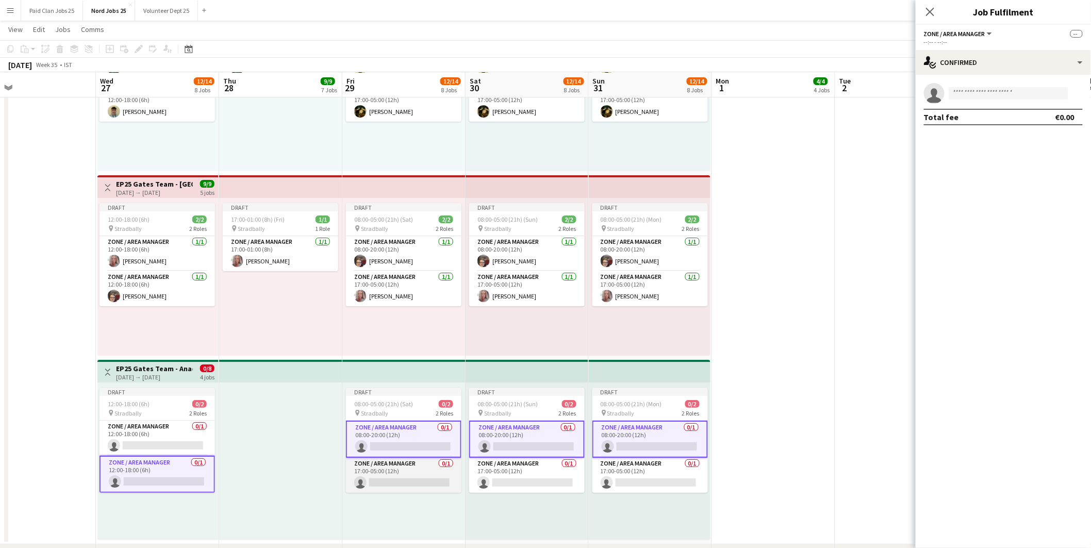
click at [416, 472] on app-card-role "Zone / Area Manager 0/1 17:00-05:00 (12h) single-neutral-actions" at bounding box center [404, 475] width 116 height 35
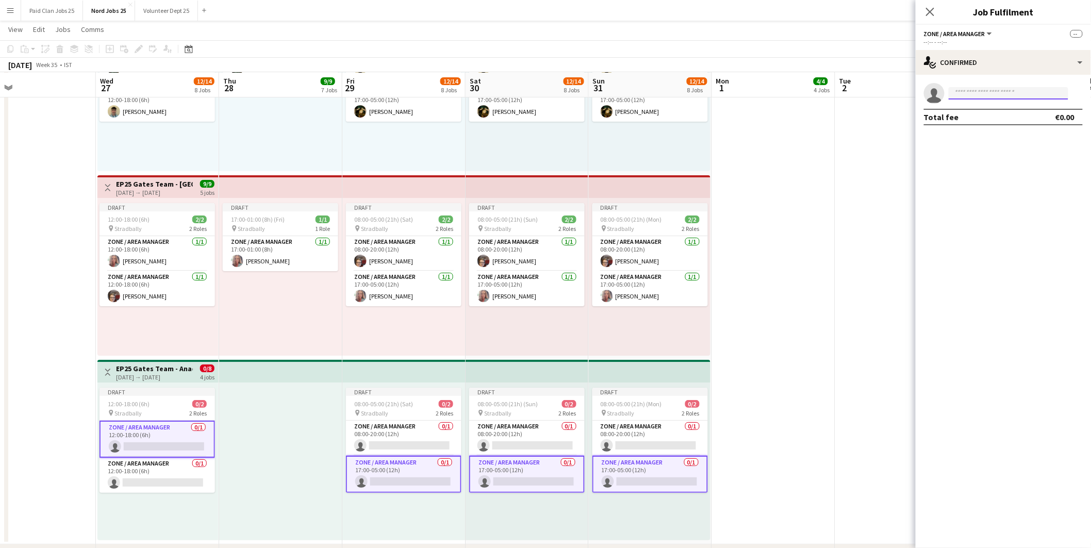
click at [981, 90] on input at bounding box center [1009, 93] width 120 height 12
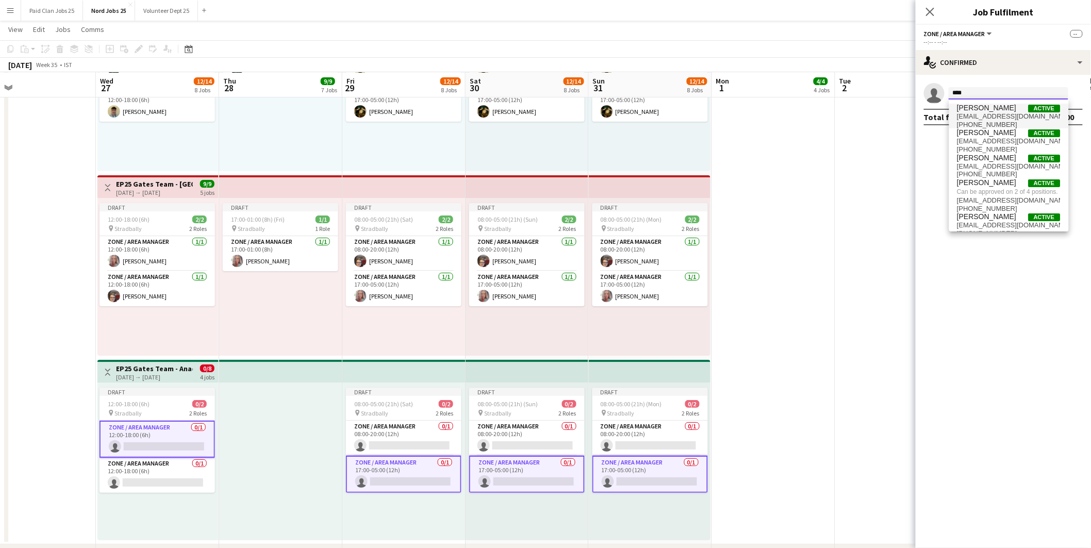
type input "****"
click at [978, 107] on span "Mark Cleary" at bounding box center [987, 108] width 59 height 9
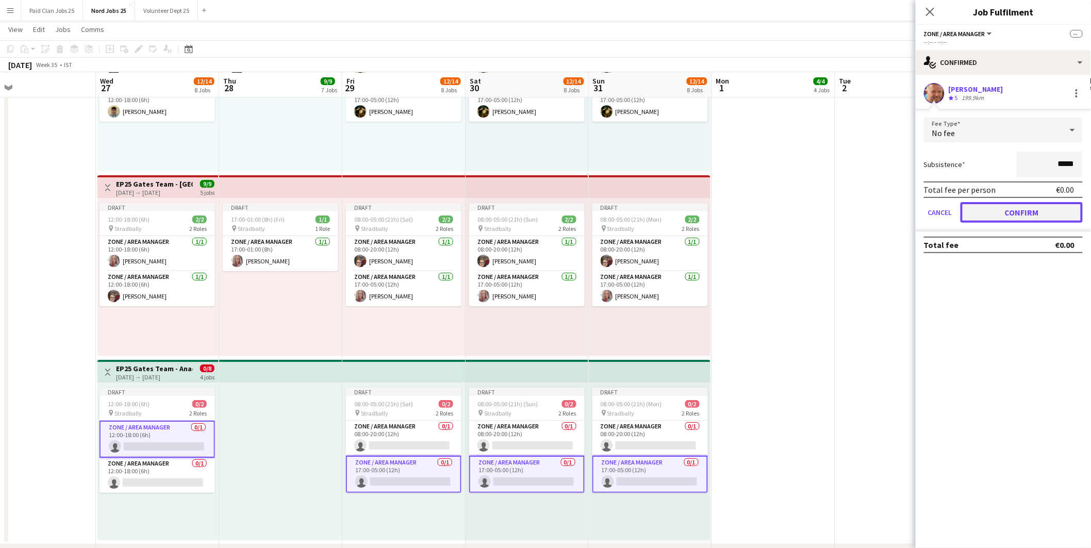
click at [985, 211] on button "Confirm" at bounding box center [1022, 212] width 122 height 21
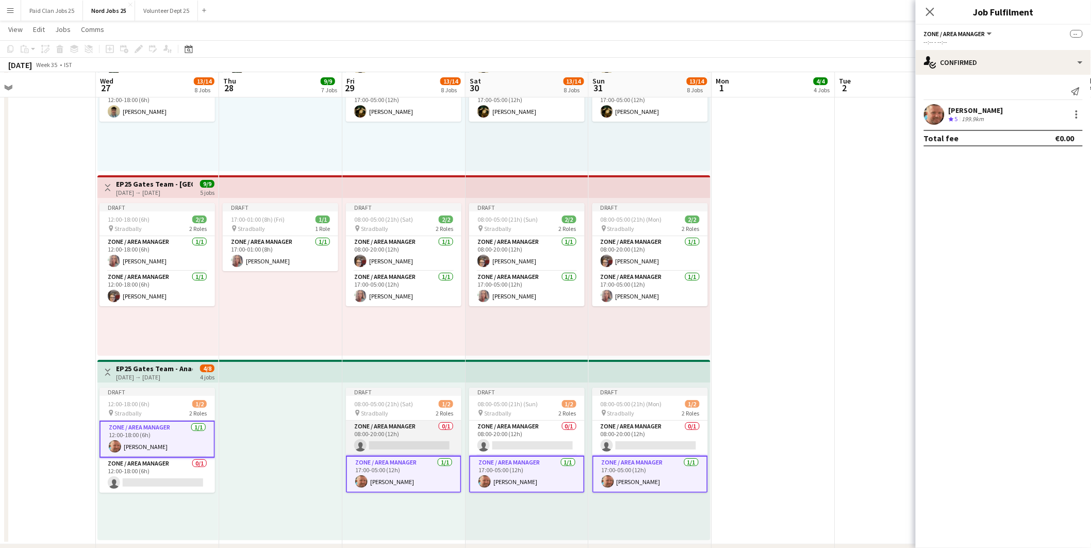
click at [392, 429] on app-card-role "Zone / Area Manager 0/1 08:00-20:00 (12h) single-neutral-actions" at bounding box center [404, 438] width 116 height 35
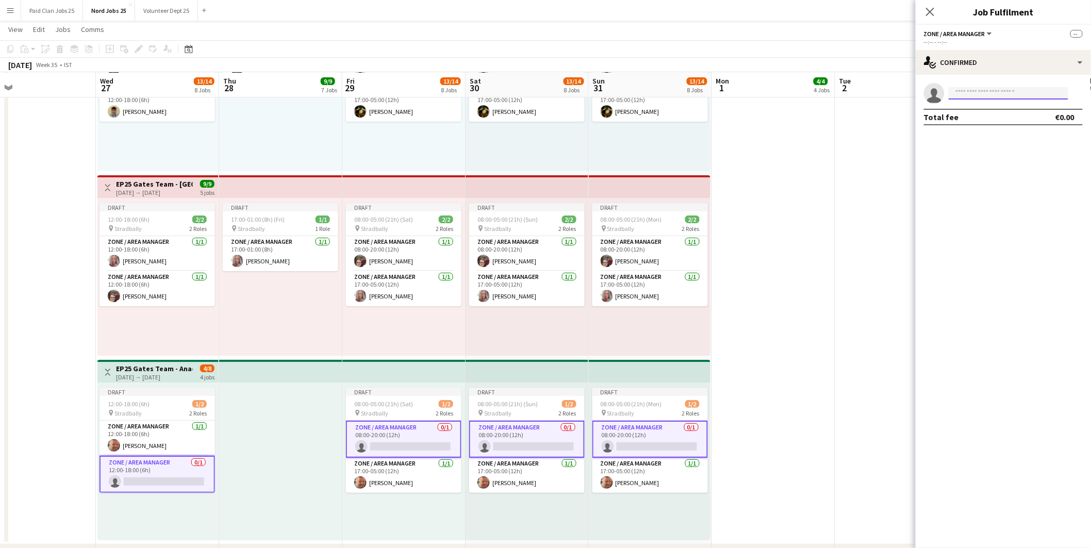
click at [967, 94] on input at bounding box center [1009, 93] width 120 height 12
type input "********"
click at [991, 106] on span "Aoife Maguire" at bounding box center [987, 108] width 59 height 9
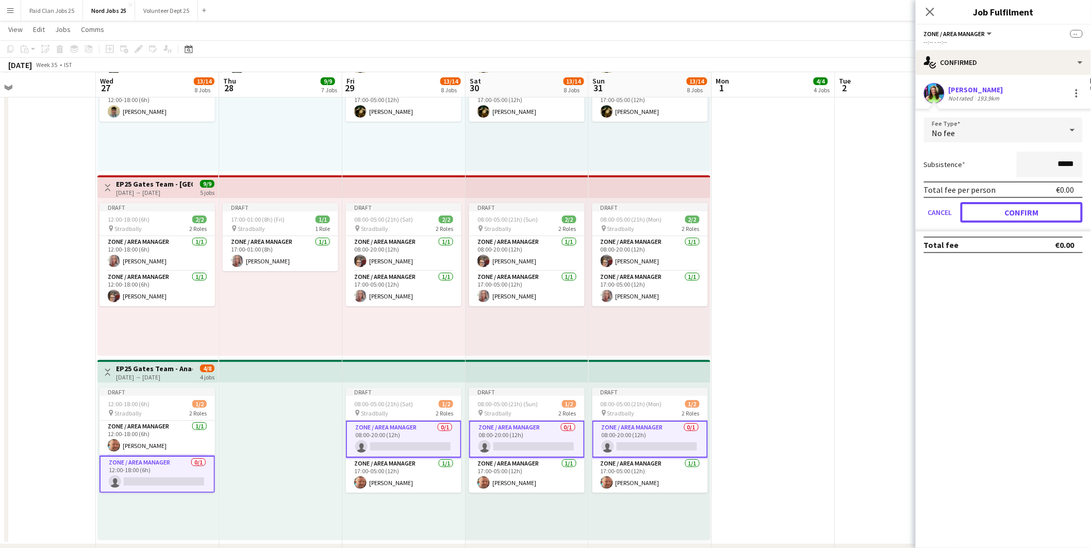
click at [1020, 210] on button "Confirm" at bounding box center [1022, 212] width 122 height 21
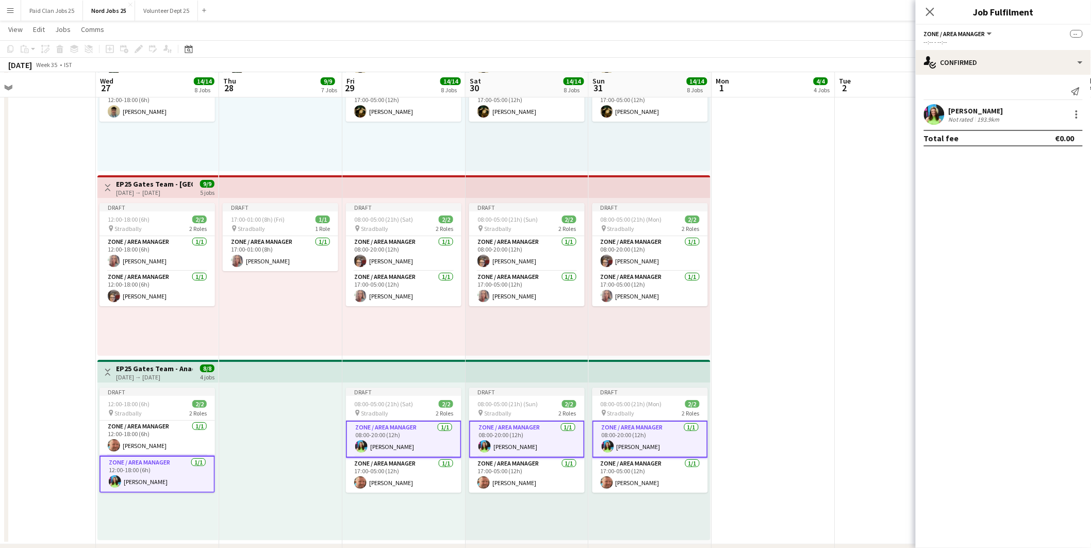
click at [502, 369] on app-top-bar at bounding box center [527, 371] width 123 height 23
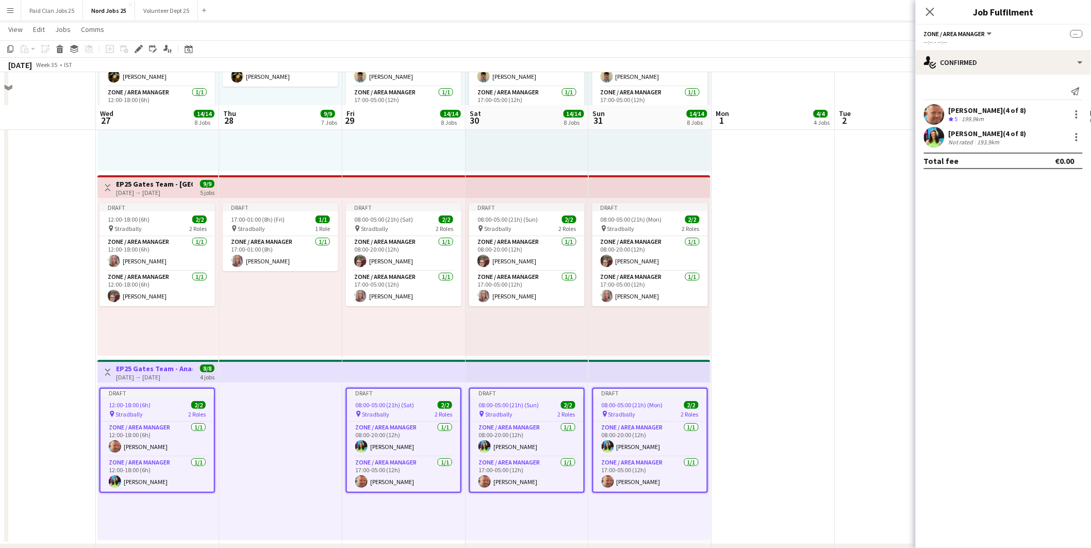
scroll to position [1547, 0]
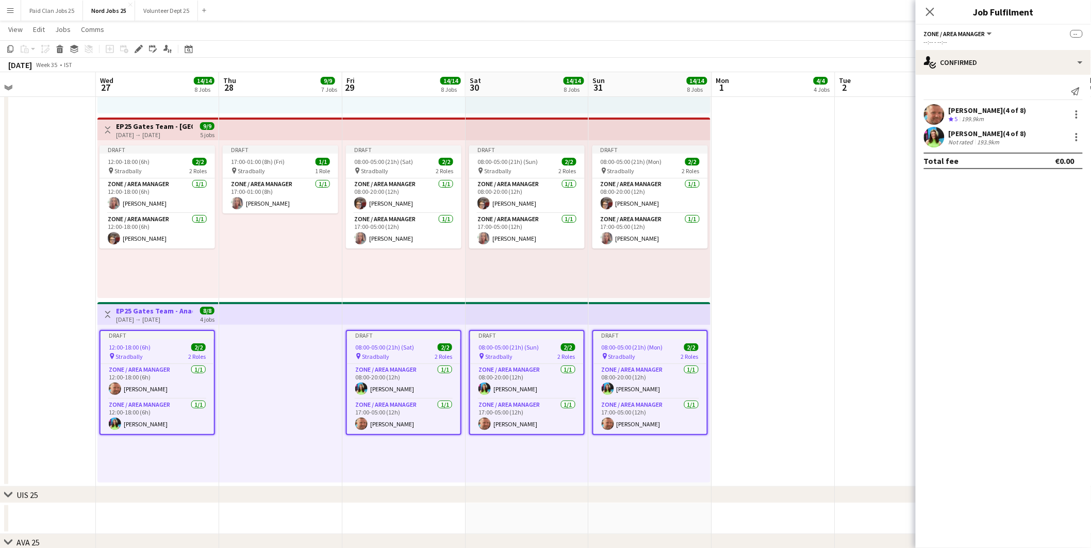
click at [292, 313] on app-top-bar at bounding box center [280, 313] width 123 height 23
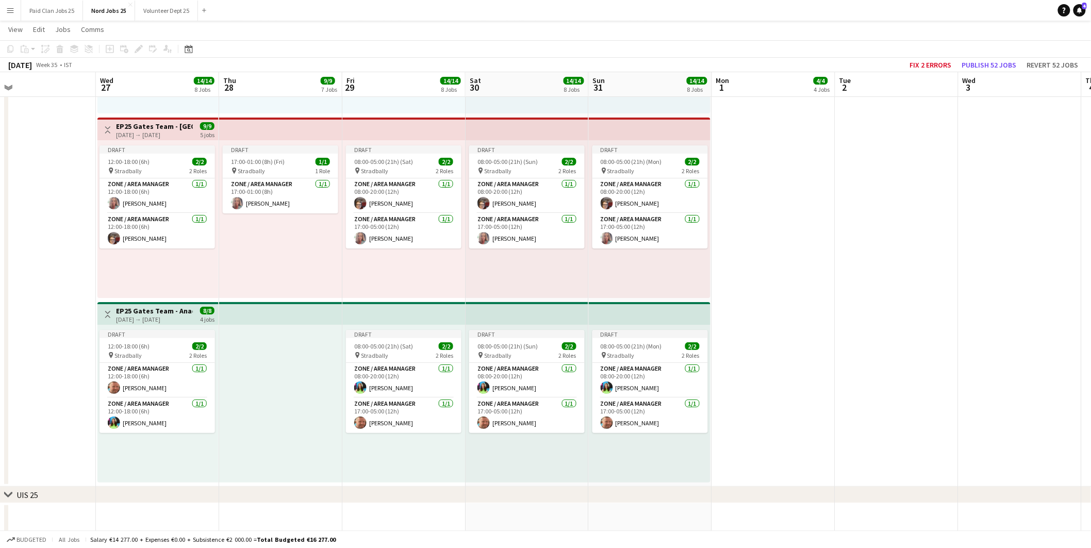
click at [281, 317] on app-top-bar at bounding box center [280, 313] width 123 height 23
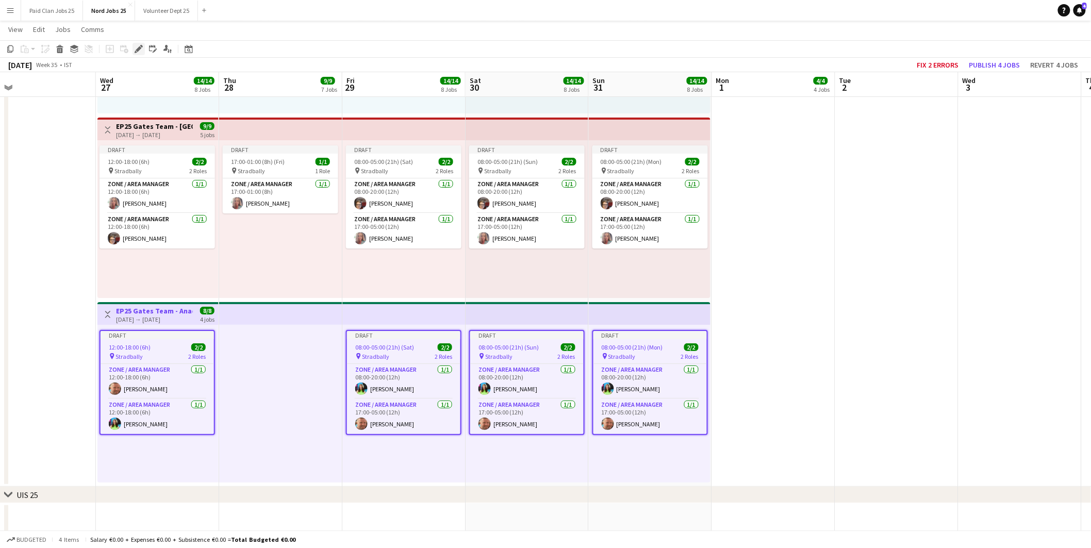
click at [137, 46] on icon "Edit" at bounding box center [139, 49] width 8 height 8
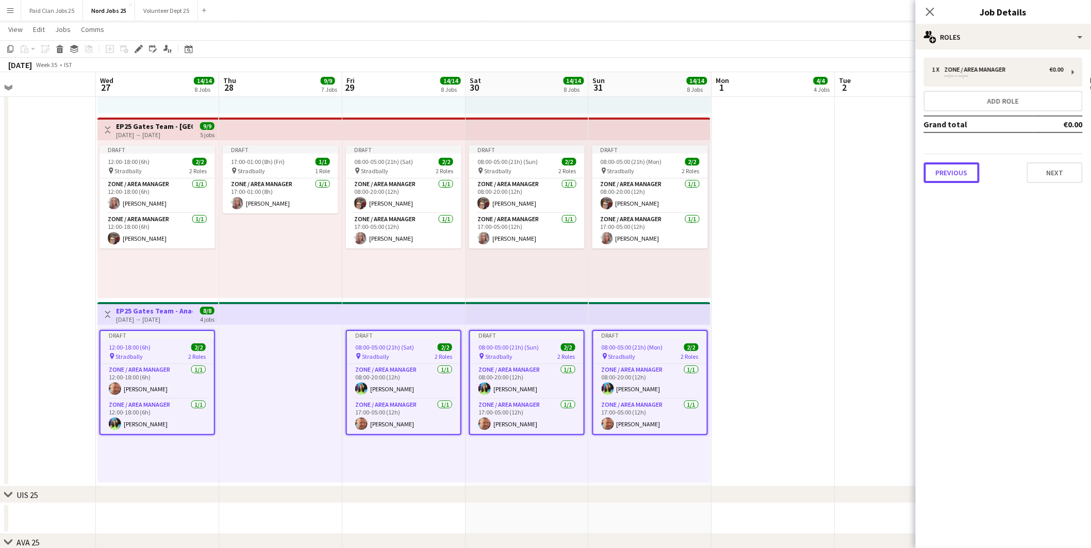
click at [956, 171] on button "Previous" at bounding box center [952, 172] width 56 height 21
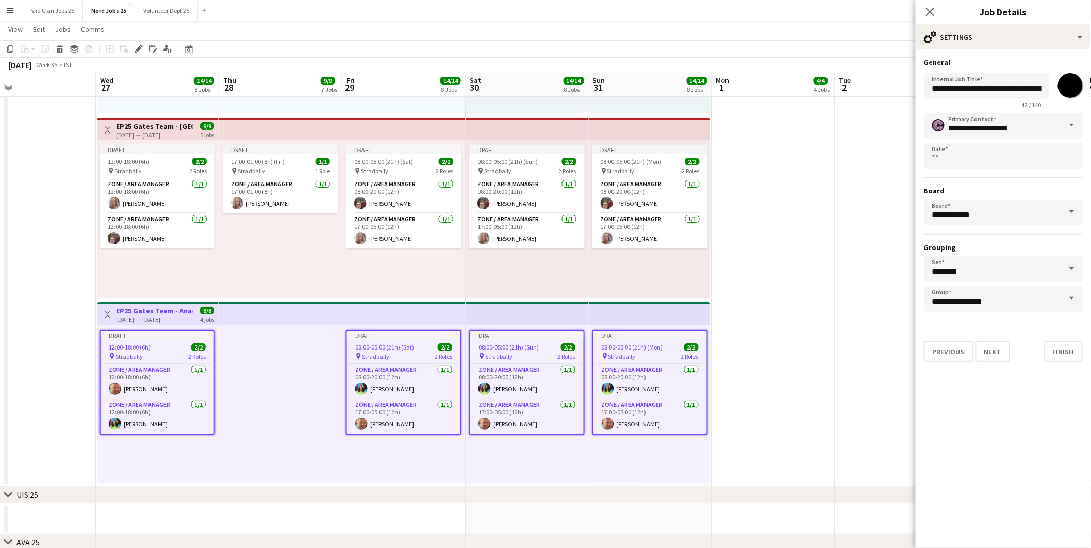
click at [1070, 75] on input "*******" at bounding box center [1070, 85] width 37 height 37
click at [271, 308] on app-top-bar at bounding box center [280, 313] width 123 height 23
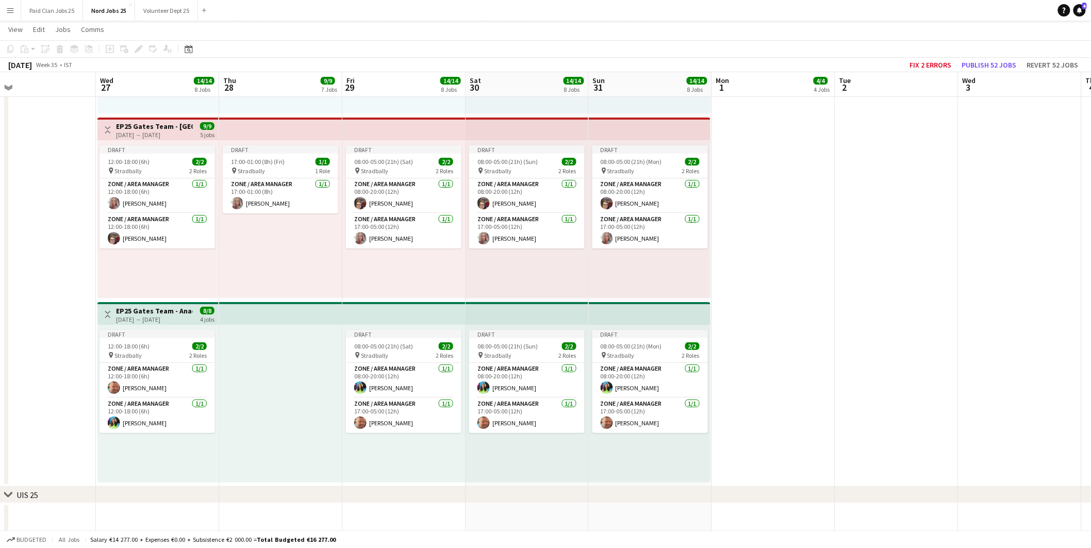
click at [271, 308] on app-top-bar at bounding box center [280, 313] width 123 height 23
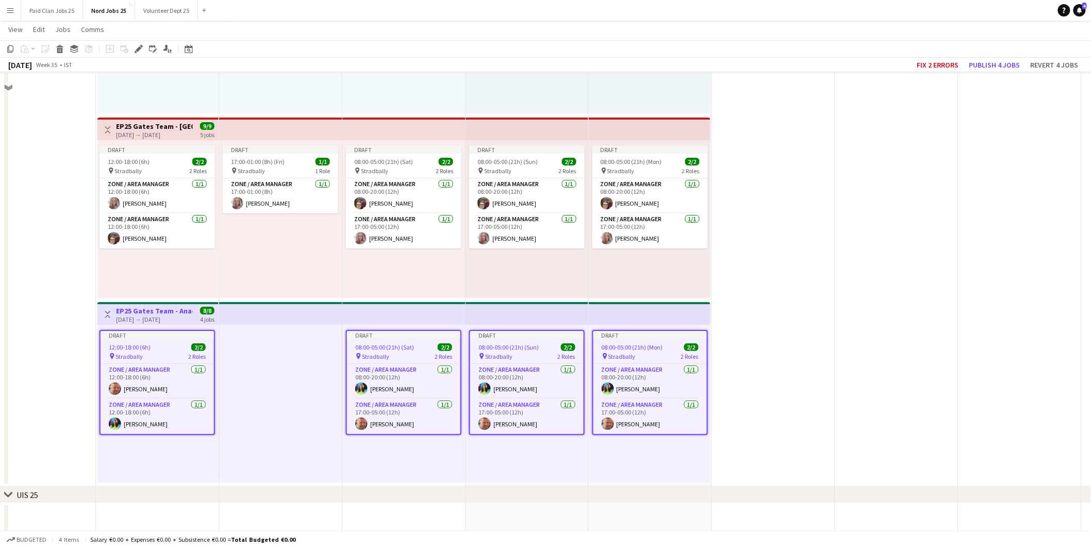
scroll to position [1489, 0]
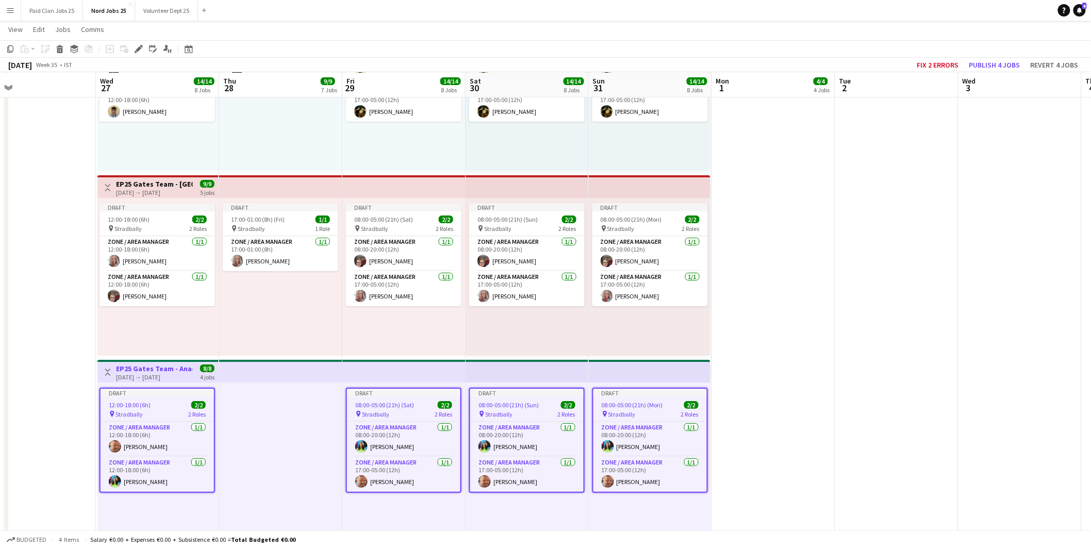
click at [131, 509] on div "Draft 12:00-18:00 (6h) 2/2 pin Stradbally 2 Roles Zone / Area Manager 1/1 12:00…" at bounding box center [157, 462] width 121 height 158
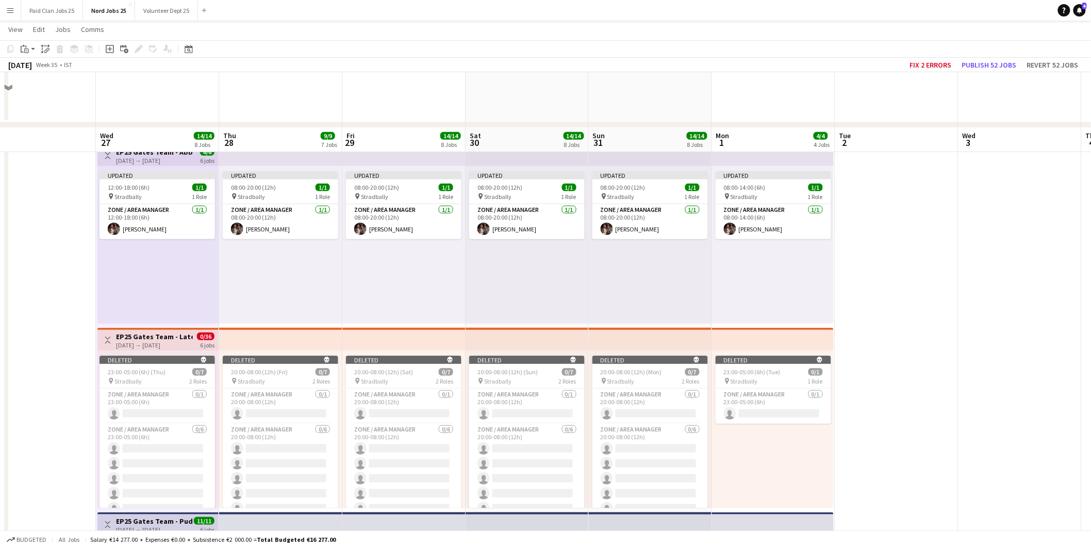
scroll to position [114, 0]
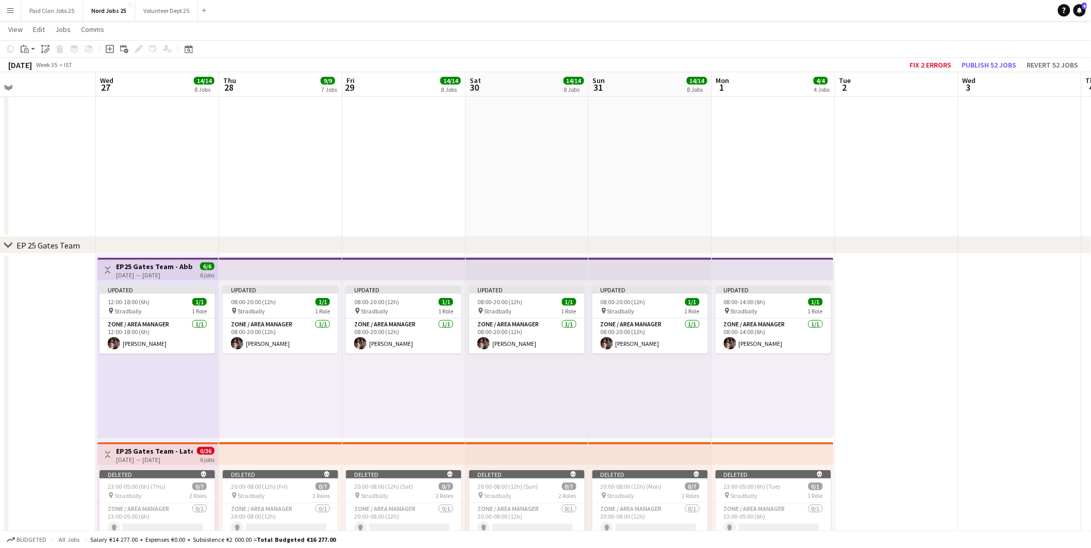
click at [45, 244] on div "EP 25 Gates Team" at bounding box center [48, 245] width 63 height 10
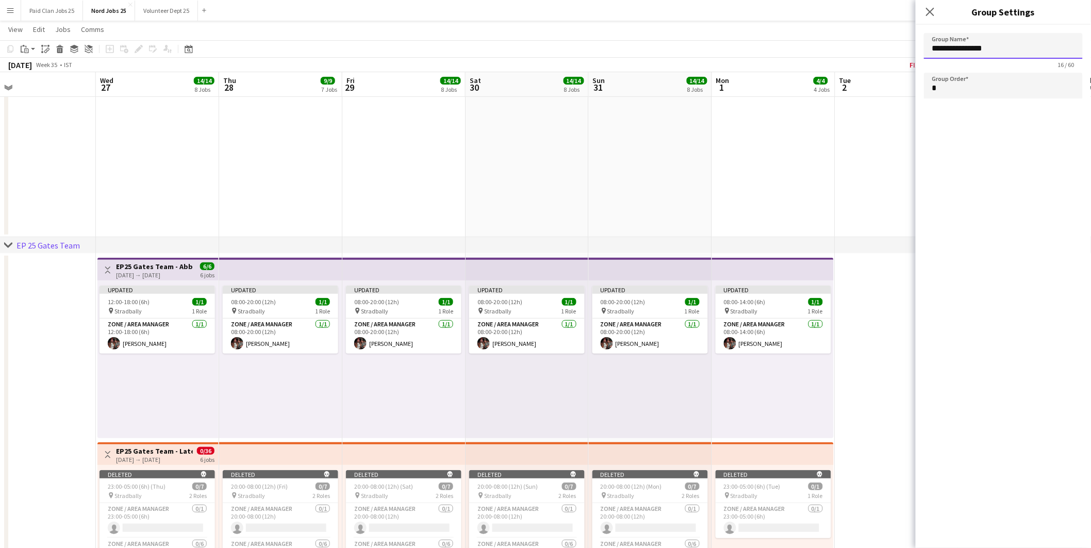
drag, startPoint x: 942, startPoint y: 51, endPoint x: 949, endPoint y: 57, distance: 9.9
click at [942, 50] on input "**********" at bounding box center [1003, 46] width 159 height 26
type input "**********"
click at [930, 8] on icon "Close pop-in" at bounding box center [930, 12] width 10 height 10
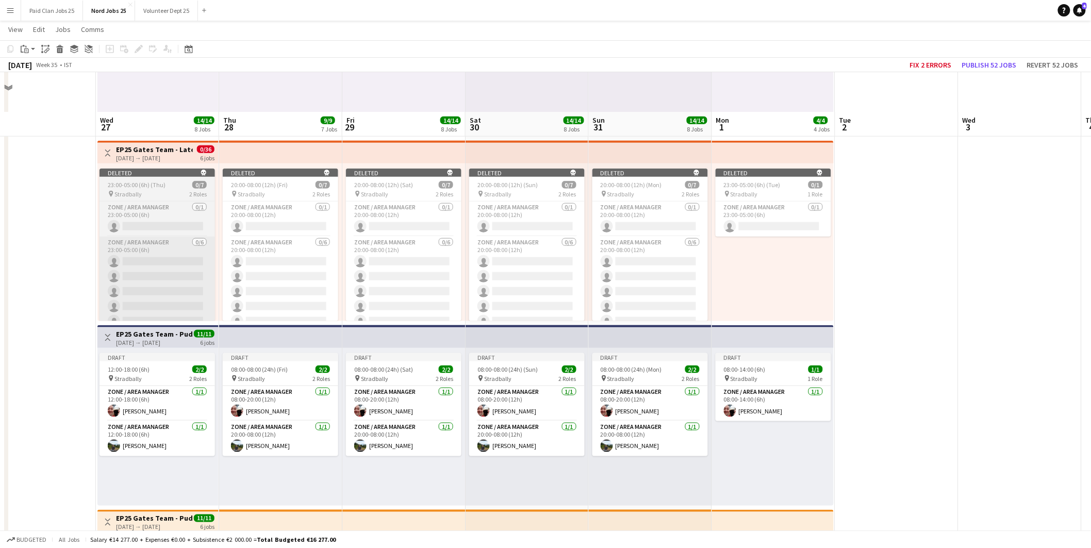
scroll to position [458, 0]
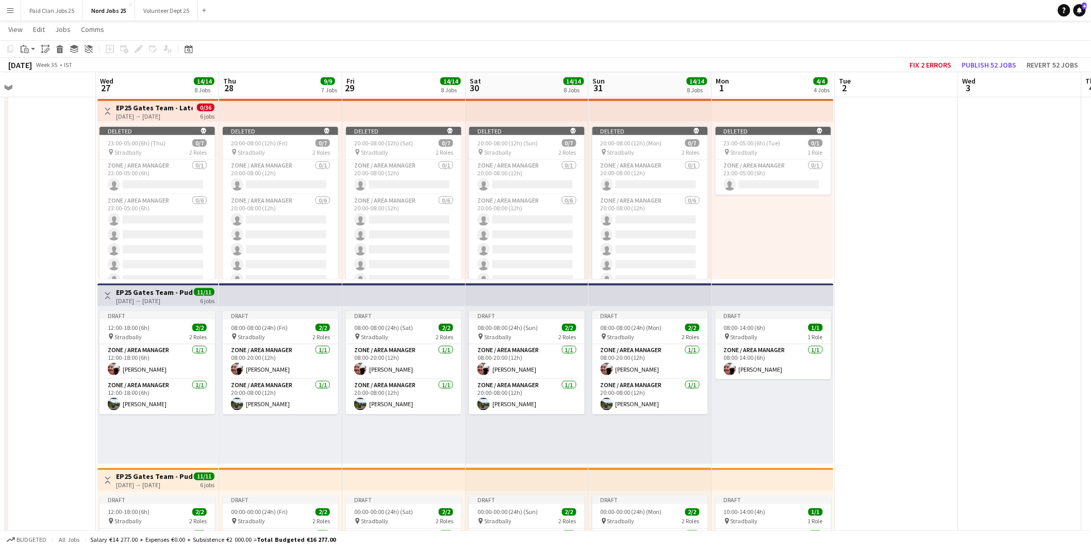
click at [150, 291] on h3 "EP25 Gates Team - Pudo Gate" at bounding box center [154, 292] width 77 height 9
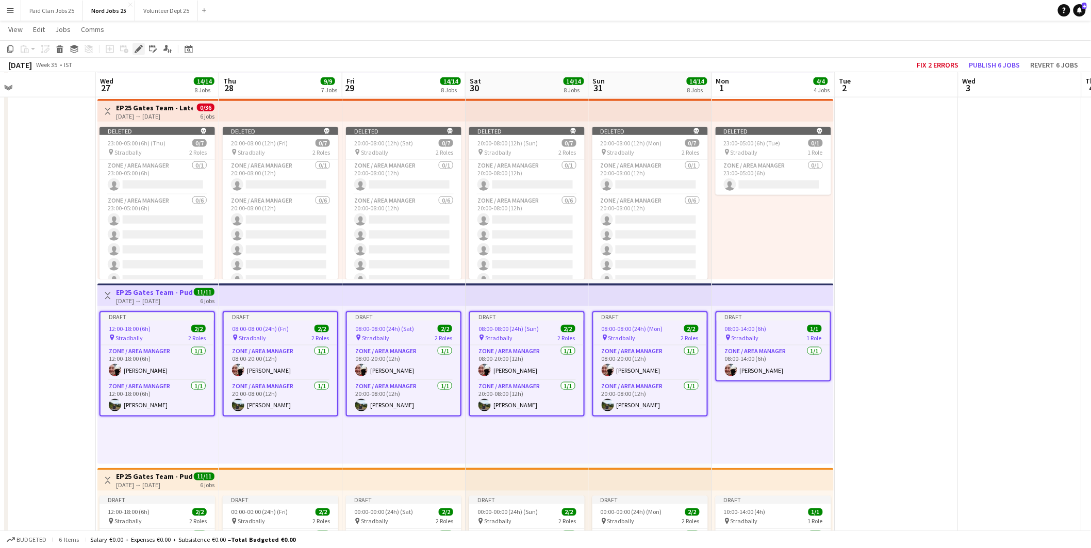
click at [139, 48] on icon at bounding box center [139, 49] width 6 height 6
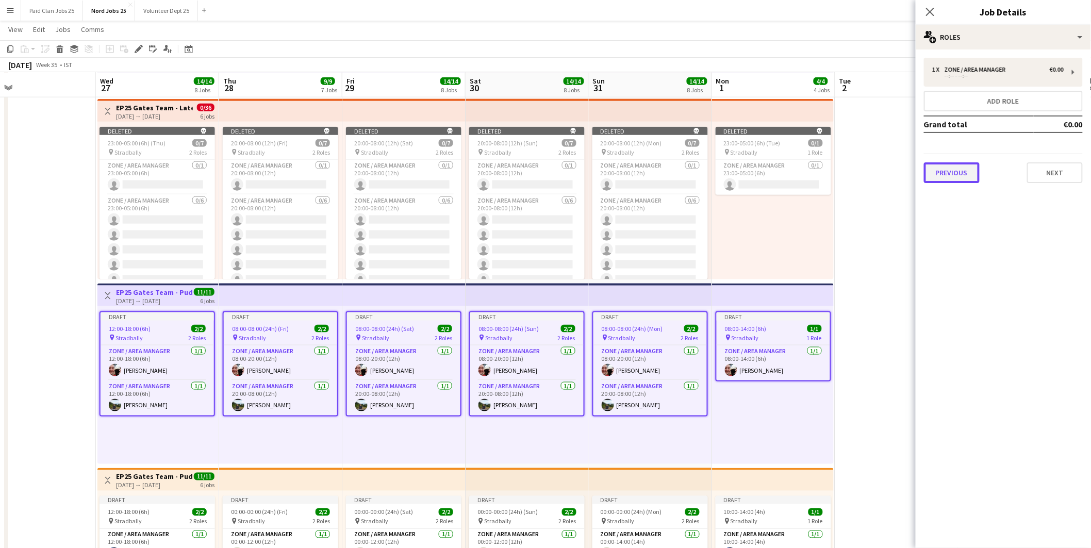
click at [944, 178] on button "Previous" at bounding box center [952, 172] width 56 height 21
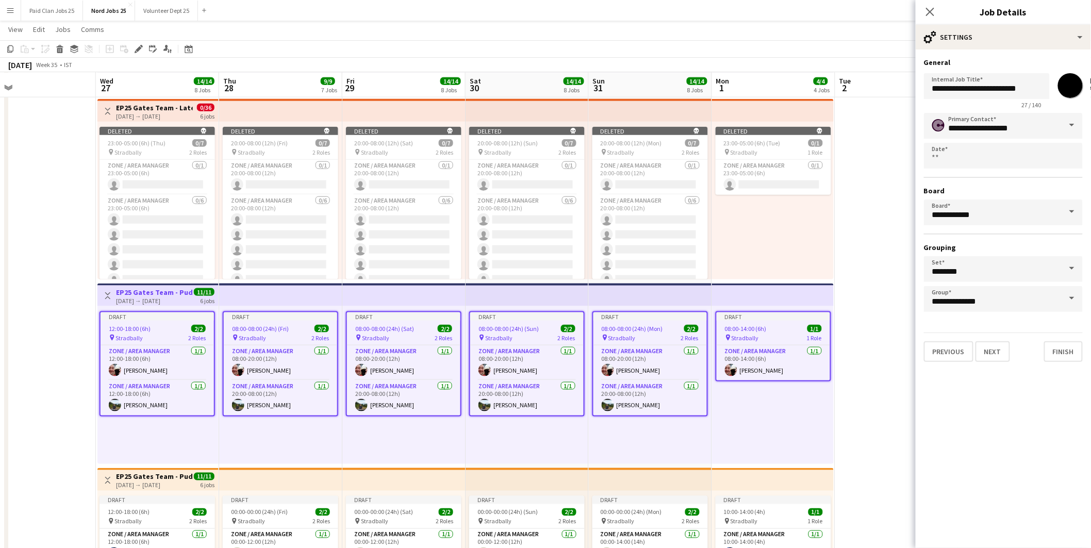
click at [155, 475] on h3 "EP25 Gates Team - Pudo Traffic Managers" at bounding box center [154, 476] width 77 height 9
type input "**********"
type input "*******"
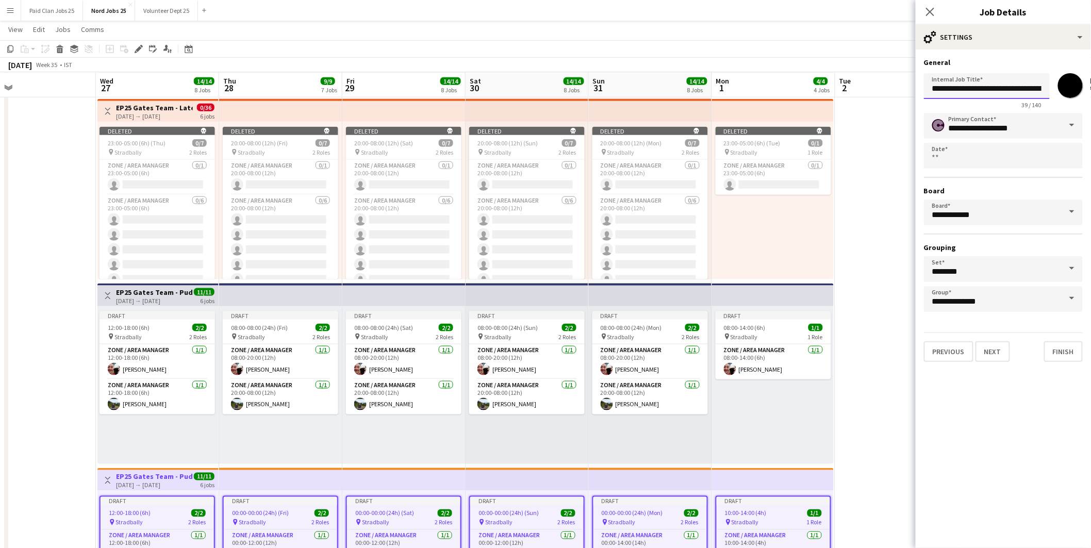
click at [958, 88] on input "**********" at bounding box center [987, 86] width 126 height 26
type input "**********"
click at [1001, 348] on button "Next" at bounding box center [993, 351] width 35 height 21
type input "**********"
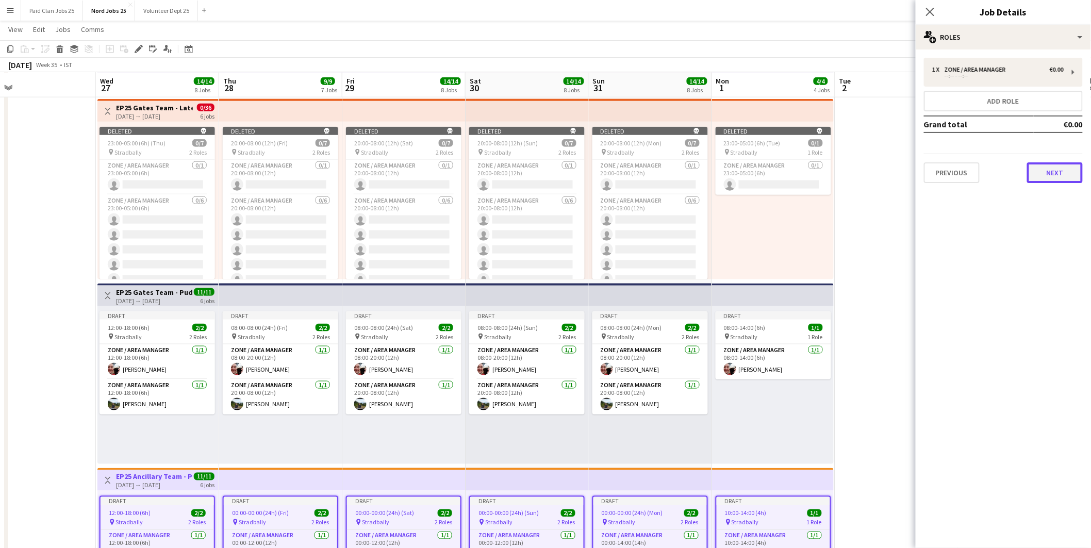
click at [1043, 173] on button "Next" at bounding box center [1055, 172] width 56 height 21
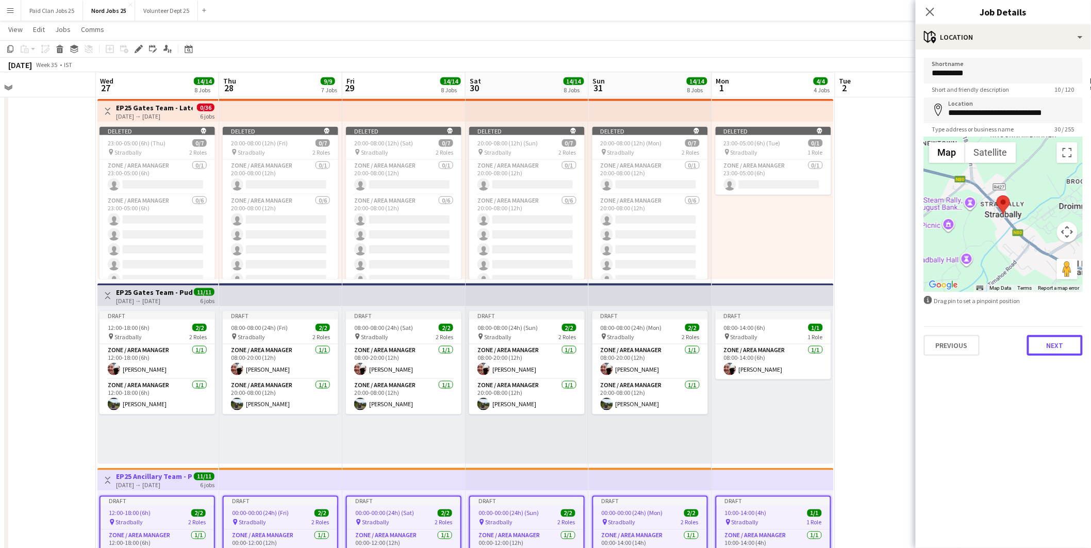
click at [1047, 339] on button "Next" at bounding box center [1055, 345] width 56 height 21
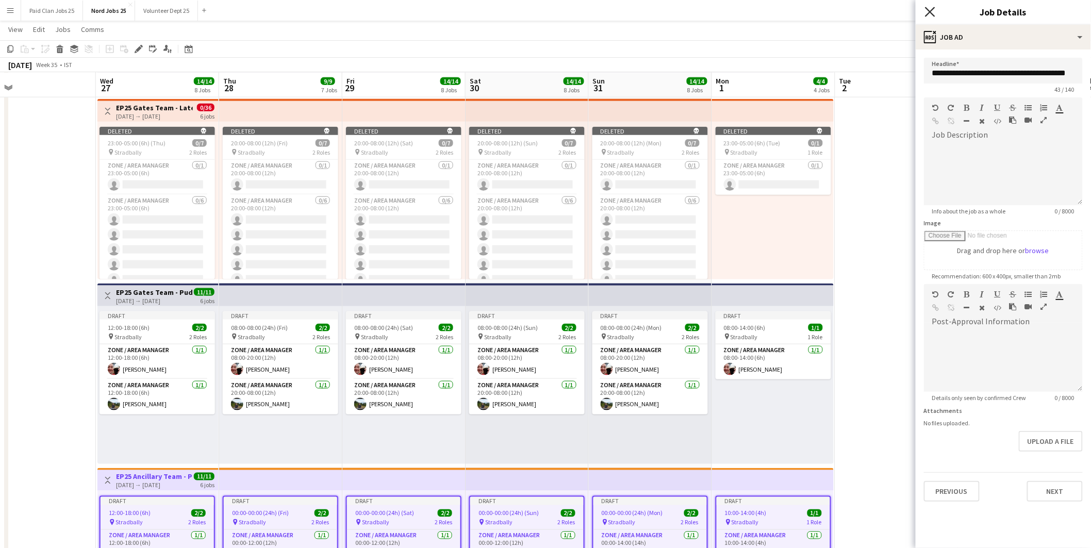
click at [931, 11] on icon at bounding box center [930, 12] width 10 height 10
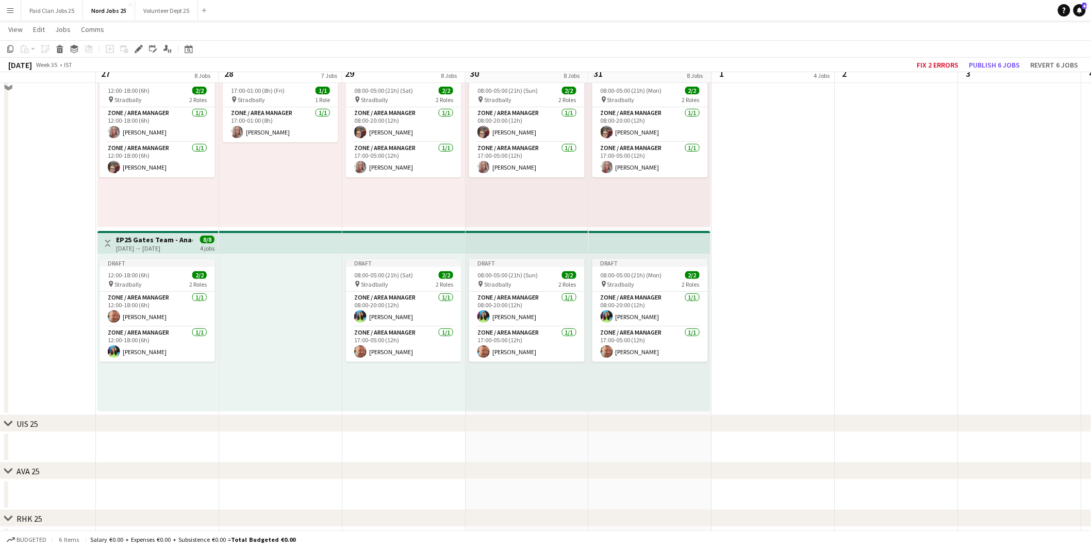
scroll to position [1604, 0]
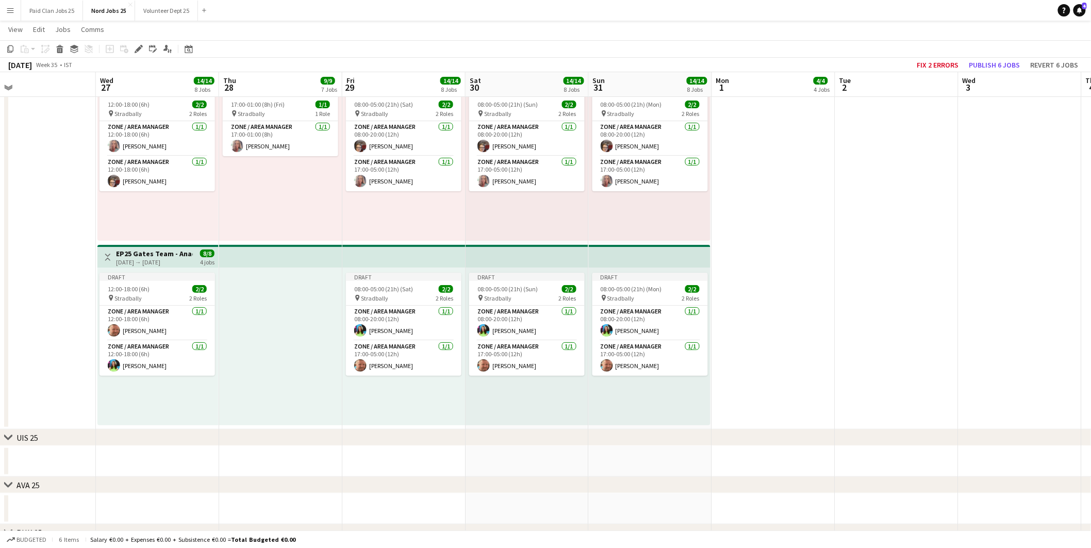
click at [245, 256] on app-top-bar at bounding box center [280, 256] width 123 height 23
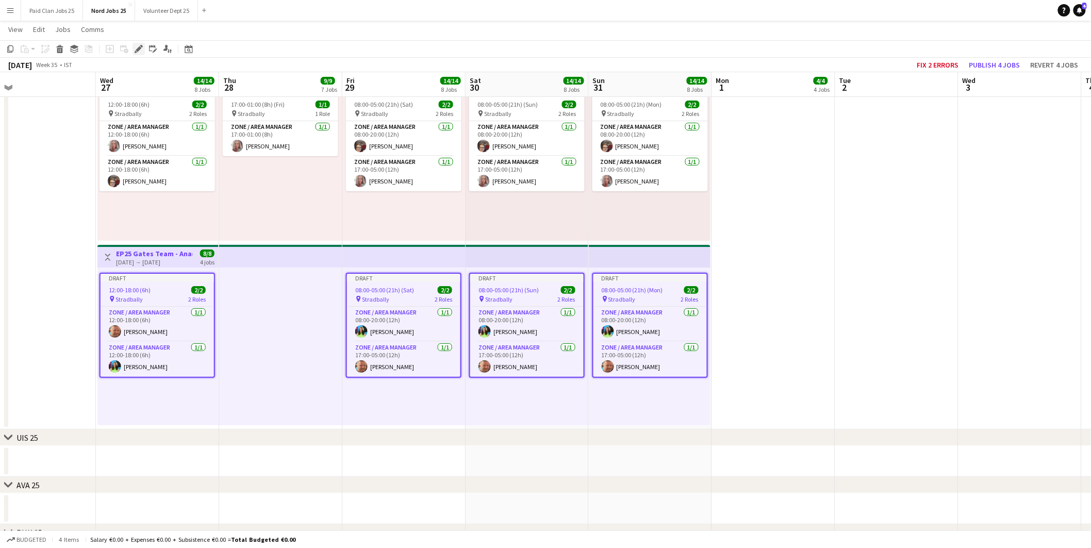
click at [140, 45] on icon at bounding box center [141, 46] width 3 height 3
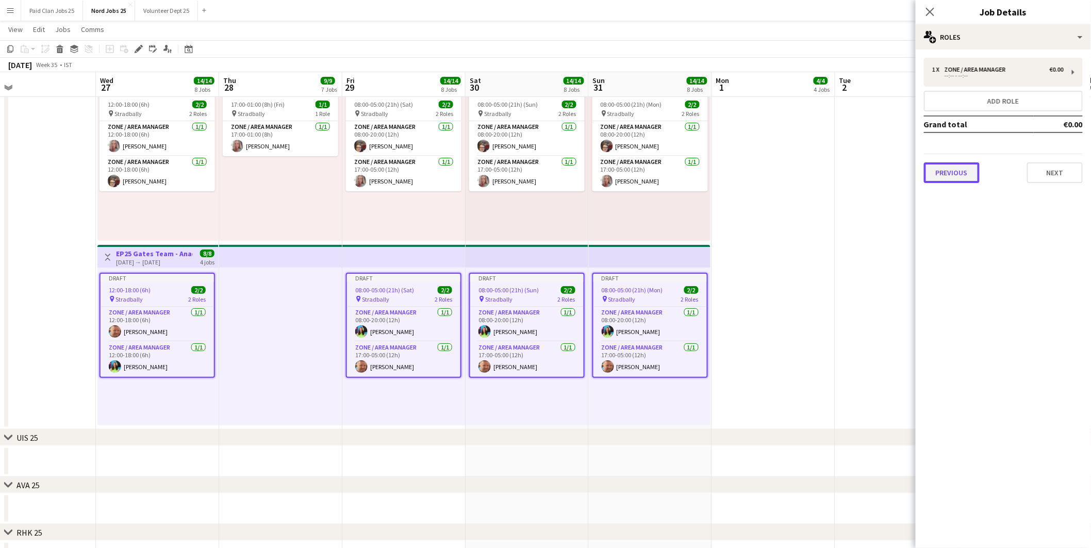
click at [950, 174] on button "Previous" at bounding box center [952, 172] width 56 height 21
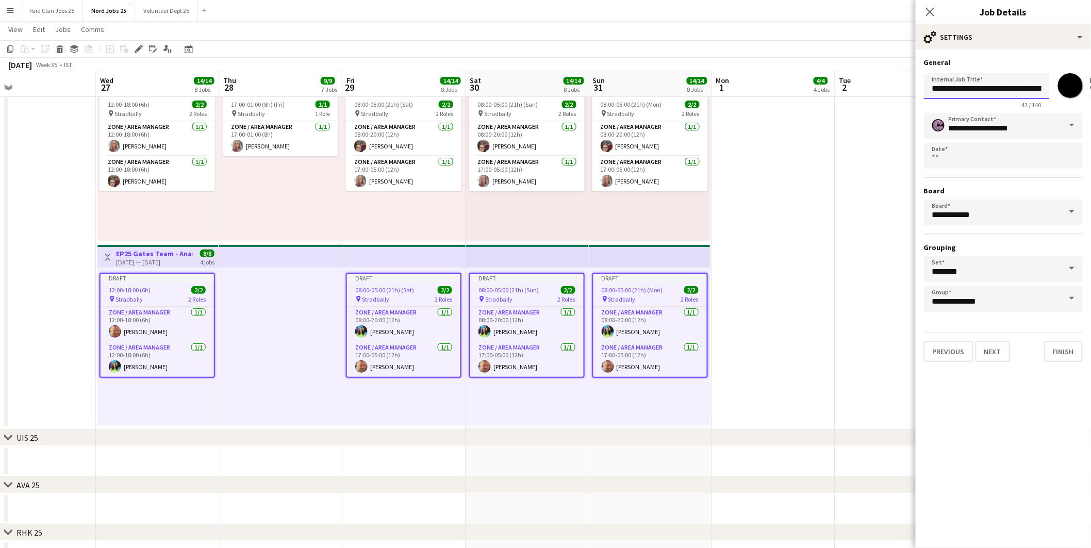
click at [959, 90] on input "**********" at bounding box center [987, 86] width 126 height 26
type input "**********"
click at [762, 432] on div "chevron-right UIS 25" at bounding box center [545, 438] width 1091 height 17
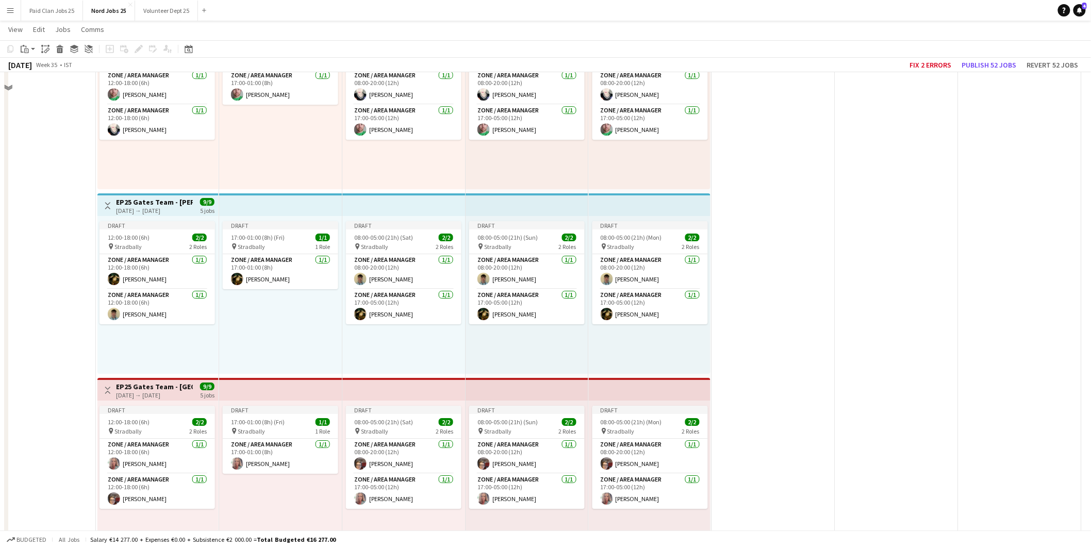
scroll to position [1260, 0]
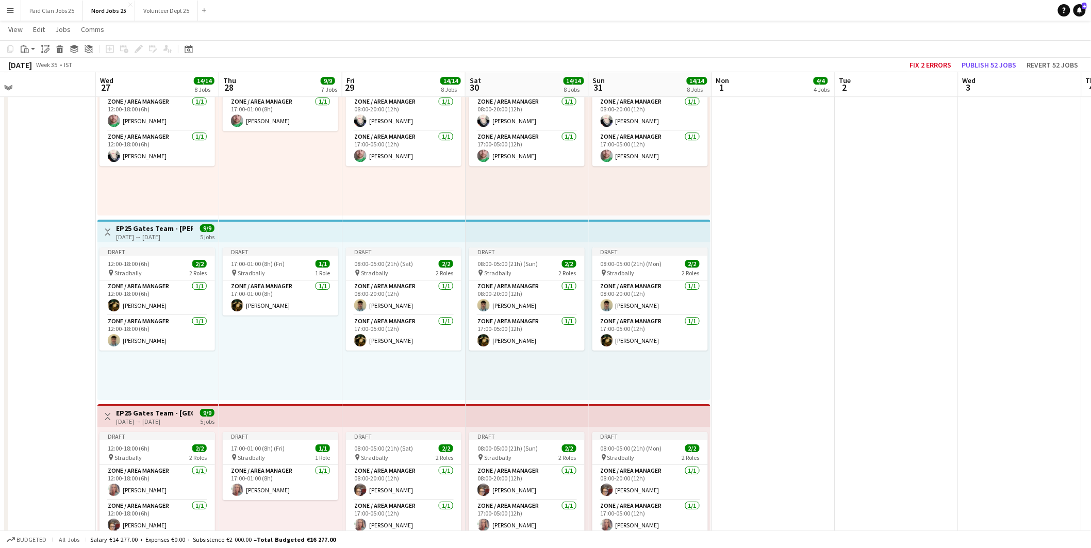
click at [147, 406] on app-top-bar "Toggle View EP25 Gates Team - Freetown Gate 27-08-2025 → 31-08-2025 9/9 5 jobs" at bounding box center [157, 415] width 121 height 23
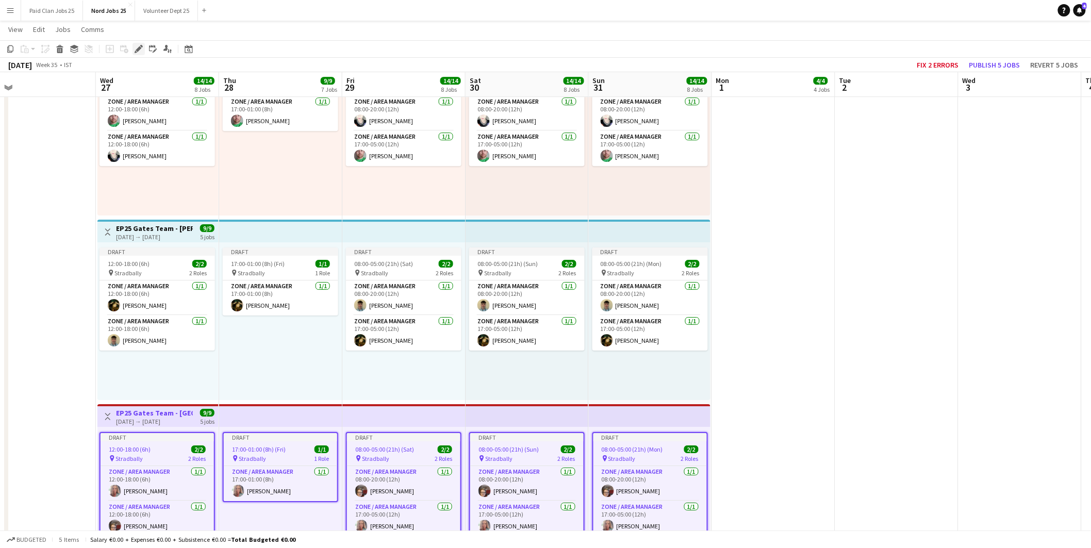
click at [140, 47] on icon at bounding box center [139, 49] width 6 height 6
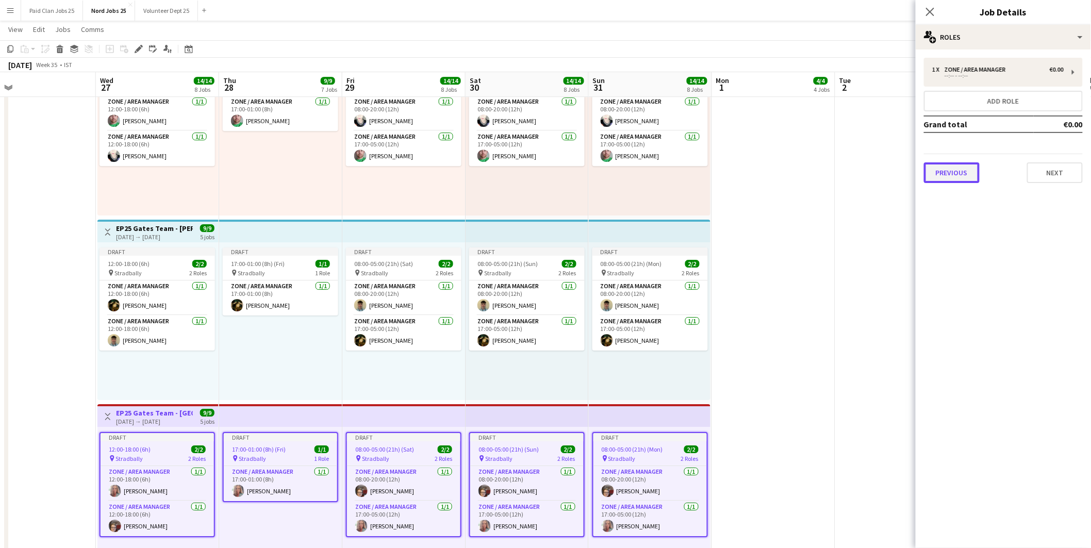
click at [965, 169] on button "Previous" at bounding box center [952, 172] width 56 height 21
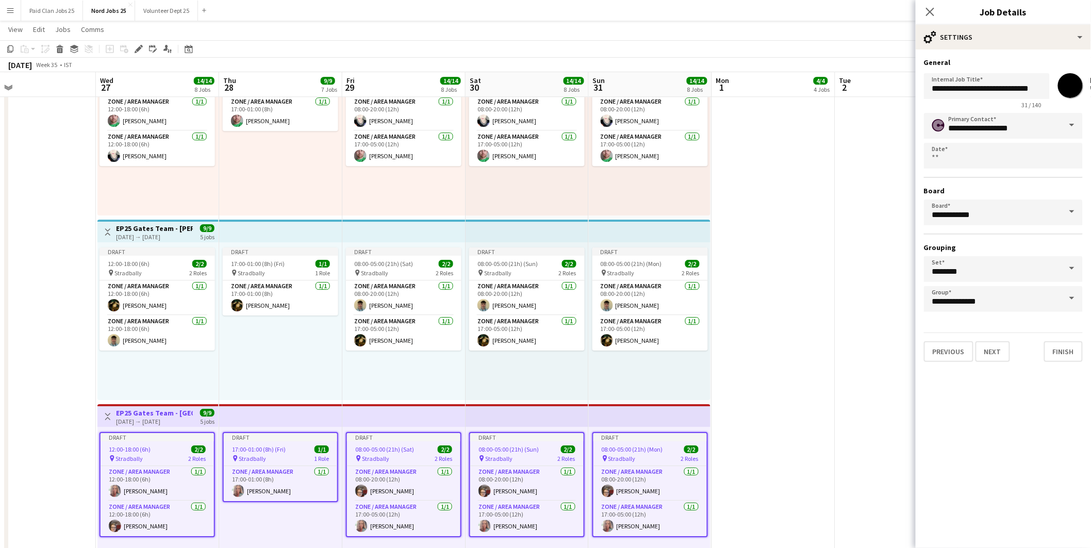
click at [168, 224] on h3 "EP25 Gates Team - Crosby Gate" at bounding box center [154, 228] width 77 height 9
type input "**********"
type input "*******"
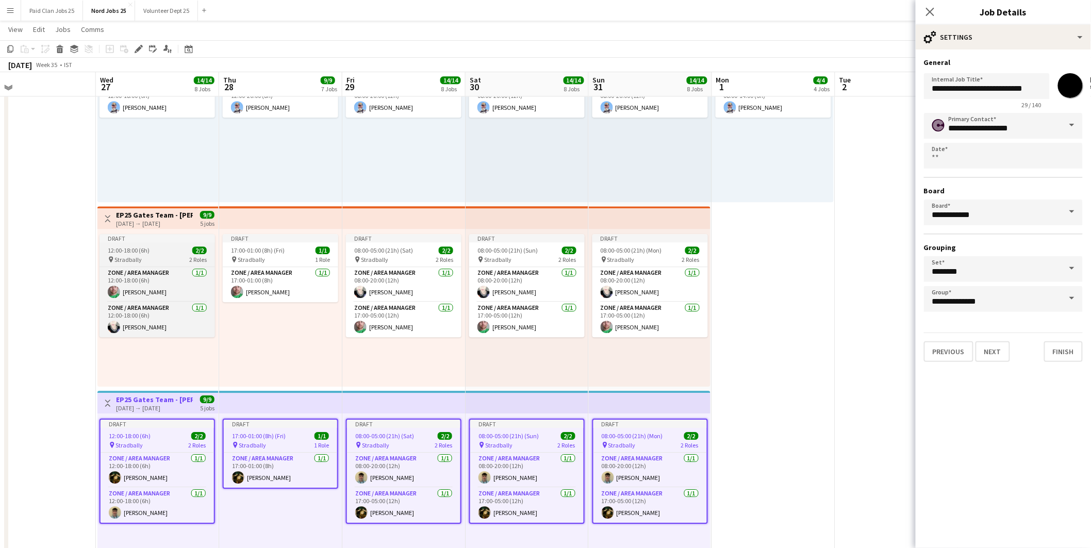
scroll to position [1089, 0]
click at [148, 211] on h3 "EP25 Gates Team - Jimi Hendrix Gate" at bounding box center [154, 215] width 77 height 9
type input "**********"
type input "*******"
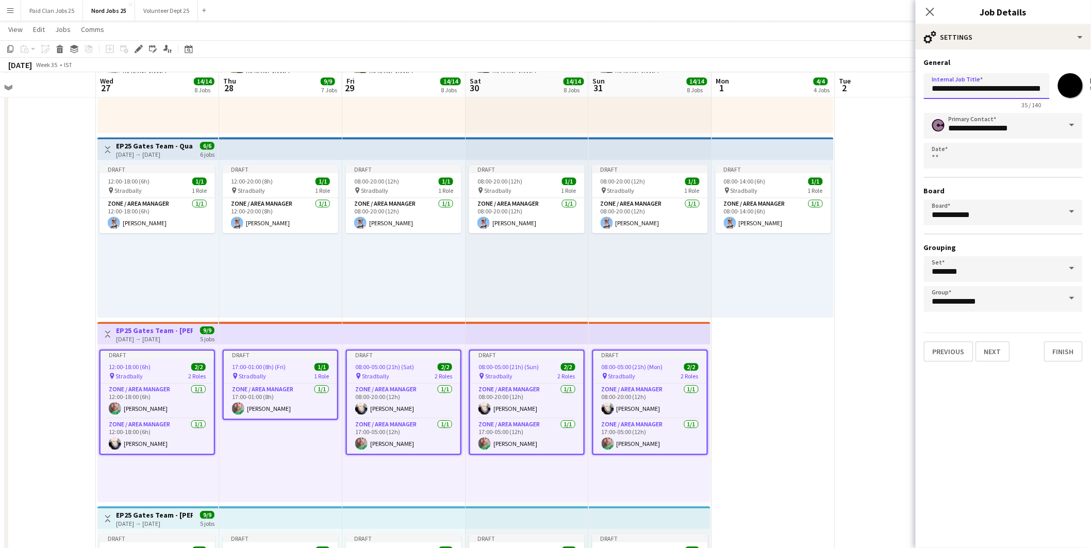
scroll to position [0, 17]
drag, startPoint x: 1001, startPoint y: 86, endPoint x: 1099, endPoint y: 89, distance: 98.0
click at [1091, 89] on html "Menu Boards Boards Boards All jobs Status Workforce Workforce My Workforce Recr…" at bounding box center [545, 336] width 1091 height 2621
click at [145, 141] on h3 "EP25 Gates Team - Quarry" at bounding box center [154, 145] width 77 height 9
type input "**********"
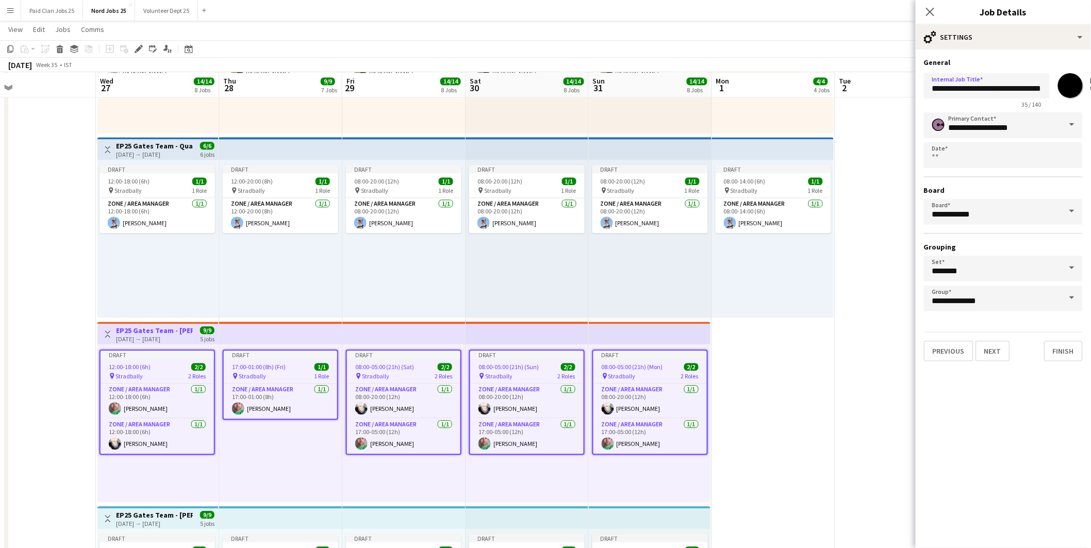
type input "*******"
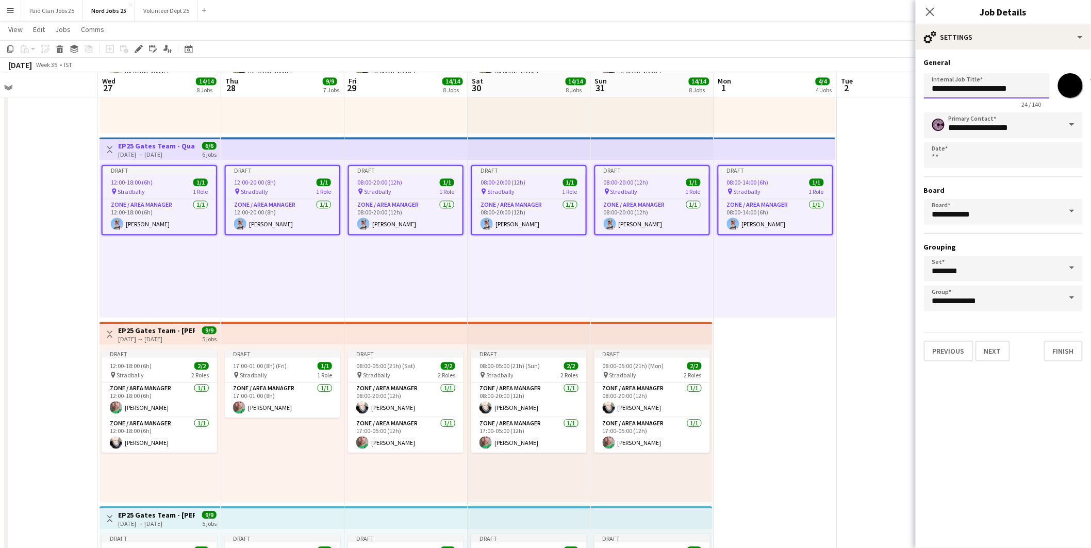
click at [1025, 98] on input "**********" at bounding box center [987, 85] width 126 height 25
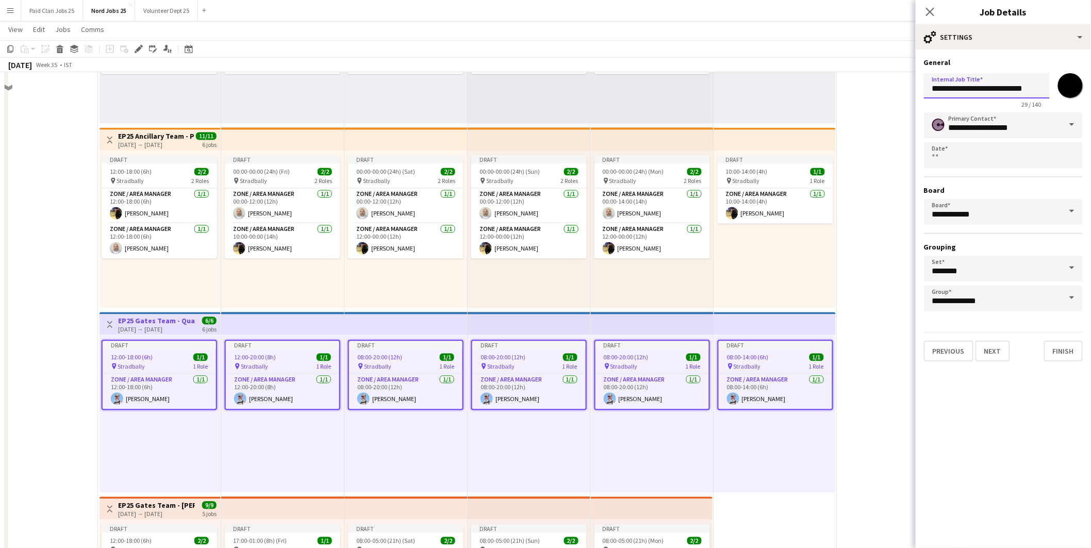
scroll to position [745, 0]
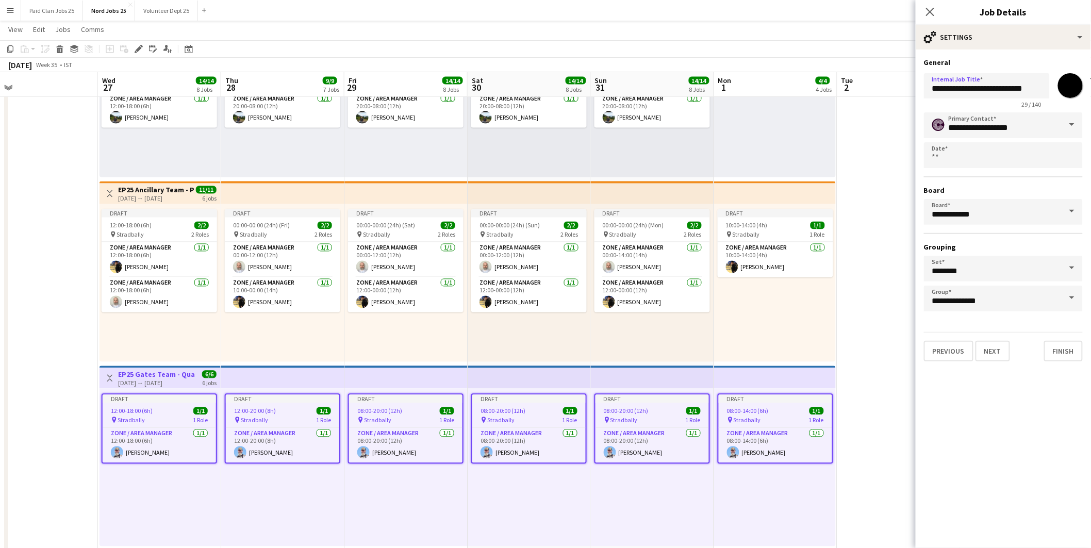
click at [155, 186] on h3 "EP25 Ancillary Team - Pudo Traffic Managers" at bounding box center [156, 190] width 77 height 9
type input "**********"
type input "*******"
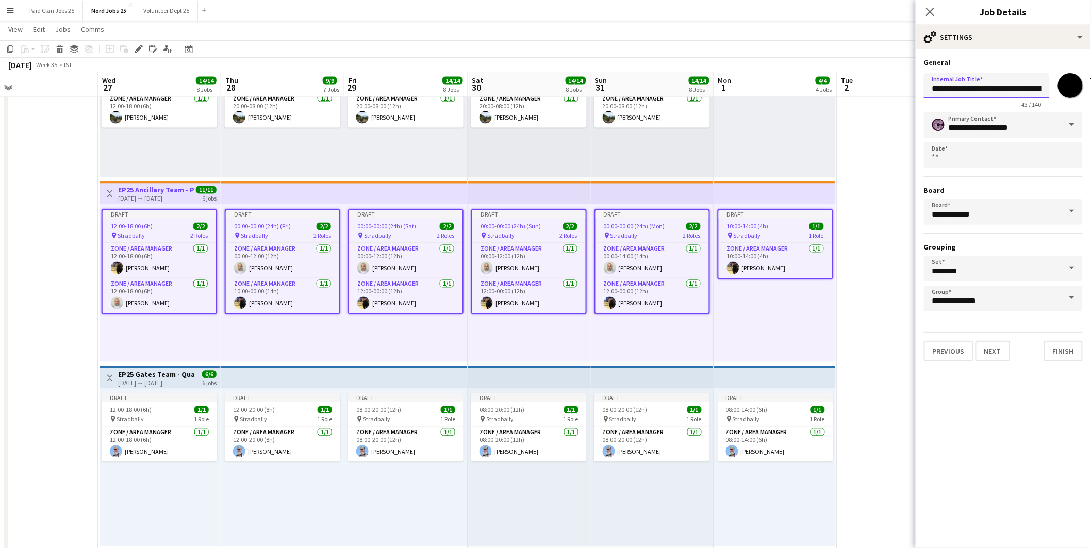
scroll to position [0, 42]
drag, startPoint x: 1004, startPoint y: 85, endPoint x: 1086, endPoint y: 85, distance: 81.5
click at [1083, 85] on div "**********" at bounding box center [1003, 88] width 159 height 39
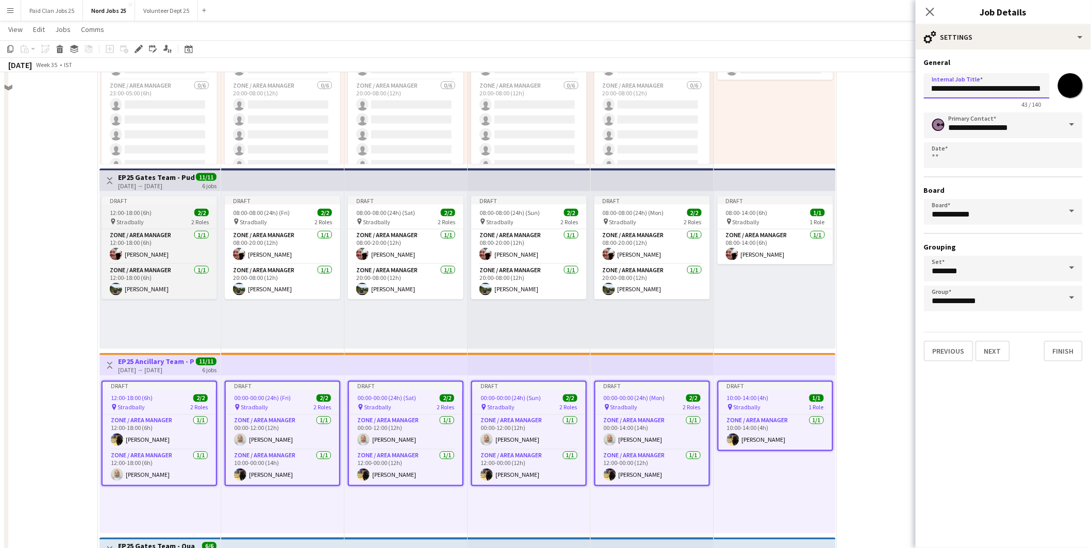
scroll to position [516, 0]
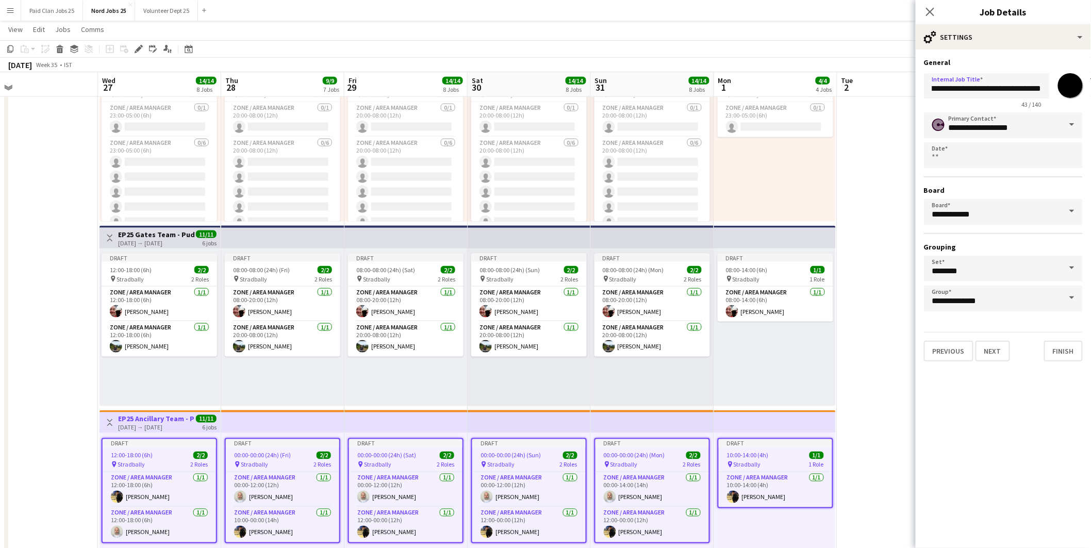
click at [151, 229] on div "Toggle View EP25 Gates Team - Pudo Gate 27-08-2025 → 01-09-2025 11/11 6 jobs" at bounding box center [160, 238] width 113 height 18
type input "**********"
type input "*******"
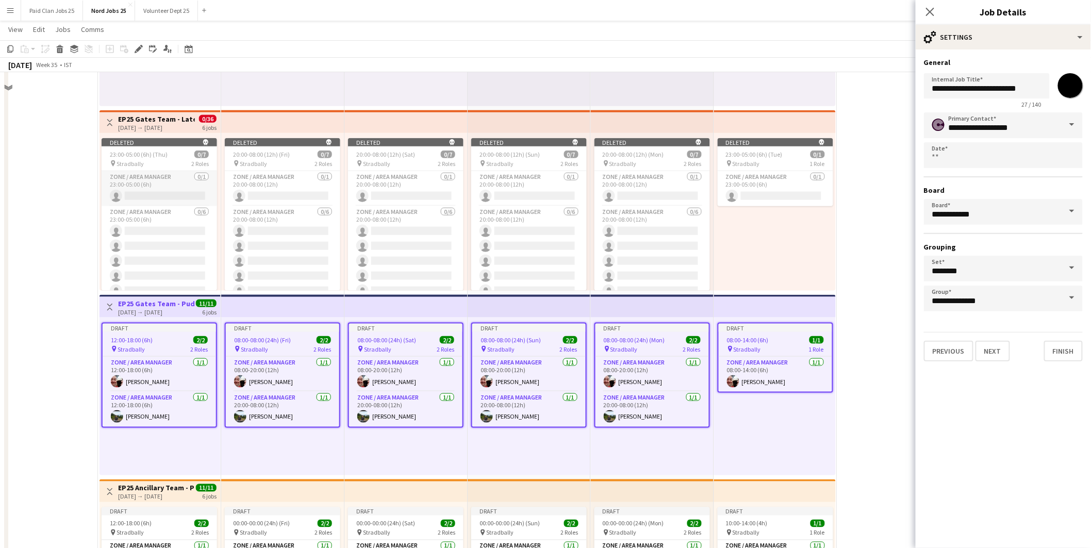
scroll to position [401, 0]
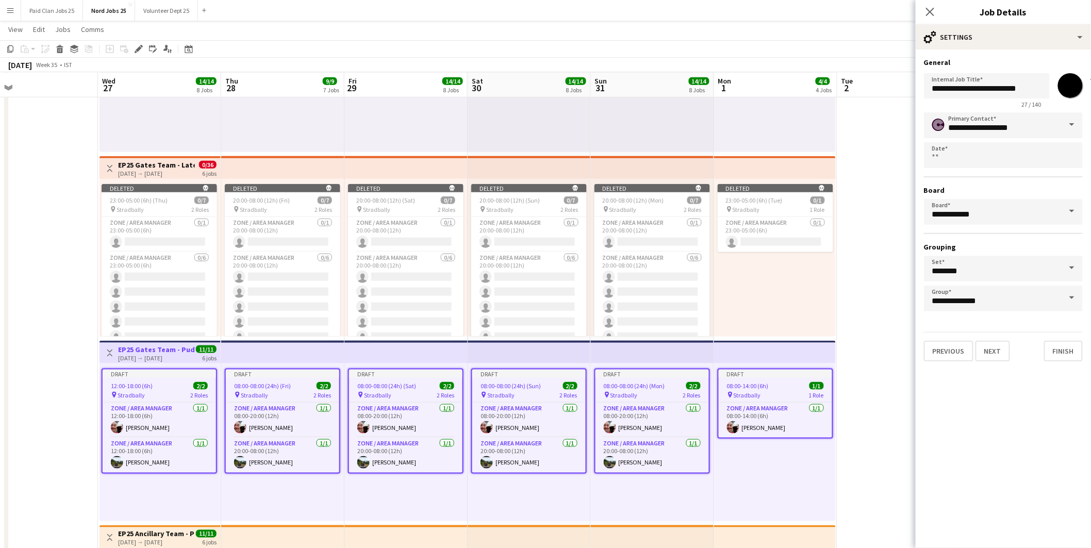
click at [147, 160] on h3 "EP25 Gates Team - Late" at bounding box center [156, 164] width 77 height 9
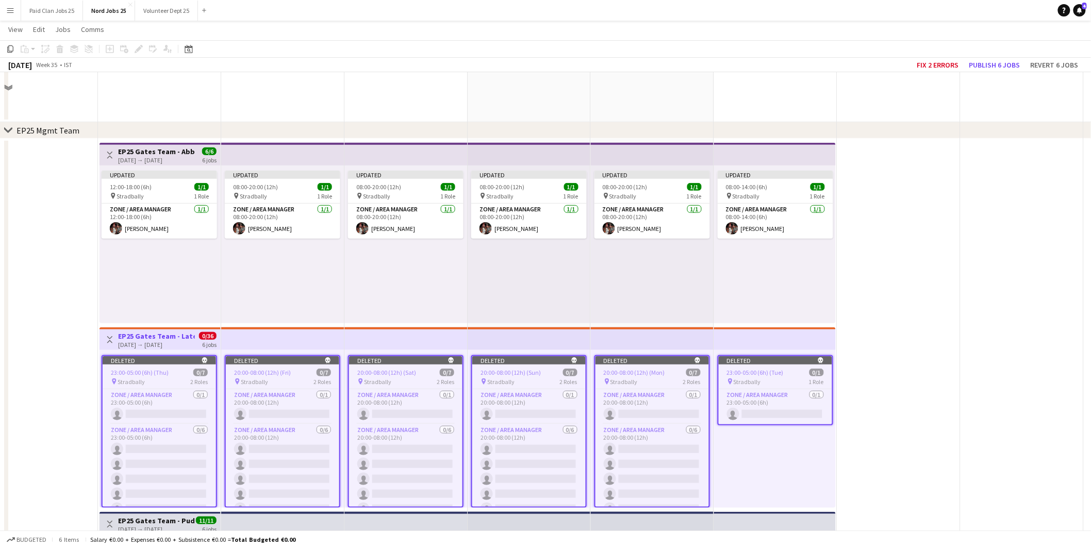
scroll to position [172, 0]
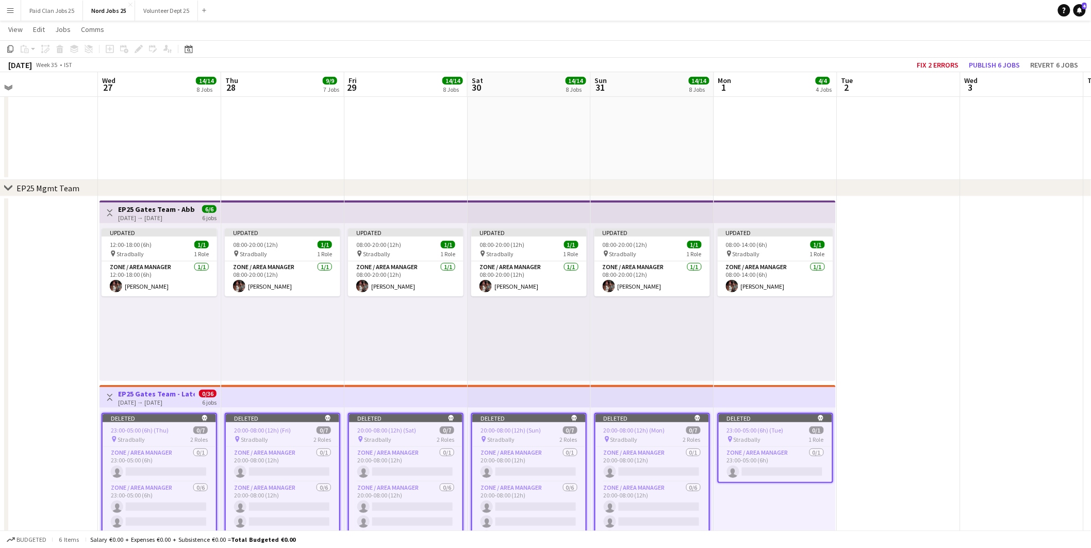
click at [150, 210] on h3 "EP25 Gates Team - Abbeyleix" at bounding box center [156, 209] width 77 height 9
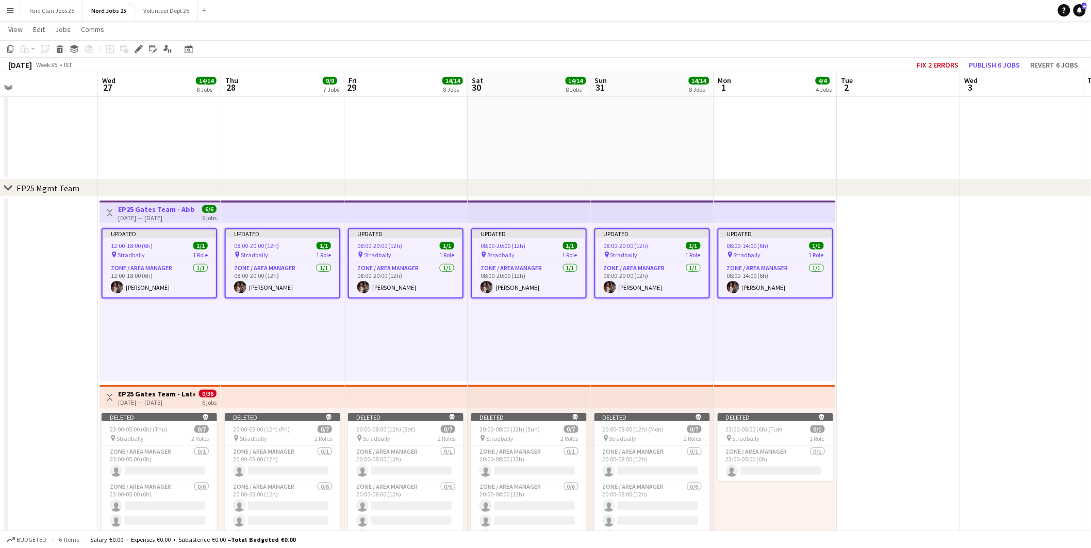
click at [130, 46] on div "Add job Add linked Job Edit Edit linked Job Applicants" at bounding box center [134, 49] width 79 height 12
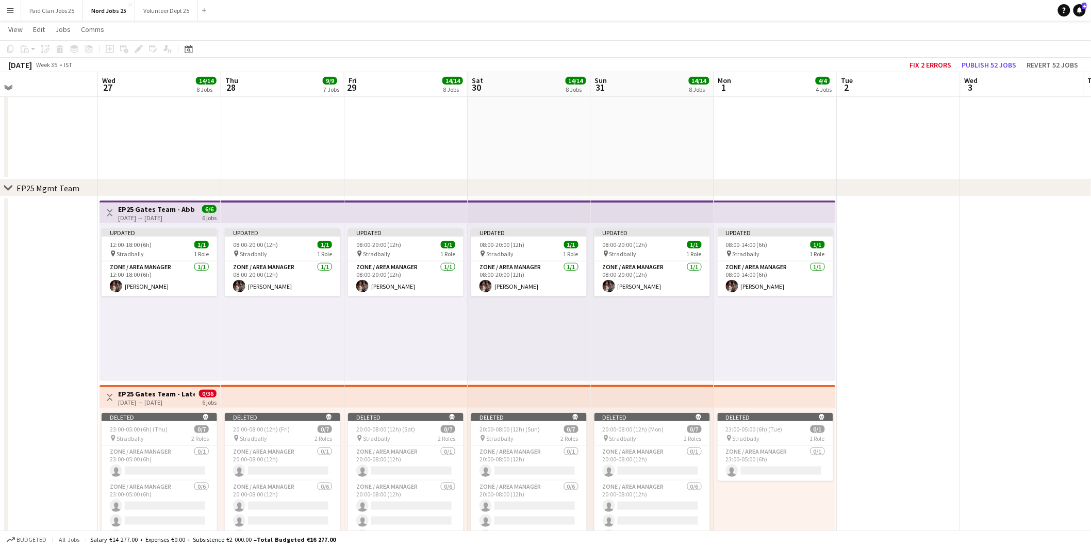
click at [152, 210] on h3 "EP25 Gates Team - Abbeyleix" at bounding box center [156, 209] width 77 height 9
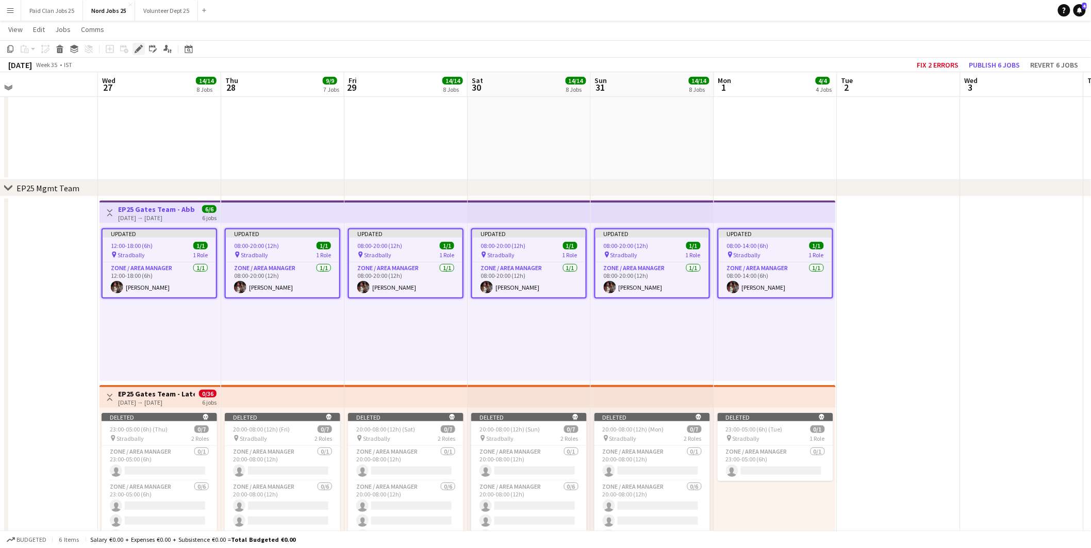
click at [135, 51] on icon "Edit" at bounding box center [139, 49] width 8 height 8
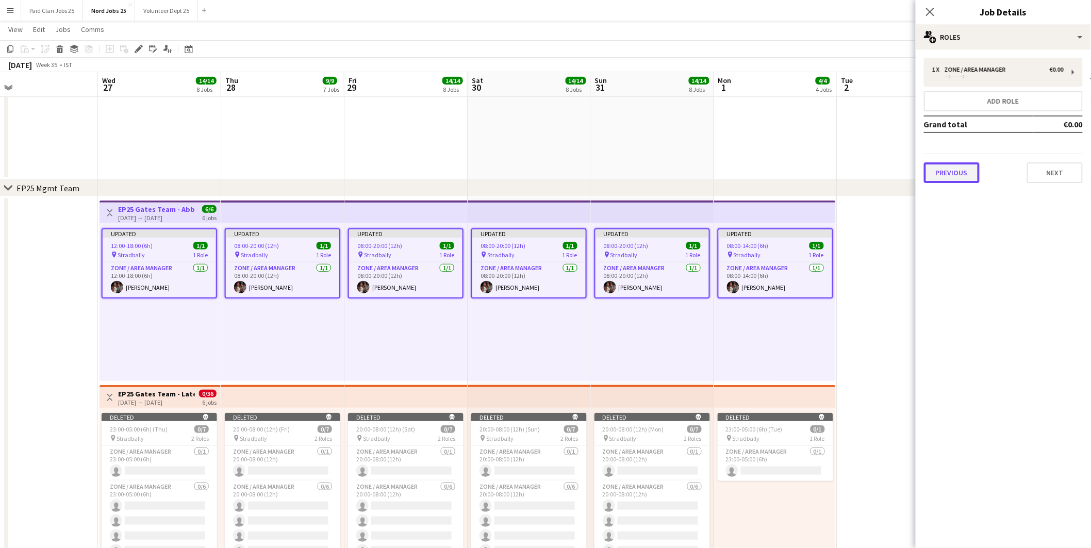
click at [956, 179] on button "Previous" at bounding box center [952, 172] width 56 height 21
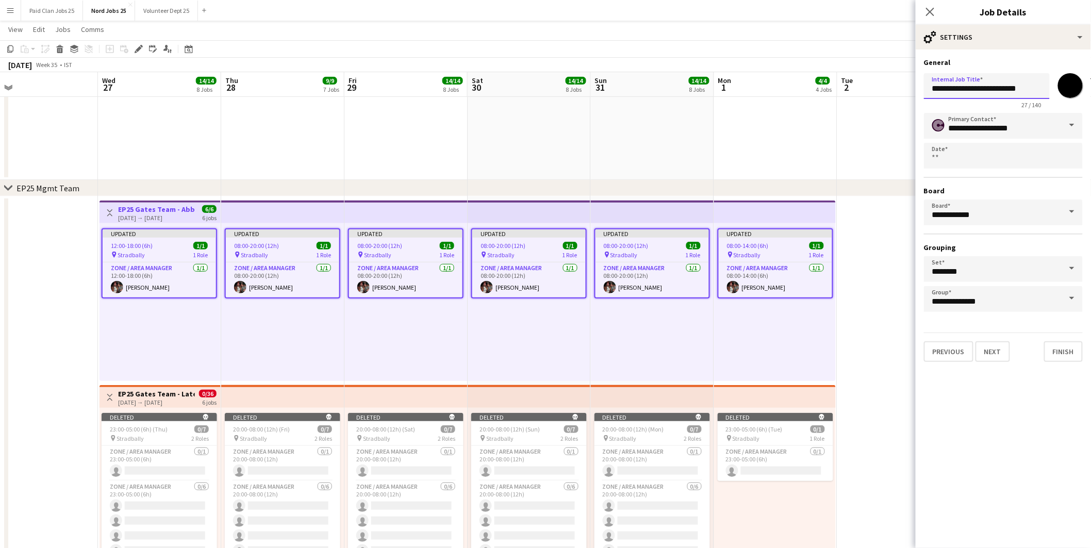
click at [1028, 86] on input "**********" at bounding box center [987, 86] width 126 height 26
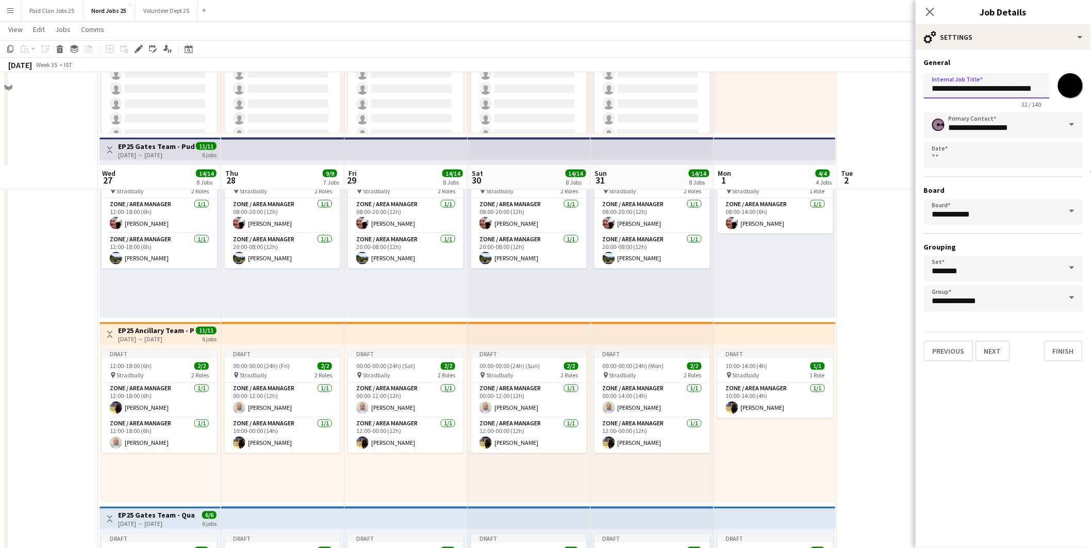
scroll to position [573, 0]
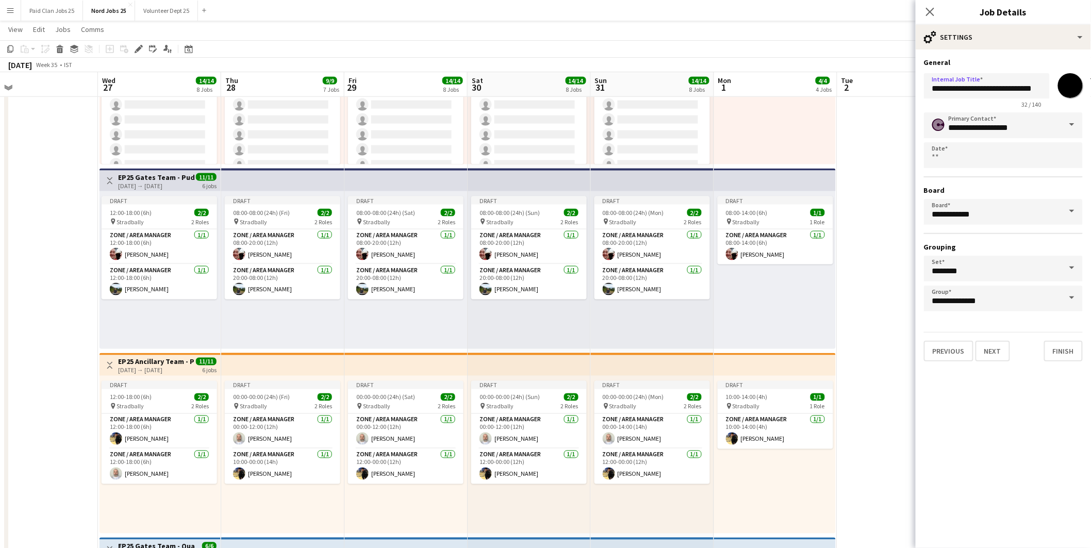
click at [301, 366] on app-top-bar at bounding box center [282, 364] width 123 height 23
type input "**********"
type input "*******"
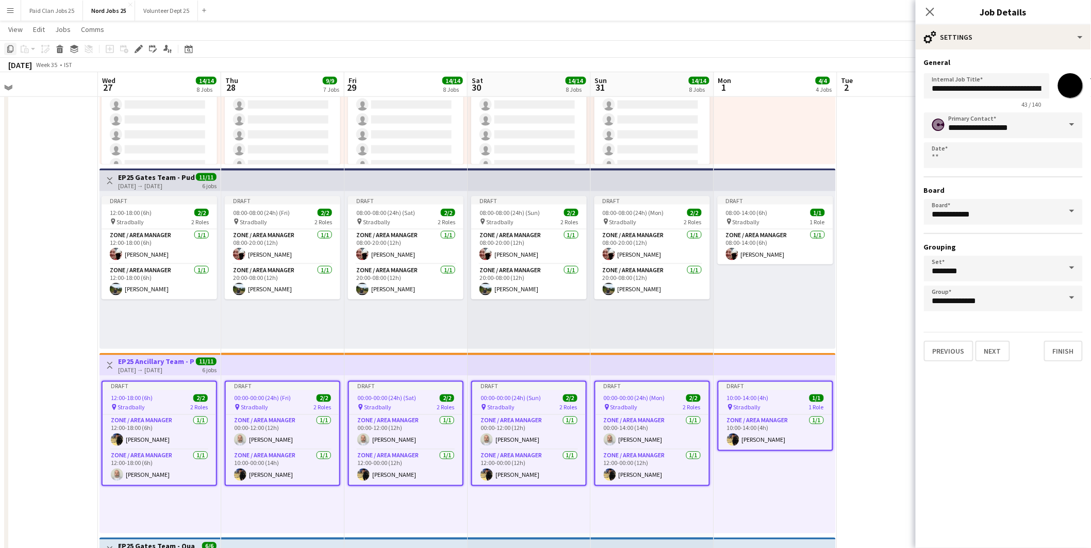
click at [8, 49] on icon "Copy" at bounding box center [10, 49] width 8 height 8
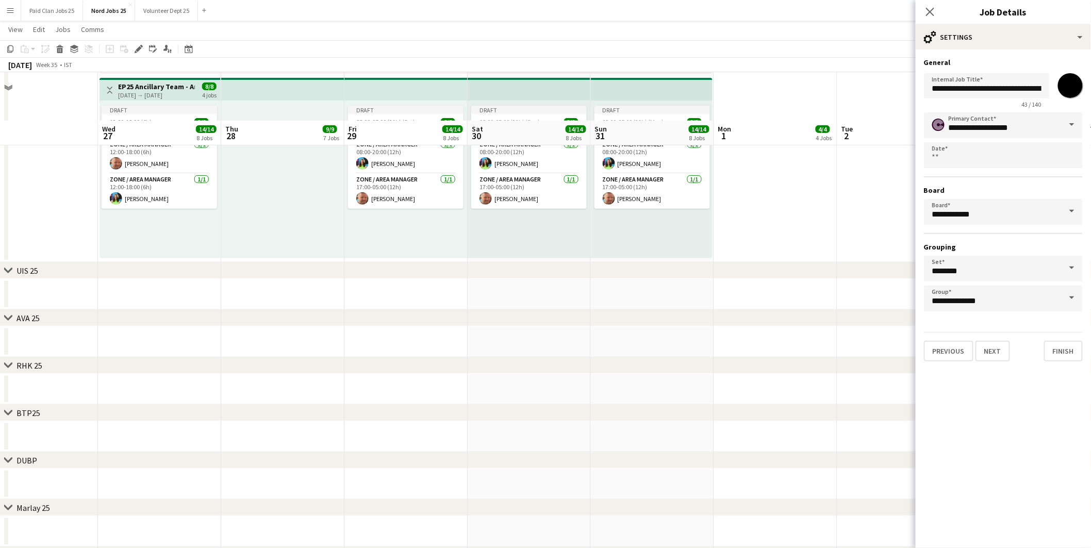
scroll to position [1661, 0]
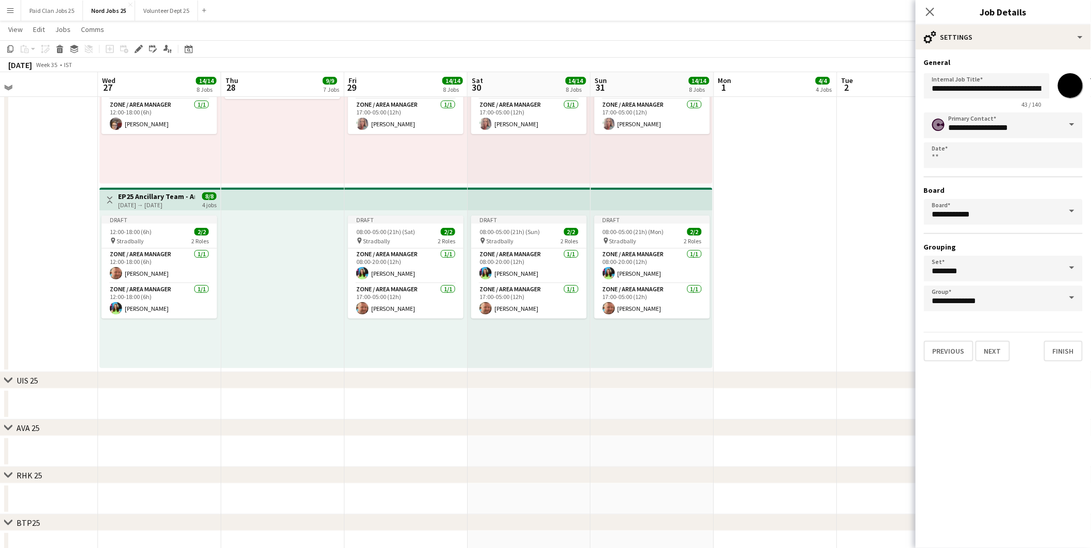
click at [135, 349] on div "Draft 12:00-18:00 (6h) 2/2 pin Stradbally 2 Roles Zone / Area Manager 1/1 12:00…" at bounding box center [160, 289] width 121 height 158
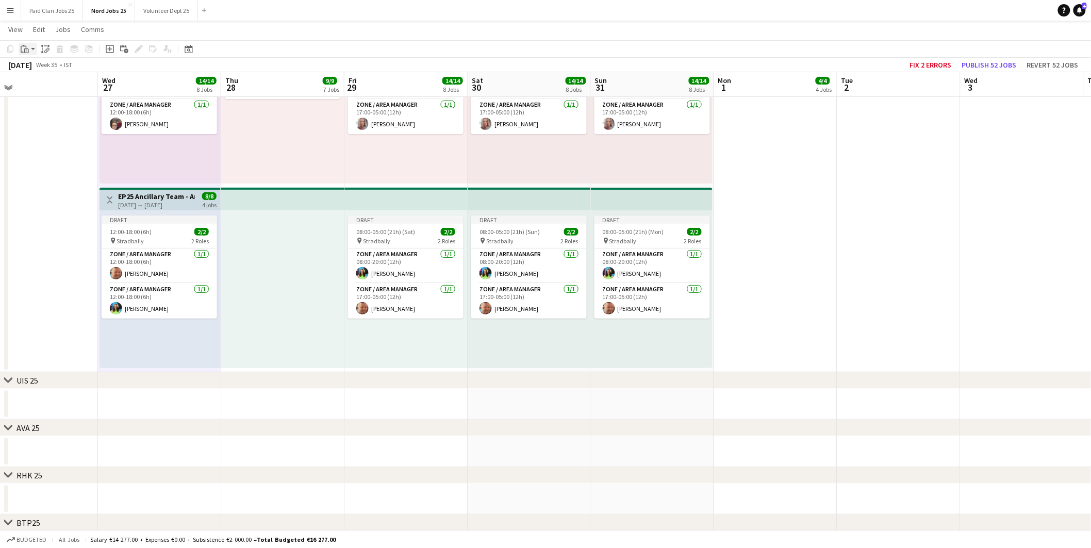
click at [27, 46] on icon "Paste" at bounding box center [25, 49] width 8 height 8
click at [31, 68] on link "Paste Ctrl+V" at bounding box center [75, 68] width 97 height 9
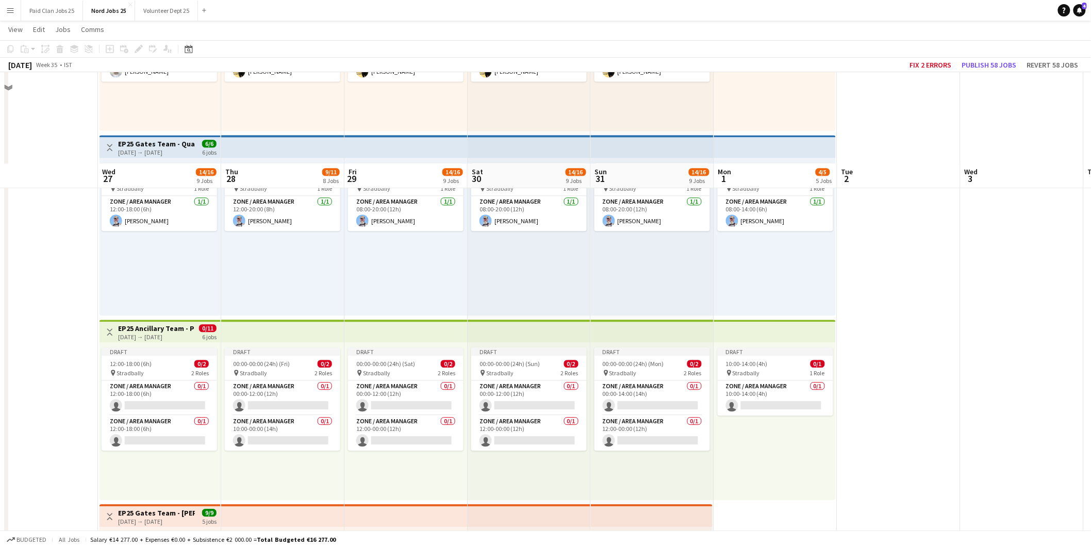
scroll to position [974, 0]
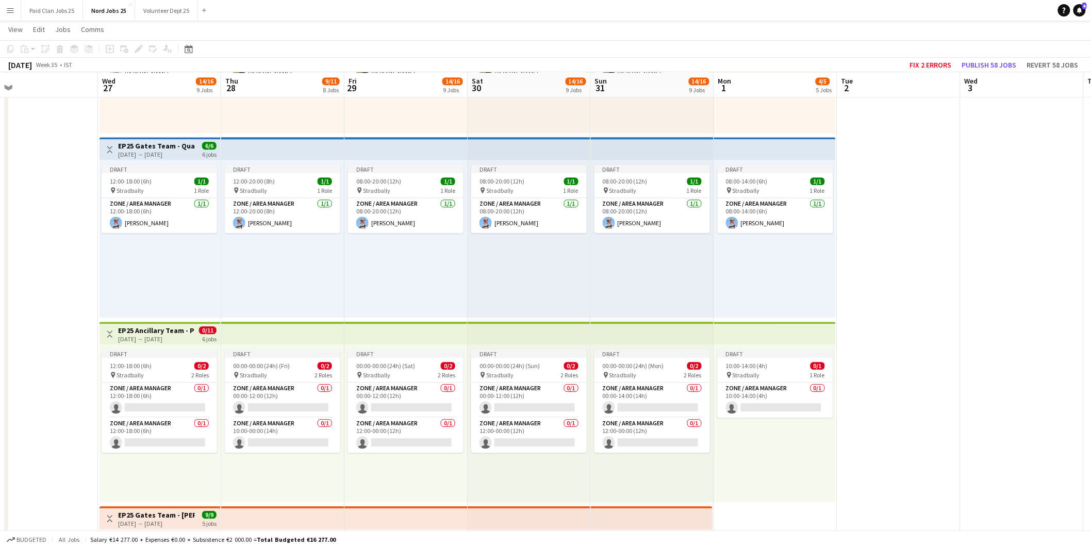
click at [156, 326] on h3 "EP25 Ancillary Team - Pudo Traffic Managers" at bounding box center [156, 330] width 77 height 9
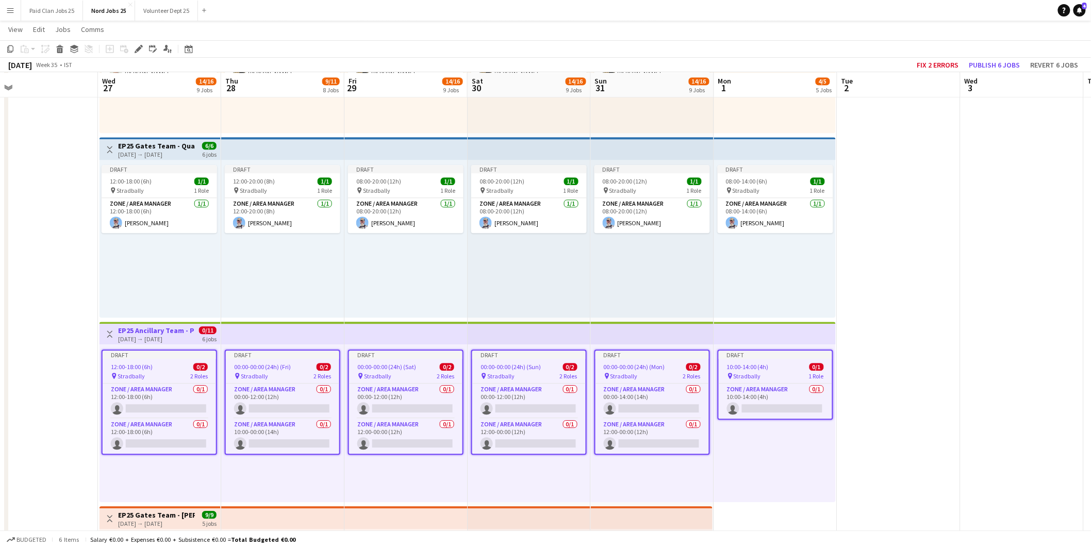
click at [172, 326] on h3 "EP25 Ancillary Team - Pudo Traffic Managers" at bounding box center [156, 330] width 77 height 9
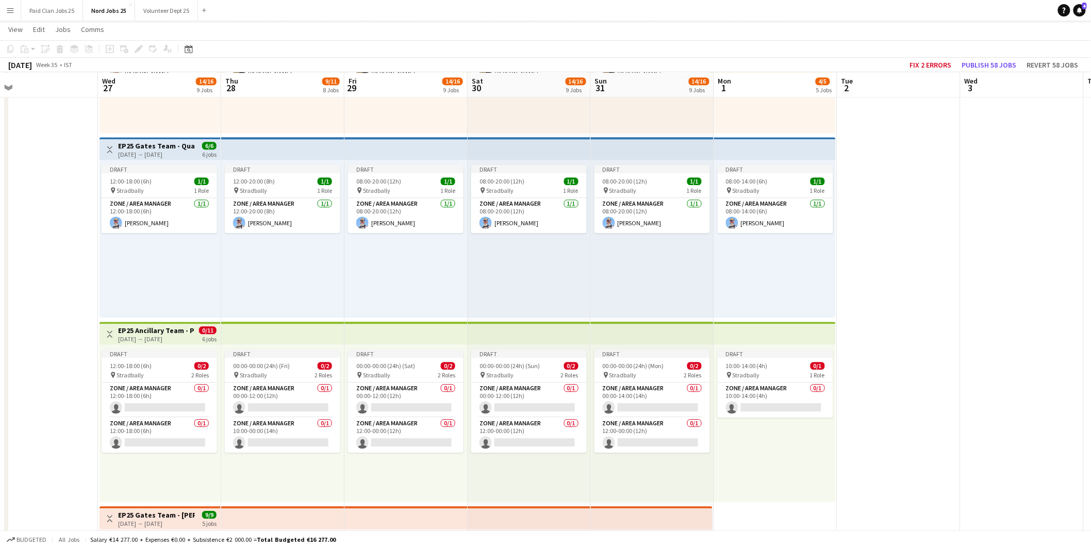
click at [179, 332] on h3 "EP25 Ancillary Team - Pudo Traffic Managers" at bounding box center [156, 330] width 77 height 9
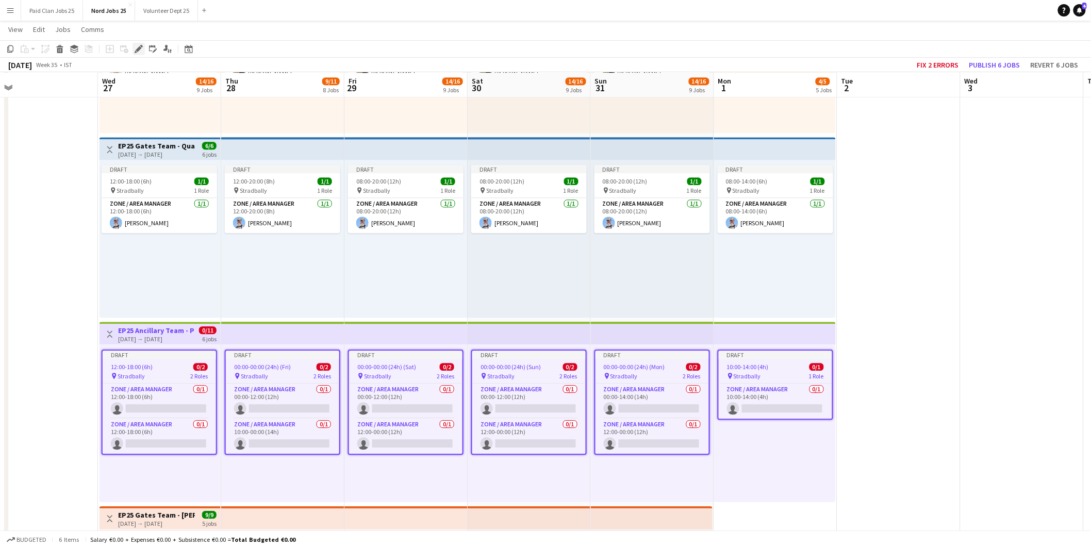
click at [135, 45] on icon "Edit" at bounding box center [139, 49] width 8 height 8
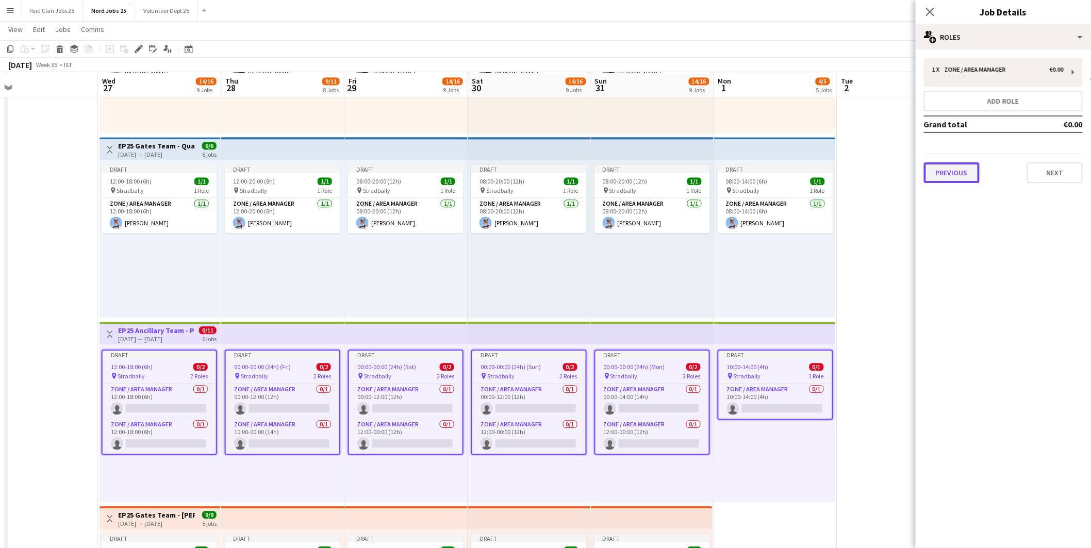
click at [962, 167] on button "Previous" at bounding box center [952, 172] width 56 height 21
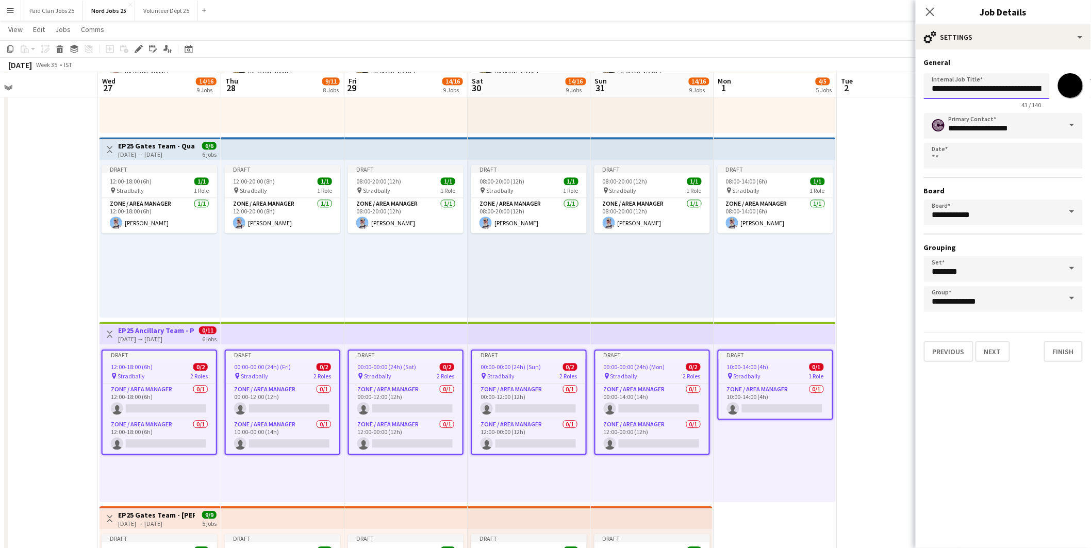
click at [1012, 84] on input "**********" at bounding box center [987, 86] width 126 height 26
type input "**********"
click at [1066, 84] on input "*******" at bounding box center [1070, 85] width 37 height 37
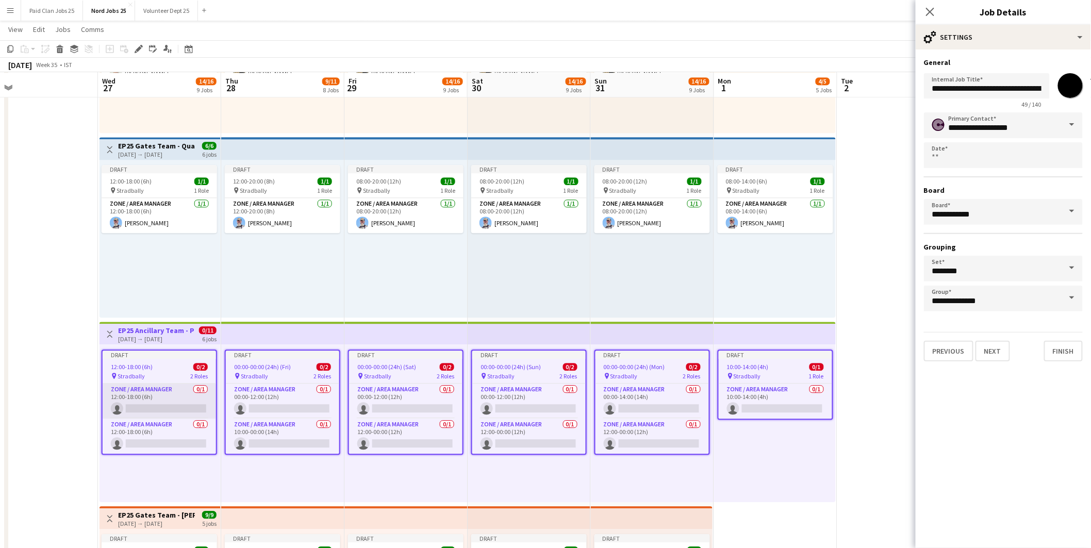
click at [169, 393] on app-card-role "Zone / Area Manager 0/1 12:00-18:00 (6h) single-neutral-actions" at bounding box center [159, 401] width 113 height 35
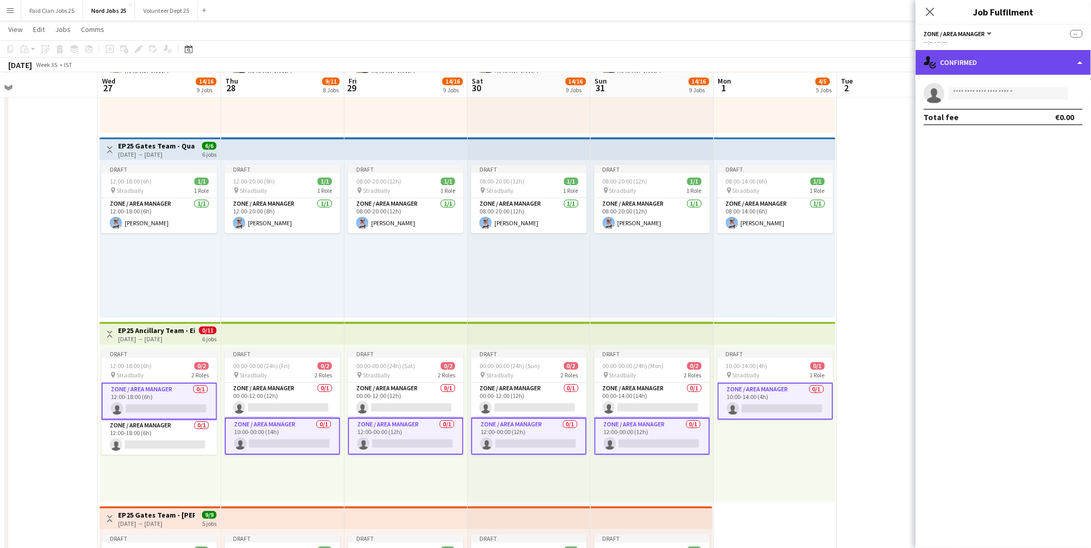
click at [975, 68] on div "single-neutral-actions-check-2 Confirmed" at bounding box center [1003, 62] width 175 height 25
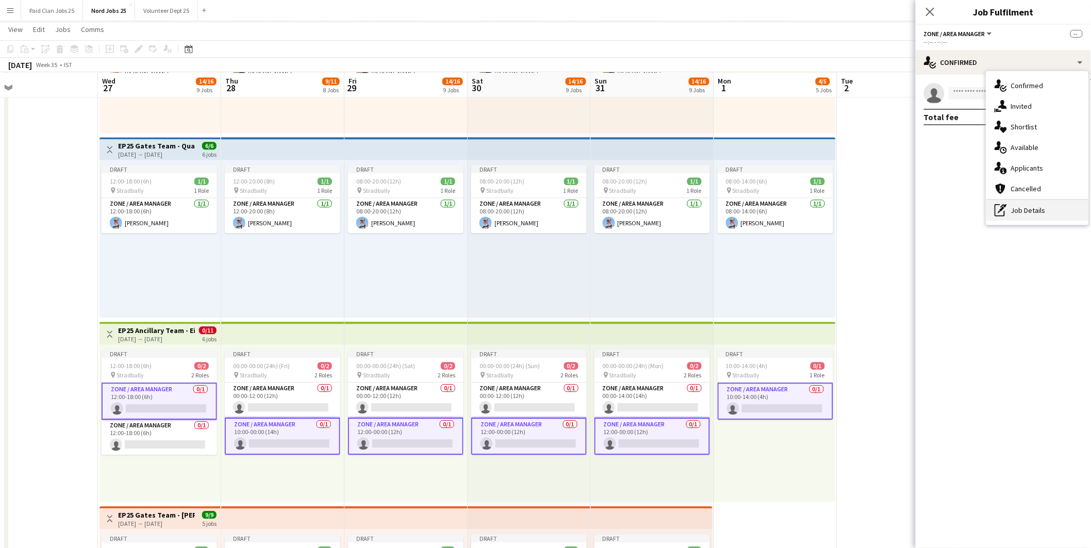
click at [1001, 214] on icon "pen-write" at bounding box center [1001, 210] width 12 height 12
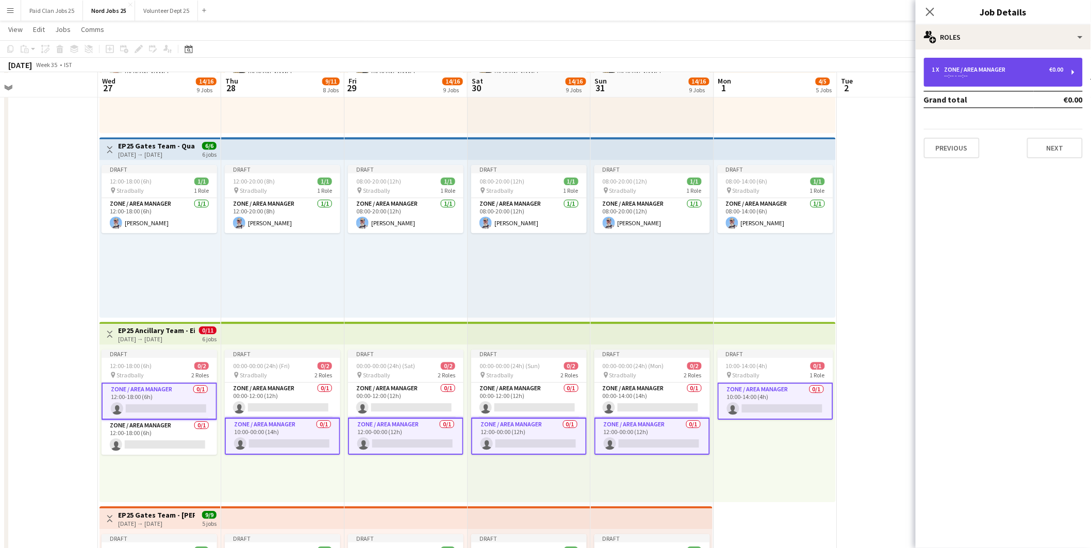
click at [961, 63] on div "1 x Zone / Area Manager €0.00 --:-- - --:--" at bounding box center [1003, 72] width 159 height 29
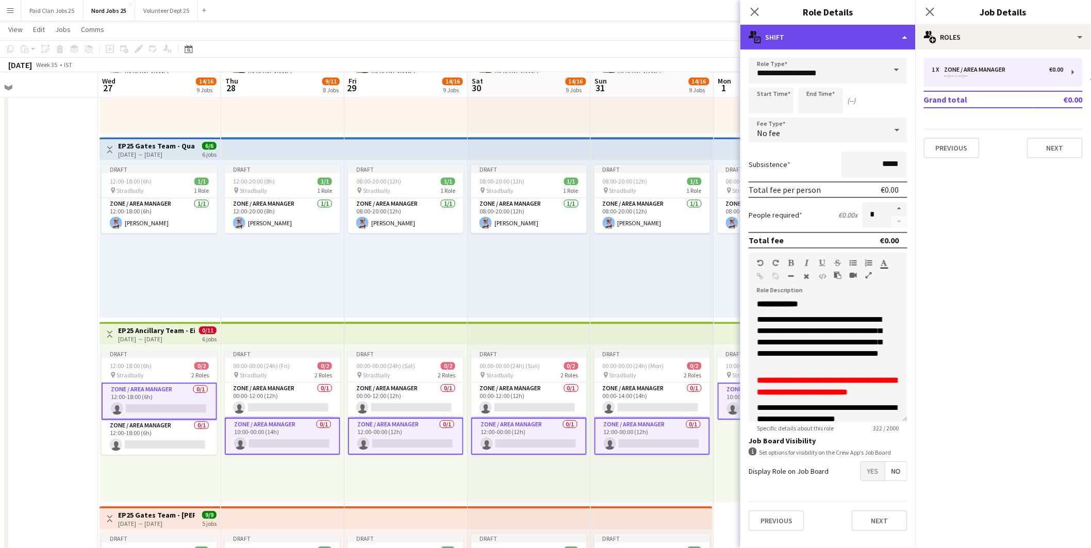
click at [791, 38] on div "multiple-actions-text Shift" at bounding box center [827, 37] width 175 height 25
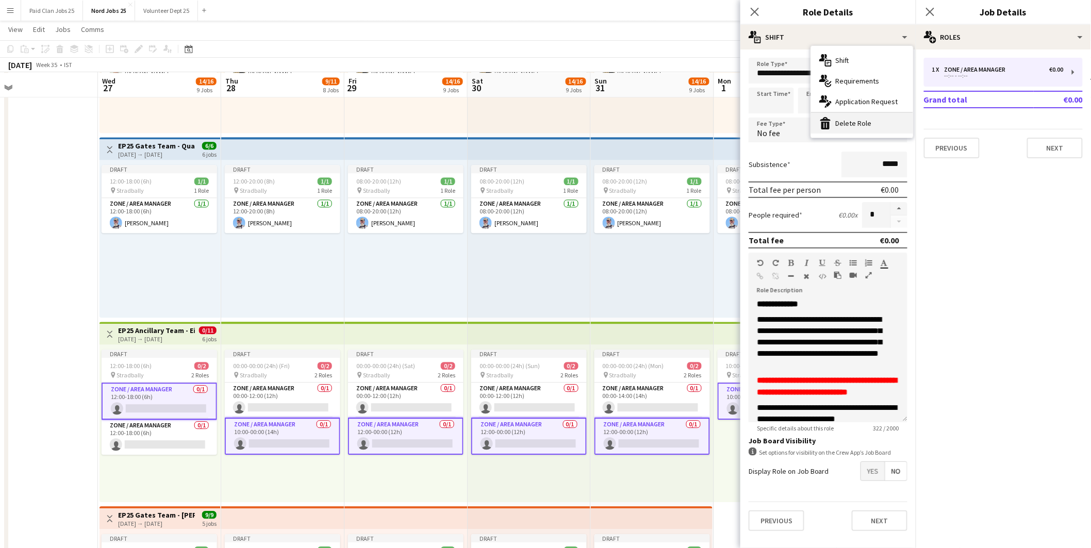
drag, startPoint x: 835, startPoint y: 125, endPoint x: 889, endPoint y: 137, distance: 54.9
click at [836, 125] on div "bin-2 Delete Role" at bounding box center [862, 123] width 102 height 21
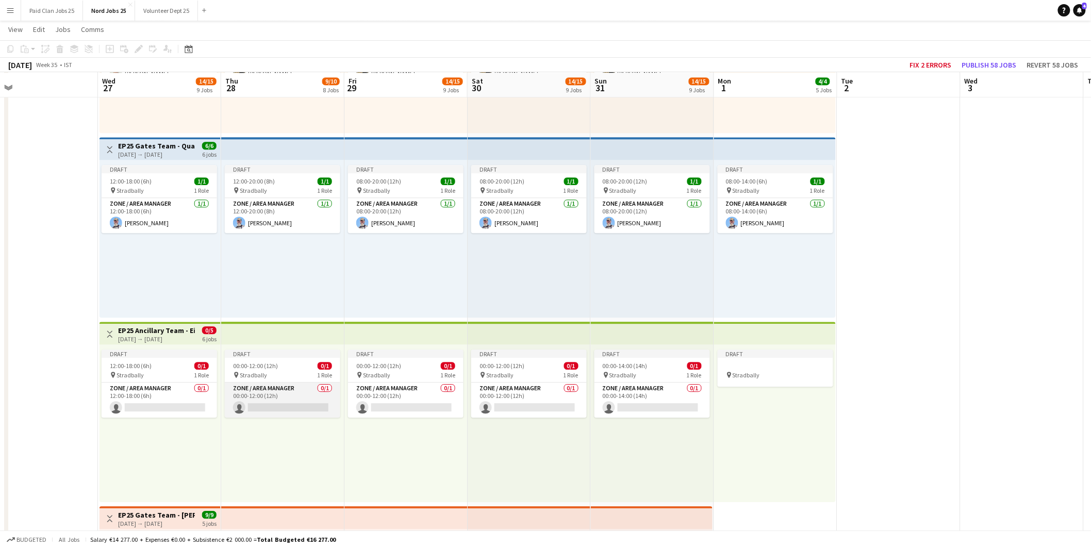
click at [258, 401] on app-card-role "Zone / Area Manager 0/1 00:00-12:00 (12h) single-neutral-actions" at bounding box center [283, 400] width 116 height 35
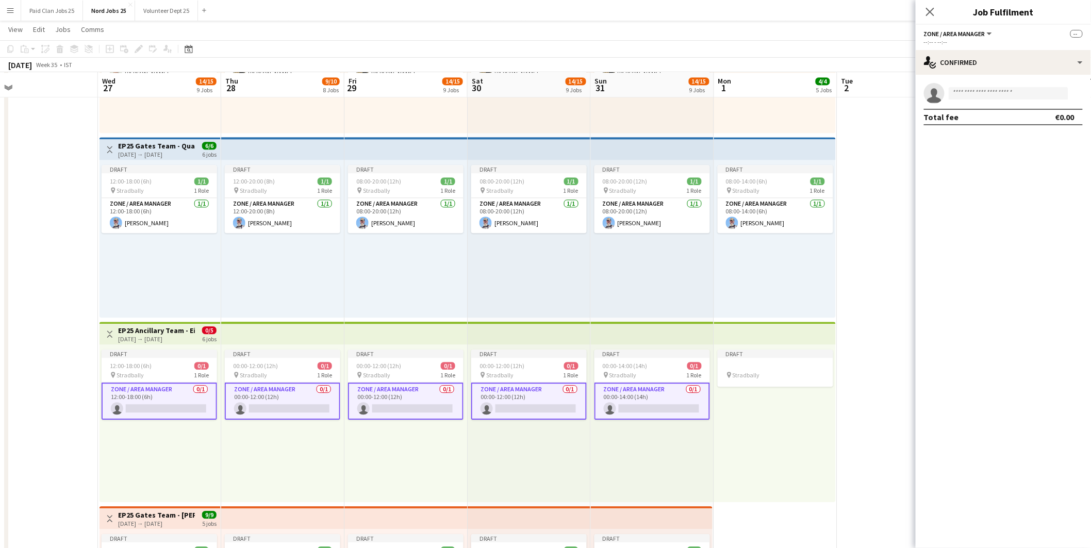
click at [162, 403] on app-card-role "Zone / Area Manager 0/1 12:00-18:00 (6h) single-neutral-actions" at bounding box center [160, 401] width 116 height 37
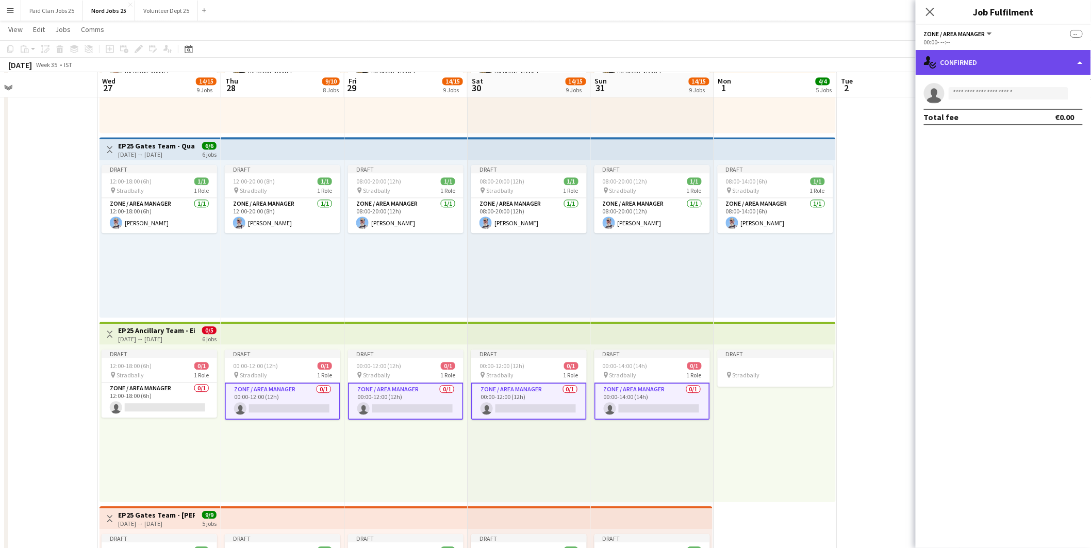
click at [980, 61] on div "single-neutral-actions-check-2 Confirmed" at bounding box center [1003, 62] width 175 height 25
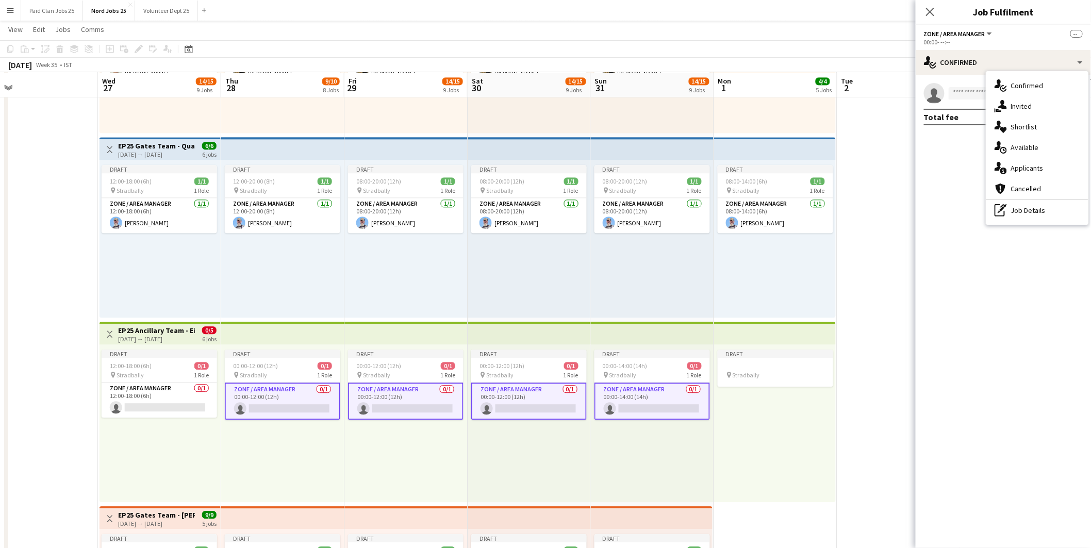
click at [1021, 223] on div "single-neutral-actions-check-2 Confirmed single-neutral-actions-share-1 Invited…" at bounding box center [1037, 148] width 102 height 154
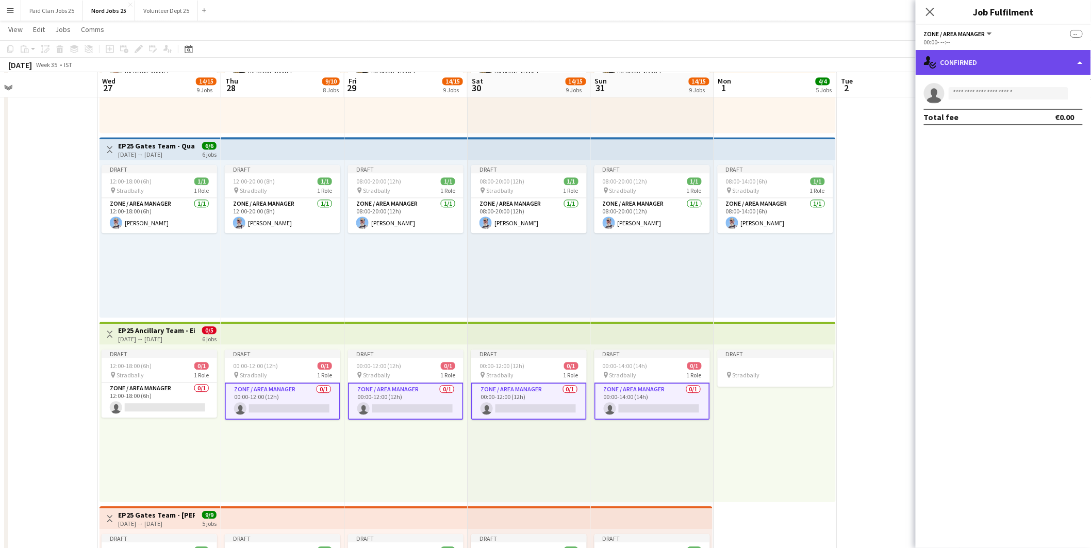
click at [989, 60] on div "single-neutral-actions-check-2 Confirmed" at bounding box center [1003, 62] width 175 height 25
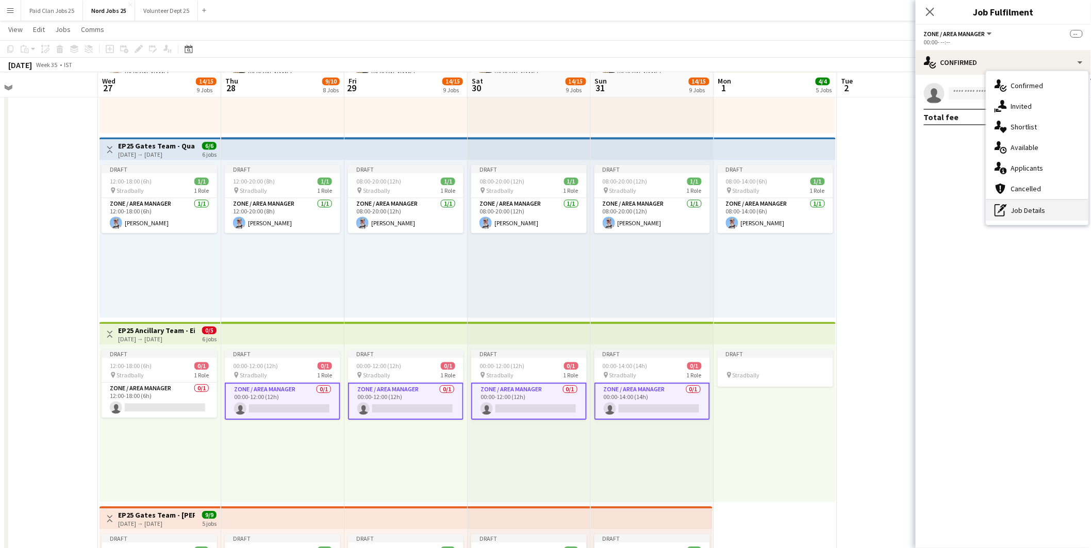
click at [1036, 207] on div "pen-write Job Details" at bounding box center [1037, 210] width 102 height 21
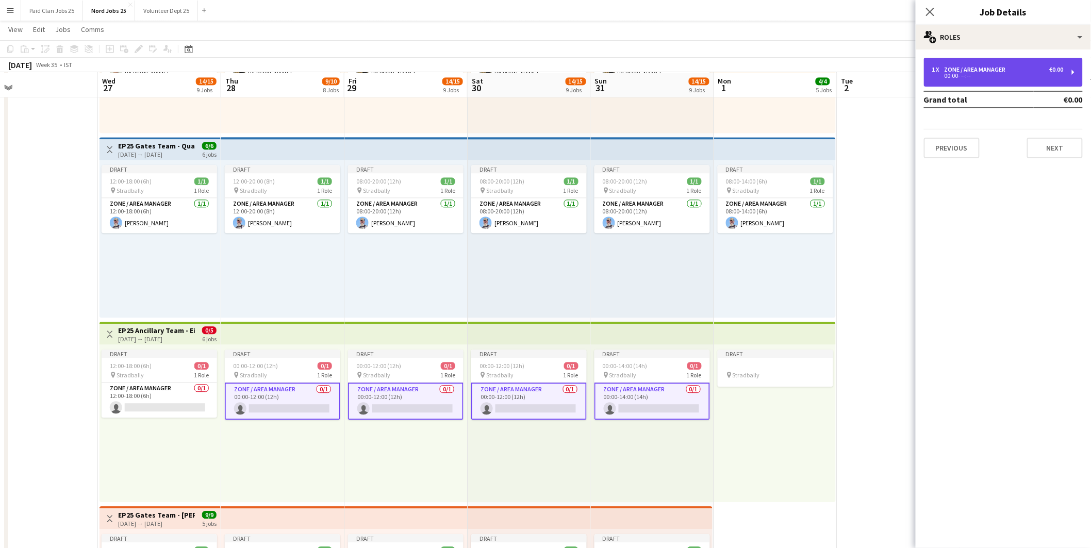
click at [970, 73] on div "00:00- --:--" at bounding box center [997, 75] width 131 height 5
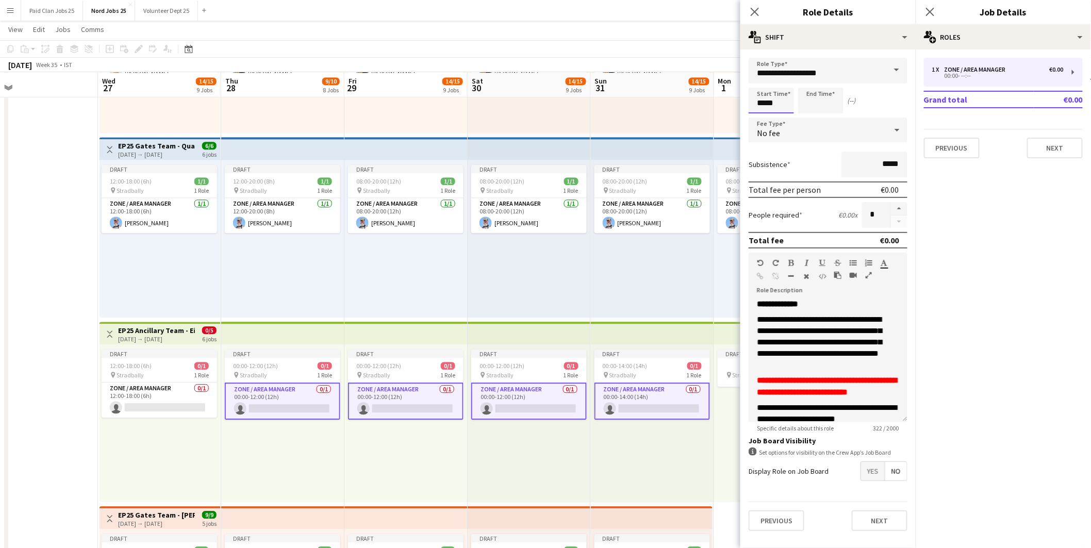
click at [776, 100] on input "*****" at bounding box center [771, 101] width 45 height 26
click at [755, 74] on input "**********" at bounding box center [828, 71] width 159 height 26
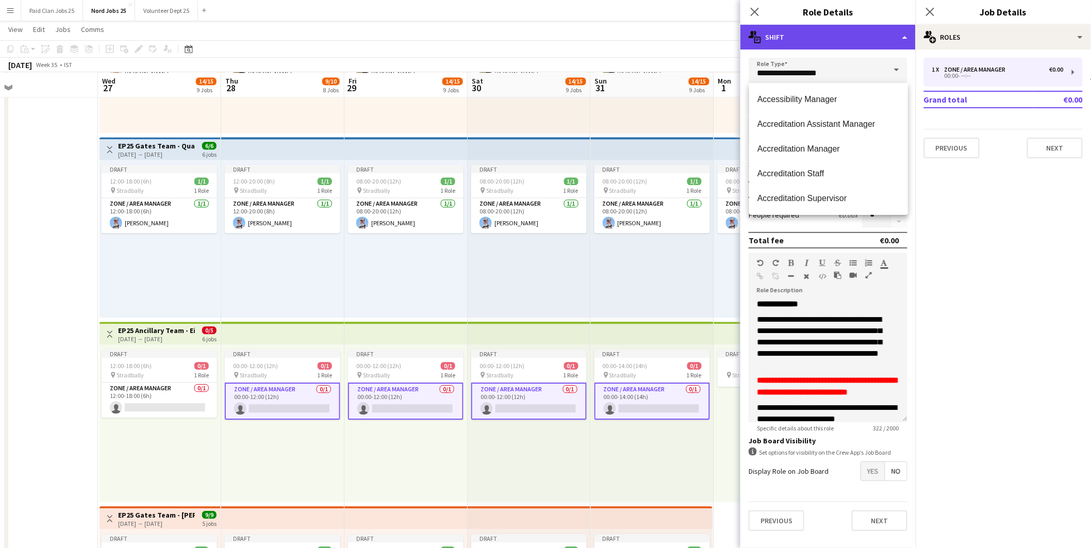
click at [822, 47] on div "multiple-actions-text Shift" at bounding box center [827, 37] width 175 height 25
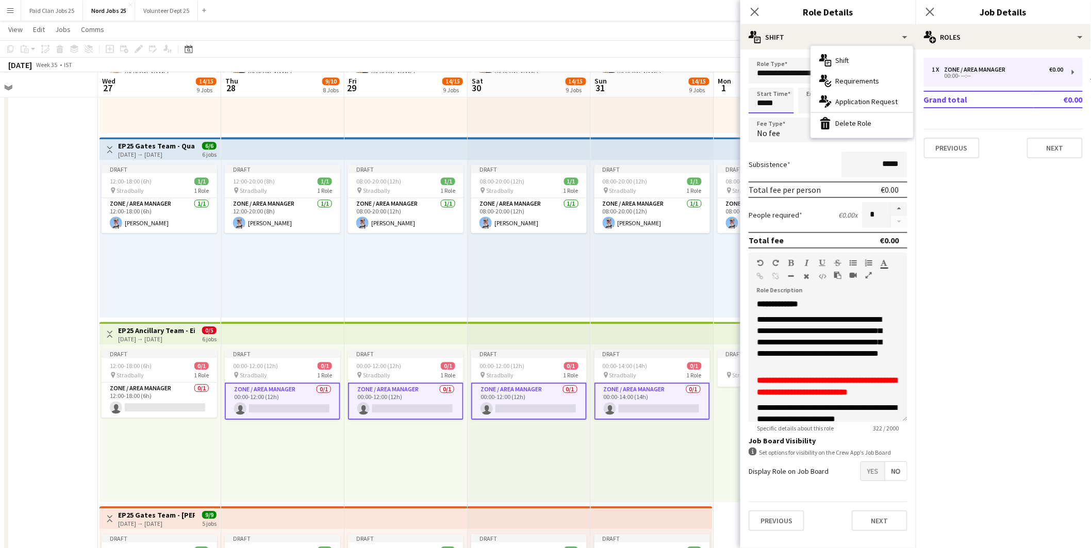
click at [764, 99] on input "*****" at bounding box center [771, 101] width 45 height 26
click at [760, 115] on div at bounding box center [761, 118] width 21 height 10
type input "*****"
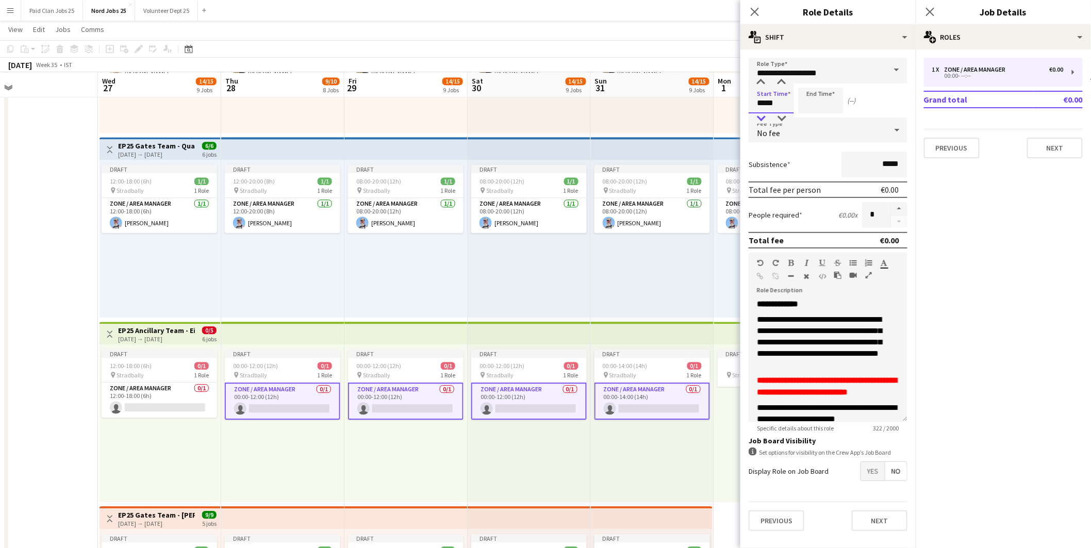
click at [760, 115] on div at bounding box center [761, 118] width 21 height 10
click at [825, 96] on input at bounding box center [820, 101] width 45 height 26
click at [809, 83] on div at bounding box center [810, 82] width 21 height 10
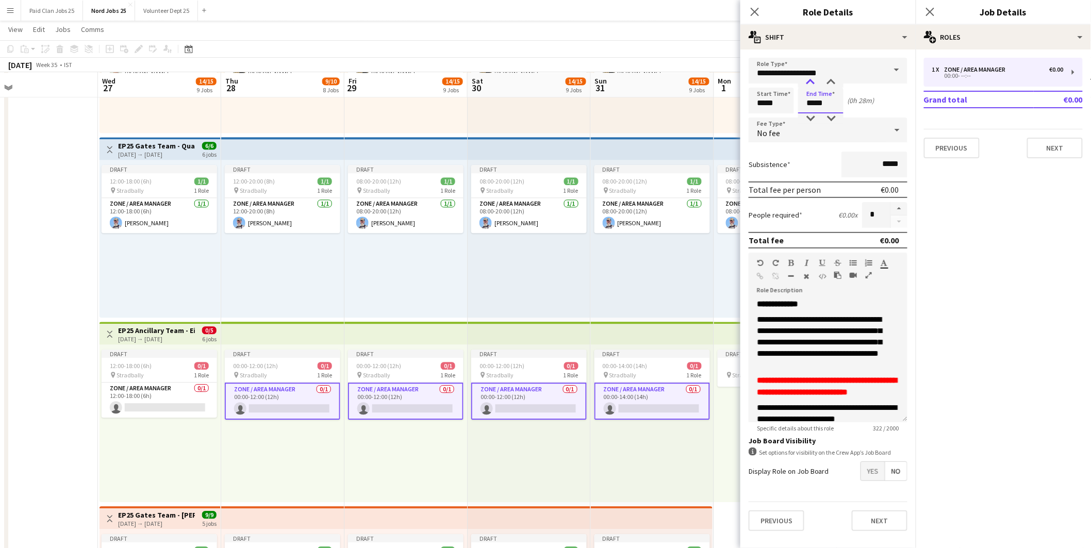
click at [809, 83] on div at bounding box center [810, 82] width 21 height 10
click at [813, 105] on input "*****" at bounding box center [820, 101] width 45 height 26
type input "*****"
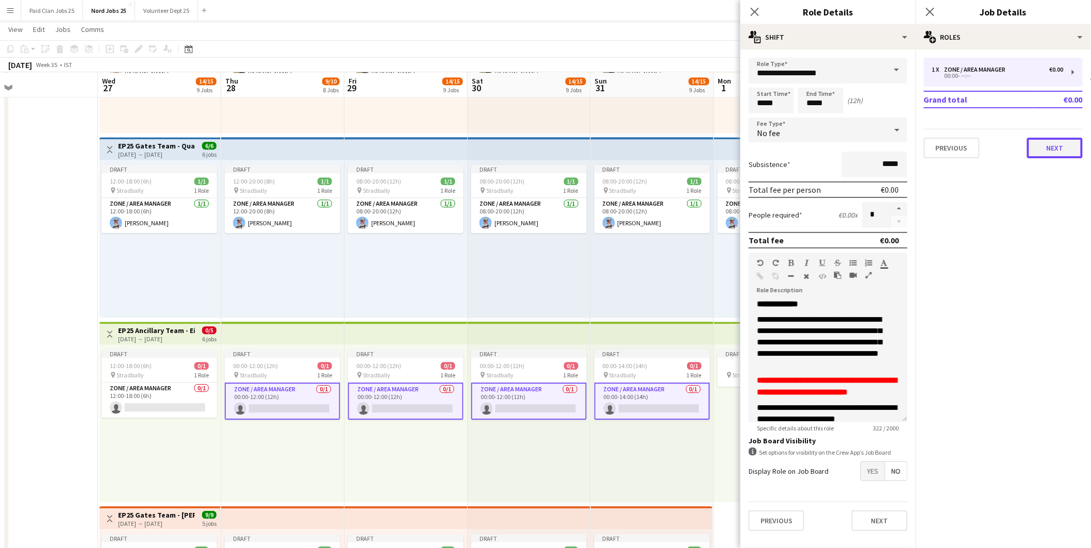
click at [1055, 147] on button "Next" at bounding box center [1055, 148] width 56 height 21
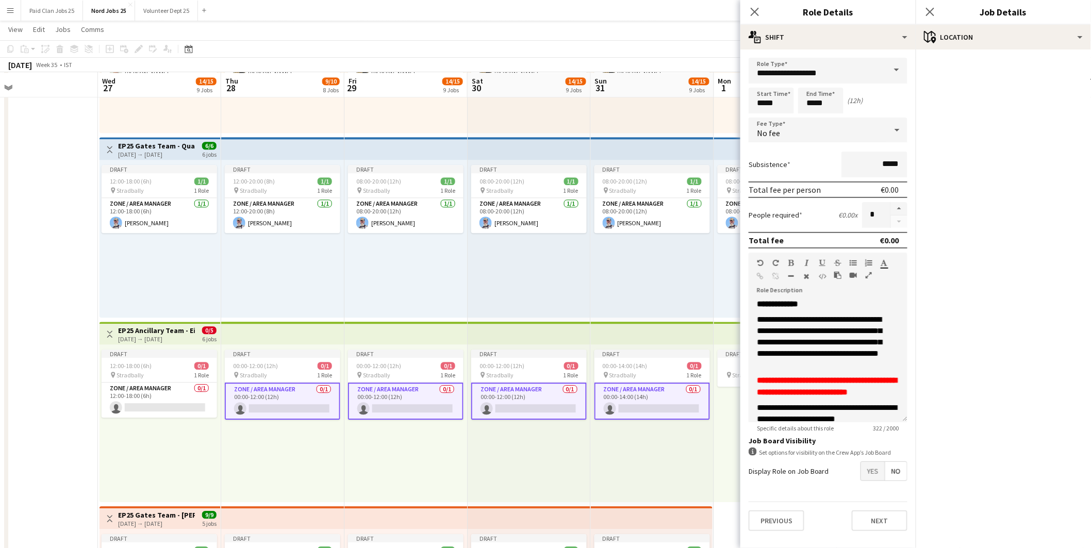
click at [320, 327] on app-top-bar at bounding box center [282, 333] width 123 height 23
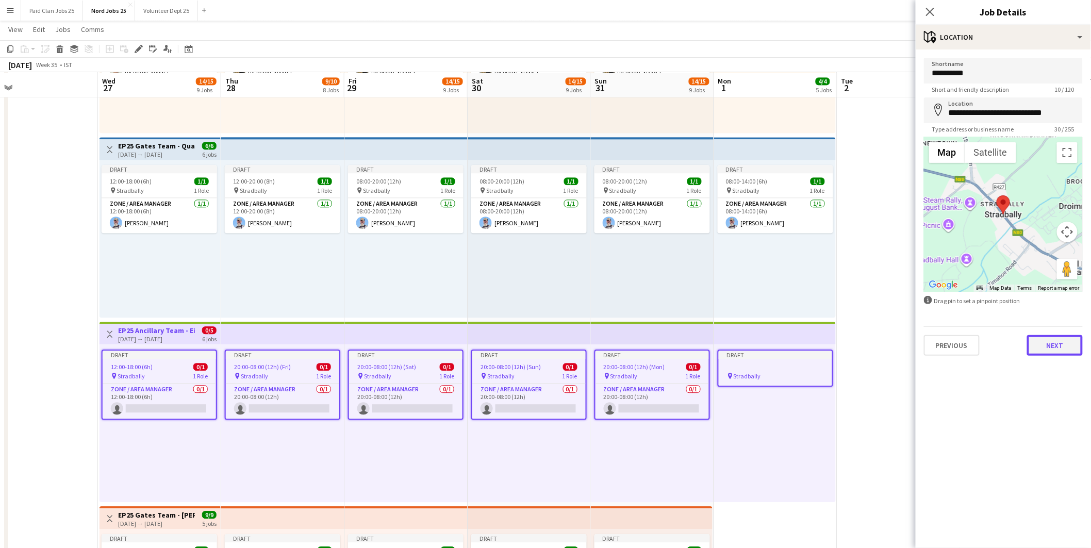
click at [1049, 341] on button "Next" at bounding box center [1055, 345] width 56 height 21
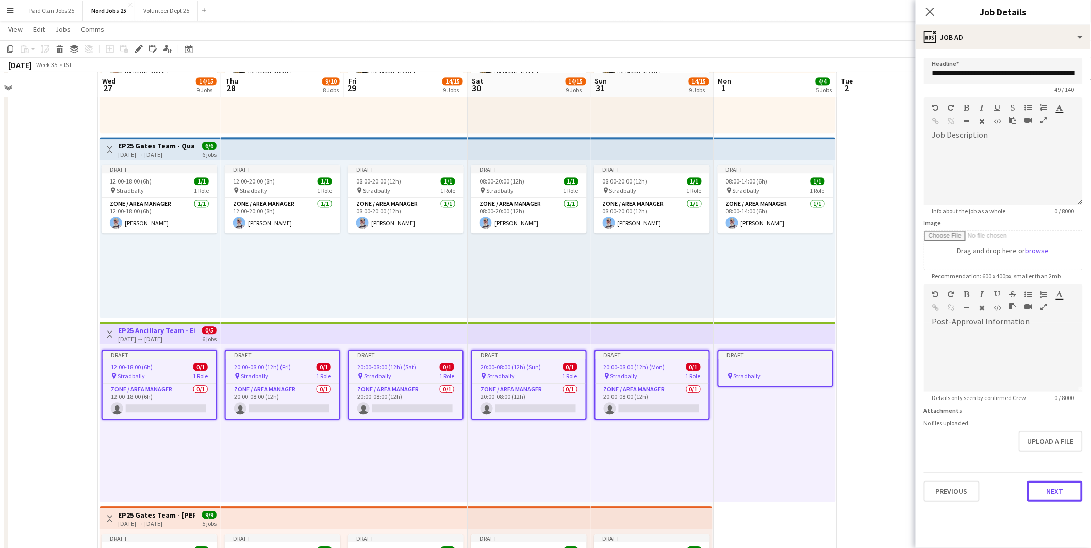
click at [1046, 486] on button "Next" at bounding box center [1055, 491] width 56 height 21
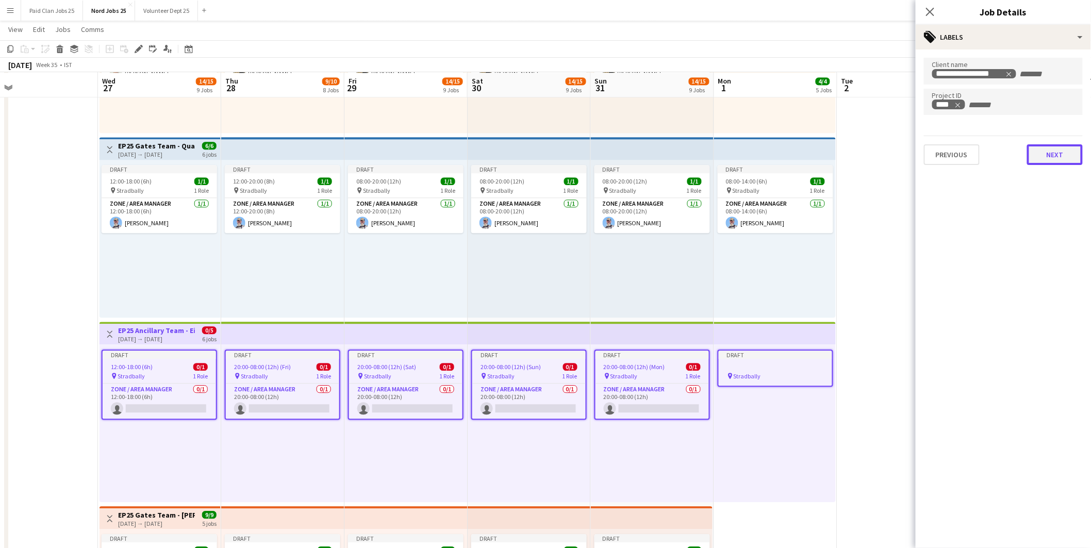
click at [1049, 155] on button "Next" at bounding box center [1055, 154] width 56 height 21
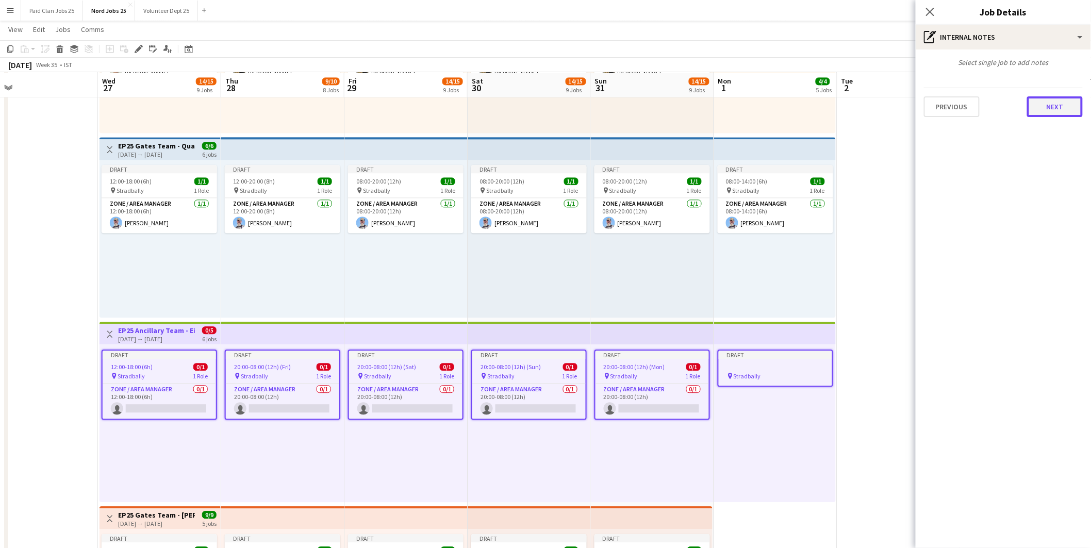
click at [1043, 109] on button "Next" at bounding box center [1055, 106] width 56 height 21
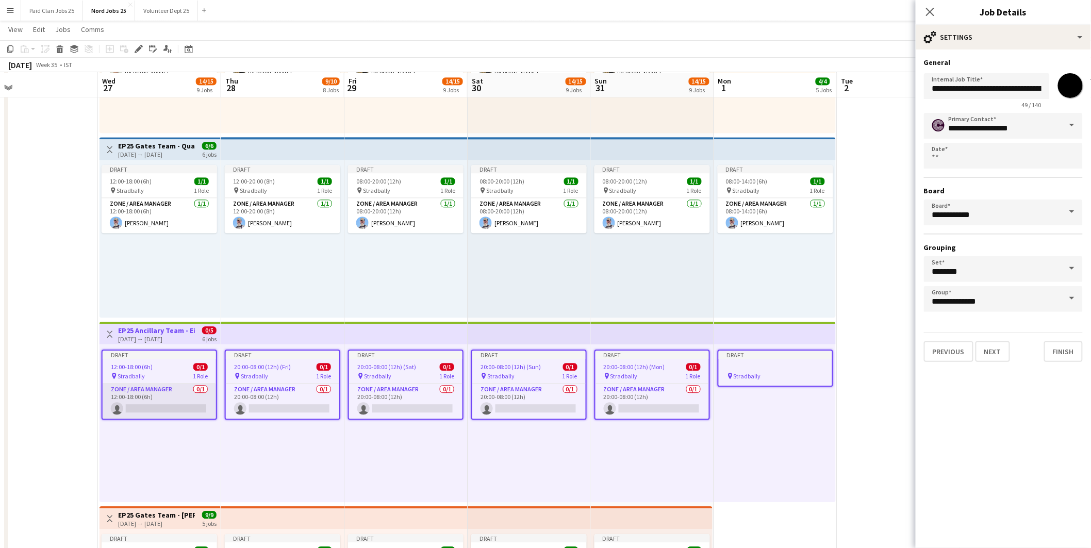
click at [164, 397] on app-card-role "Zone / Area Manager 0/1 12:00-18:00 (6h) single-neutral-actions" at bounding box center [159, 401] width 113 height 35
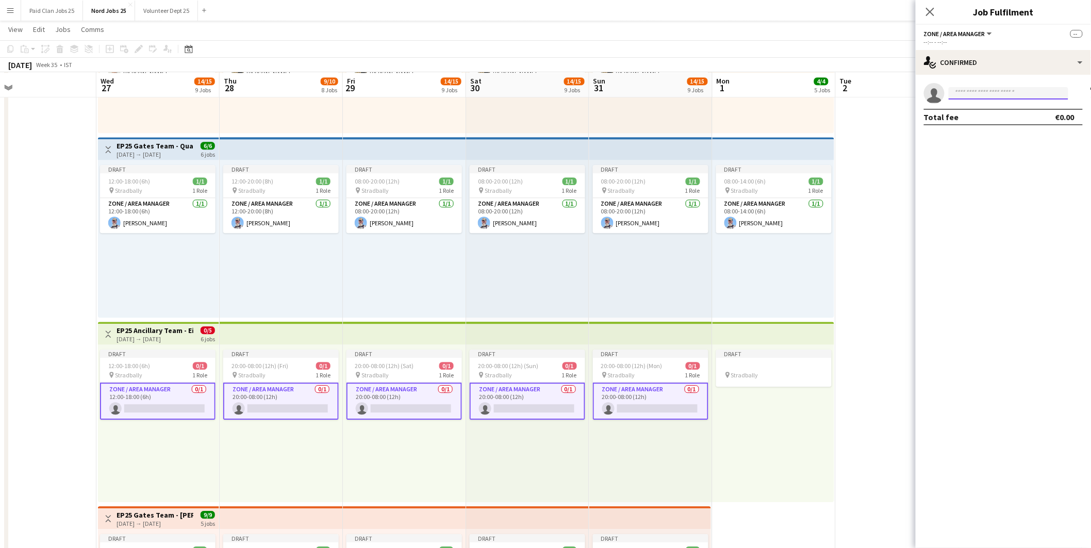
click at [971, 92] on input at bounding box center [1009, 93] width 120 height 12
click at [752, 371] on span "Stradbally" at bounding box center [744, 375] width 27 height 8
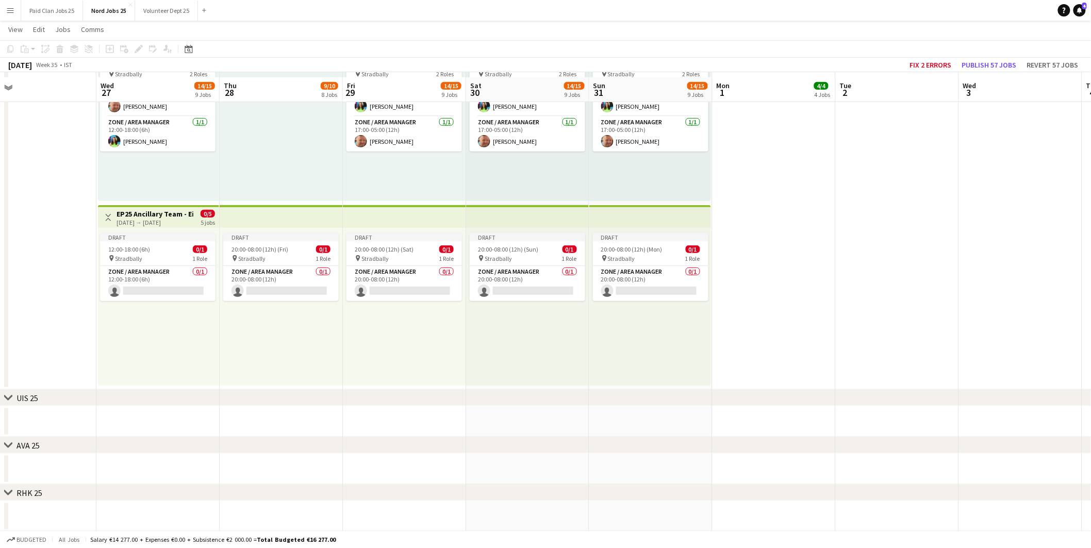
scroll to position [1833, 0]
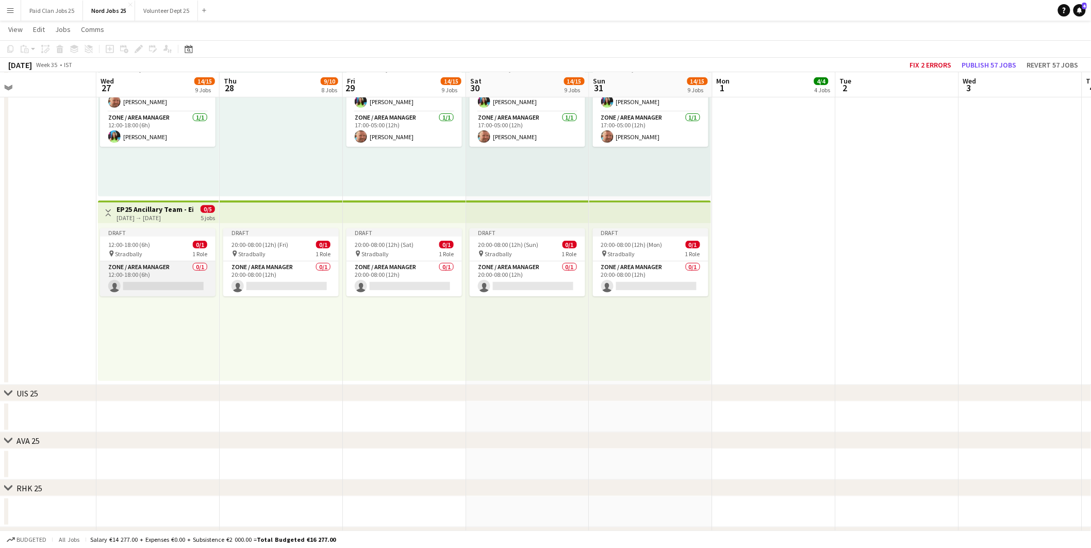
click at [190, 290] on app-card-role "Zone / Area Manager 0/1 12:00-18:00 (6h) single-neutral-actions" at bounding box center [158, 278] width 116 height 35
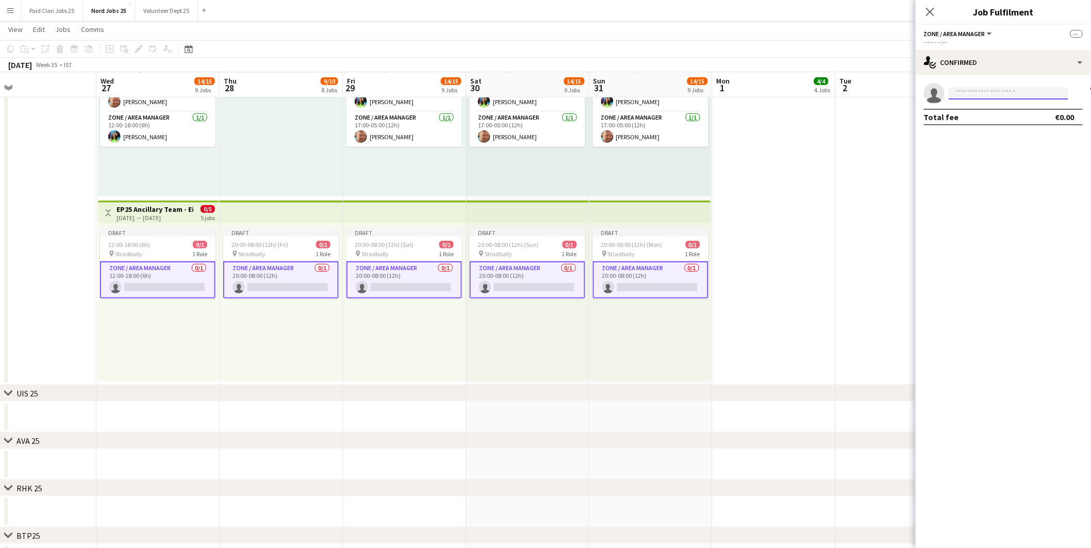
click at [1013, 93] on input at bounding box center [1009, 93] width 120 height 12
type input "*****"
click at [967, 126] on span "+353899564395" at bounding box center [1009, 125] width 103 height 8
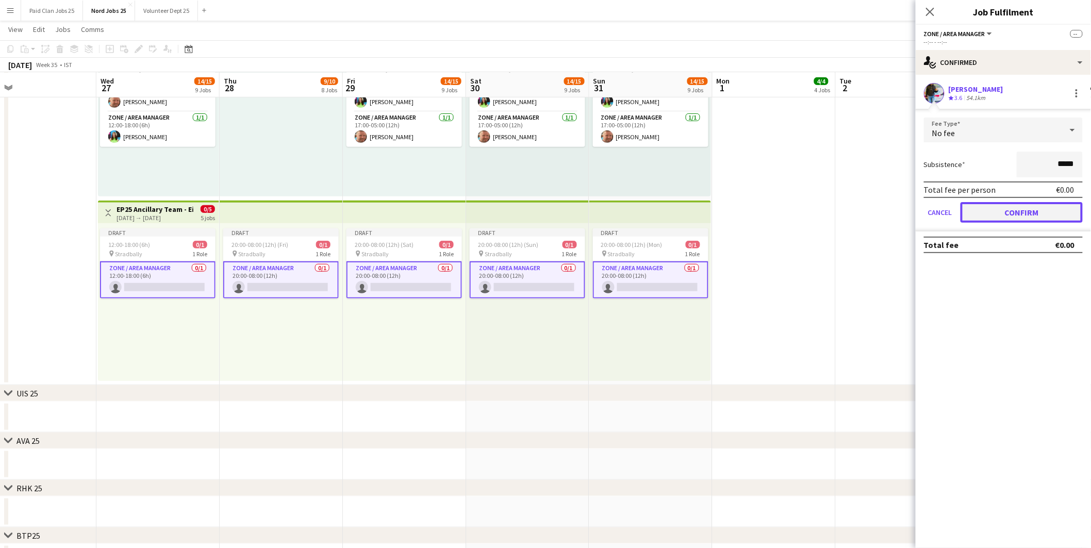
click at [1017, 212] on button "Confirm" at bounding box center [1022, 212] width 122 height 21
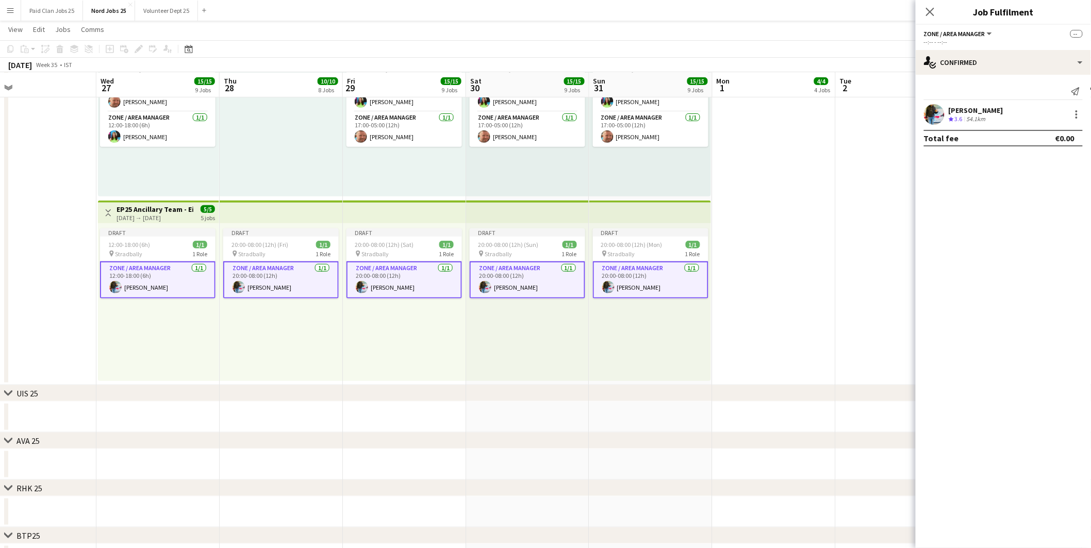
click at [284, 207] on app-top-bar at bounding box center [281, 212] width 123 height 23
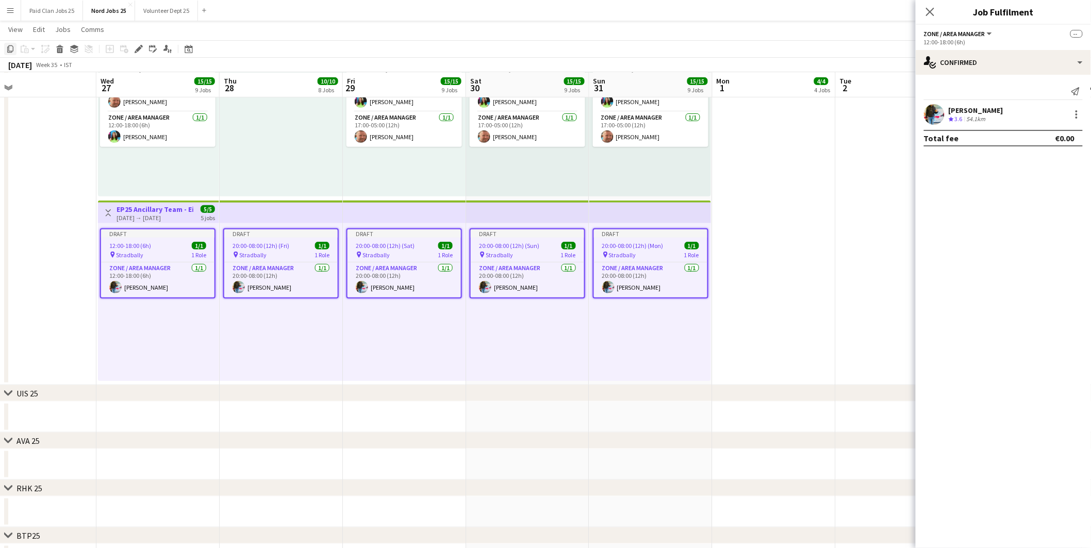
click at [11, 47] on icon "Copy" at bounding box center [10, 49] width 8 height 8
click at [160, 305] on div "Draft 12:00-18:00 (6h) 1/1 pin Stradbally 1 Role Zone / Area Manager 1/1 12:00-…" at bounding box center [158, 302] width 121 height 158
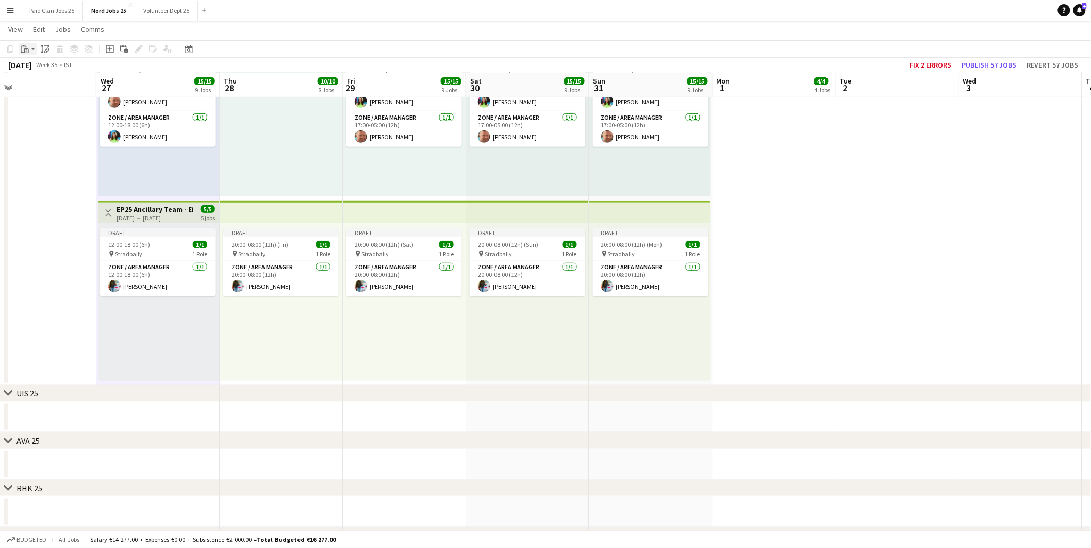
click at [27, 48] on icon "Paste" at bounding box center [25, 49] width 8 height 8
click at [48, 65] on link "Paste Ctrl+V" at bounding box center [75, 68] width 97 height 9
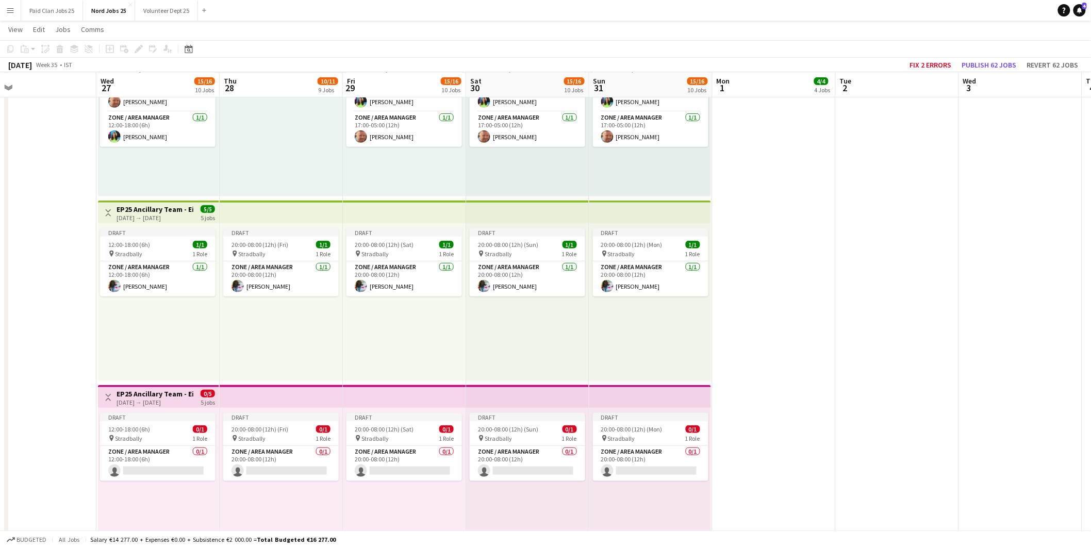
click at [261, 393] on app-top-bar at bounding box center [281, 396] width 123 height 23
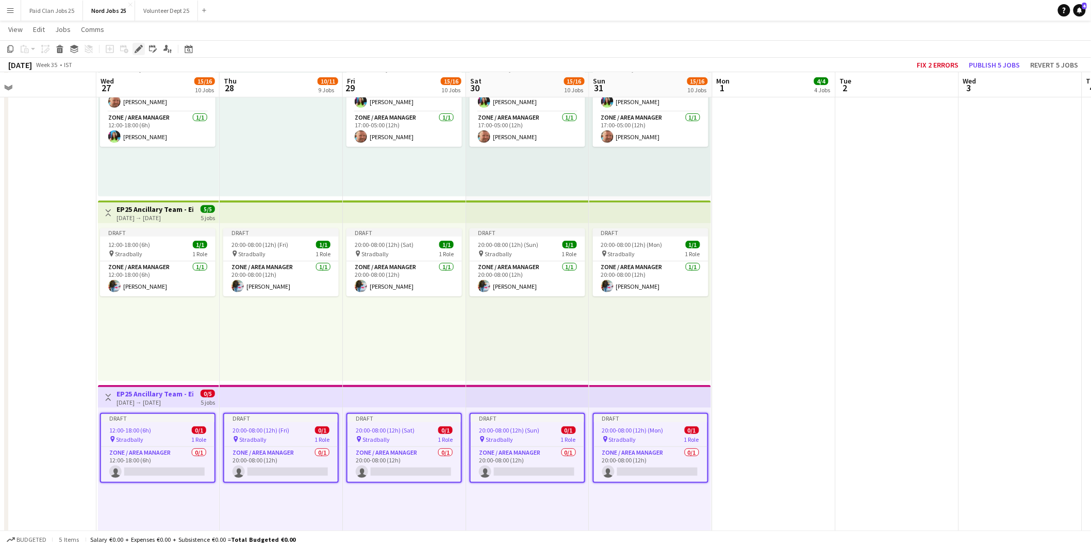
click at [142, 47] on div "Edit" at bounding box center [139, 49] width 12 height 12
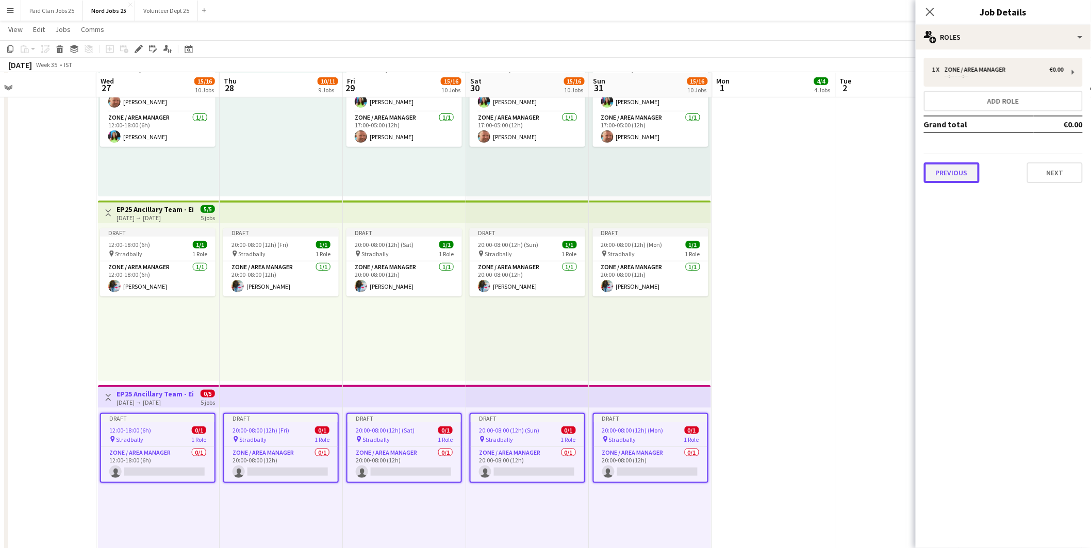
click at [948, 172] on button "Previous" at bounding box center [952, 172] width 56 height 21
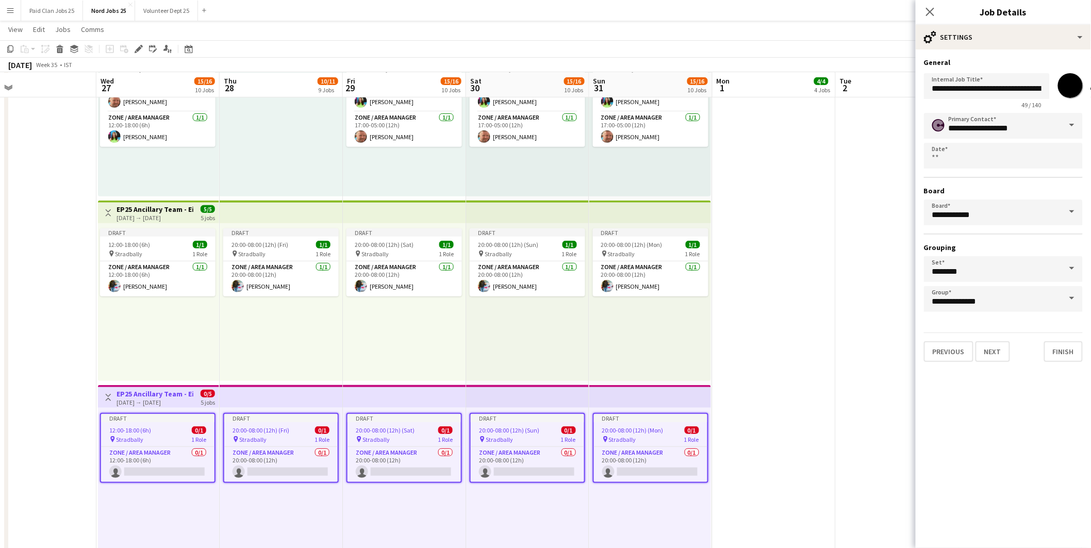
click at [1063, 81] on input "*******" at bounding box center [1070, 85] width 37 height 37
click at [1010, 90] on input "**********" at bounding box center [987, 86] width 126 height 26
type input "**********"
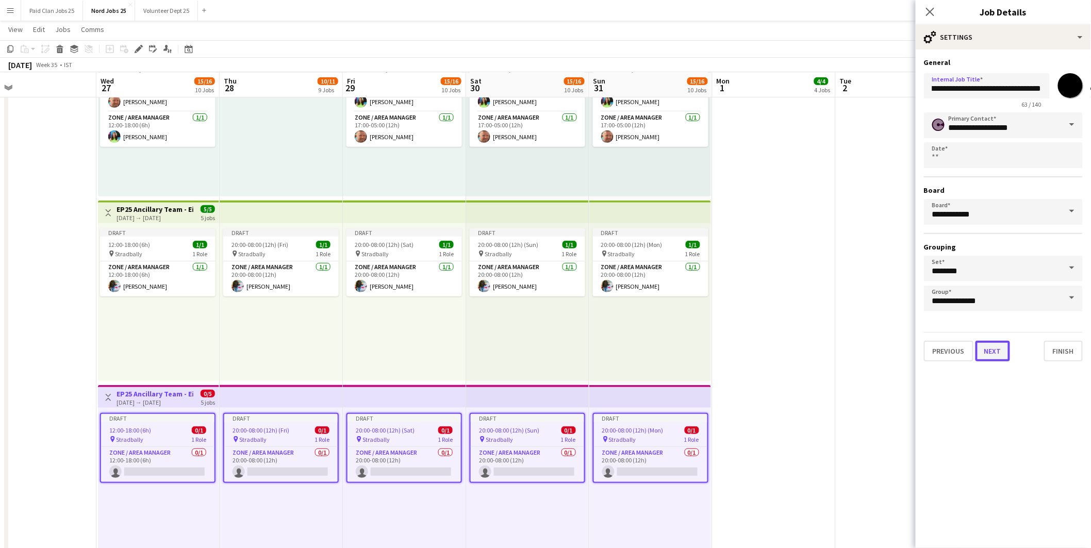
click at [994, 347] on button "Next" at bounding box center [993, 351] width 35 height 21
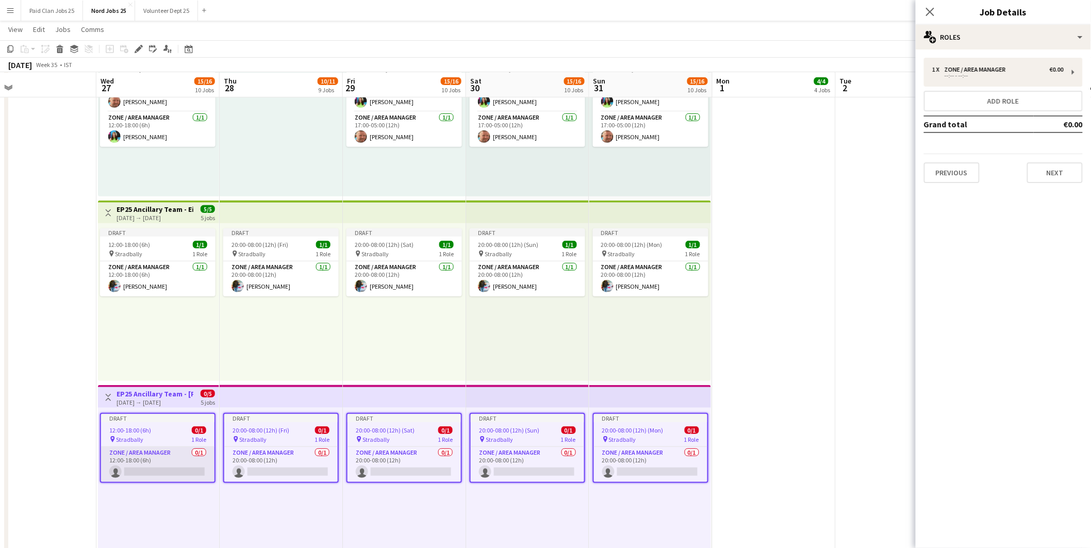
click at [151, 466] on app-card-role "Zone / Area Manager 0/1 12:00-18:00 (6h) single-neutral-actions" at bounding box center [157, 464] width 113 height 35
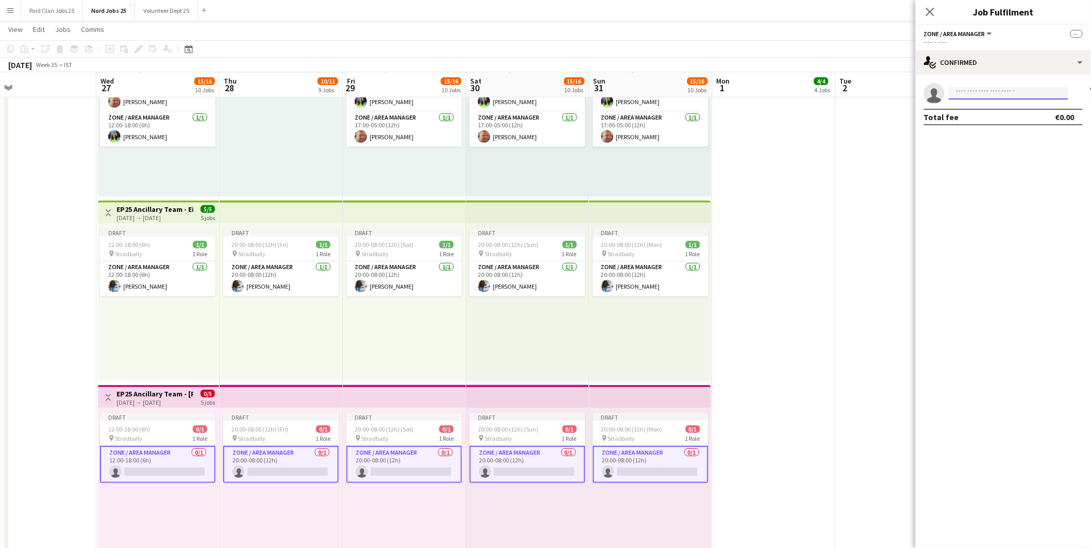
click at [978, 91] on input at bounding box center [1009, 93] width 120 height 12
type input "****"
click at [994, 115] on span "jerrindj2002@gmail.com" at bounding box center [1009, 116] width 103 height 8
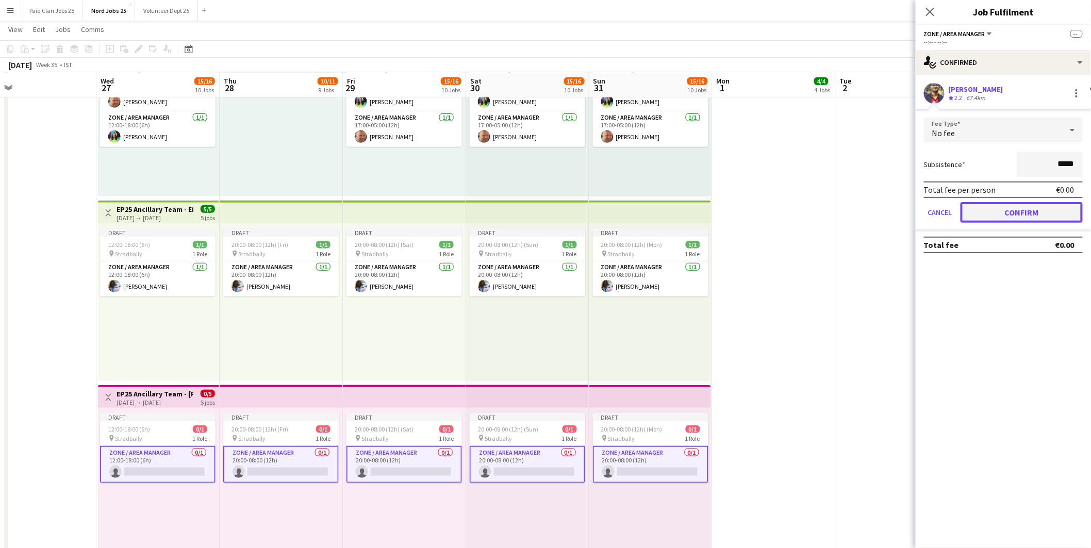
click at [1009, 210] on button "Confirm" at bounding box center [1022, 212] width 122 height 21
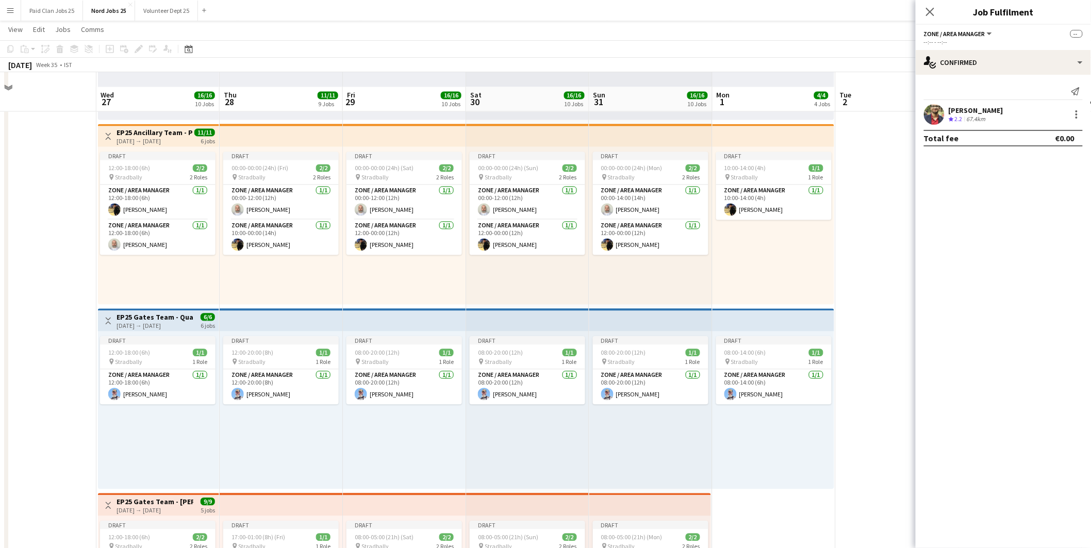
scroll to position [687, 0]
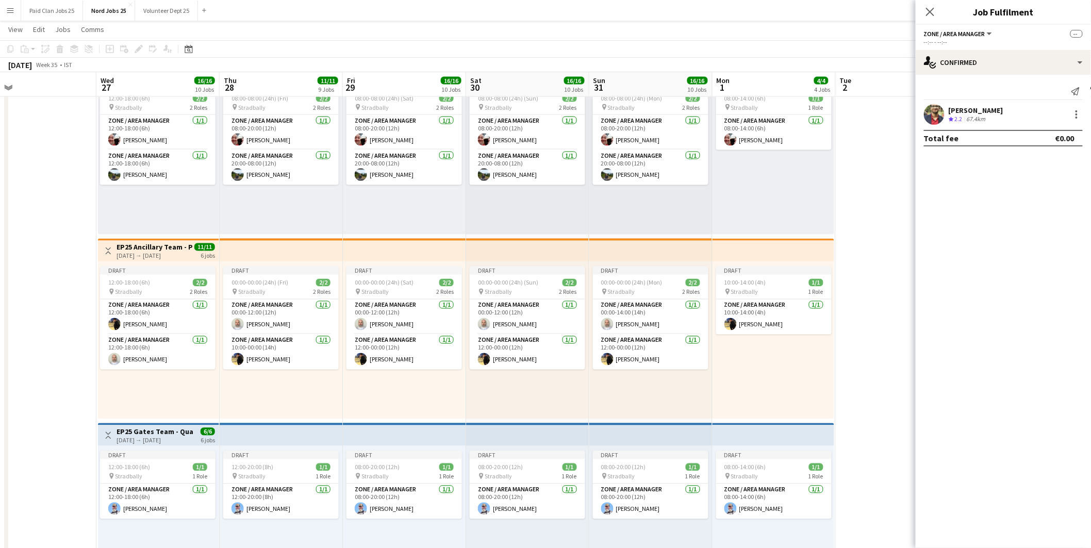
click at [946, 233] on mat-expansion-panel "check Confirmed Send notification Jerrin Jacob Crew rating 2.2 67.4km Total fee…" at bounding box center [1003, 311] width 175 height 473
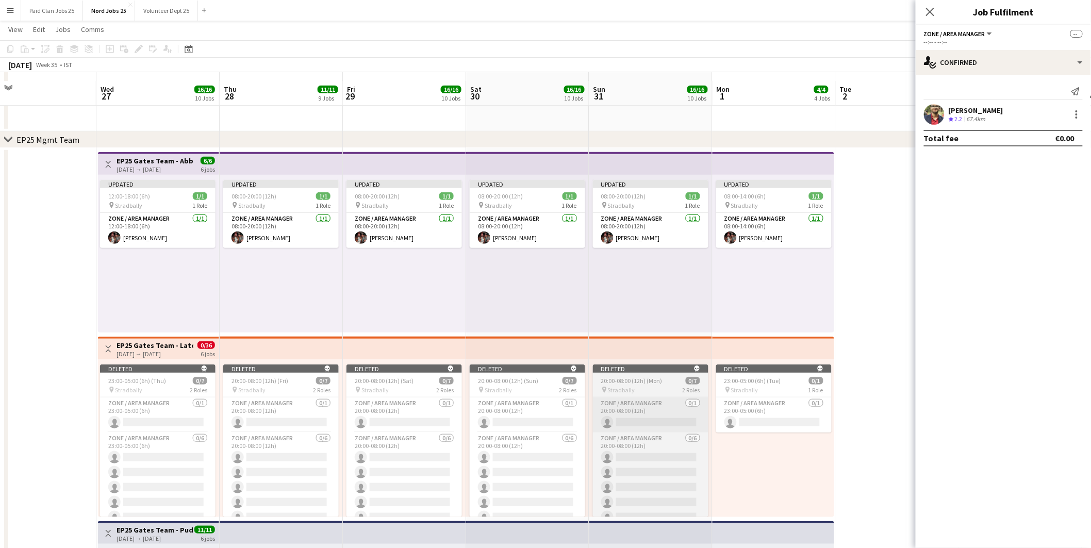
scroll to position [229, 0]
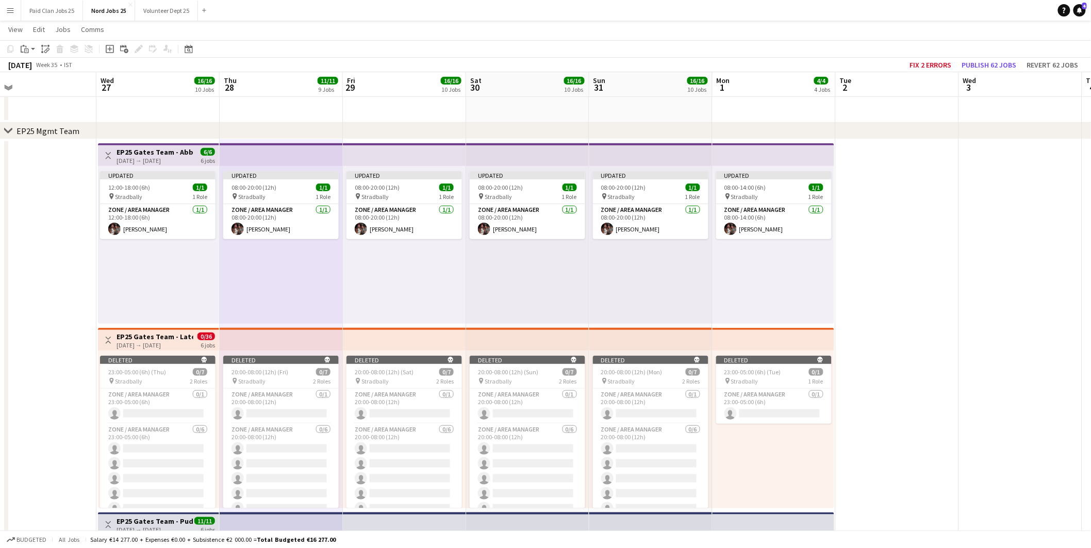
click at [383, 343] on app-top-bar at bounding box center [404, 339] width 123 height 23
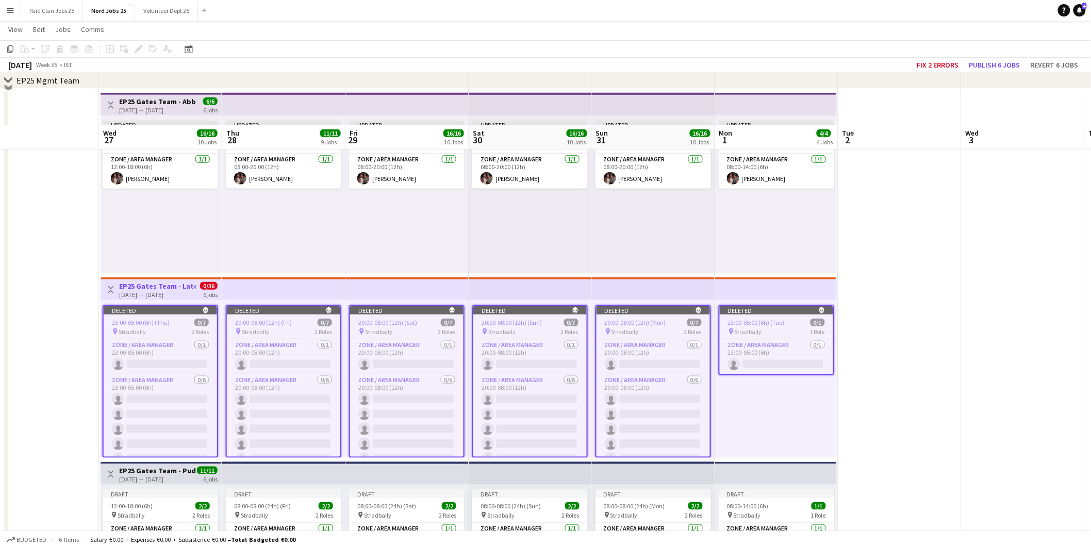
scroll to position [343, 0]
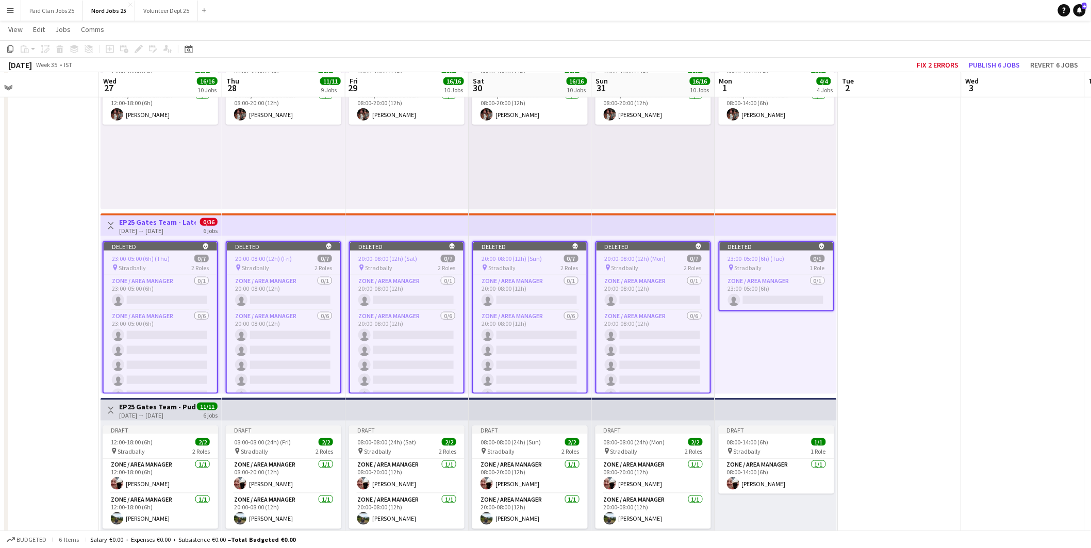
click at [746, 409] on app-top-bar at bounding box center [776, 409] width 122 height 23
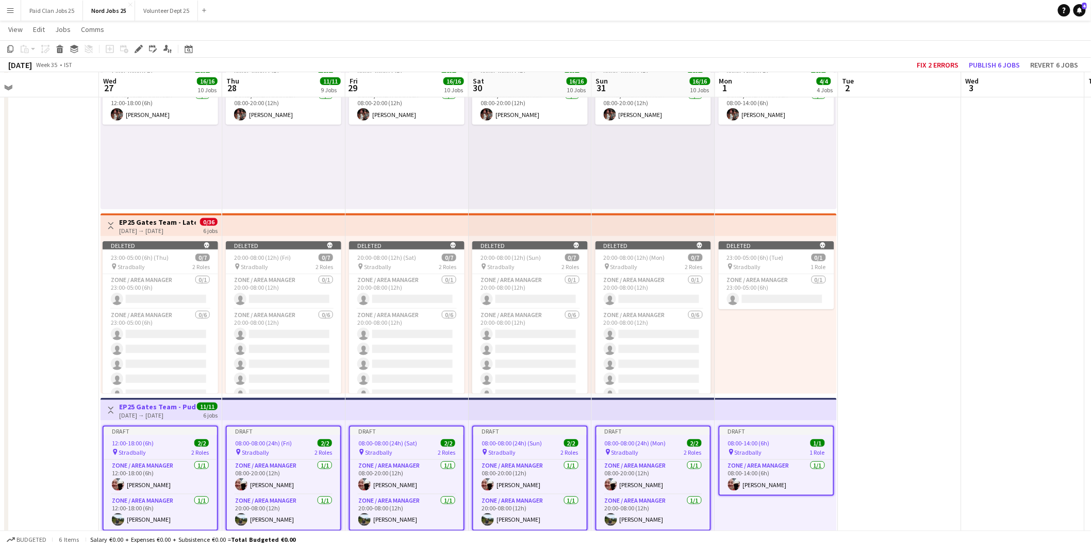
click at [751, 220] on app-top-bar at bounding box center [776, 224] width 122 height 23
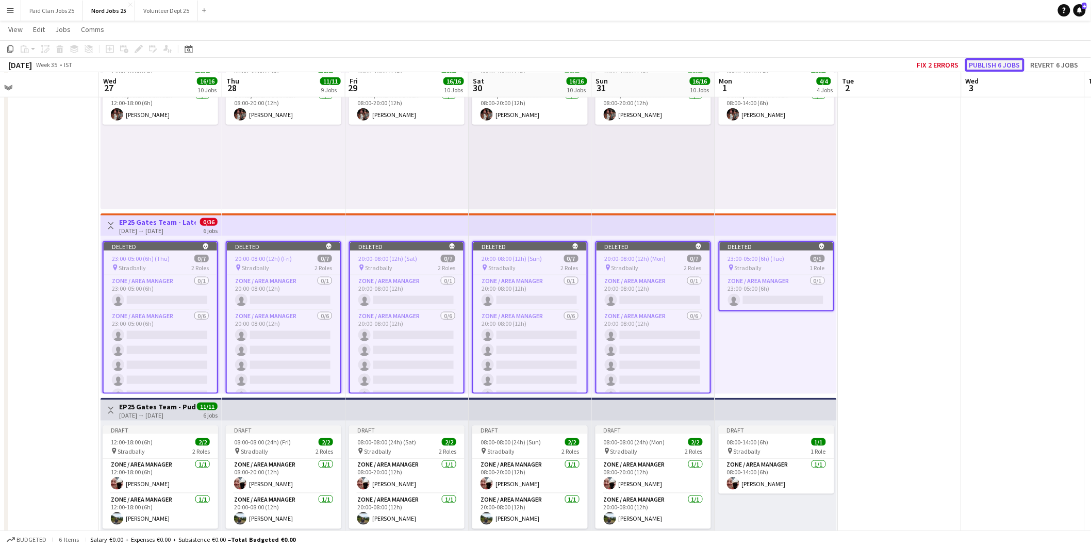
click at [1009, 61] on button "Publish 6 jobs" at bounding box center [994, 64] width 59 height 13
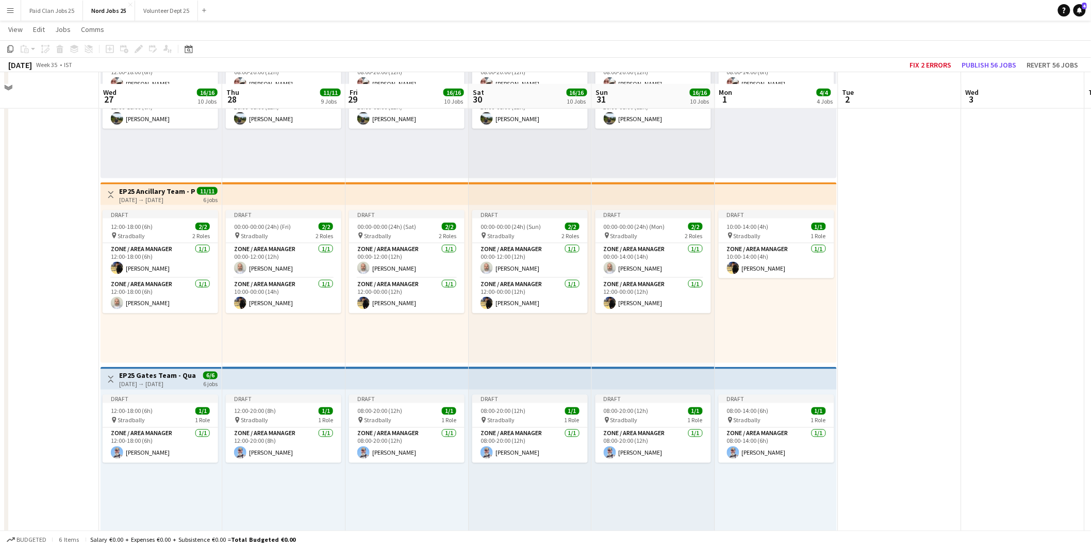
scroll to position [573, 0]
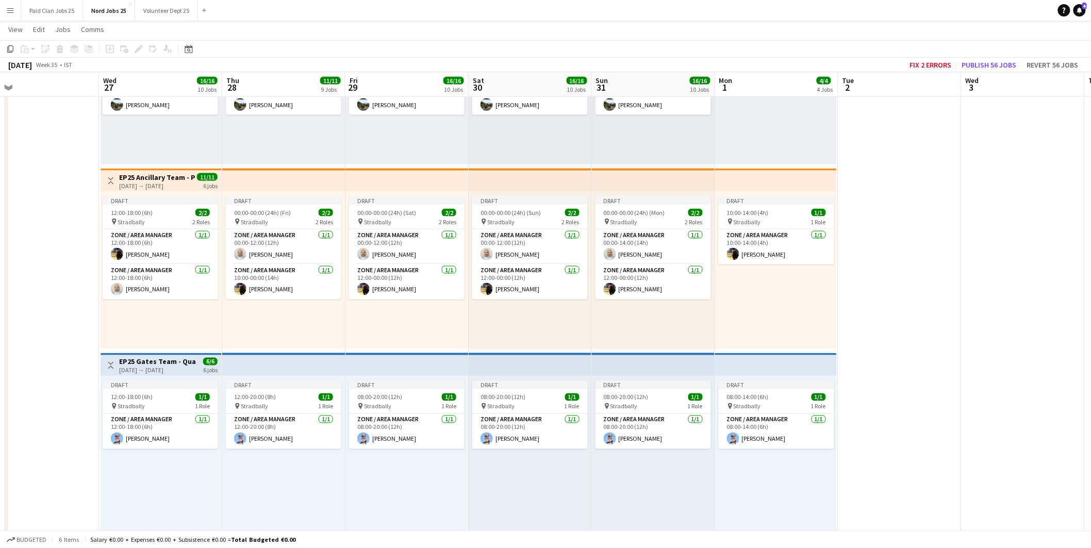
click at [265, 177] on app-top-bar at bounding box center [283, 180] width 123 height 23
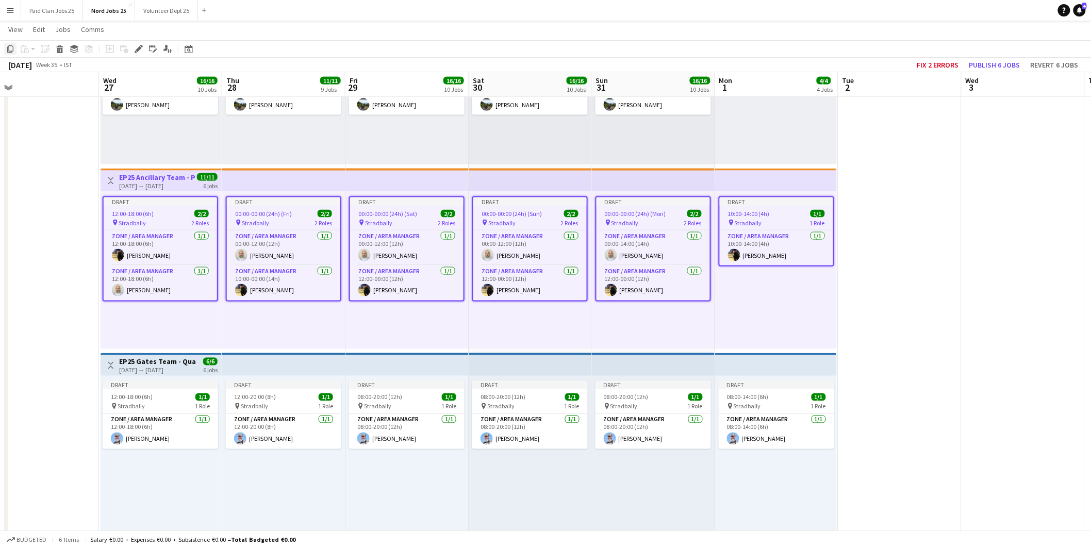
click at [11, 49] on icon "Copy" at bounding box center [10, 49] width 8 height 8
click at [157, 152] on div "Draft 12:00-18:00 (6h) 2/2 pin Stradbally 2 Roles Zone / Area Manager [DATE] 12…" at bounding box center [161, 86] width 121 height 158
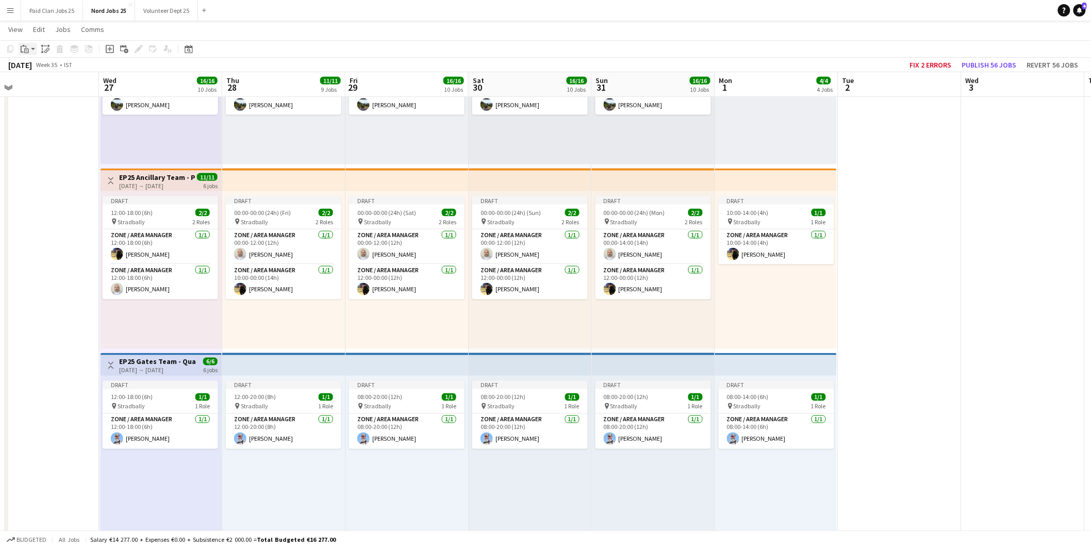
click at [24, 52] on icon "Paste" at bounding box center [25, 49] width 8 height 8
click at [38, 70] on link "Paste Ctrl+V" at bounding box center [75, 68] width 97 height 9
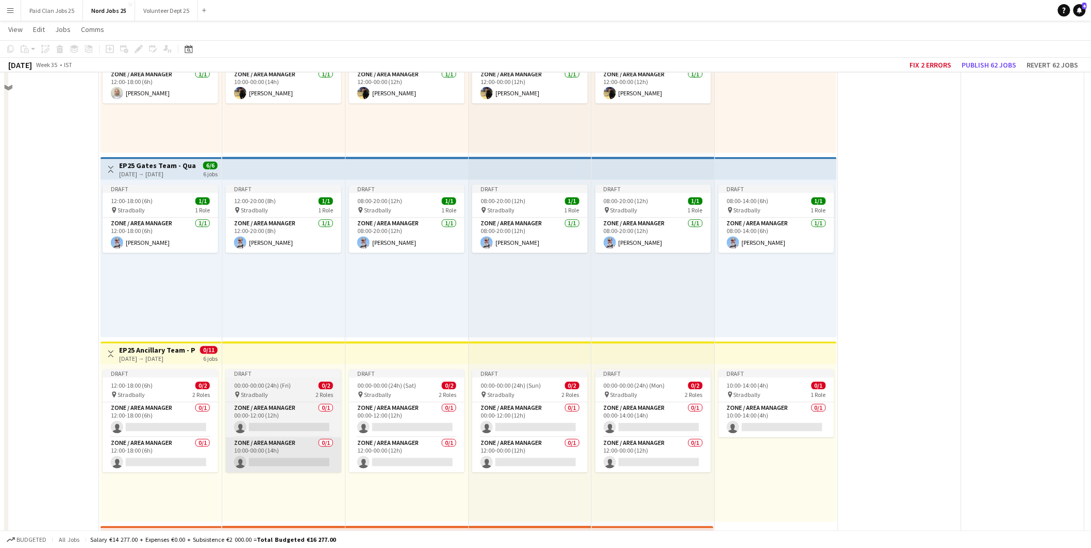
scroll to position [859, 0]
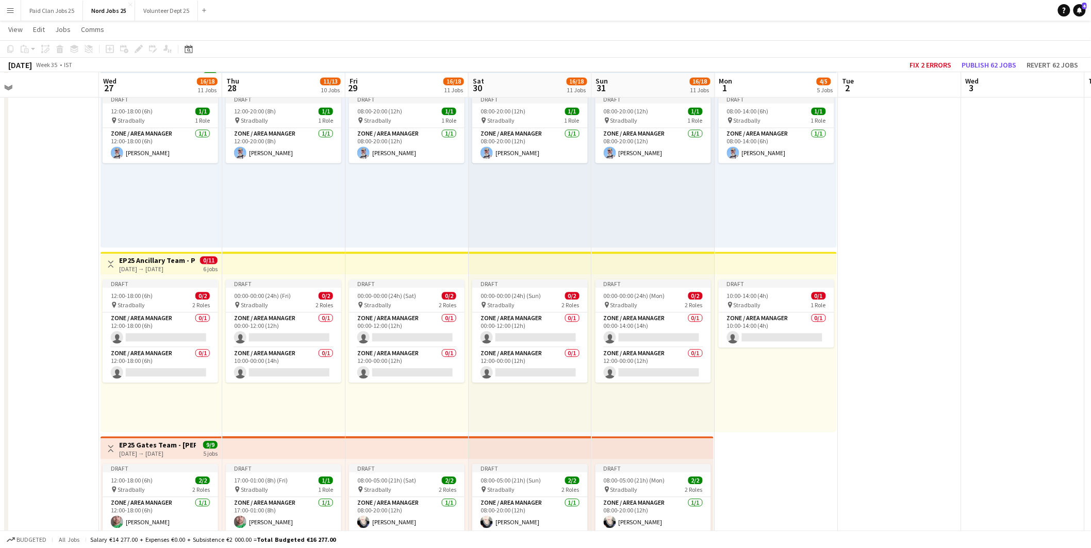
click at [147, 255] on div "Toggle View EP25 Ancillary Team - Pudo Traffic Managers 27-08-2025 → 01-09-2025…" at bounding box center [161, 264] width 113 height 18
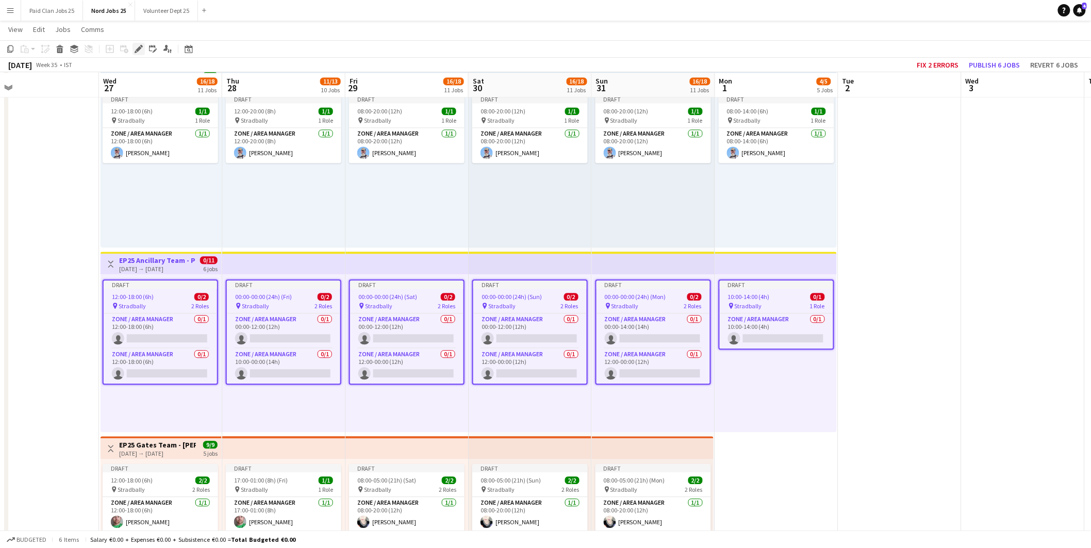
click at [140, 47] on icon "Edit" at bounding box center [139, 49] width 8 height 8
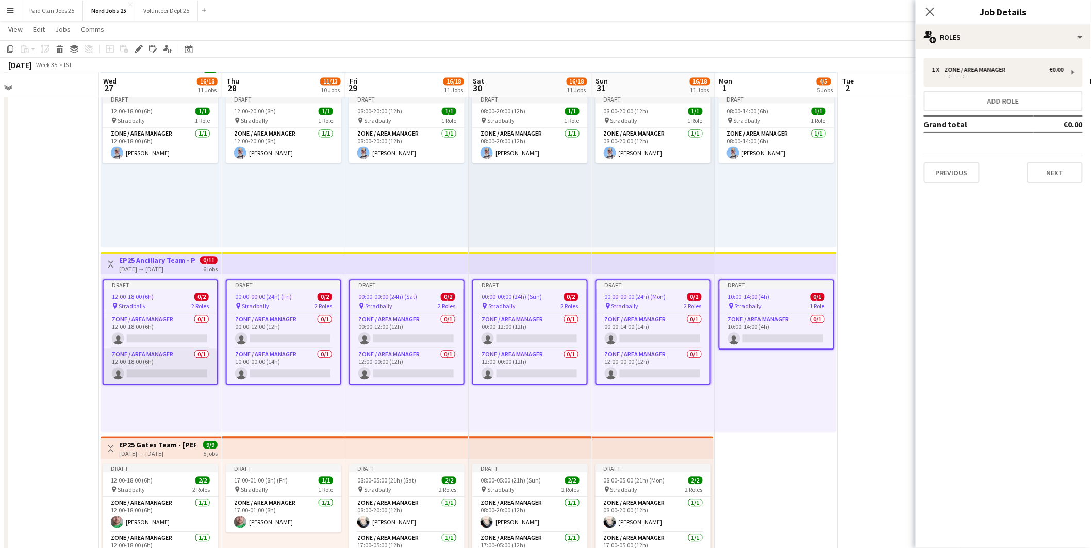
click at [162, 363] on app-card-role "Zone / Area Manager 0/1 12:00-18:00 (6h) single-neutral-actions" at bounding box center [160, 366] width 113 height 35
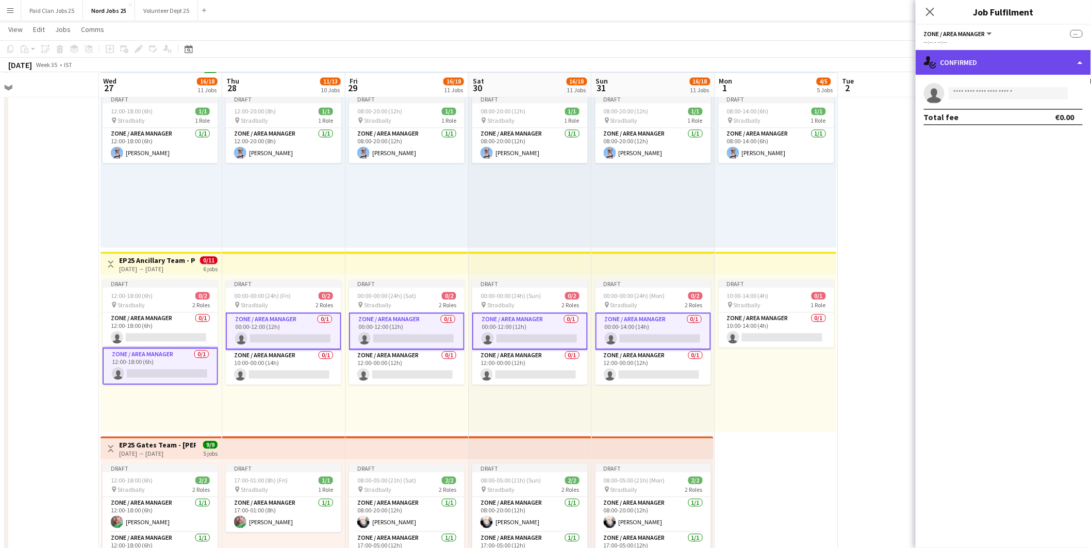
click at [964, 63] on div "single-neutral-actions-check-2 Confirmed" at bounding box center [1003, 62] width 175 height 25
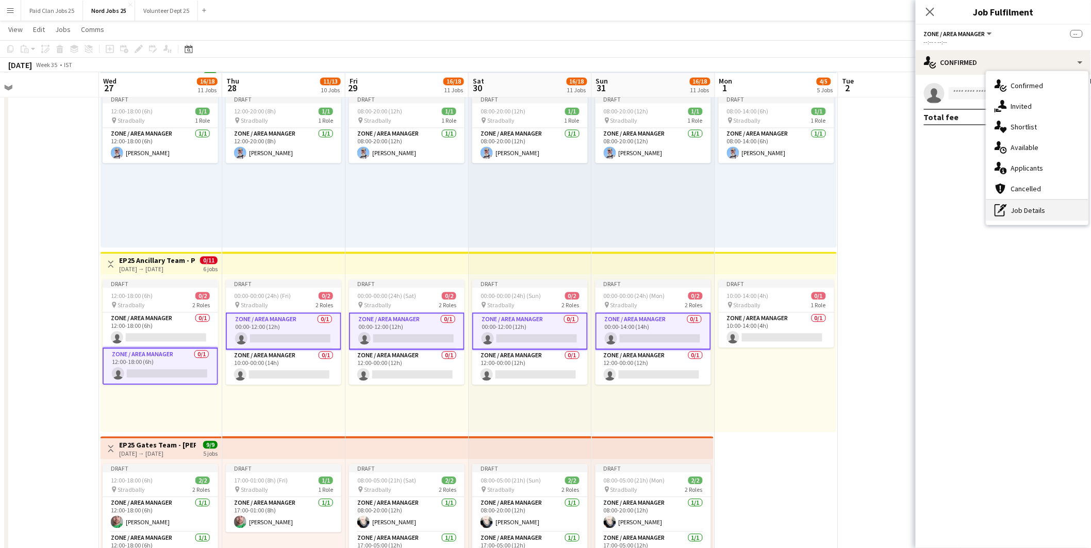
click at [1028, 210] on div "pen-write Job Details" at bounding box center [1037, 210] width 102 height 21
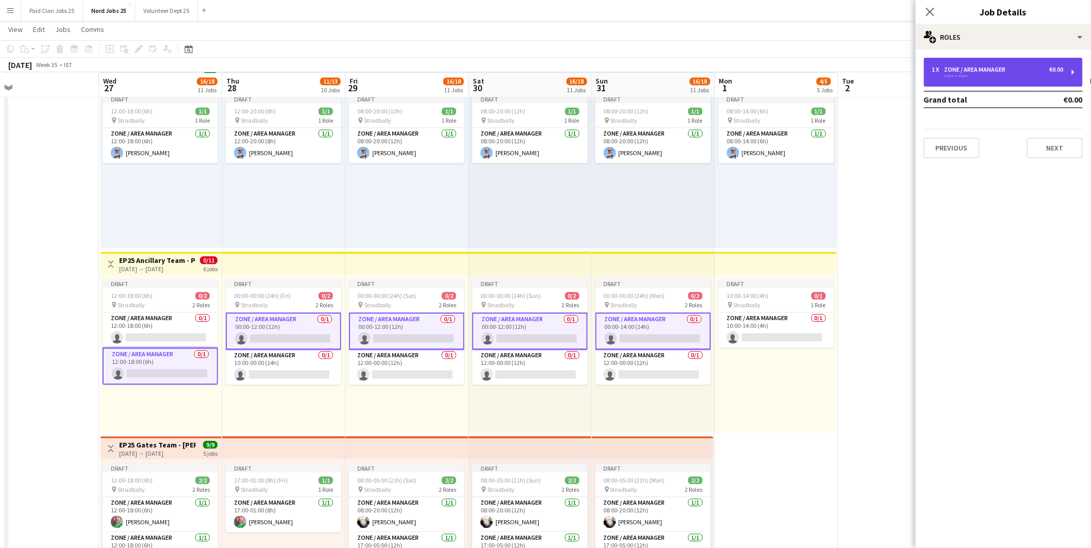
click at [975, 64] on div "1 x Zone / Area Manager €0.00 --:-- - --:--" at bounding box center [1003, 72] width 159 height 29
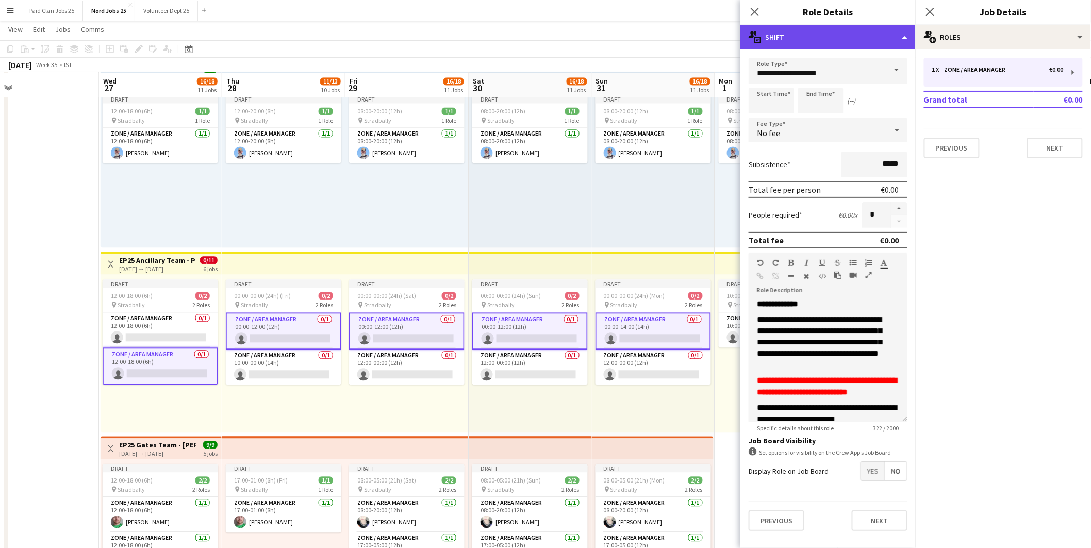
click at [853, 30] on div "multiple-actions-text Shift" at bounding box center [827, 37] width 175 height 25
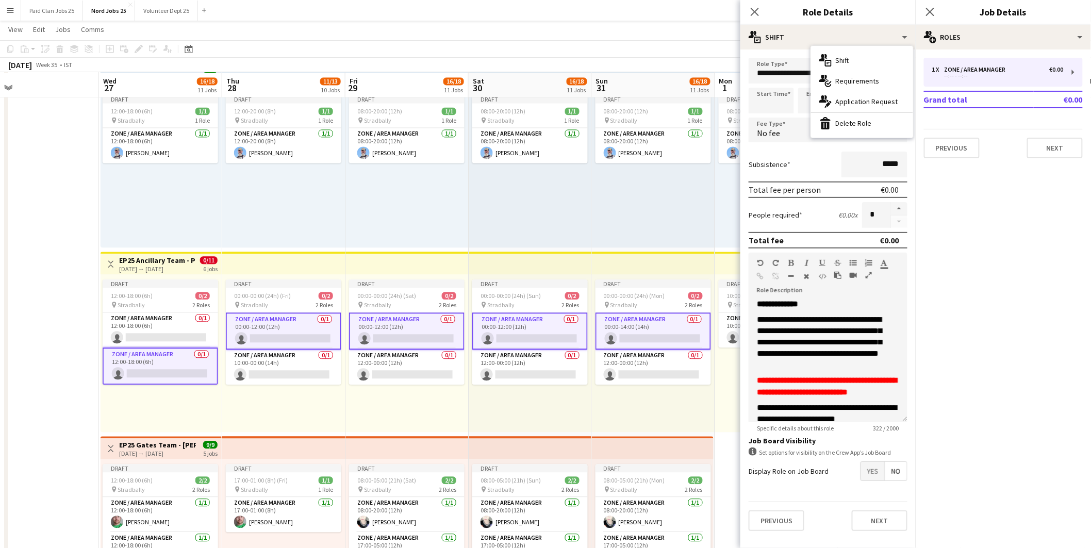
drag, startPoint x: 832, startPoint y: 123, endPoint x: 876, endPoint y: 129, distance: 44.3
click at [834, 125] on div "bin-2 Delete Role" at bounding box center [862, 123] width 102 height 21
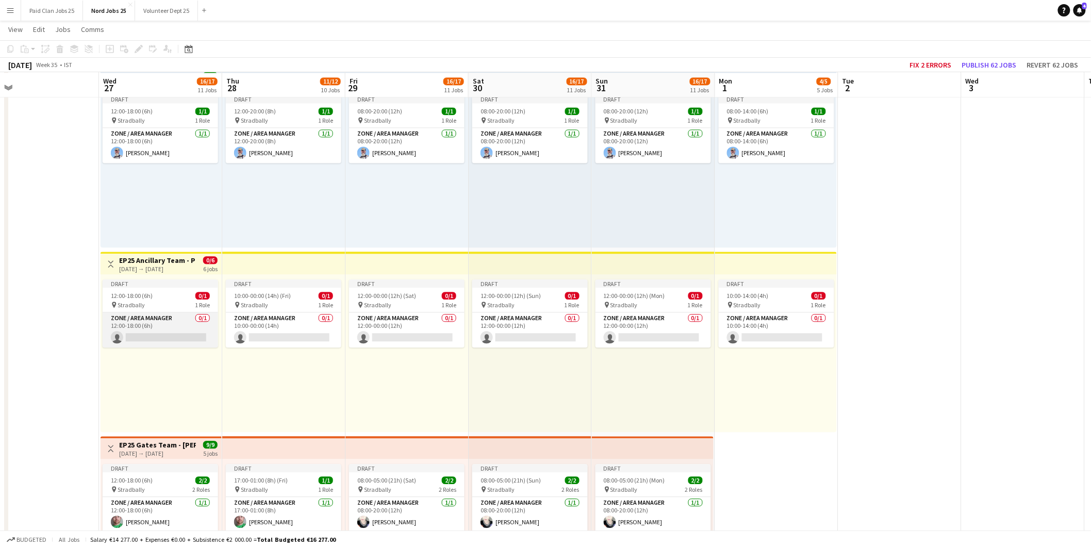
click at [156, 334] on app-card-role "Zone / Area Manager 0/1 12:00-18:00 (6h) single-neutral-actions" at bounding box center [161, 329] width 116 height 35
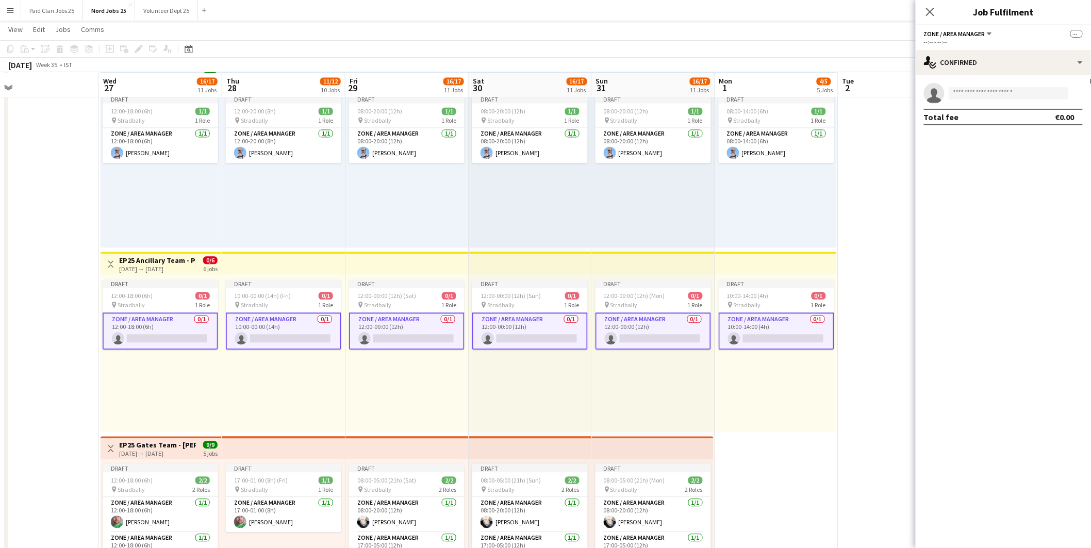
click at [251, 327] on app-card-role "Zone / Area Manager 0/1 10:00-00:00 (14h) single-neutral-actions" at bounding box center [284, 330] width 116 height 37
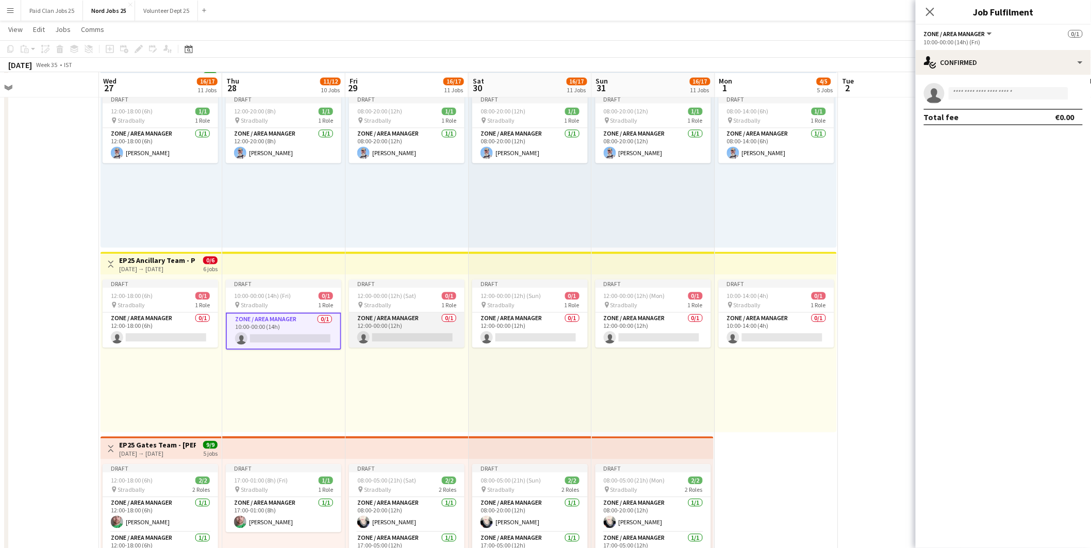
click at [401, 329] on app-card-role "Zone / Area Manager 0/1 12:00-00:00 (12h) single-neutral-actions" at bounding box center [407, 329] width 116 height 35
click at [546, 328] on app-card-role "Zone / Area Manager 0/1 12:00-00:00 (12h) single-neutral-actions" at bounding box center [530, 329] width 116 height 35
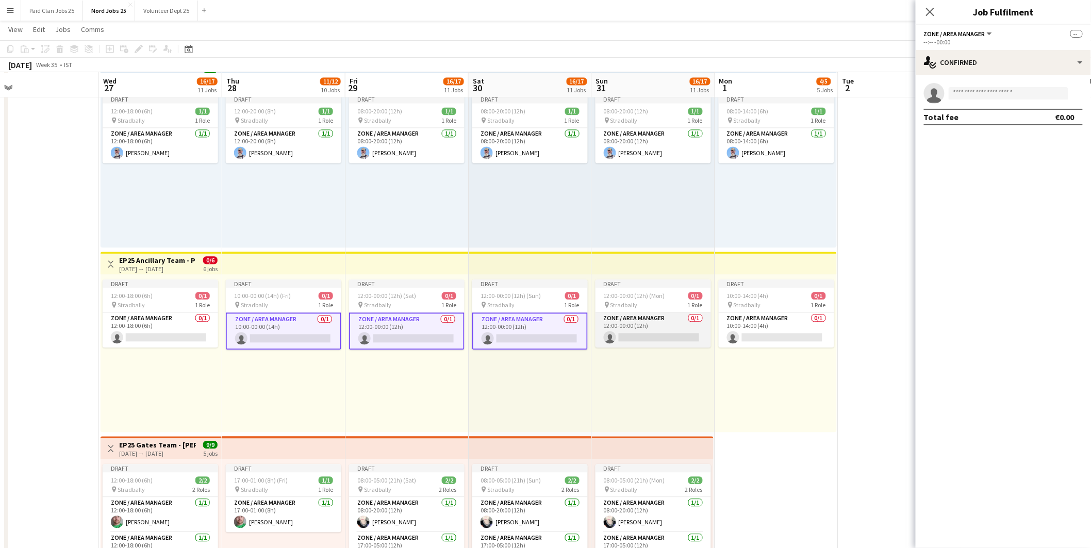
click at [647, 329] on app-card-role "Zone / Area Manager 0/1 12:00-00:00 (12h) single-neutral-actions" at bounding box center [654, 329] width 116 height 35
click at [750, 322] on app-card-role "Zone / Area Manager 0/1 10:00-14:00 (4h) single-neutral-actions" at bounding box center [777, 329] width 116 height 35
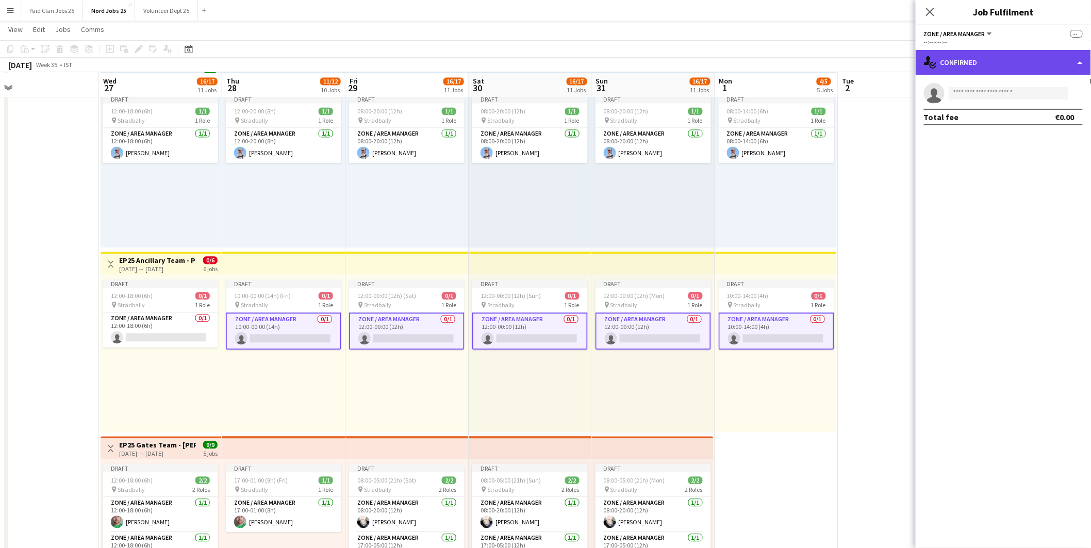
click at [973, 73] on div "single-neutral-actions-check-2 Confirmed" at bounding box center [1003, 62] width 175 height 25
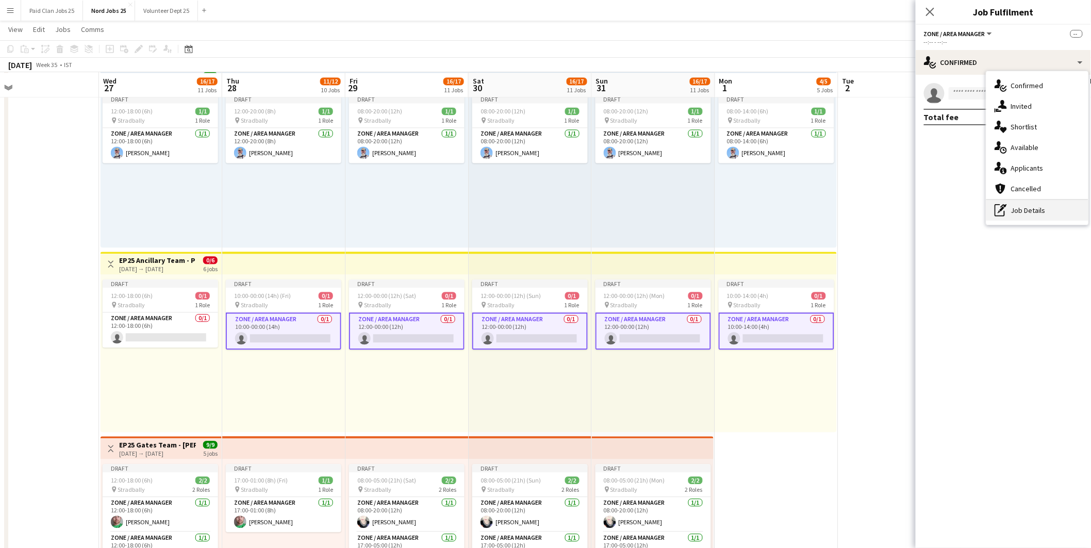
click at [1024, 214] on div "pen-write Job Details" at bounding box center [1037, 210] width 102 height 21
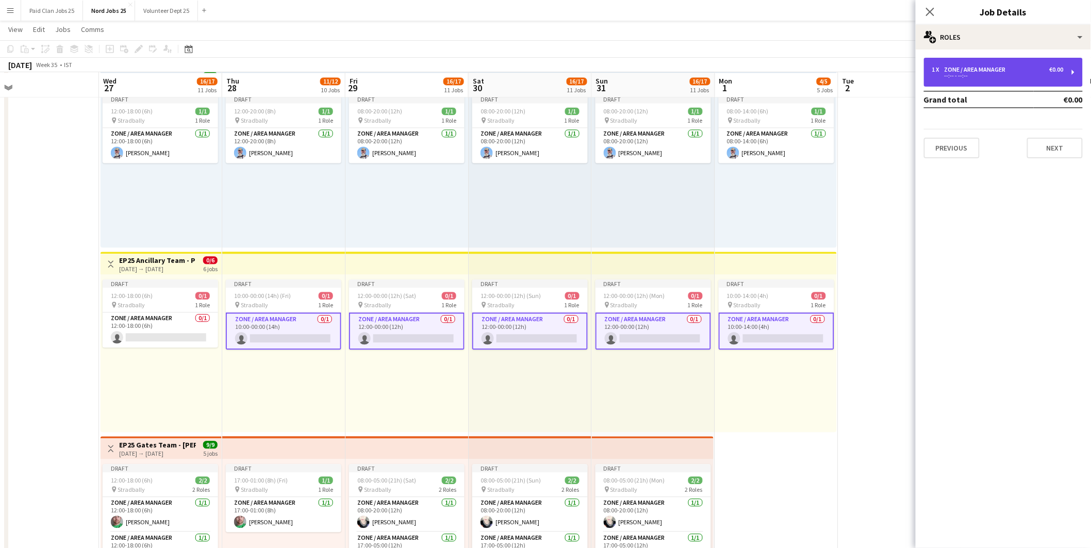
click at [985, 85] on div "1 x Zone / Area Manager €0.00 --:-- - --:--" at bounding box center [1003, 72] width 159 height 29
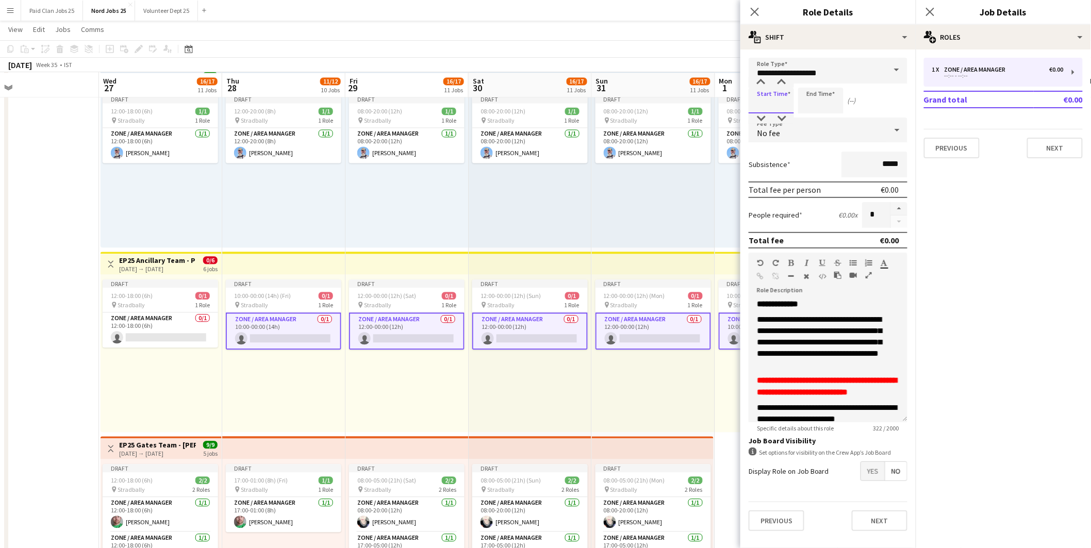
click at [768, 100] on input at bounding box center [771, 101] width 45 height 26
click at [765, 80] on div at bounding box center [761, 82] width 21 height 10
click at [764, 79] on div at bounding box center [761, 82] width 21 height 10
click at [767, 104] on input "*****" at bounding box center [771, 101] width 45 height 26
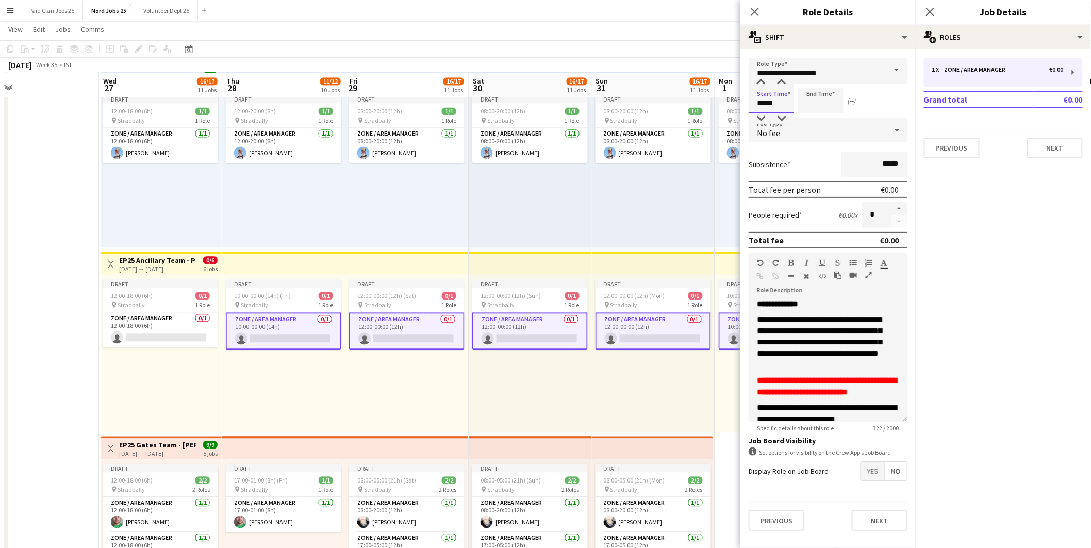
click at [767, 104] on input "*****" at bounding box center [771, 101] width 45 height 26
type input "*****"
click at [930, 7] on icon "Close pop-in" at bounding box center [930, 12] width 10 height 10
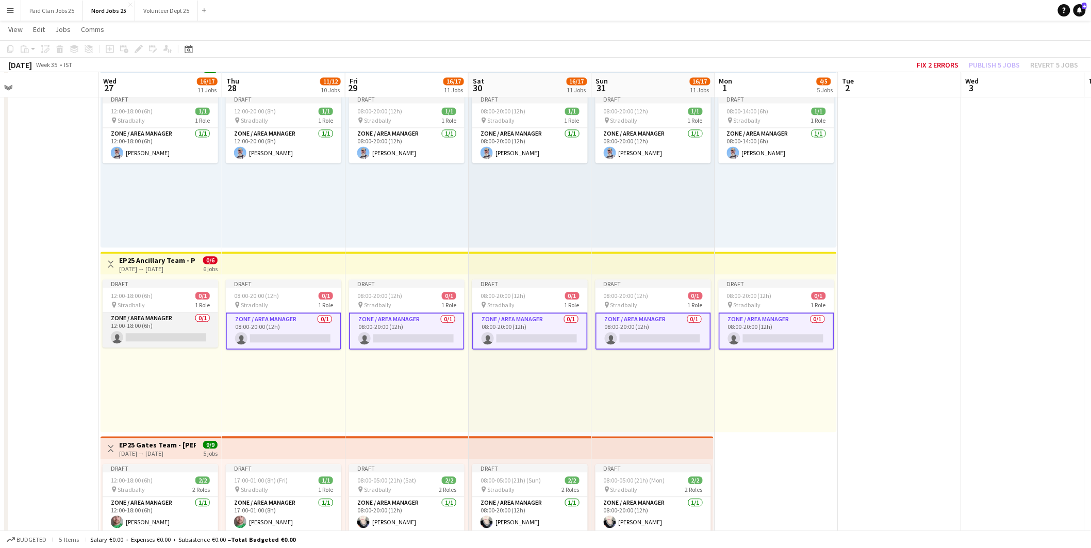
click at [151, 325] on app-card-role "Zone / Area Manager 0/1 12:00-18:00 (6h) single-neutral-actions" at bounding box center [161, 329] width 116 height 35
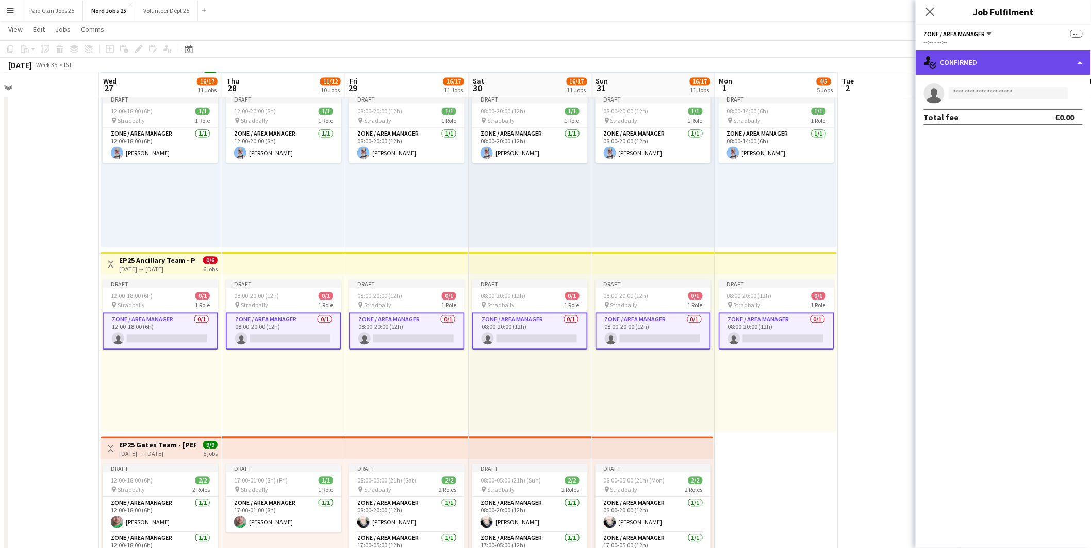
click at [1004, 51] on div "single-neutral-actions-check-2 Confirmed" at bounding box center [1003, 62] width 175 height 25
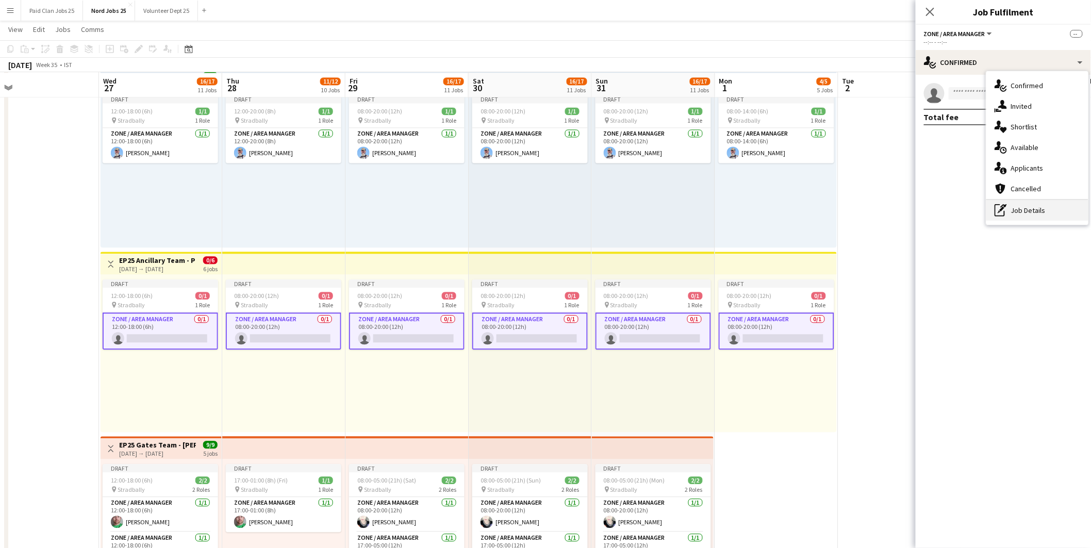
click at [1030, 209] on div "pen-write Job Details" at bounding box center [1037, 210] width 102 height 21
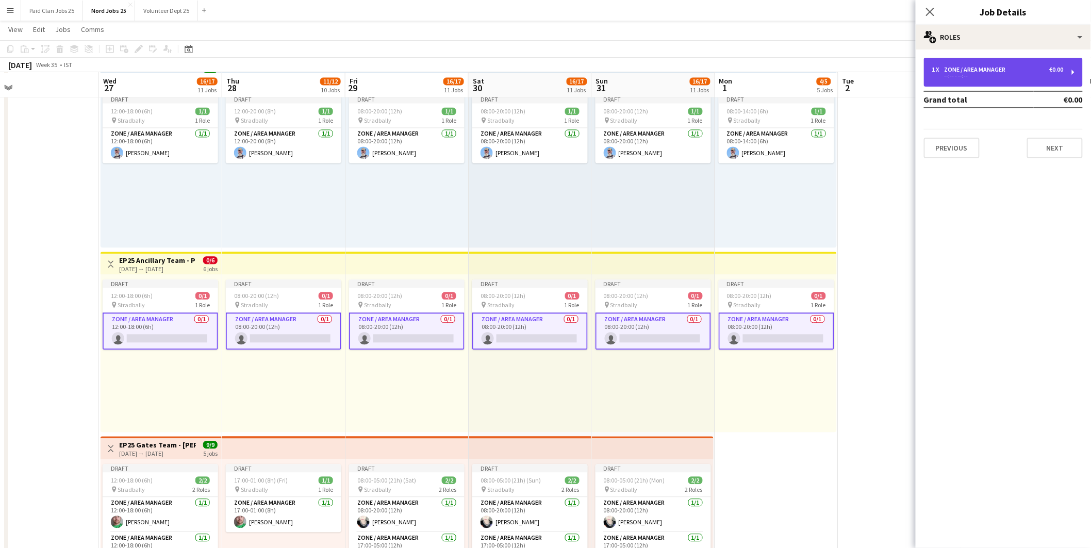
click at [963, 63] on div "1 x Zone / Area Manager €0.00 --:-- - --:--" at bounding box center [1003, 72] width 159 height 29
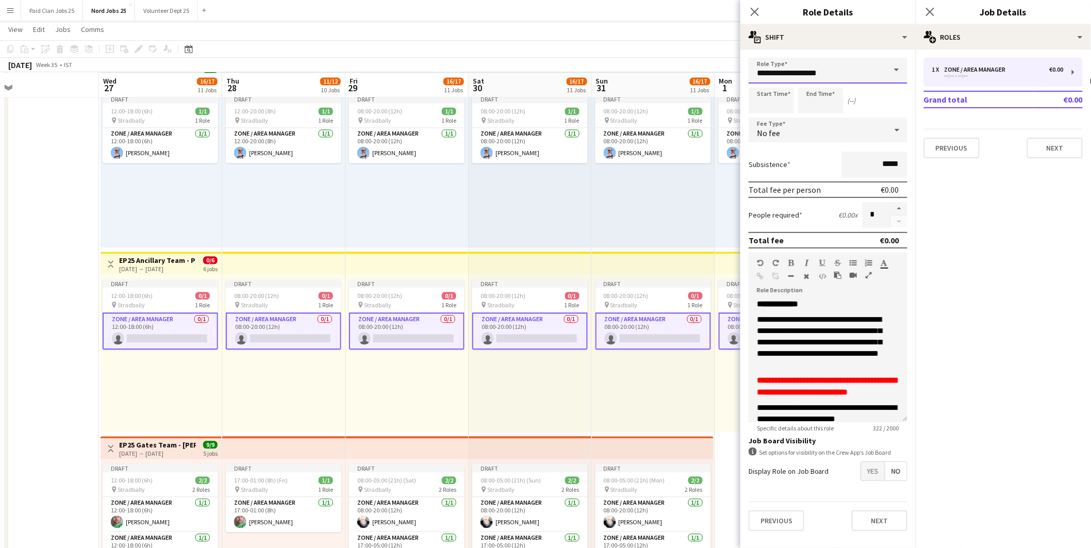
click at [781, 70] on input "**********" at bounding box center [828, 71] width 159 height 26
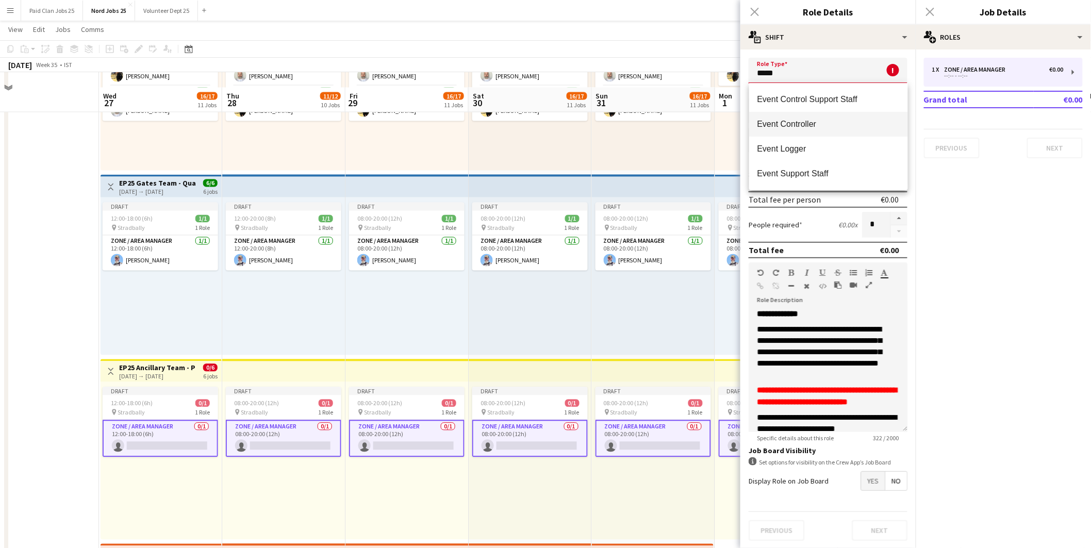
scroll to position [745, 0]
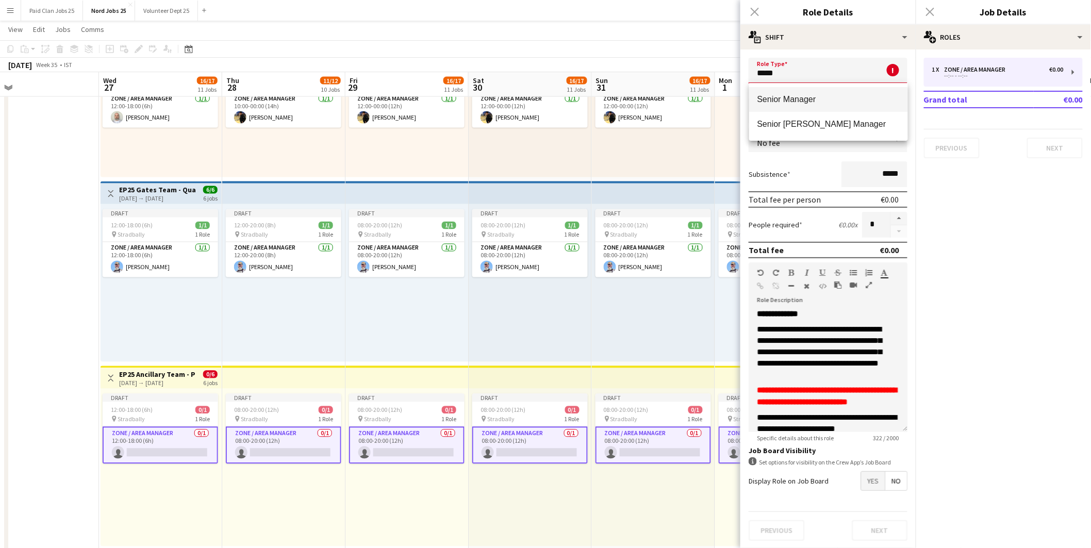
click at [802, 100] on span "Senior Manager" at bounding box center [828, 99] width 142 height 10
type input "**********"
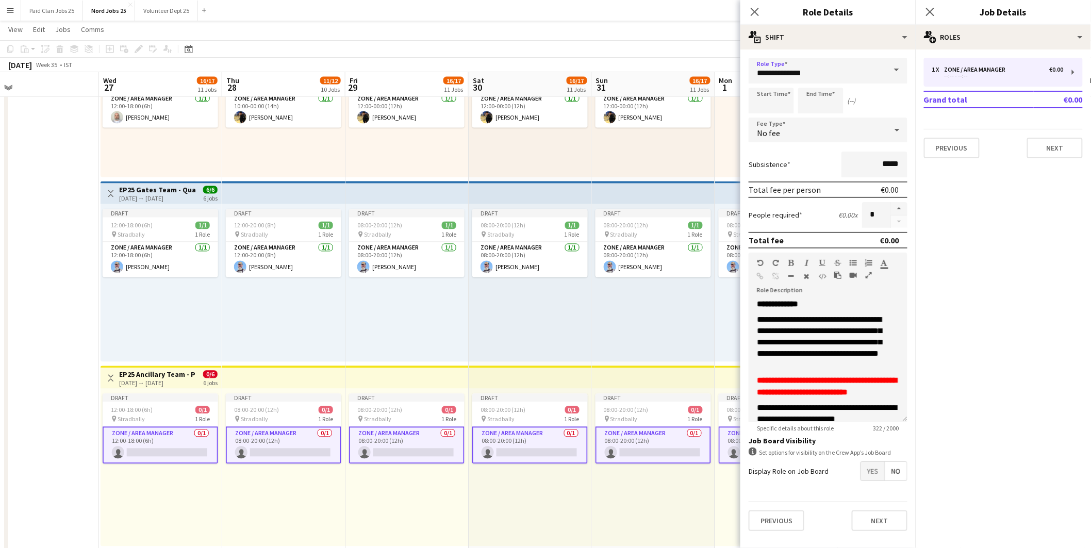
click at [1016, 234] on mat-expansion-panel "pencil3 General details 1 x Zone / Area Manager €0.00 --:-- - --:-- Grand total…" at bounding box center [1003, 299] width 175 height 499
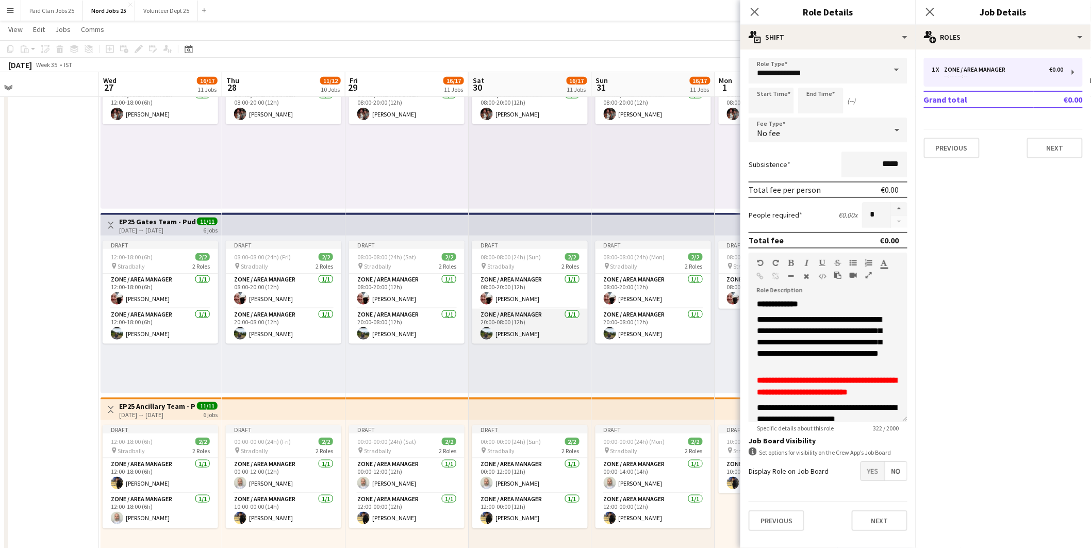
scroll to position [343, 0]
click at [927, 9] on icon at bounding box center [930, 12] width 10 height 10
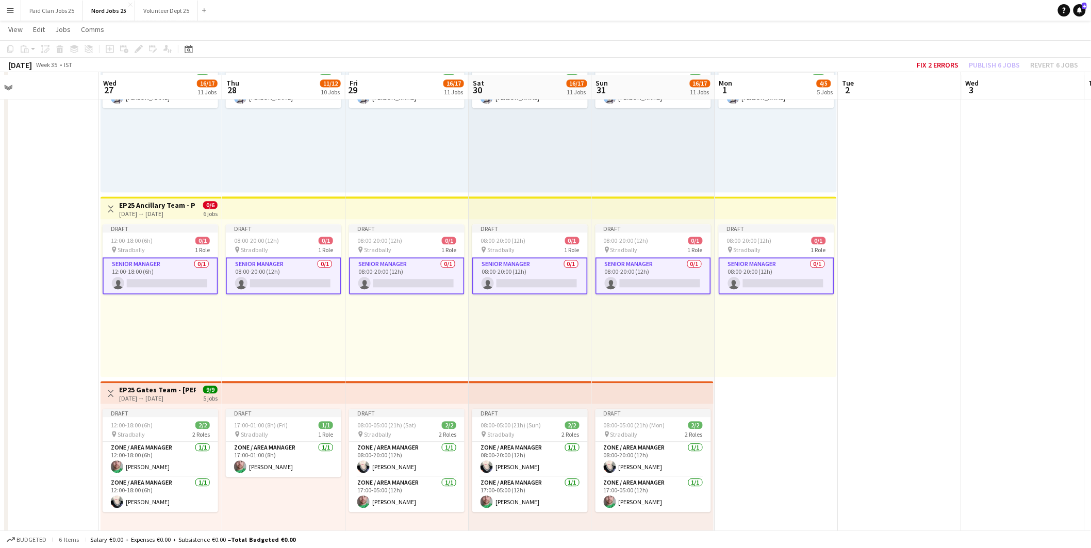
scroll to position [916, 0]
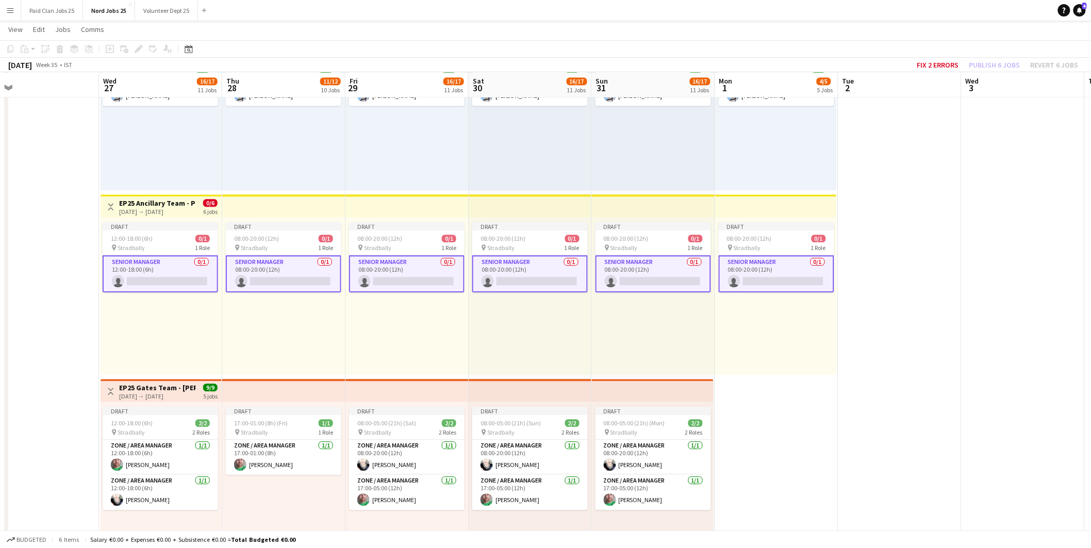
click at [180, 273] on app-card-role "Senior Manager 0/1 12:00-18:00 (6h) single-neutral-actions" at bounding box center [161, 273] width 116 height 37
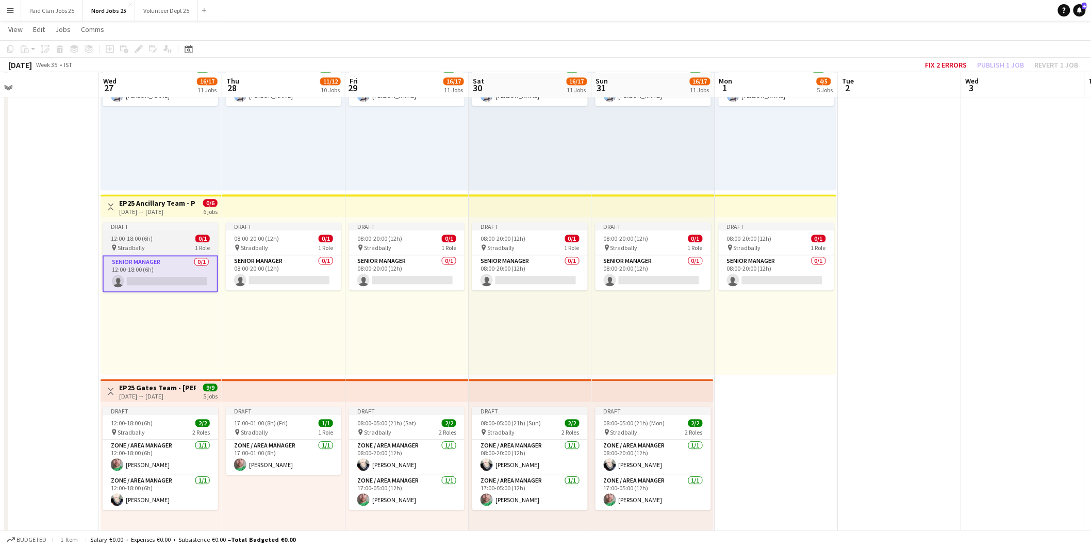
click at [174, 237] on div "12:00-18:00 (6h) 0/1" at bounding box center [161, 239] width 116 height 8
click at [246, 207] on app-top-bar at bounding box center [283, 205] width 123 height 23
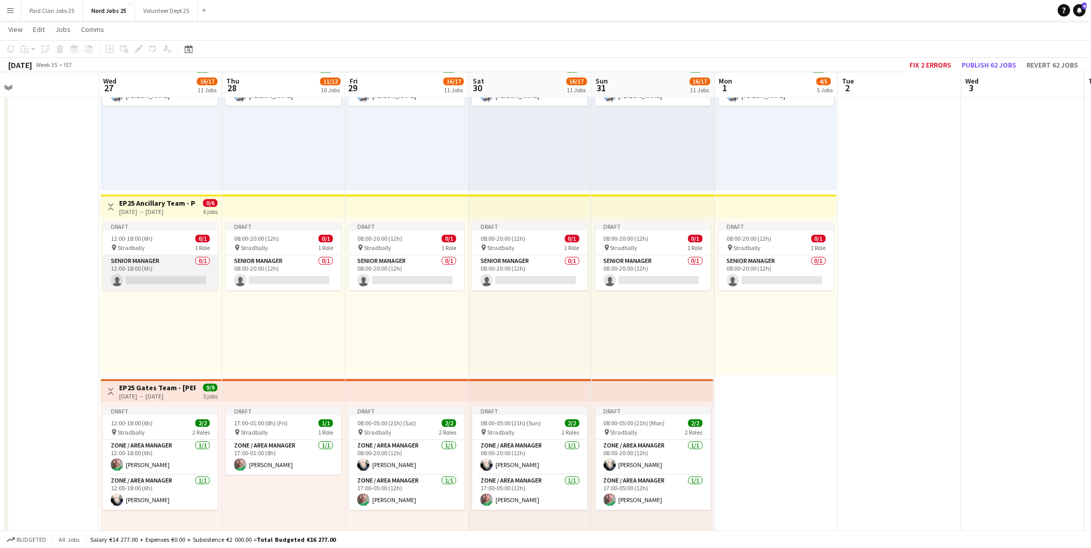
click at [175, 283] on app-card-role "Senior Manager 0/1 12:00-18:00 (6h) single-neutral-actions" at bounding box center [161, 272] width 116 height 35
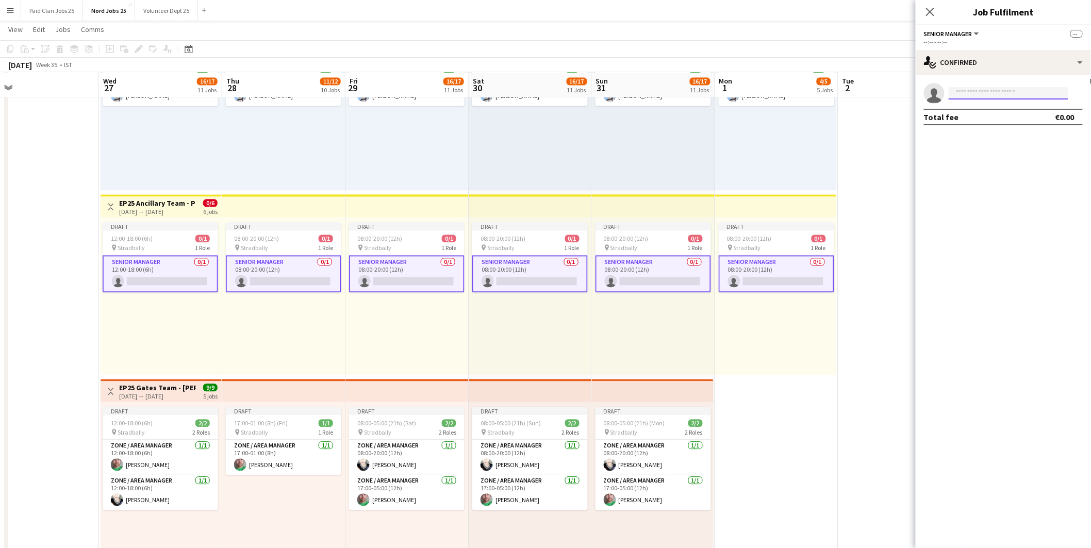
click at [986, 97] on input at bounding box center [1009, 93] width 120 height 12
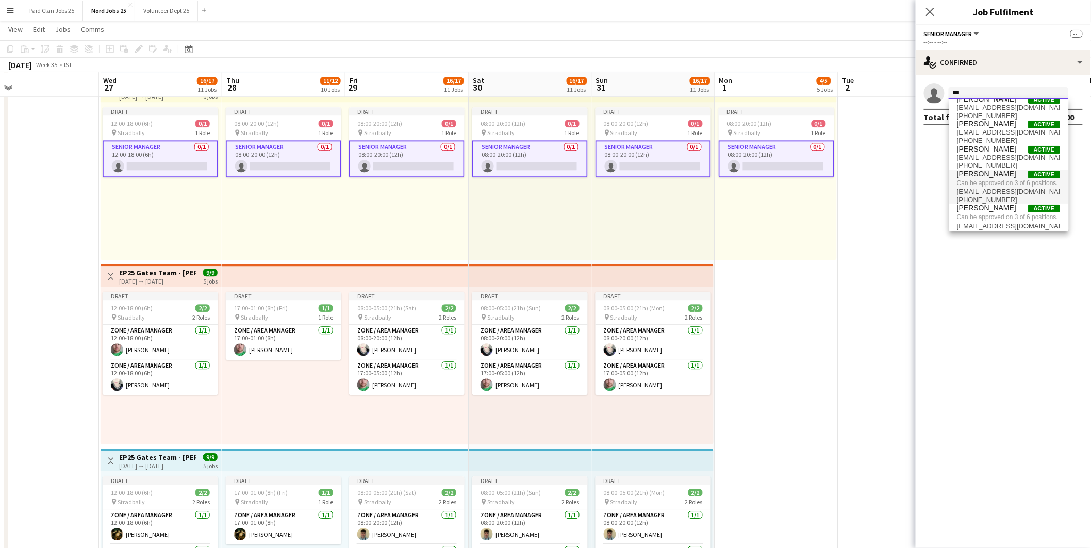
scroll to position [0, 0]
type input "***"
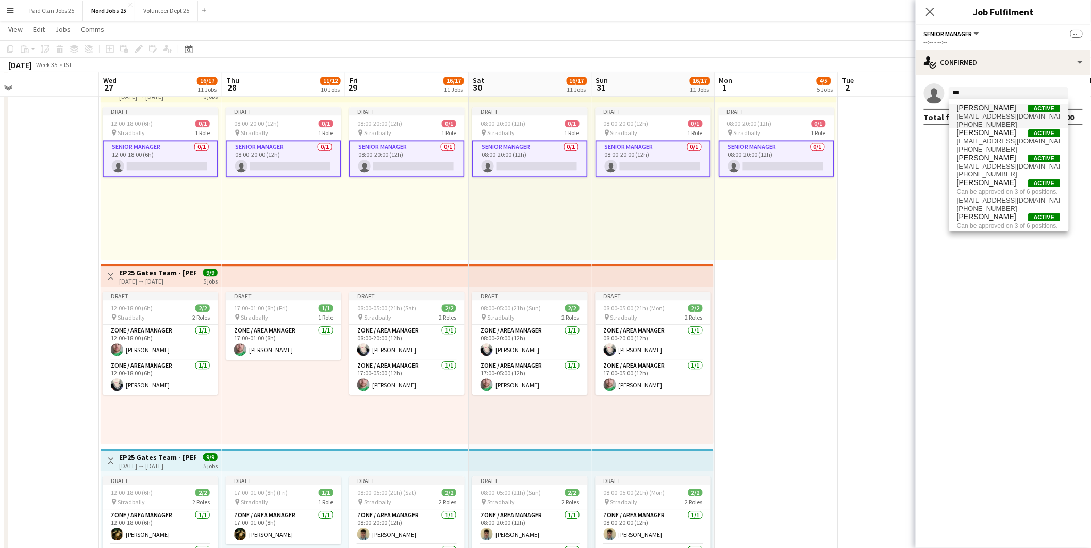
click at [994, 104] on span "[PERSON_NAME]" at bounding box center [987, 108] width 59 height 9
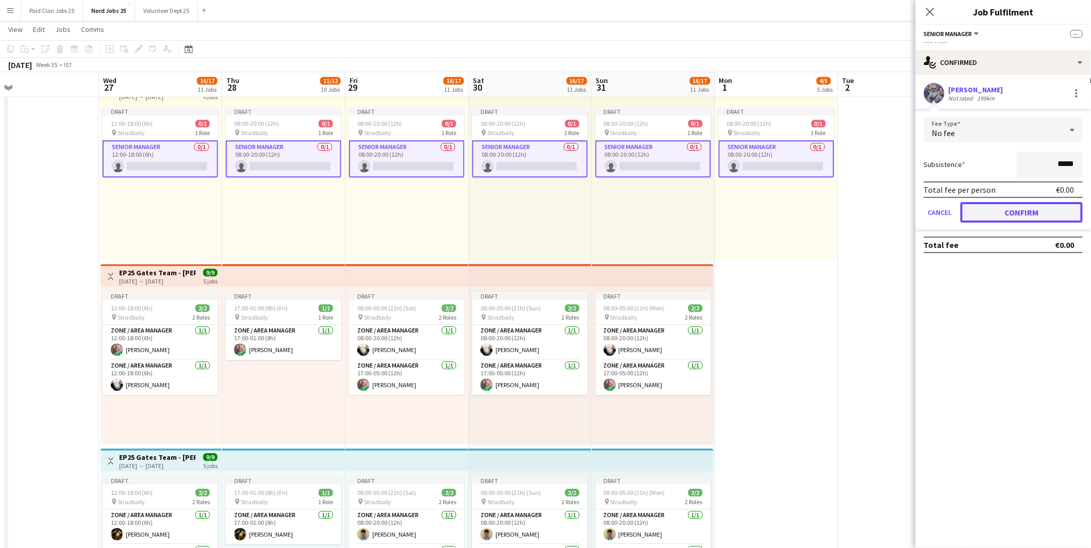
click at [1009, 208] on button "Confirm" at bounding box center [1022, 212] width 122 height 21
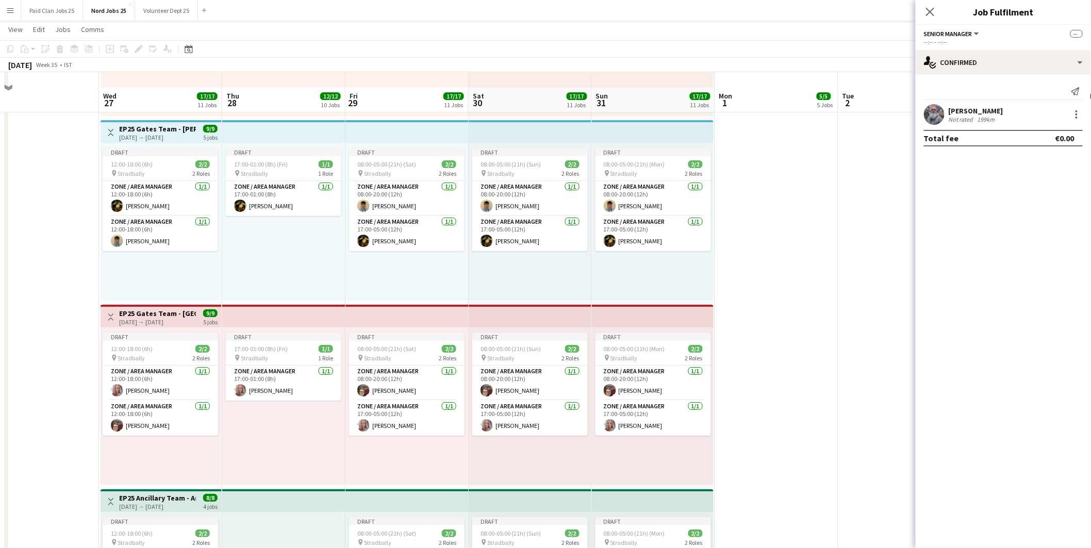
scroll to position [1375, 0]
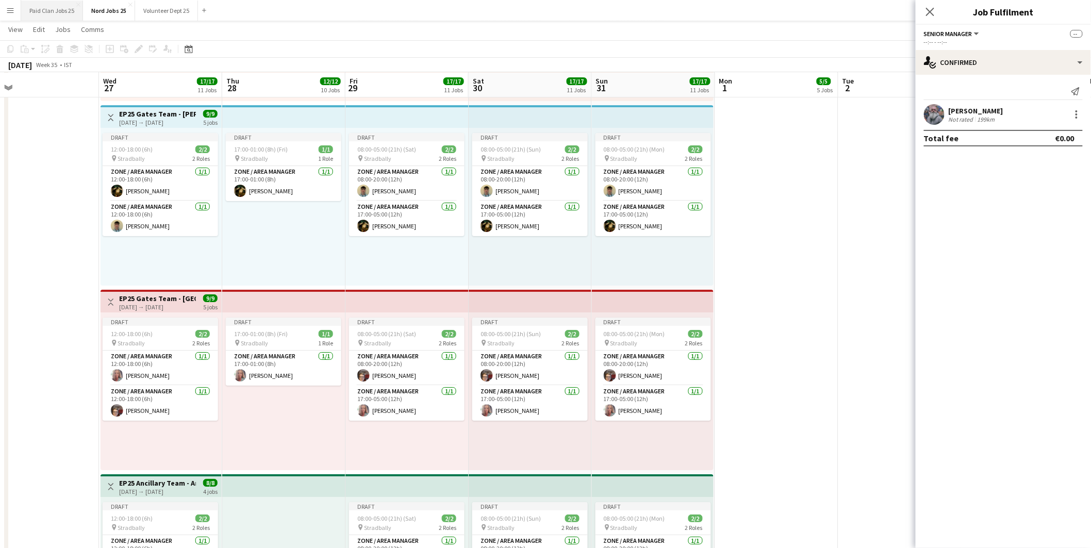
click at [34, 3] on button "Paid Clan Jobs 25 Close" at bounding box center [52, 11] width 62 height 20
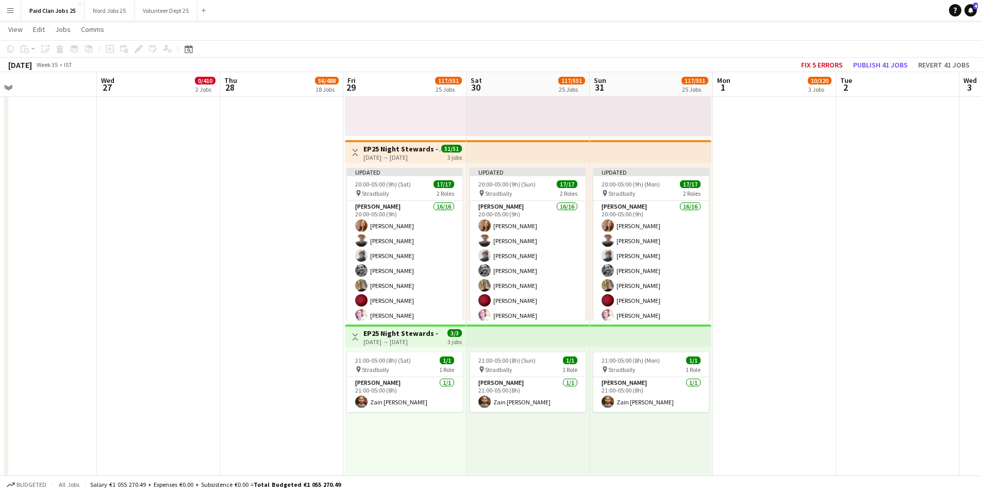
click at [421, 146] on h3 "EP25 Night Stewards - Arena Pedestrian Crossing" at bounding box center [402, 148] width 77 height 9
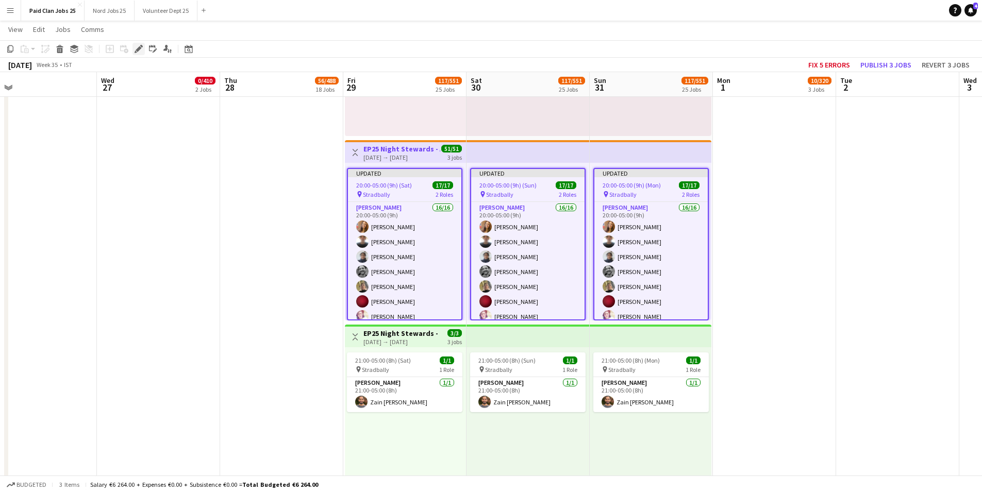
click at [136, 50] on icon at bounding box center [139, 49] width 6 height 6
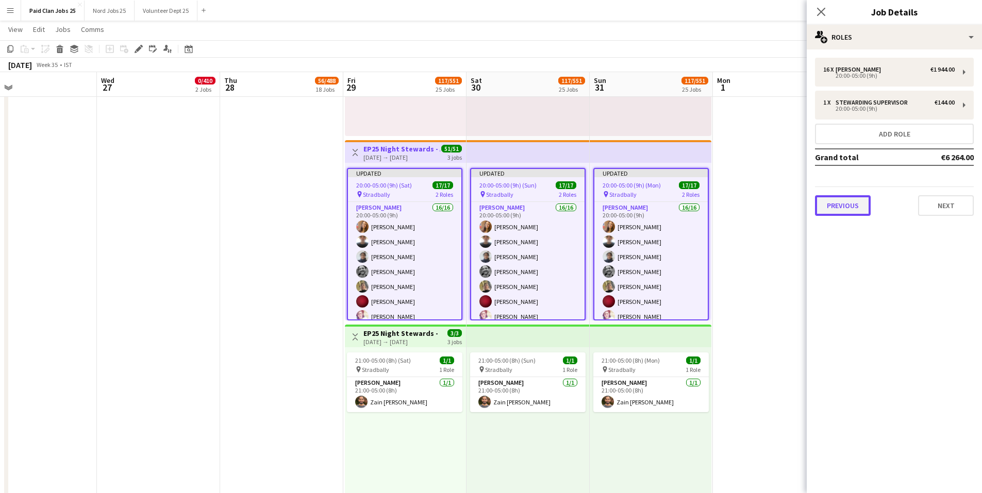
click at [845, 204] on button "Previous" at bounding box center [843, 205] width 56 height 21
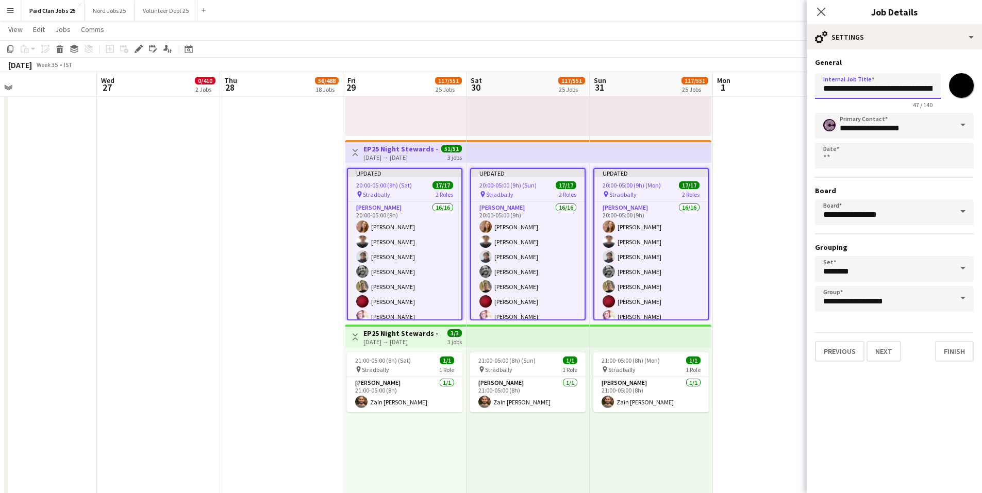
scroll to position [0, 58]
drag, startPoint x: 892, startPoint y: 90, endPoint x: 990, endPoint y: 90, distance: 97.5
click at [845, 95] on input "**********" at bounding box center [878, 86] width 126 height 26
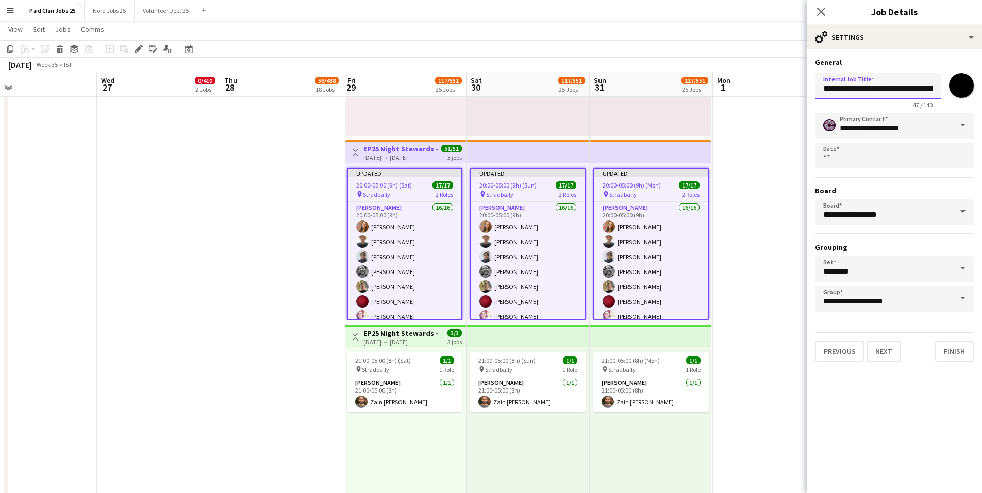
drag, startPoint x: 869, startPoint y: 86, endPoint x: 744, endPoint y: 86, distance: 124.8
click at [833, 81] on input "**********" at bounding box center [878, 86] width 126 height 26
click at [885, 356] on button "Next" at bounding box center [884, 351] width 35 height 21
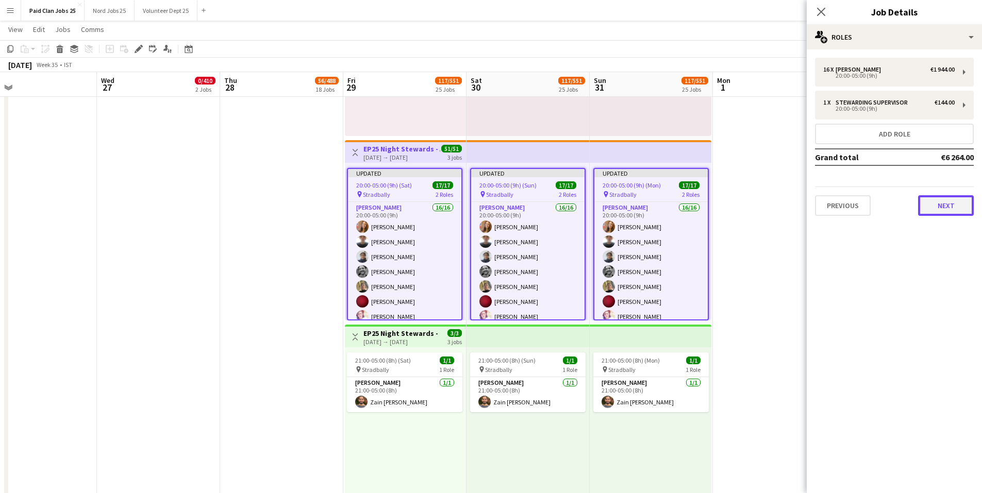
click at [938, 211] on button "Next" at bounding box center [946, 205] width 56 height 21
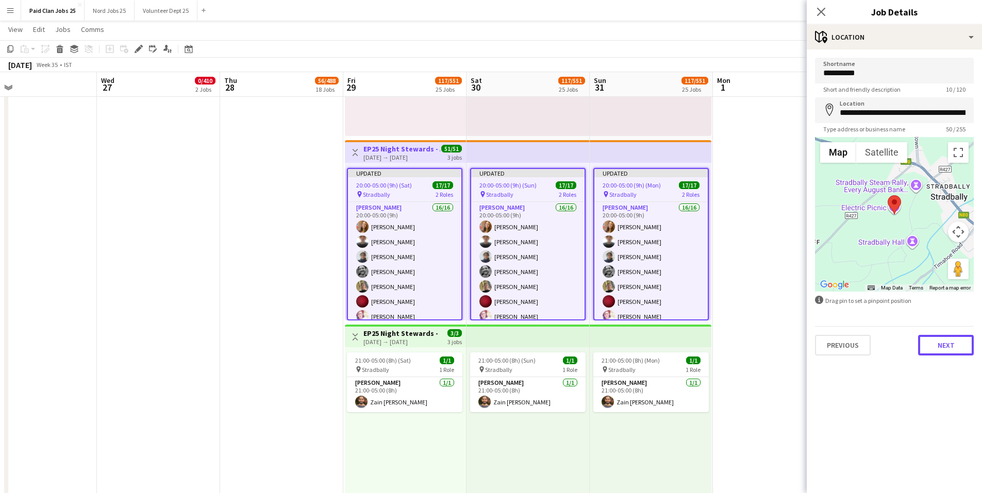
click at [949, 349] on button "Next" at bounding box center [946, 345] width 56 height 21
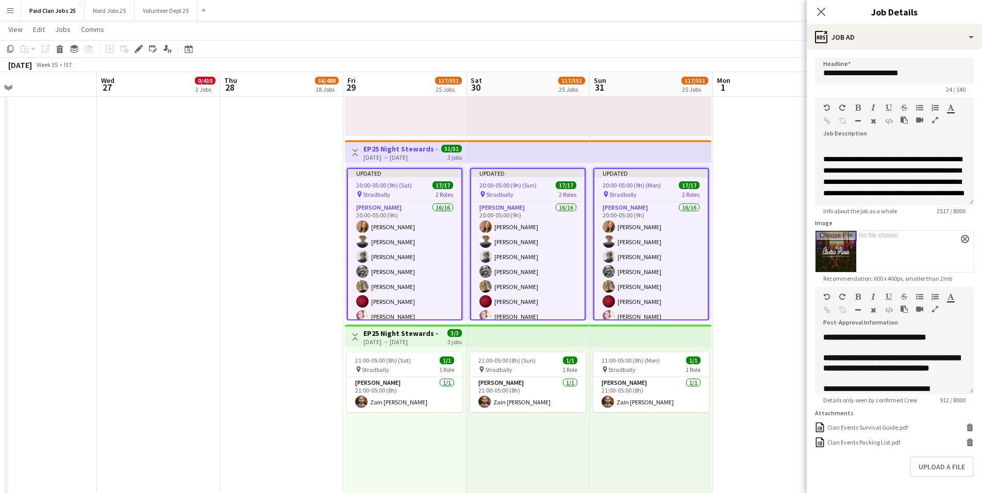
scroll to position [25, 0]
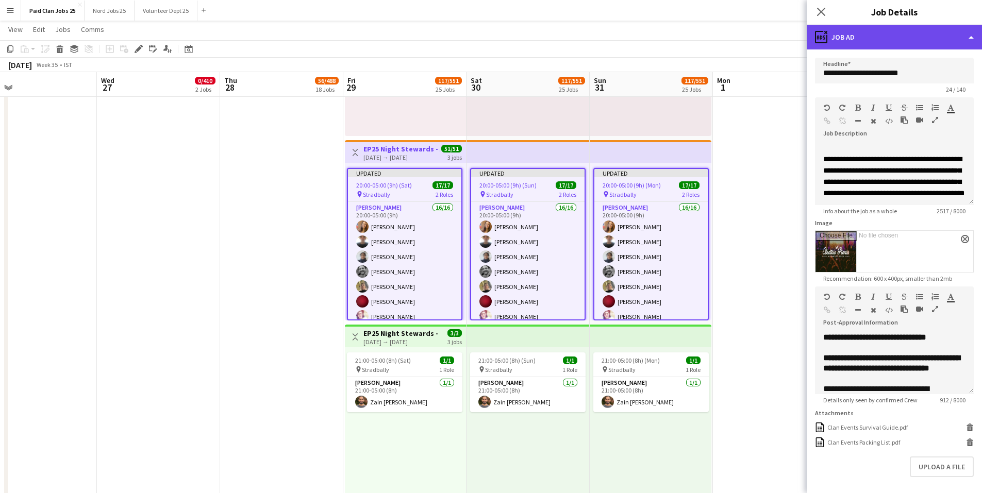
click at [877, 30] on div "ads-window Job Ad" at bounding box center [894, 37] width 175 height 25
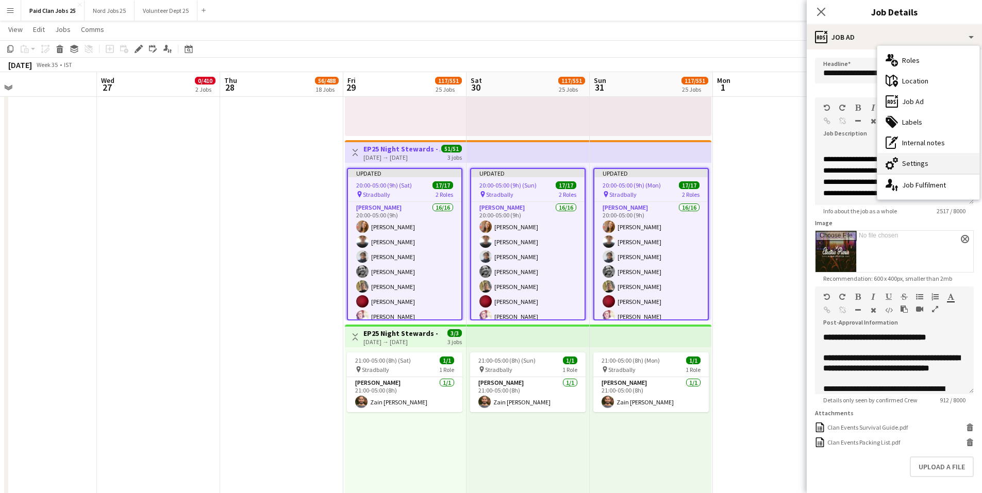
click at [908, 166] on div "cog-double-3 Settings" at bounding box center [929, 163] width 102 height 21
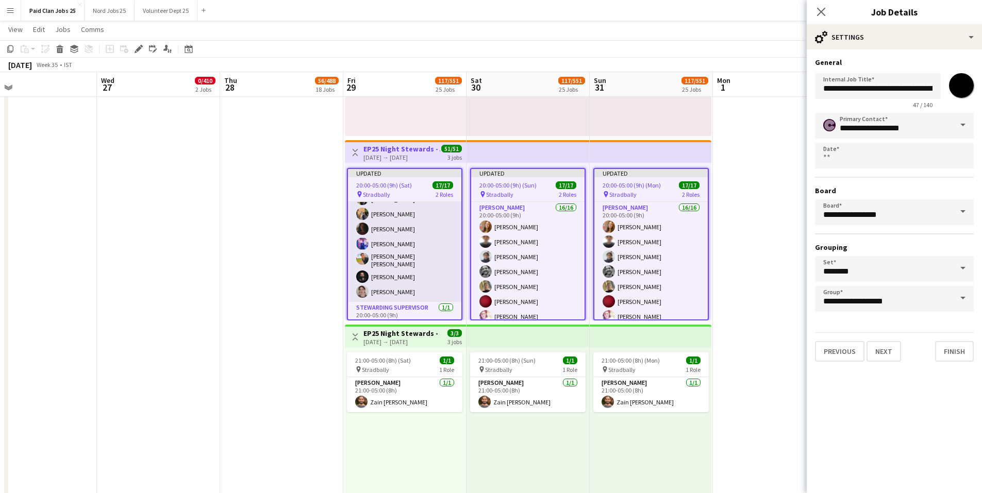
scroll to position [180, 0]
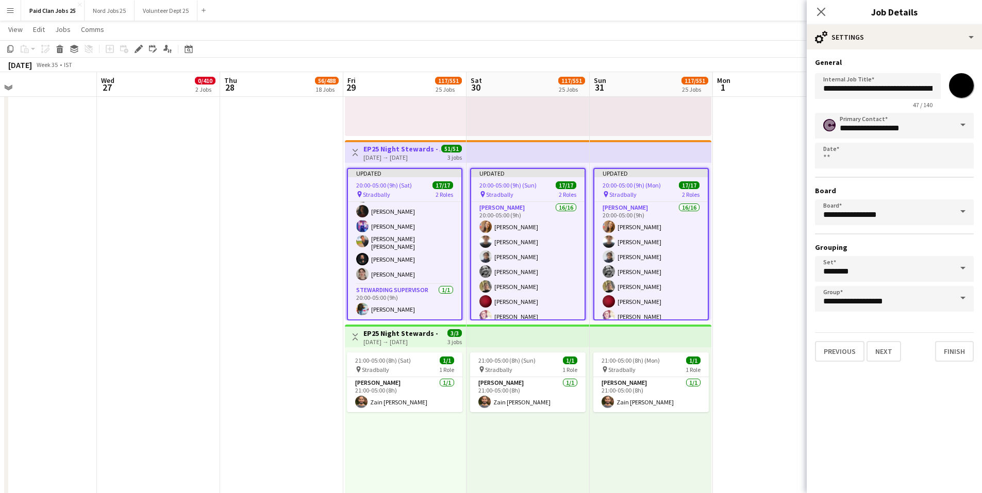
click at [748, 14] on app-navbar "Menu Boards Boards Boards All jobs Status Workforce Workforce My Workforce Recr…" at bounding box center [491, 10] width 982 height 21
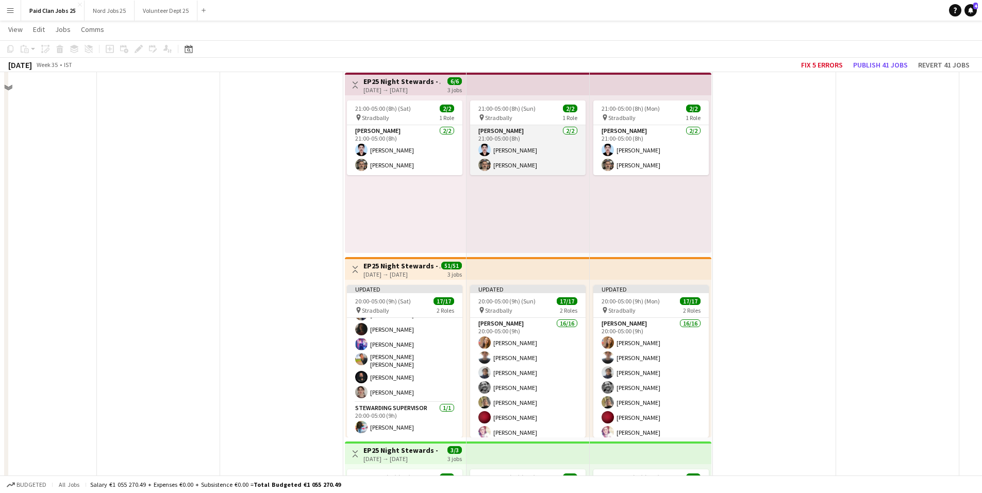
scroll to position [3971, 0]
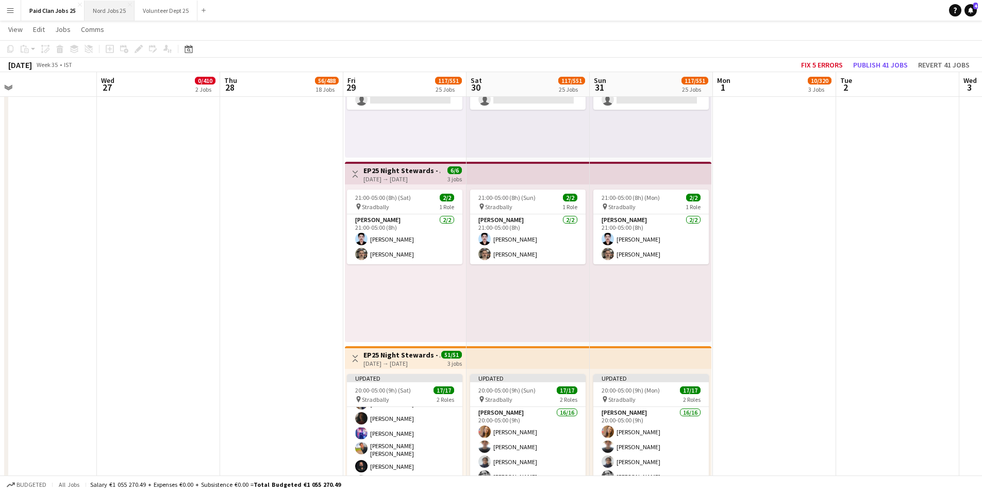
click at [96, 5] on button "Nord Jobs 25 Close" at bounding box center [110, 11] width 50 height 20
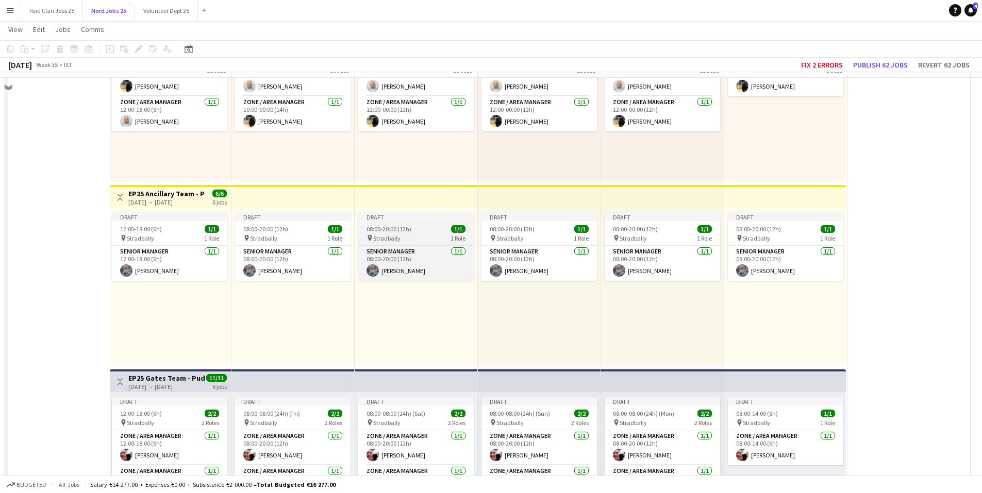
scroll to position [722, 0]
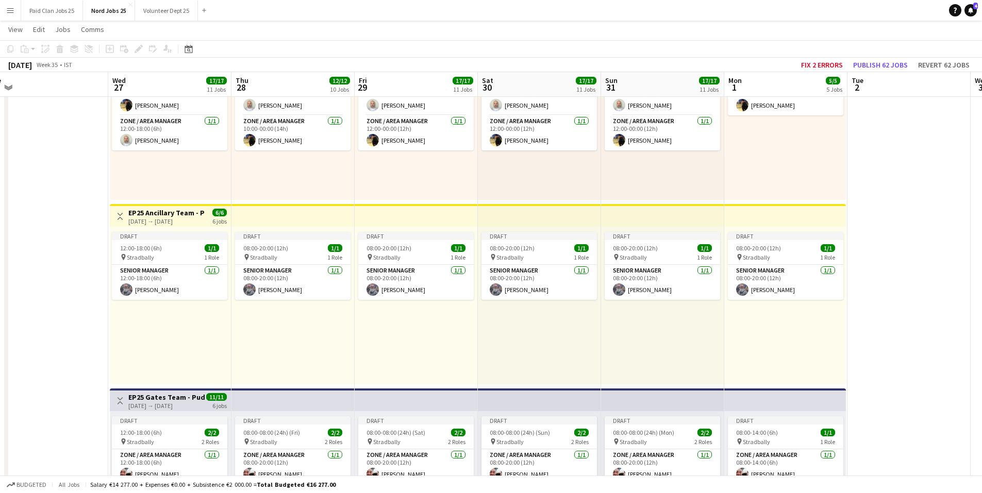
click at [369, 211] on app-top-bar at bounding box center [416, 215] width 123 height 23
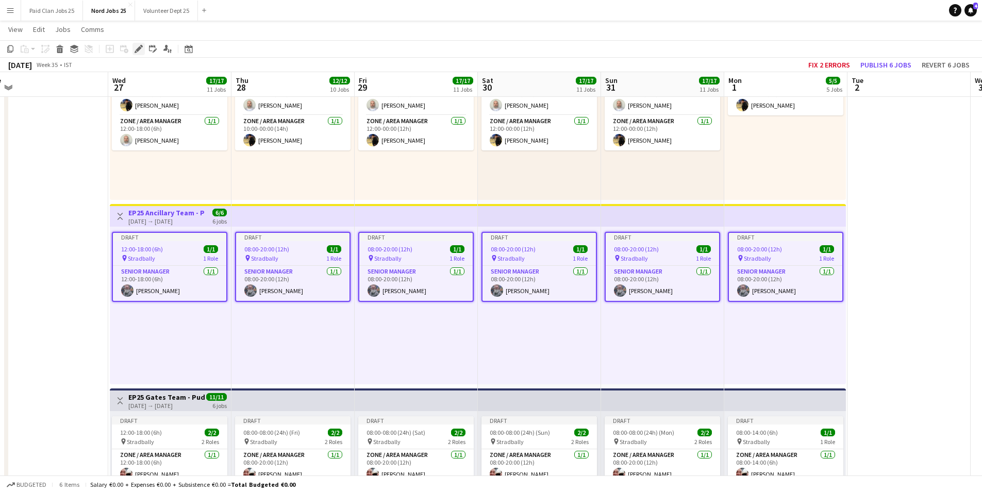
click at [136, 52] on icon at bounding box center [136, 52] width 3 height 3
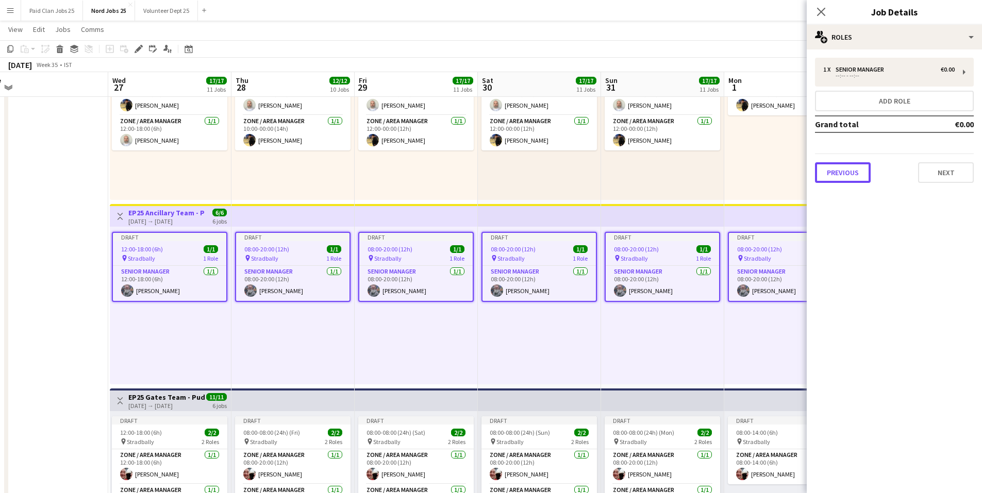
drag, startPoint x: 848, startPoint y: 170, endPoint x: 885, endPoint y: 173, distance: 37.8
click at [848, 171] on button "Previous" at bounding box center [843, 172] width 56 height 21
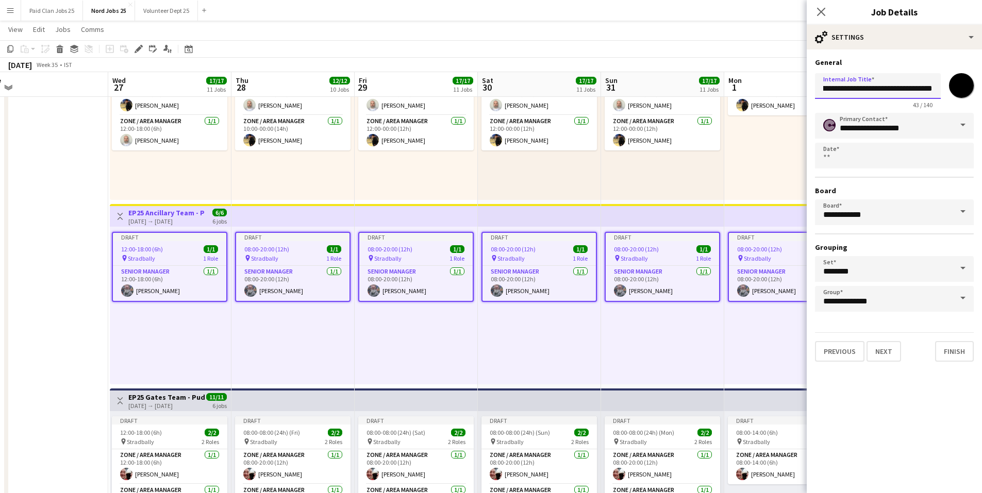
scroll to position [0, 42]
click at [899, 87] on input "**********" at bounding box center [878, 86] width 126 height 26
type input "**********"
click at [889, 354] on button "Next" at bounding box center [884, 351] width 35 height 21
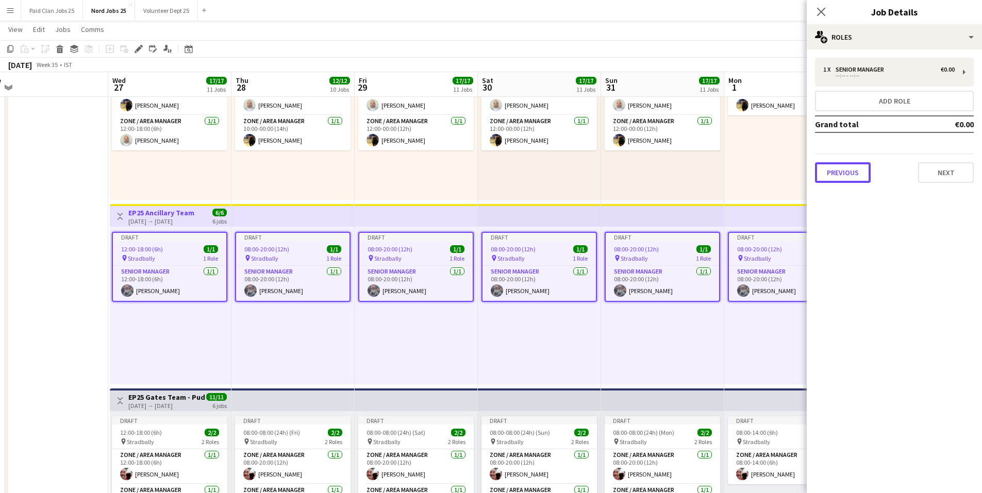
click at [829, 174] on button "Previous" at bounding box center [843, 172] width 56 height 21
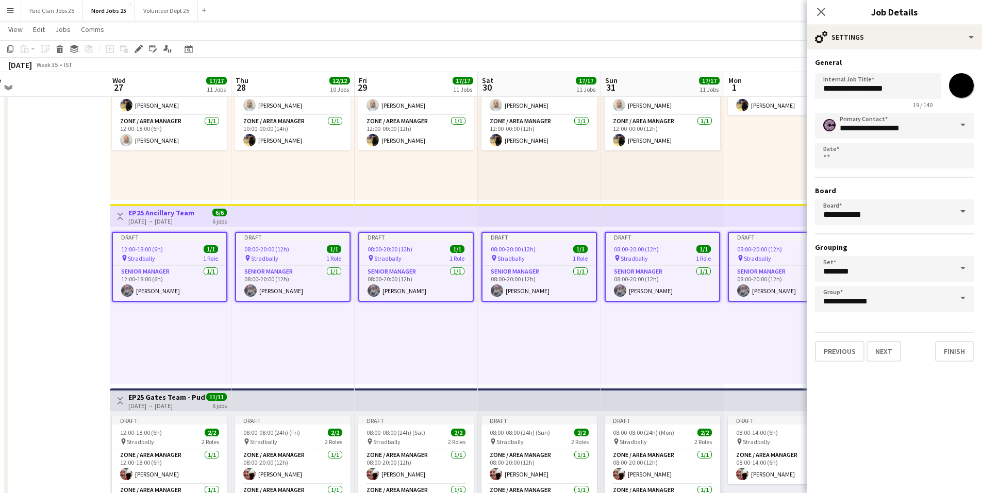
click at [956, 99] on div "**********" at bounding box center [894, 89] width 159 height 40
click at [960, 91] on input "*******" at bounding box center [961, 85] width 37 height 37
click at [225, 343] on div "Draft 12:00-18:00 (6h) 1/1 pin Stradbally 1 Role Senior Manager 1/1 12:00-18:00…" at bounding box center [170, 306] width 121 height 158
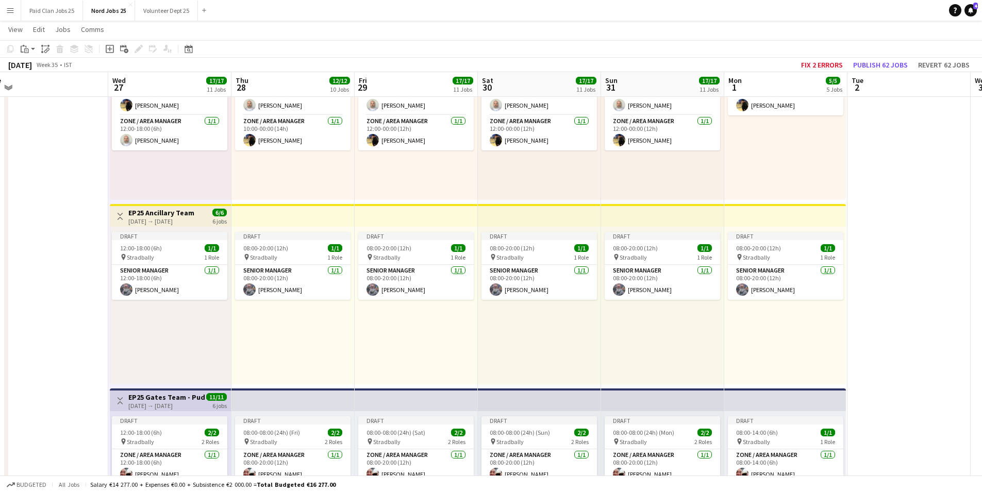
click at [189, 345] on div "Draft 12:00-18:00 (6h) 1/1 pin Stradbally 1 Role Senior Manager 1/1 12:00-18:00…" at bounding box center [170, 306] width 121 height 158
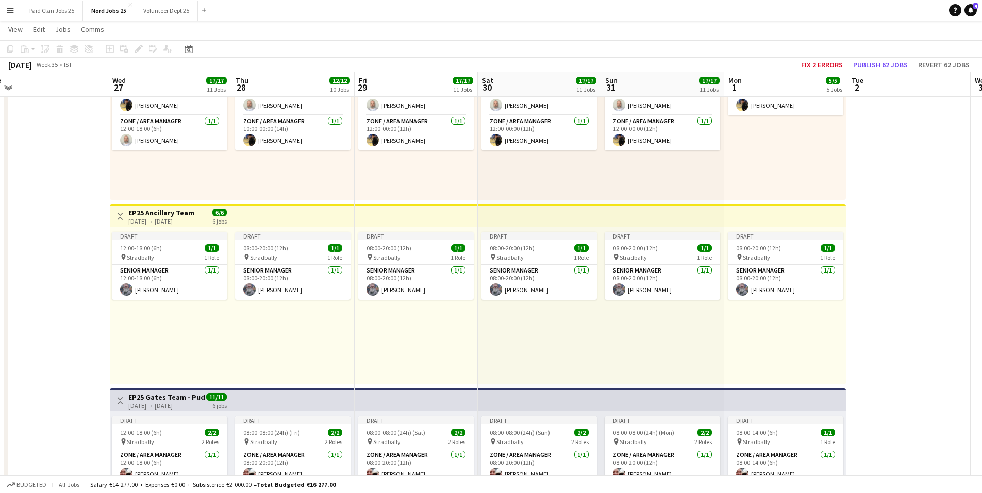
scroll to position [0, 385]
click at [163, 358] on div "Draft 12:00-18:00 (6h) 1/1 pin Stradbally 1 Role Senior Manager 1/1 12:00-18:00…" at bounding box center [169, 306] width 121 height 158
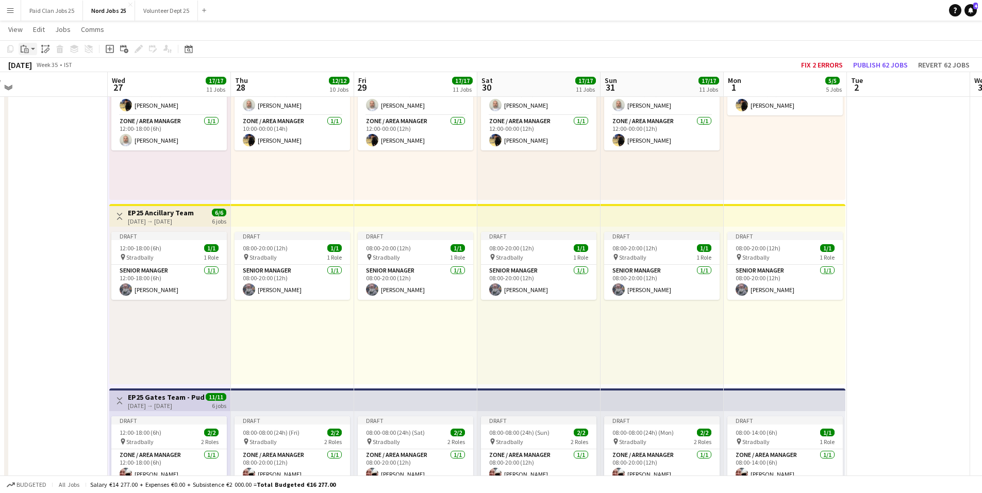
click at [29, 48] on div "Paste" at bounding box center [25, 49] width 12 height 12
click at [266, 220] on app-top-bar at bounding box center [292, 215] width 123 height 23
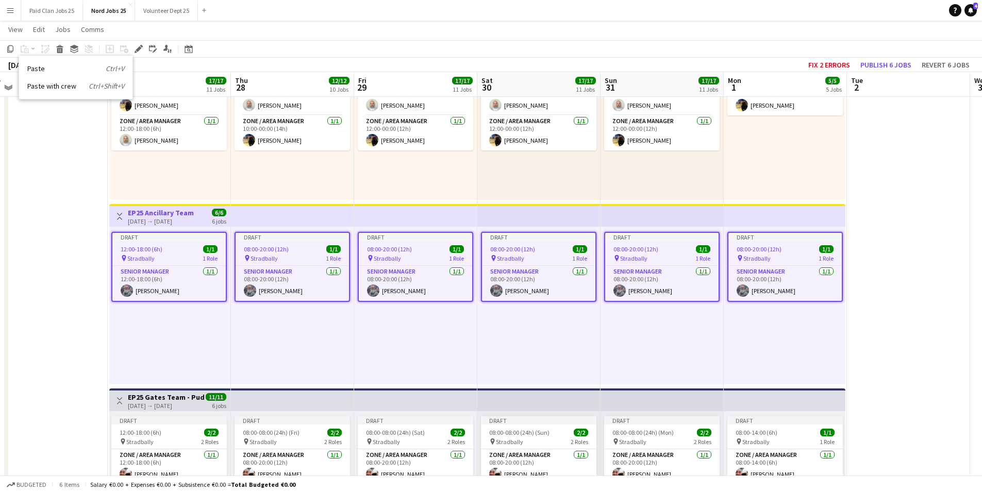
click at [327, 348] on div "Draft 08:00-20:00 (12h) 1/1 pin Stradbally 1 Role Senior Manager 1/1 08:00-20:0…" at bounding box center [292, 306] width 123 height 158
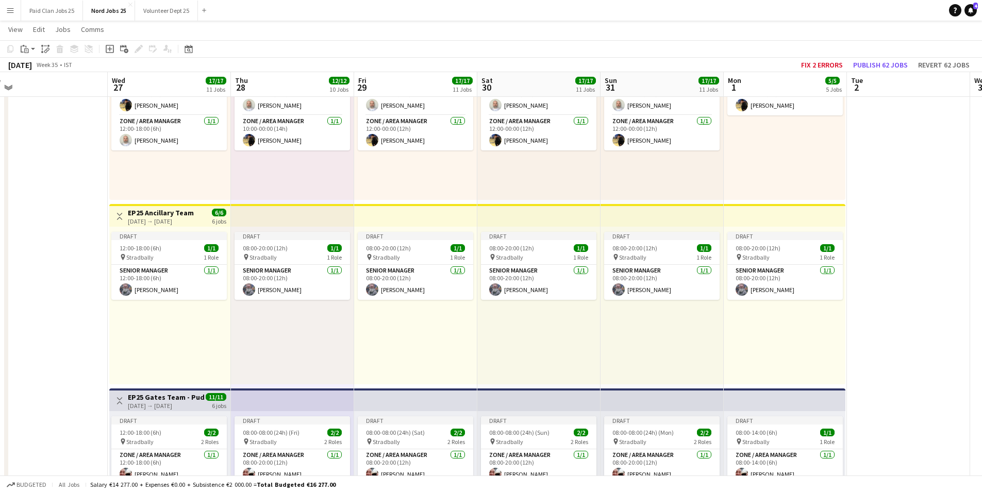
click at [279, 215] on app-top-bar at bounding box center [292, 215] width 123 height 23
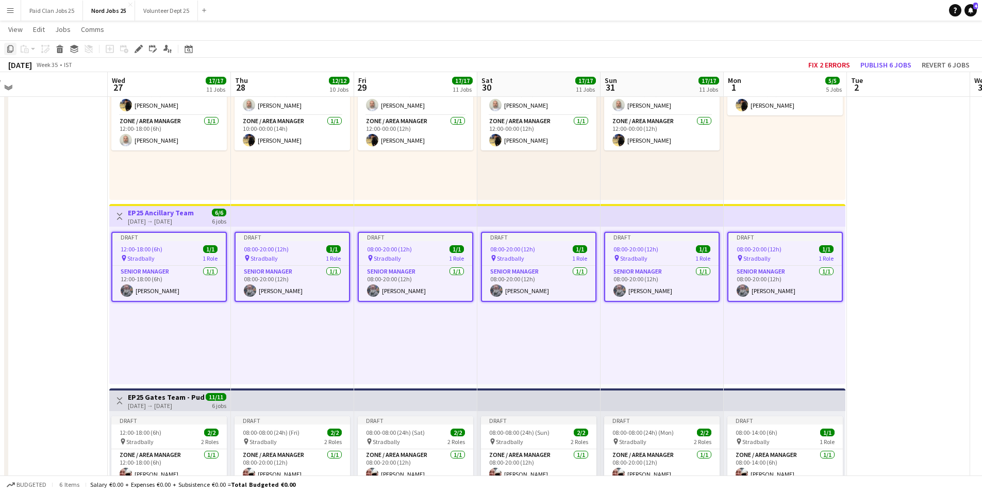
click at [9, 50] on icon at bounding box center [10, 48] width 6 height 7
click at [164, 313] on div "Draft 12:00-18:00 (6h) 1/1 pin Stradbally 1 Role Senior Manager 1/1 12:00-18:00…" at bounding box center [169, 306] width 121 height 158
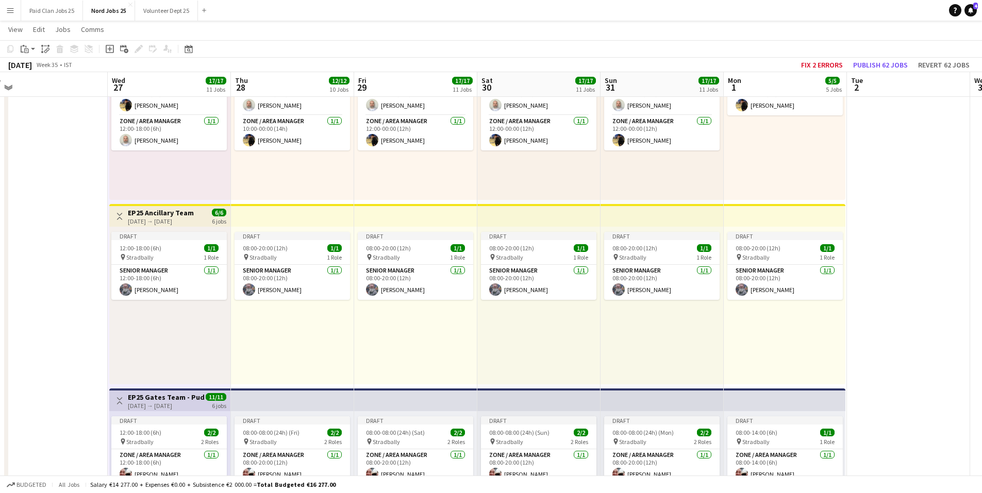
scroll to position [0, 384]
click at [31, 46] on app-action-btn "Paste" at bounding box center [28, 49] width 19 height 12
click at [47, 65] on link "Paste Ctrl+V" at bounding box center [75, 68] width 97 height 9
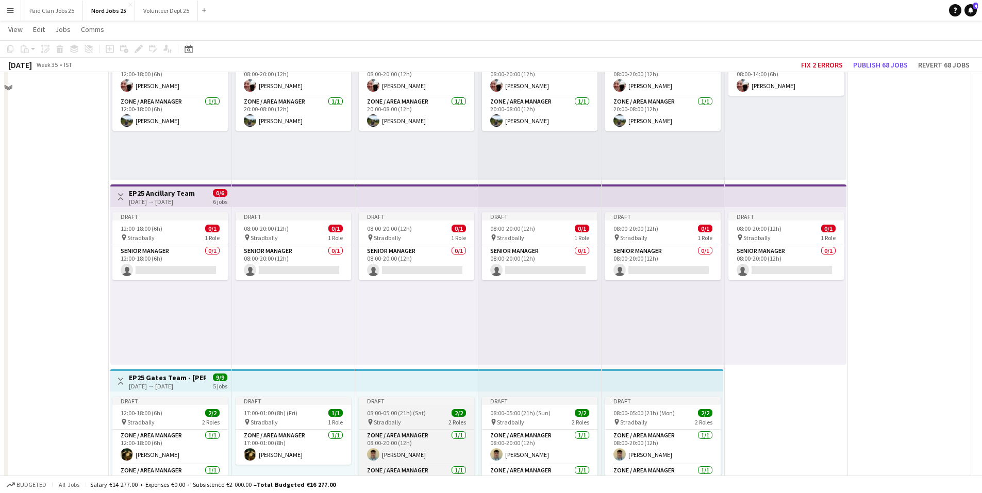
scroll to position [1134, 0]
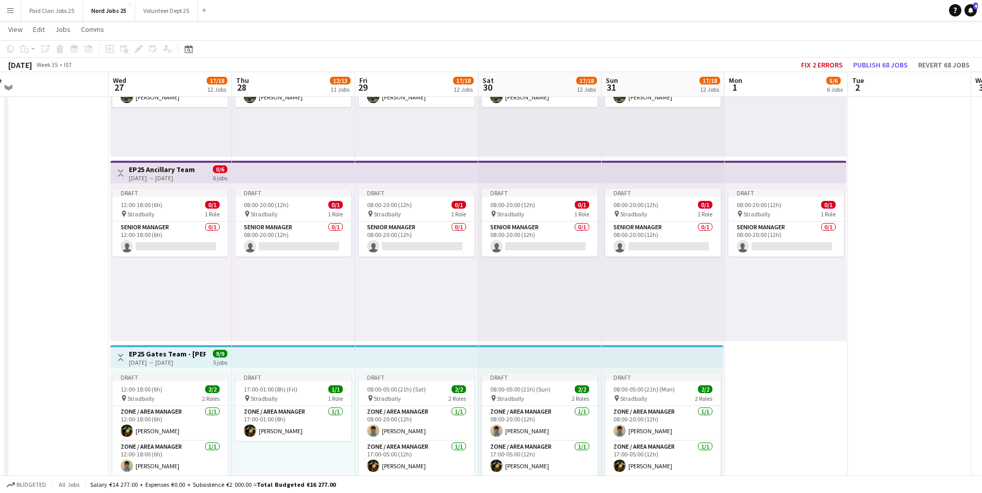
click at [261, 168] on app-top-bar at bounding box center [293, 172] width 123 height 23
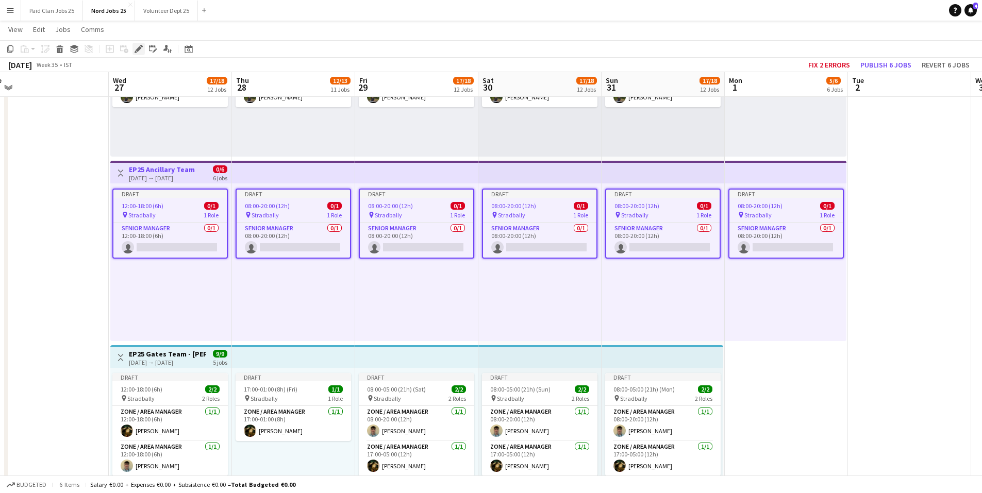
click at [136, 46] on icon "Edit" at bounding box center [139, 49] width 8 height 8
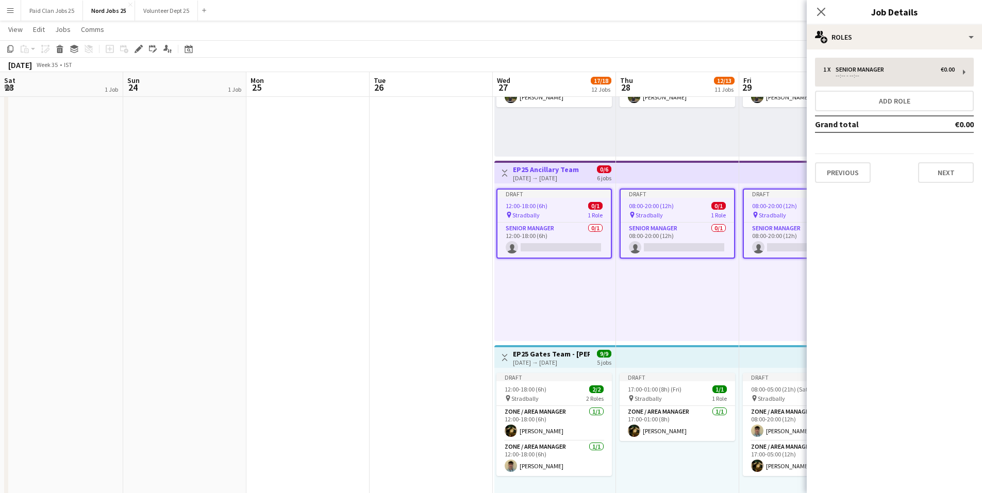
scroll to position [0, 384]
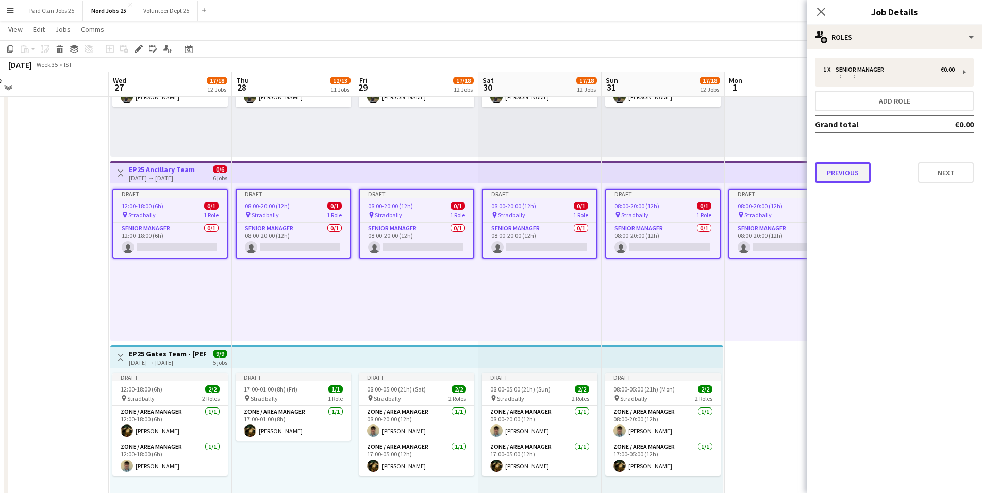
click at [849, 172] on button "Previous" at bounding box center [843, 172] width 56 height 21
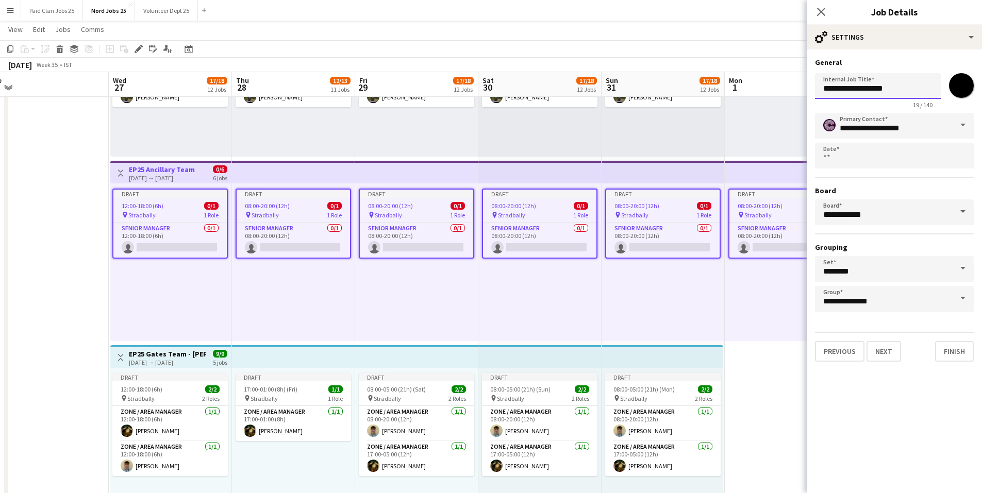
click at [893, 93] on input "**********" at bounding box center [878, 86] width 126 height 26
click at [905, 90] on input "**********" at bounding box center [878, 86] width 126 height 26
type input "**********"
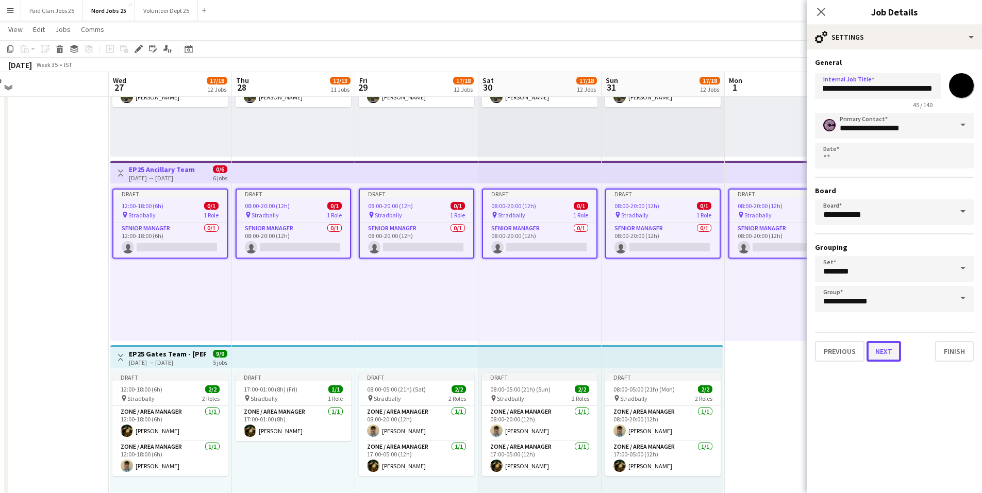
click at [883, 348] on button "Next" at bounding box center [884, 351] width 35 height 21
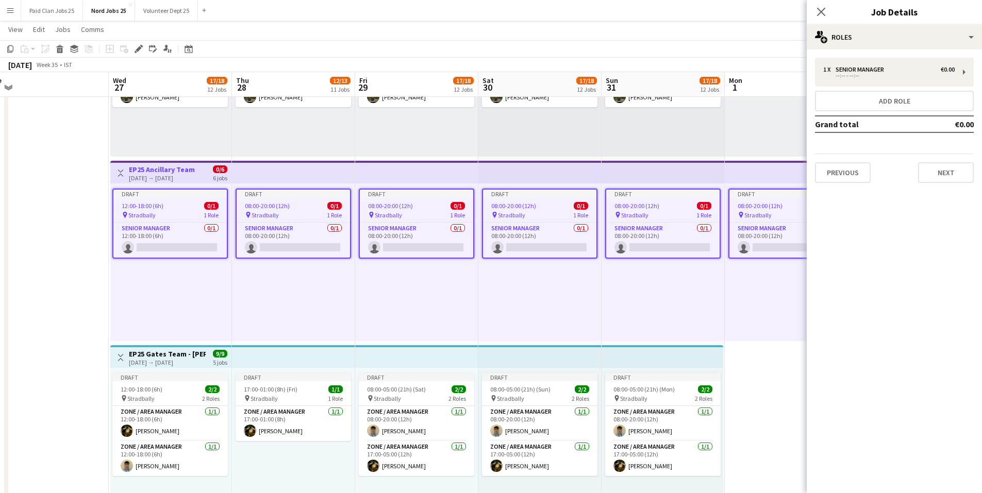
scroll to position [0, 0]
click at [889, 77] on div "--:-- - --:--" at bounding box center [889, 75] width 131 height 5
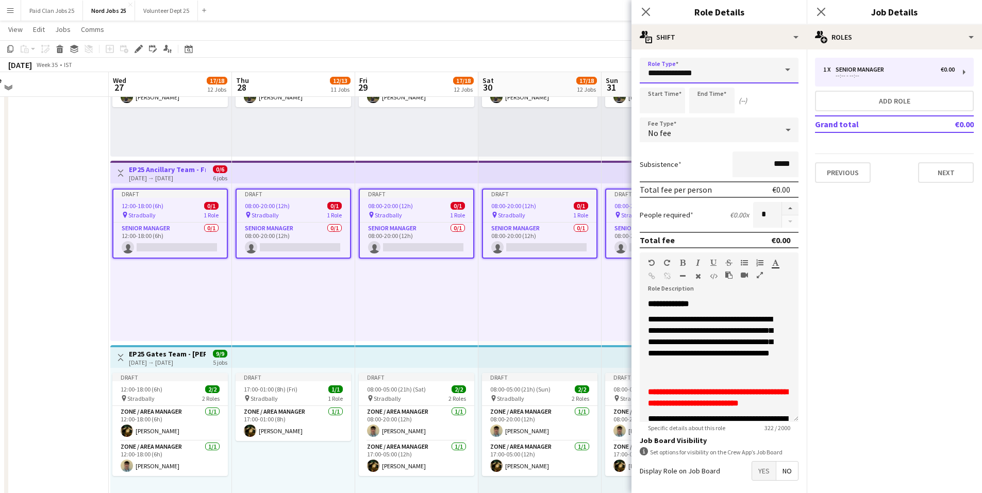
click at [713, 76] on input "**********" at bounding box center [719, 71] width 159 height 26
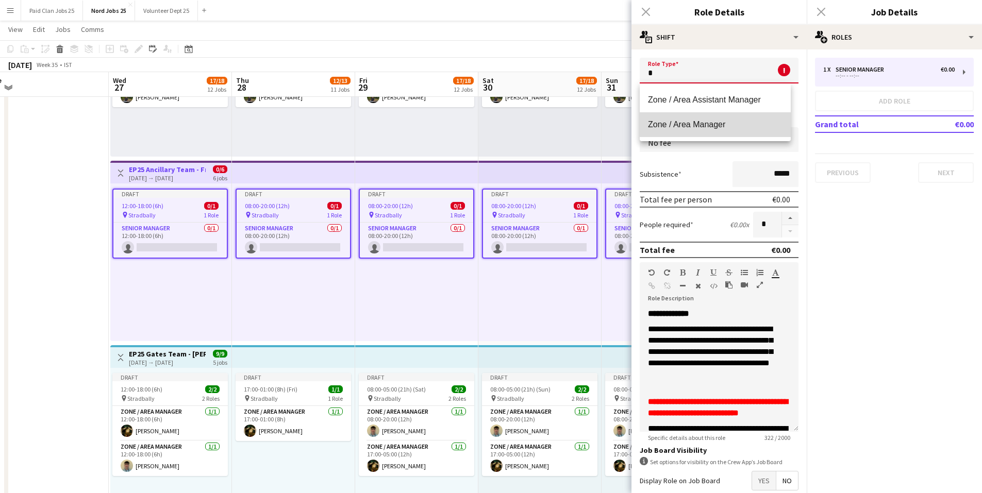
click at [699, 124] on span "Zone / Area Manager" at bounding box center [715, 125] width 135 height 10
type input "**********"
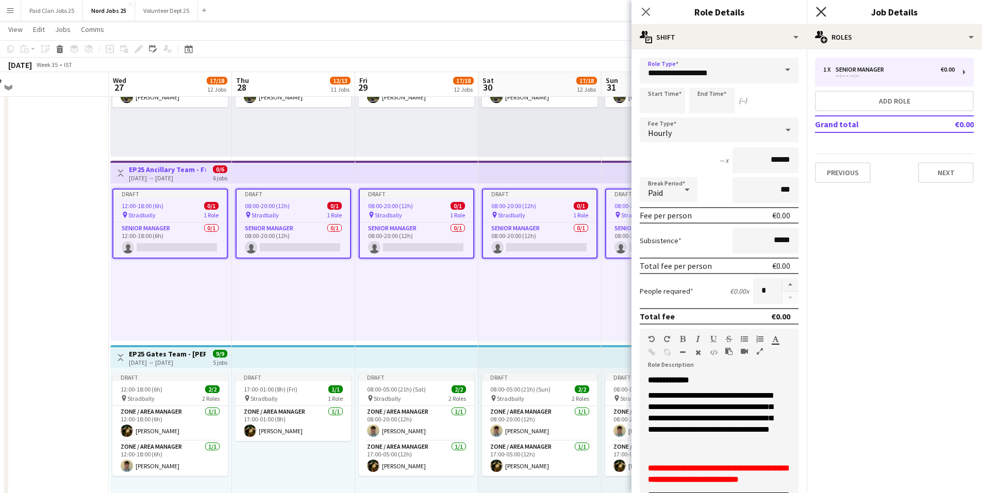
click at [817, 13] on icon "Close pop-in" at bounding box center [821, 12] width 10 height 10
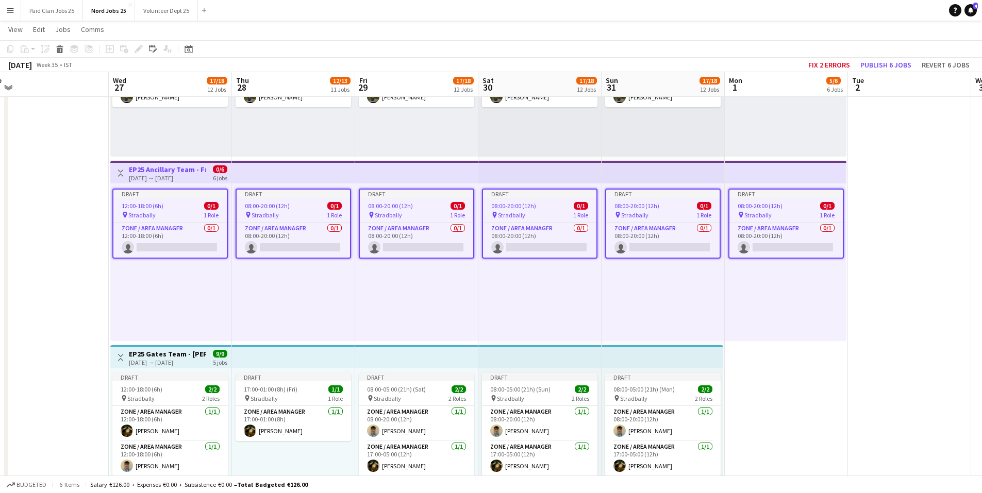
click at [788, 197] on div "Draft" at bounding box center [786, 194] width 113 height 8
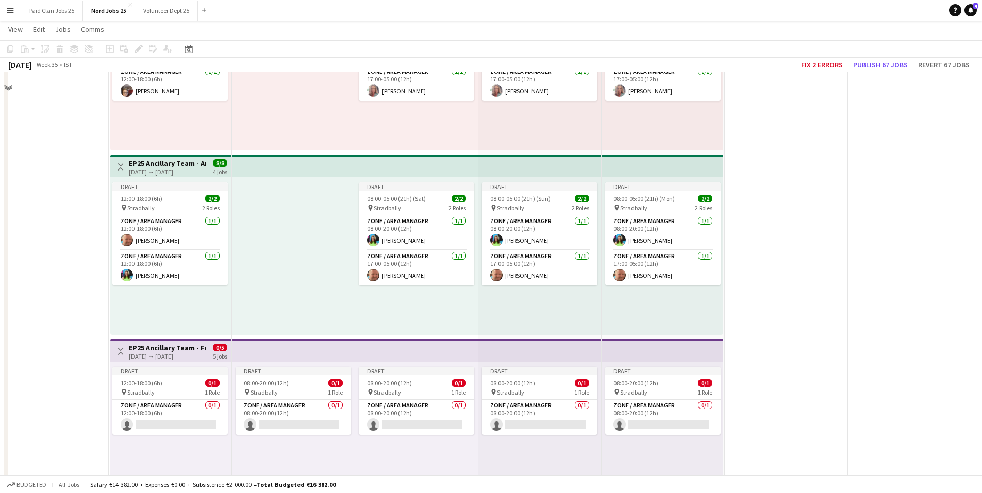
scroll to position [2114, 0]
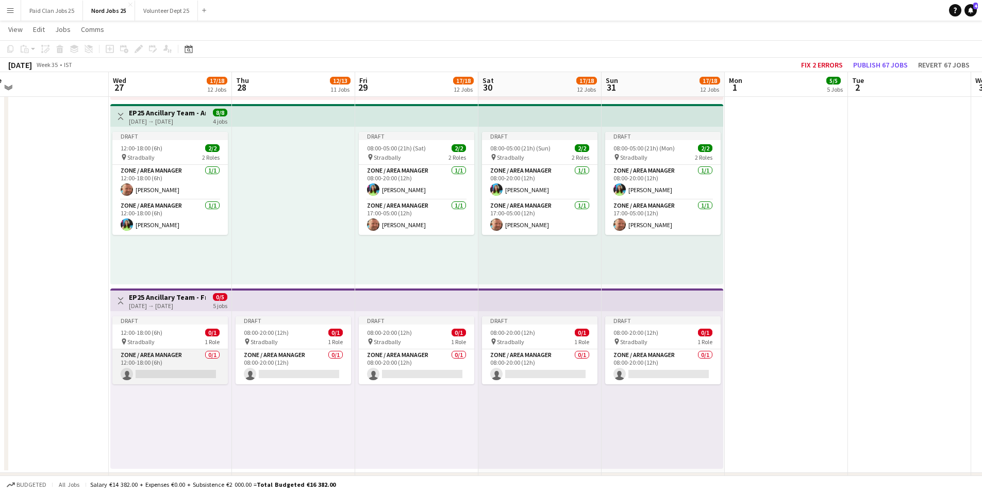
click at [182, 358] on app-card-role "Zone / Area Manager 0/1 12:00-18:00 (6h) single-neutral-actions" at bounding box center [170, 367] width 116 height 35
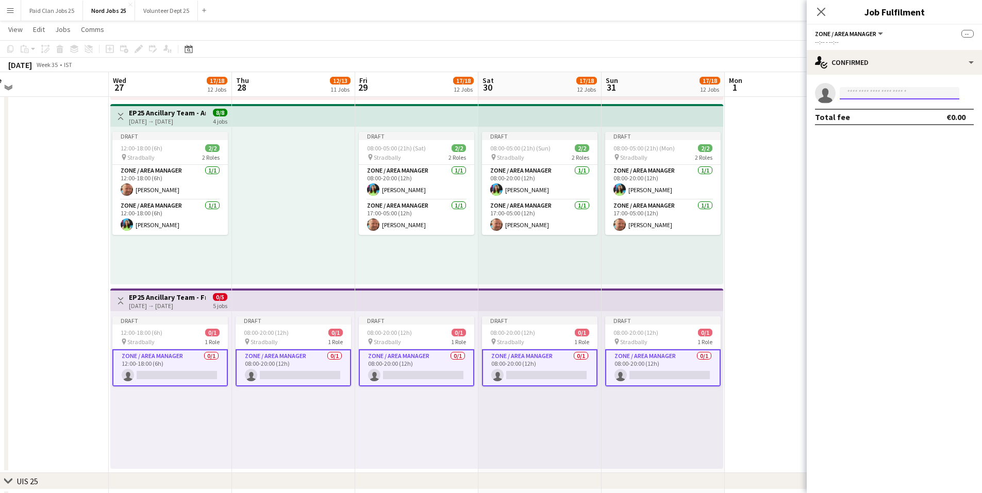
click at [875, 94] on input at bounding box center [900, 93] width 120 height 12
click at [477, 294] on app-top-bar at bounding box center [416, 300] width 123 height 23
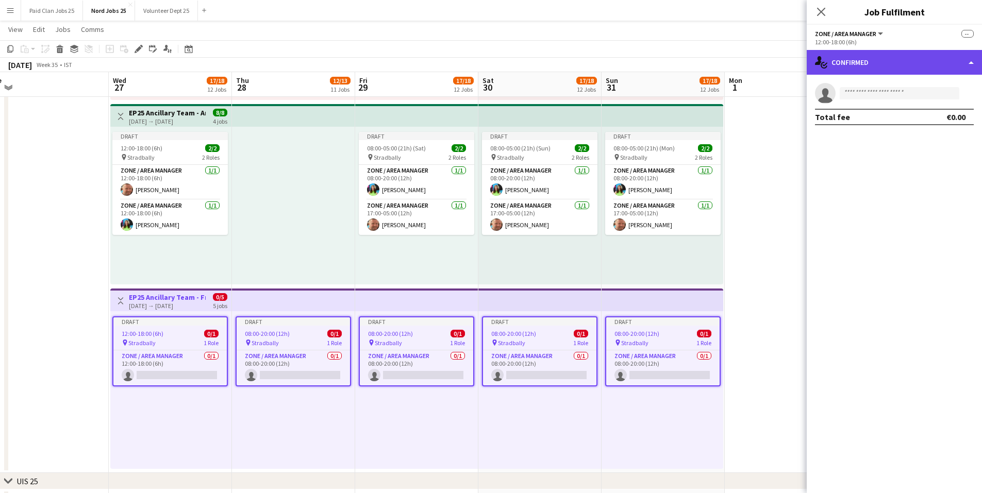
click at [842, 53] on div "single-neutral-actions-check-2 Confirmed" at bounding box center [894, 62] width 175 height 25
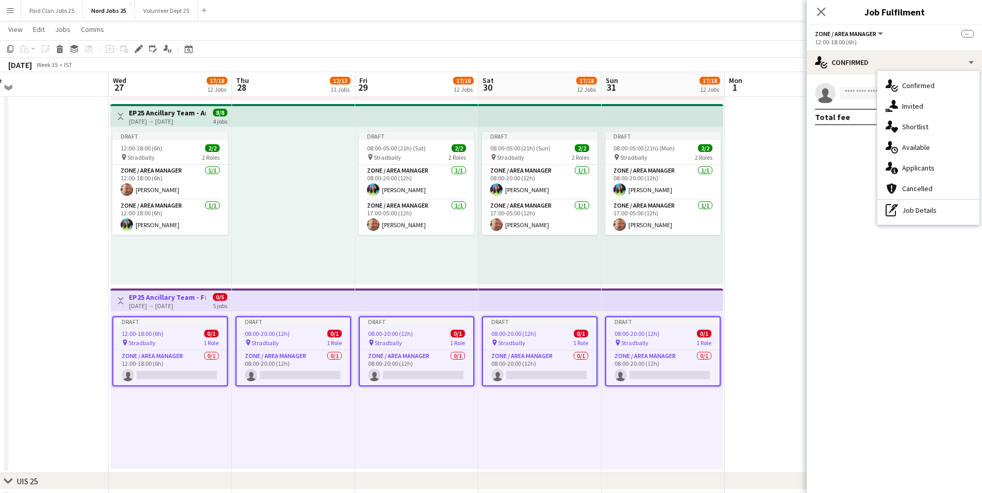
click at [897, 210] on icon "pen-write" at bounding box center [892, 210] width 12 height 12
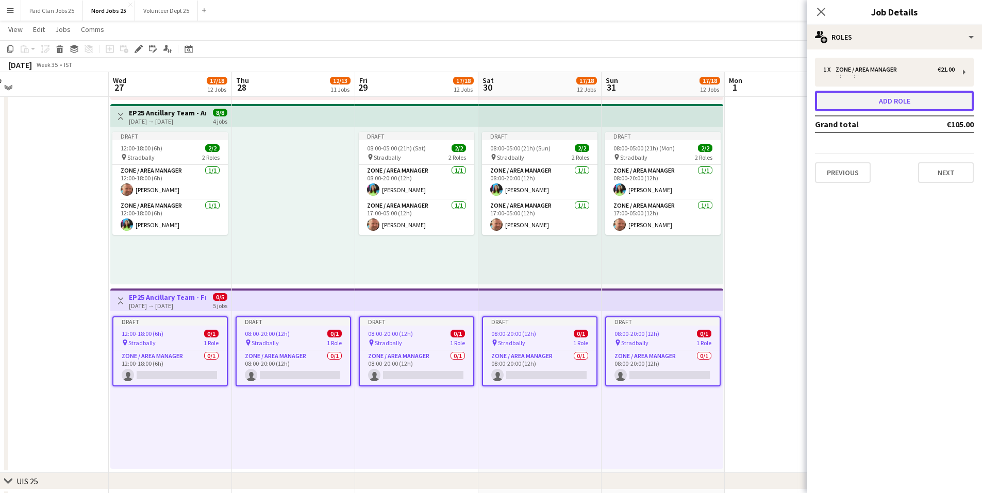
click at [865, 98] on button "Add role" at bounding box center [894, 101] width 159 height 21
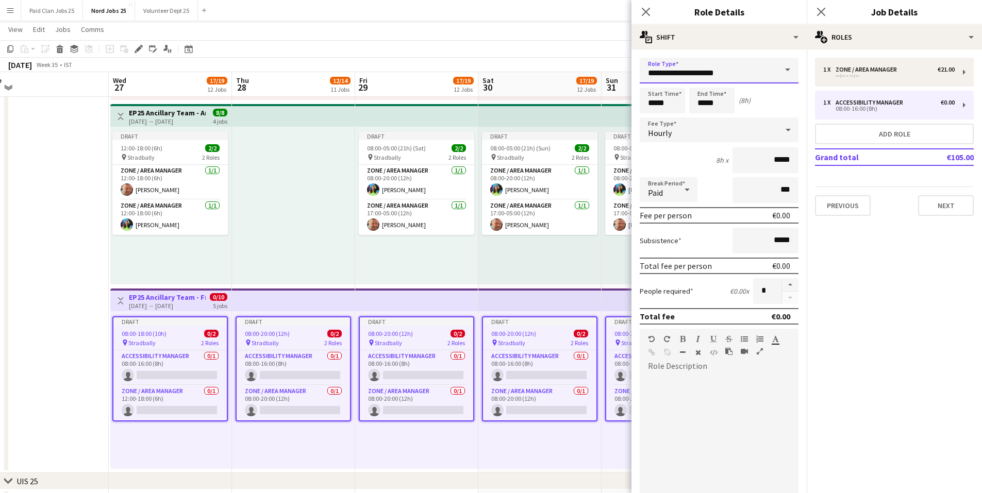
drag, startPoint x: 735, startPoint y: 72, endPoint x: 609, endPoint y: 71, distance: 126.3
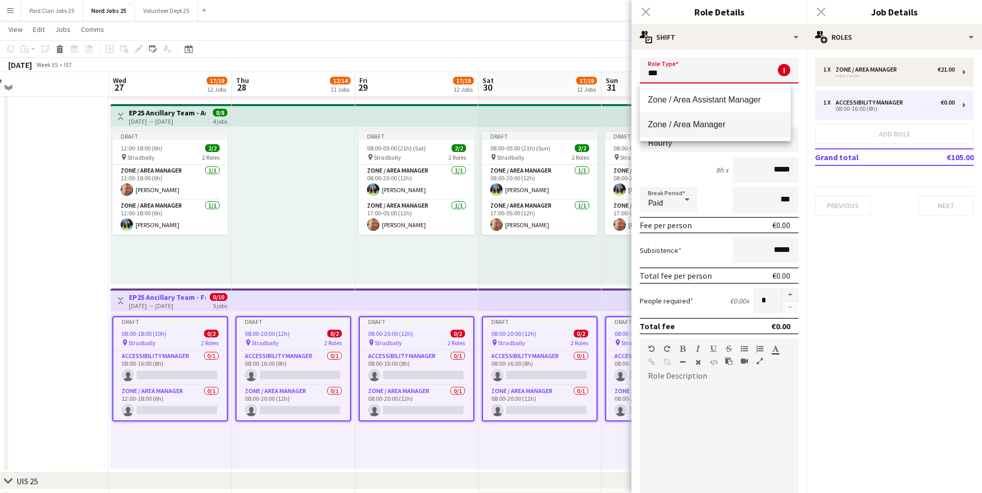
click at [666, 119] on mat-option "Zone / Area Manager" at bounding box center [715, 124] width 151 height 25
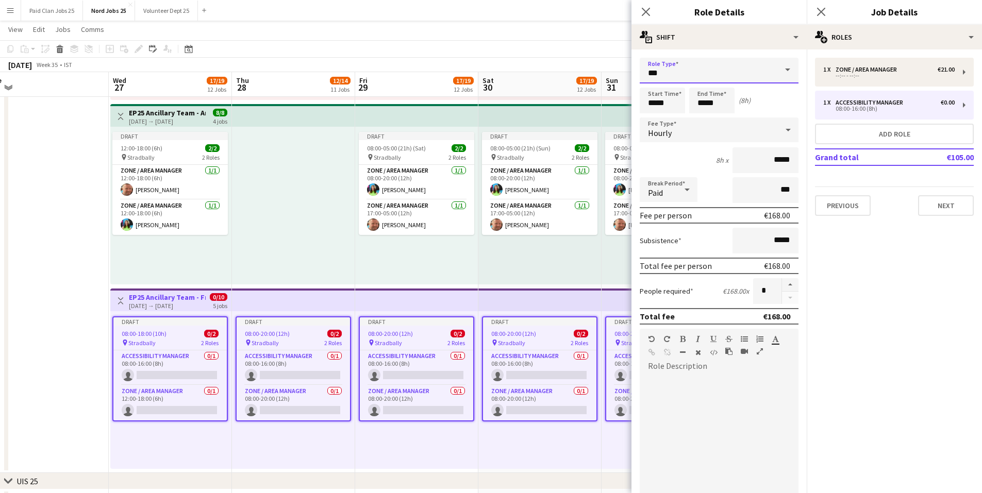
type input "**********"
type input "******"
drag, startPoint x: 674, startPoint y: 99, endPoint x: 607, endPoint y: 99, distance: 67.0
type input "*****"
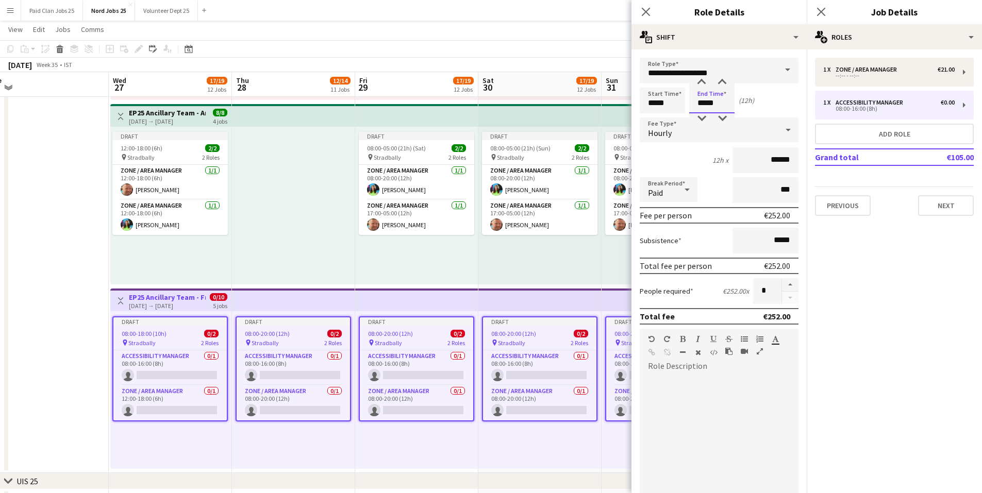
type input "*****"
click at [731, 131] on div "Hourly" at bounding box center [709, 130] width 138 height 25
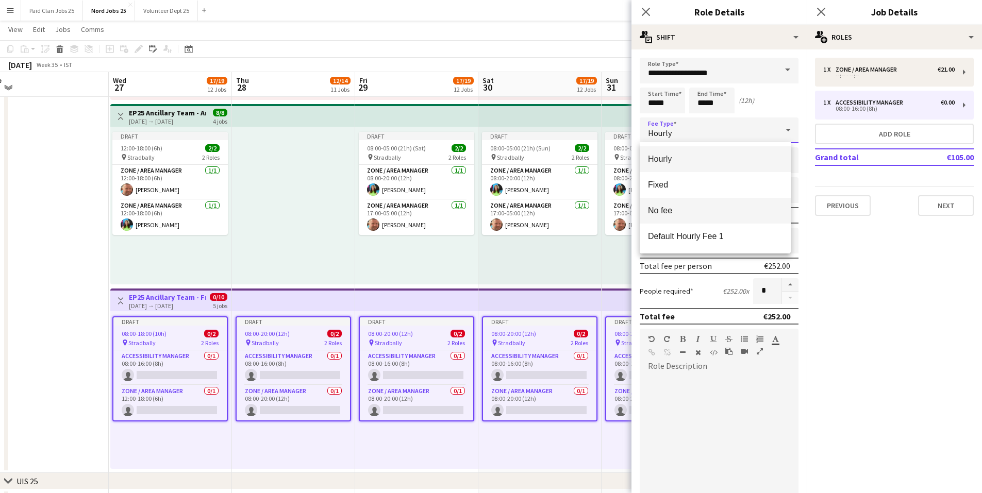
click at [683, 208] on span "No fee" at bounding box center [715, 211] width 135 height 10
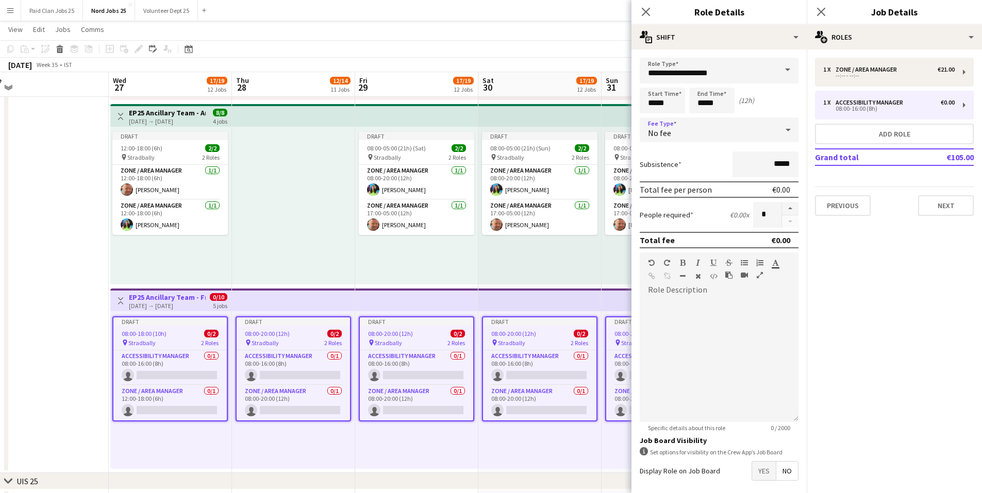
click at [783, 475] on span "No" at bounding box center [788, 471] width 22 height 19
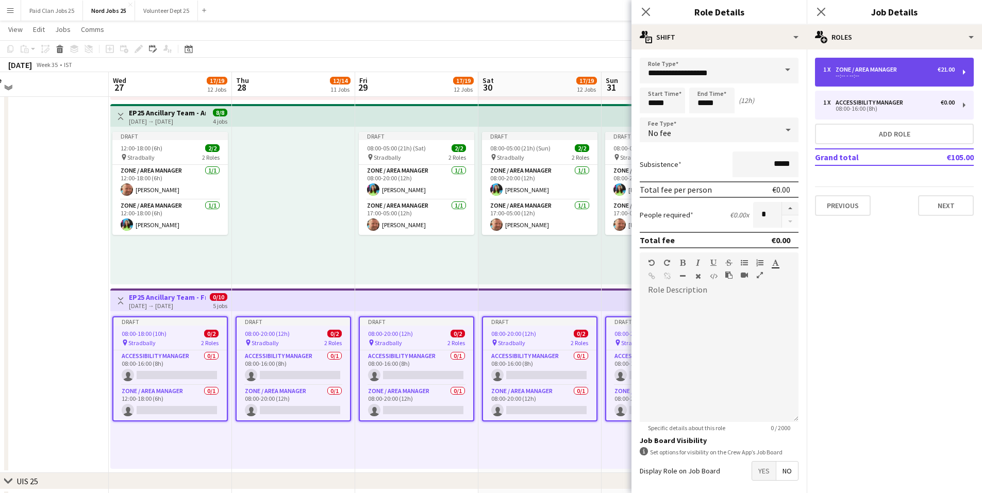
click at [863, 77] on div "--:-- - --:--" at bounding box center [889, 75] width 131 height 5
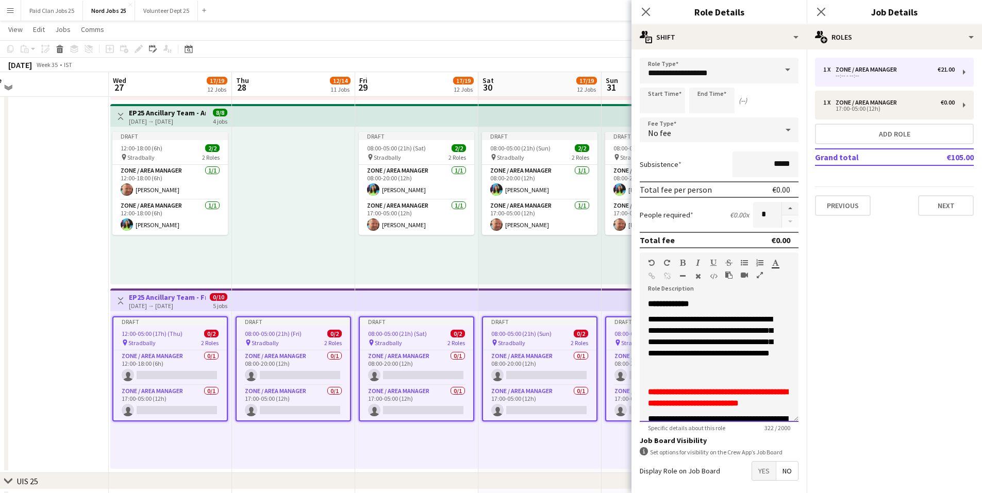
click at [710, 335] on p "**********" at bounding box center [711, 348] width 127 height 68
copy div "**********"
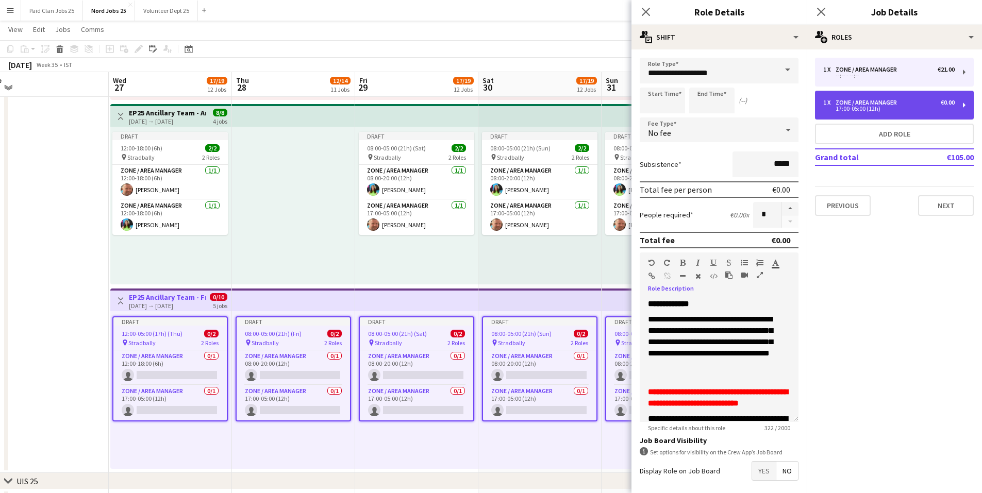
click at [911, 107] on div "17:00-05:00 (12h)" at bounding box center [889, 108] width 131 height 5
type input "*****"
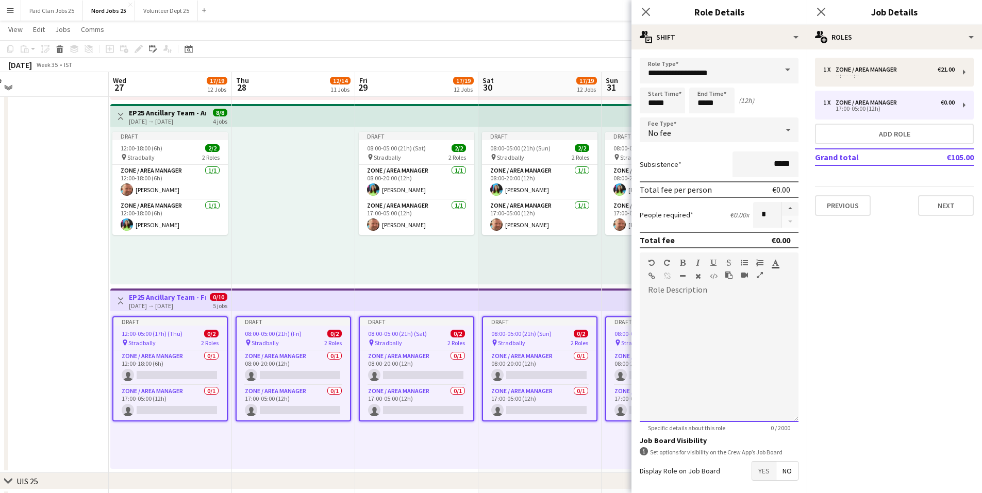
click at [722, 377] on div at bounding box center [719, 361] width 159 height 124
paste div
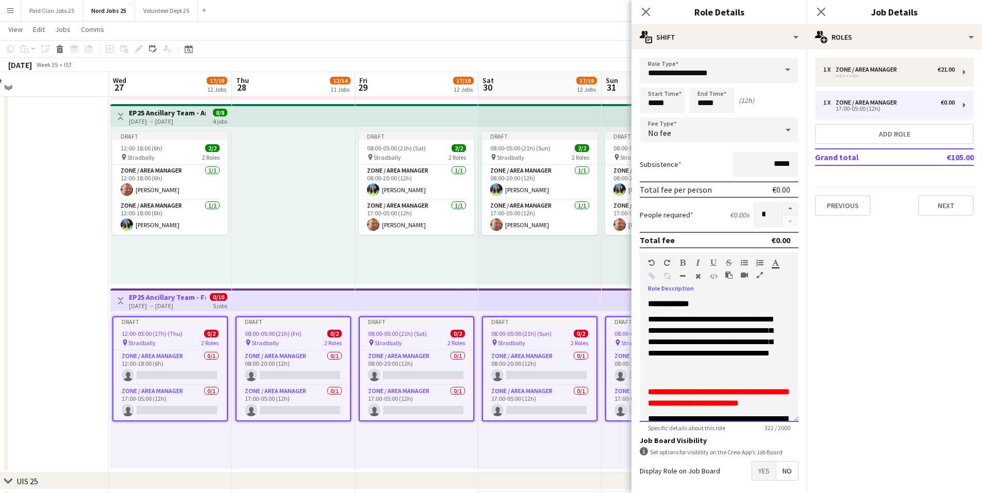
scroll to position [36, 0]
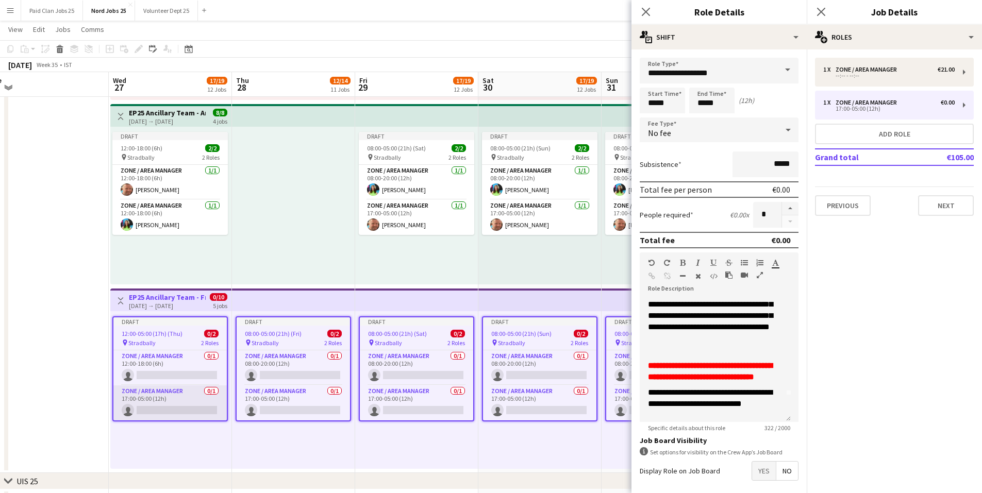
click at [173, 406] on app-card-role "Zone / Area Manager 0/1 17:00-05:00 (12h) single-neutral-actions" at bounding box center [169, 403] width 113 height 35
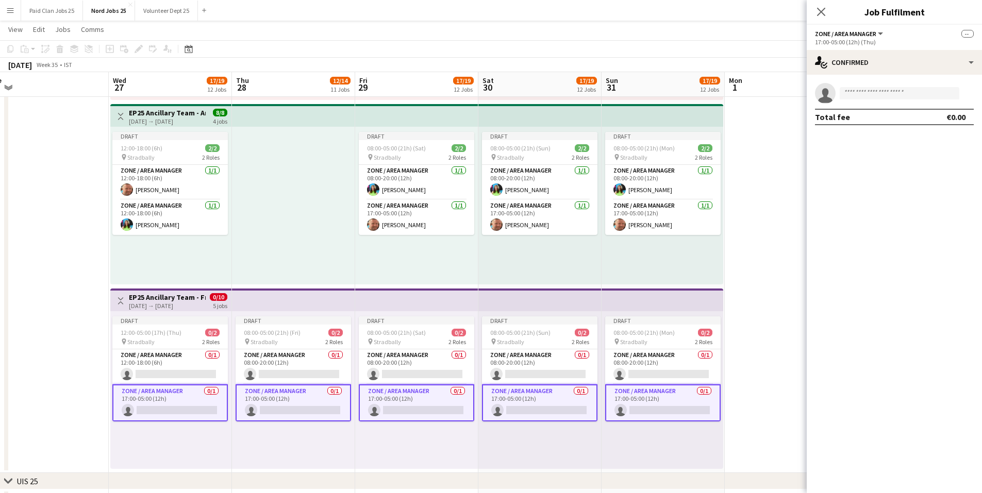
click at [173, 407] on app-card-role "Zone / Area Manager 0/1 17:00-05:00 (12h) single-neutral-actions" at bounding box center [170, 403] width 116 height 37
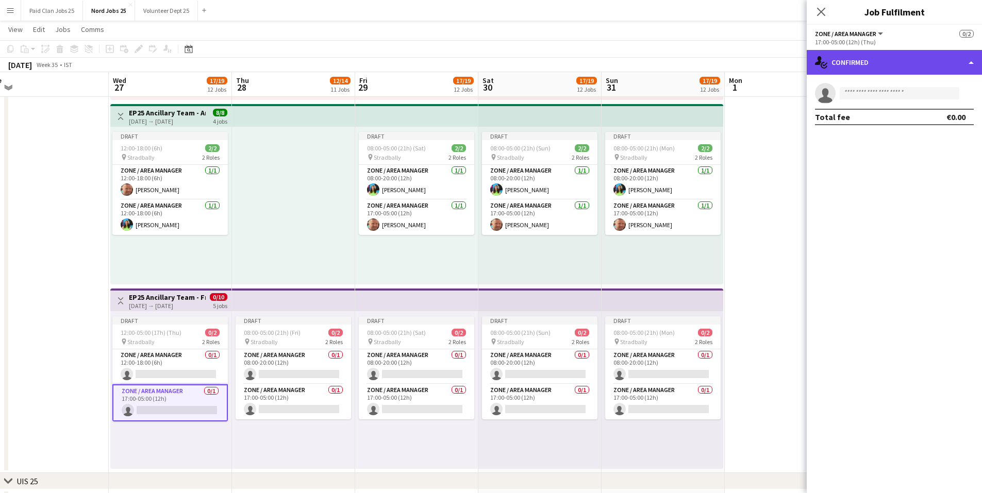
click at [871, 61] on div "single-neutral-actions-check-2 Confirmed" at bounding box center [894, 62] width 175 height 25
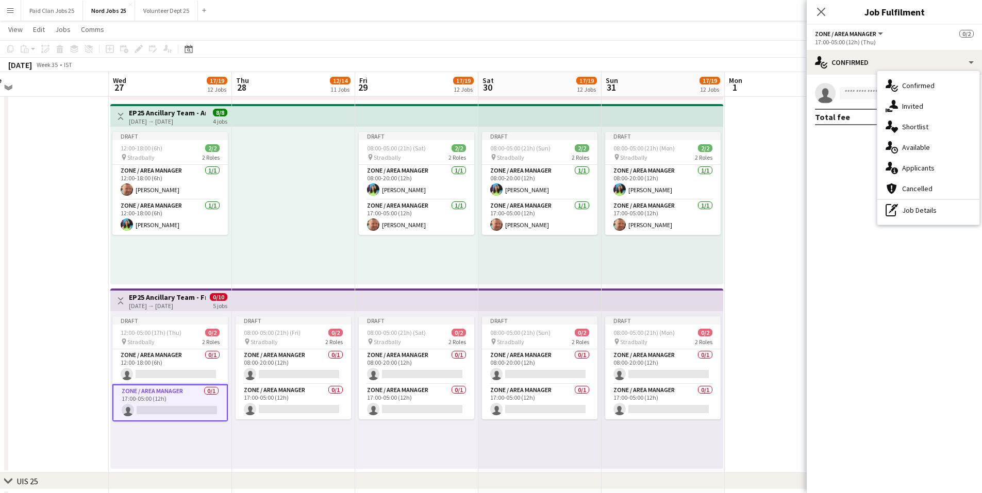
click at [911, 209] on div "pen-write Job Details" at bounding box center [929, 210] width 102 height 21
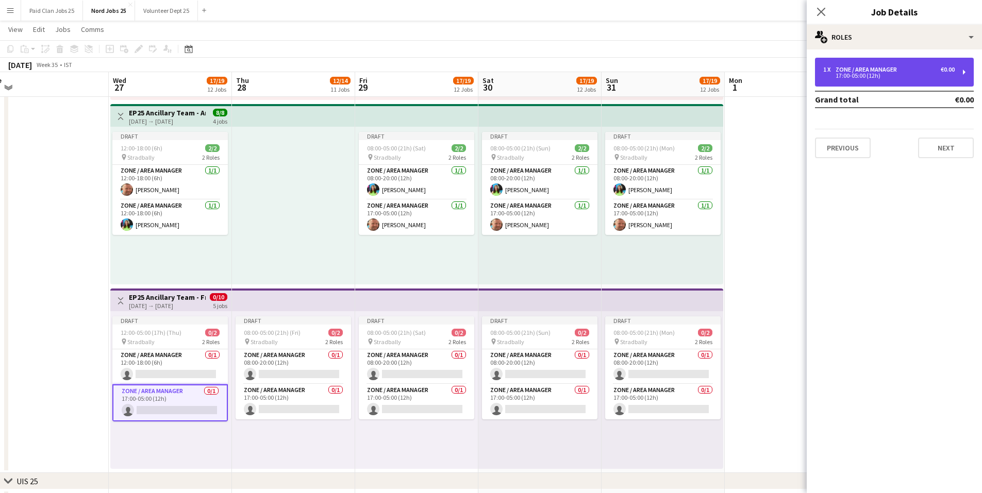
click at [867, 78] on div "17:00-05:00 (12h)" at bounding box center [889, 75] width 131 height 5
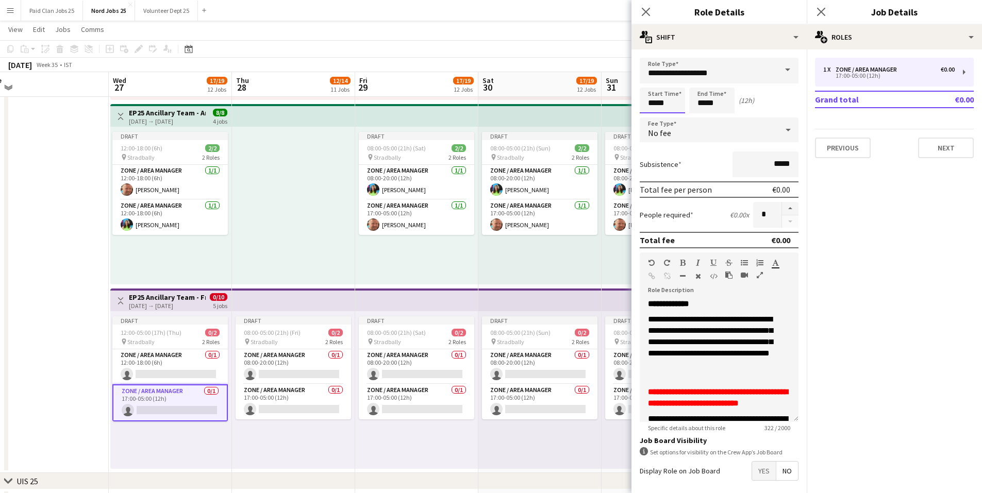
click at [663, 104] on input "*****" at bounding box center [662, 101] width 45 height 26
click at [651, 80] on div at bounding box center [652, 82] width 21 height 10
click at [653, 120] on div at bounding box center [652, 118] width 21 height 10
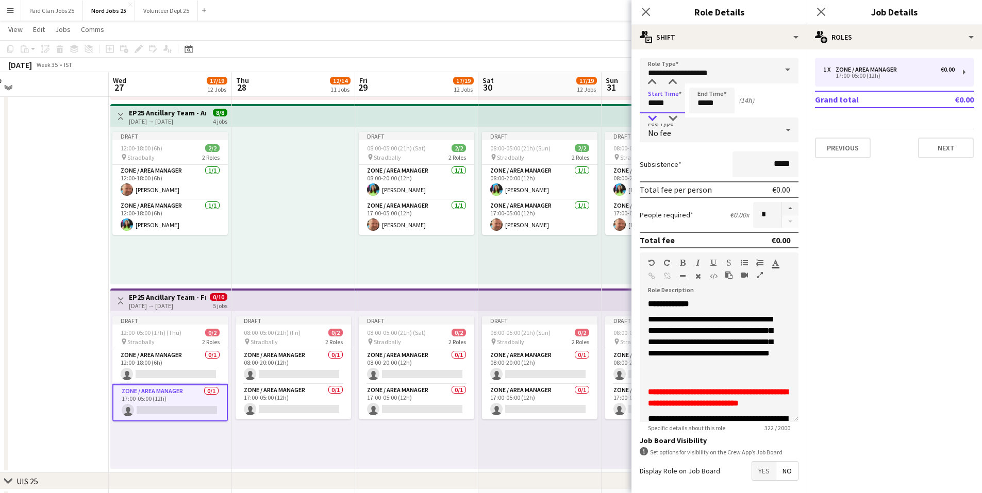
click at [654, 120] on div at bounding box center [652, 118] width 21 height 10
type input "*****"
click at [654, 120] on div at bounding box center [652, 118] width 21 height 10
click at [698, 102] on input "*****" at bounding box center [711, 101] width 45 height 26
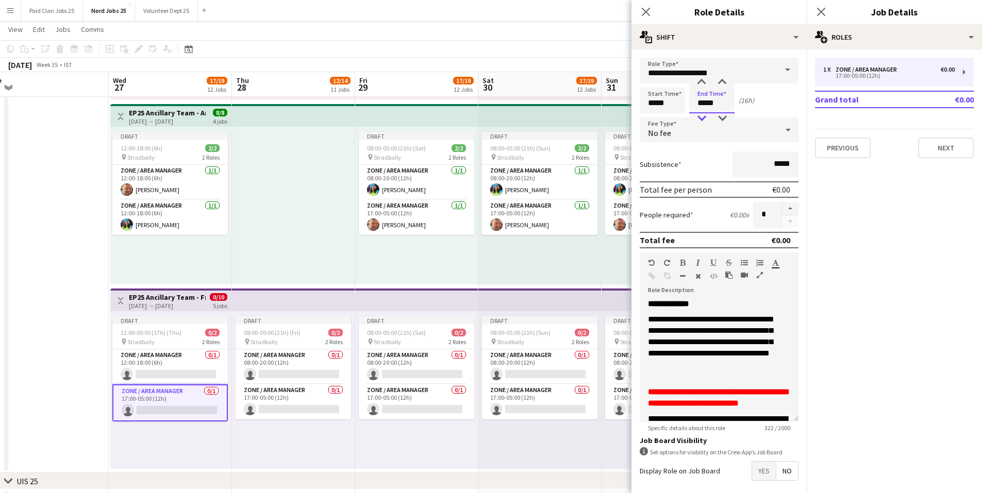
click at [706, 118] on div at bounding box center [701, 118] width 21 height 10
click at [705, 118] on div at bounding box center [701, 118] width 21 height 10
click at [704, 118] on div at bounding box center [701, 118] width 21 height 10
click at [703, 118] on div at bounding box center [701, 118] width 21 height 10
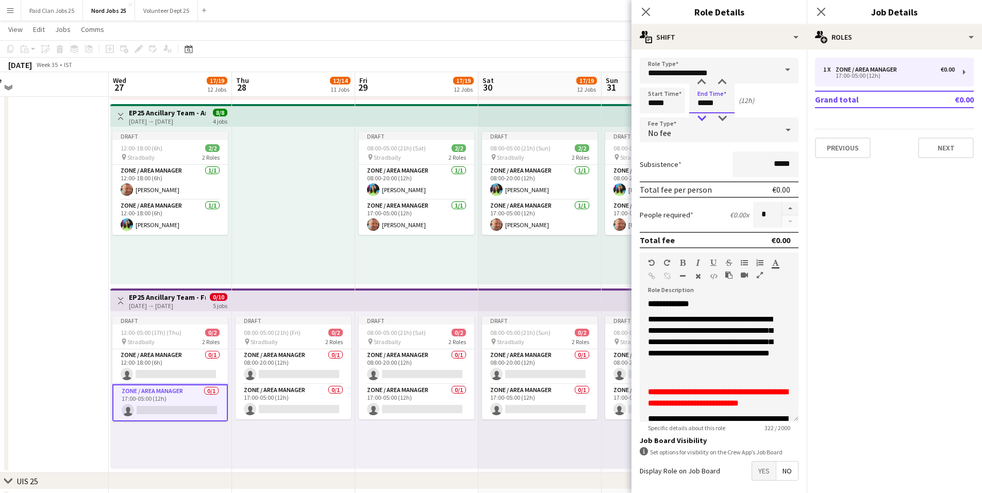
click at [703, 118] on div at bounding box center [701, 118] width 21 height 10
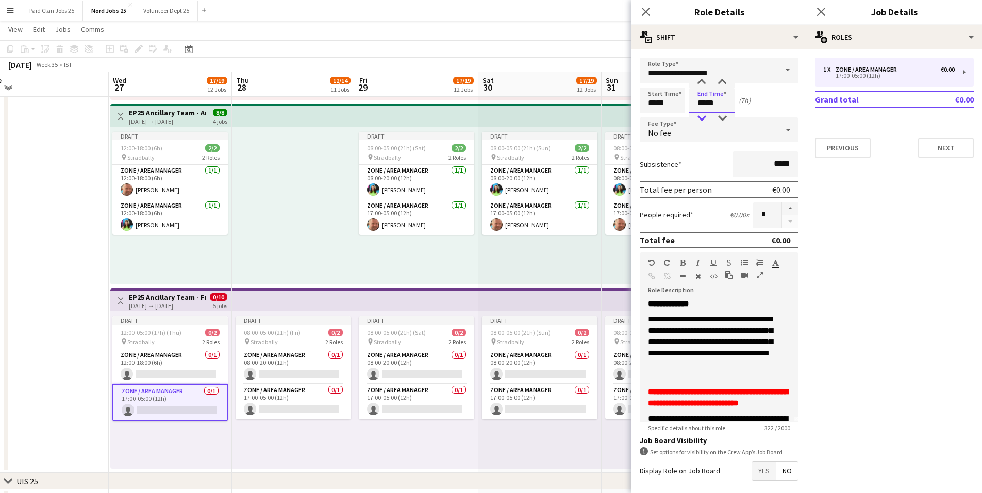
type input "*****"
click at [703, 118] on div at bounding box center [701, 118] width 21 height 10
click at [780, 116] on form "**********" at bounding box center [719, 299] width 175 height 482
click at [822, 13] on icon at bounding box center [821, 12] width 10 height 10
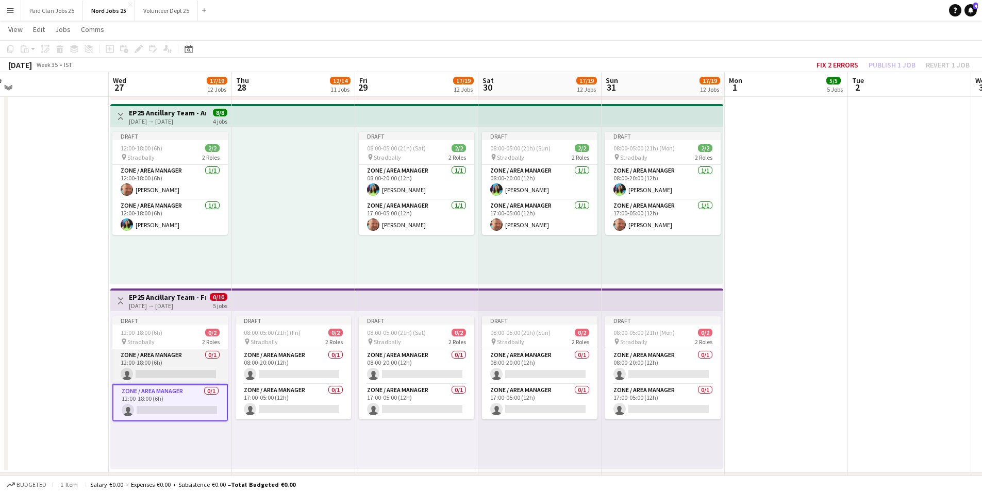
click at [188, 364] on app-card-role "Zone / Area Manager 0/1 12:00-18:00 (6h) single-neutral-actions" at bounding box center [170, 367] width 116 height 35
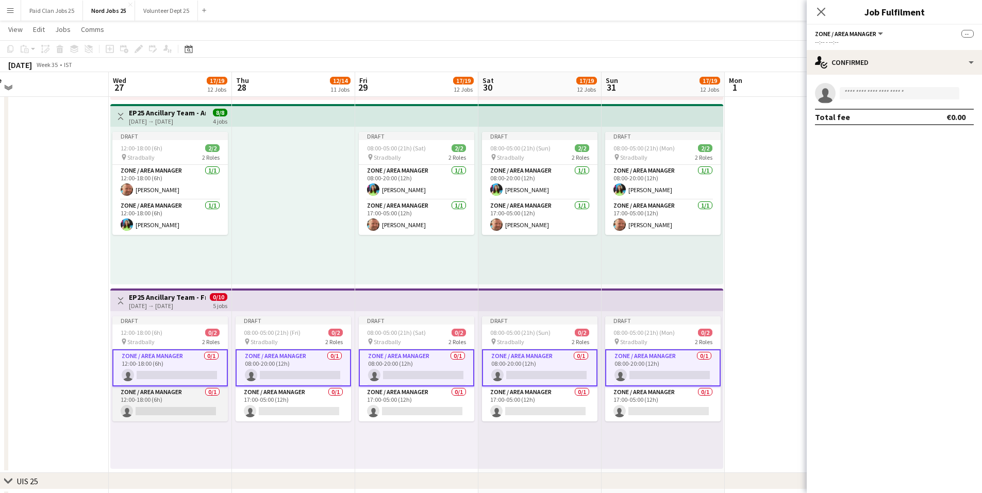
click at [196, 406] on app-card-role "Zone / Area Manager 0/1 12:00-18:00 (6h) single-neutral-actions" at bounding box center [170, 404] width 116 height 35
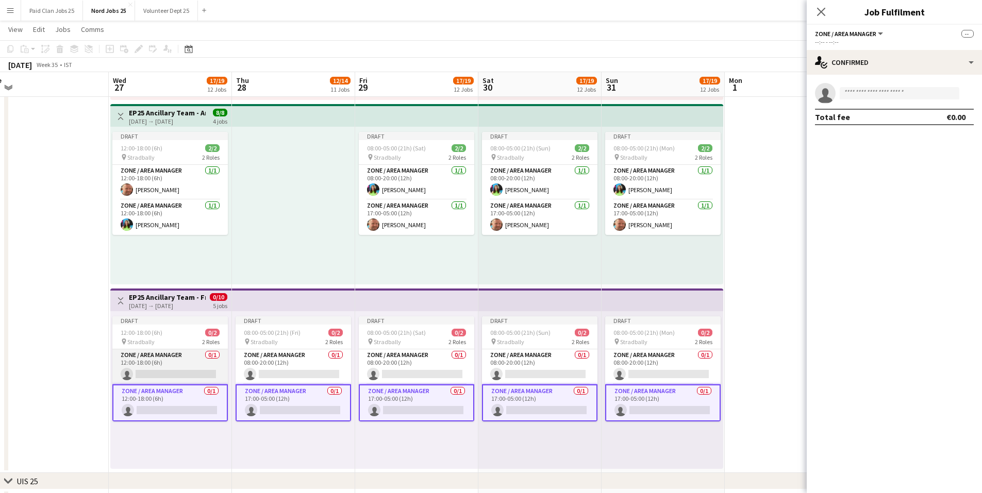
click at [182, 364] on app-card-role "Zone / Area Manager 0/1 12:00-18:00 (6h) single-neutral-actions" at bounding box center [170, 367] width 116 height 35
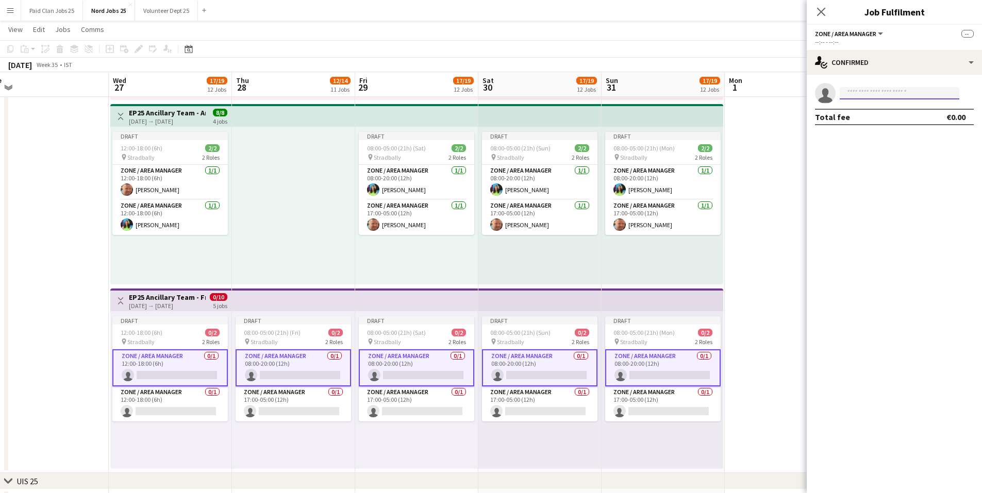
click at [859, 94] on input at bounding box center [900, 93] width 120 height 12
type input "***"
click at [871, 117] on span "awsvidal97@gmail.com" at bounding box center [899, 116] width 103 height 8
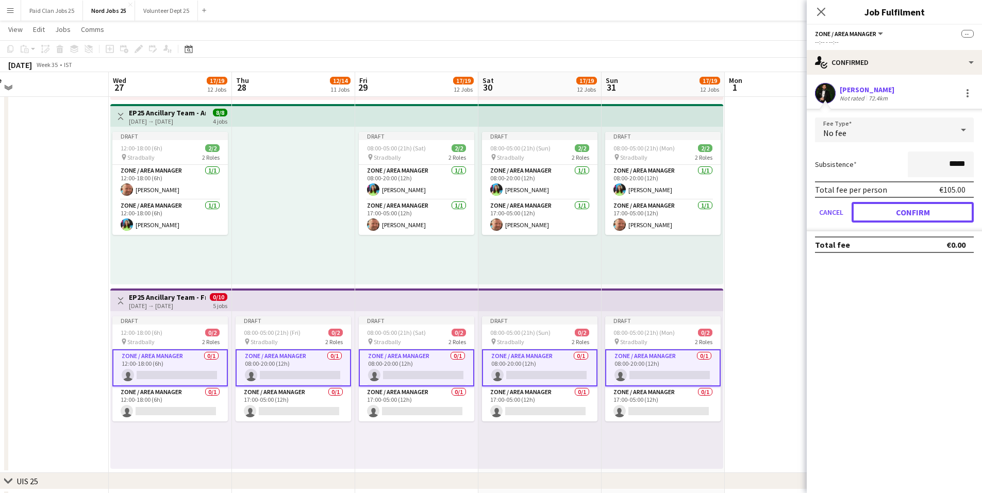
click at [903, 208] on button "Confirm" at bounding box center [913, 212] width 122 height 21
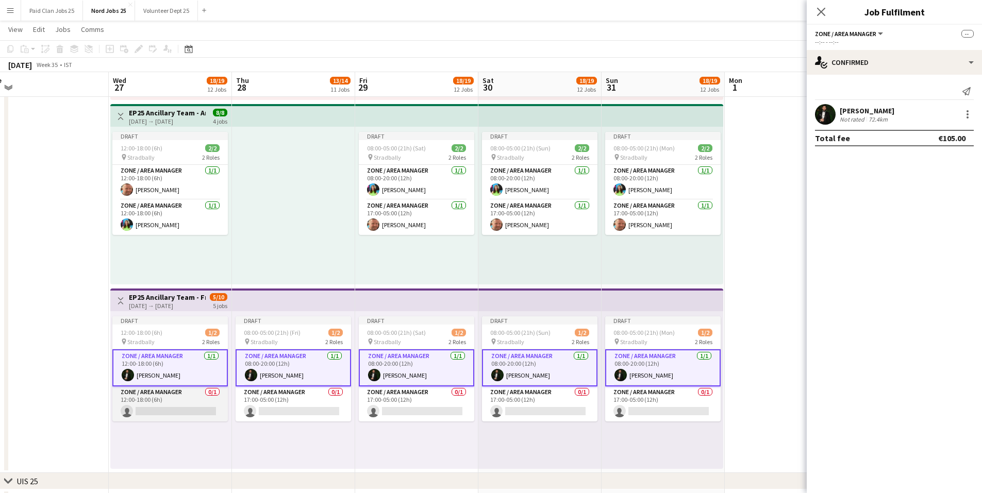
click at [150, 405] on app-card-role "Zone / Area Manager 0/1 12:00-18:00 (6h) single-neutral-actions" at bounding box center [170, 404] width 116 height 35
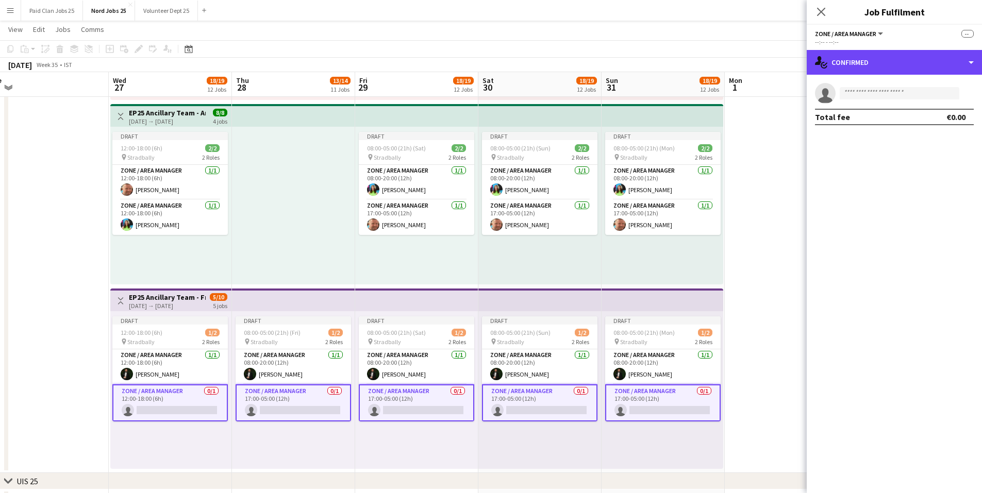
drag, startPoint x: 849, startPoint y: 68, endPoint x: 885, endPoint y: 100, distance: 48.2
click at [850, 67] on div "single-neutral-actions-check-2 Confirmed" at bounding box center [894, 62] width 175 height 25
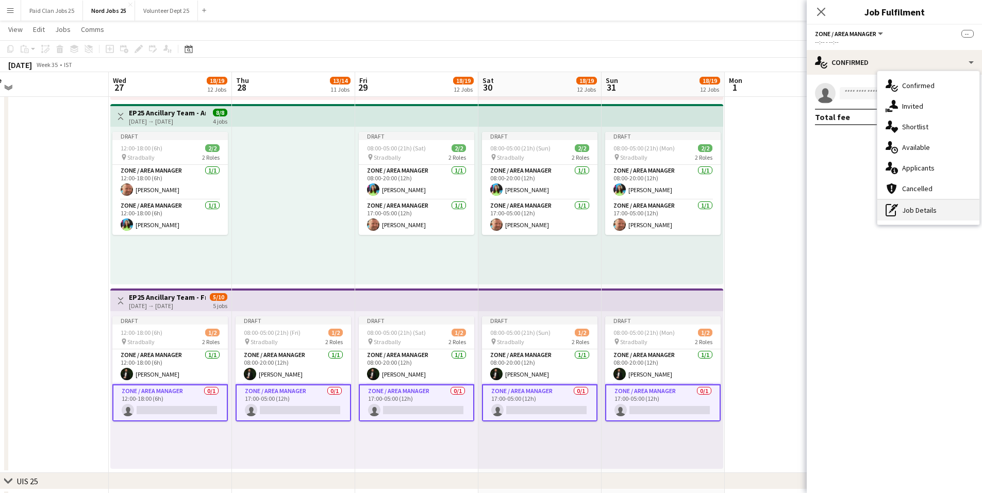
click at [921, 203] on div "pen-write Job Details" at bounding box center [929, 210] width 102 height 21
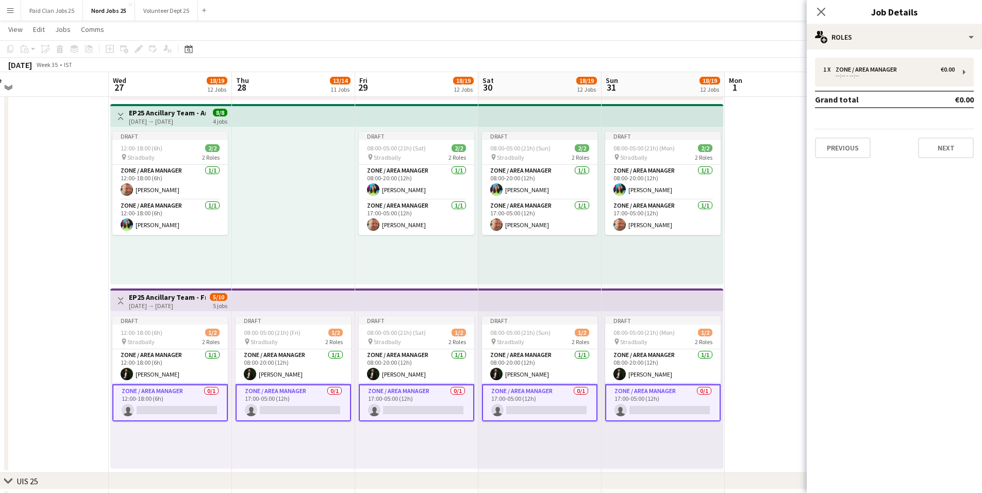
click at [832, 53] on div "1 x Zone / Area Manager €0.00 --:-- - --:-- Grand total €0.00 Previous Next" at bounding box center [894, 108] width 175 height 117
click at [841, 73] on div "--:-- - --:--" at bounding box center [889, 75] width 131 height 5
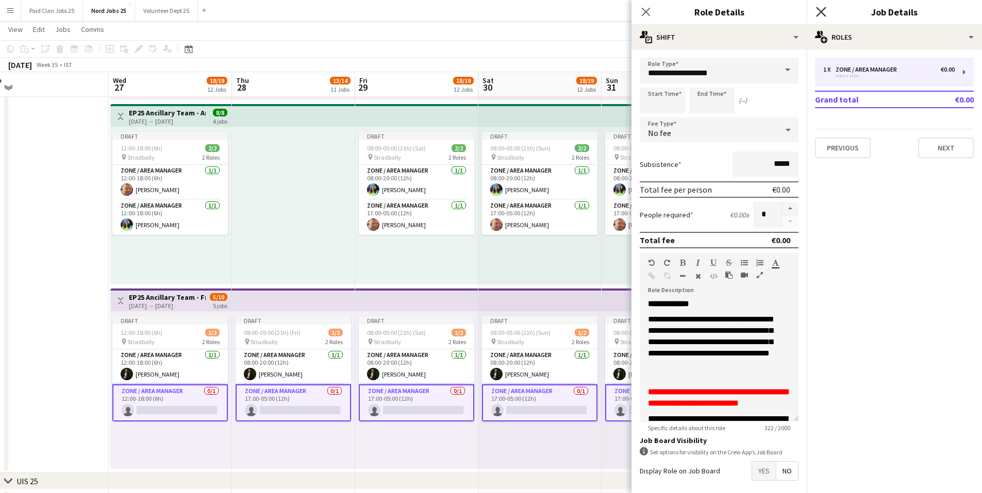
click at [821, 7] on icon "Close pop-in" at bounding box center [821, 12] width 10 height 10
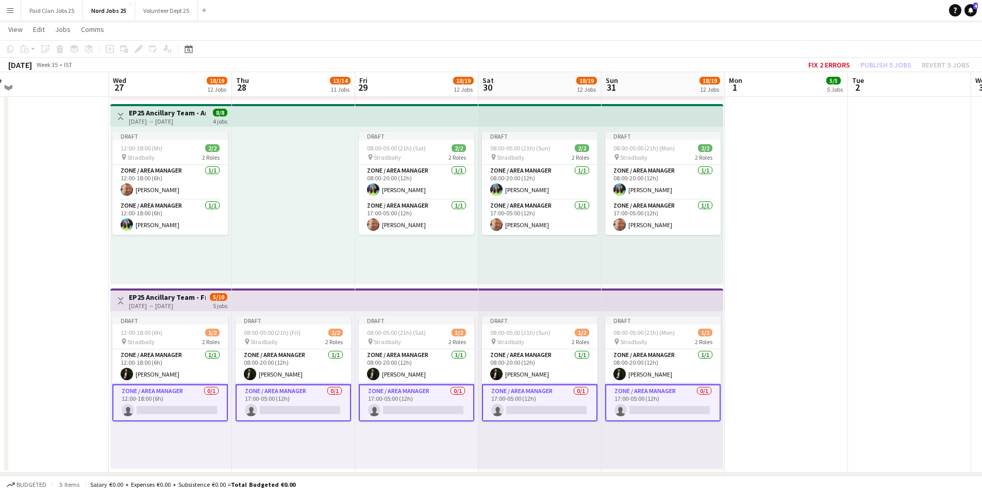
click at [210, 444] on div "Draft 12:00-18:00 (6h) 1/2 pin Stradbally 2 Roles Zone / Area Manager 1/1 12:00…" at bounding box center [170, 390] width 121 height 158
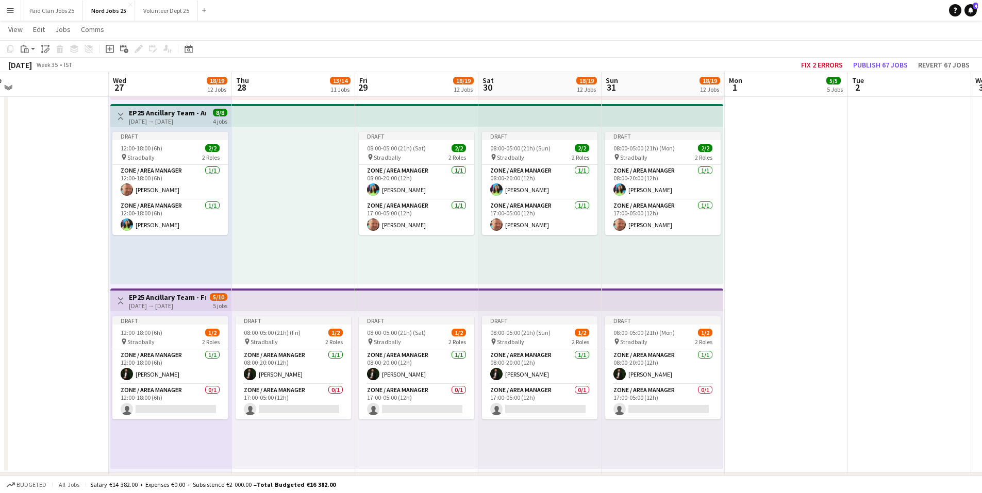
click at [288, 442] on div "Draft 08:00-05:00 (21h) (Fri) 1/2 pin Stradbally 2 Roles Zone / Area Manager 1/…" at bounding box center [293, 390] width 123 height 158
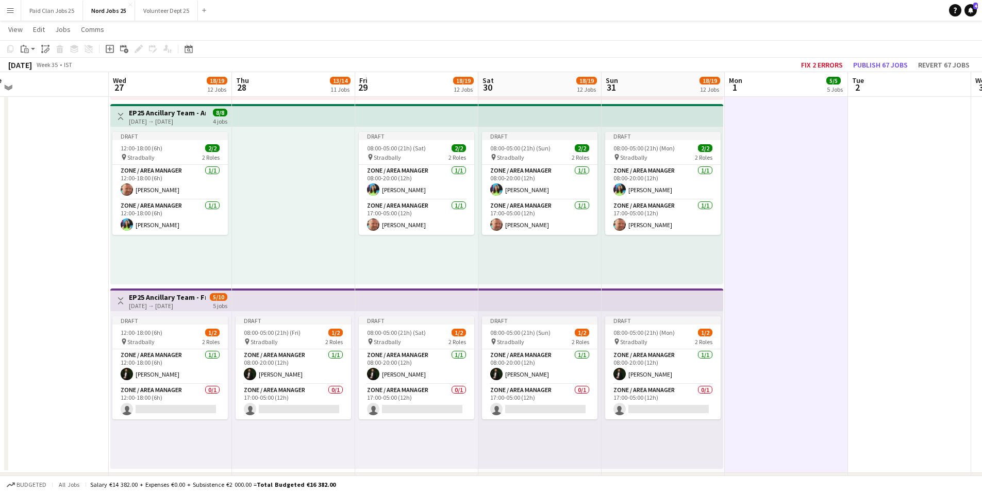
click at [500, 300] on app-top-bar at bounding box center [540, 300] width 123 height 23
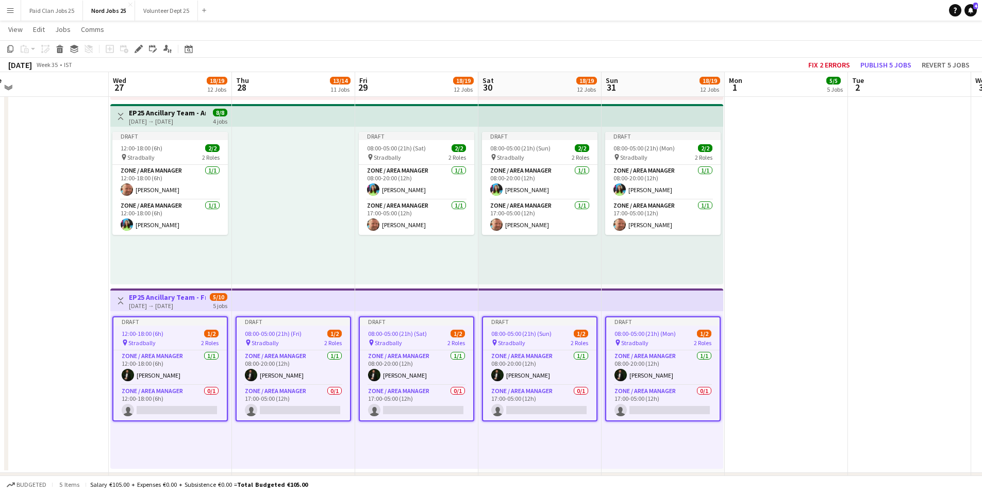
scroll to position [0, 383]
click at [136, 49] on icon "Edit" at bounding box center [139, 49] width 8 height 8
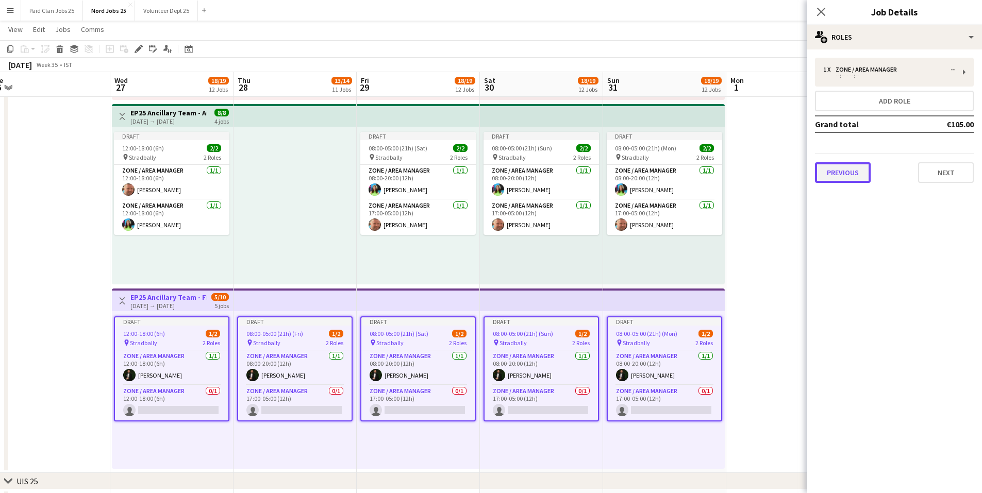
click at [843, 174] on button "Previous" at bounding box center [843, 172] width 56 height 21
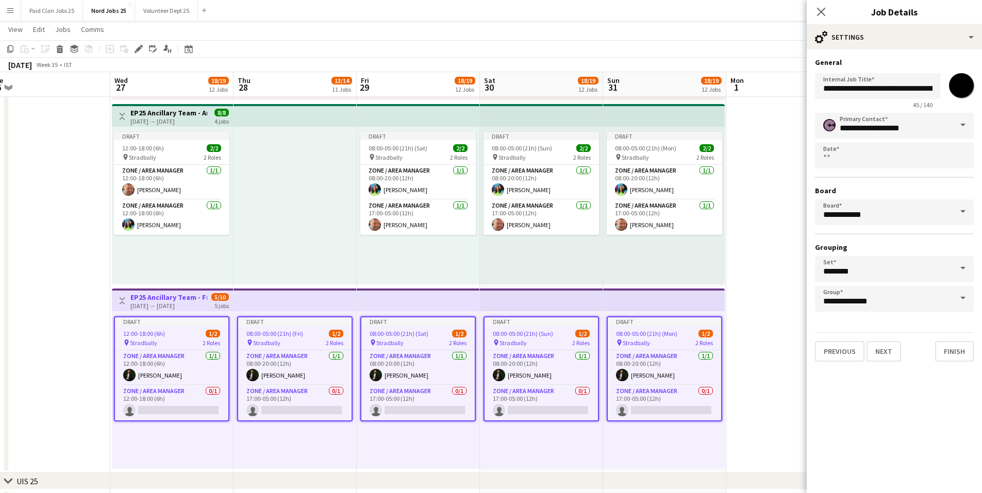
click at [965, 89] on div "*******" at bounding box center [961, 85] width 25 height 25
click at [963, 88] on input "*******" at bounding box center [961, 85] width 37 height 37
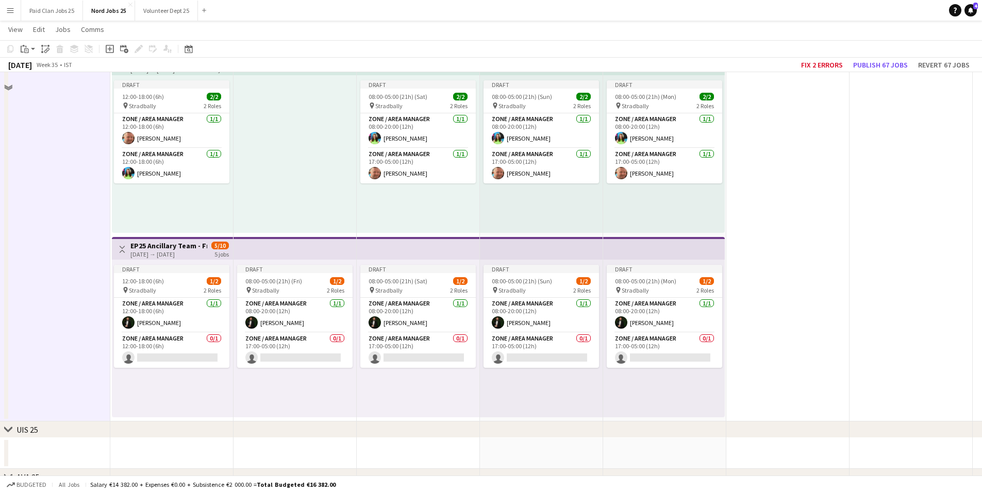
scroll to position [1908, 0]
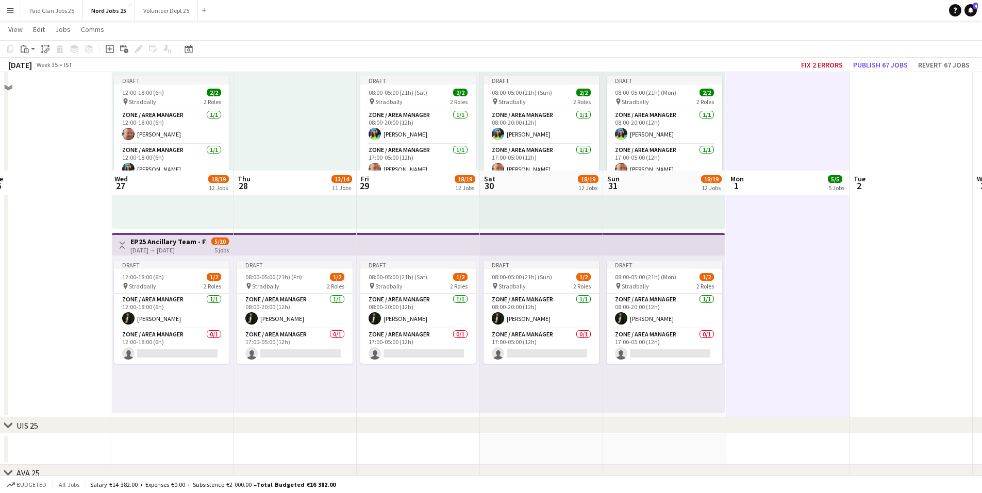
scroll to position [2320, 0]
